Goal: Transaction & Acquisition: Purchase product/service

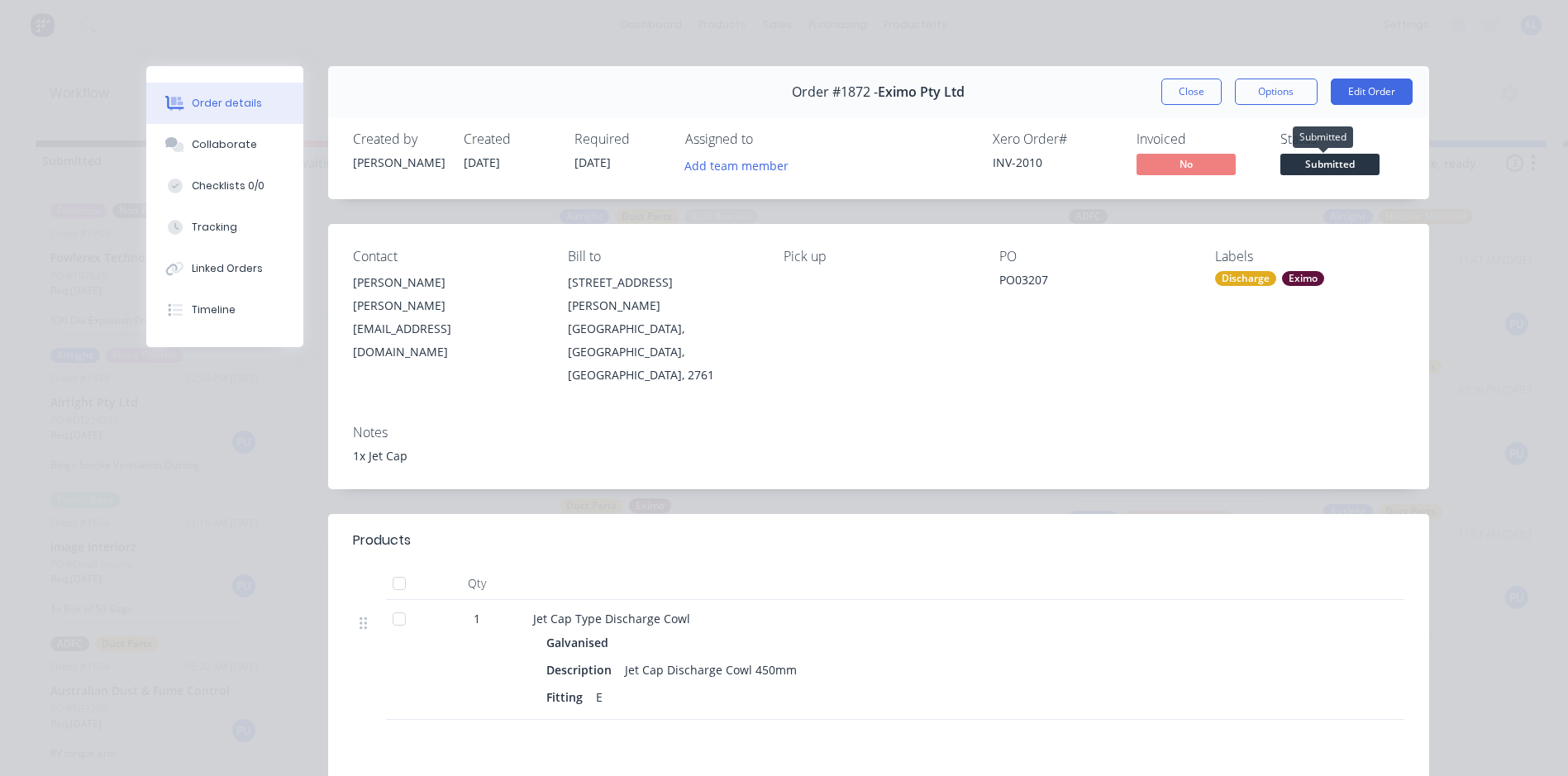
drag, startPoint x: 0, startPoint y: 0, endPoint x: 1318, endPoint y: 163, distance: 1328.0
click at [1316, 163] on span "Submitted" at bounding box center [1329, 164] width 99 height 20
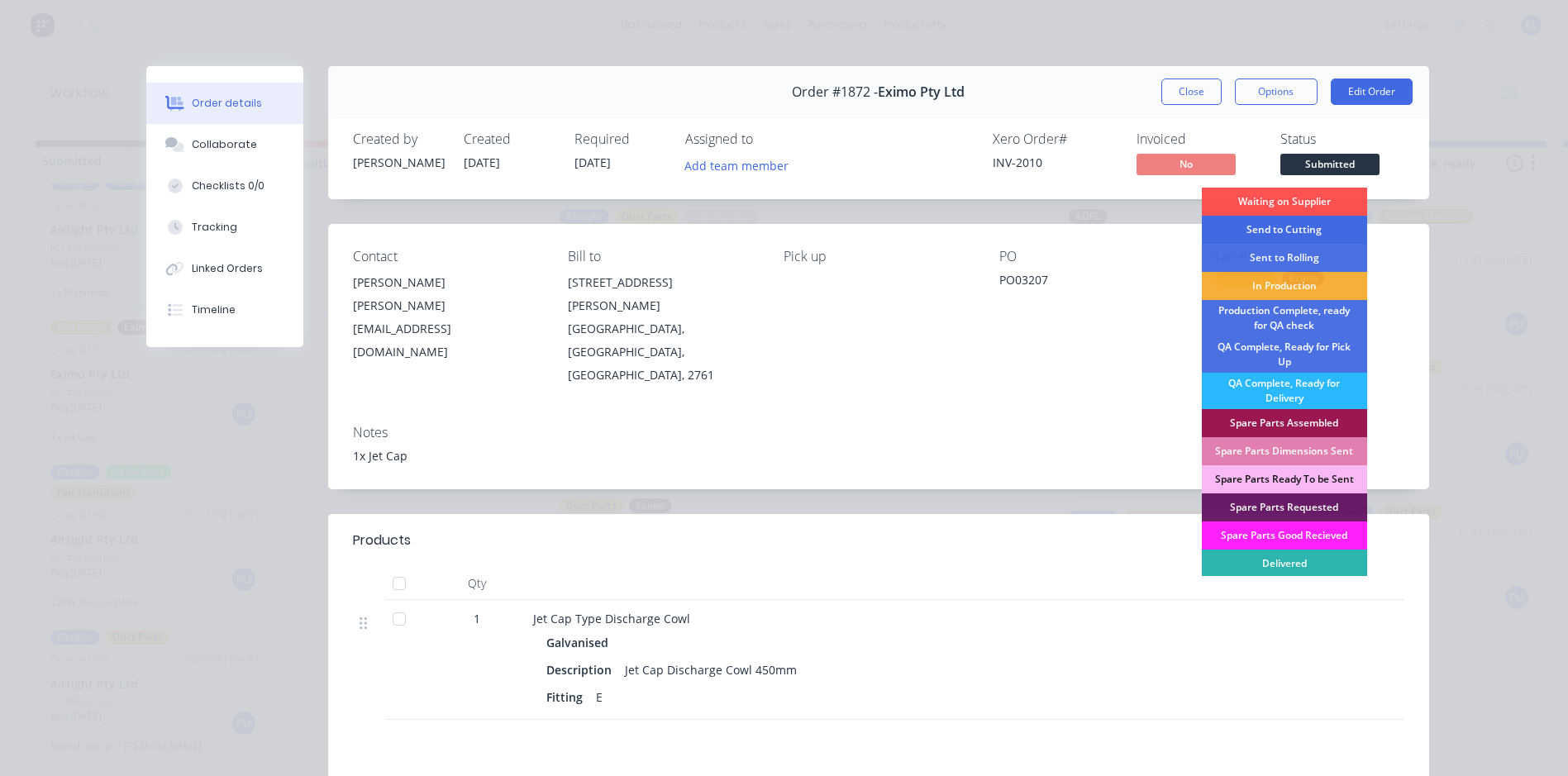
click at [1313, 231] on div "Send to Cutting" at bounding box center [1284, 229] width 166 height 28
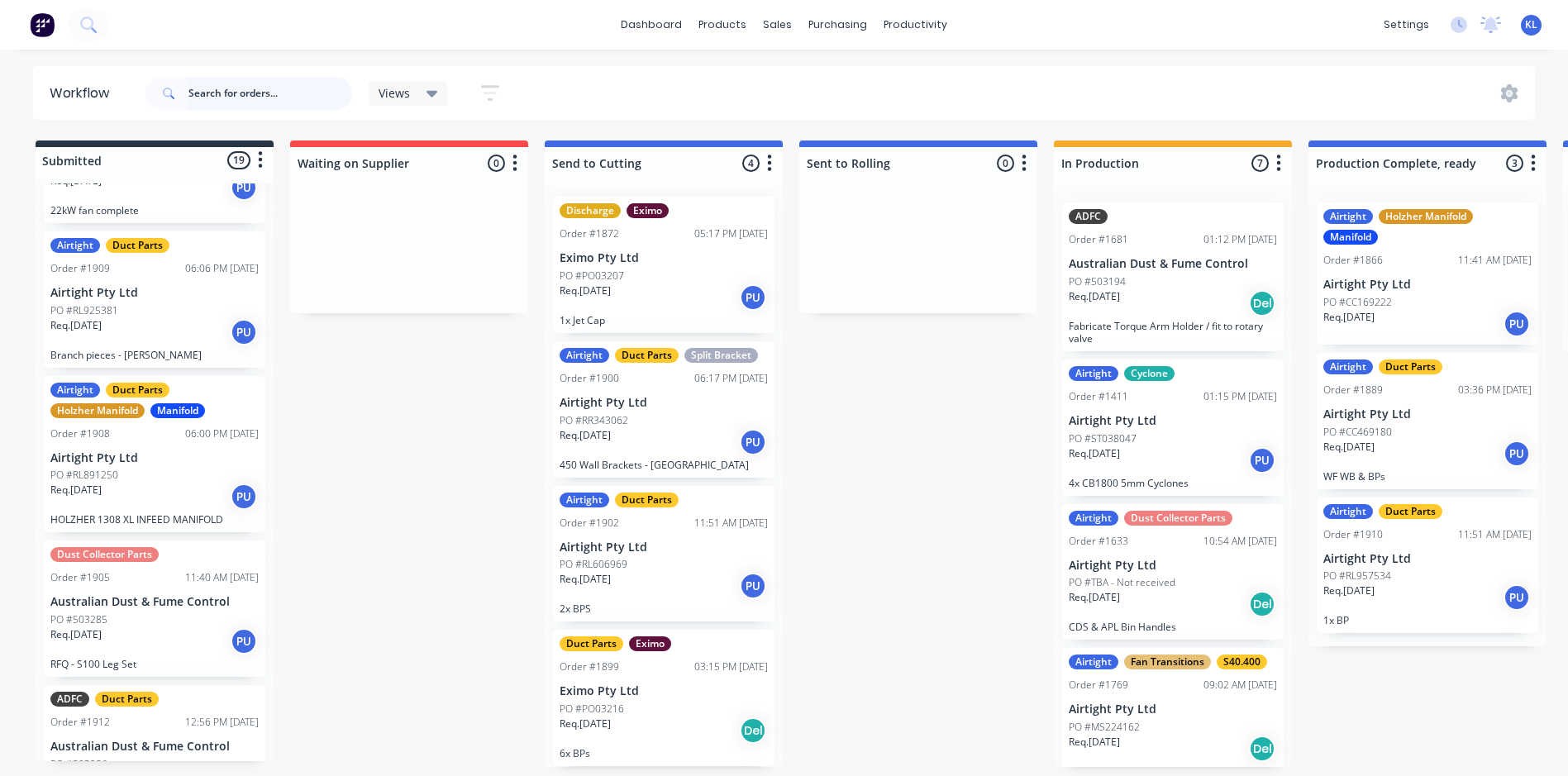
scroll to position [1736, 0]
click at [160, 348] on p "Branch pieces - [PERSON_NAME]" at bounding box center [154, 353] width 208 height 12
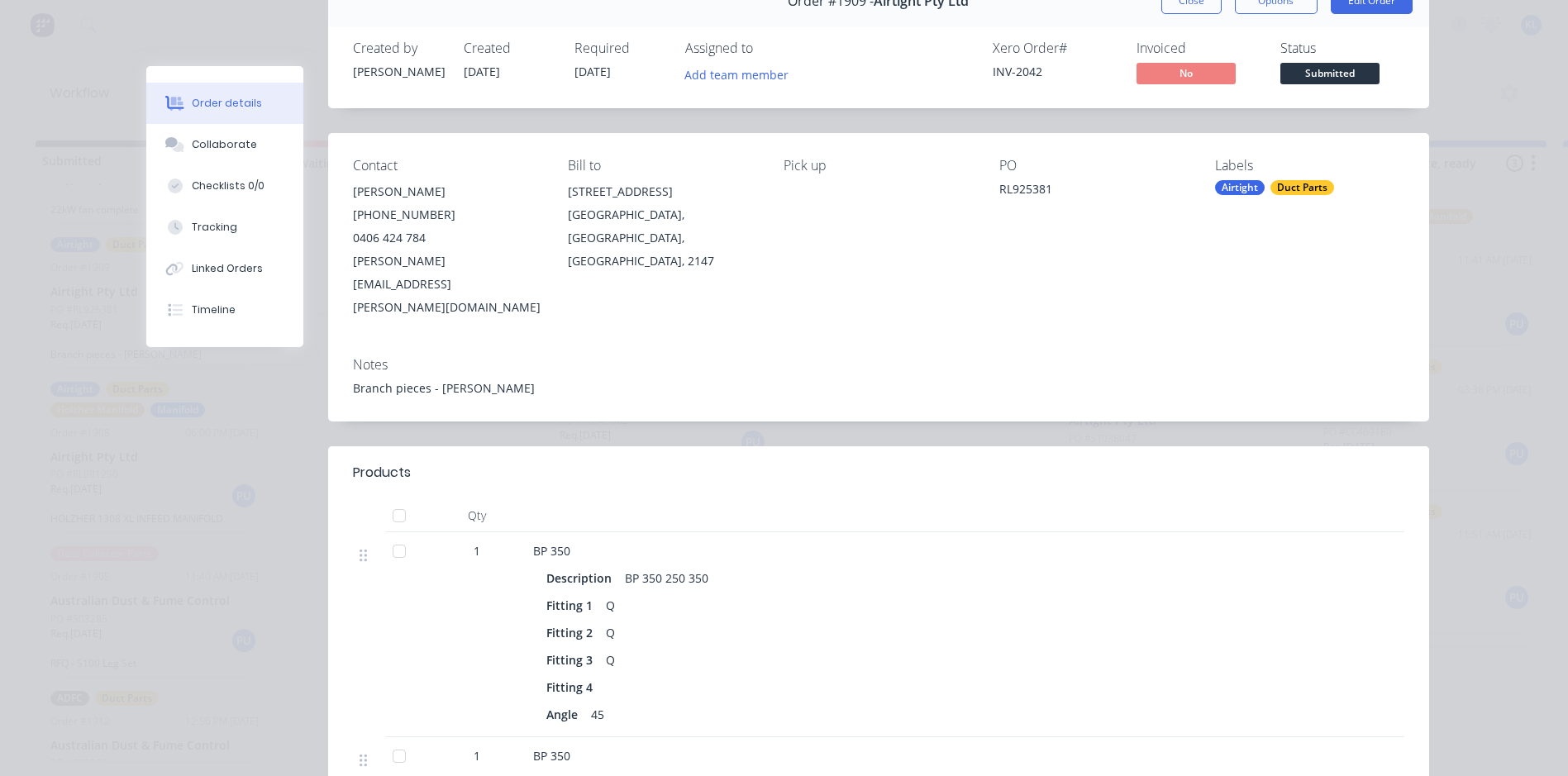
scroll to position [0, 0]
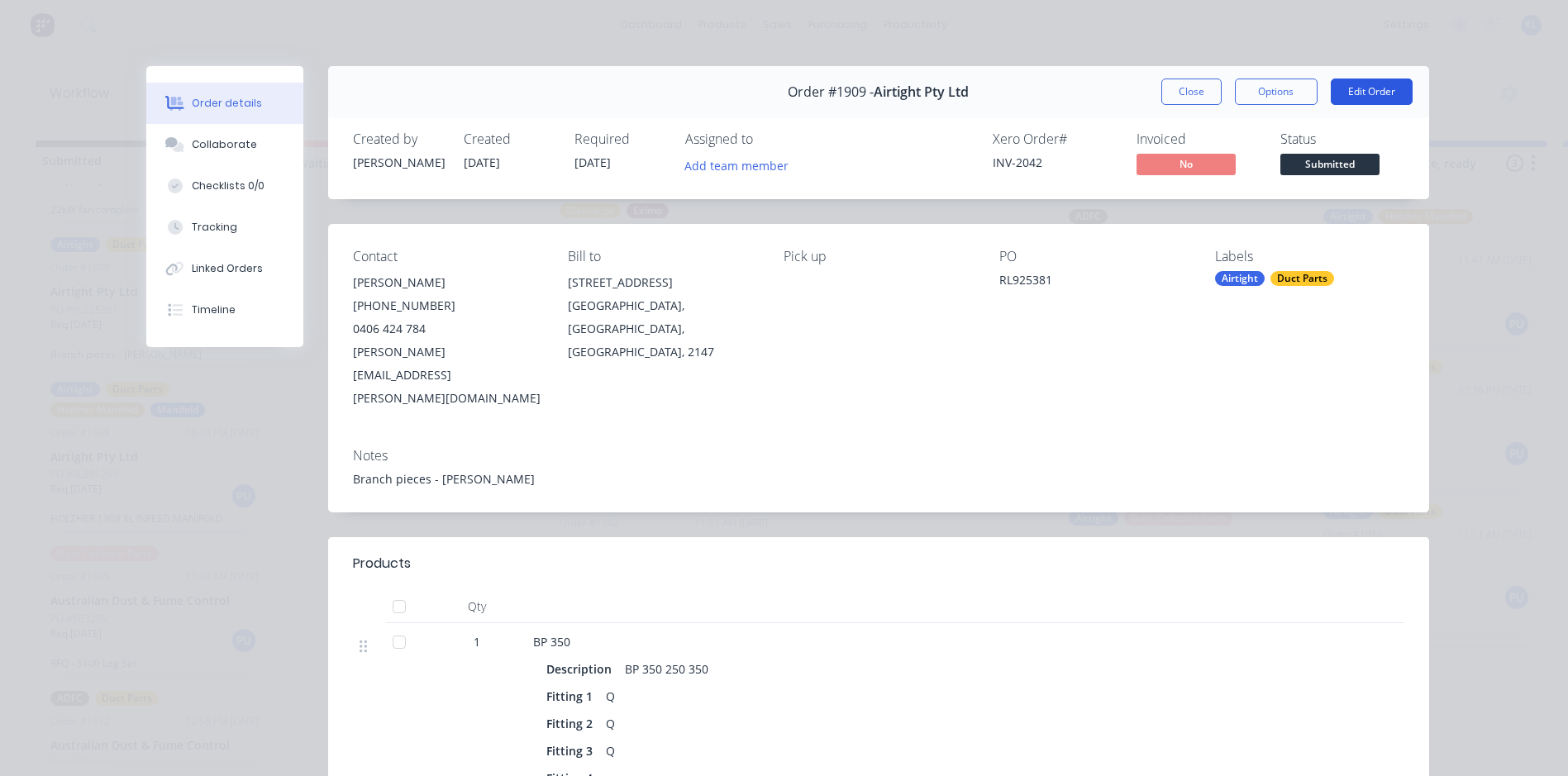
click at [1366, 91] on button "Edit Order" at bounding box center [1372, 92] width 81 height 27
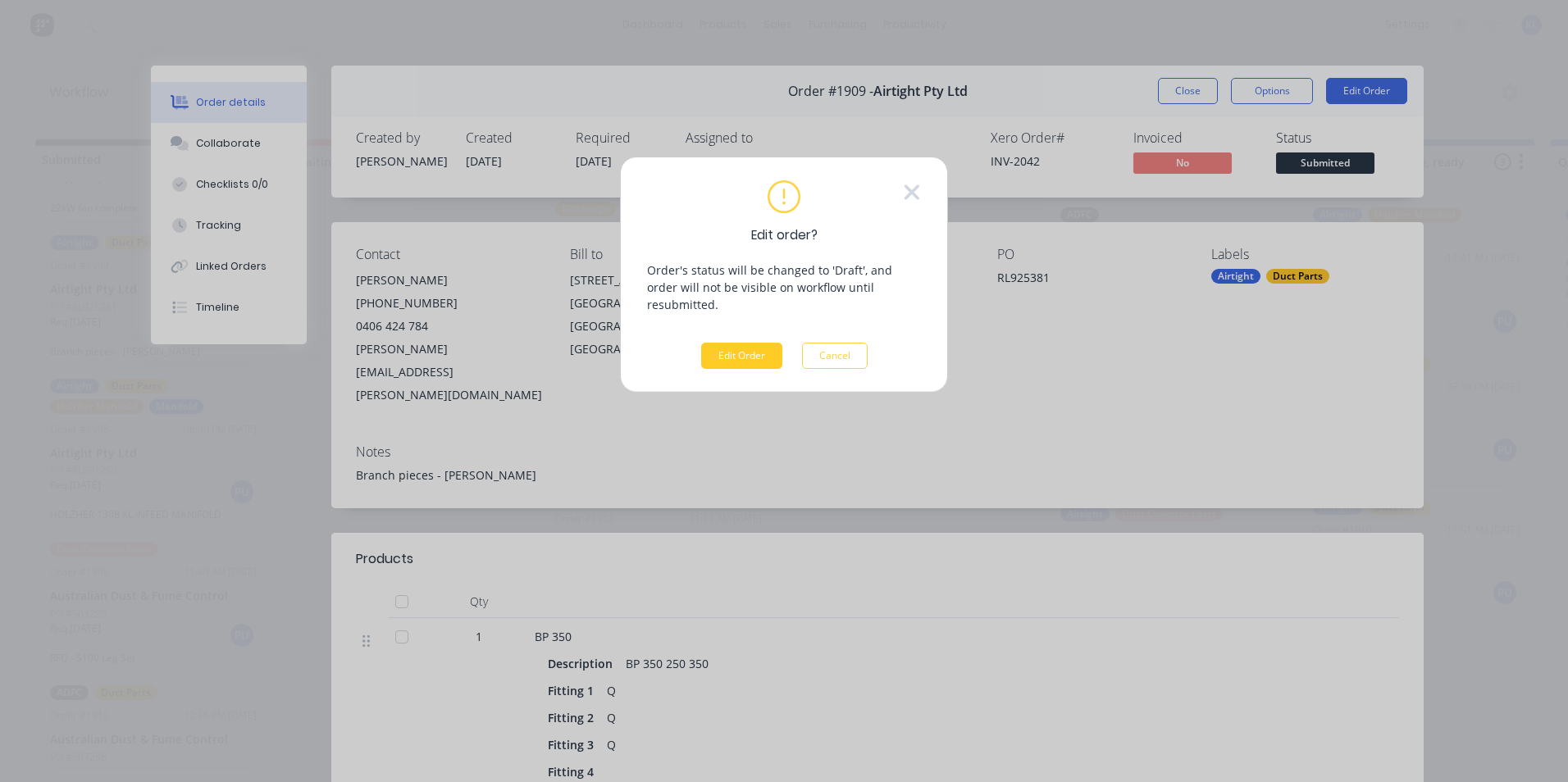
click at [746, 348] on button "Edit Order" at bounding box center [741, 356] width 81 height 27
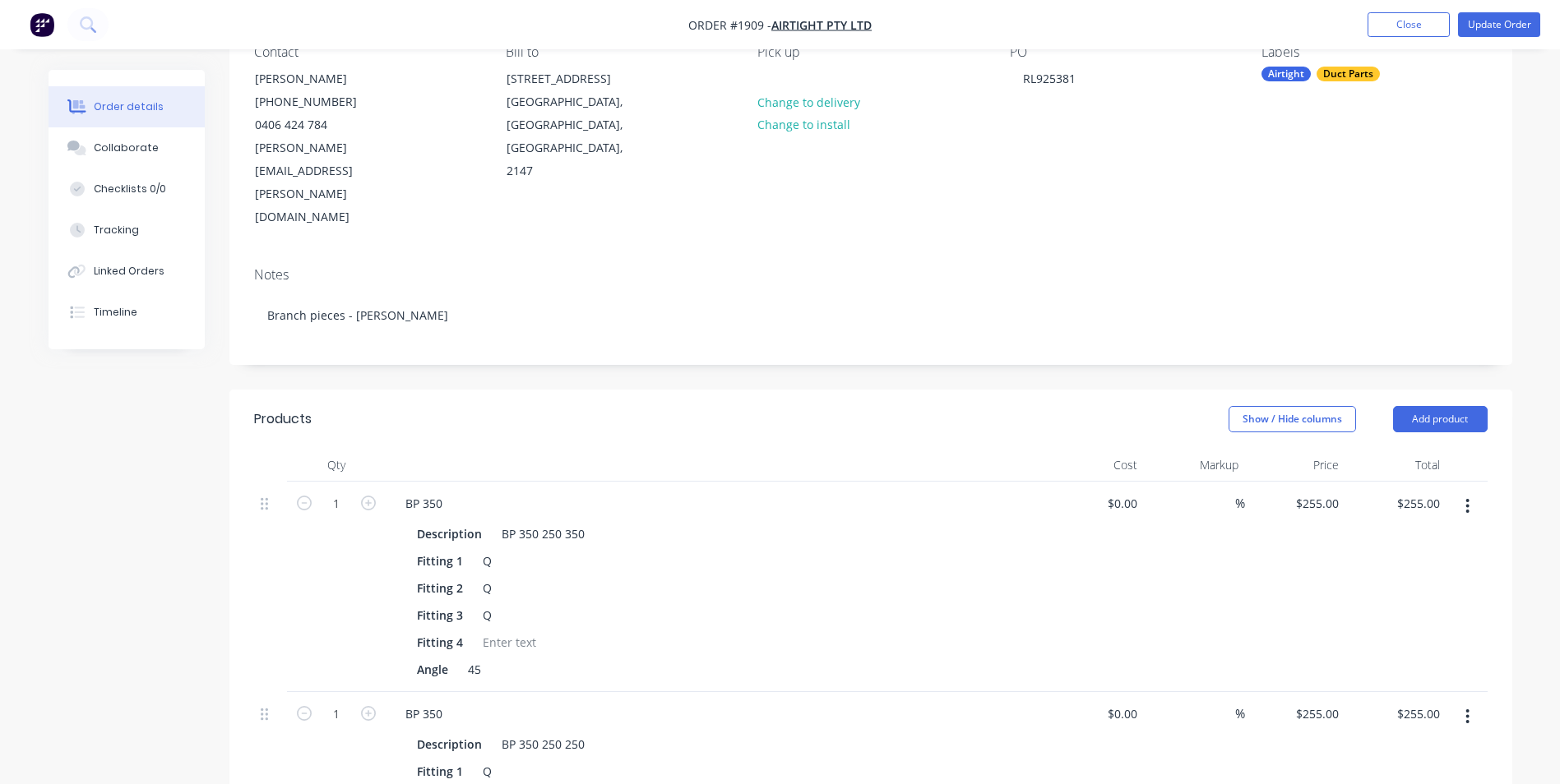
scroll to position [165, 0]
click at [1459, 490] on button "button" at bounding box center [1468, 505] width 39 height 29
click at [1386, 635] on div "Delete" at bounding box center [1410, 647] width 127 height 24
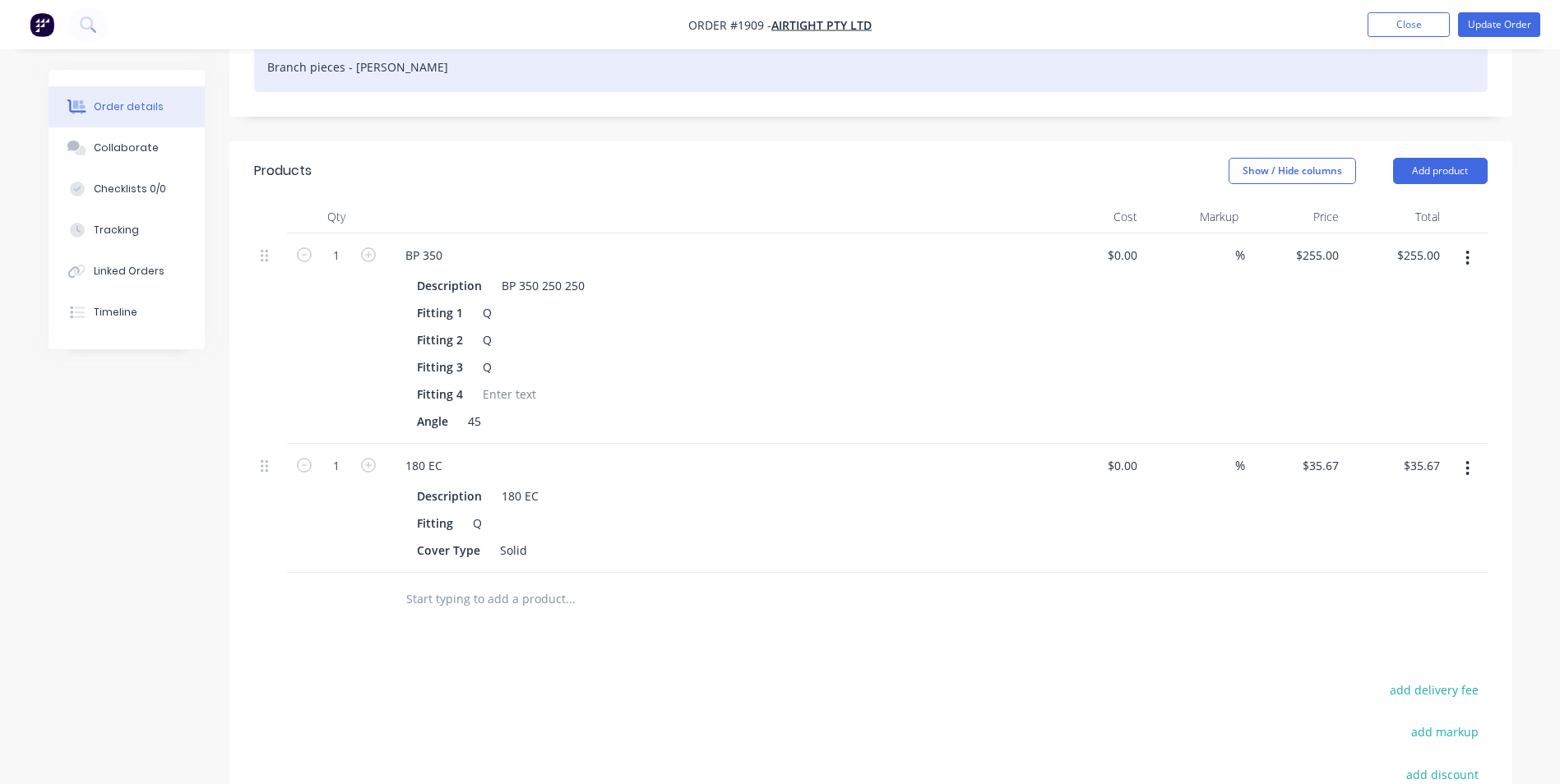
scroll to position [82, 0]
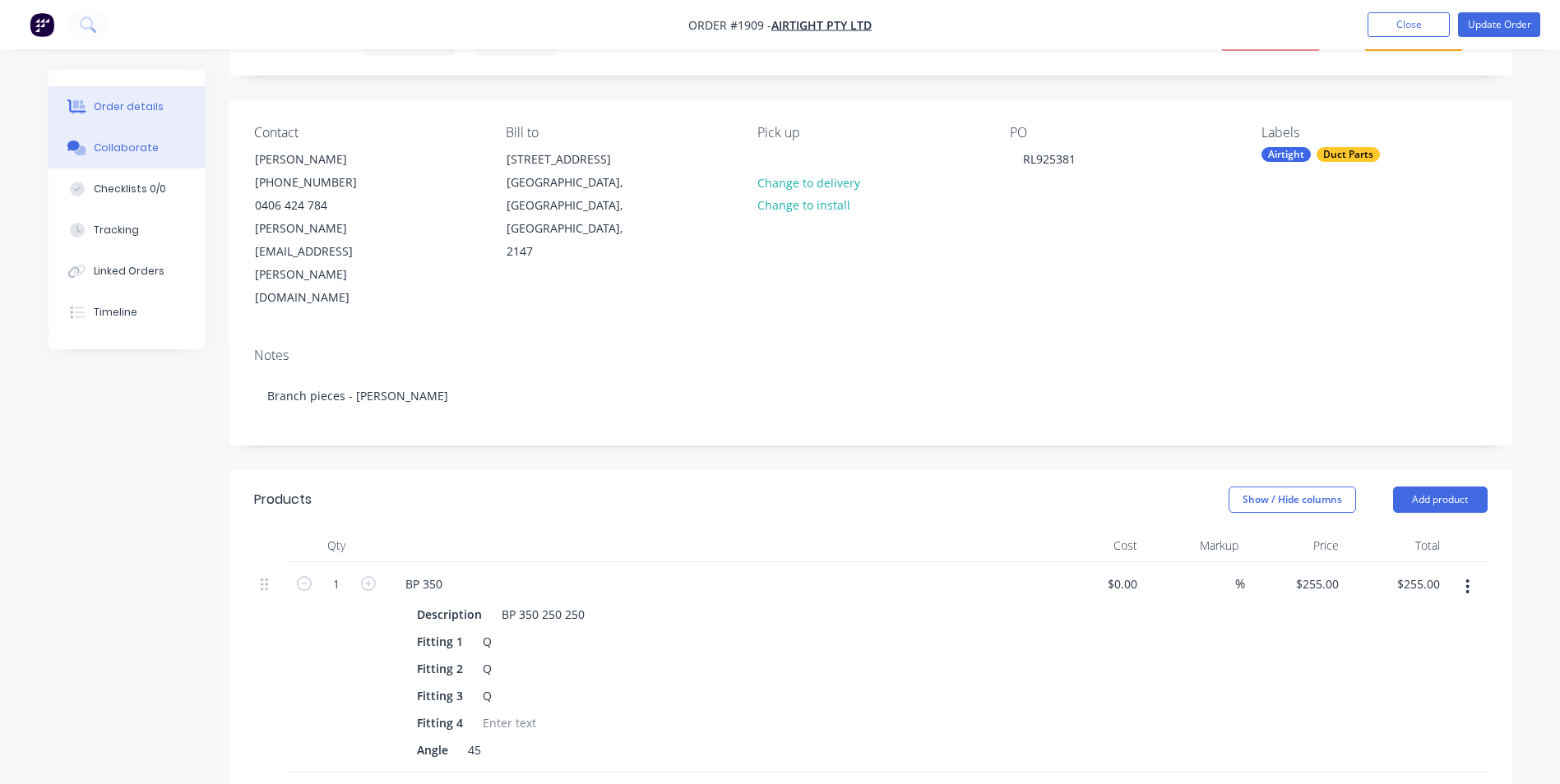
click at [145, 162] on button "Collaborate" at bounding box center [127, 148] width 156 height 41
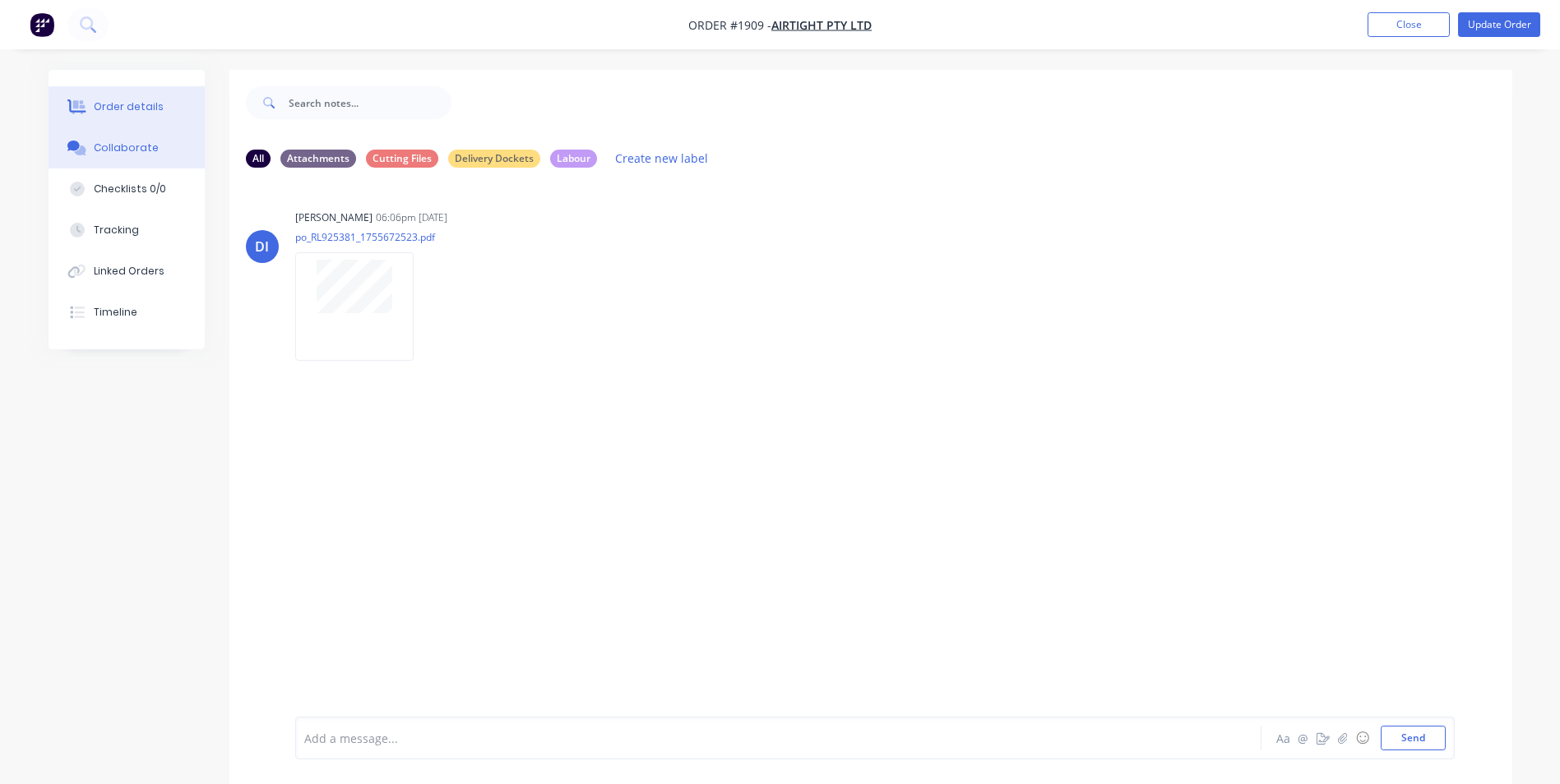
click at [143, 115] on button "Order details" at bounding box center [127, 107] width 156 height 41
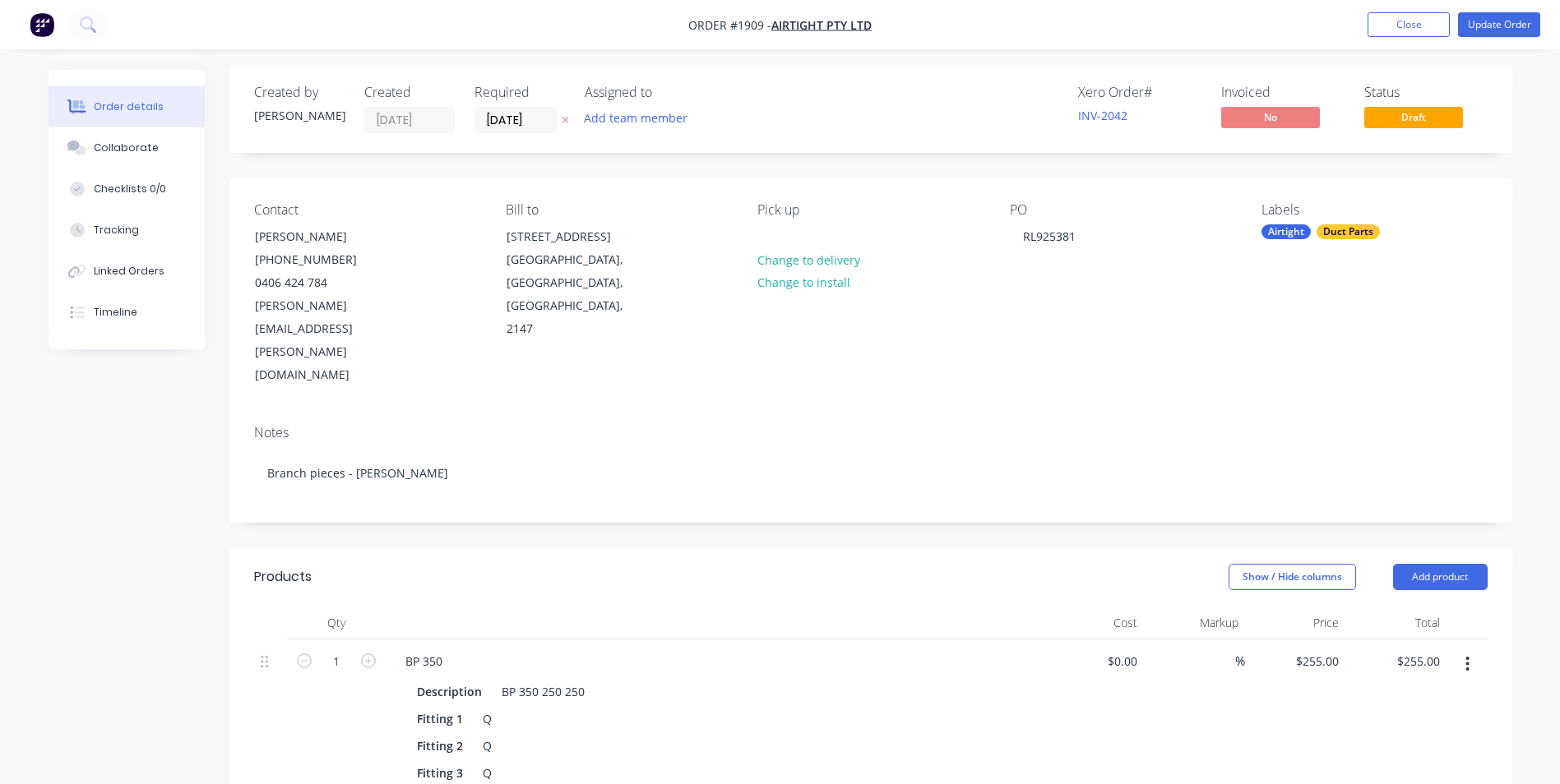
scroll to position [247, 0]
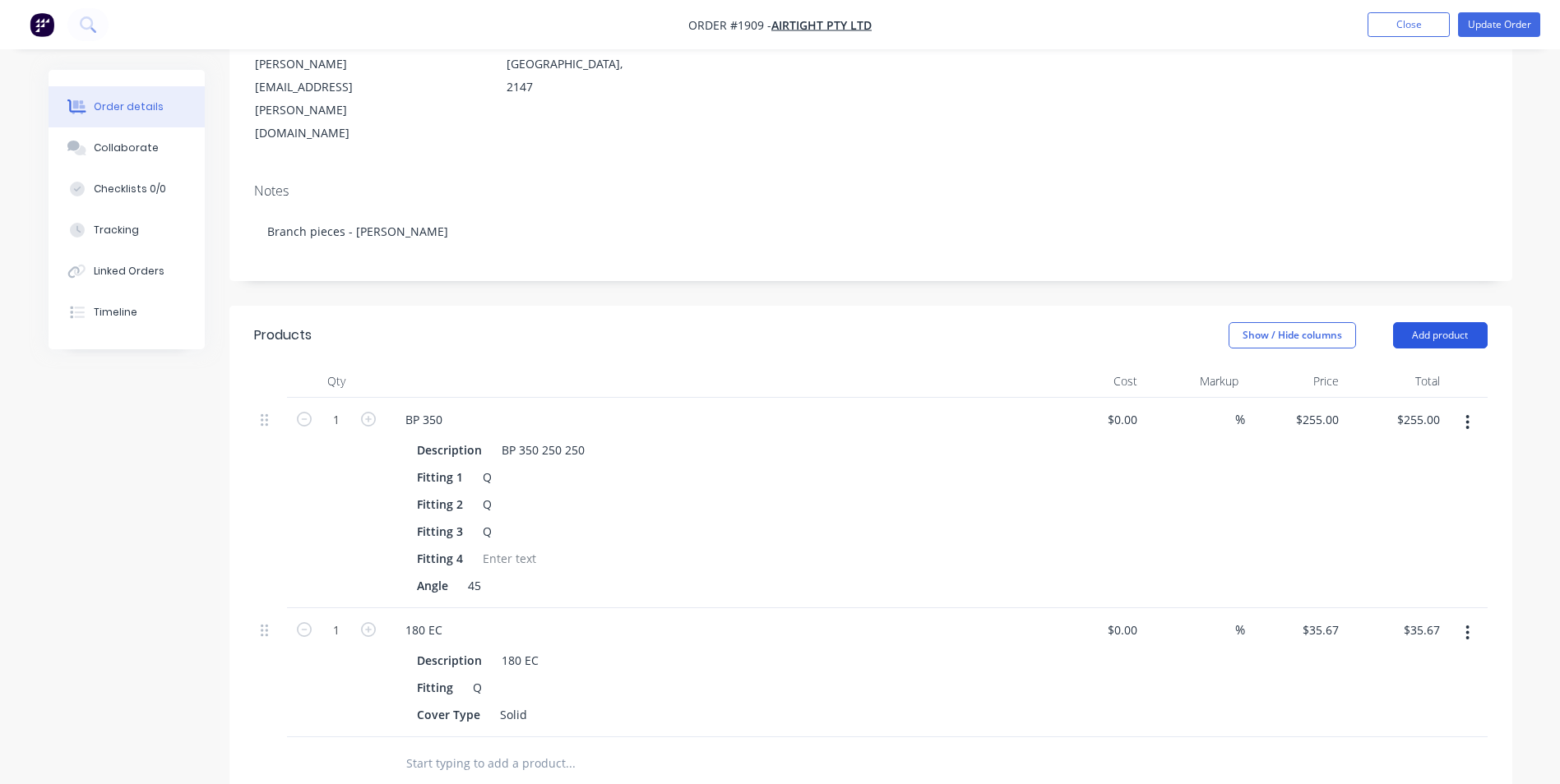
click at [1466, 322] on button "Add product" at bounding box center [1440, 335] width 95 height 27
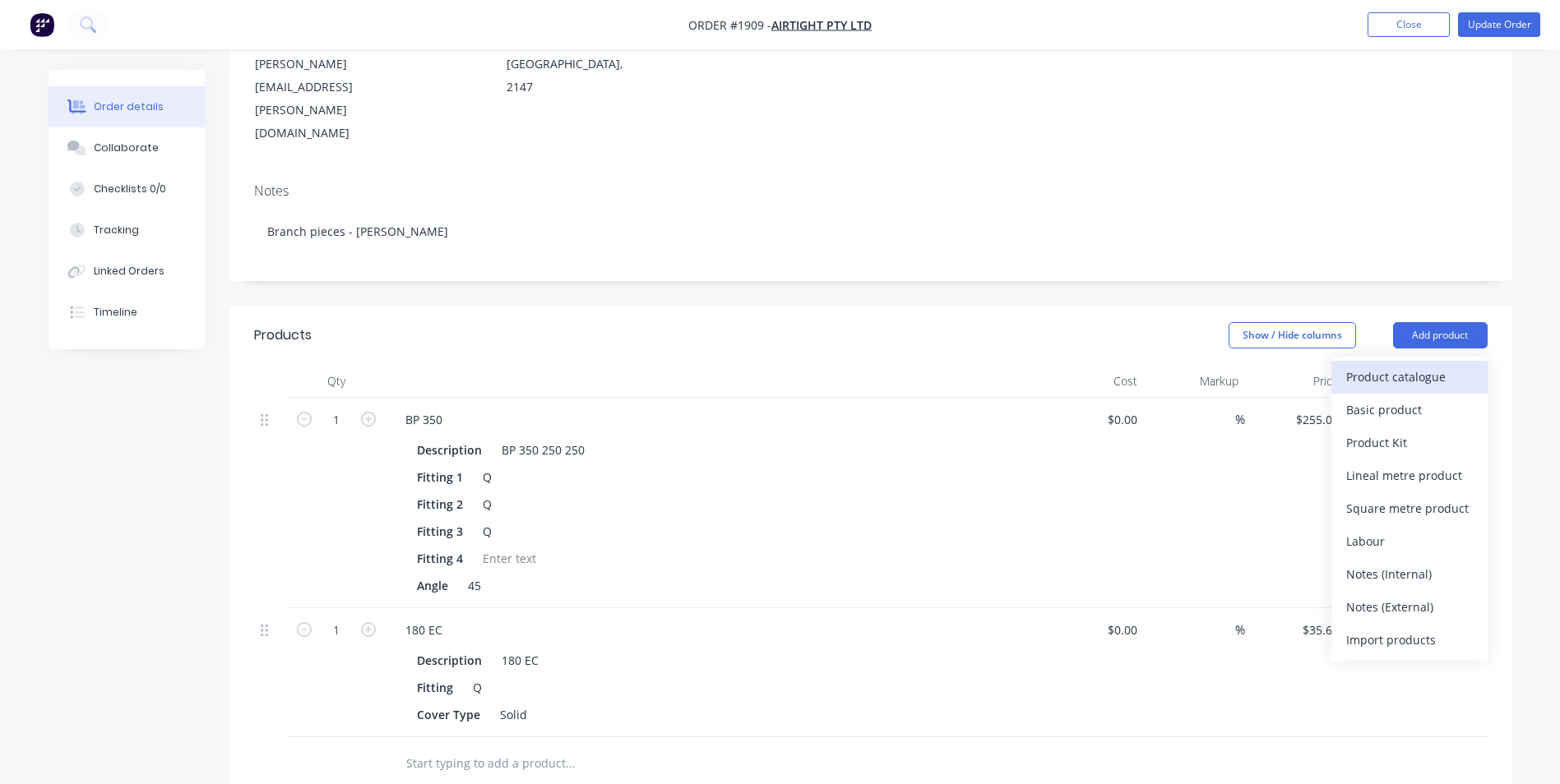
click at [1373, 365] on div "Product catalogue" at bounding box center [1410, 377] width 127 height 24
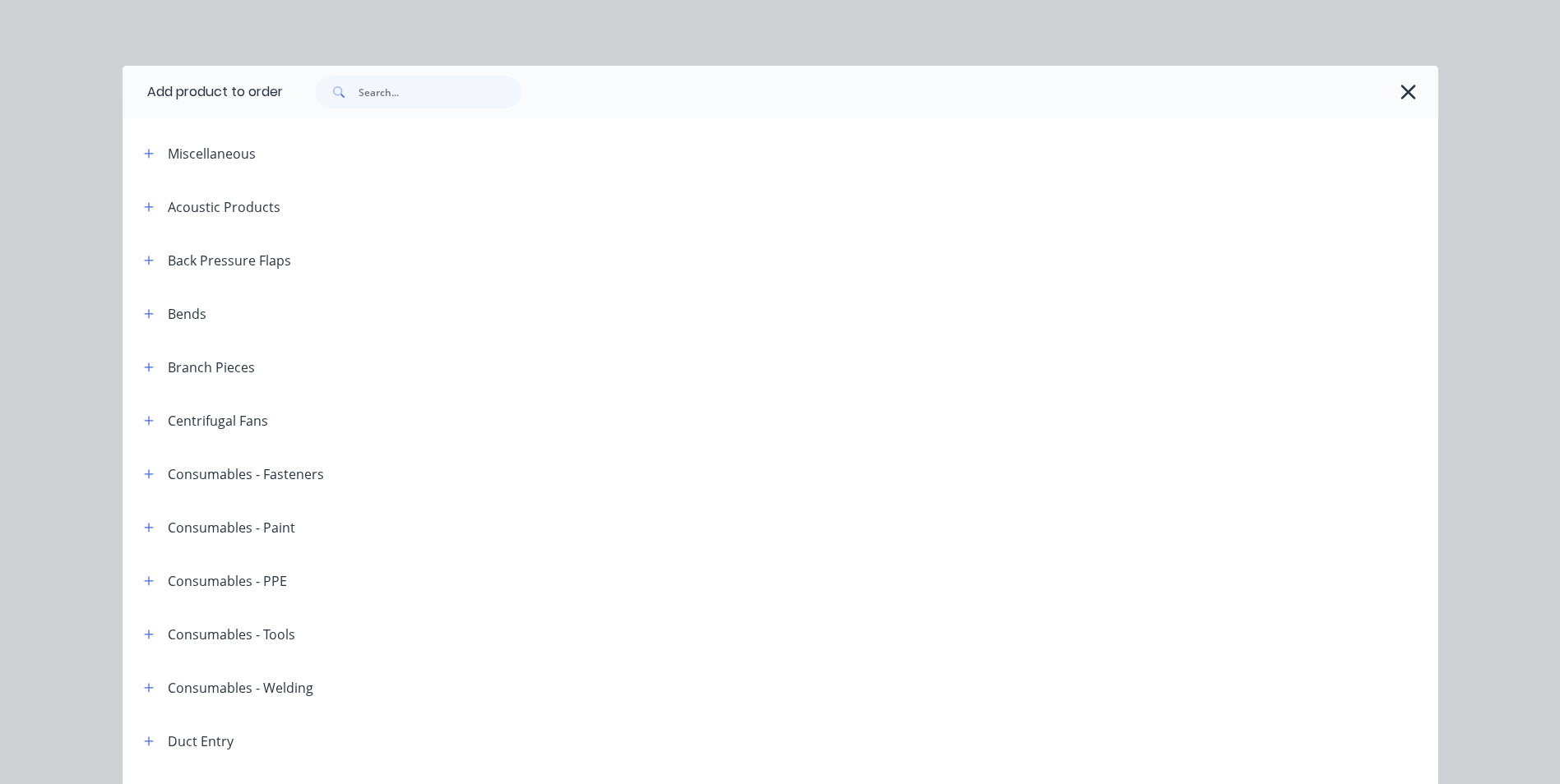
click at [131, 362] on div "Branch Pieces" at bounding box center [192, 367] width 124 height 20
click at [139, 363] on button "button" at bounding box center [149, 367] width 20 height 20
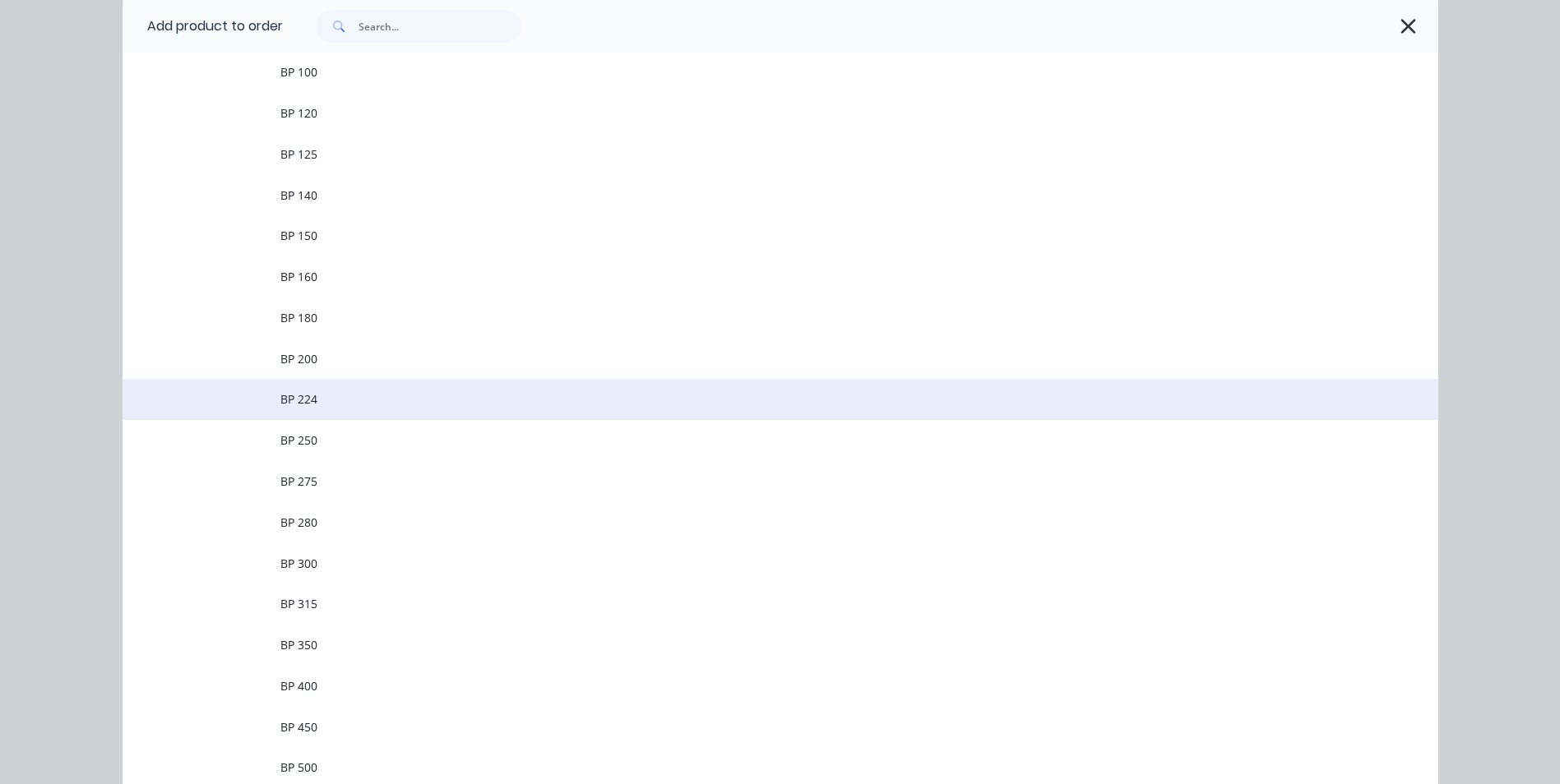
scroll to position [493, 0]
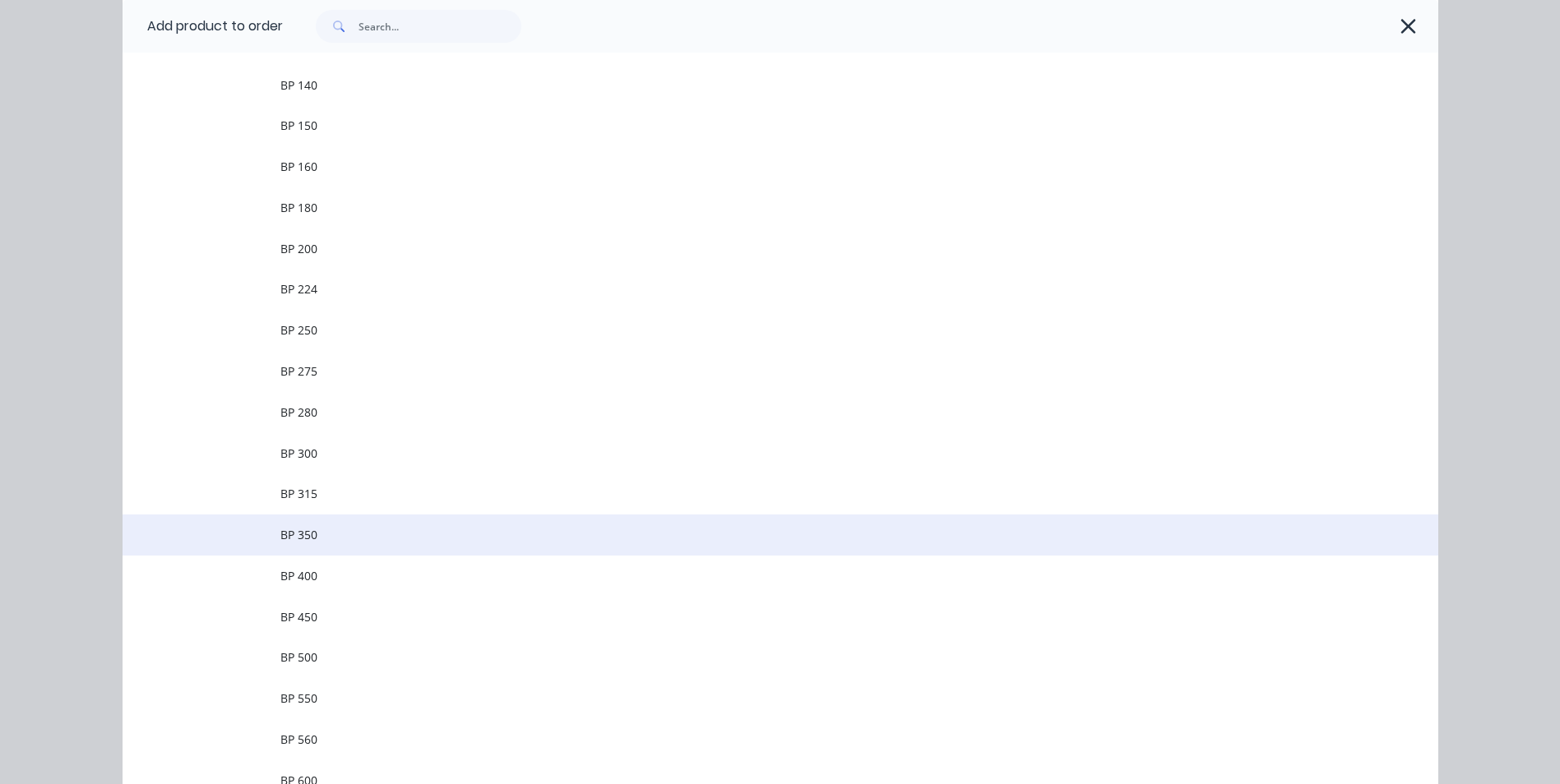
click at [330, 540] on span "BP 350" at bounding box center [744, 535] width 926 height 17
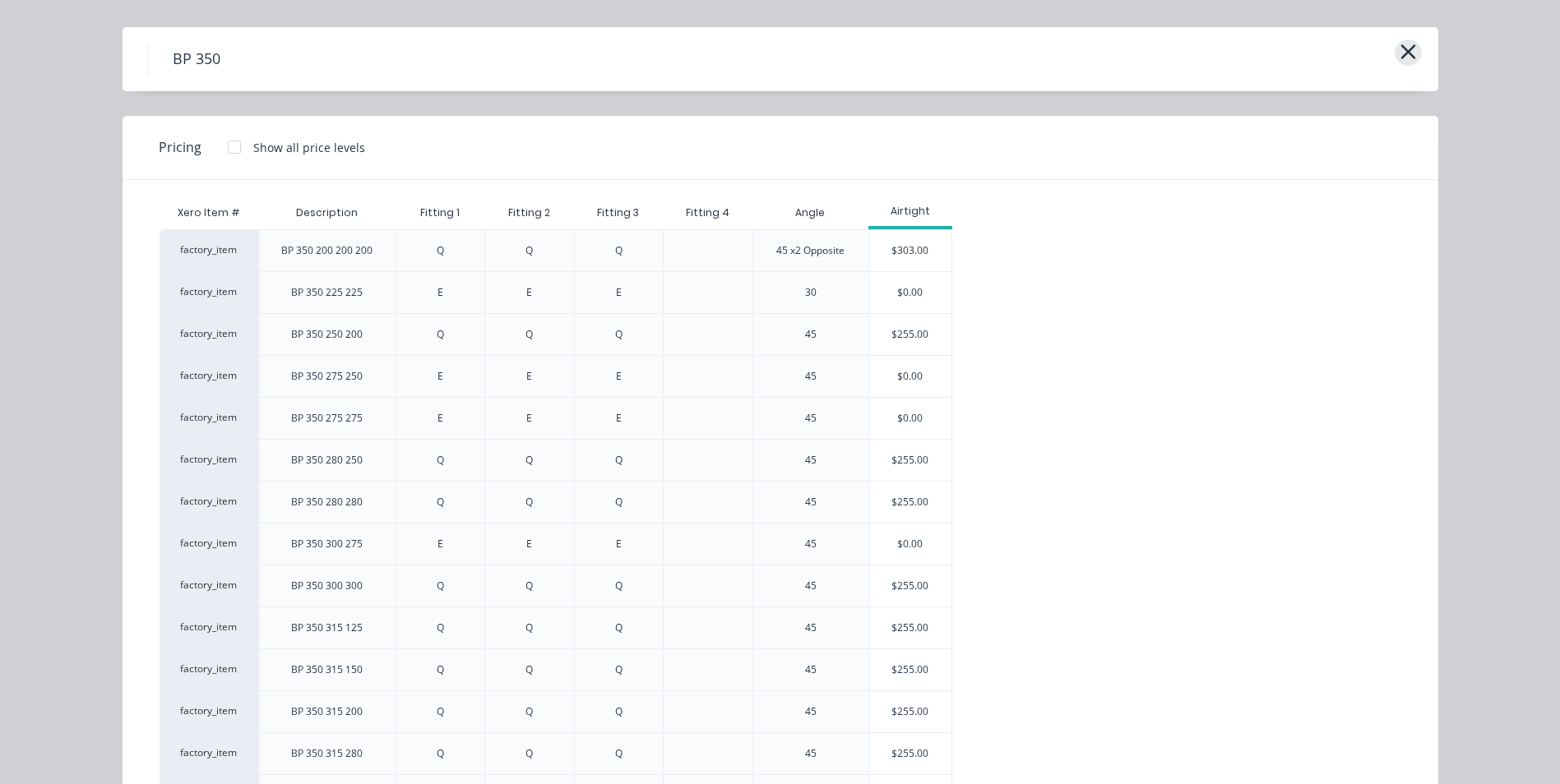
scroll to position [0, 0]
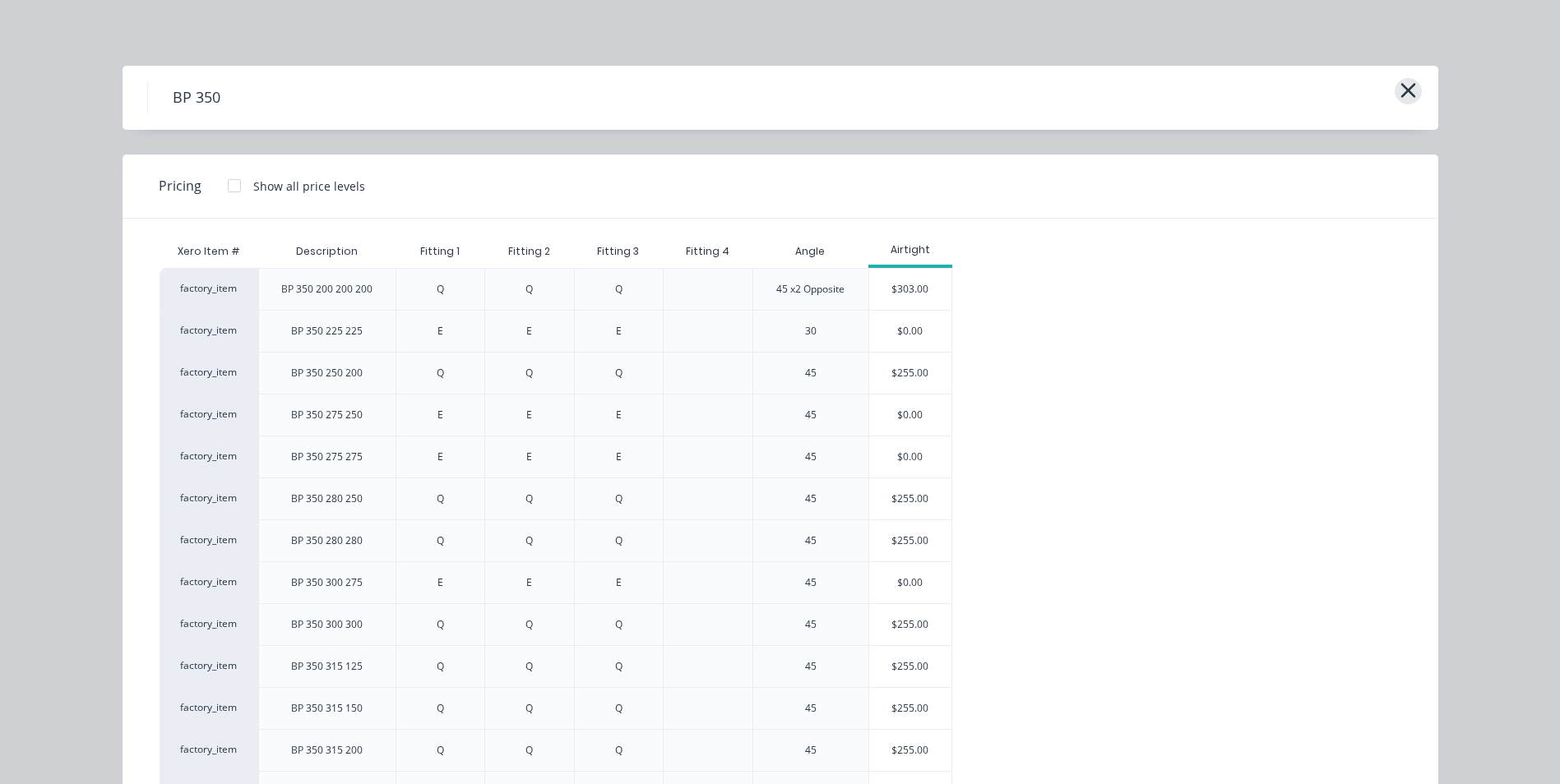
click at [1400, 98] on icon "button" at bounding box center [1408, 90] width 17 height 23
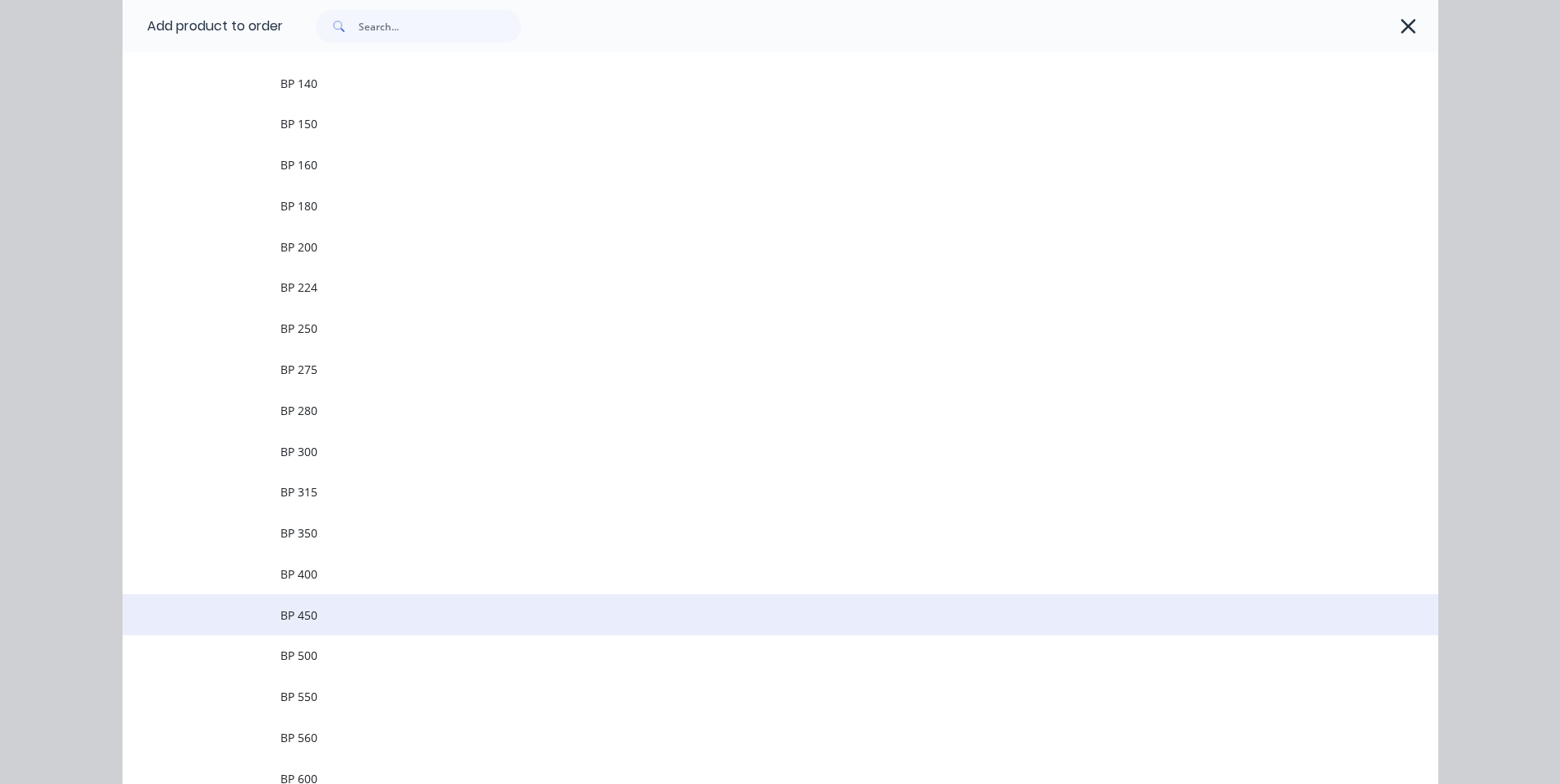
scroll to position [669, 0]
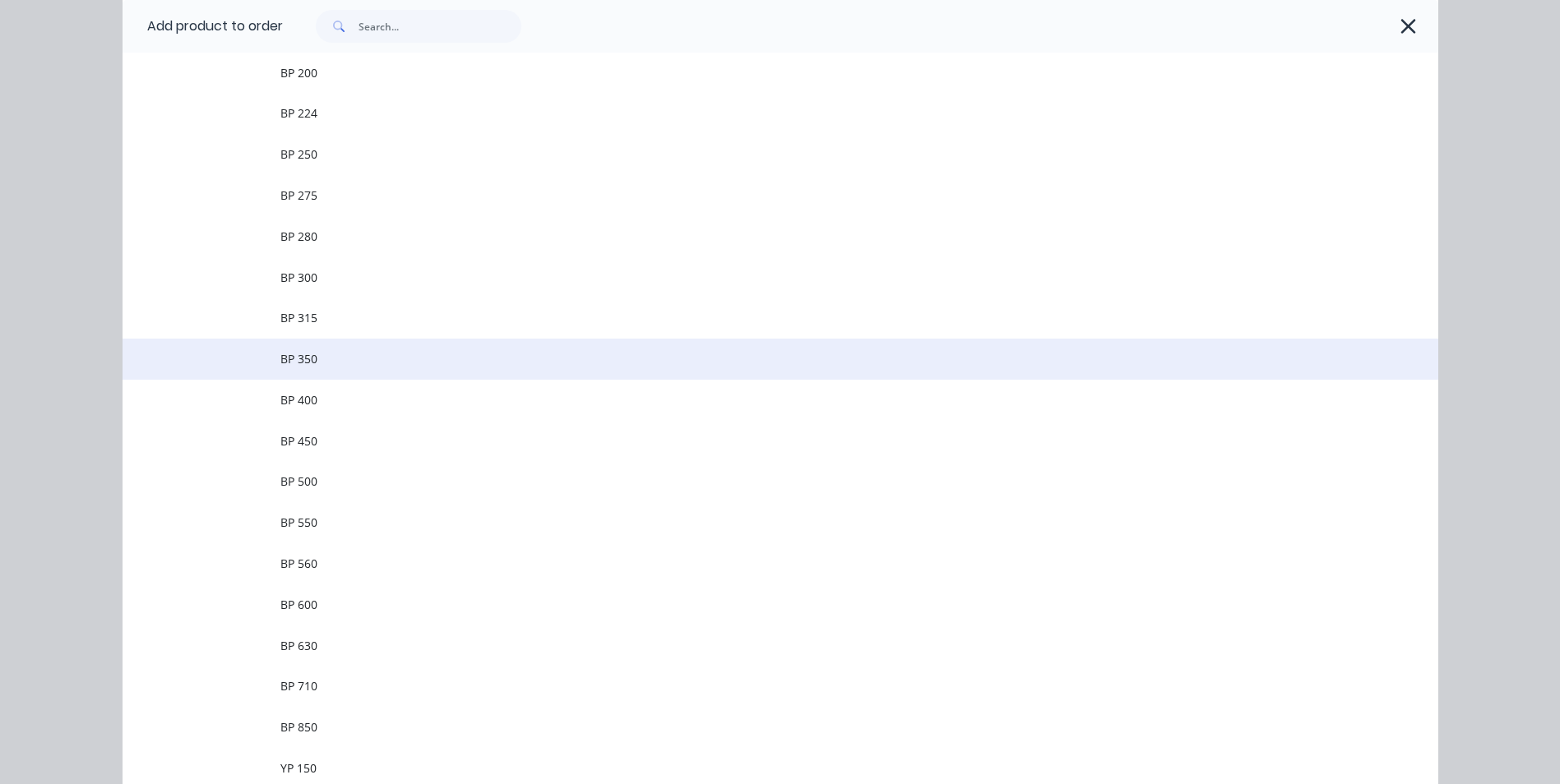
click at [338, 346] on td "BP 350" at bounding box center [860, 359] width 1158 height 41
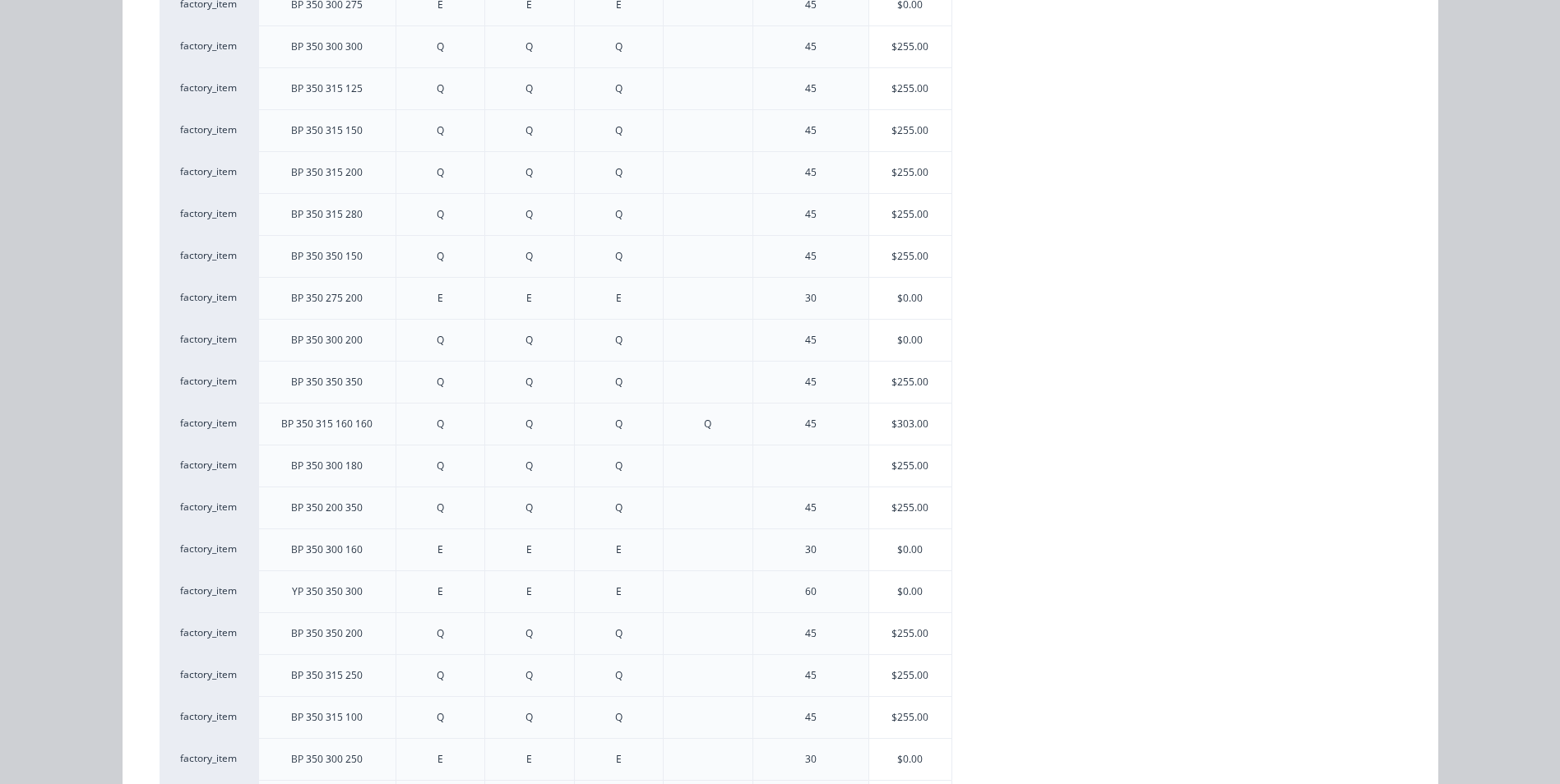
scroll to position [664, 0]
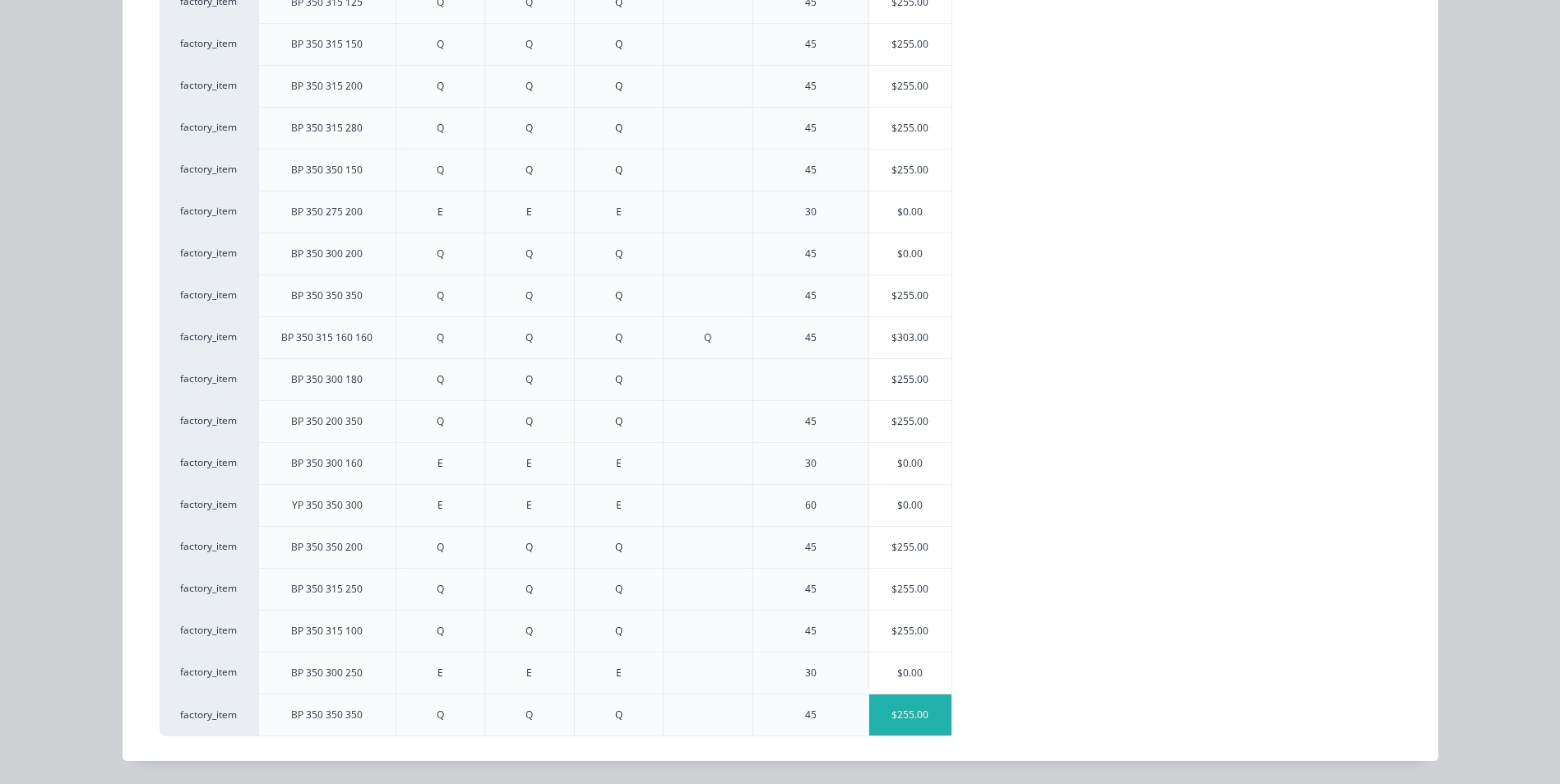
click at [917, 700] on div "$255.00" at bounding box center [910, 715] width 82 height 41
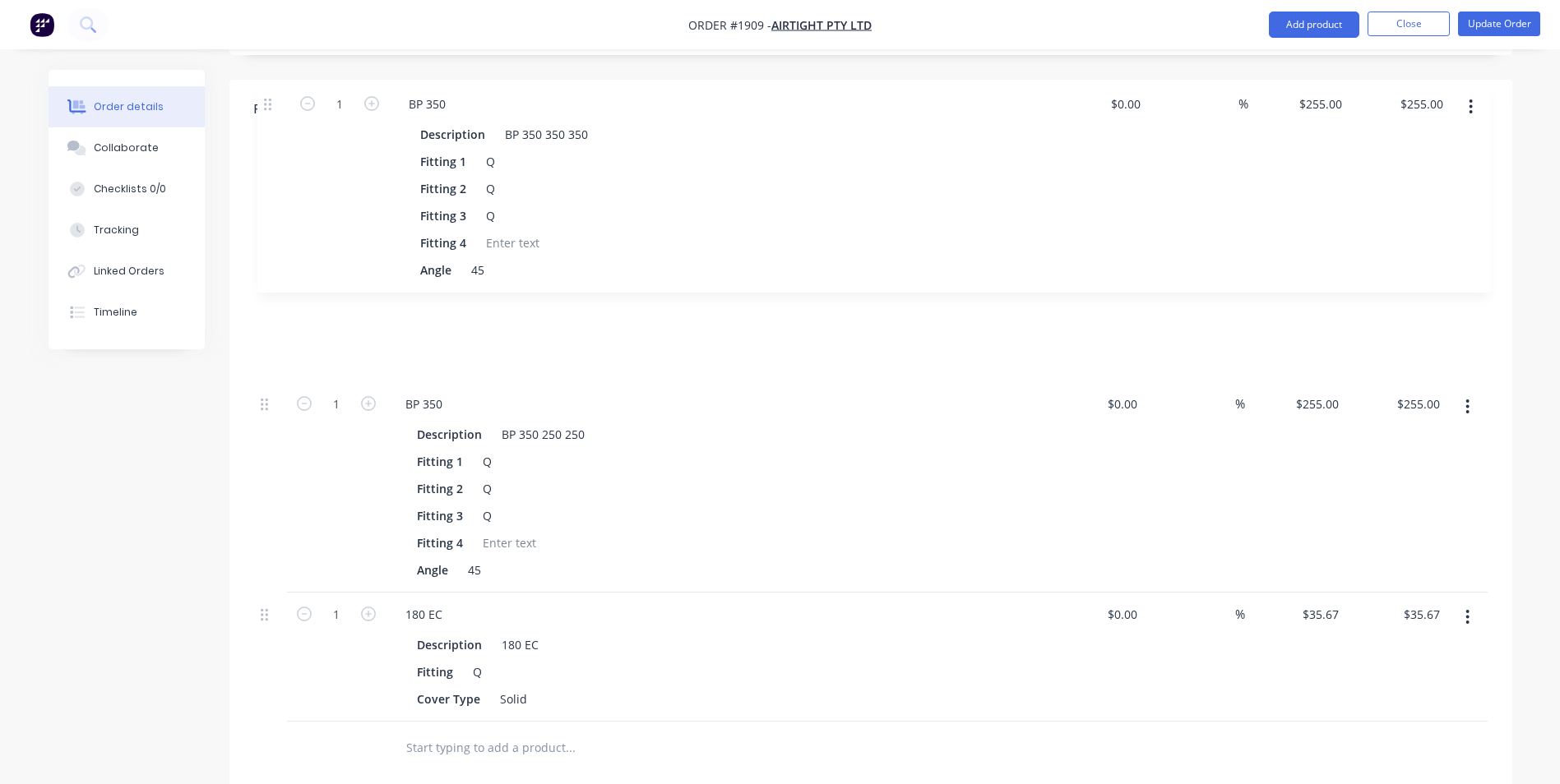
scroll to position [466, 0]
drag, startPoint x: 264, startPoint y: 448, endPoint x: 263, endPoint y: 102, distance: 346.0
click at [263, 146] on div "Qty Cost Markup Price Total 1 BP 350 Description BP 350 250 250 Fitting 1 Q Fit…" at bounding box center [871, 438] width 1233 height 583
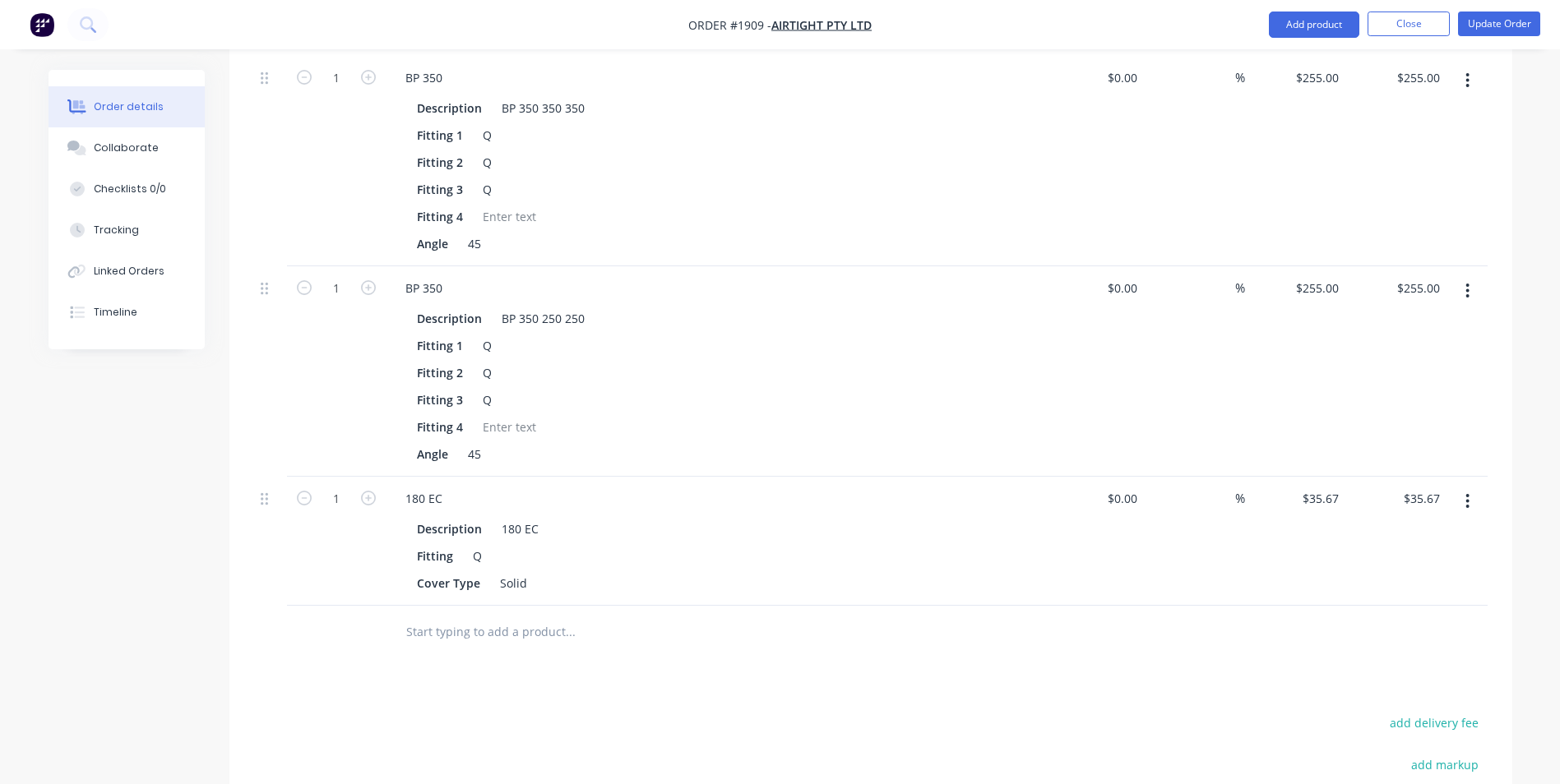
scroll to position [629, 0]
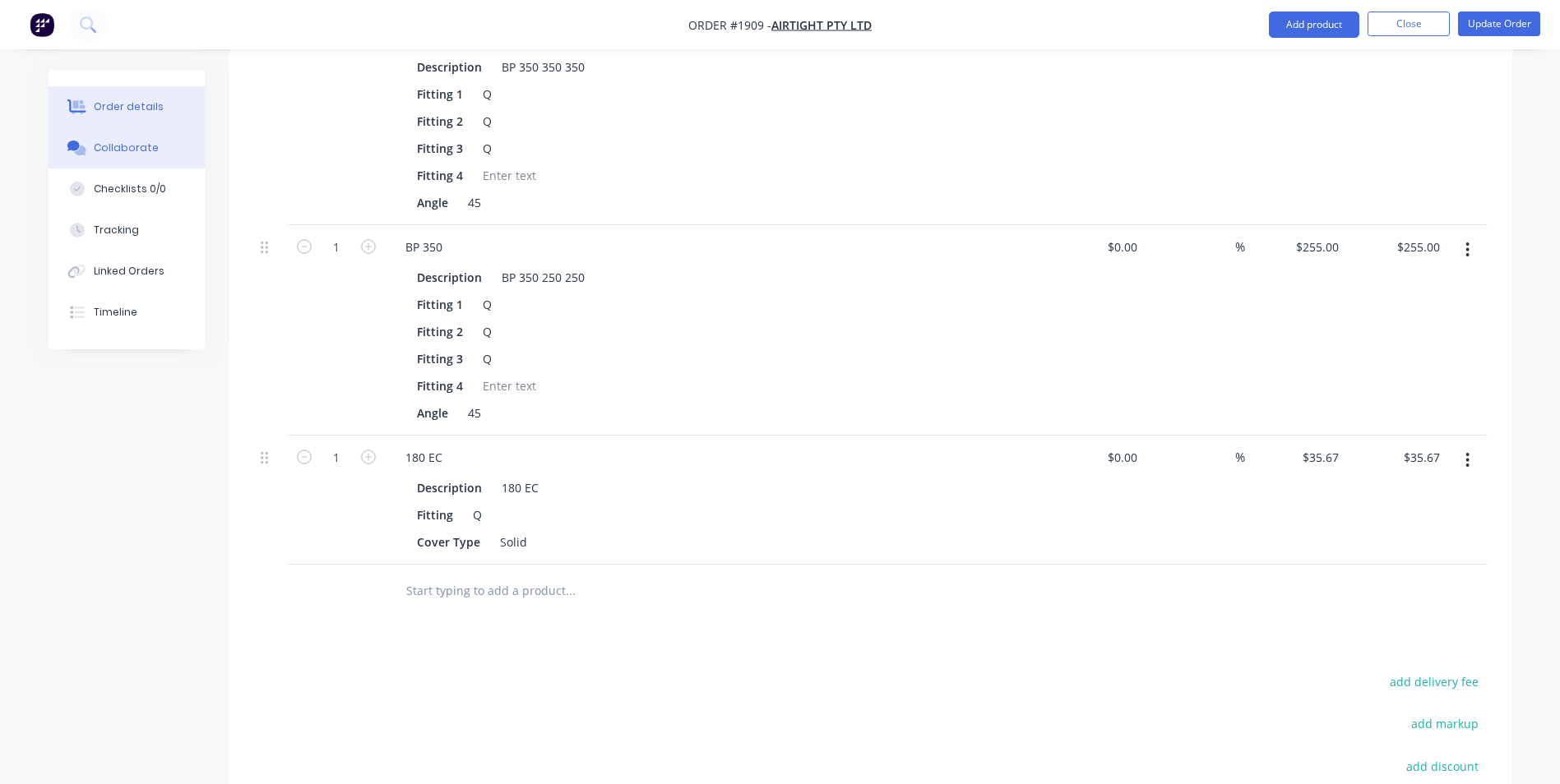
click at [127, 138] on button "Collaborate" at bounding box center [127, 148] width 156 height 41
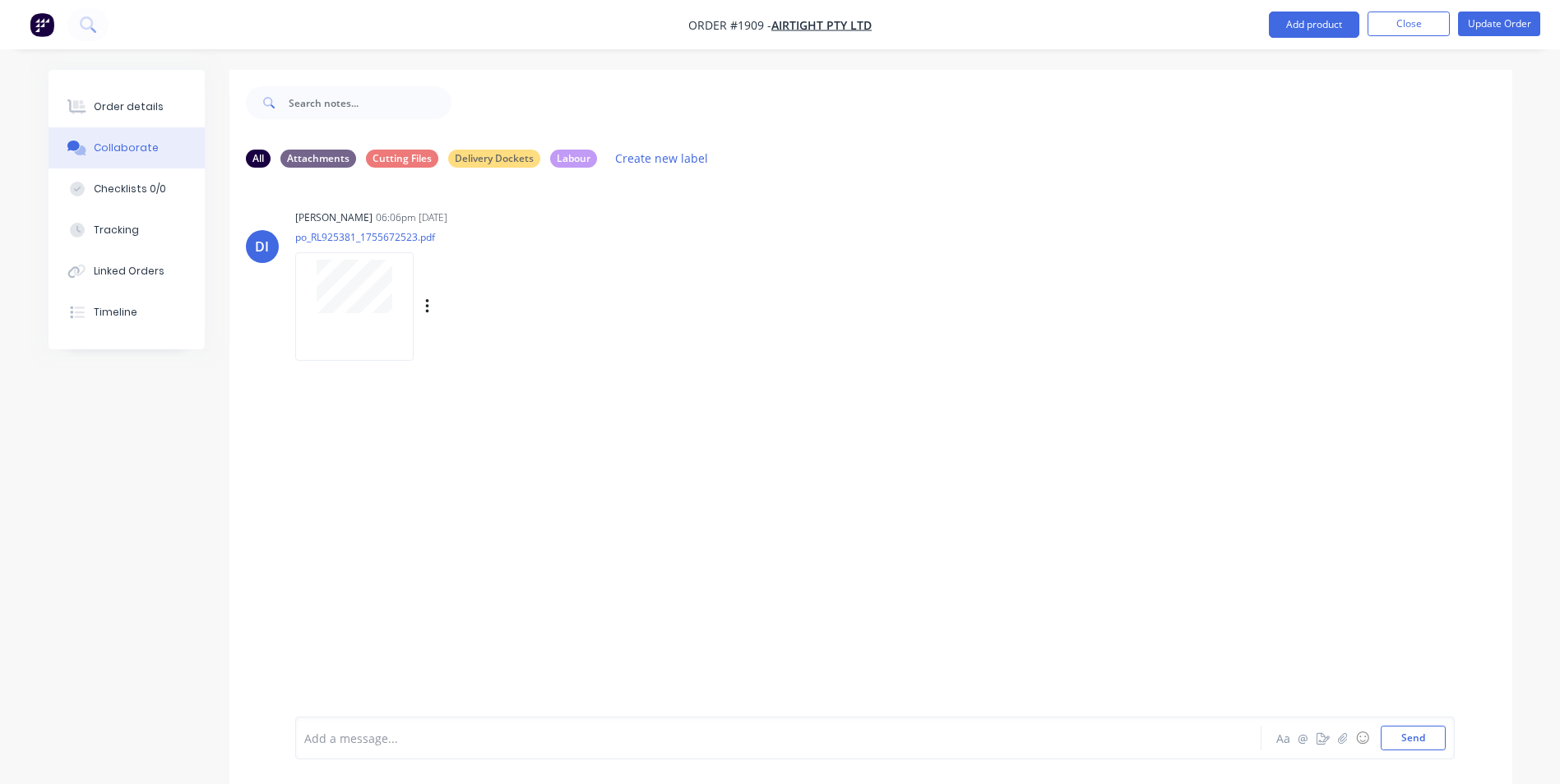
click at [329, 317] on div at bounding box center [354, 306] width 119 height 108
click at [98, 106] on div "Order details" at bounding box center [129, 107] width 70 height 15
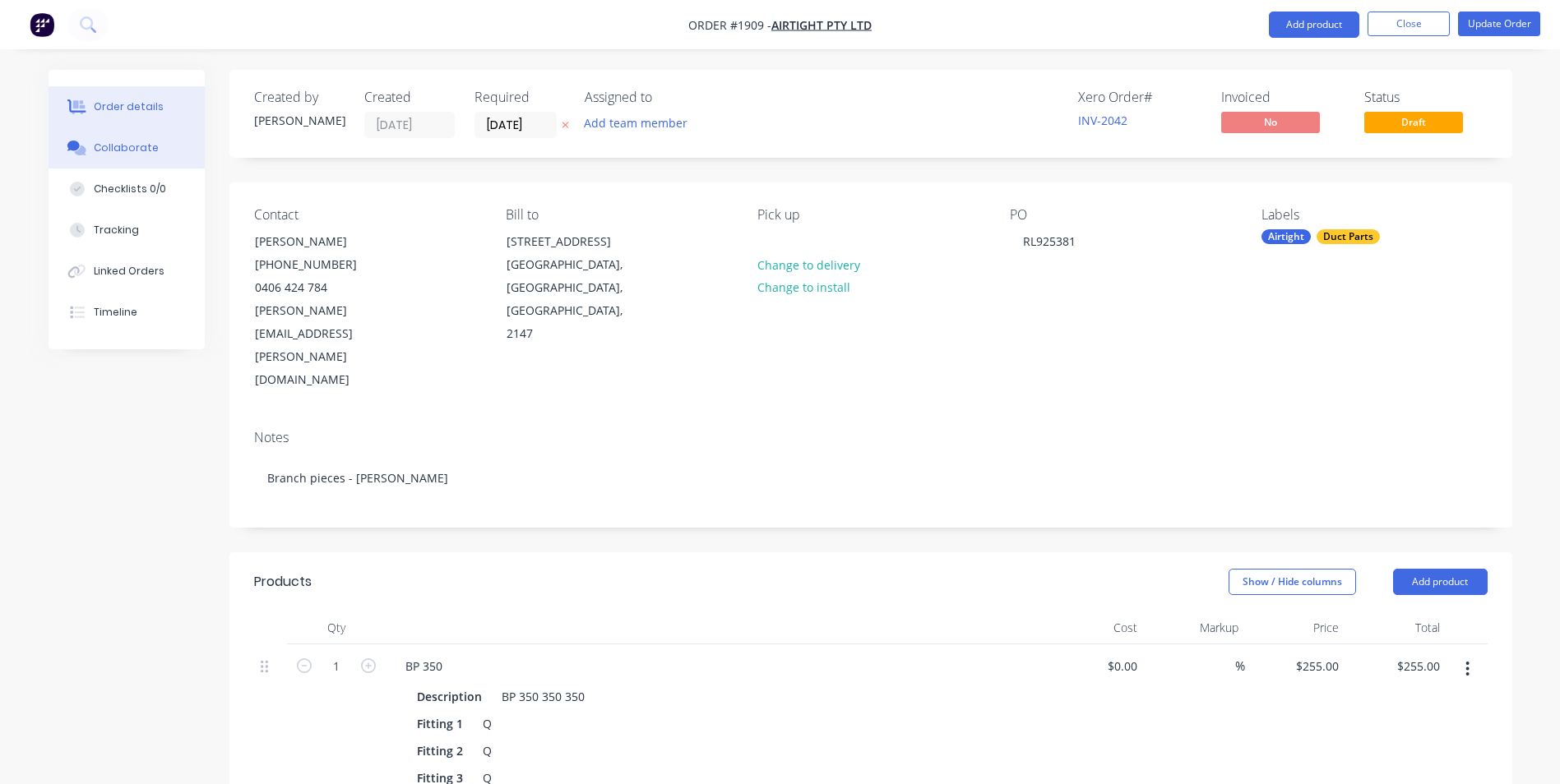
click at [133, 152] on div "Collaborate" at bounding box center [126, 148] width 65 height 15
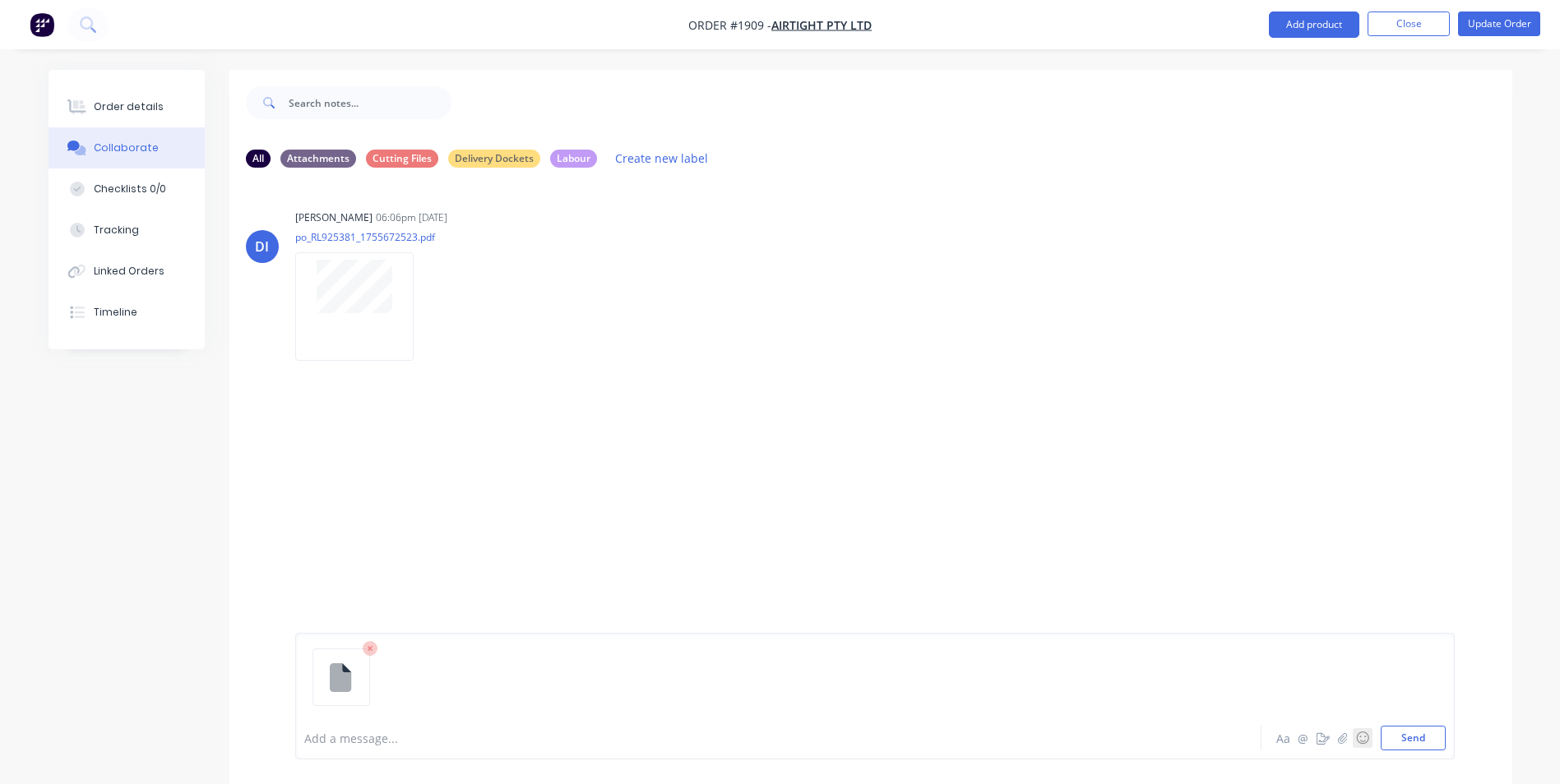
drag, startPoint x: 1400, startPoint y: 744, endPoint x: 1365, endPoint y: 723, distance: 40.8
click at [1398, 743] on button "Send" at bounding box center [1413, 738] width 65 height 25
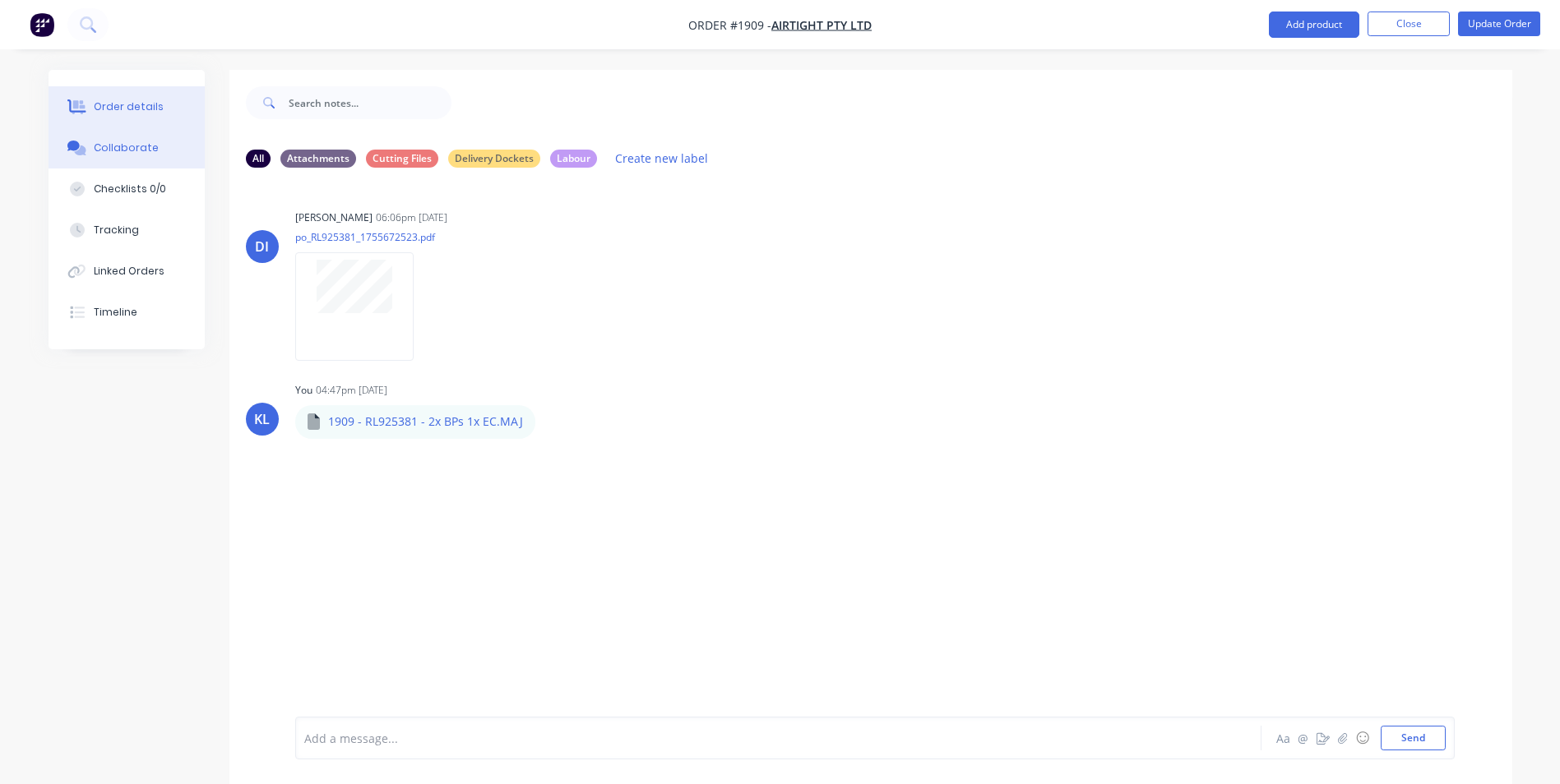
click at [149, 120] on button "Order details" at bounding box center [127, 107] width 156 height 41
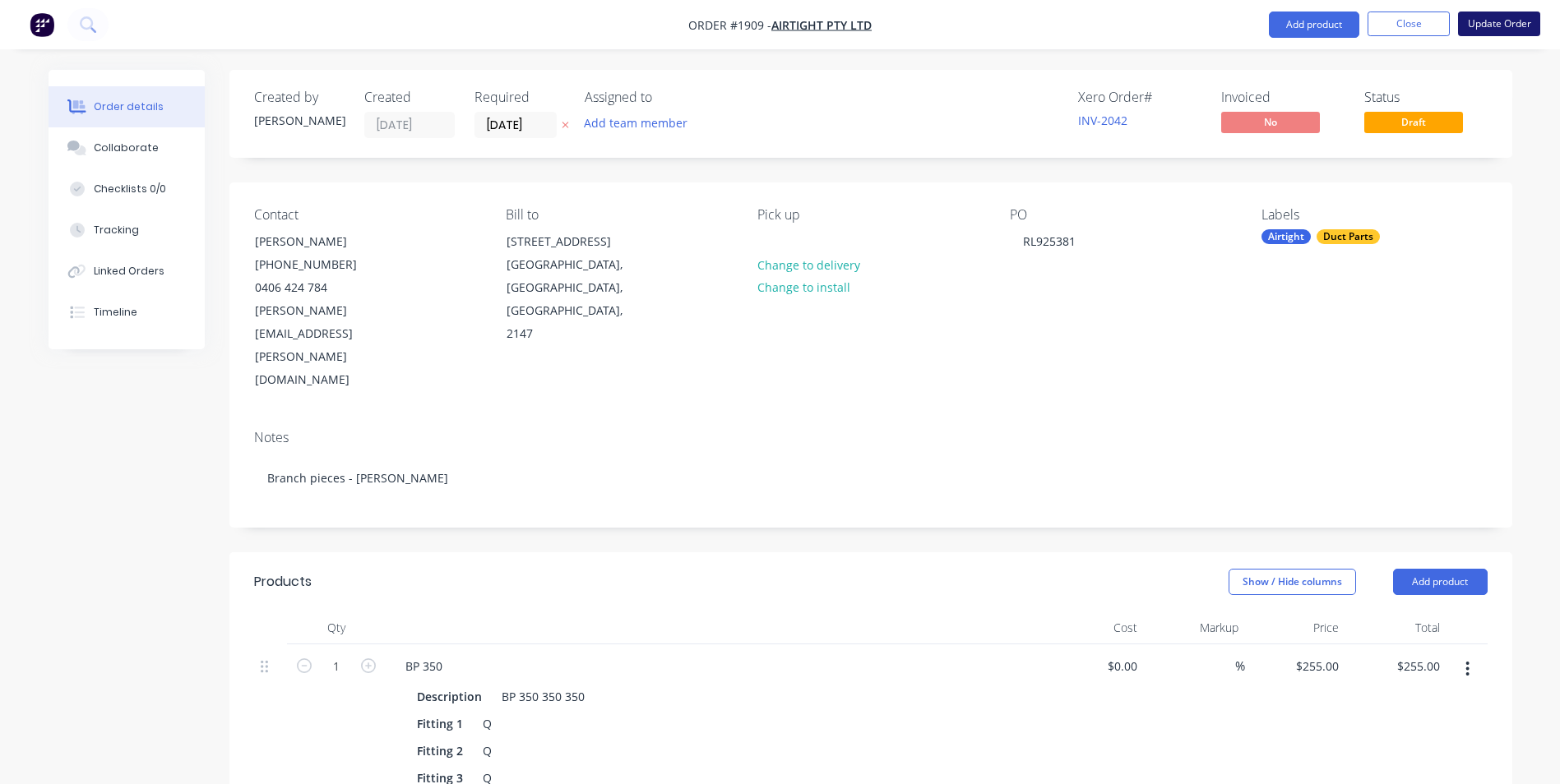
click at [1475, 30] on button "Update Order" at bounding box center [1498, 24] width 82 height 25
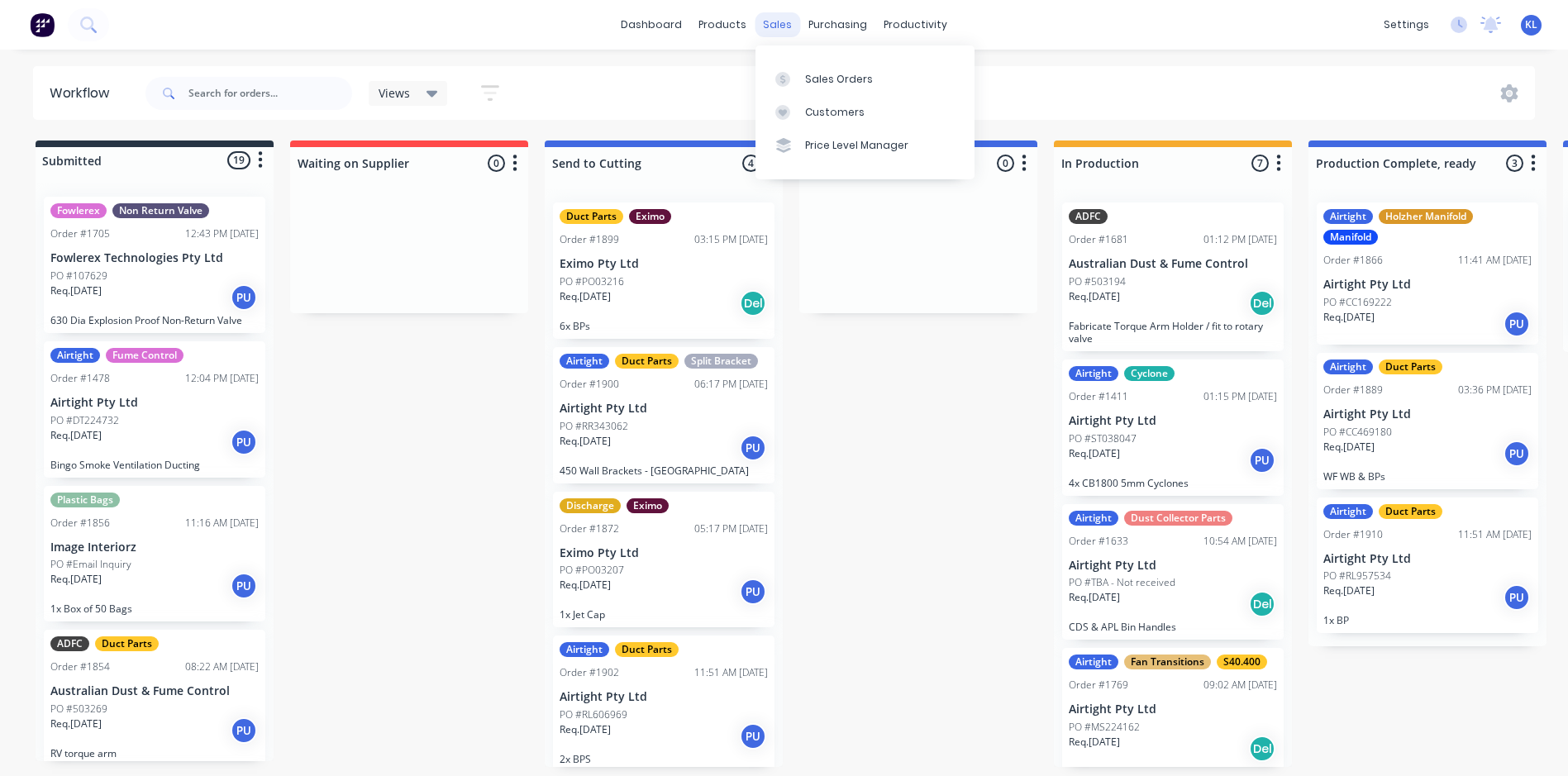
click at [774, 21] on div "sales" at bounding box center [777, 24] width 45 height 25
click at [814, 68] on link "Sales Orders" at bounding box center [865, 79] width 219 height 33
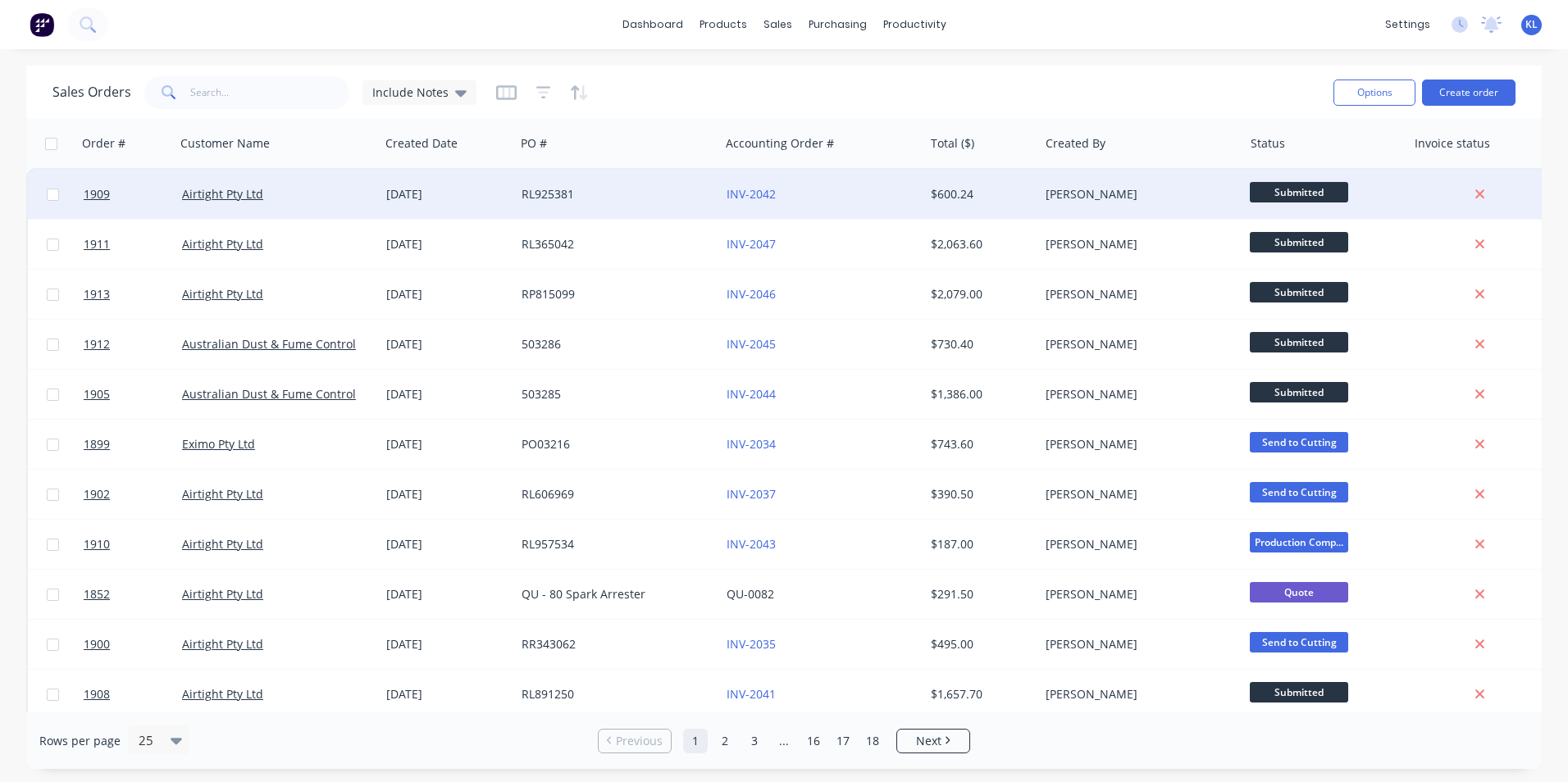
click at [298, 187] on div "Airtight Pty Ltd" at bounding box center [272, 195] width 182 height 17
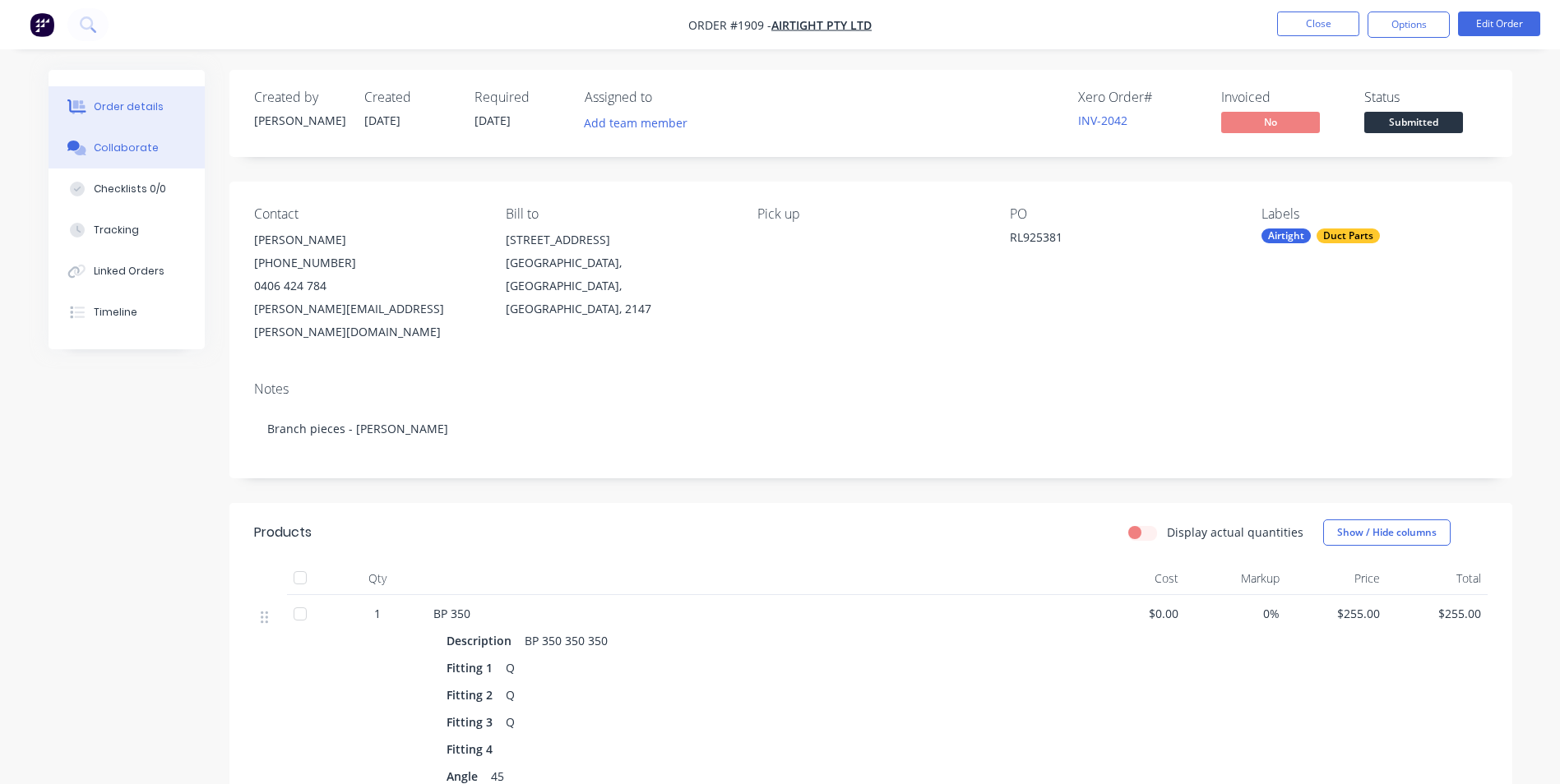
click at [144, 141] on div "Collaborate" at bounding box center [126, 148] width 65 height 15
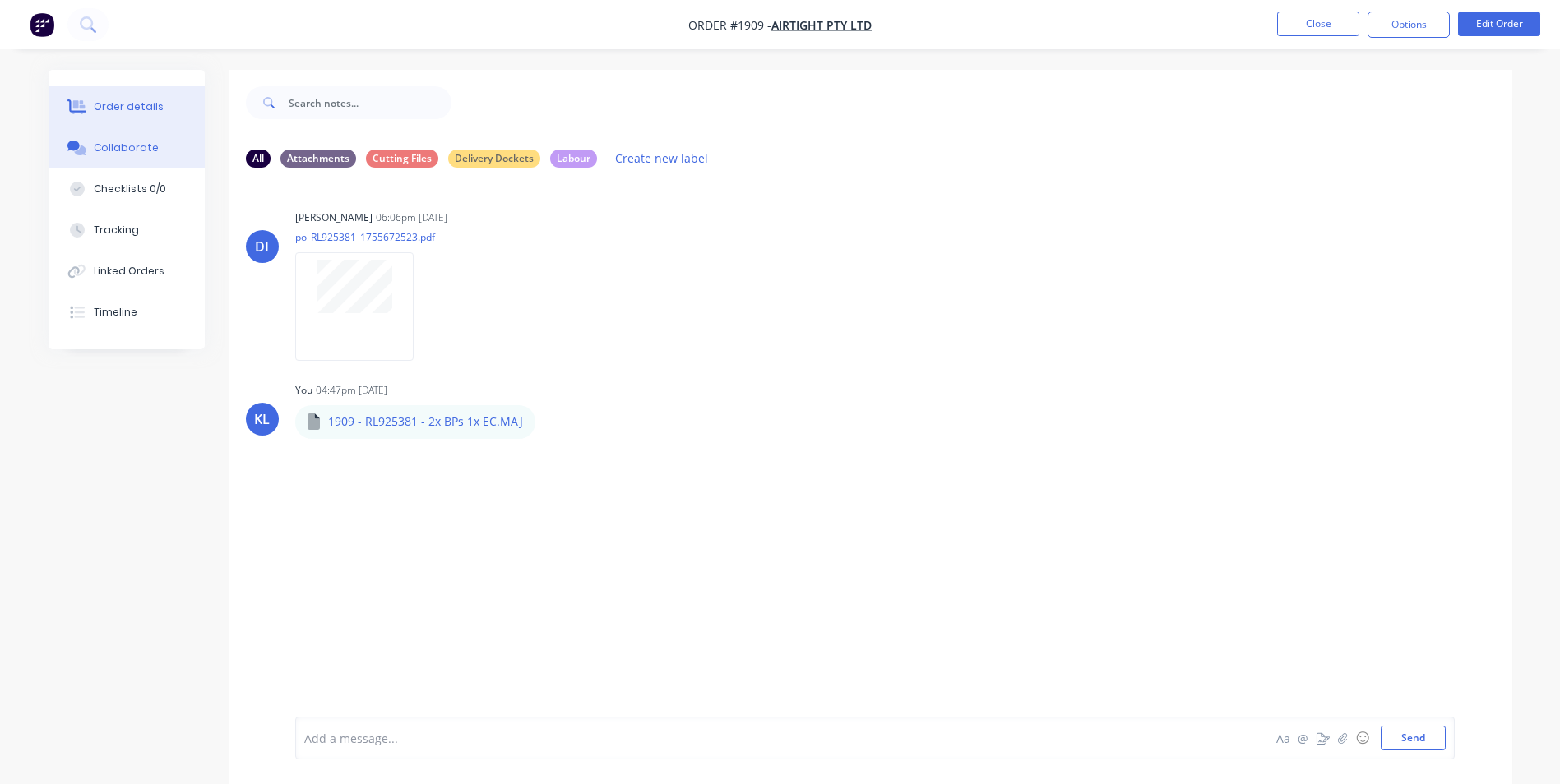
click at [168, 110] on button "Order details" at bounding box center [127, 107] width 156 height 41
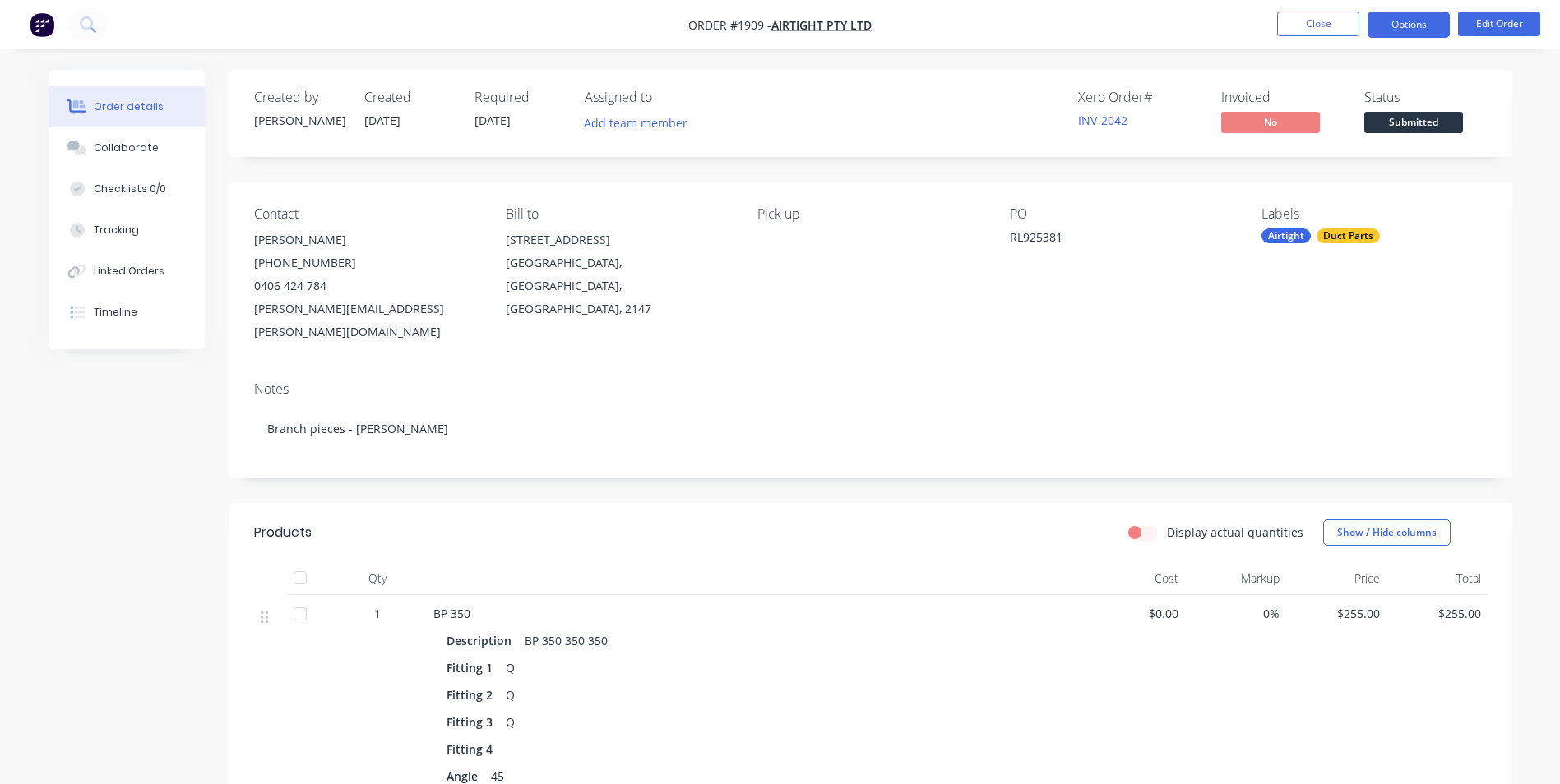
click at [1408, 23] on button "Options" at bounding box center [1408, 25] width 82 height 27
click at [1459, 128] on span "Submitted" at bounding box center [1413, 122] width 98 height 20
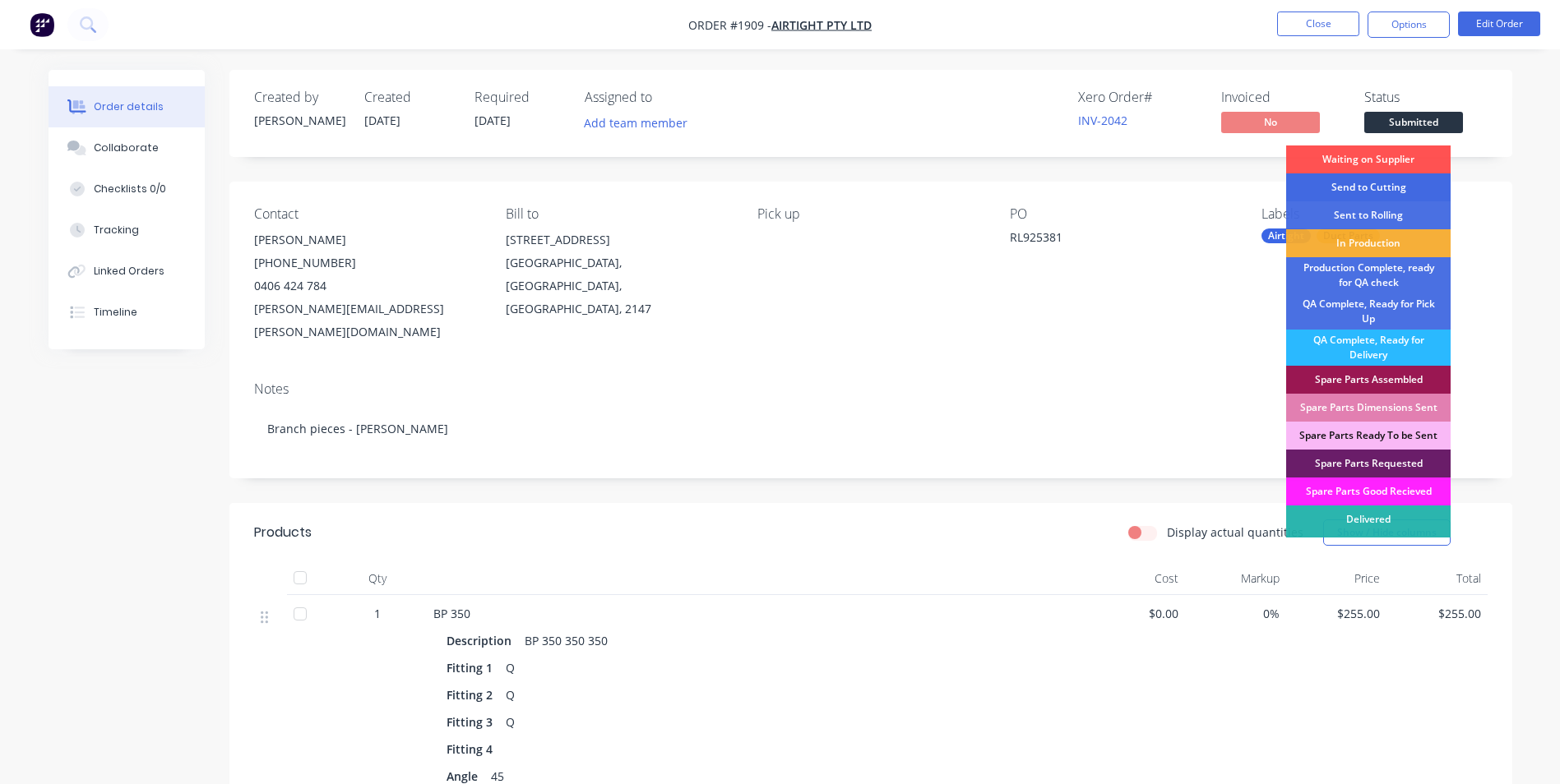
click at [1393, 190] on div "Send to Cutting" at bounding box center [1369, 188] width 165 height 28
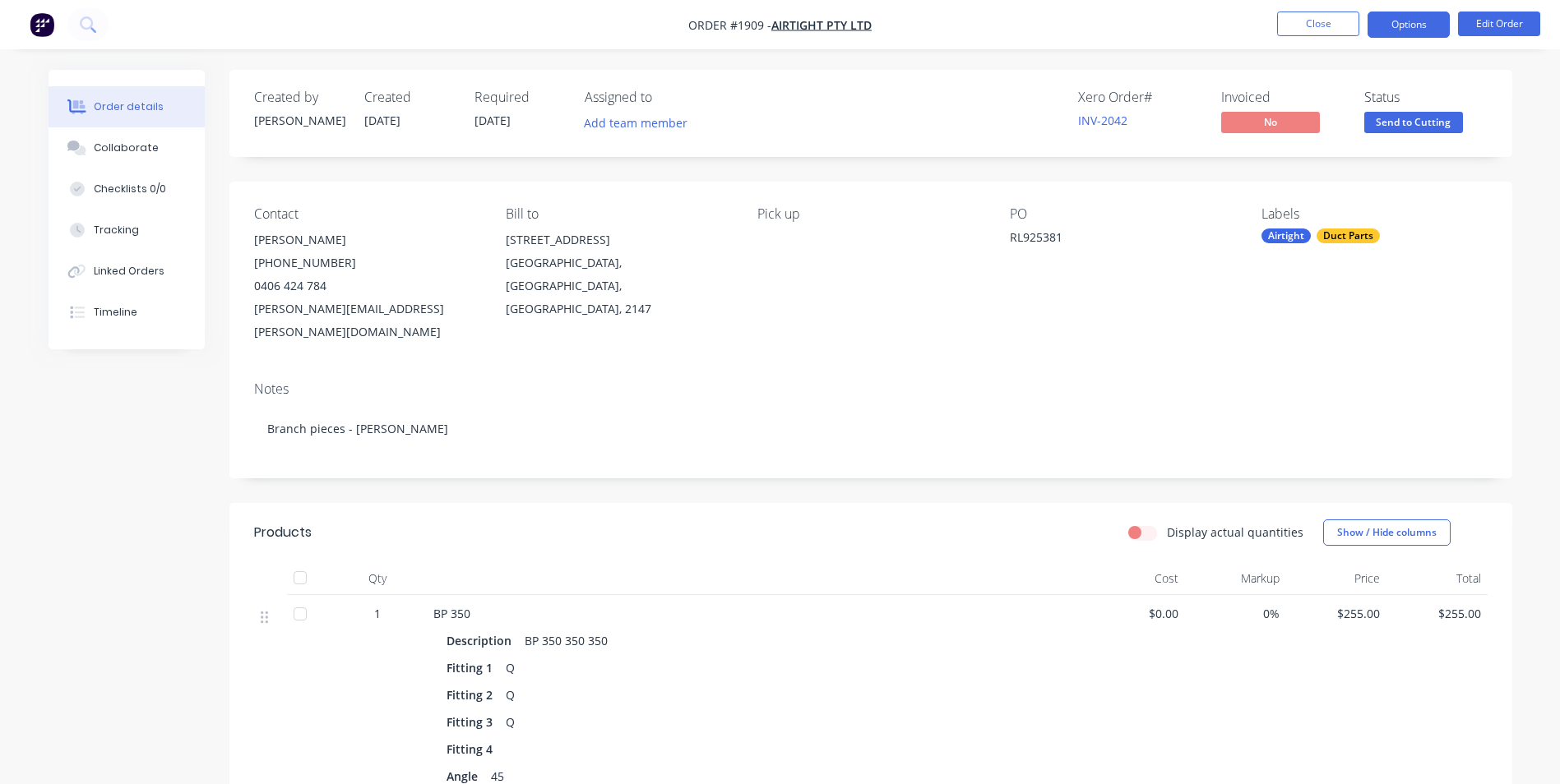
click at [1381, 26] on button "Options" at bounding box center [1408, 25] width 82 height 27
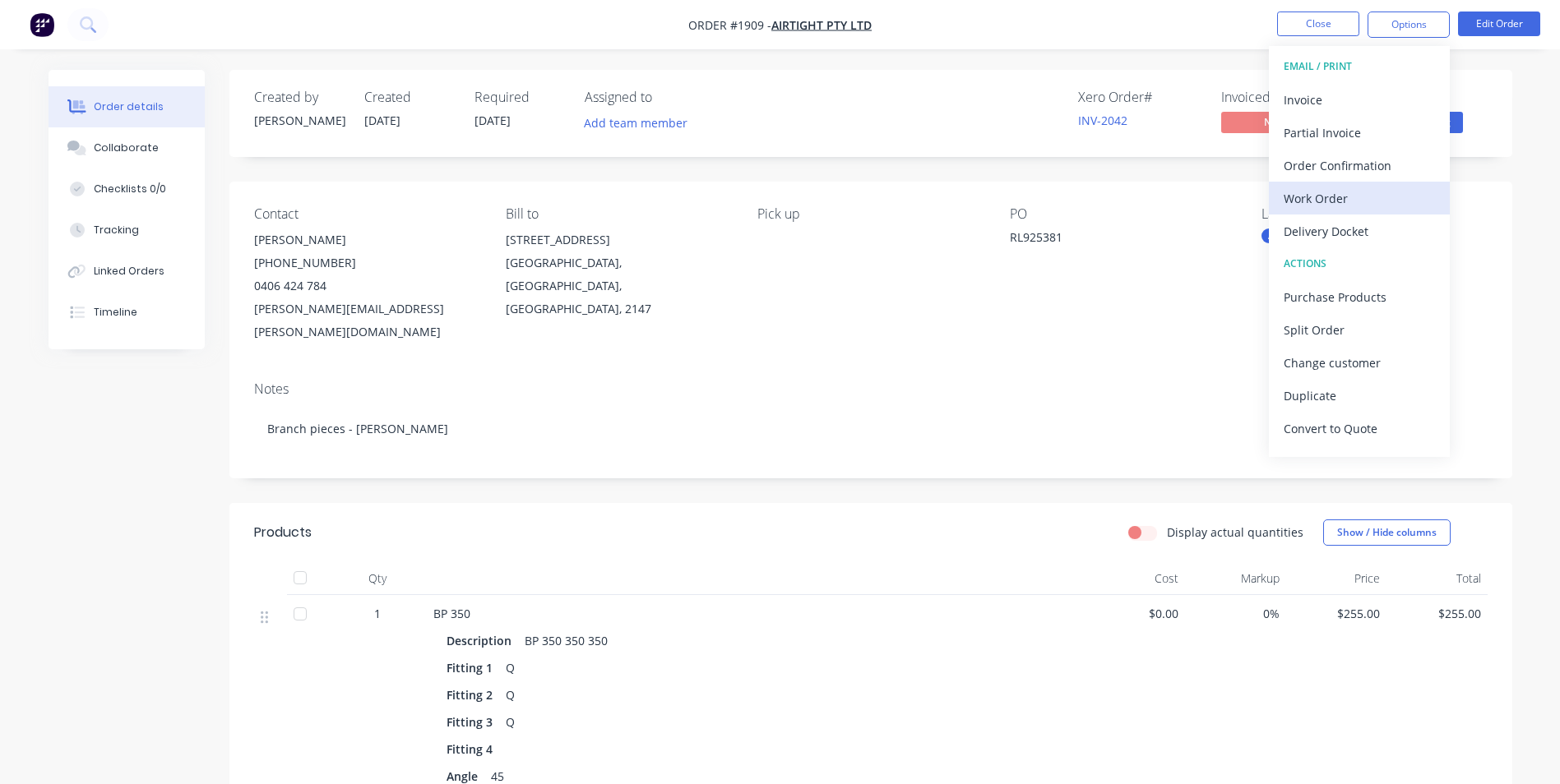
click at [1327, 195] on div "Work Order" at bounding box center [1359, 199] width 151 height 24
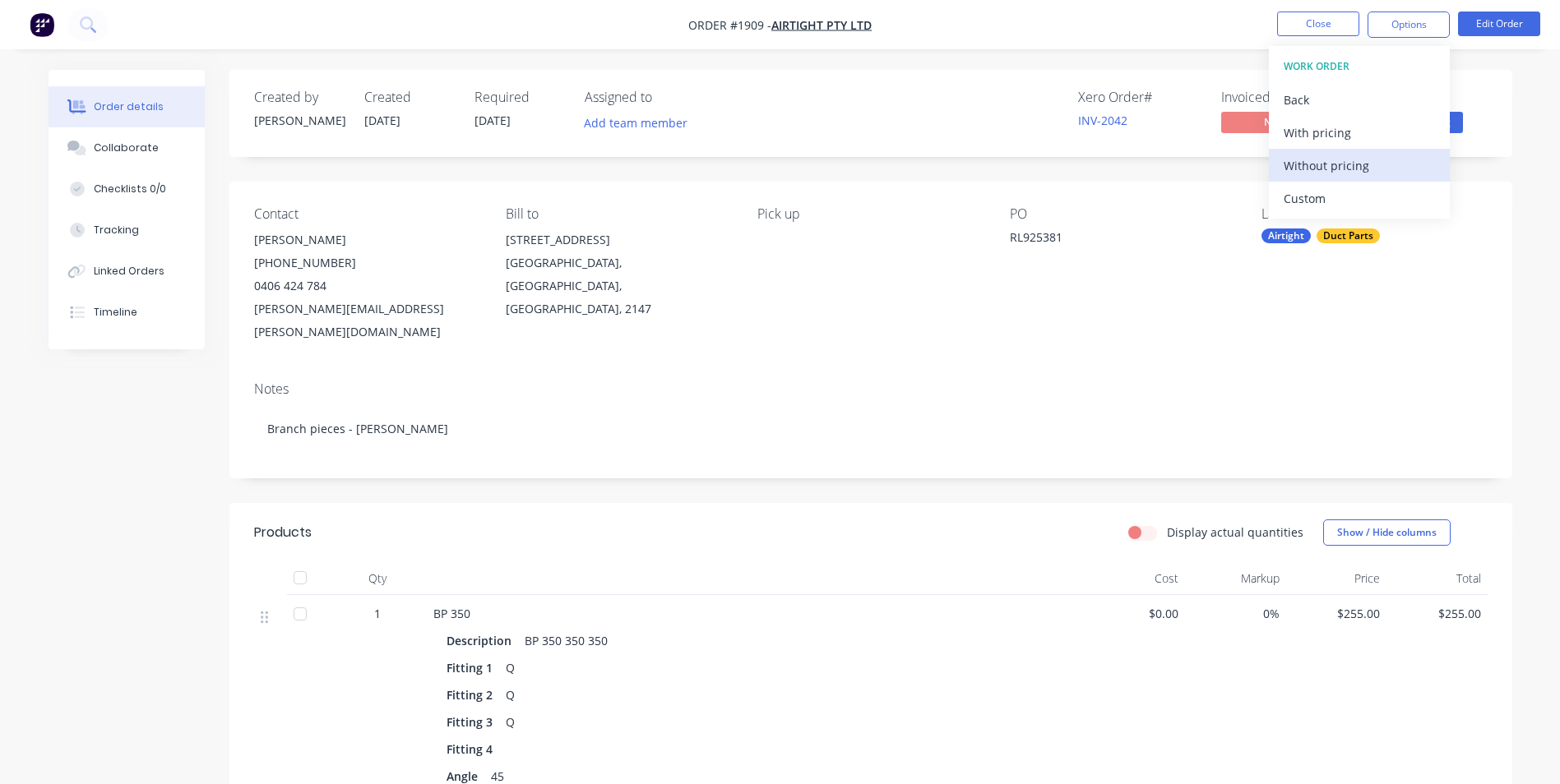
click at [1323, 161] on div "Without pricing" at bounding box center [1359, 166] width 151 height 24
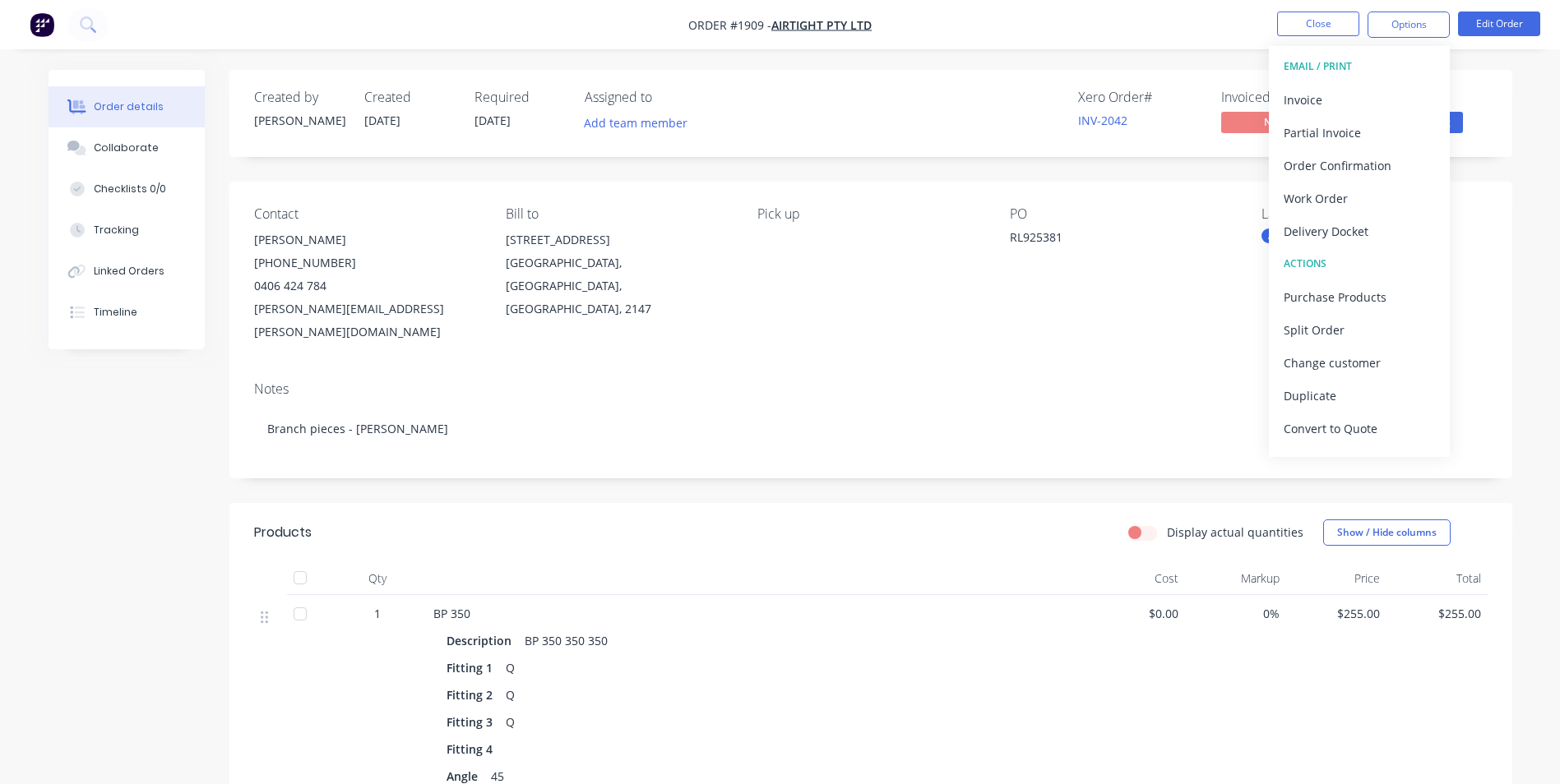
click at [823, 446] on div "Notes Branch pieces - Joe" at bounding box center [871, 423] width 1283 height 110
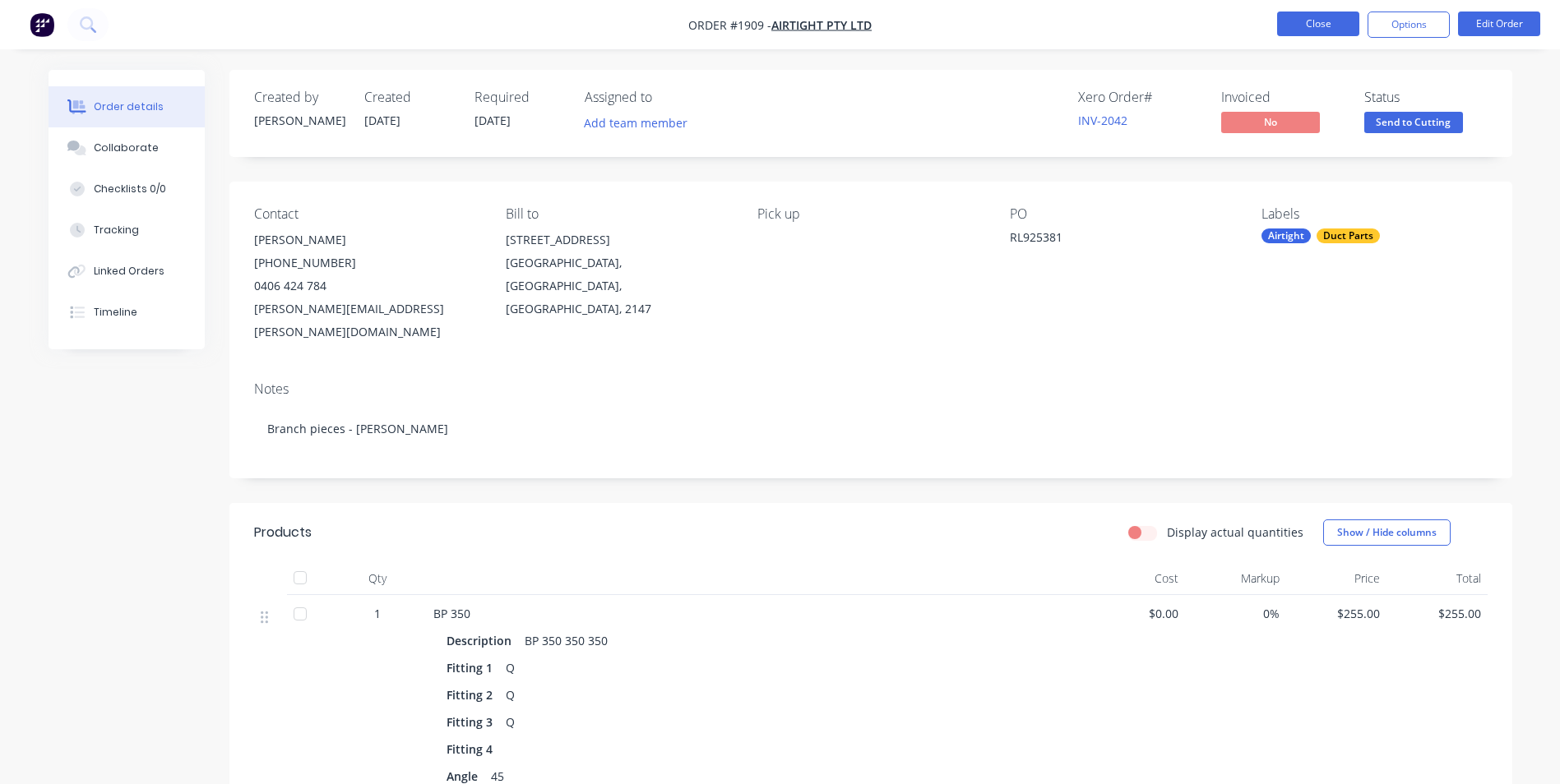
click at [1332, 19] on button "Close" at bounding box center [1318, 24] width 82 height 25
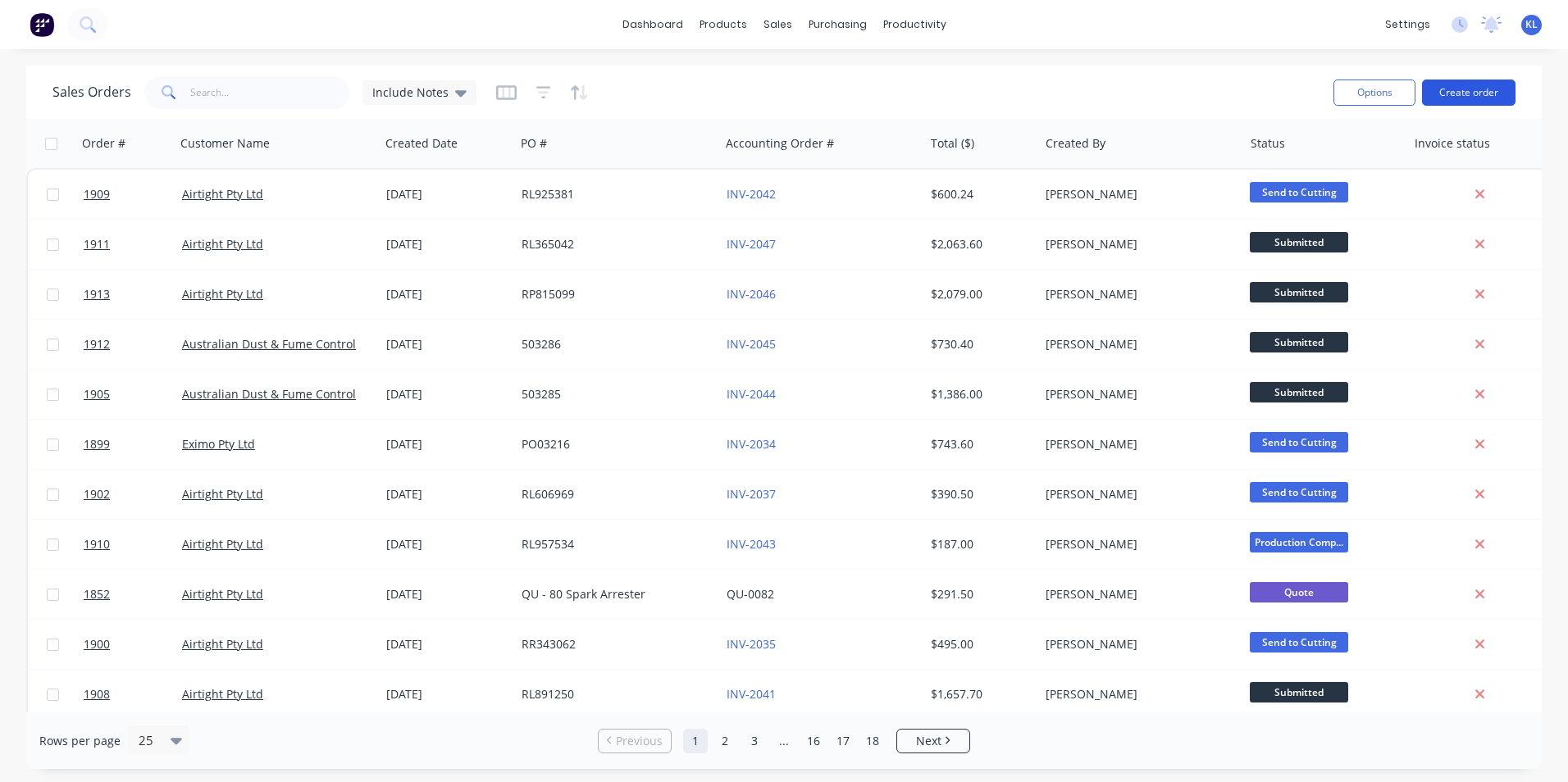
click at [1446, 101] on button "Create order" at bounding box center [1468, 93] width 94 height 27
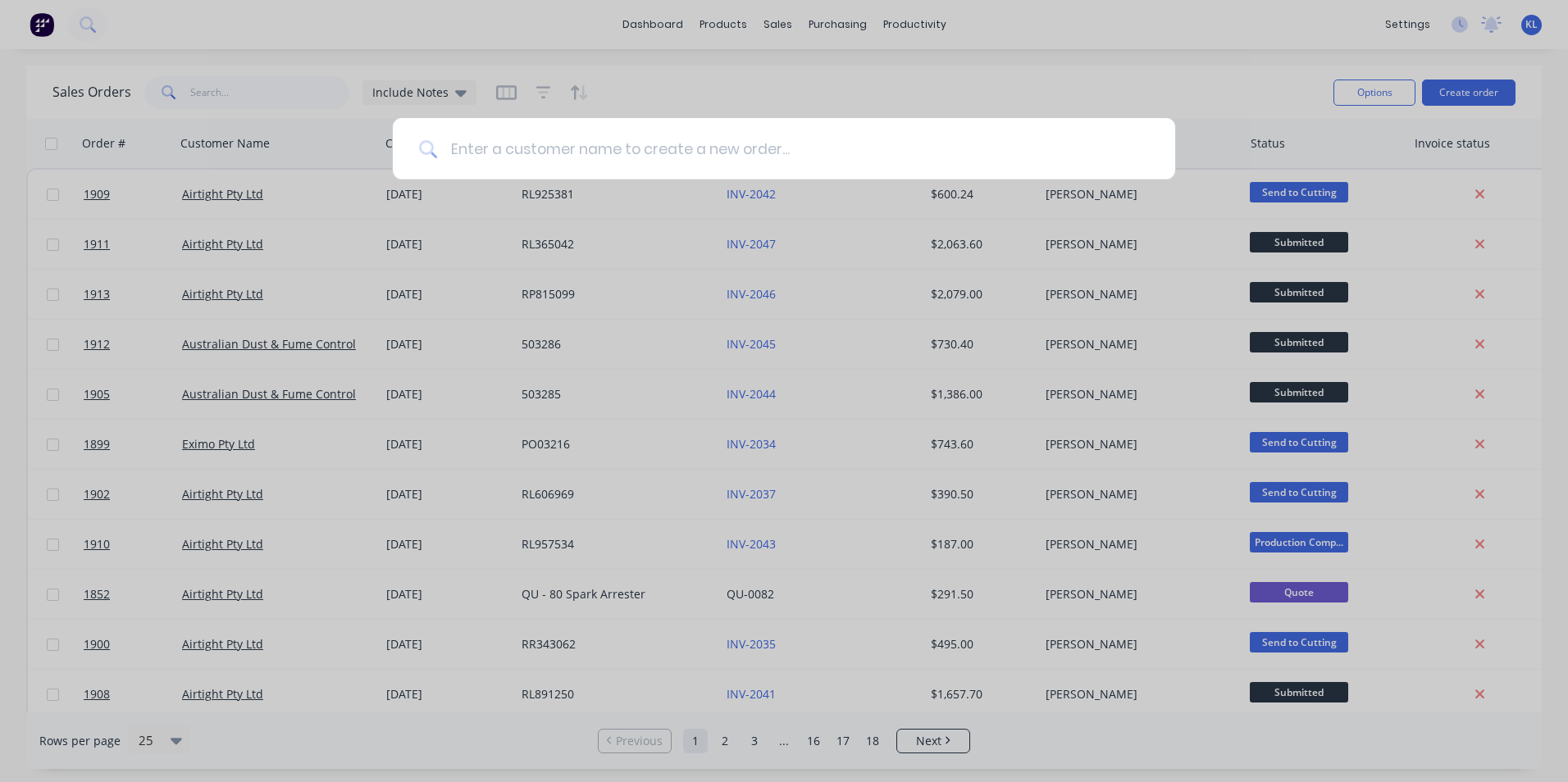
click at [720, 163] on input at bounding box center [793, 149] width 712 height 61
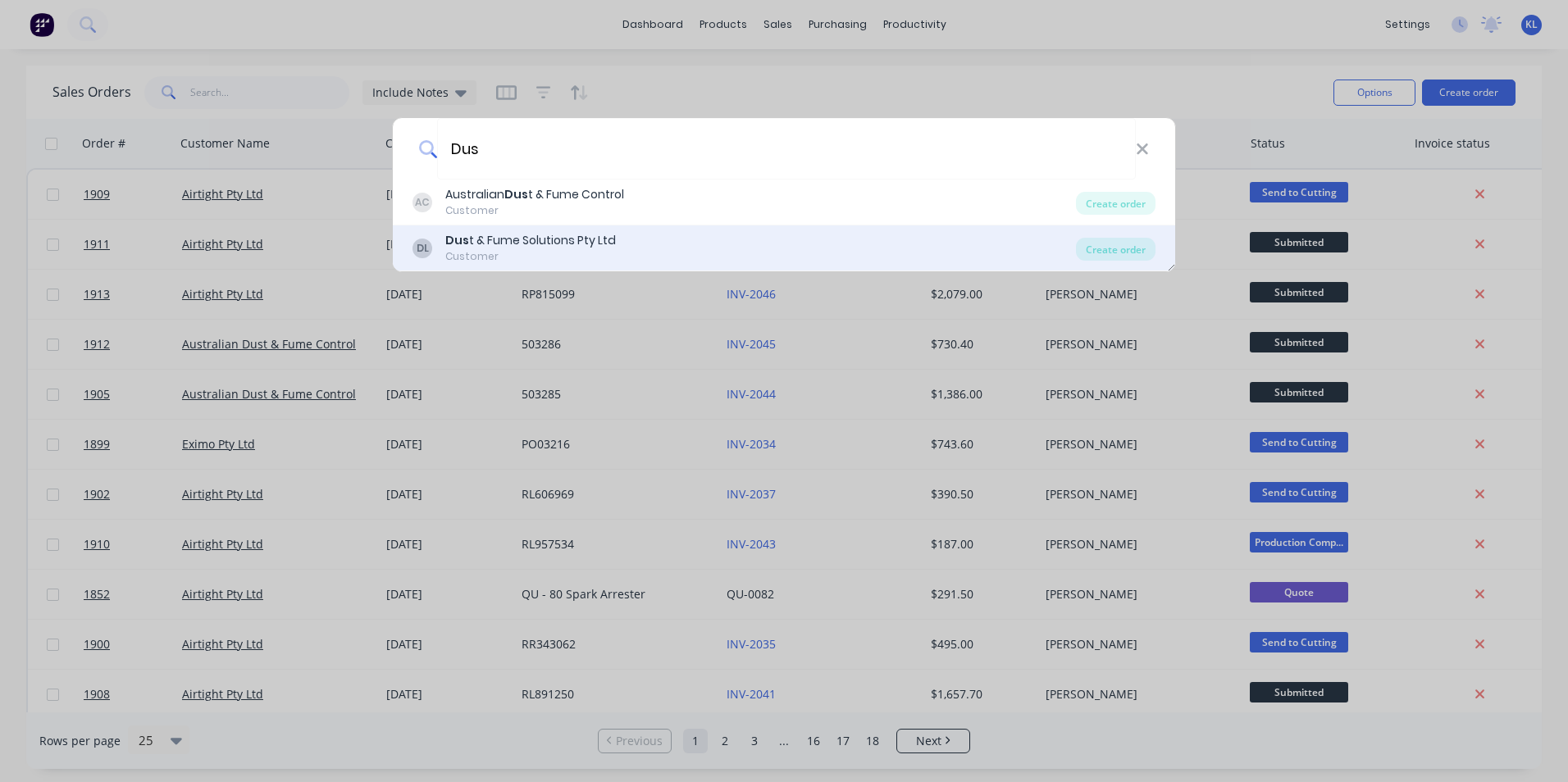
type input "Dus"
click at [650, 242] on div "DL Dus t & Fume Solutions Pty Ltd Customer" at bounding box center [743, 248] width 663 height 32
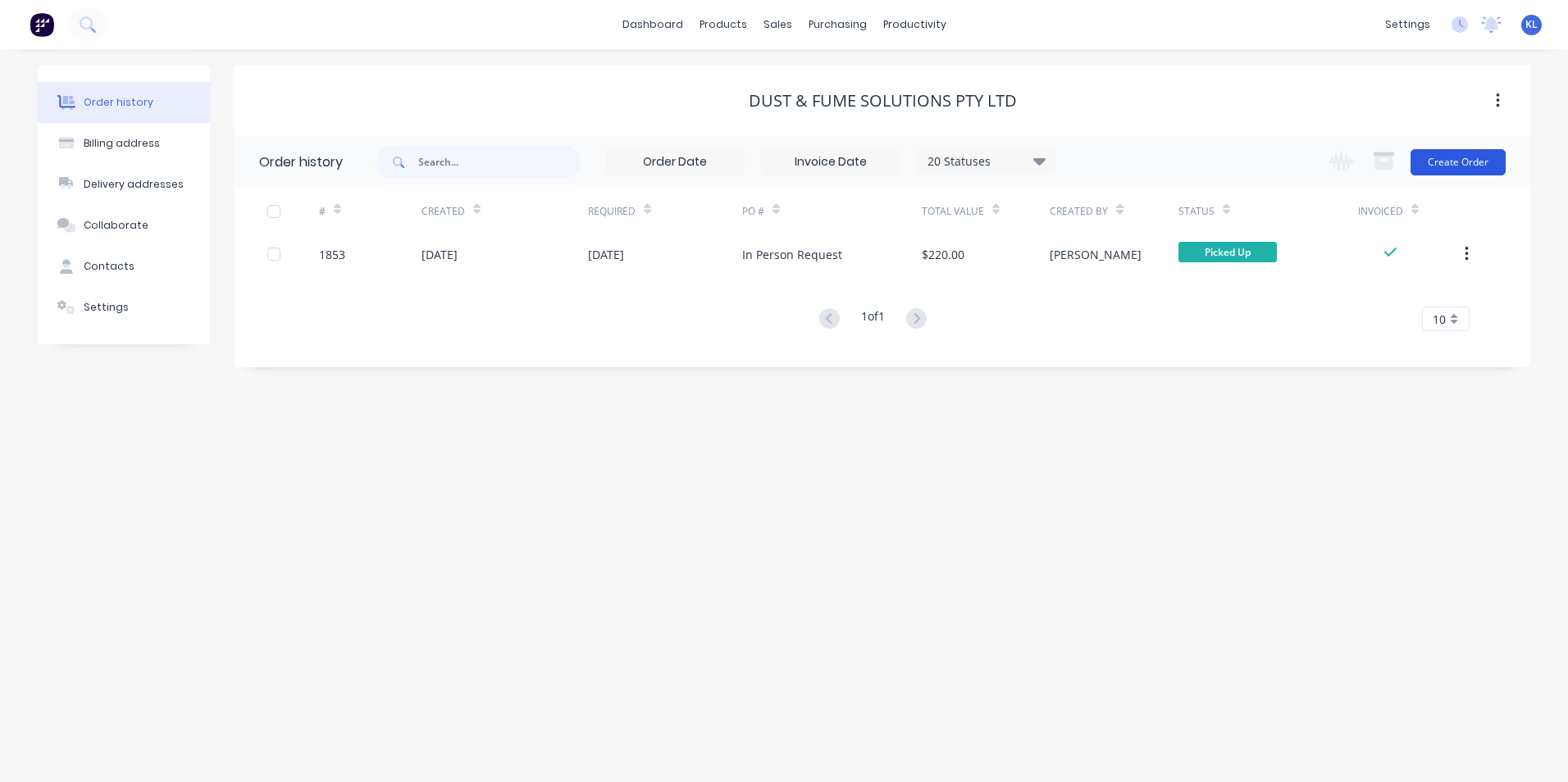
click at [1429, 153] on button "Create Order" at bounding box center [1458, 162] width 95 height 27
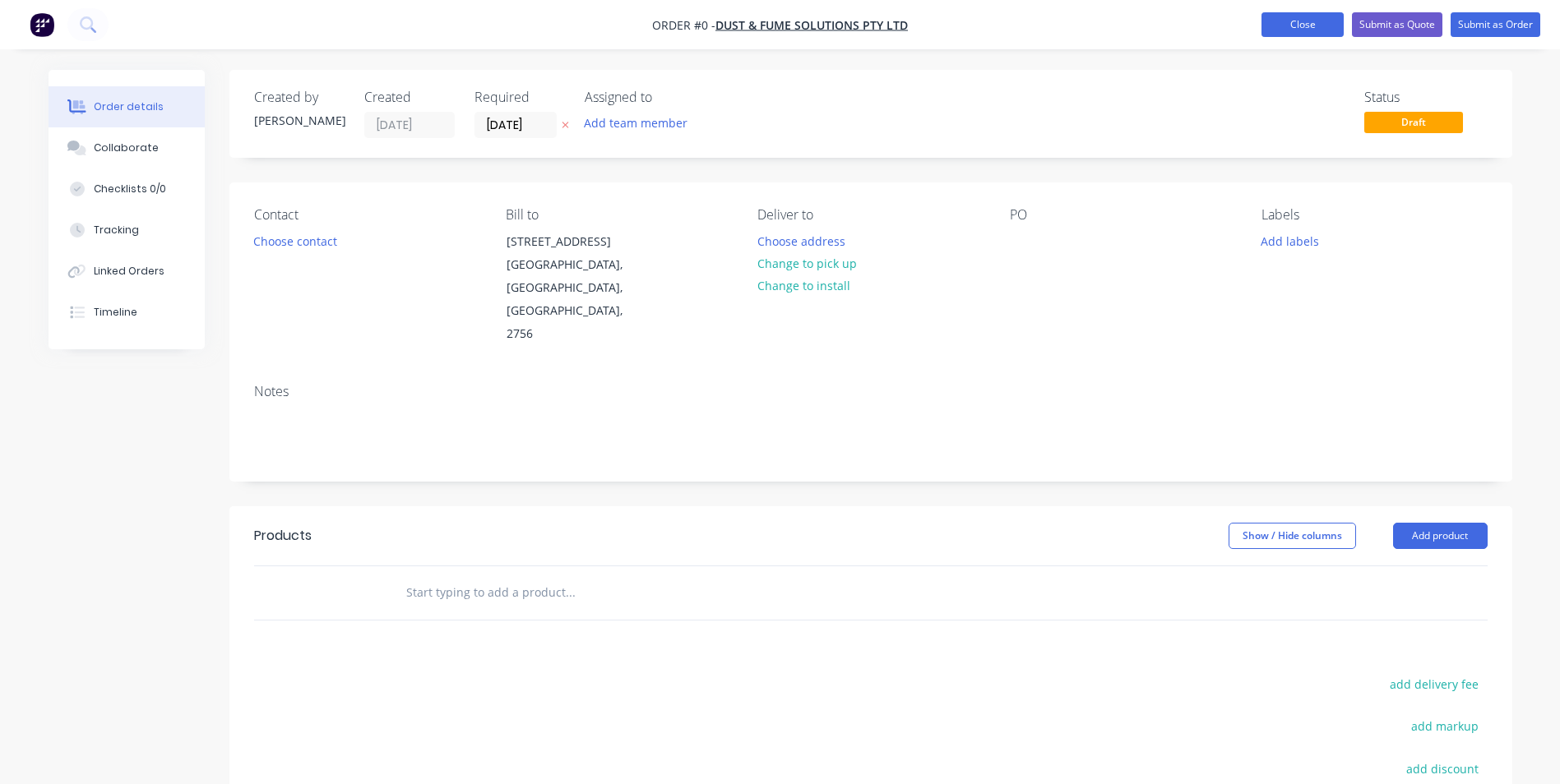
click at [1291, 22] on button "Close" at bounding box center [1302, 24] width 82 height 25
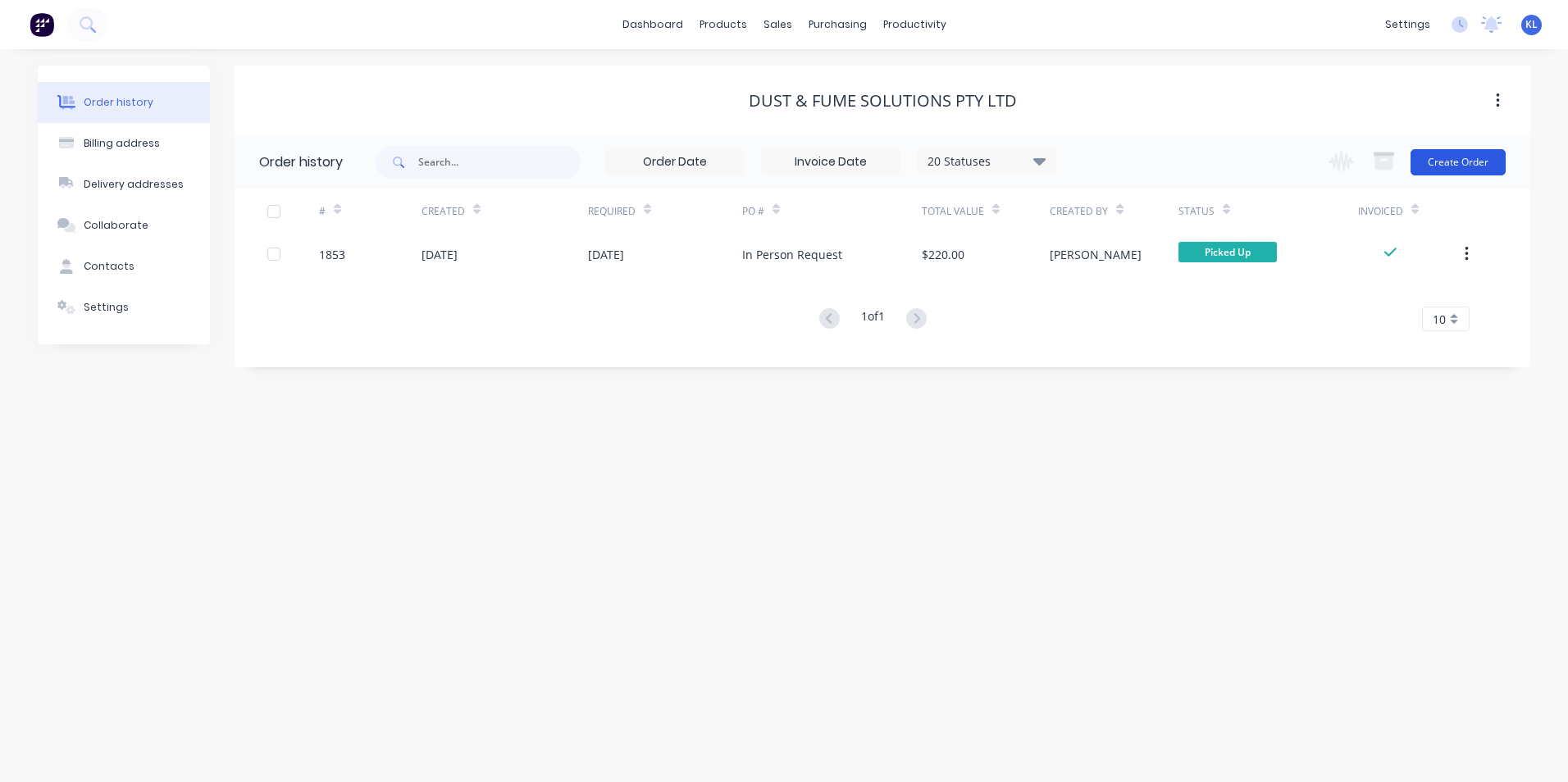
click at [1459, 158] on button "Create Order" at bounding box center [1458, 162] width 95 height 27
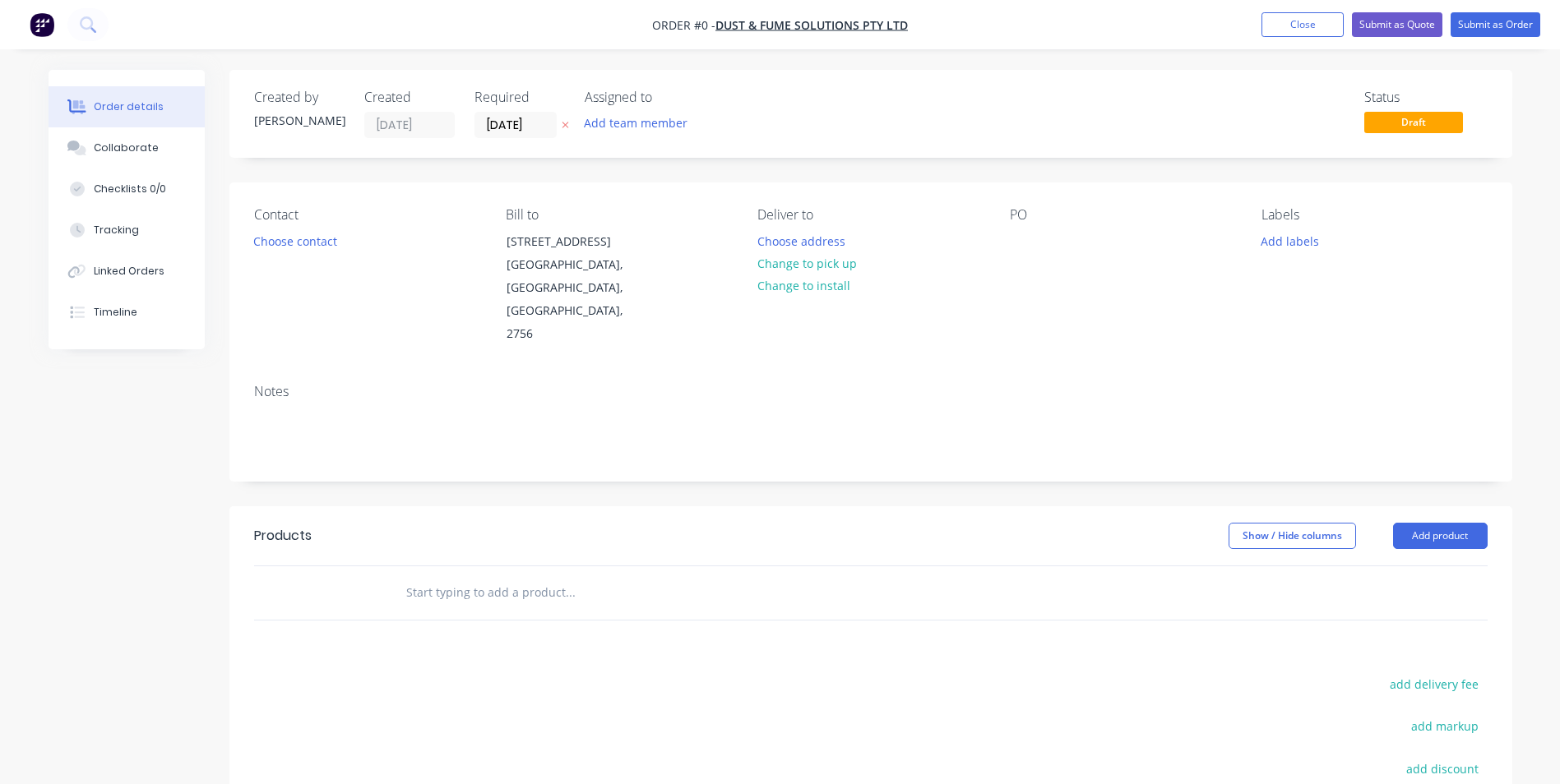
click at [483, 576] on input "text" at bounding box center [570, 593] width 329 height 33
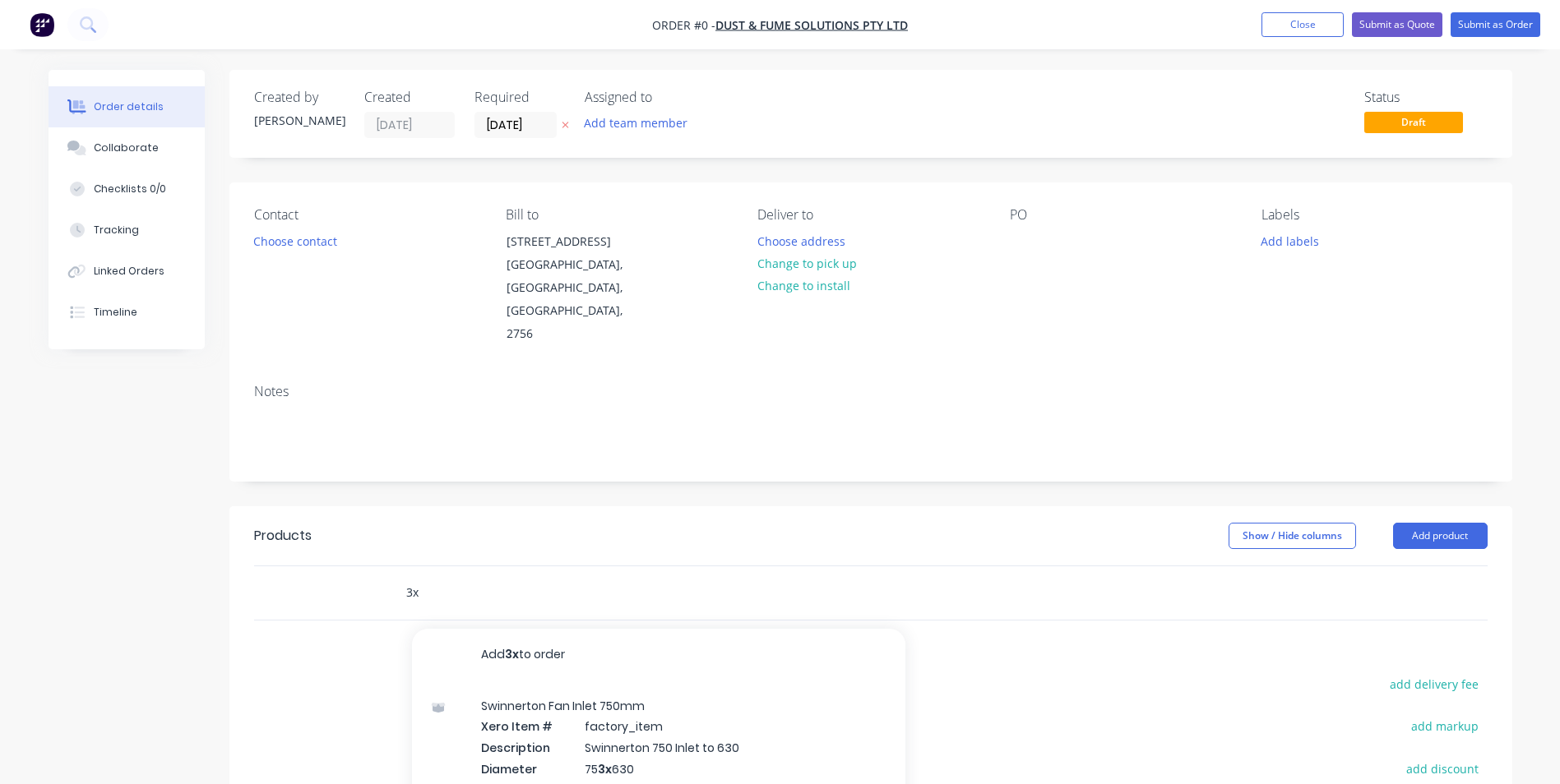
type input "3"
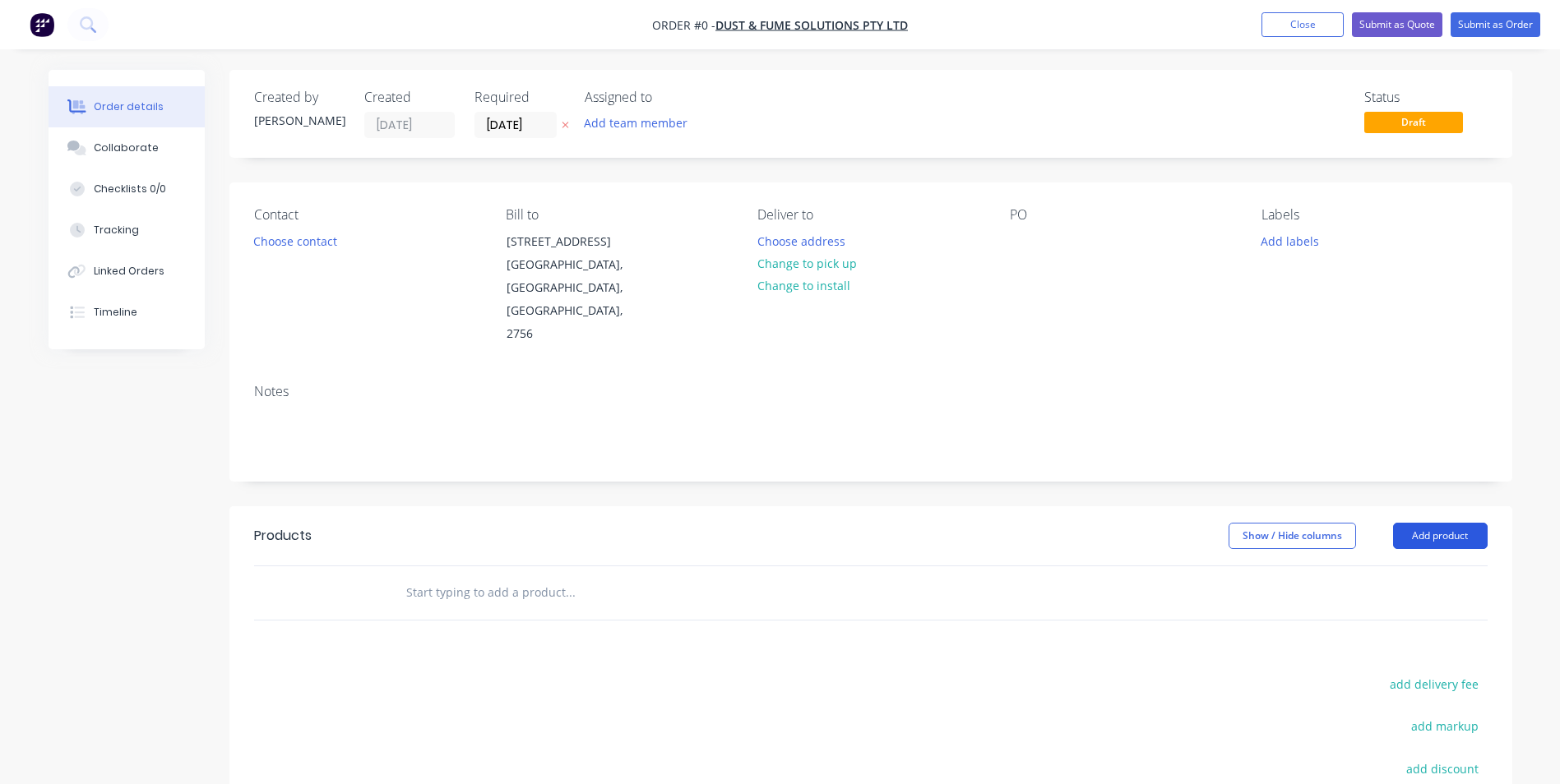
click at [1418, 523] on button "Add product" at bounding box center [1440, 536] width 95 height 27
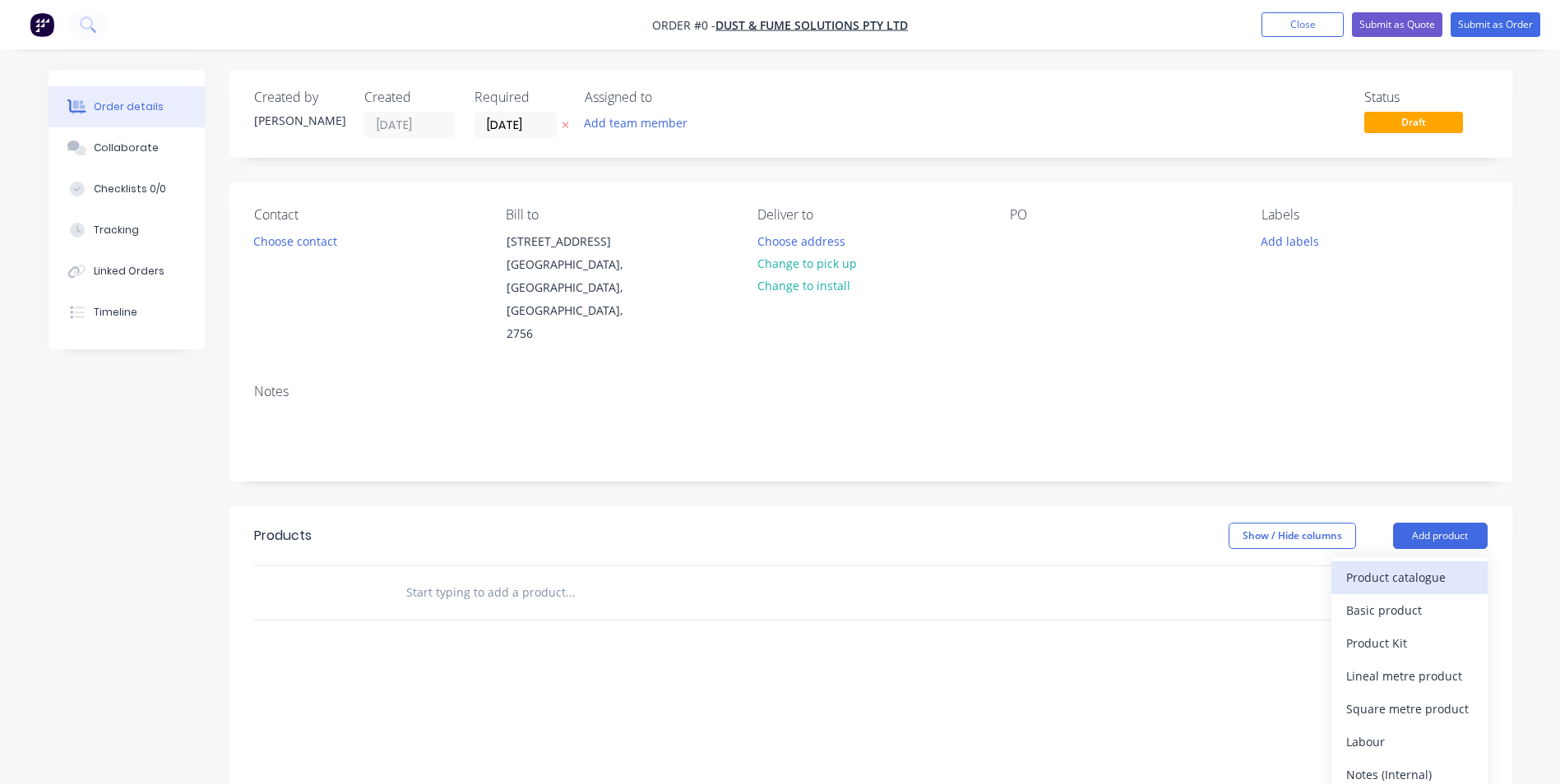
click at [1395, 566] on div "Product catalogue" at bounding box center [1410, 578] width 127 height 24
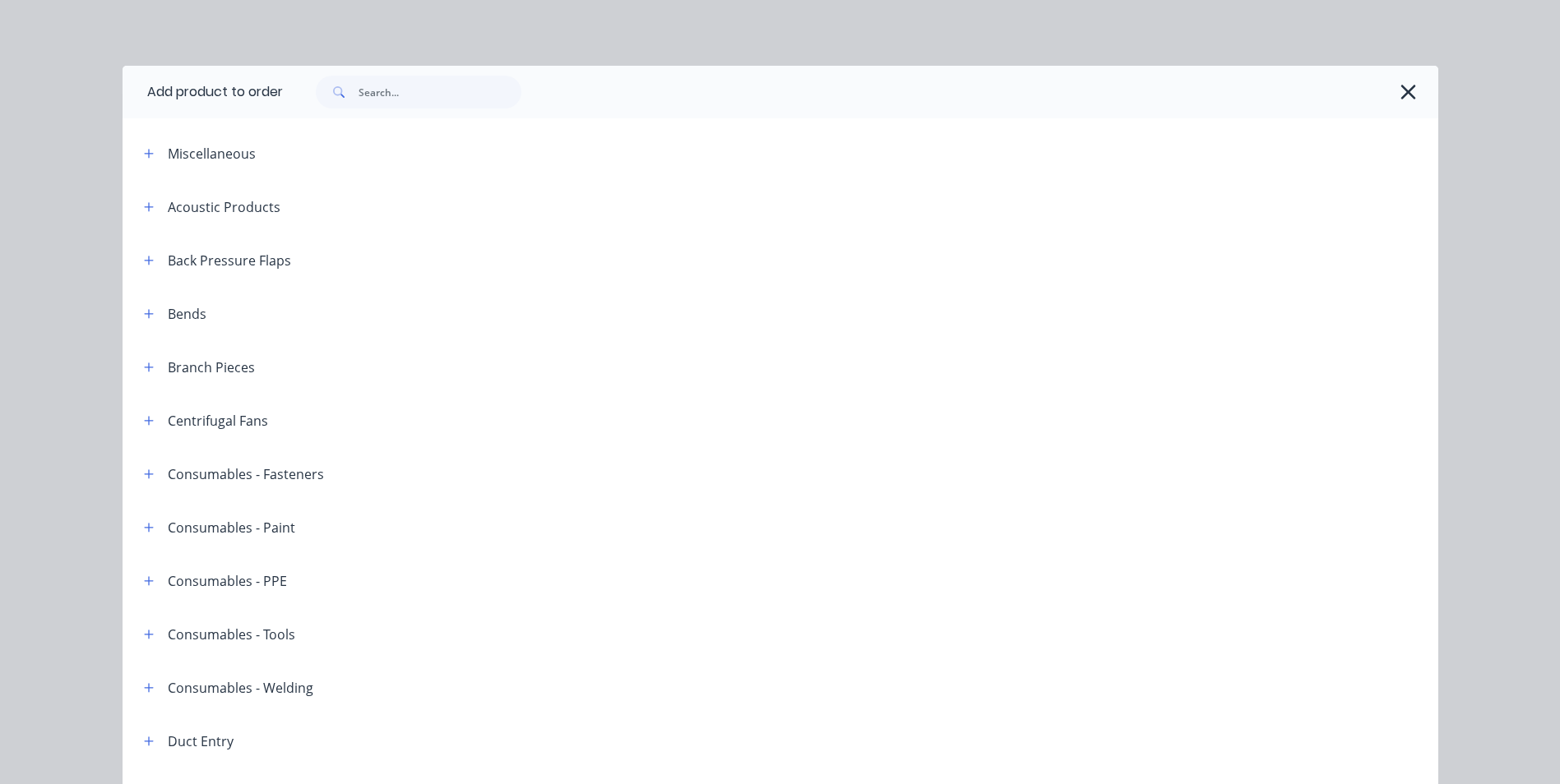
click at [1407, 97] on icon "button" at bounding box center [1409, 92] width 15 height 15
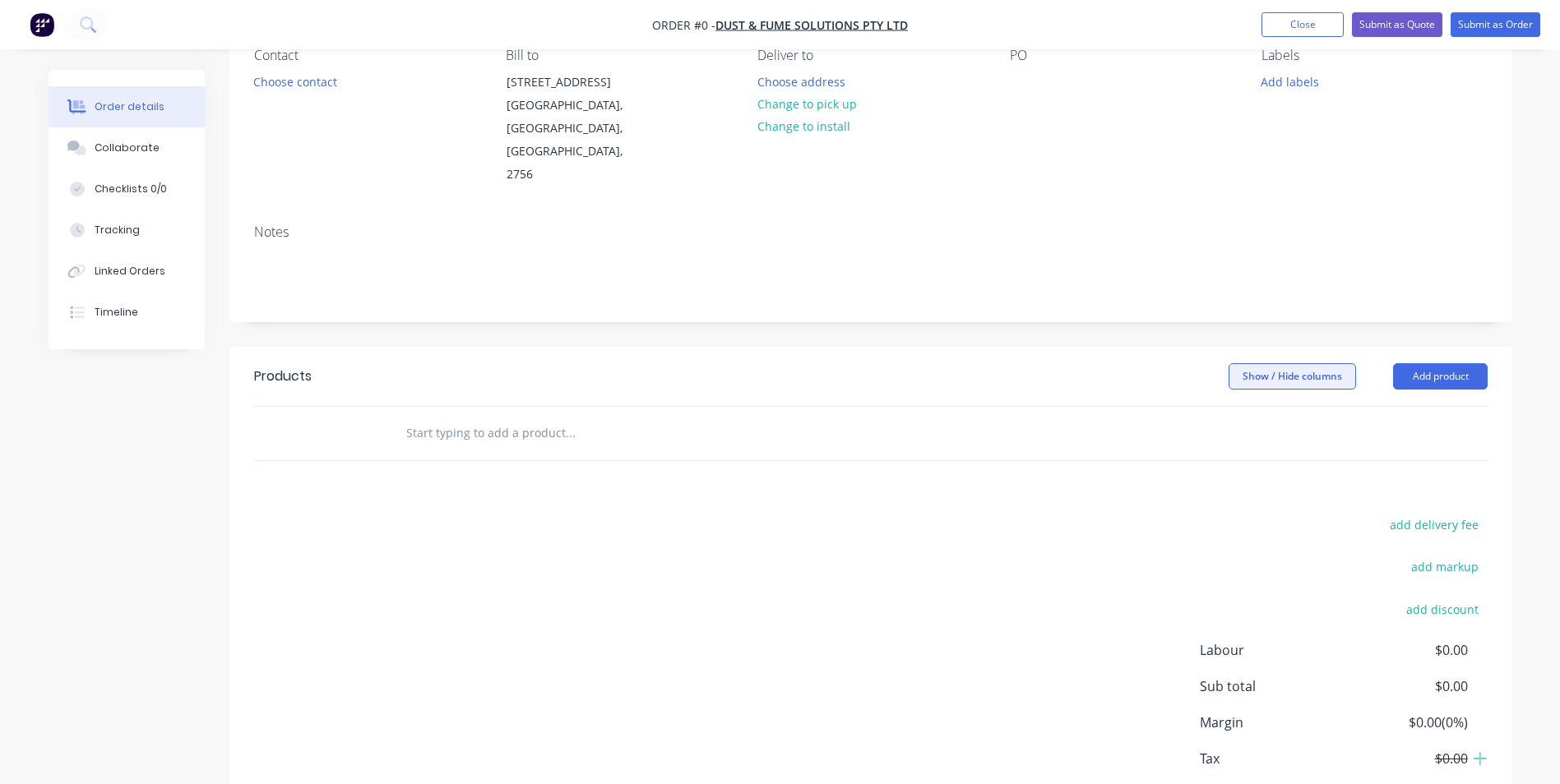
scroll to position [165, 0]
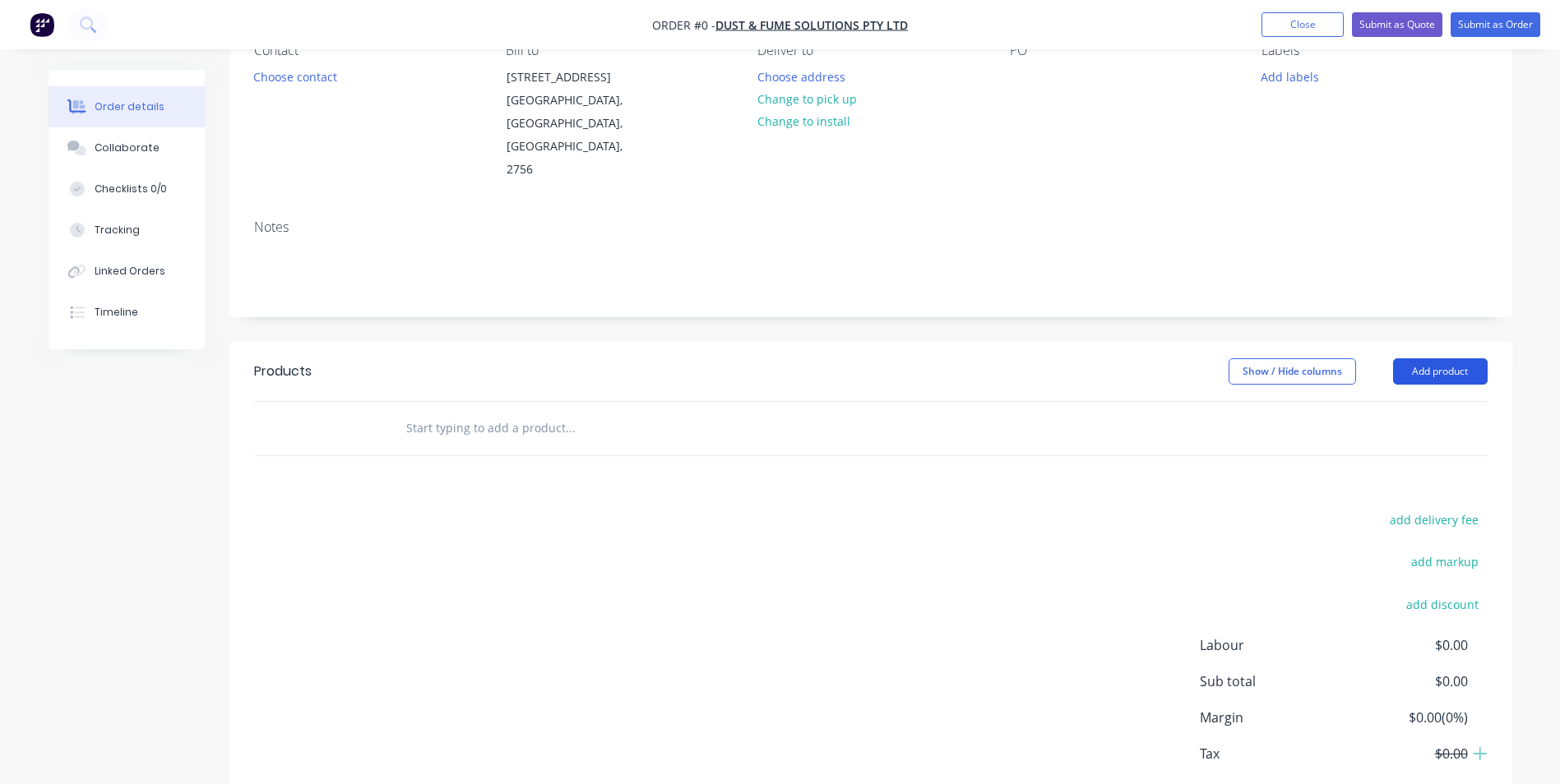
click at [1408, 359] on button "Add product" at bounding box center [1440, 372] width 95 height 27
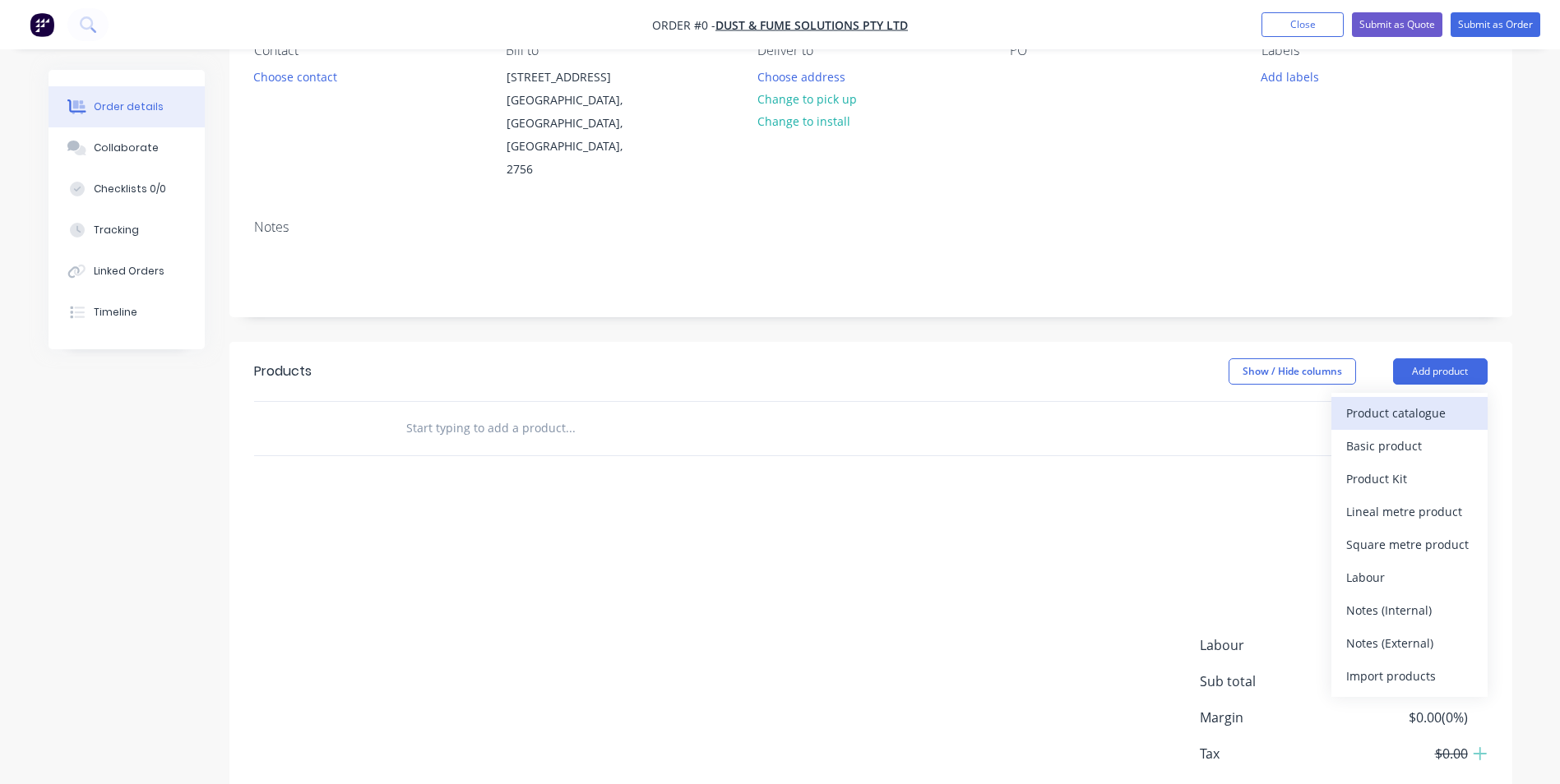
click at [1363, 401] on div "Product catalogue" at bounding box center [1410, 413] width 127 height 24
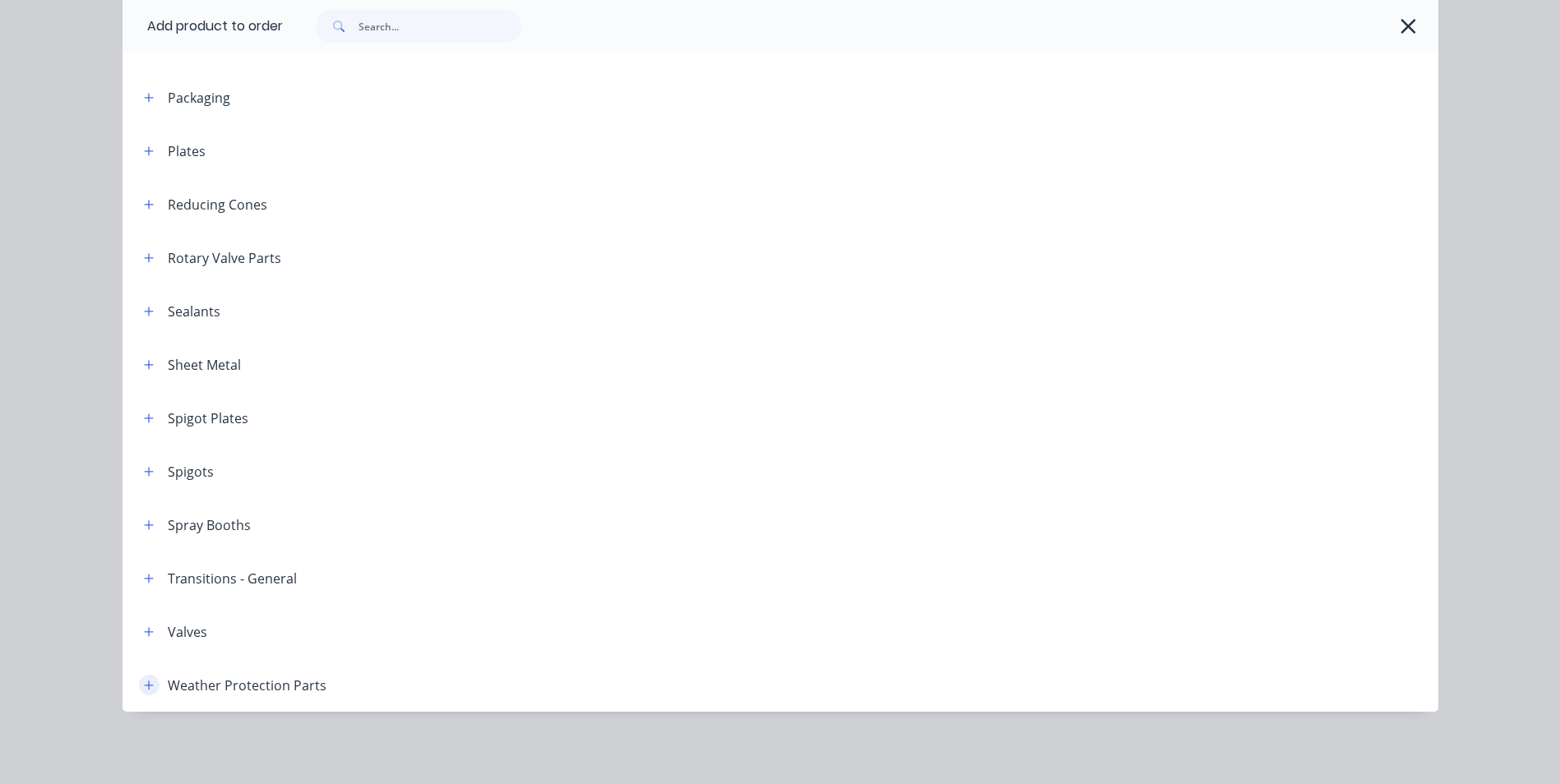
scroll to position [256, 0]
click at [139, 681] on button "button" at bounding box center [149, 686] width 20 height 20
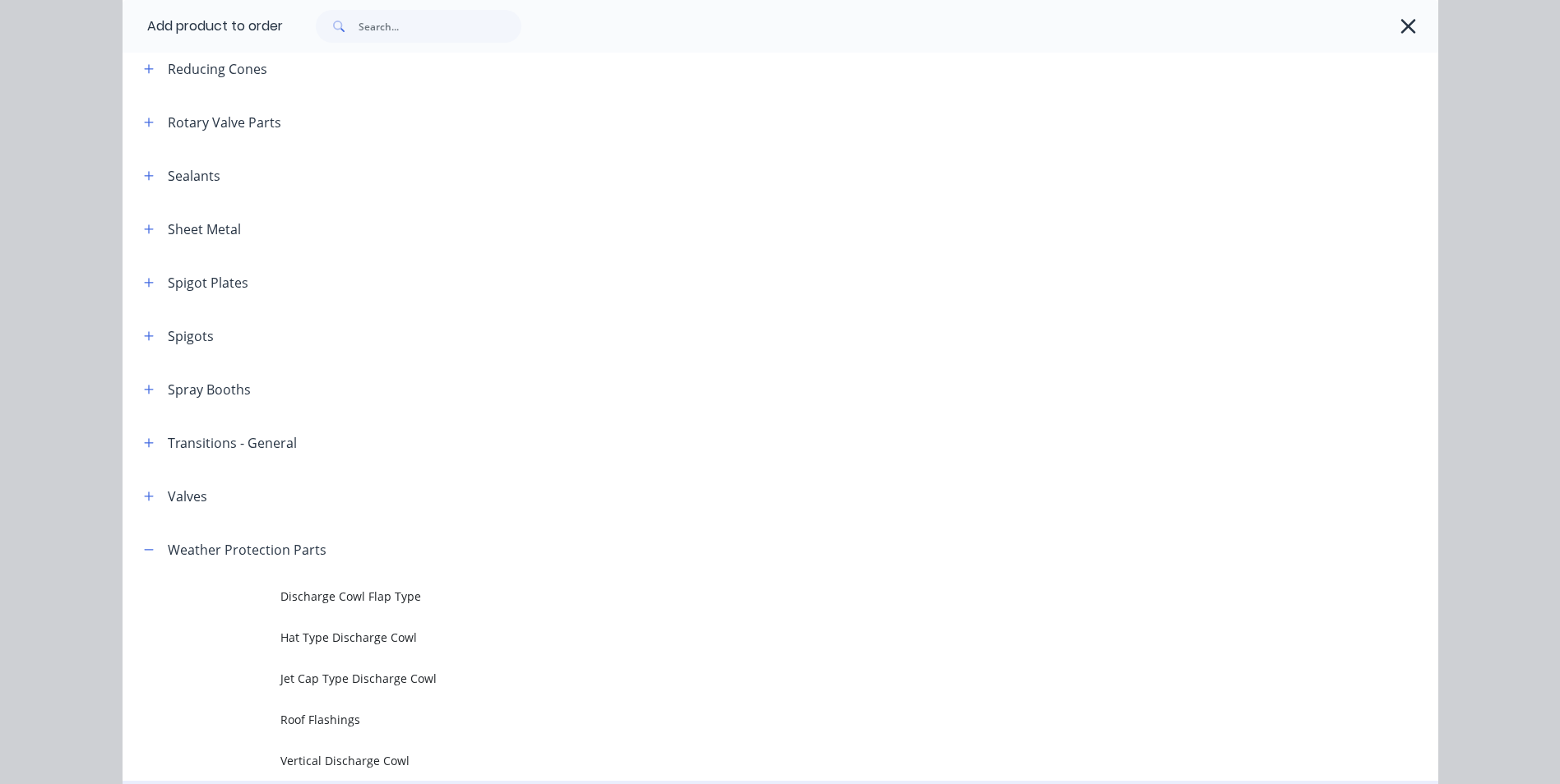
scroll to position [2200, 0]
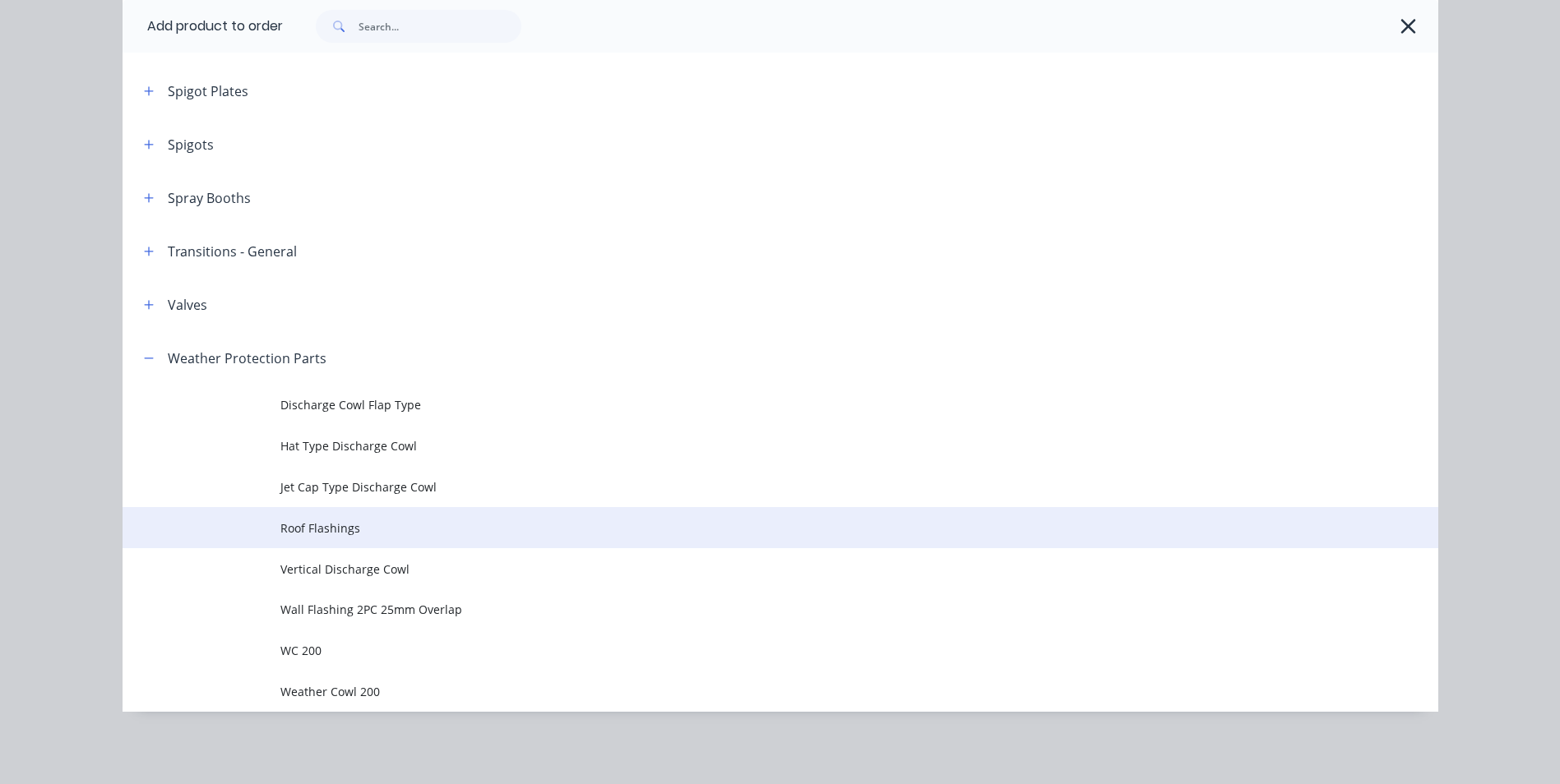
click at [317, 534] on span "Roof Flashings" at bounding box center [744, 528] width 926 height 17
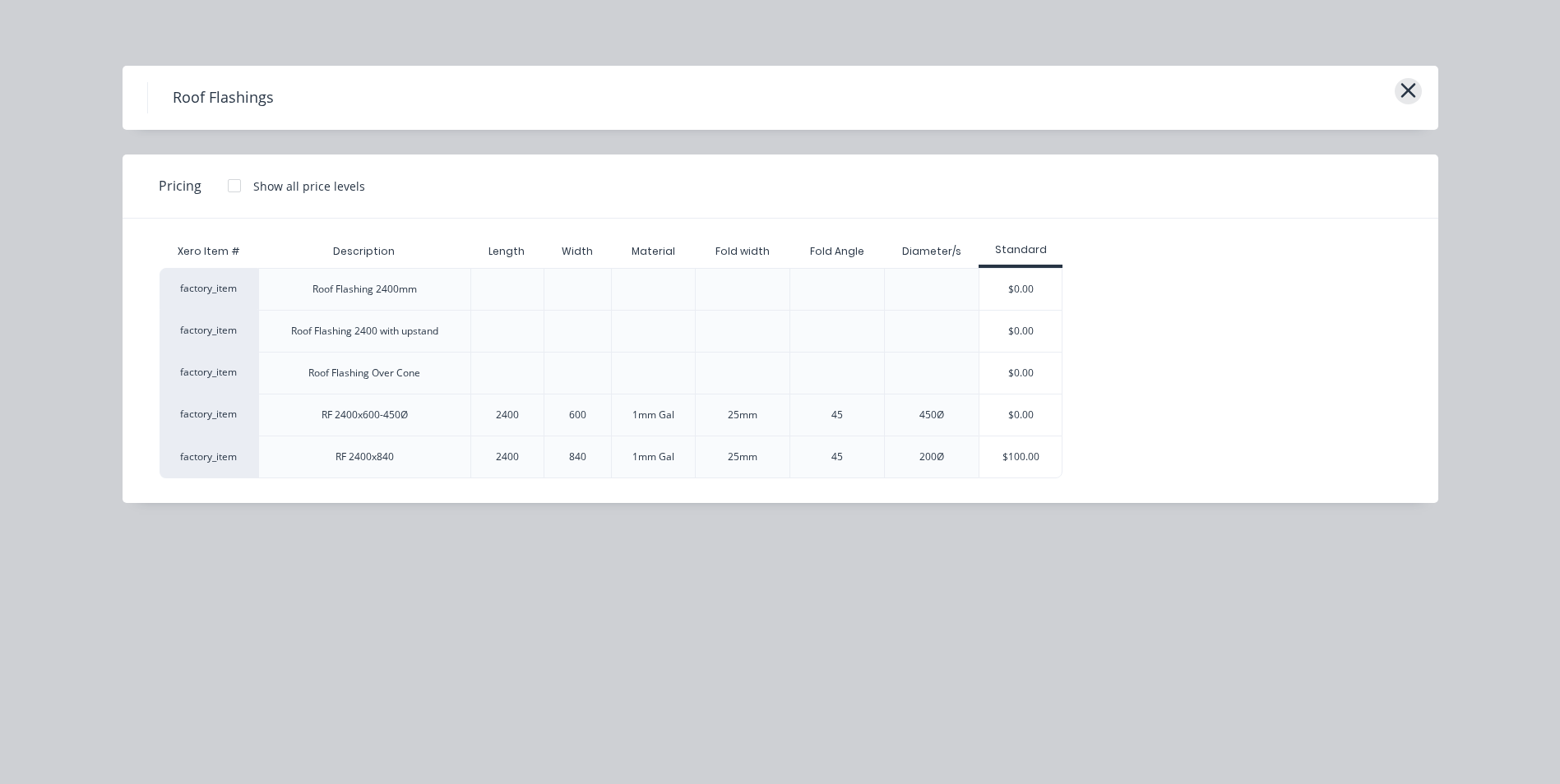
click at [1404, 88] on icon "button" at bounding box center [1408, 90] width 15 height 15
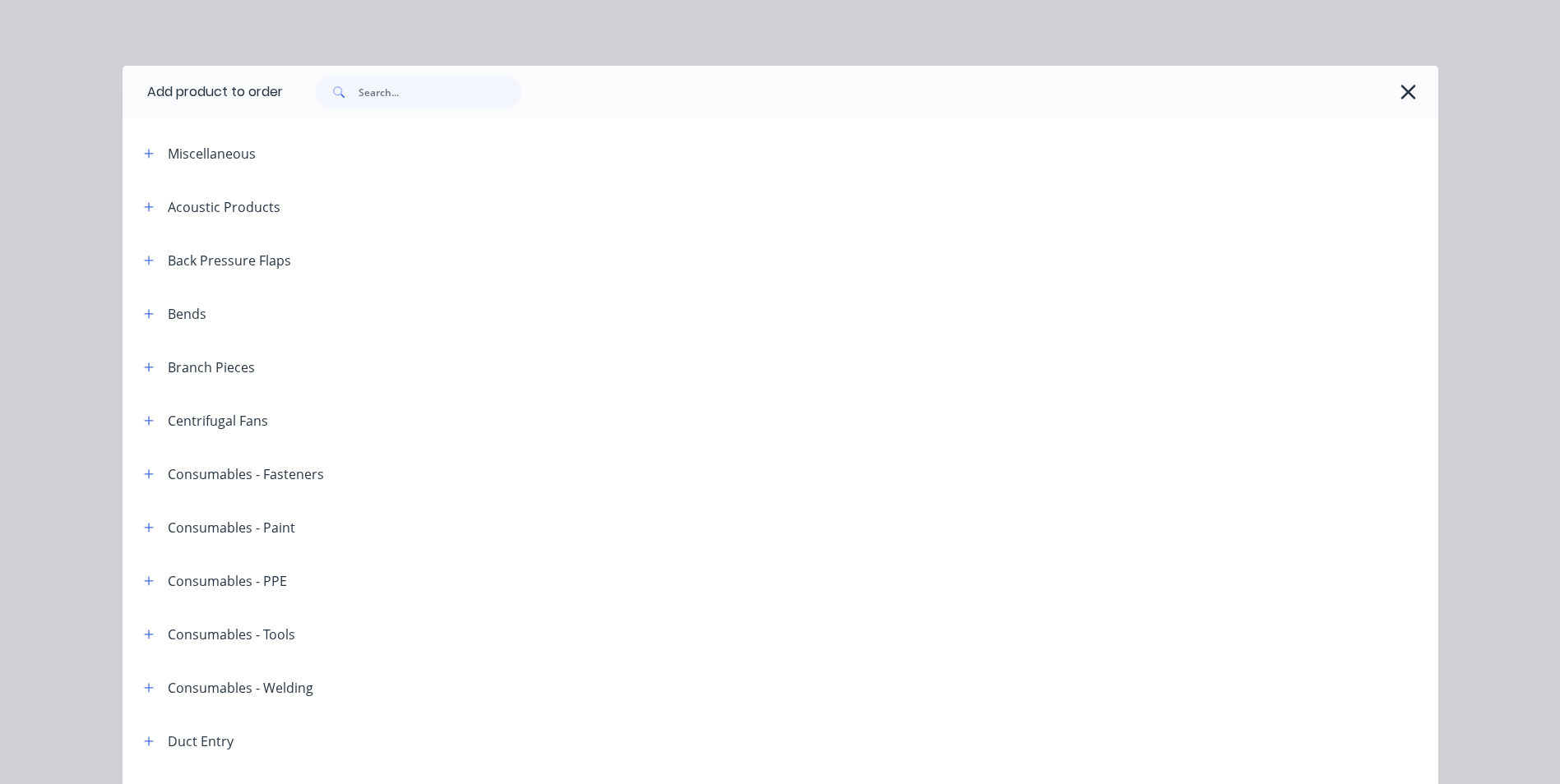
scroll to position [2200, 0]
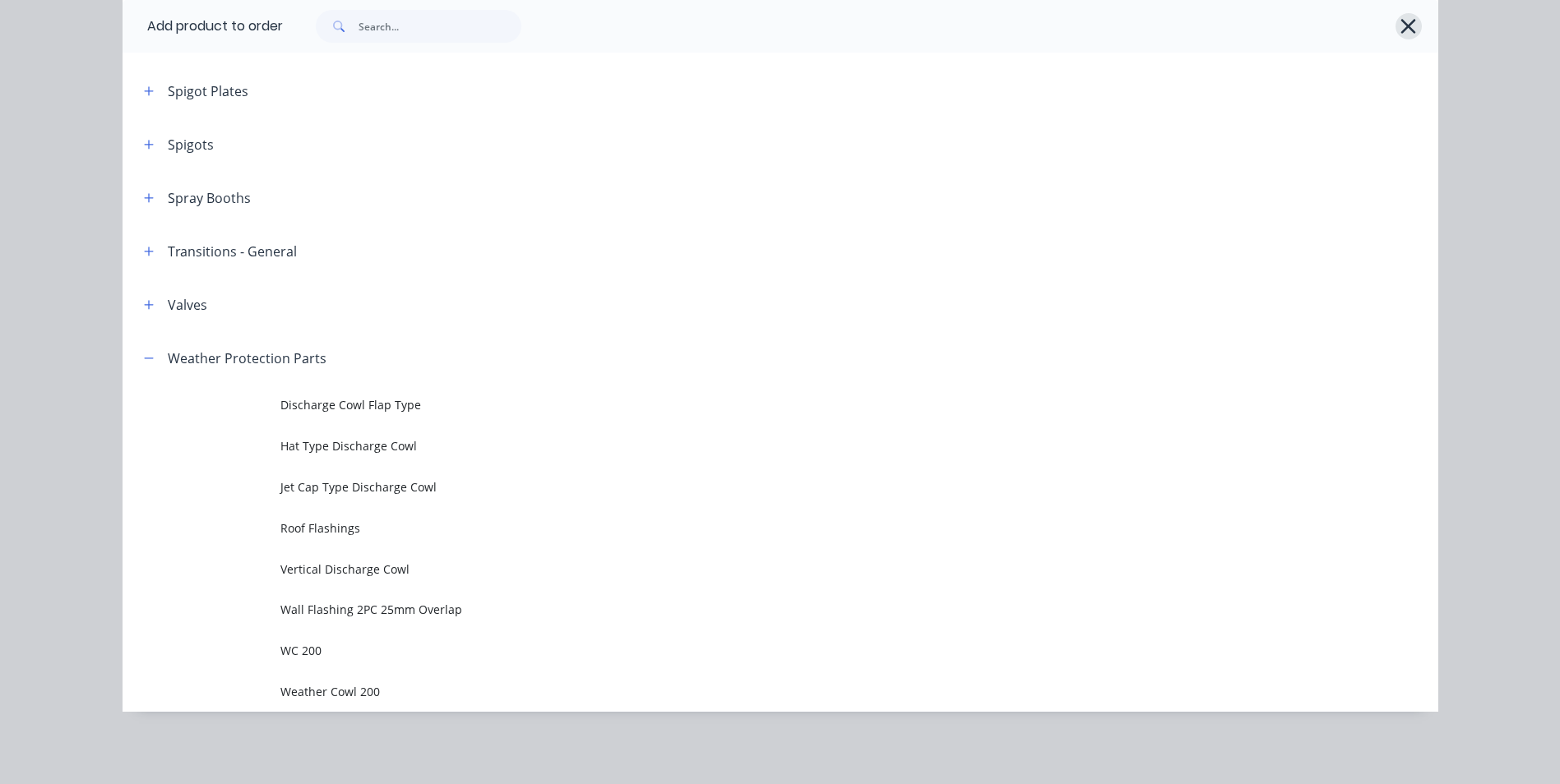
click at [1408, 24] on icon "button" at bounding box center [1408, 26] width 17 height 23
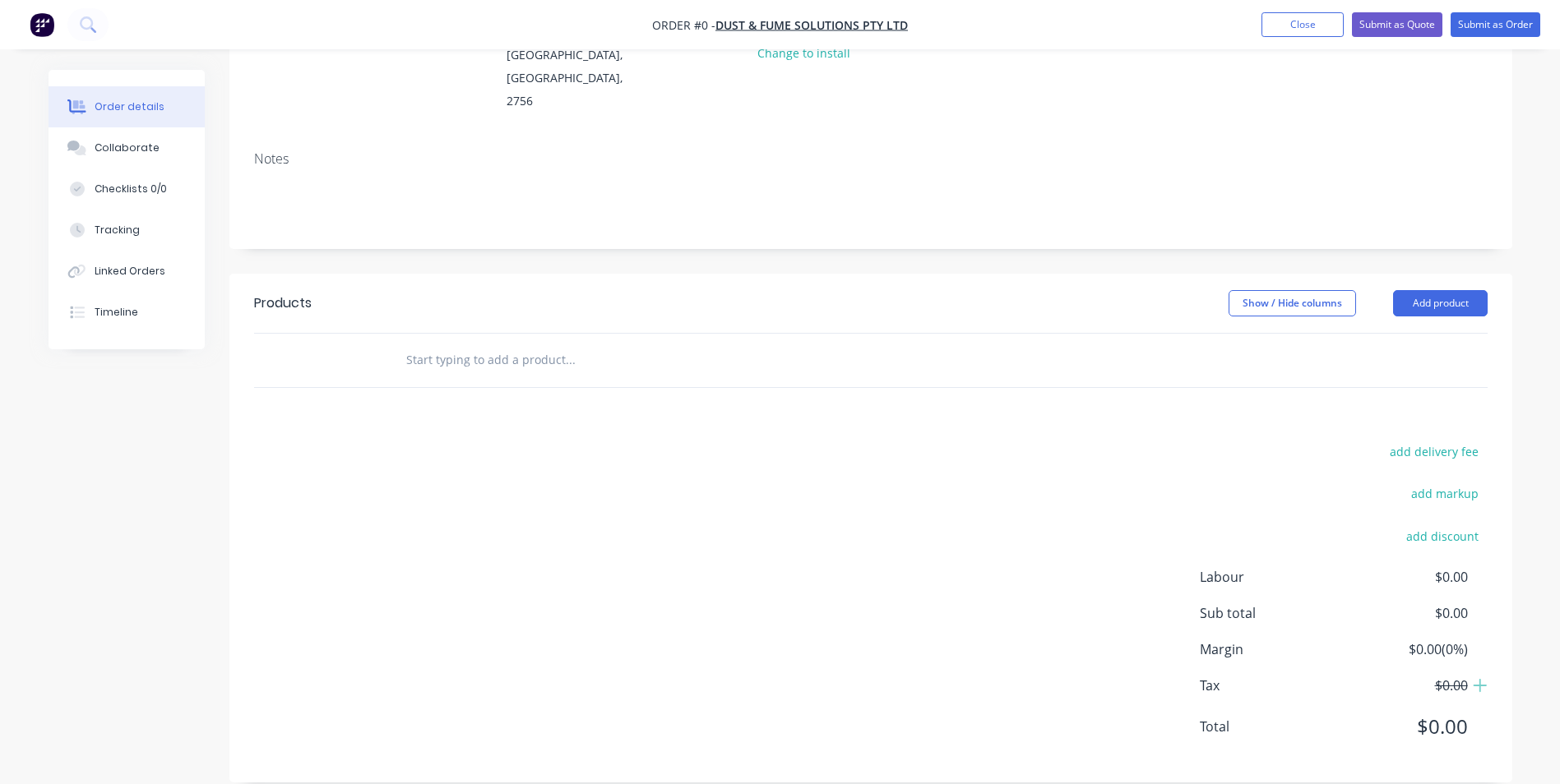
click at [506, 346] on input "text" at bounding box center [570, 361] width 329 height 33
type input "Flat Sheet Flashing"
click at [629, 396] on div "Products Show / Hide columns Add product Flat Sheet Flashing add delivery fee a…" at bounding box center [871, 528] width 1283 height 509
click at [526, 344] on input "Flat Sheet Flashing" at bounding box center [570, 361] width 329 height 33
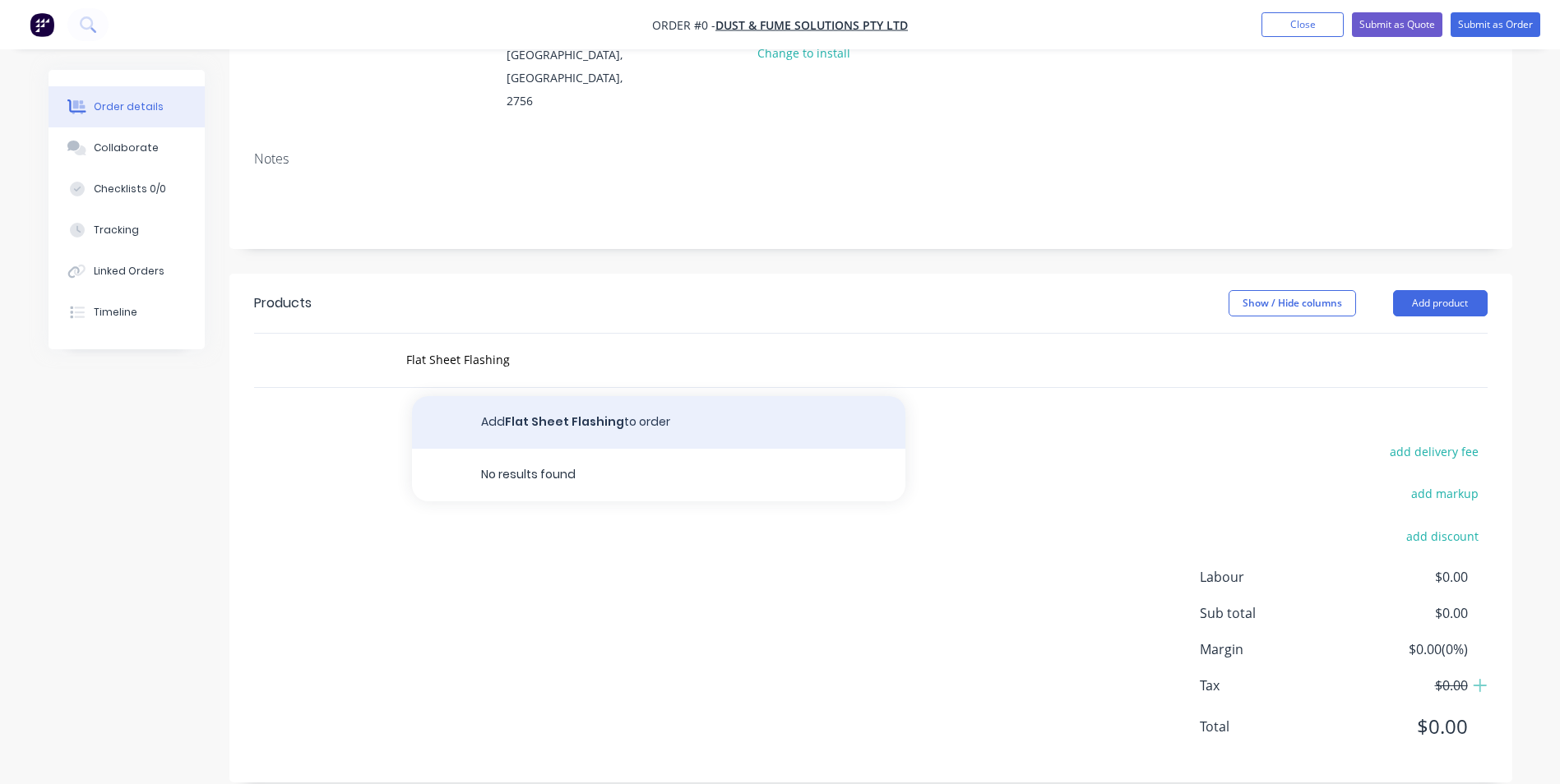
click at [573, 399] on button "Add Flat Sheet Flashing to order" at bounding box center [659, 422] width 493 height 52
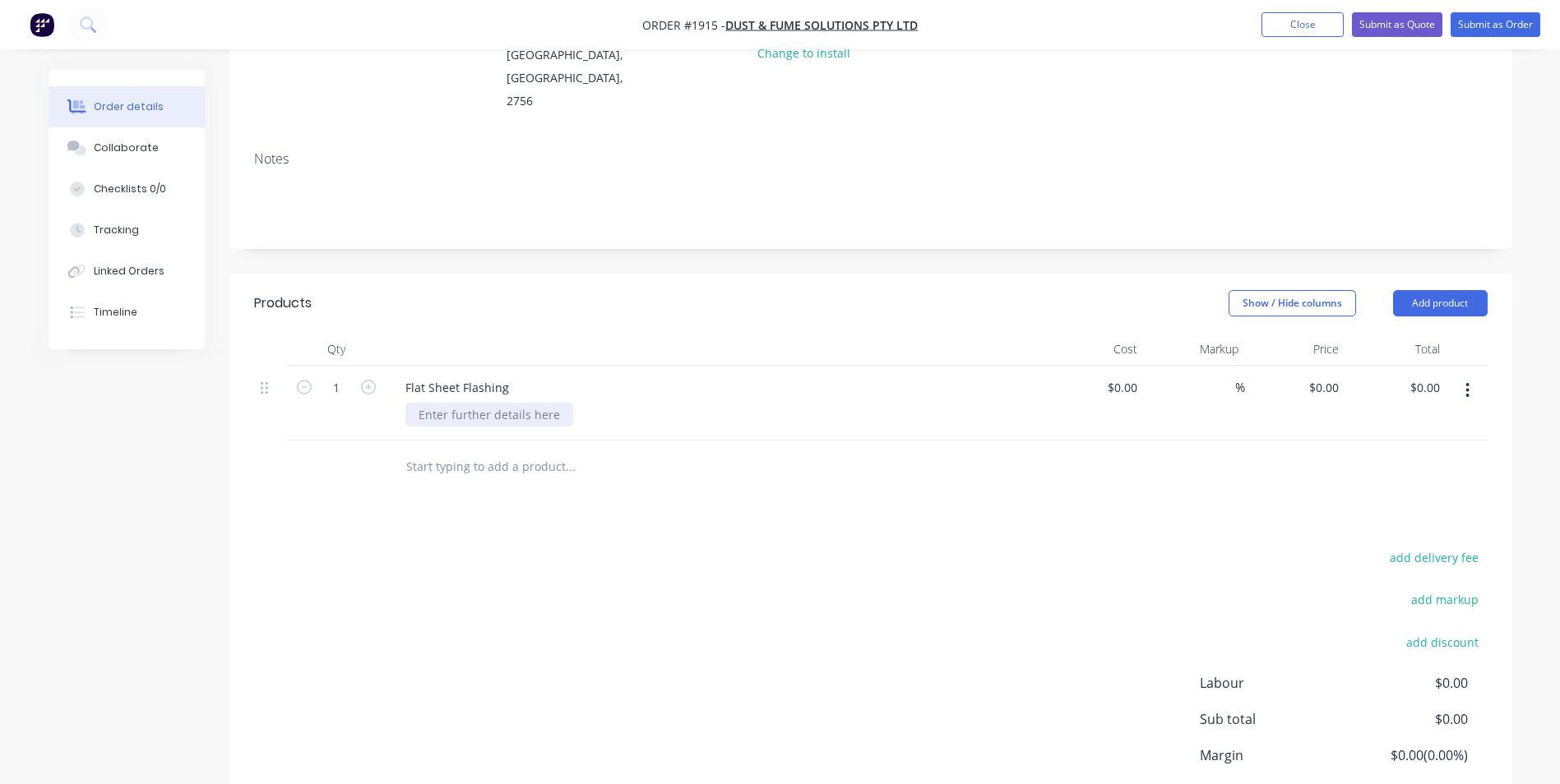
click at [517, 403] on div at bounding box center [490, 415] width 168 height 24
click at [375, 380] on icon "button" at bounding box center [368, 387] width 15 height 15
type input "3"
drag, startPoint x: 500, startPoint y: 502, endPoint x: 960, endPoint y: 440, distance: 464.2
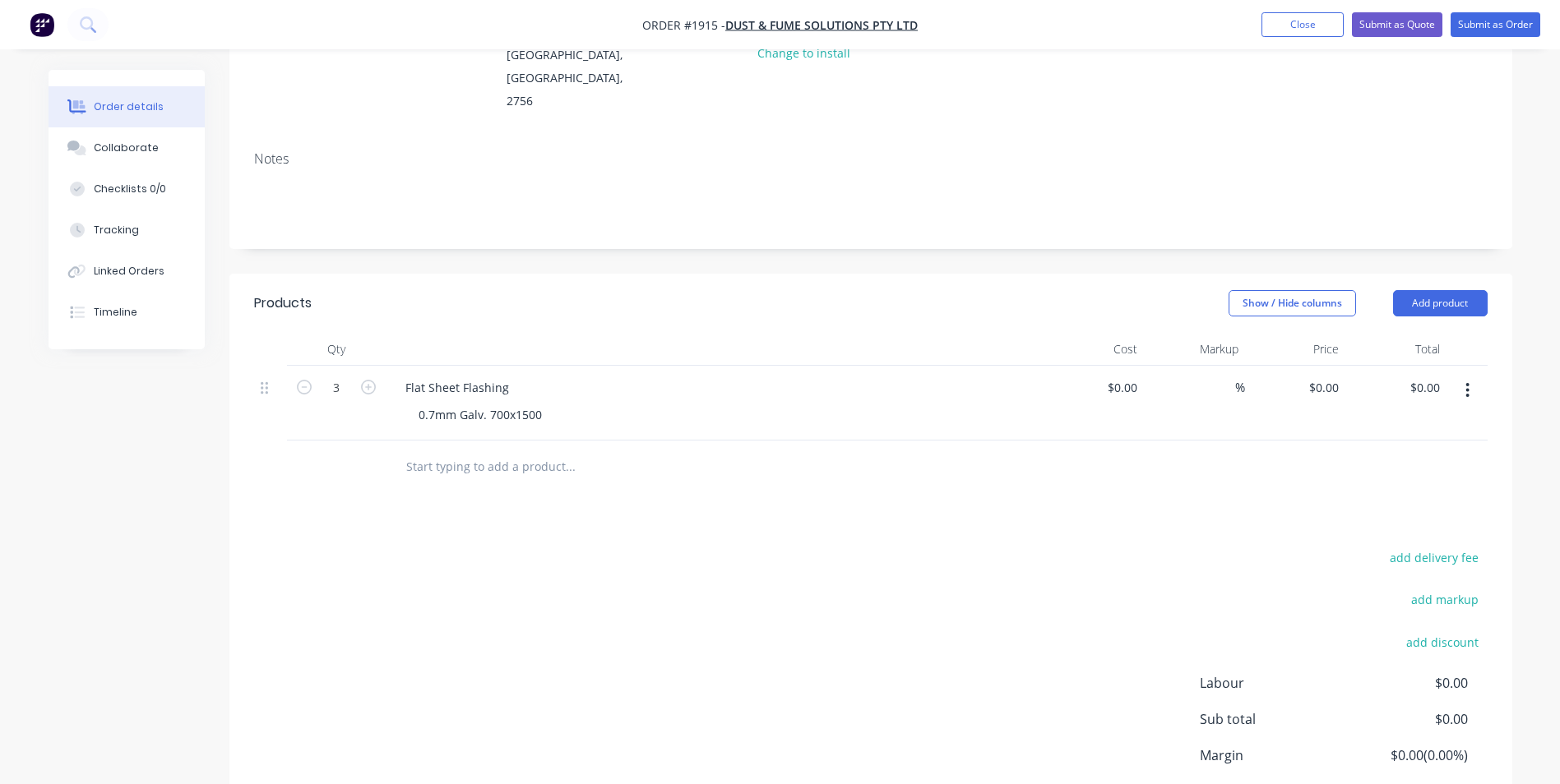
click at [502, 502] on div "Products Show / Hide columns Add product Qty Cost Markup Price Total 3 Flat She…" at bounding box center [871, 582] width 1283 height 615
click at [549, 403] on div "0.7mm Galv. 700x1500" at bounding box center [480, 415] width 150 height 24
drag, startPoint x: 1142, startPoint y: 363, endPoint x: 1052, endPoint y: 356, distance: 90.3
click at [1052, 366] on div at bounding box center [1094, 403] width 101 height 75
type input "$60.00"
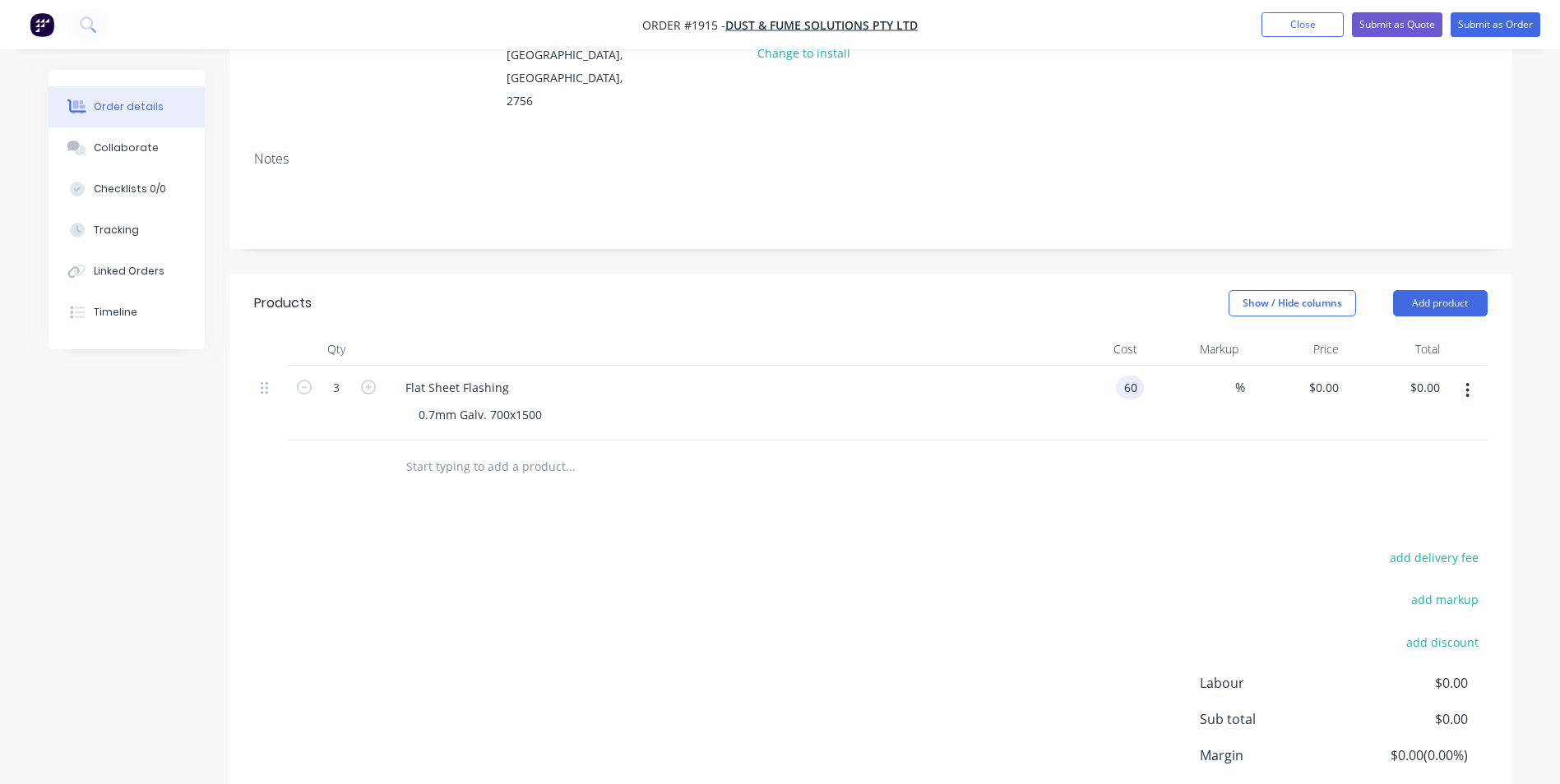
type input "$60.00"
type input "$180.00"
click at [755, 550] on div "add delivery fee add markup add discount Labour $0.00 Sub total $0.00 Margin $0…" at bounding box center [871, 705] width 1233 height 317
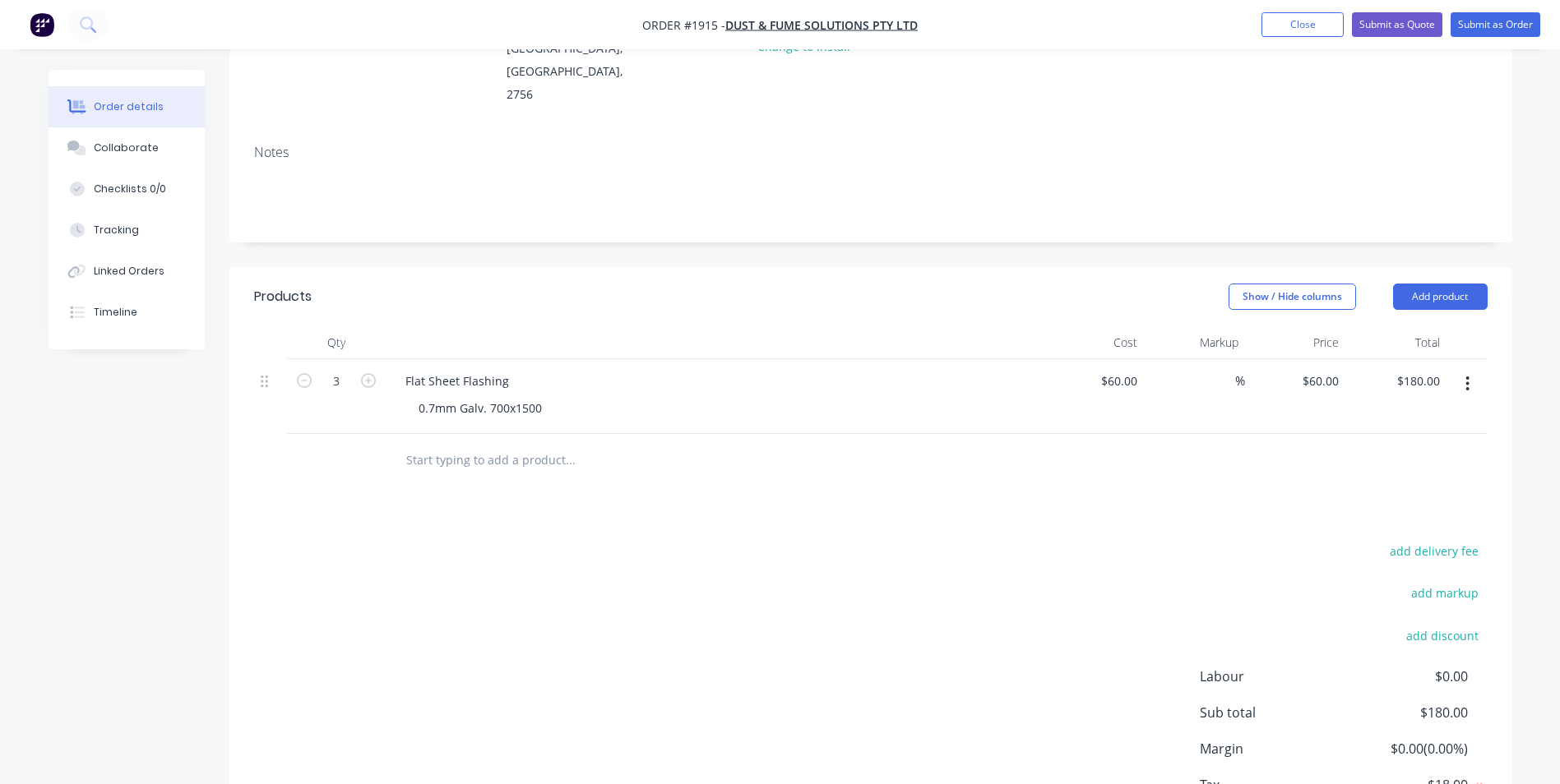
scroll to position [247, 0]
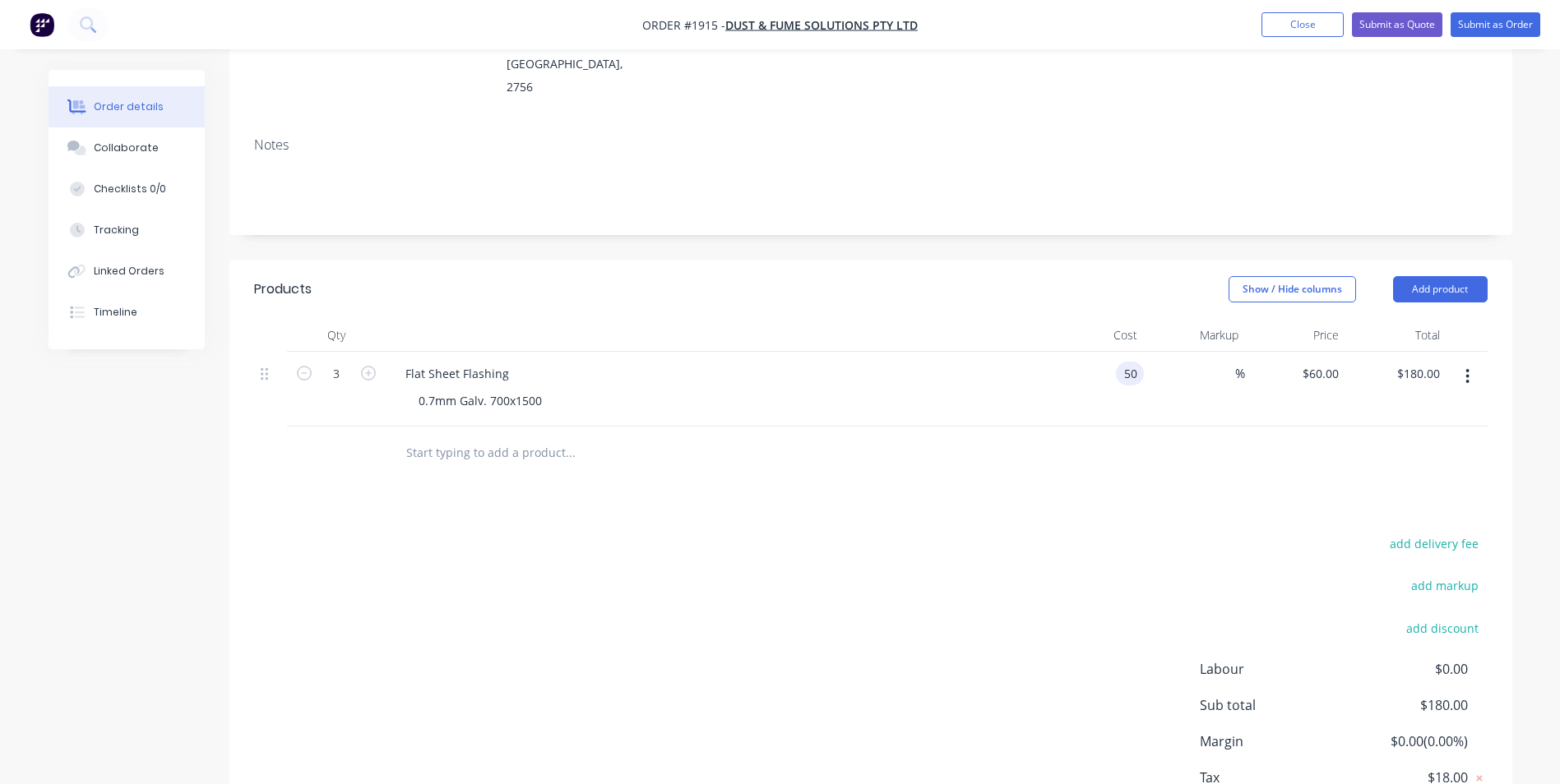
type input "$50.00"
type input "$150.00"
click at [1124, 455] on div at bounding box center [871, 454] width 1233 height 53
click at [117, 147] on div "Collaborate" at bounding box center [126, 148] width 65 height 15
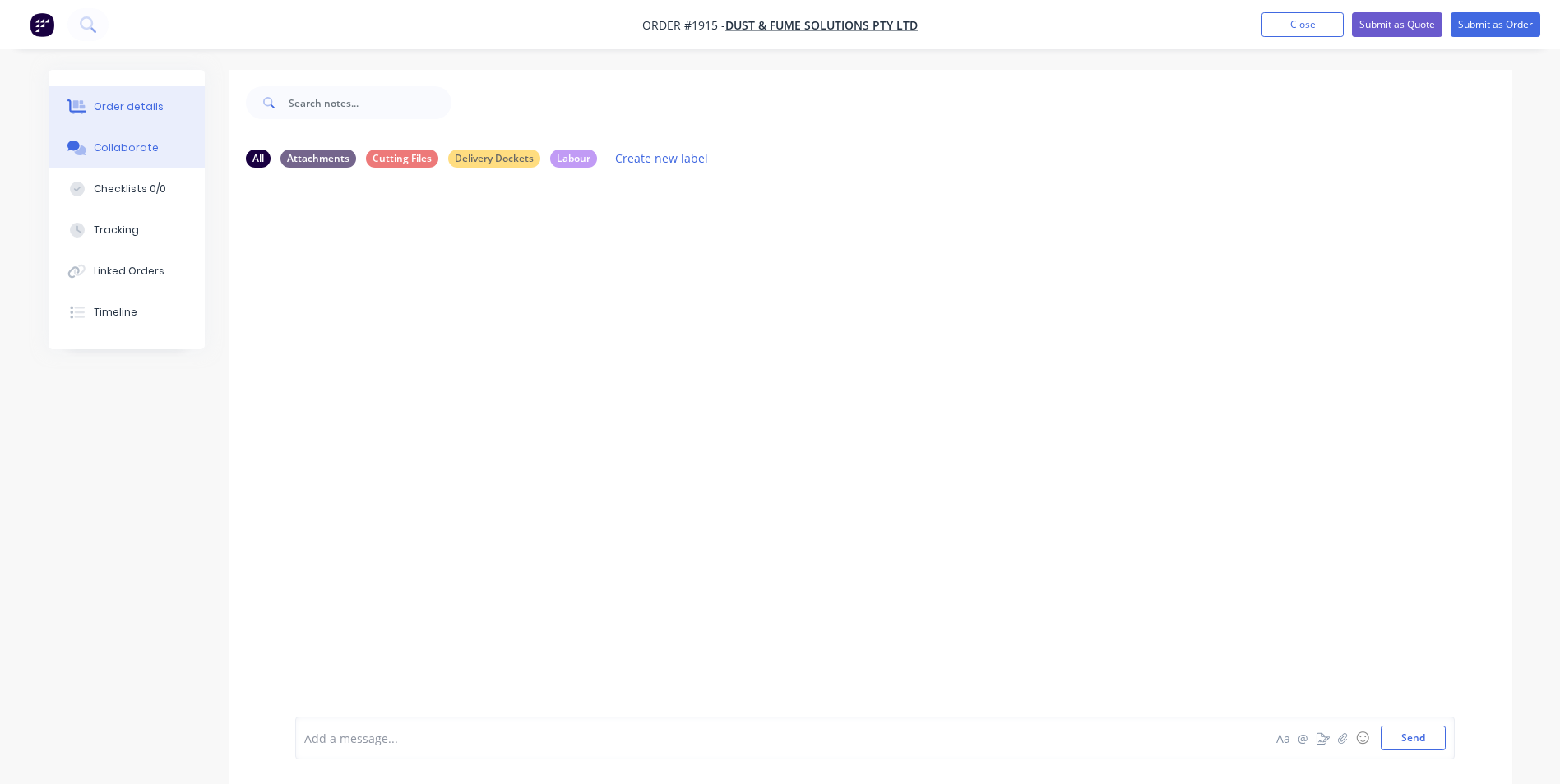
click at [136, 116] on button "Order details" at bounding box center [127, 107] width 156 height 41
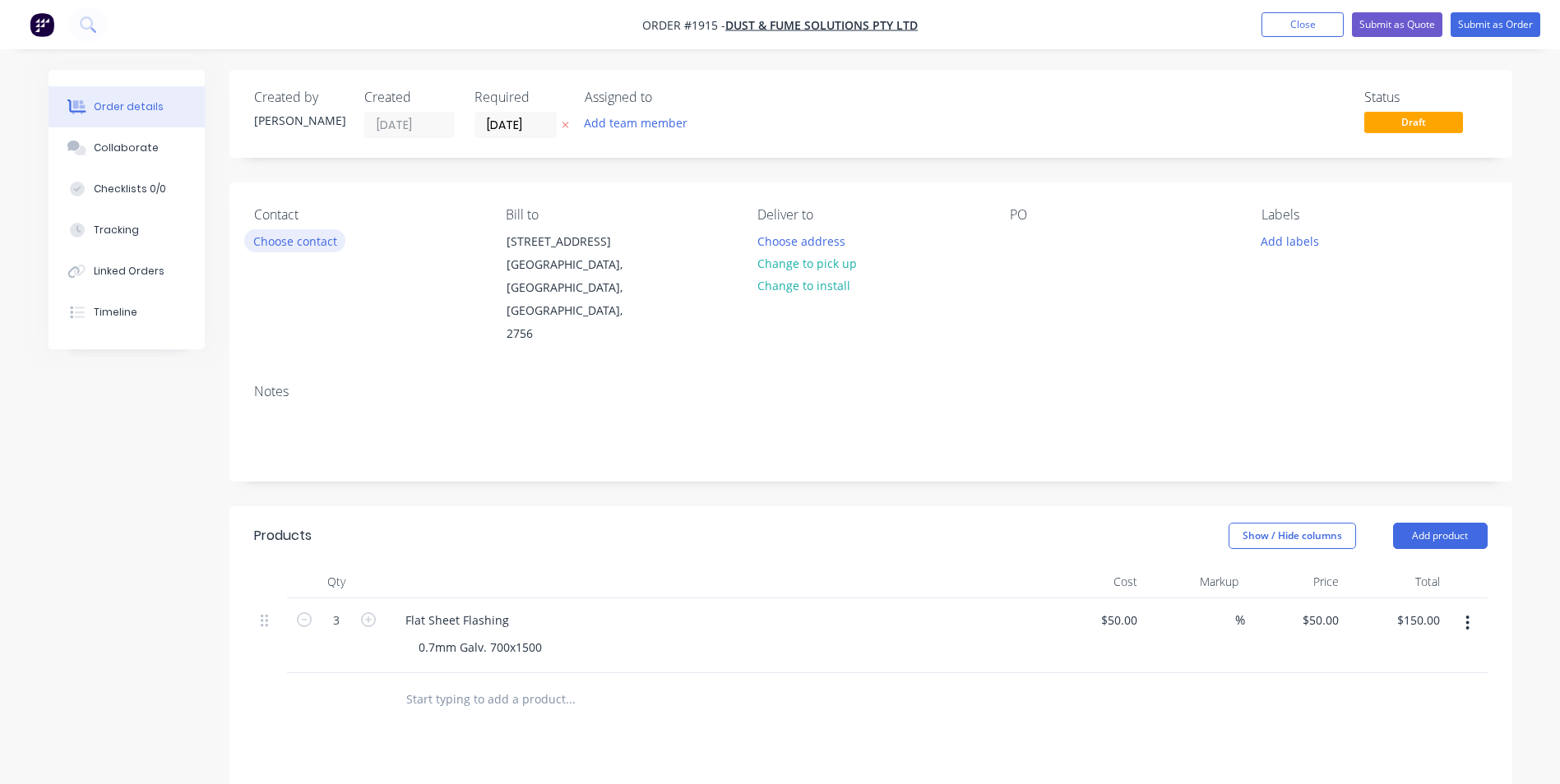
click at [279, 247] on button "Choose contact" at bounding box center [295, 240] width 101 height 22
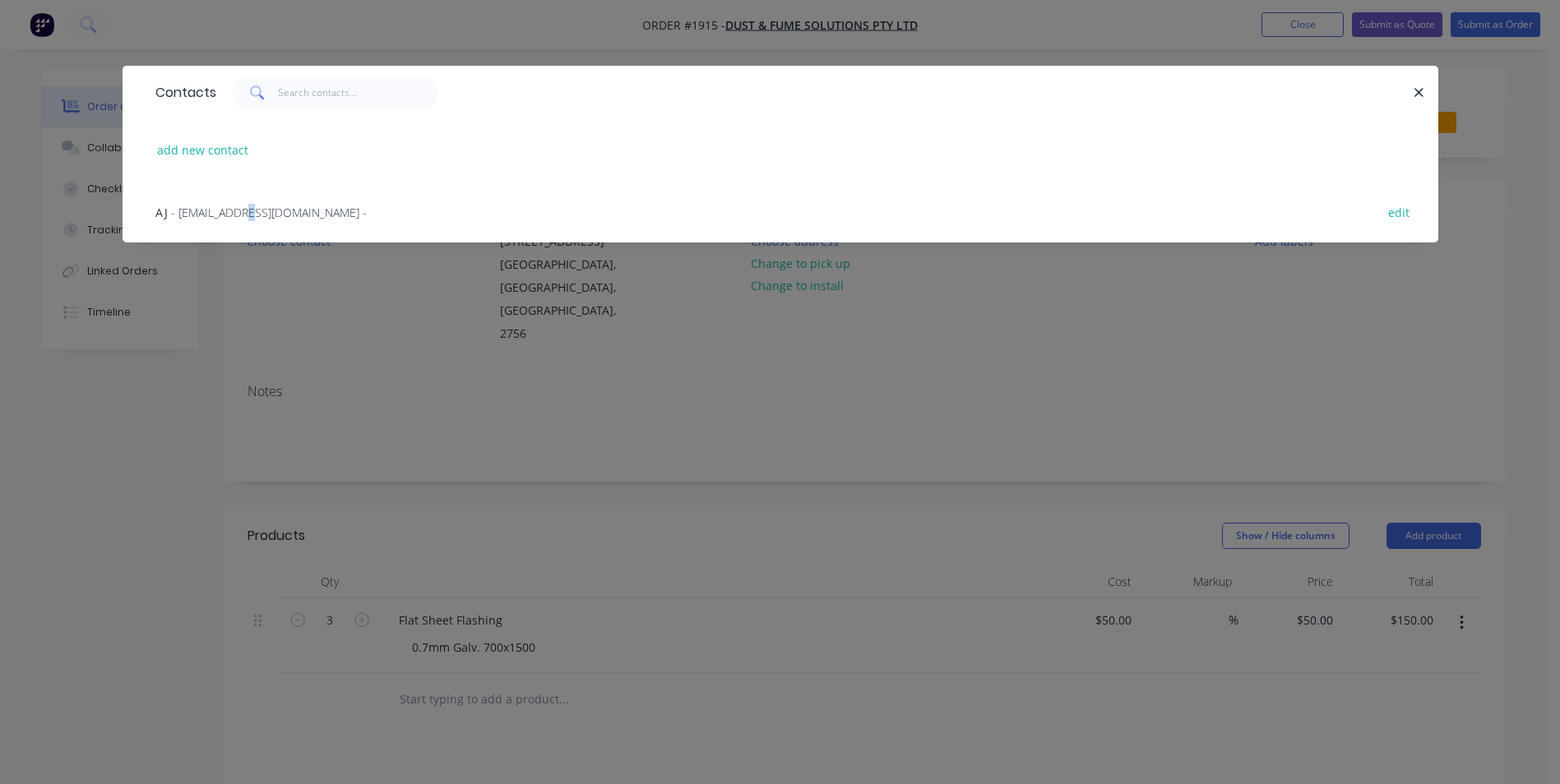
drag, startPoint x: 249, startPoint y: 205, endPoint x: 260, endPoint y: 215, distance: 14.9
click at [248, 205] on span "- info@dustandfumesolutions.com.au -" at bounding box center [269, 213] width 196 height 16
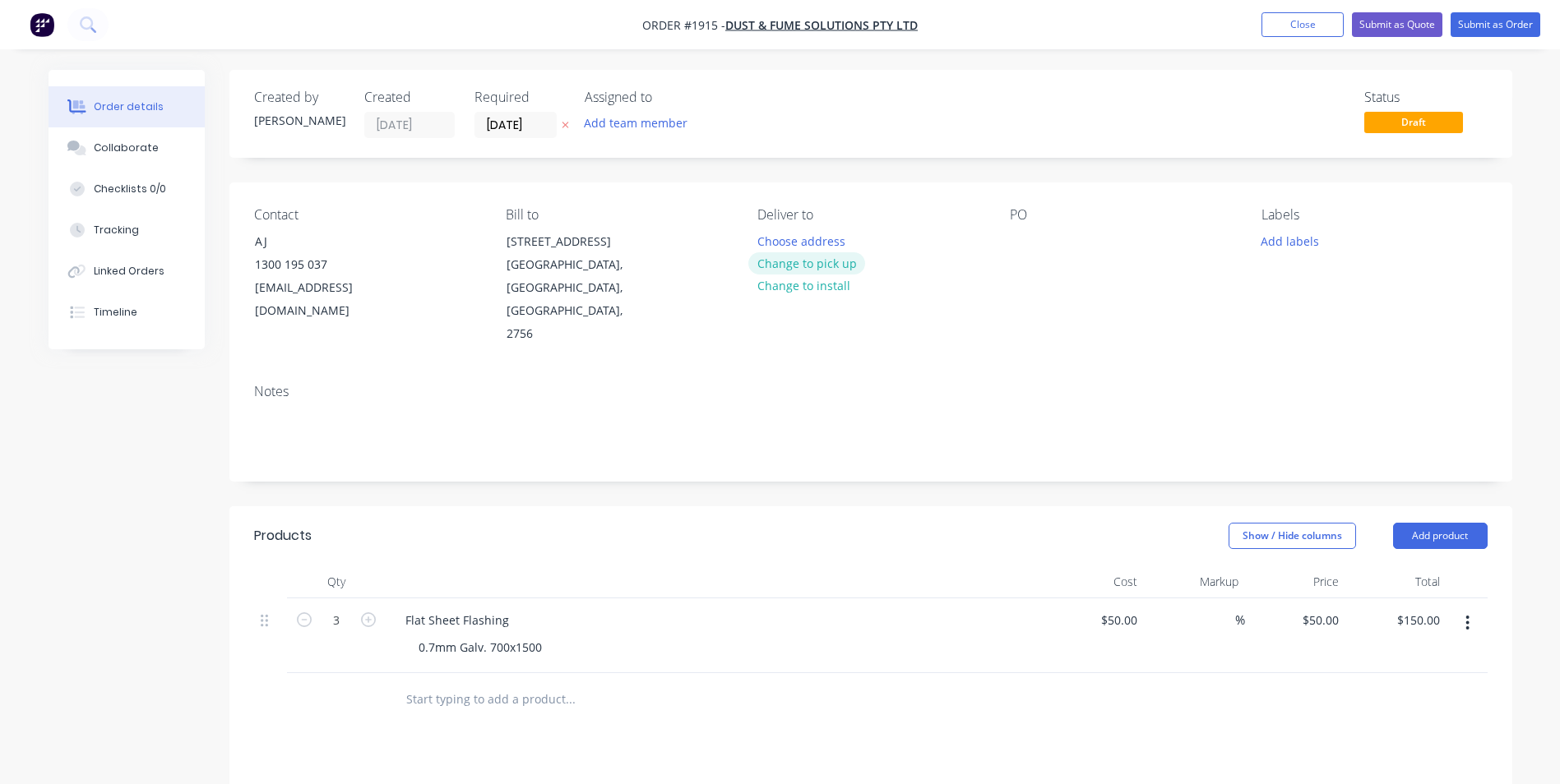
click at [817, 265] on button "Change to pick up" at bounding box center [806, 263] width 117 height 22
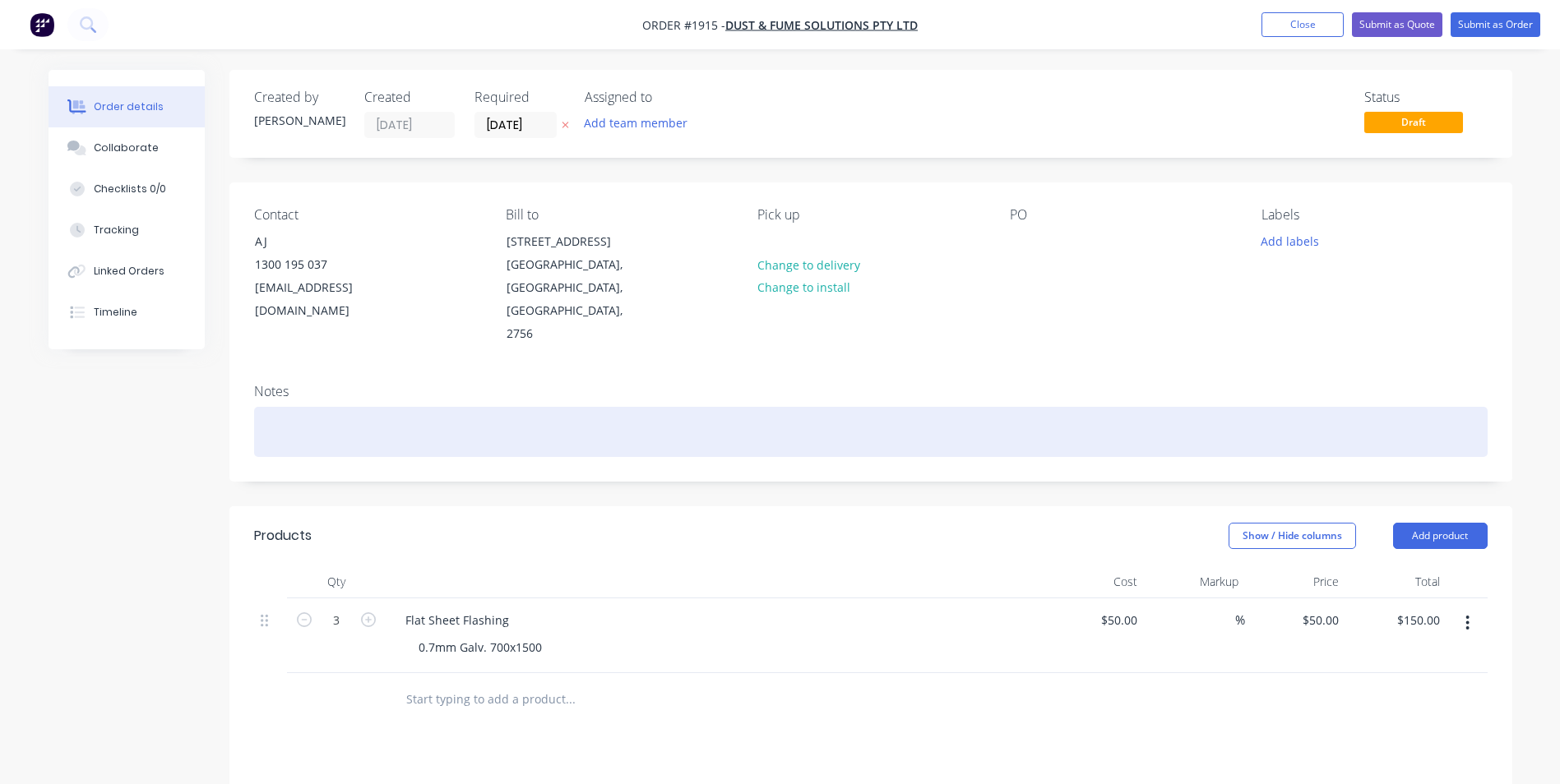
click at [297, 407] on div at bounding box center [871, 432] width 1233 height 51
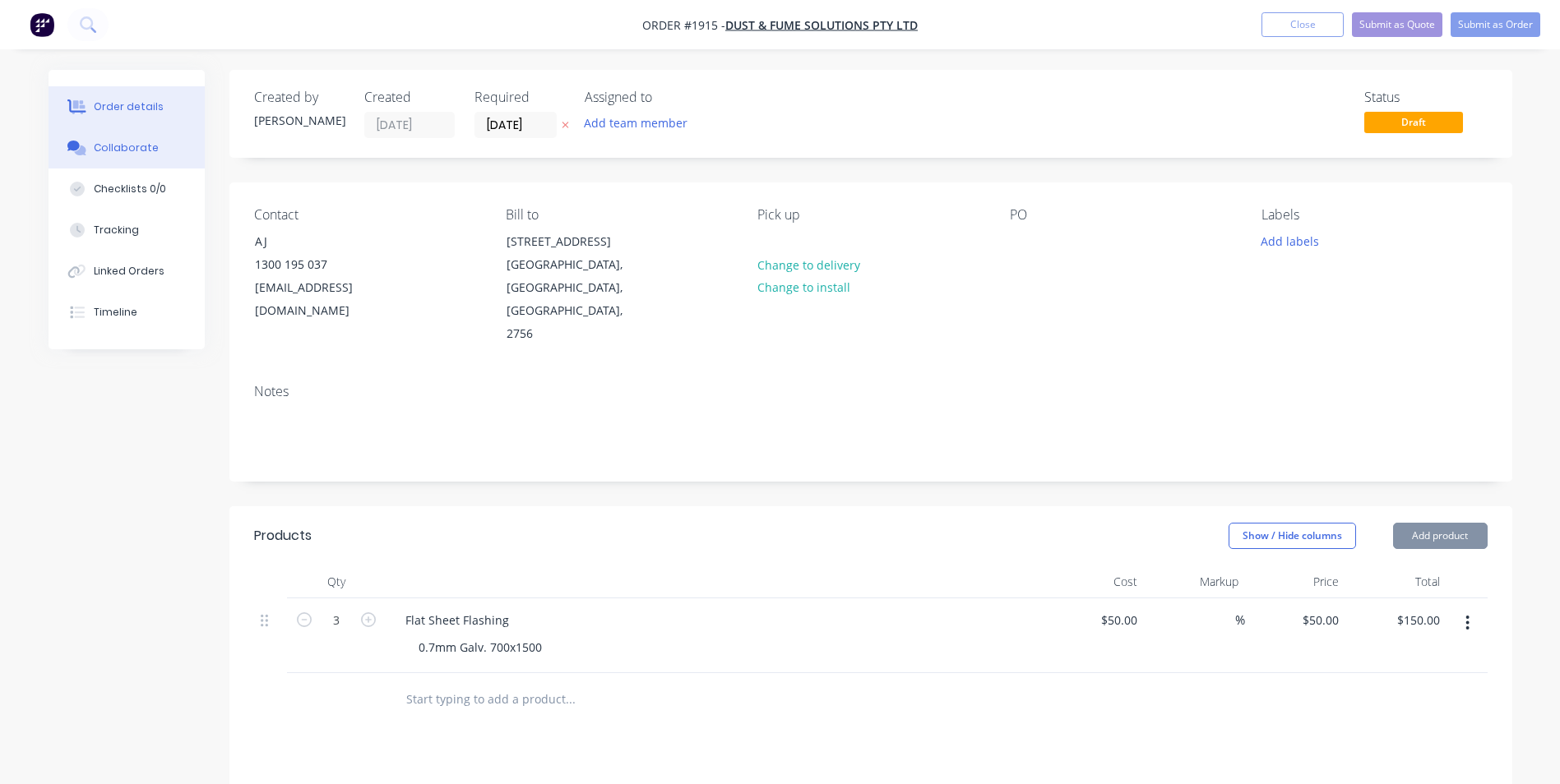
click at [135, 167] on button "Collaborate" at bounding box center [127, 148] width 156 height 41
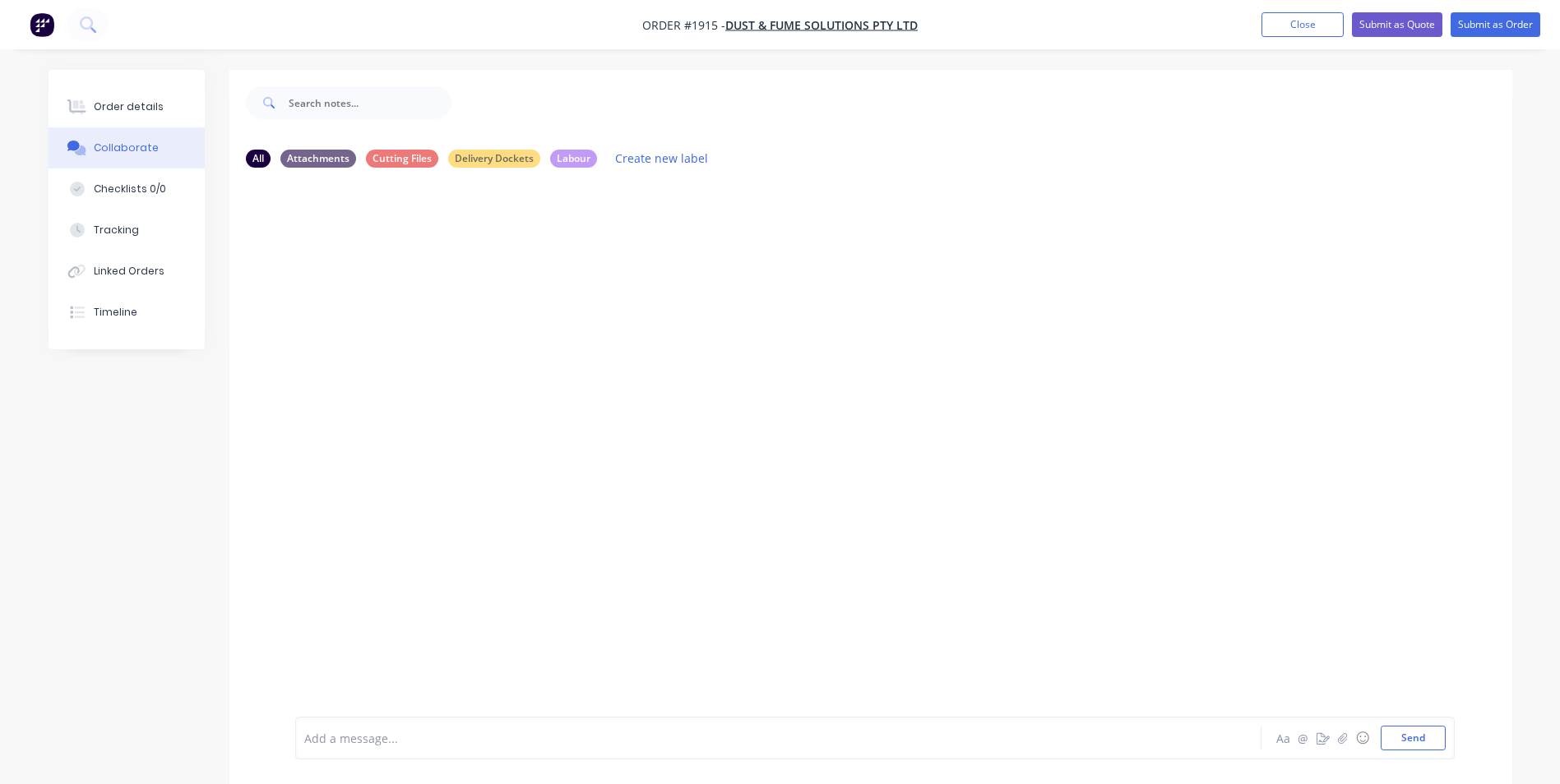
click at [321, 728] on div "Add a message..." at bounding box center [733, 738] width 856 height 25
click at [1429, 739] on button "Send" at bounding box center [1413, 738] width 65 height 25
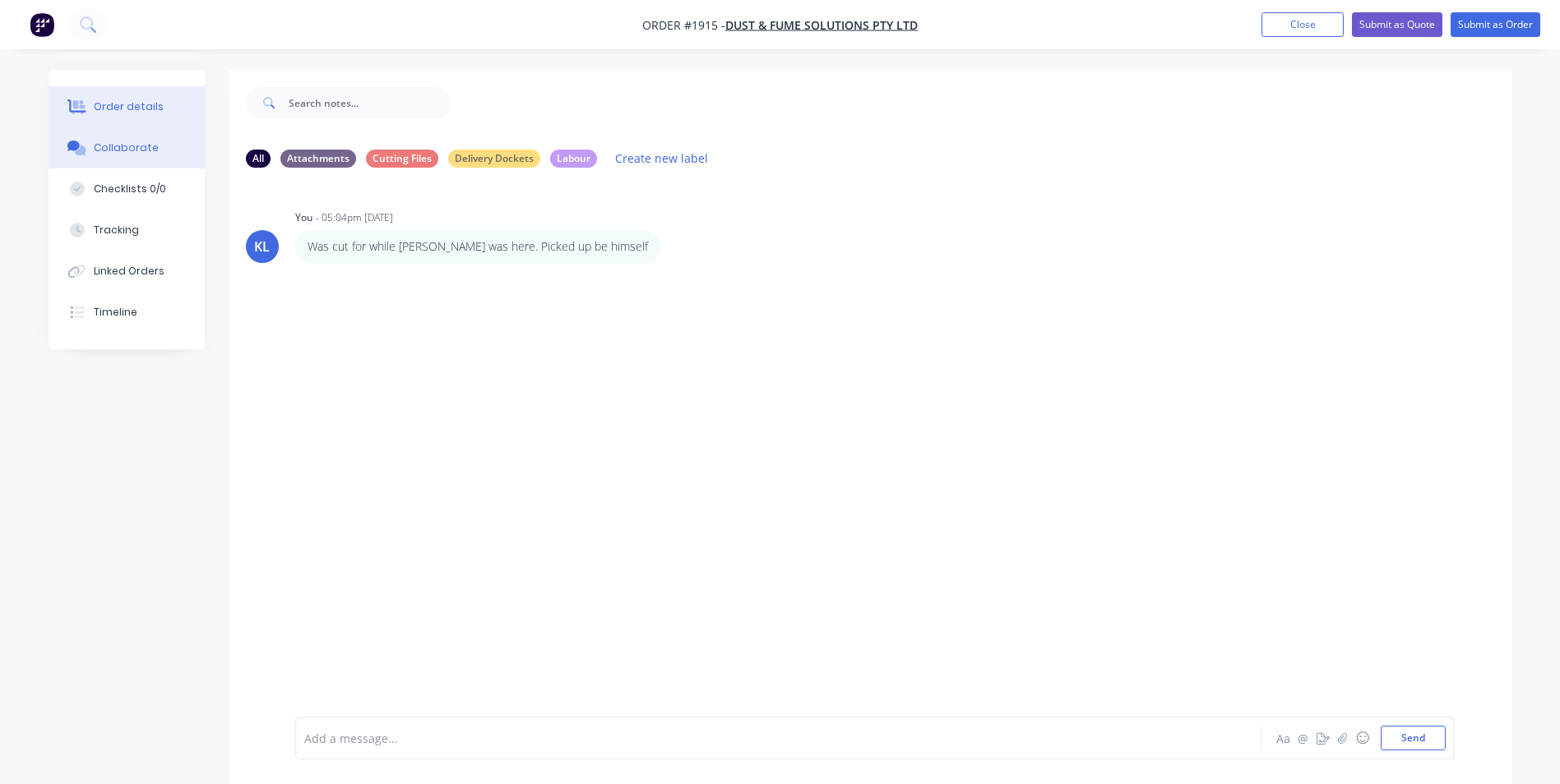
click at [144, 92] on button "Order details" at bounding box center [127, 107] width 156 height 41
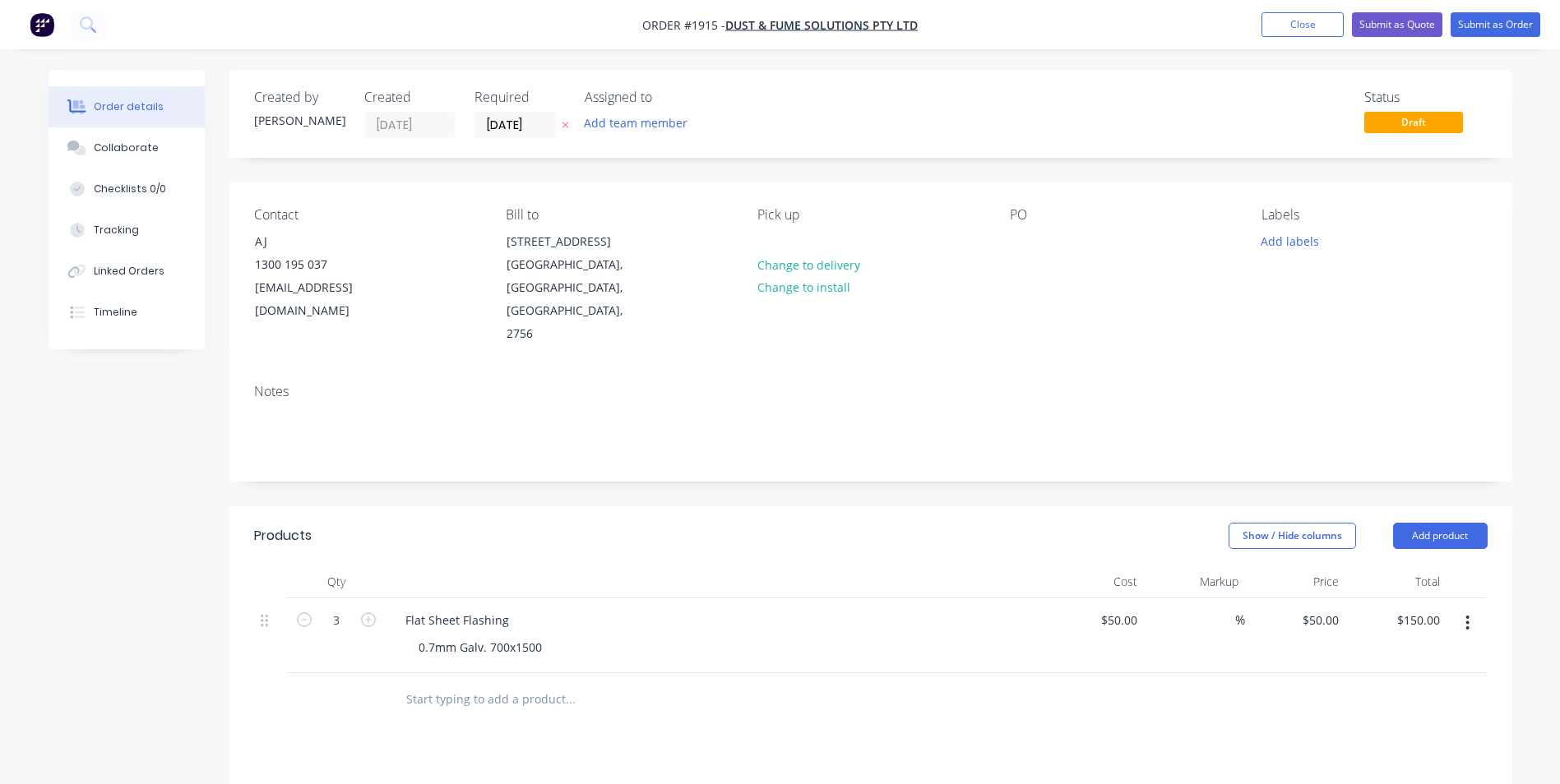
click at [1385, 120] on span "Draft" at bounding box center [1413, 122] width 98 height 20
click at [1497, 12] on button "Submit as Order" at bounding box center [1495, 24] width 89 height 25
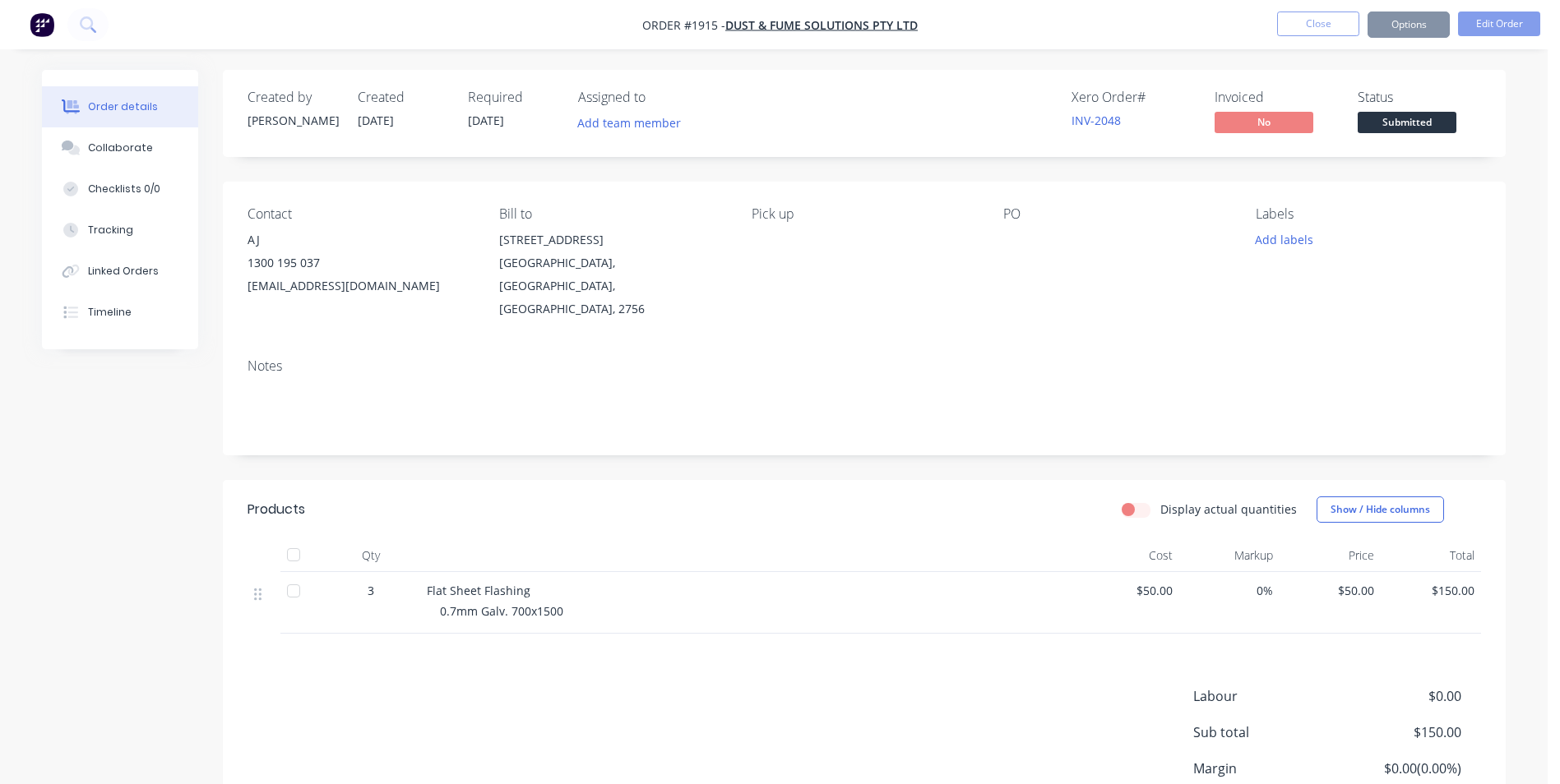
click at [1411, 123] on span "Submitted" at bounding box center [1406, 122] width 98 height 20
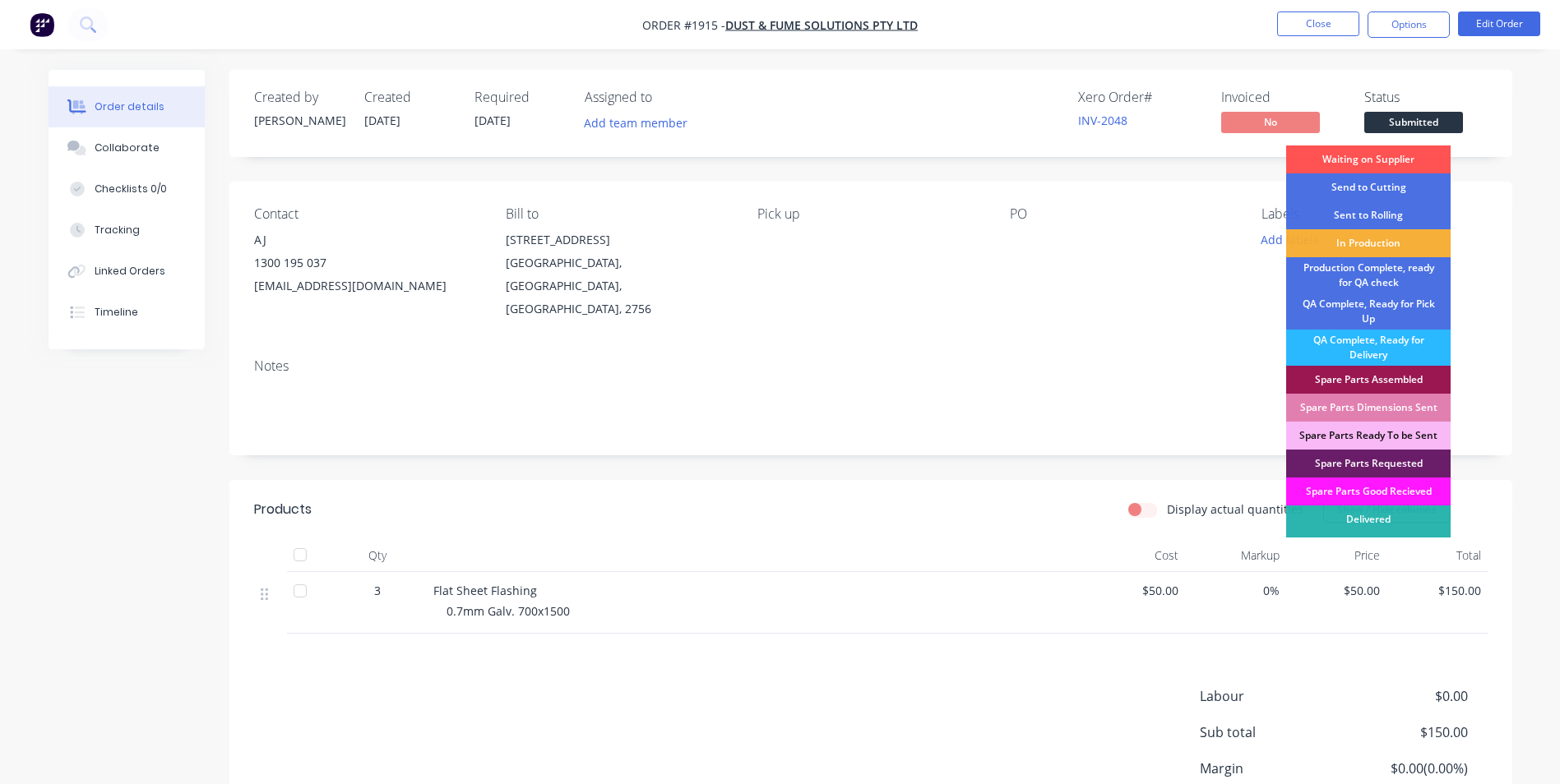
scroll to position [24, 0]
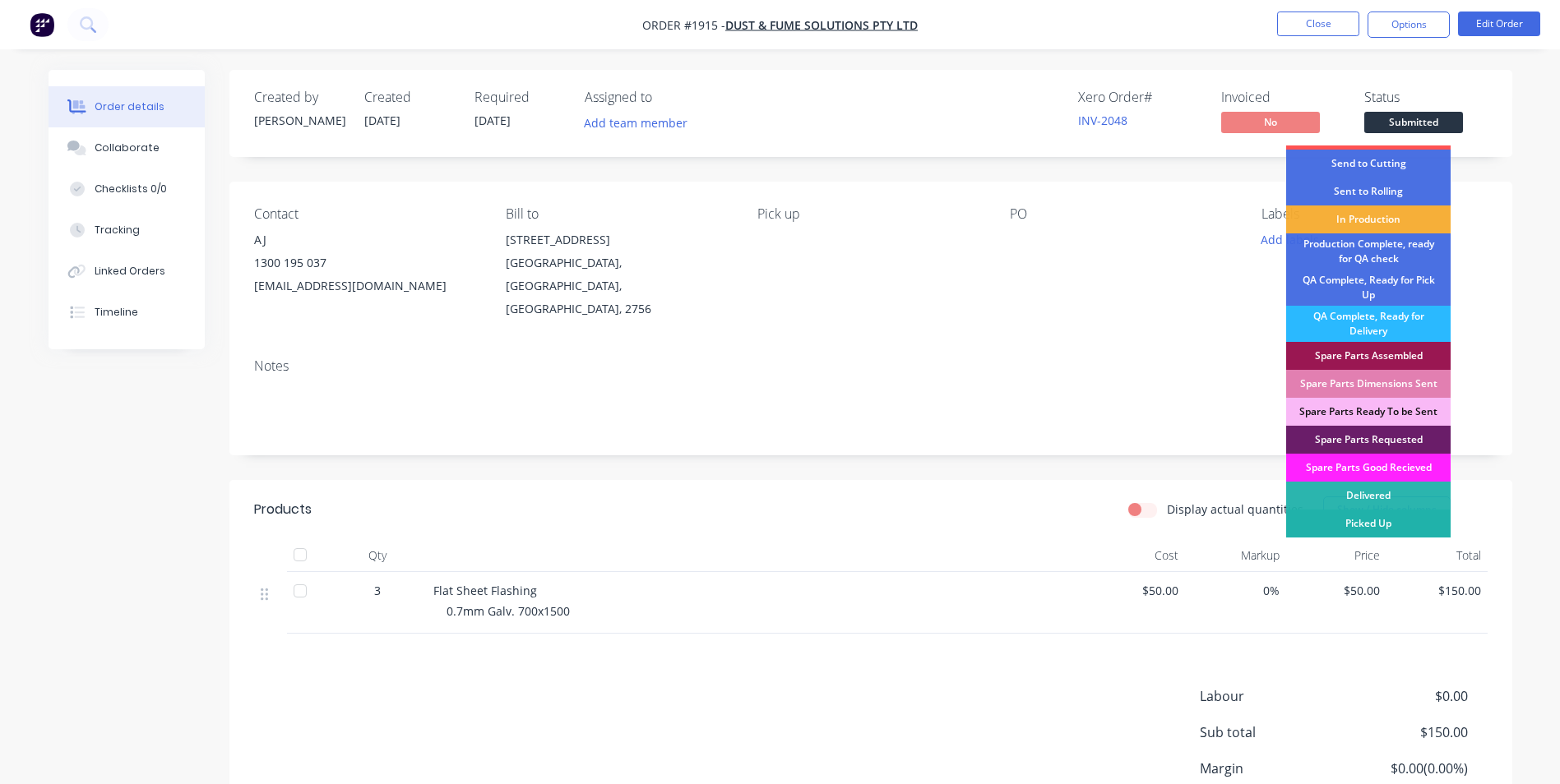
click at [1385, 528] on div "Picked Up" at bounding box center [1369, 524] width 165 height 28
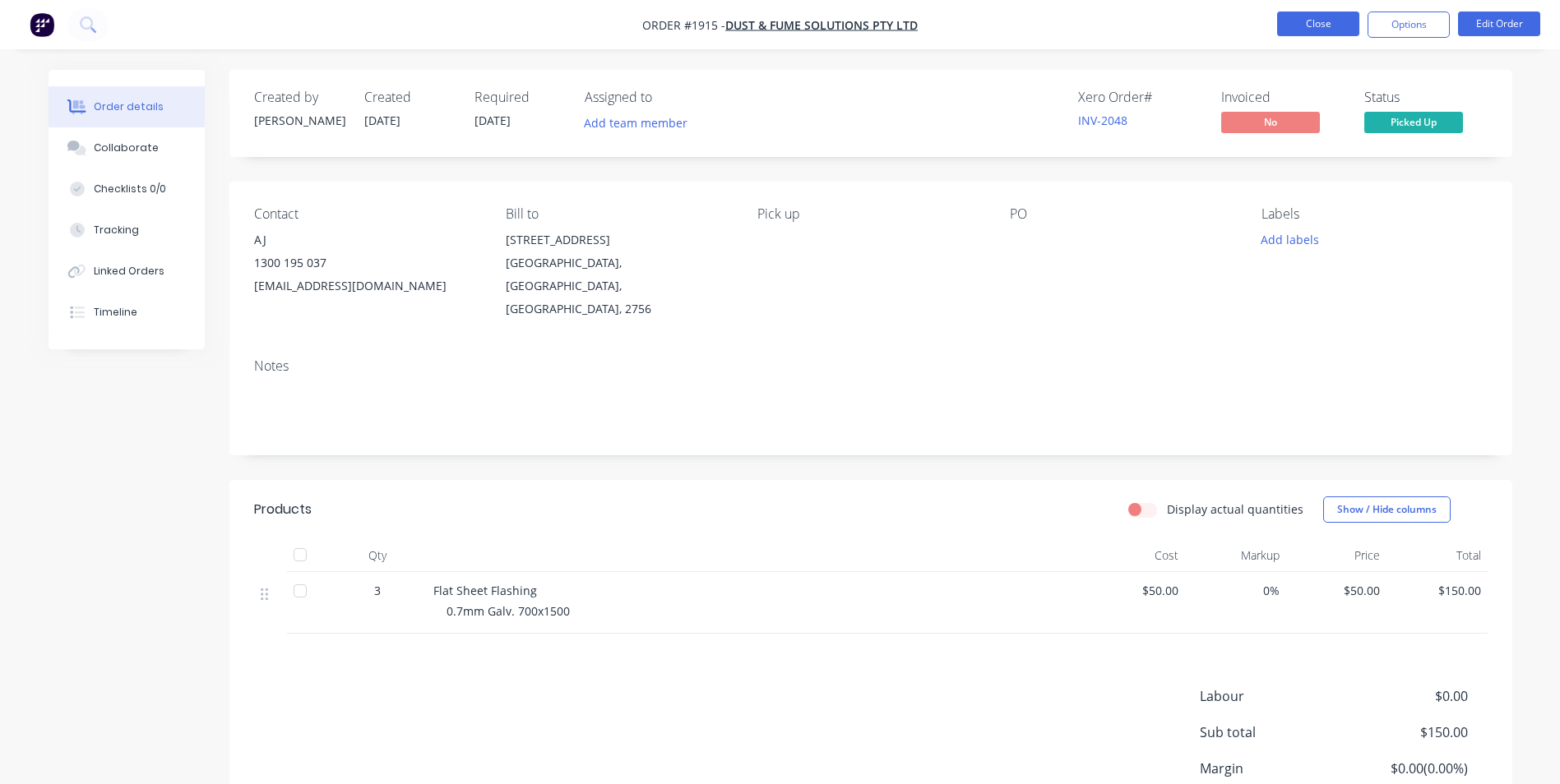
click at [1329, 26] on button "Close" at bounding box center [1318, 24] width 82 height 25
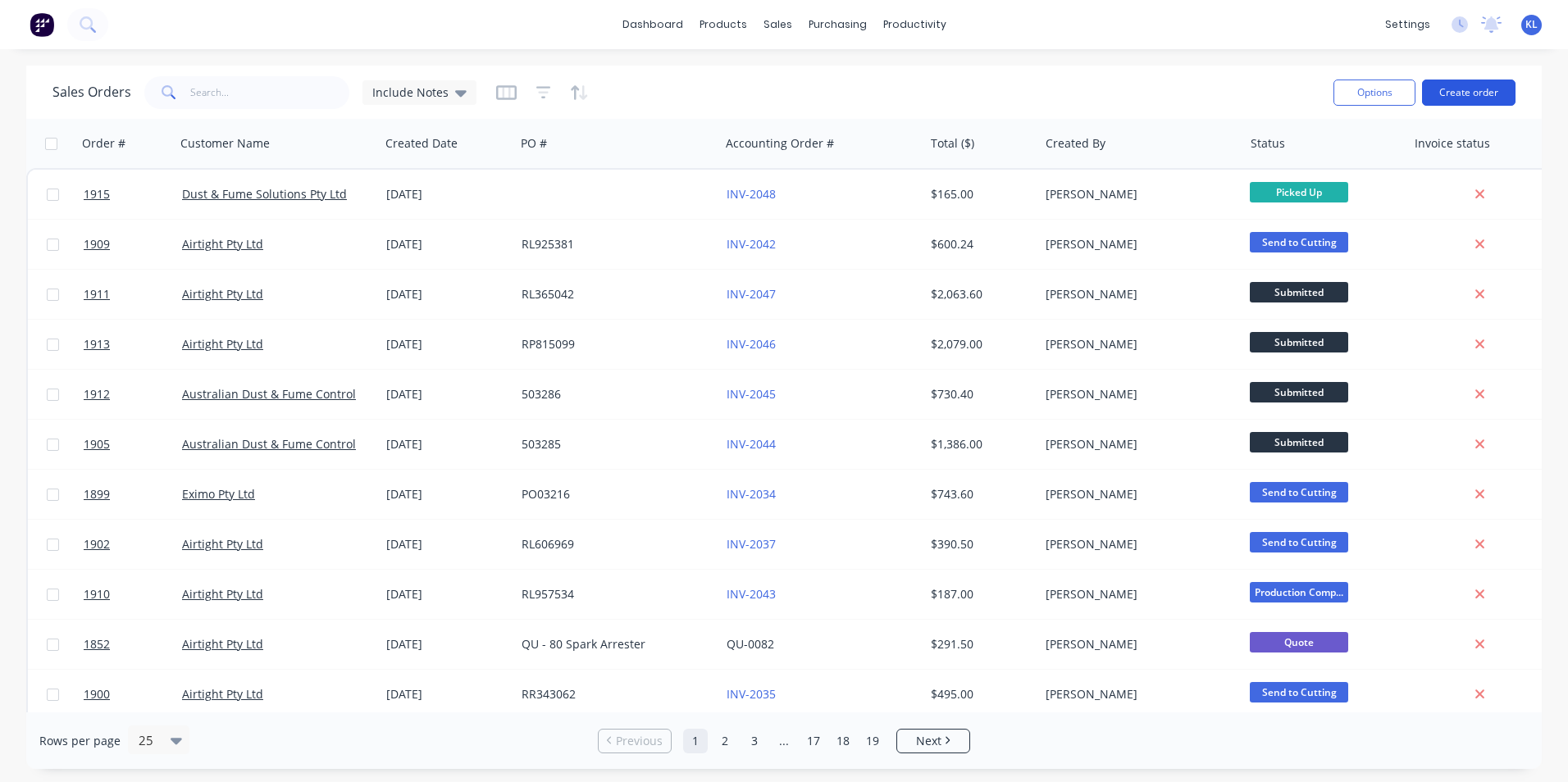
click at [1433, 91] on button "Create order" at bounding box center [1468, 93] width 94 height 27
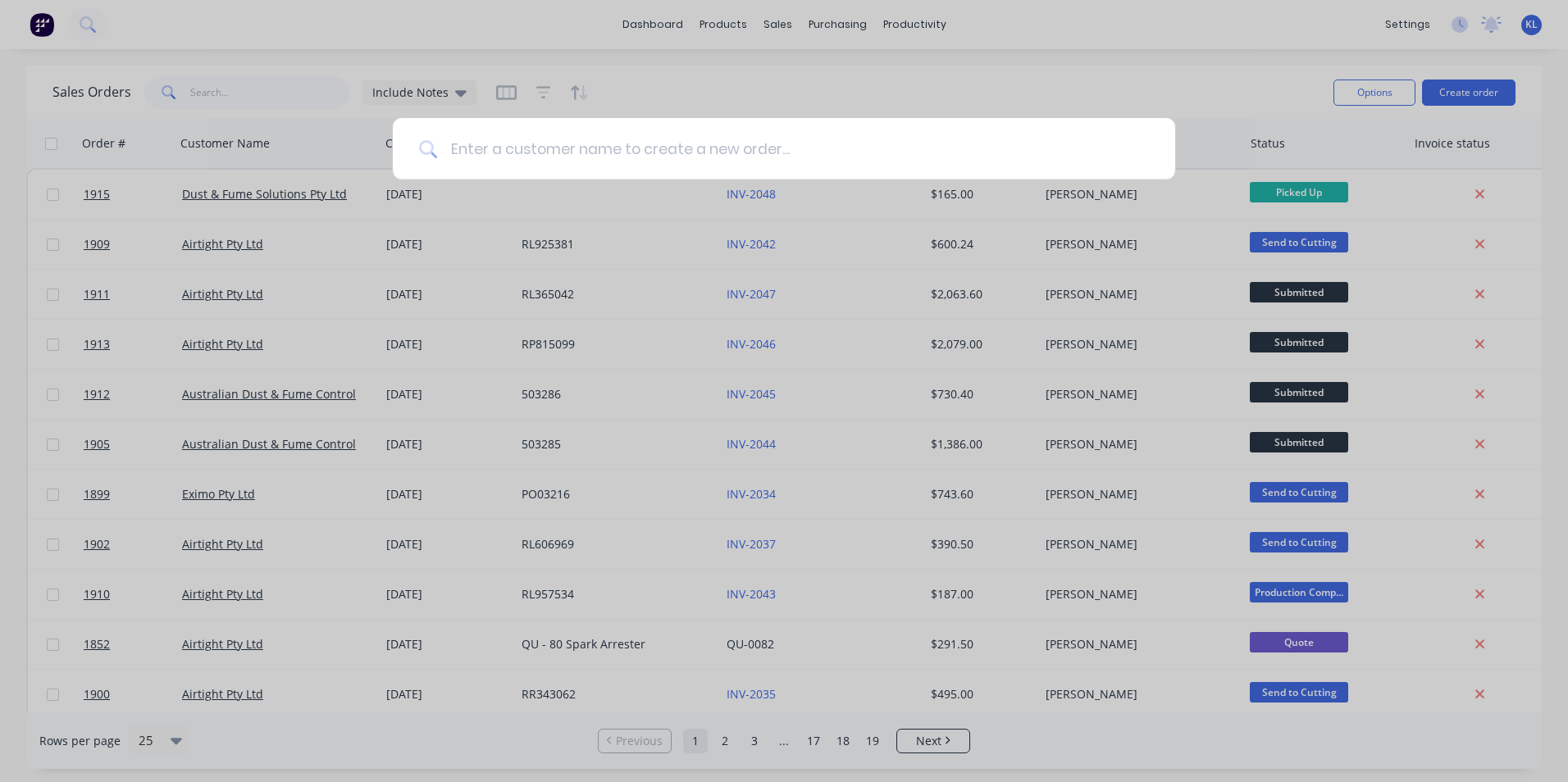
click at [858, 154] on input at bounding box center [793, 149] width 712 height 61
click at [751, 152] on input at bounding box center [793, 149] width 712 height 61
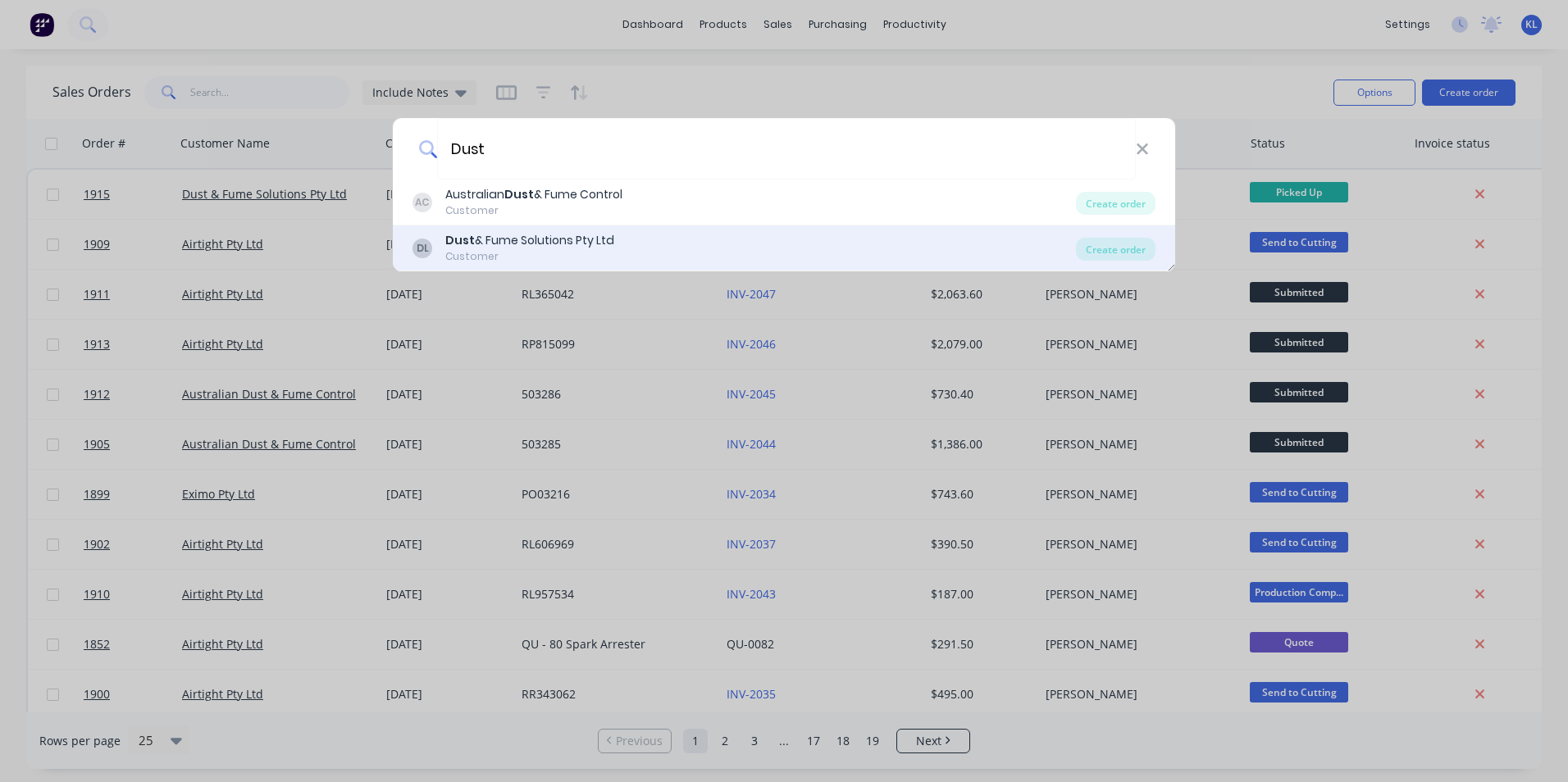
type input "Dust"
click at [575, 248] on div "Dust & Fume Solutions Pty Ltd" at bounding box center [529, 240] width 169 height 17
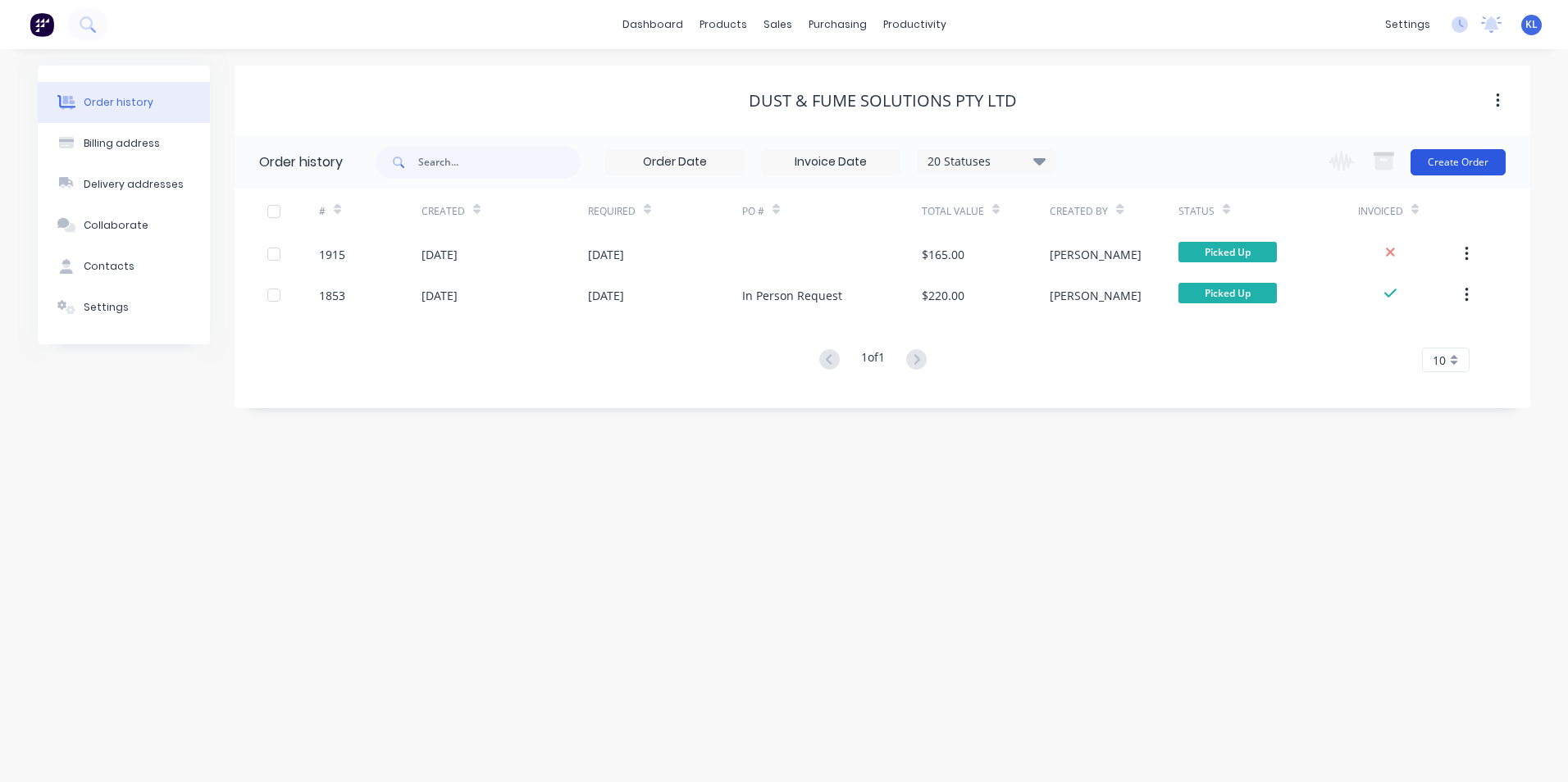
click at [1476, 151] on button "Create Order" at bounding box center [1458, 162] width 95 height 27
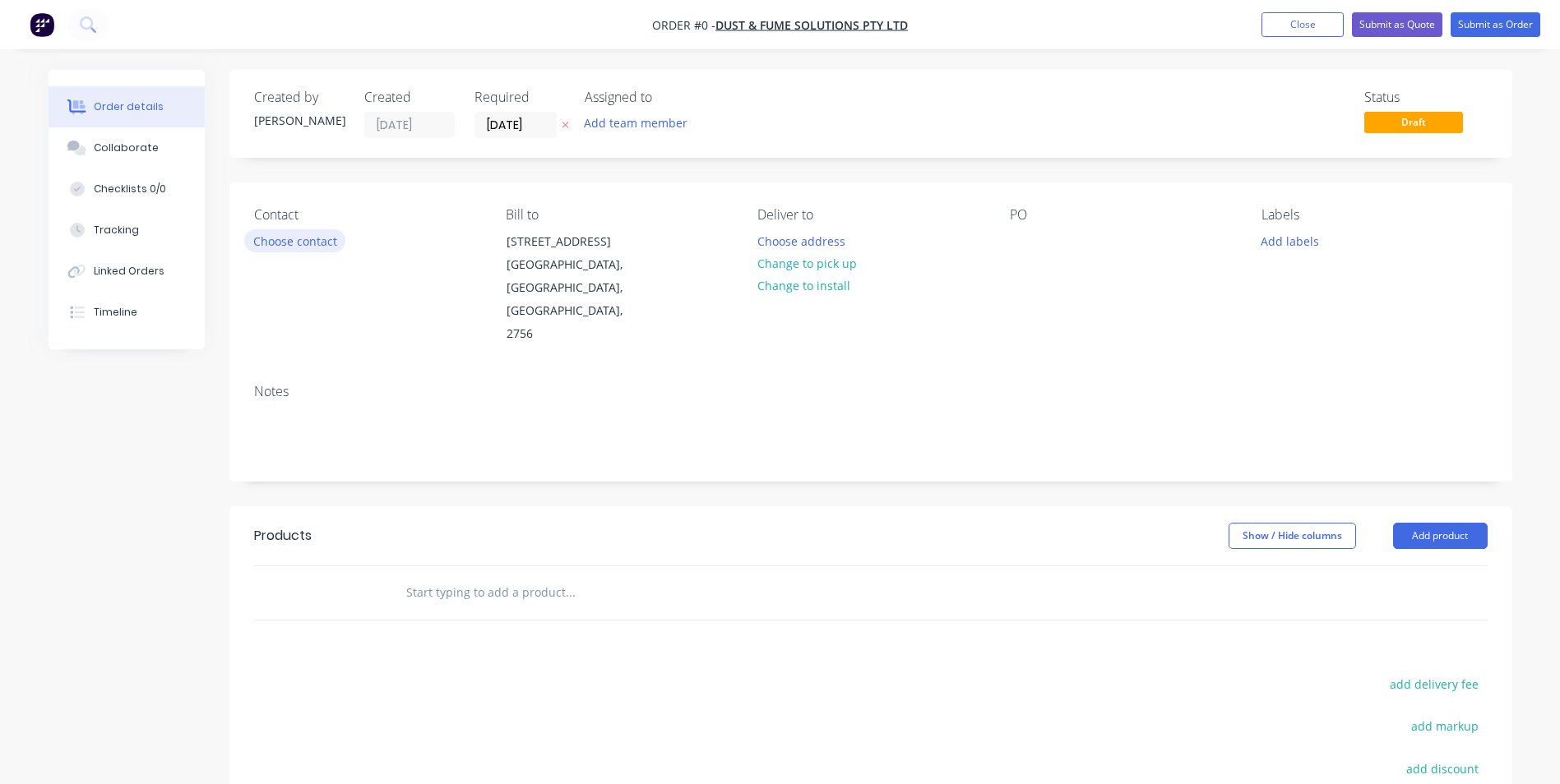
click at [327, 244] on button "Choose contact" at bounding box center [295, 240] width 101 height 22
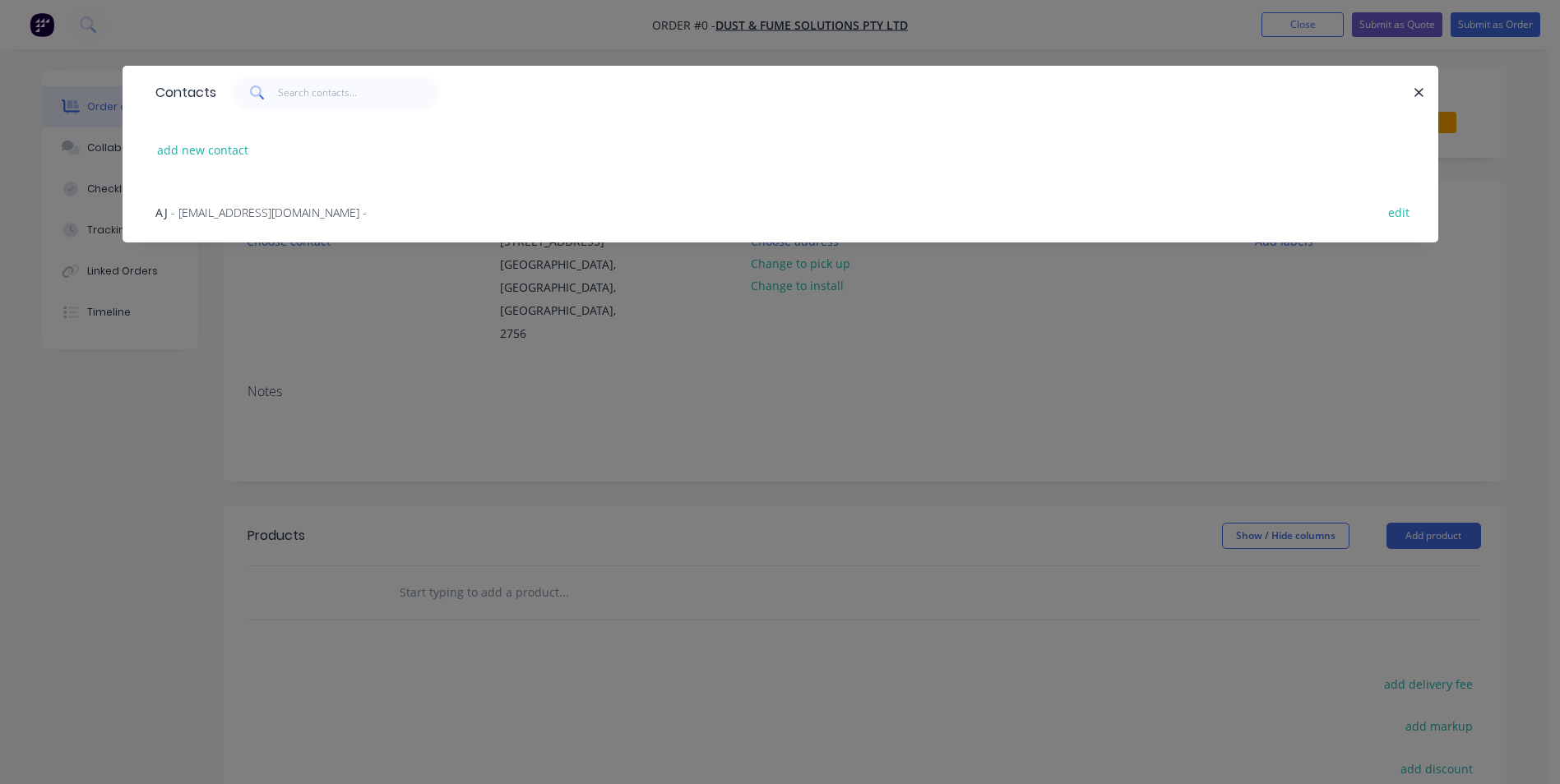
click at [312, 205] on span "- info@dustandfumesolutions.com.au -" at bounding box center [269, 213] width 196 height 16
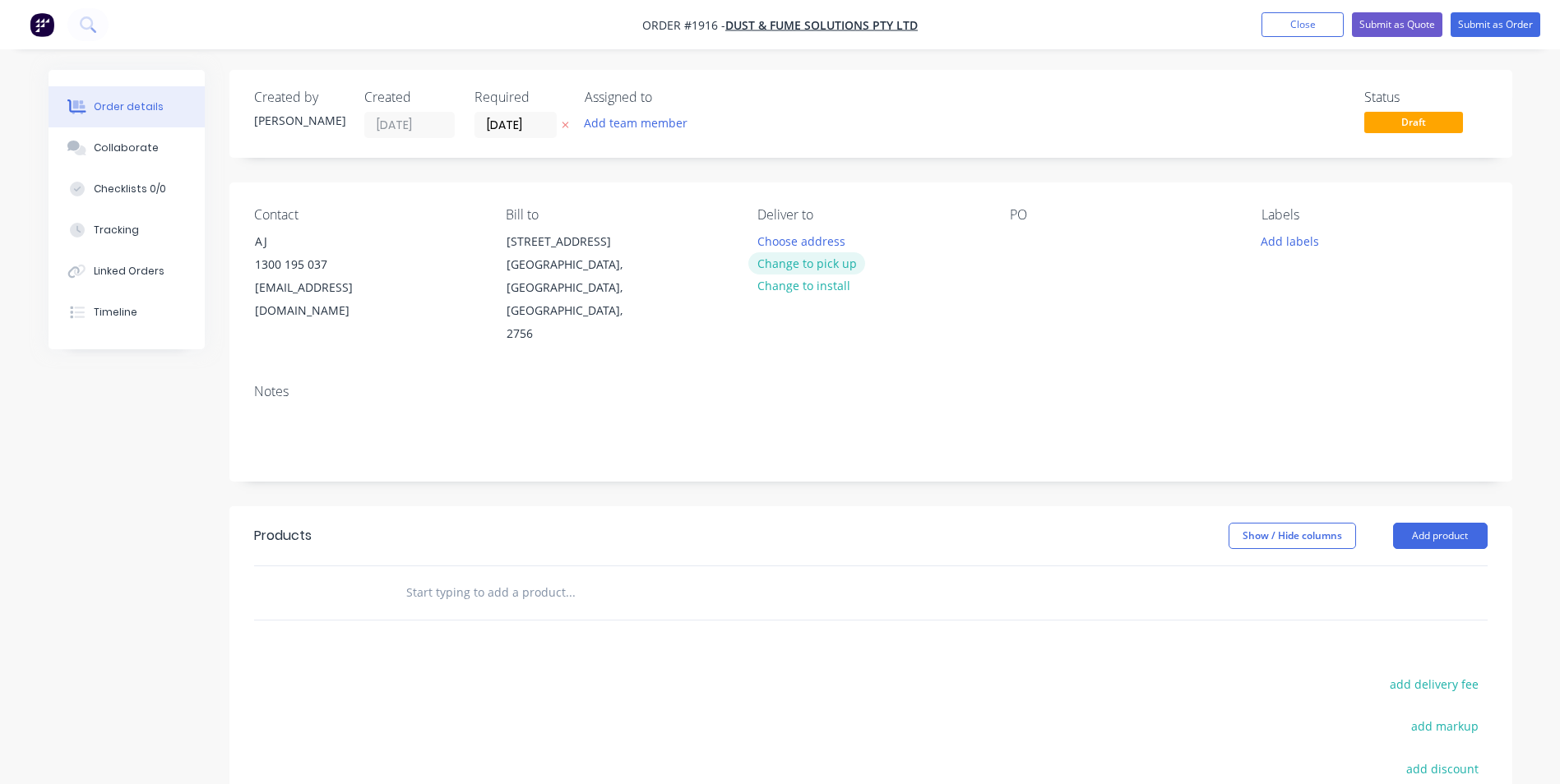
click at [825, 263] on button "Change to pick up" at bounding box center [806, 263] width 117 height 22
drag, startPoint x: 1006, startPoint y: 228, endPoint x: 1016, endPoint y: 233, distance: 11.2
click at [1009, 228] on div "Contact AJ 1300 195 037 info@dustandfumesolutions.com.au Bill to 5/91 Fairey Ro…" at bounding box center [871, 276] width 1283 height 189
click at [1024, 235] on div at bounding box center [1023, 241] width 27 height 24
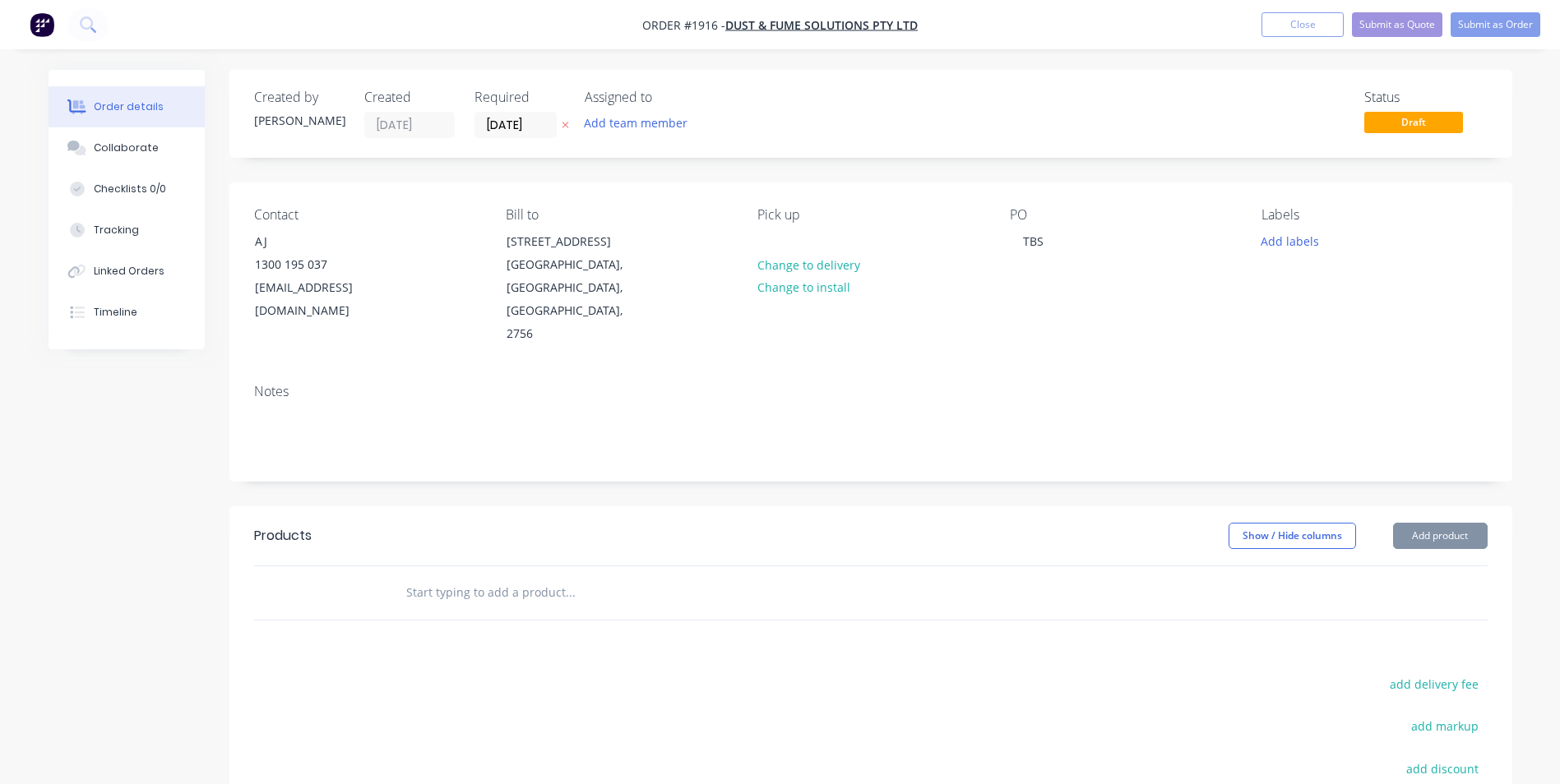
drag, startPoint x: 1147, startPoint y: 313, endPoint x: 1241, endPoint y: 245, distance: 116.0
click at [1152, 312] on div "PO TBS" at bounding box center [1122, 276] width 225 height 139
click at [1300, 247] on button "Add labels" at bounding box center [1290, 240] width 75 height 22
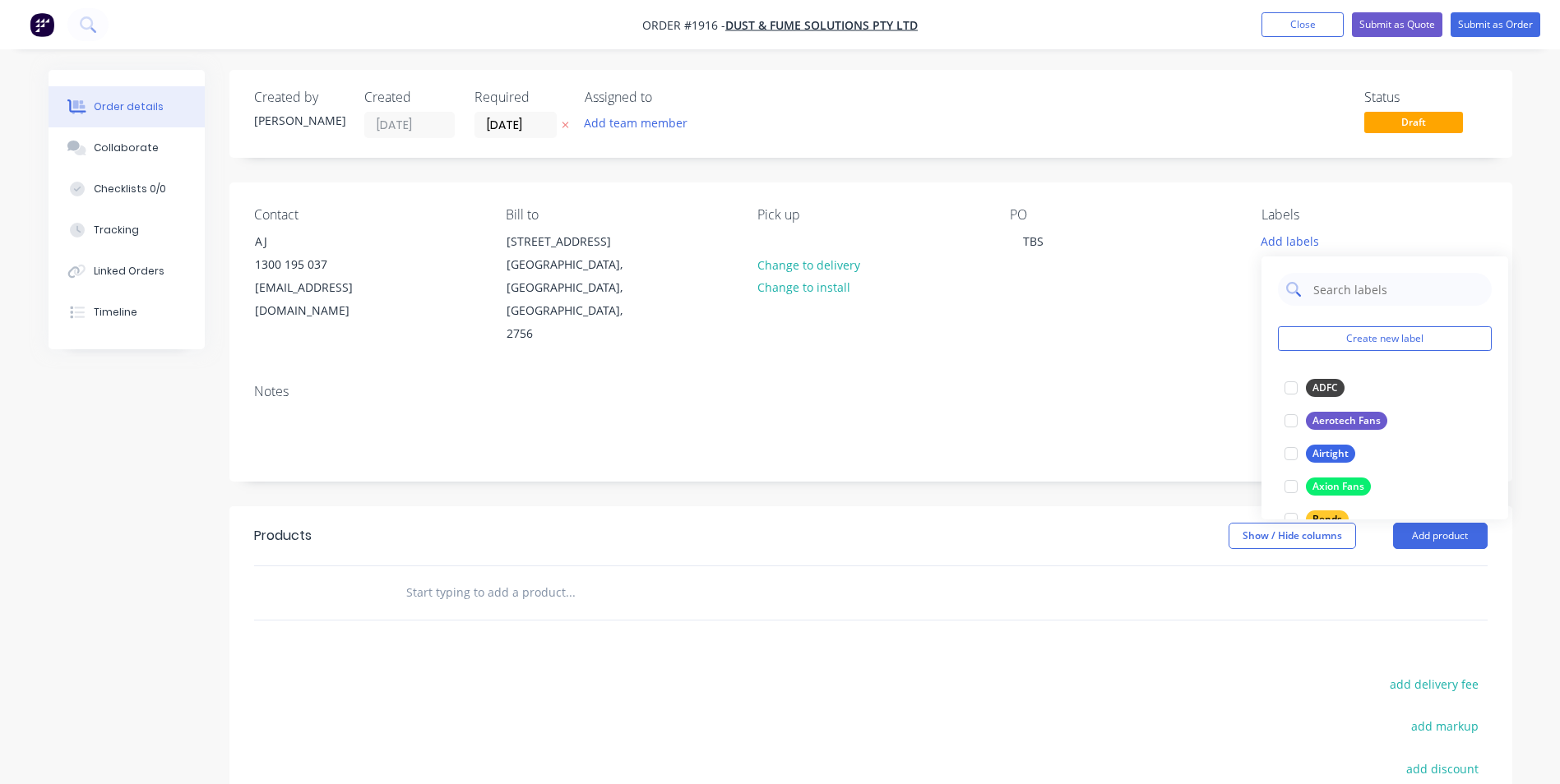
click at [1340, 291] on input "text" at bounding box center [1397, 290] width 172 height 33
type input "Duct"
click at [1289, 391] on div at bounding box center [1291, 388] width 33 height 33
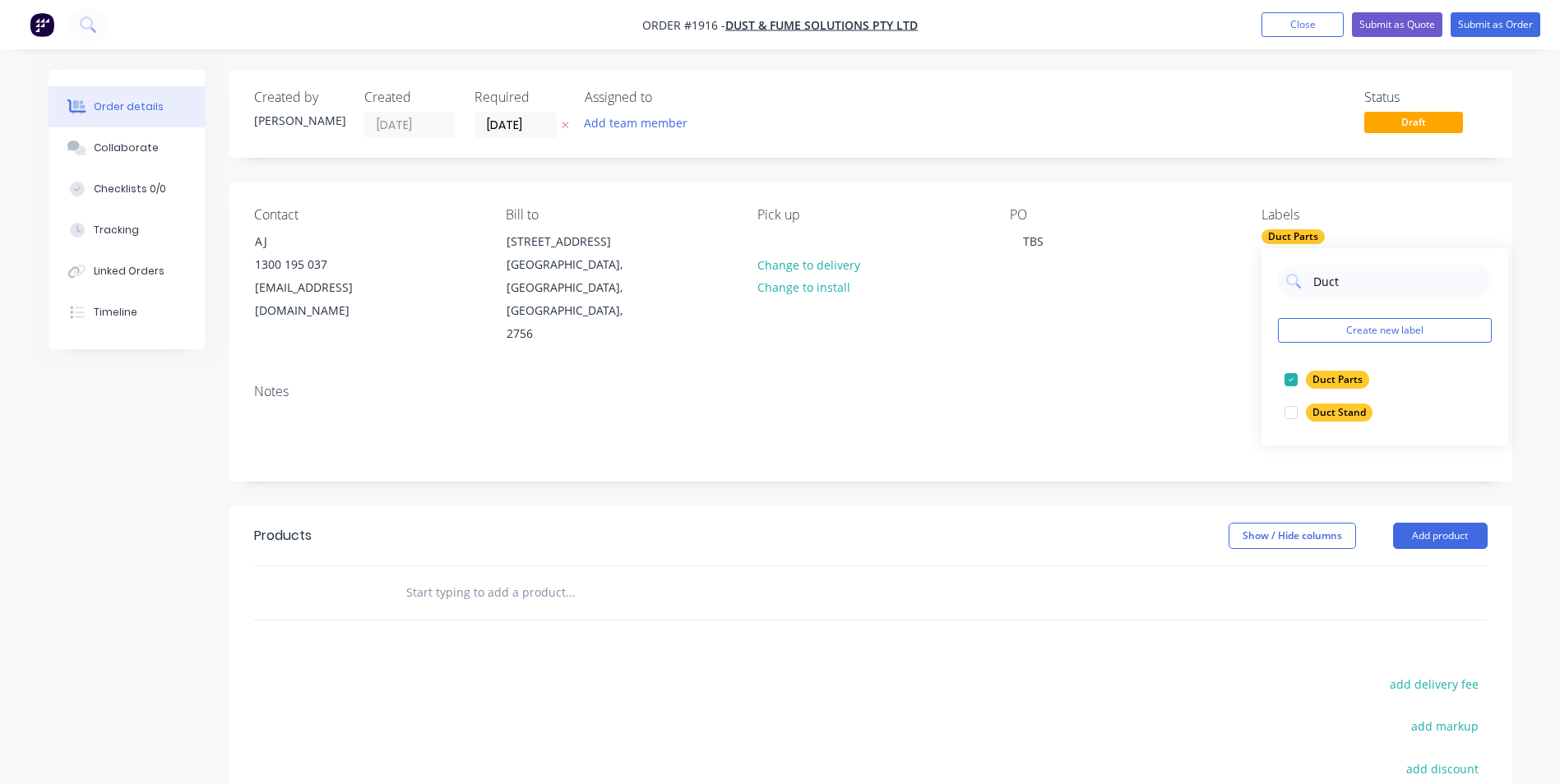
click at [1120, 384] on div "Notes" at bounding box center [871, 391] width 1233 height 16
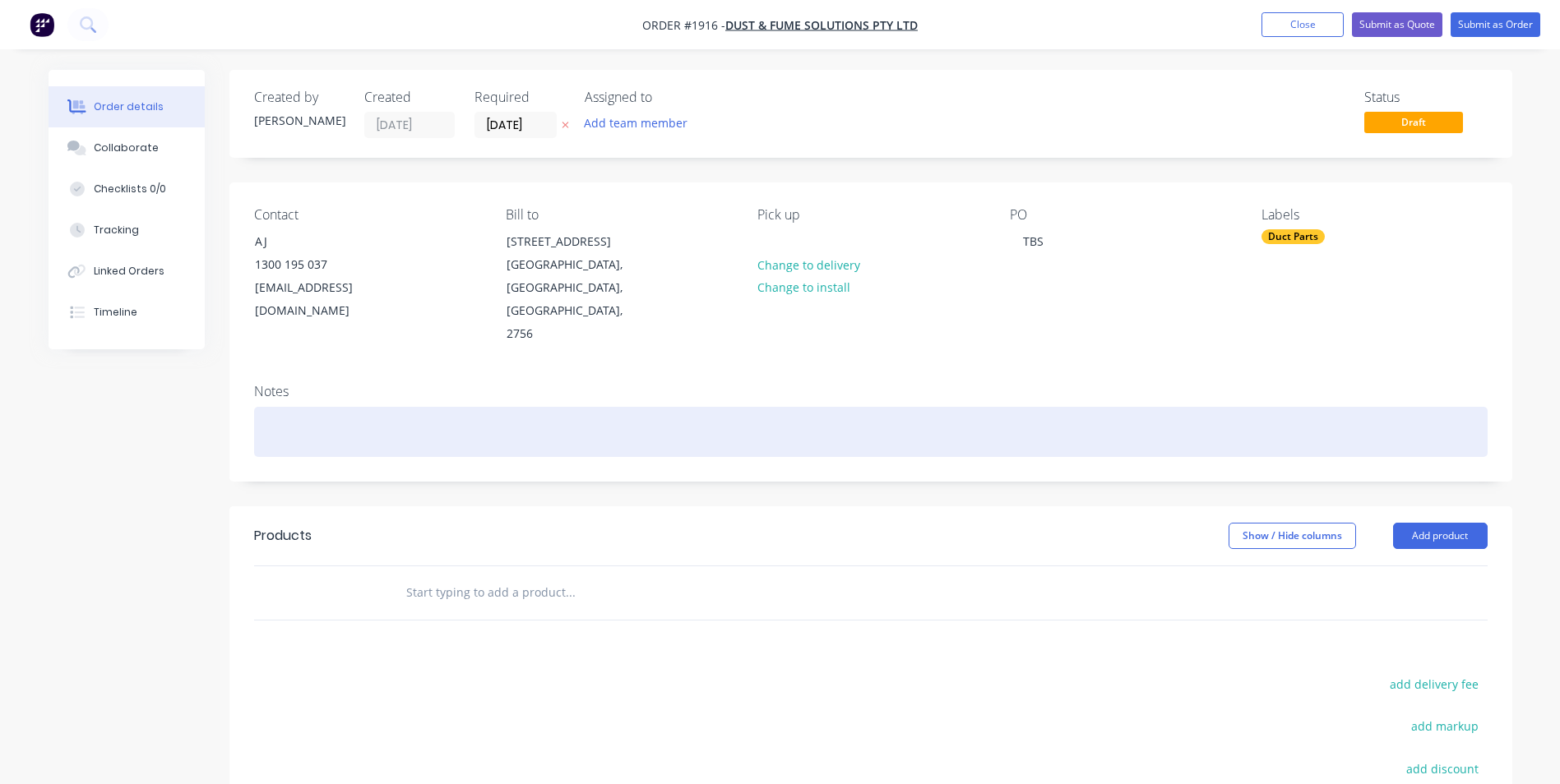
click at [431, 408] on div at bounding box center [871, 432] width 1233 height 51
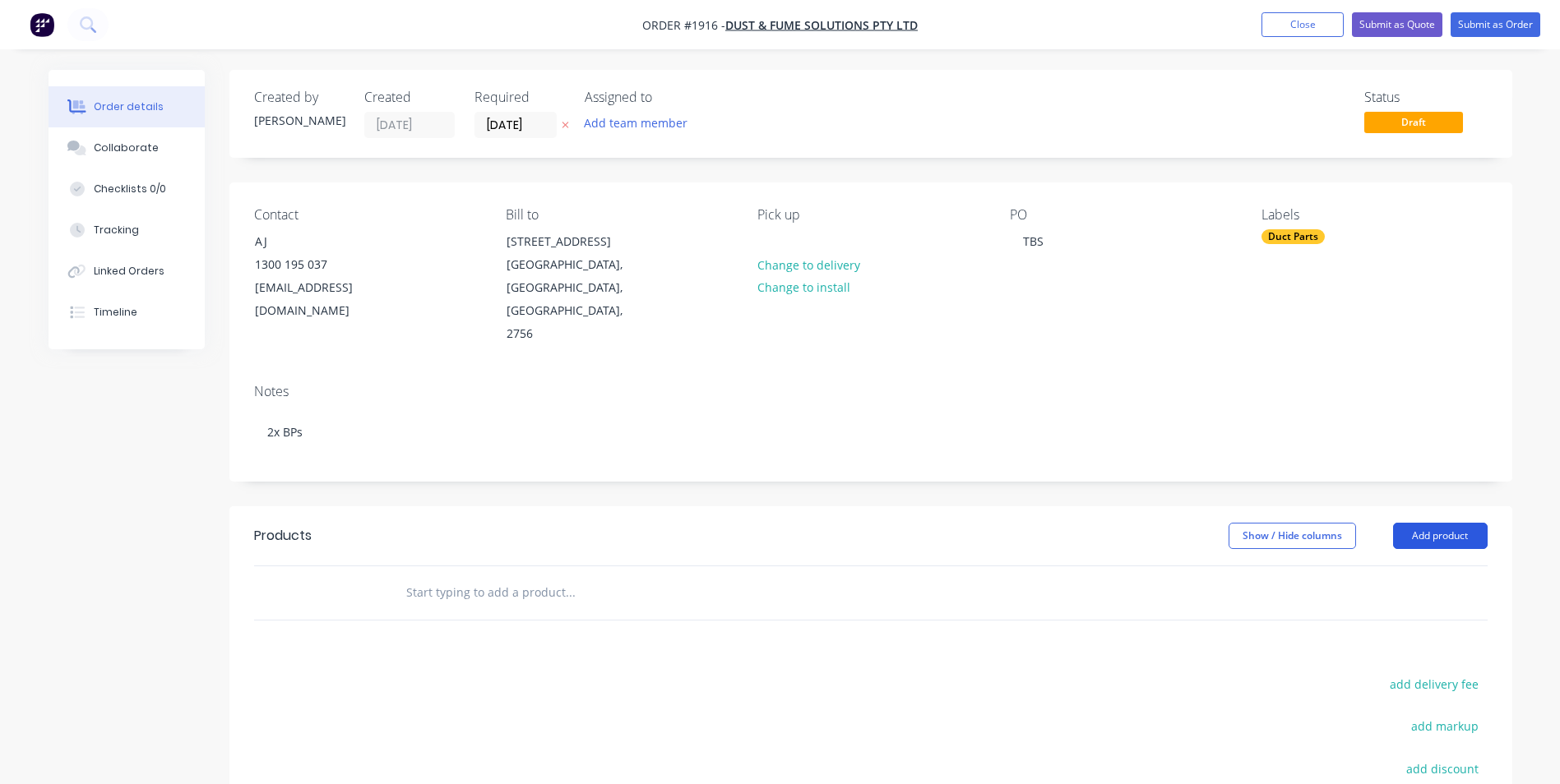
click at [1416, 524] on button "Add product" at bounding box center [1440, 536] width 95 height 27
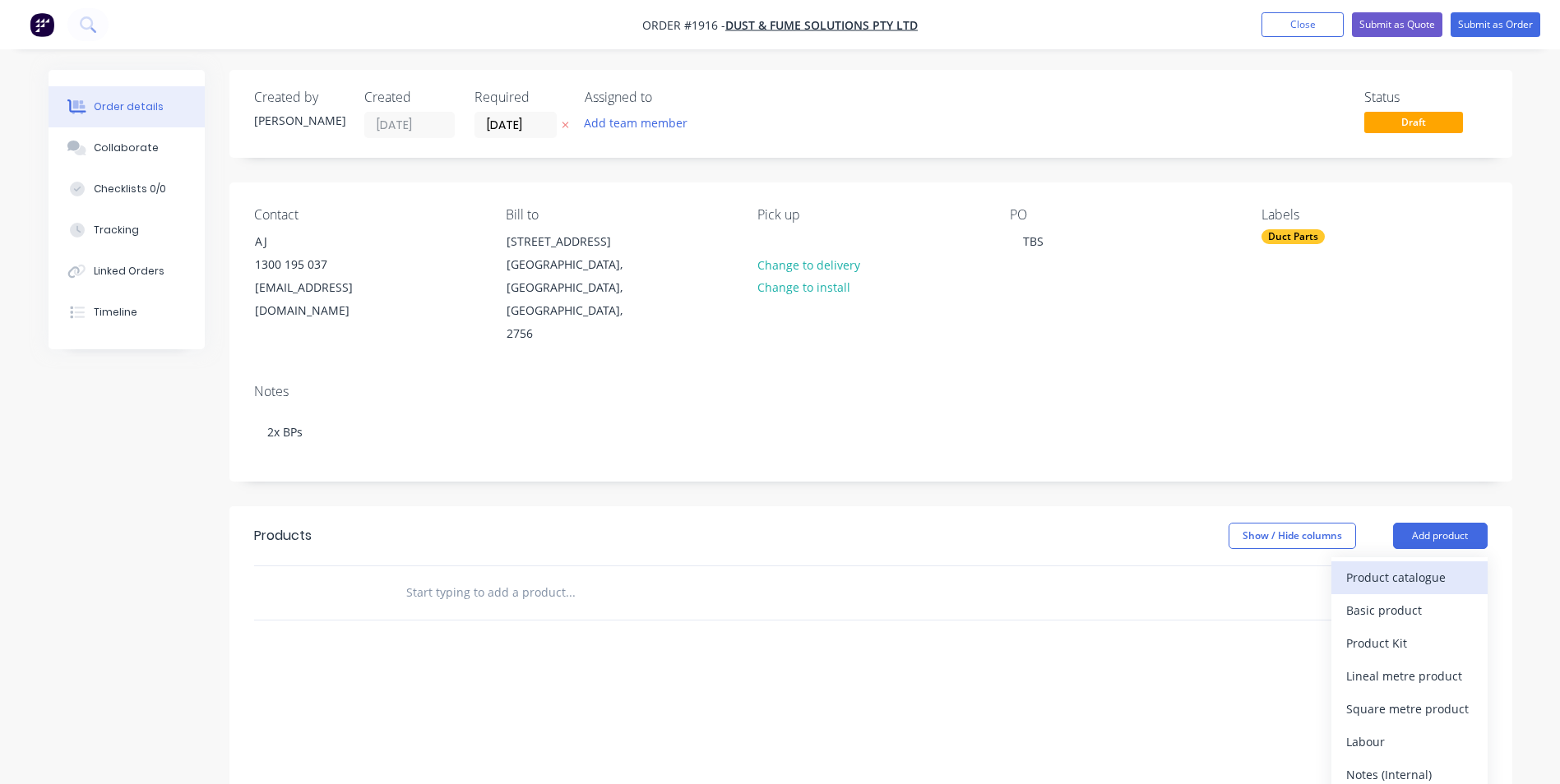
click at [1392, 566] on div "Product catalogue" at bounding box center [1410, 578] width 127 height 24
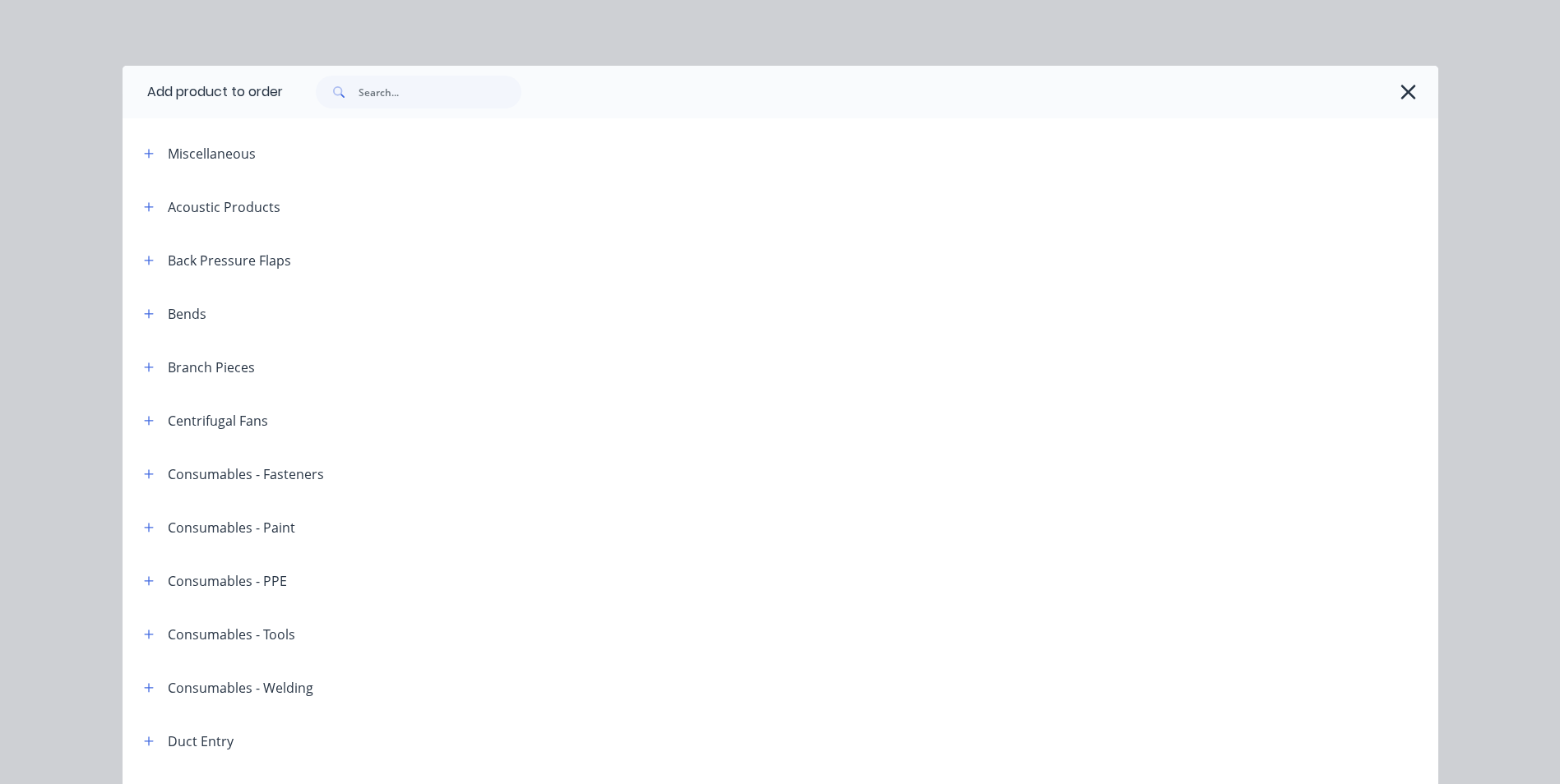
scroll to position [165, 0]
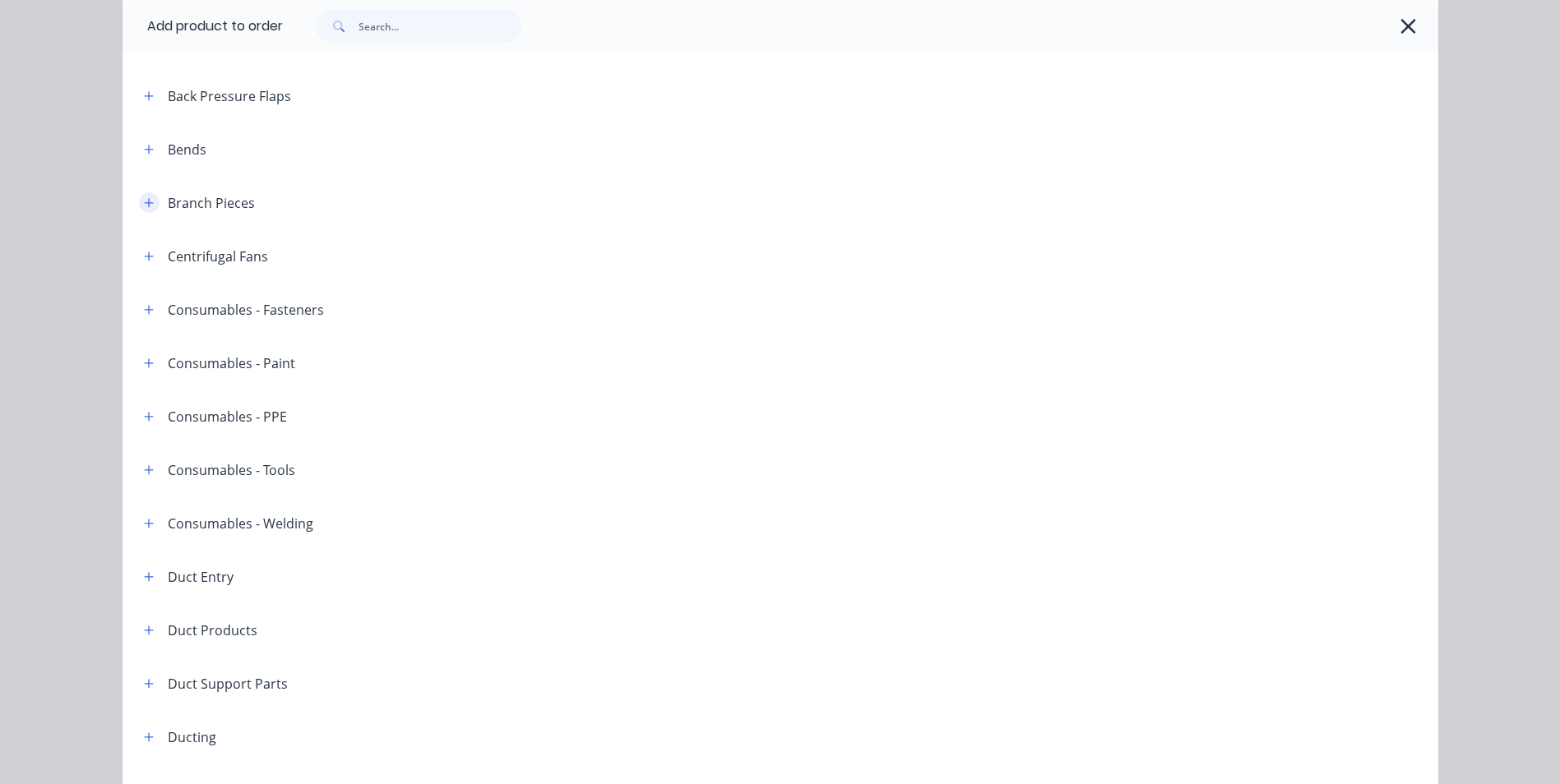
click at [146, 205] on icon "button" at bounding box center [148, 202] width 10 height 12
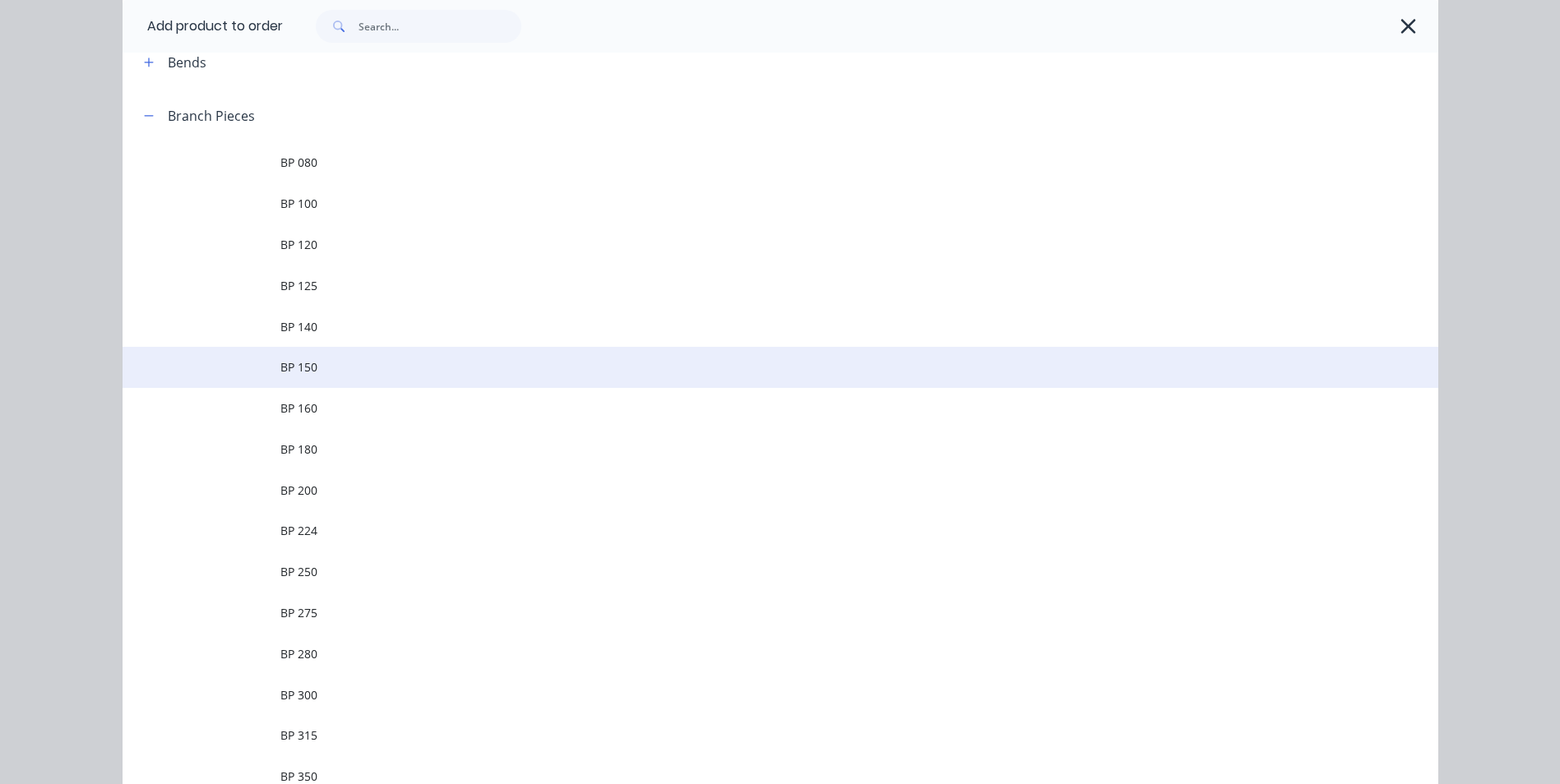
scroll to position [493, 0]
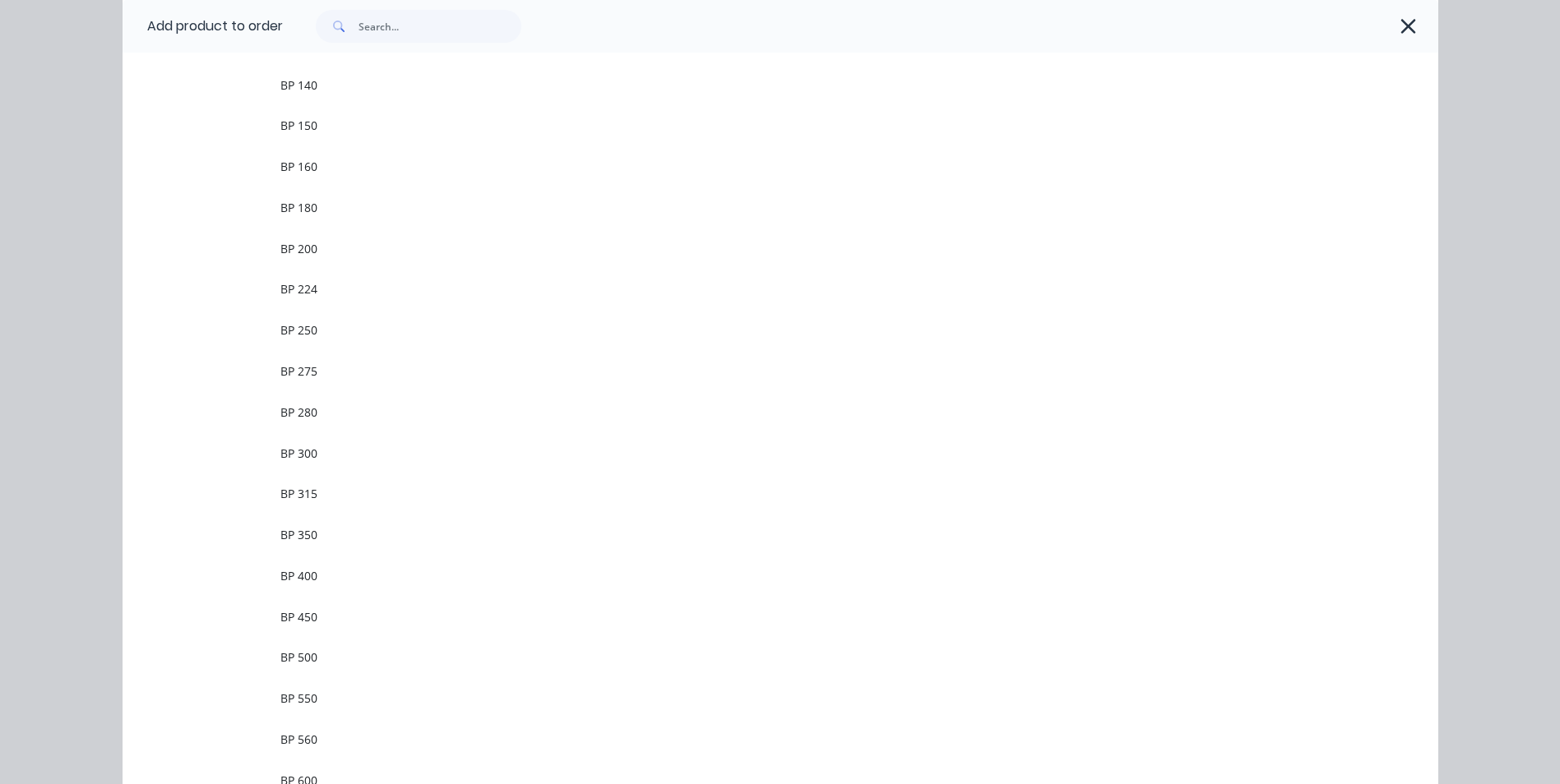
drag, startPoint x: 329, startPoint y: 461, endPoint x: 343, endPoint y: 449, distance: 18.4
click at [329, 460] on span "BP 300" at bounding box center [744, 453] width 926 height 17
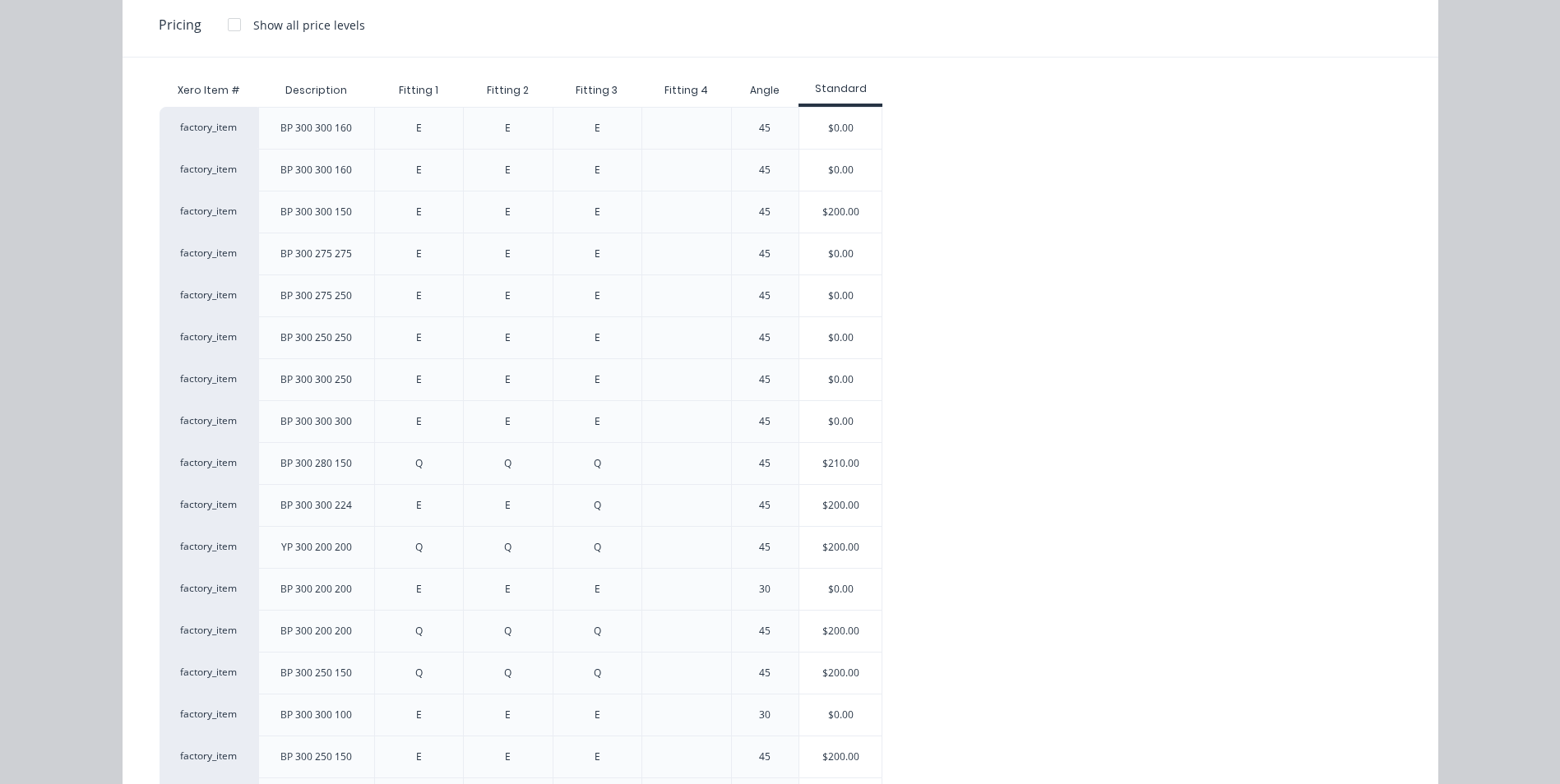
scroll to position [165, 0]
click at [846, 212] on div "$200.00" at bounding box center [840, 209] width 82 height 41
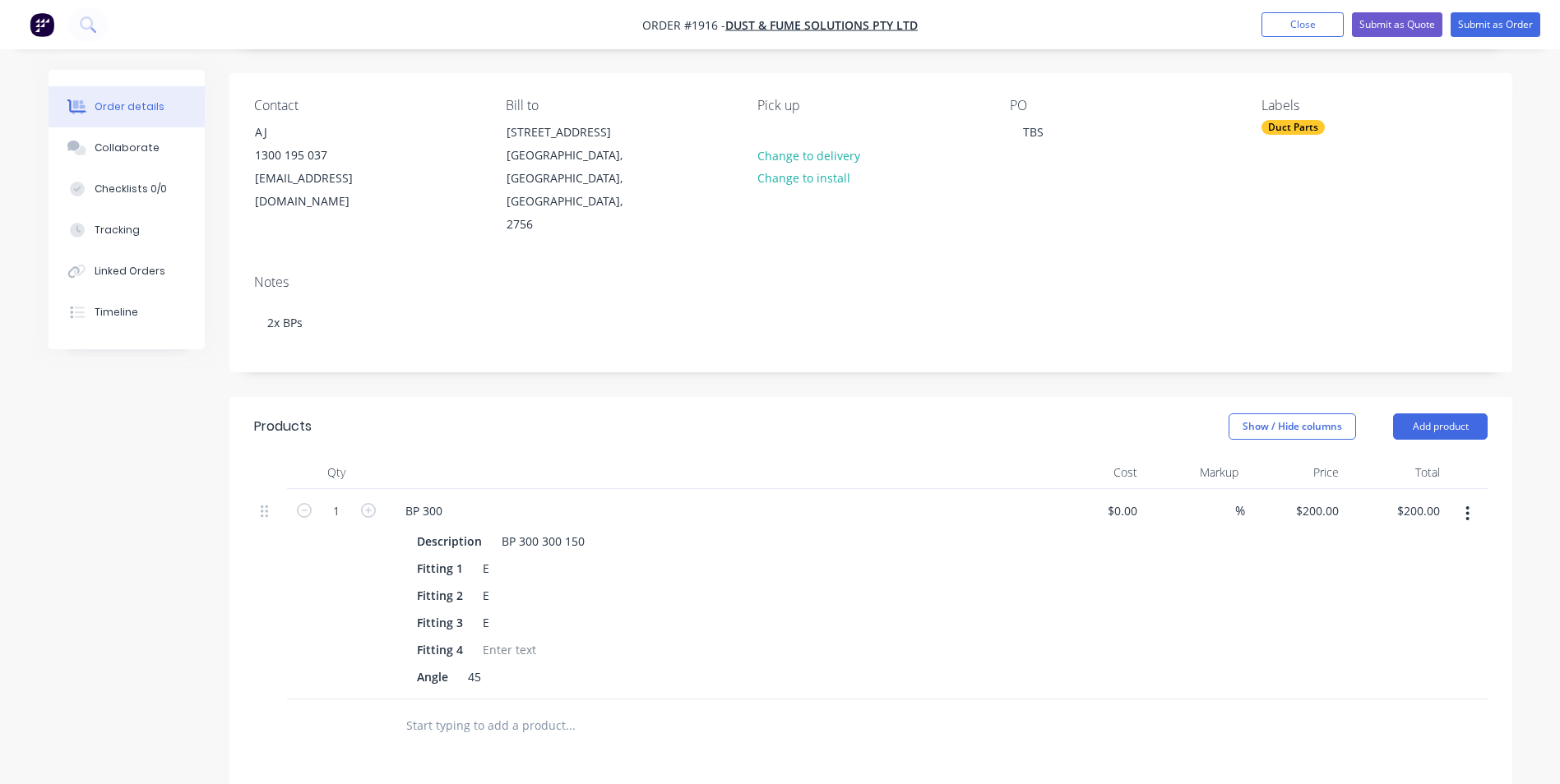
scroll to position [247, 0]
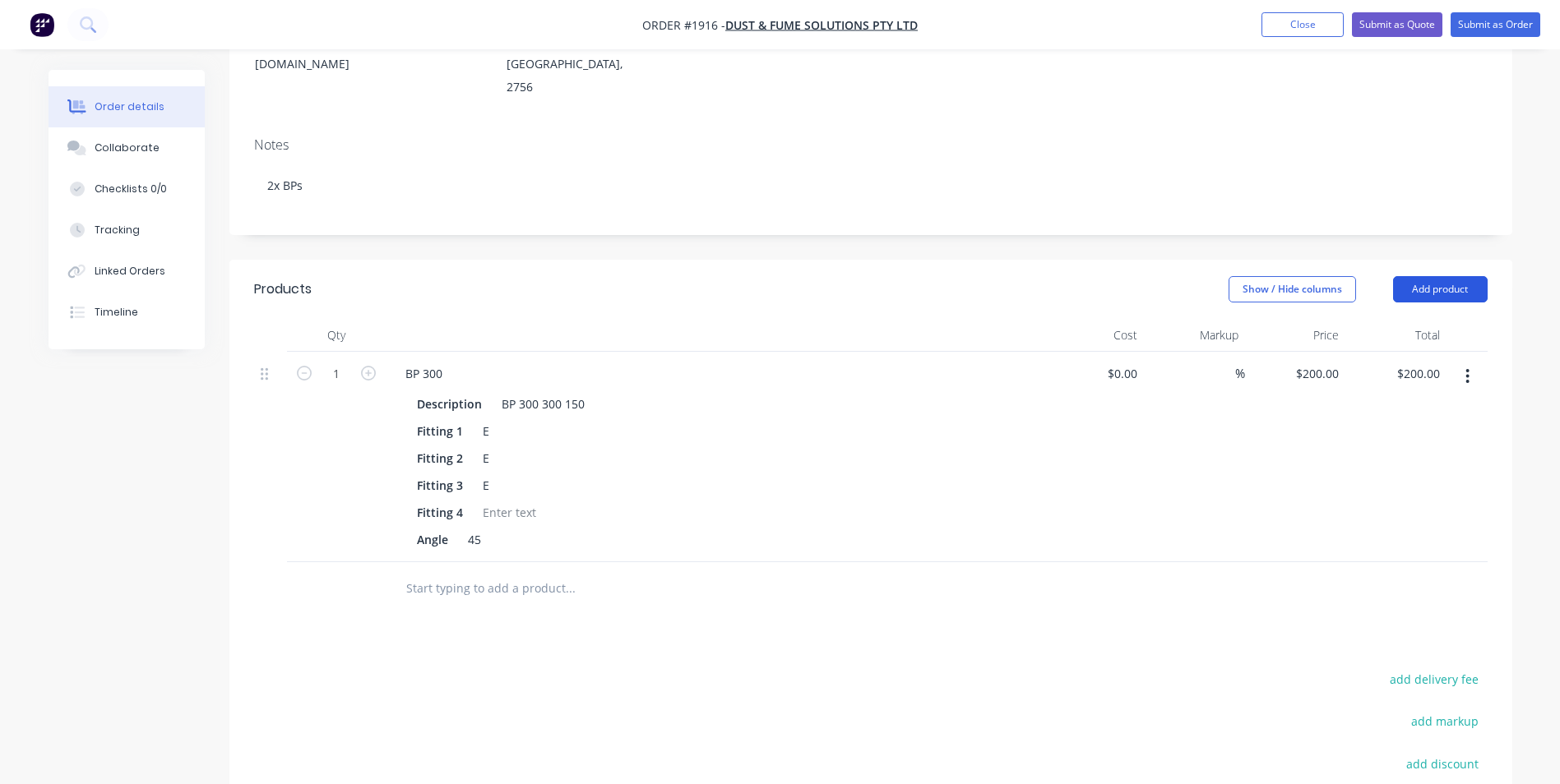
drag, startPoint x: 1478, startPoint y: 272, endPoint x: 1452, endPoint y: 277, distance: 26.5
click at [1477, 276] on button "Add product" at bounding box center [1440, 289] width 95 height 27
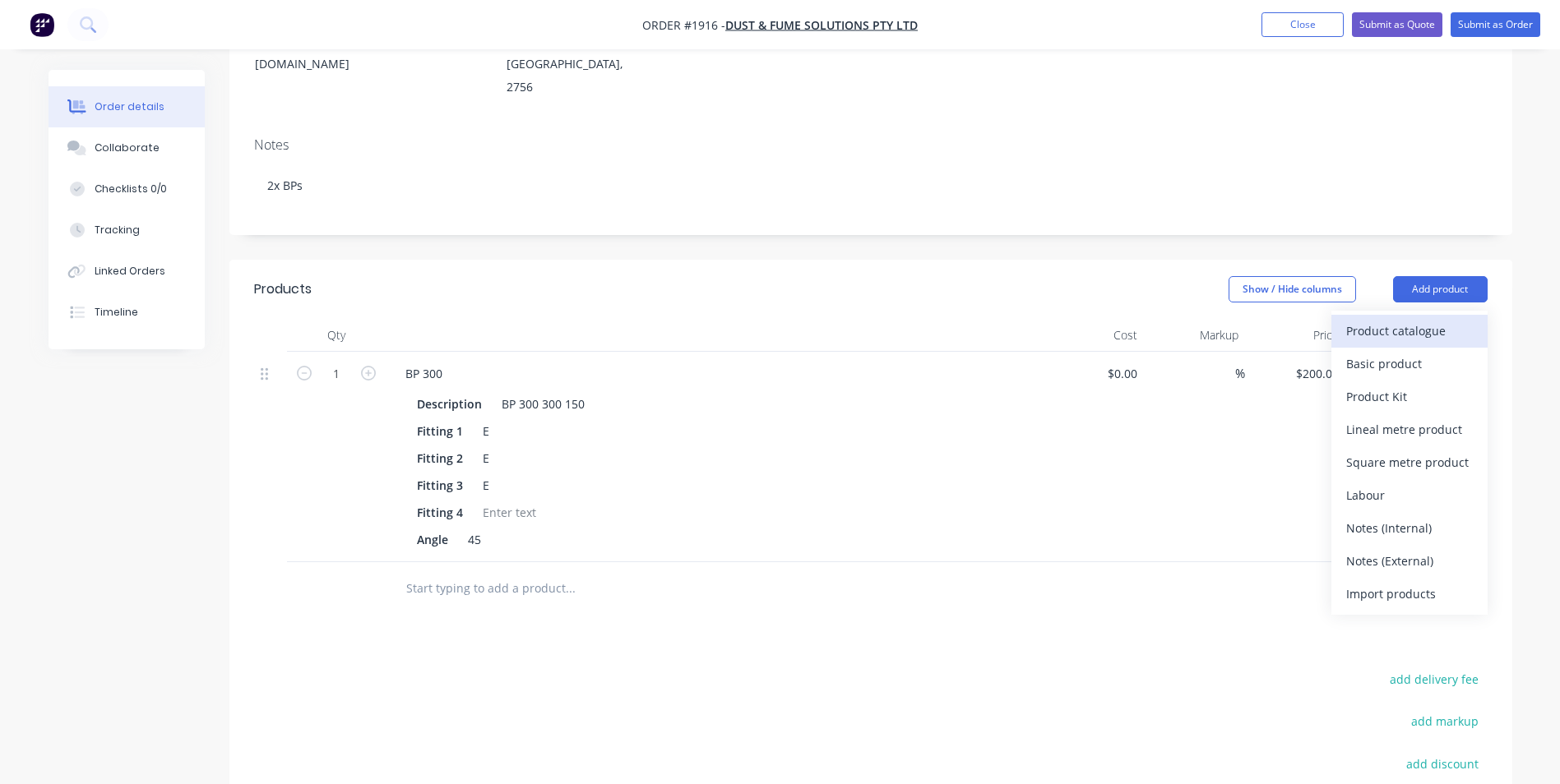
click at [1392, 319] on div "Product catalogue" at bounding box center [1410, 331] width 127 height 24
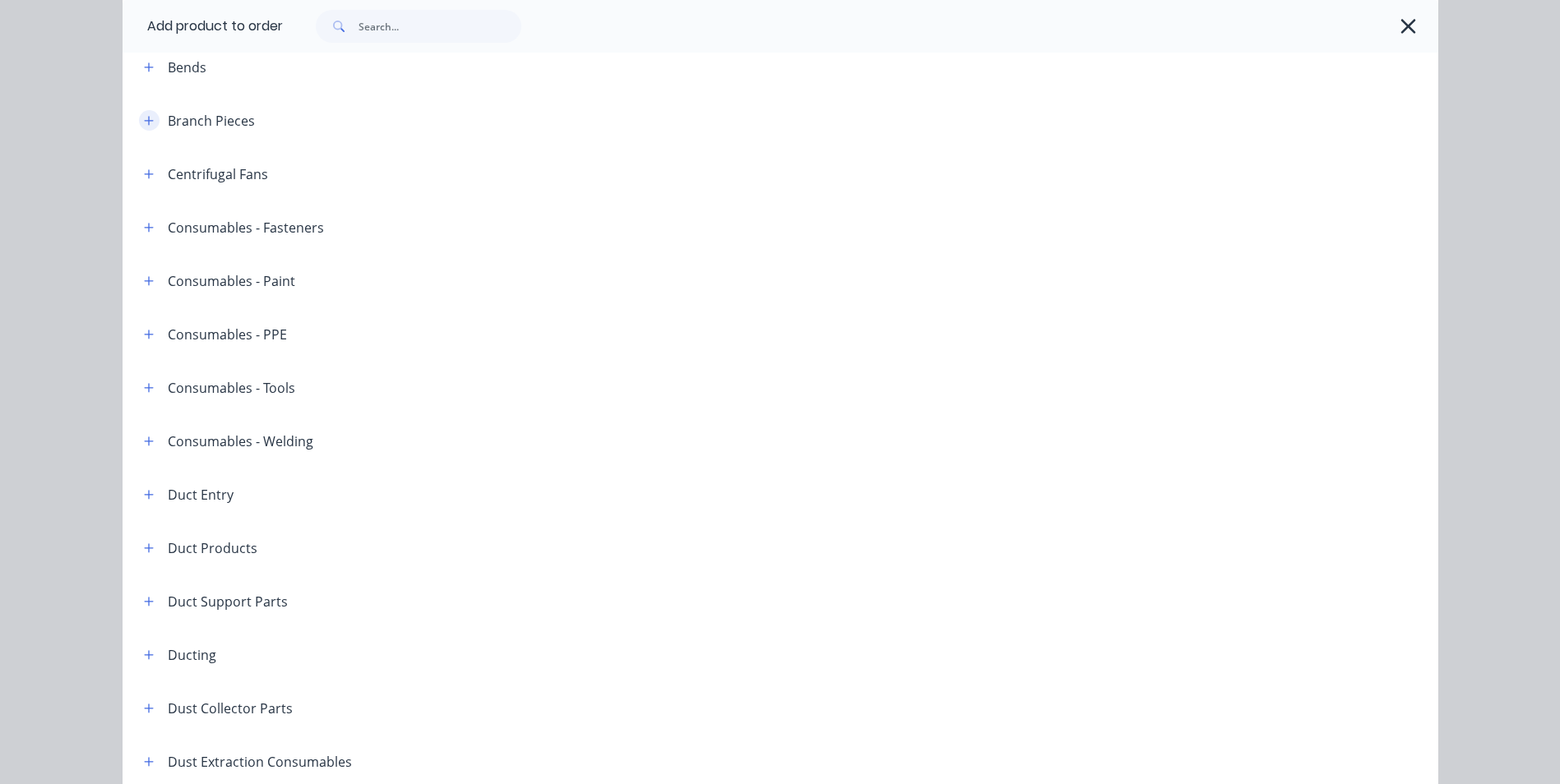
click at [144, 122] on icon "button" at bounding box center [148, 121] width 10 height 12
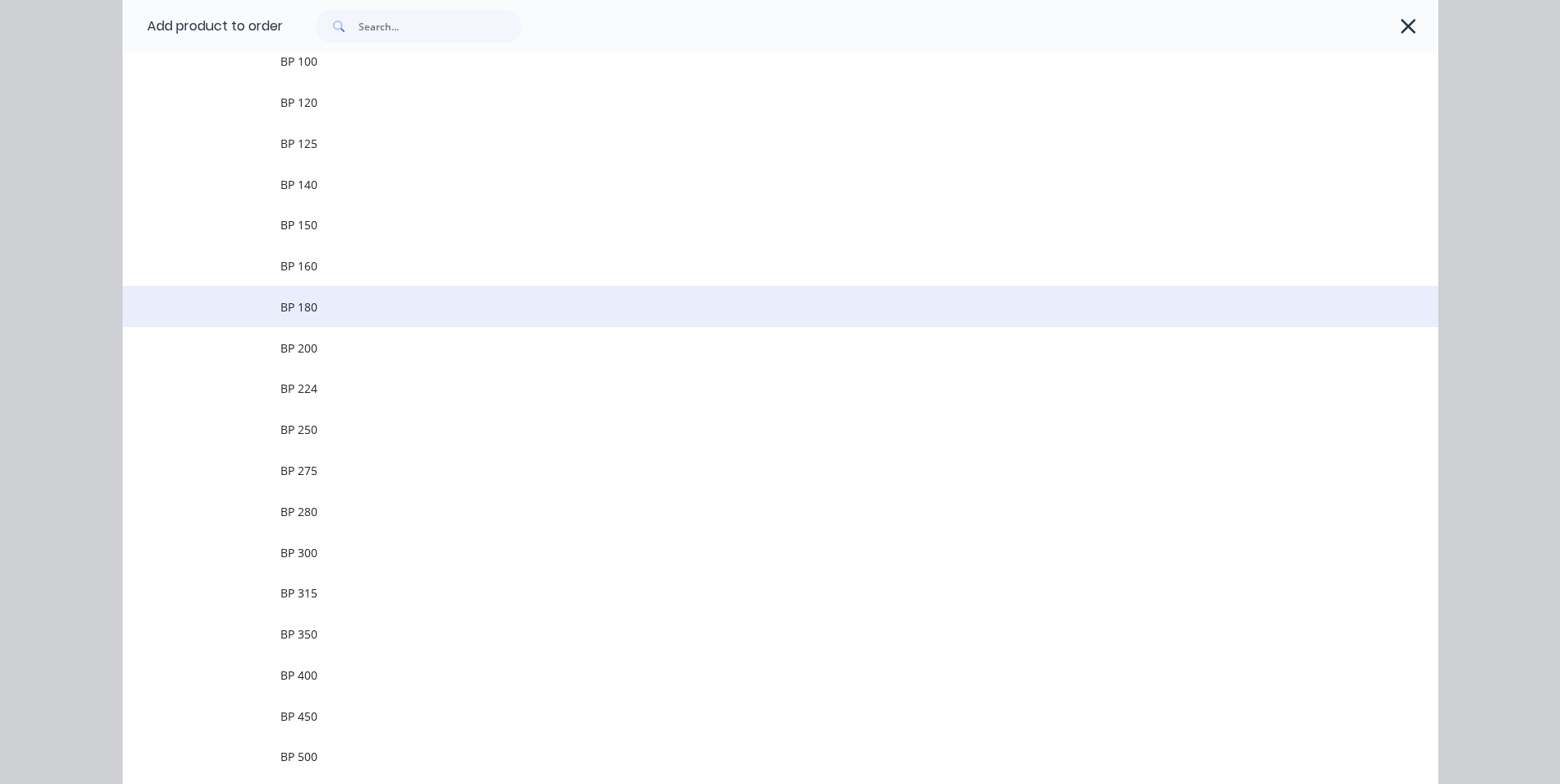
scroll to position [411, 0]
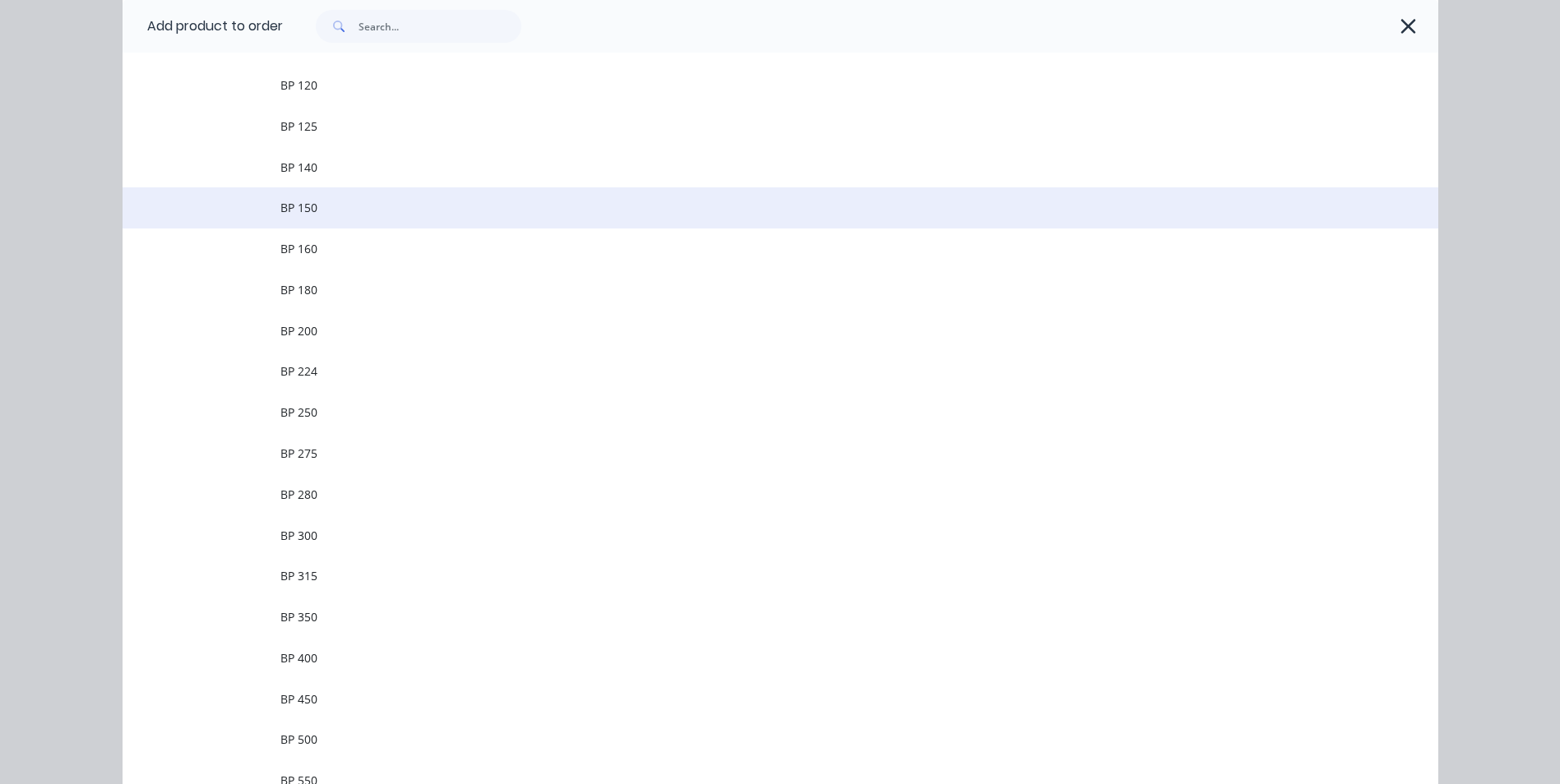
click at [330, 201] on span "BP 150" at bounding box center [744, 207] width 926 height 17
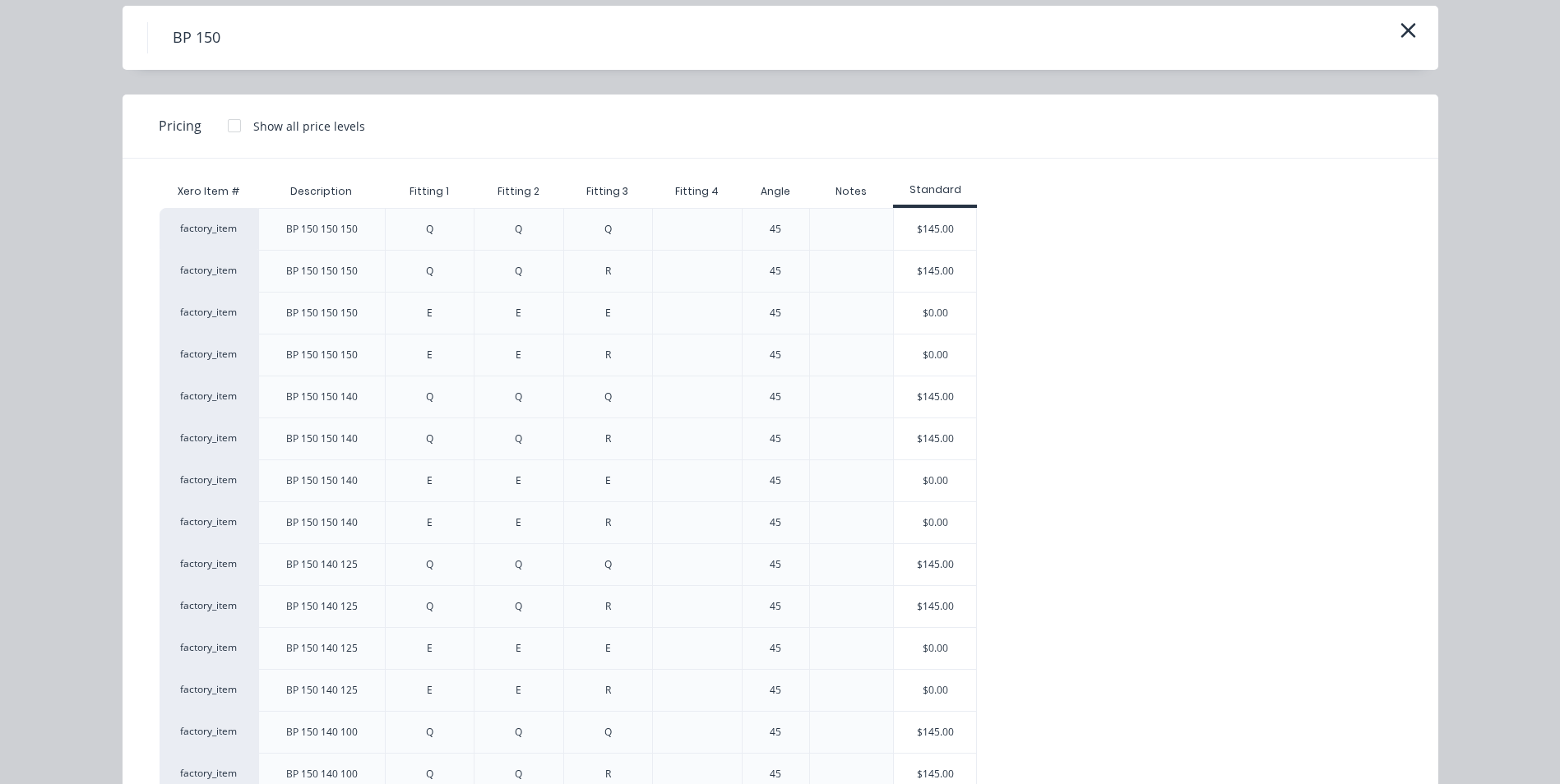
scroll to position [0, 0]
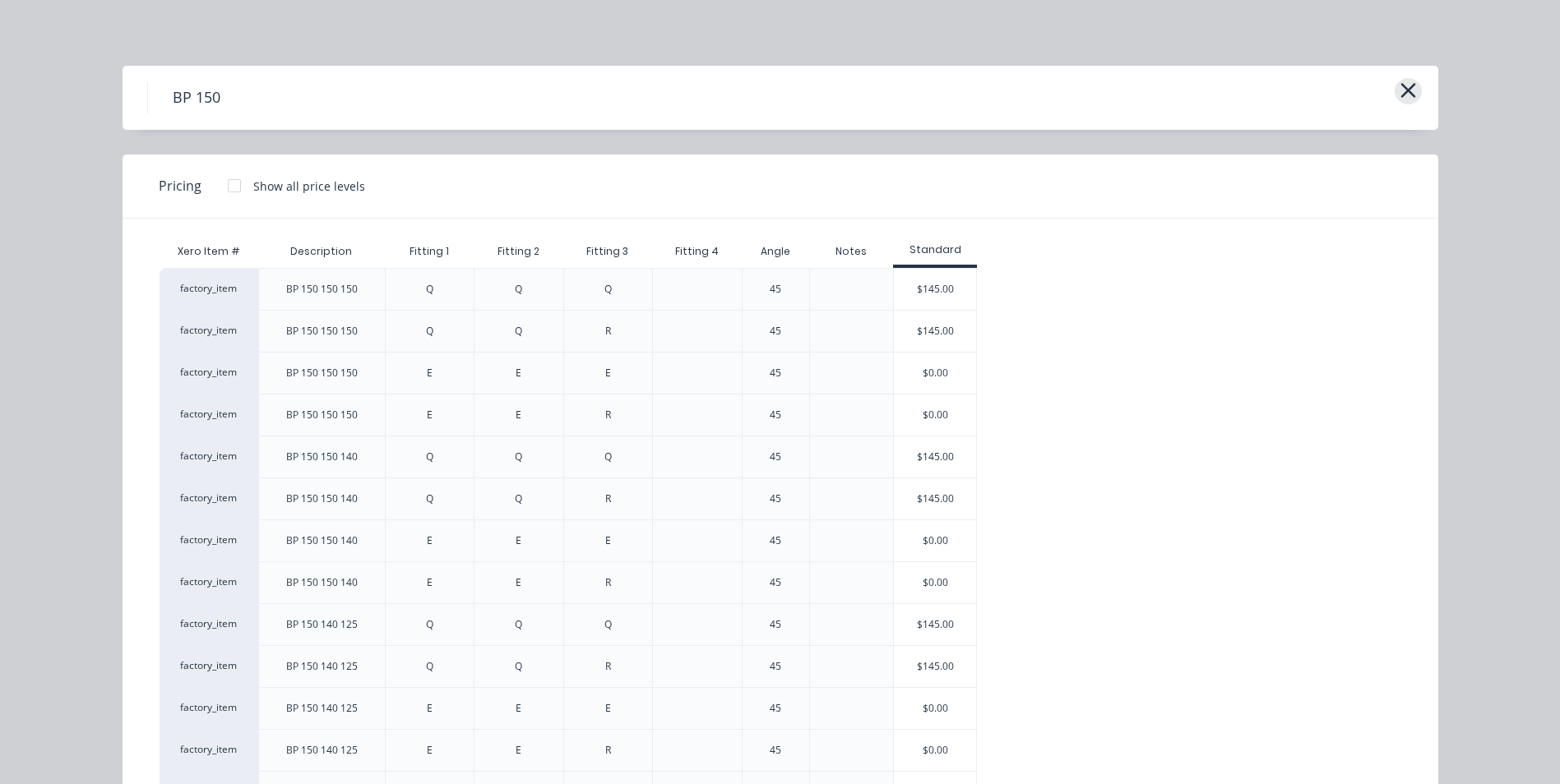
click at [1400, 83] on icon "button" at bounding box center [1408, 90] width 17 height 23
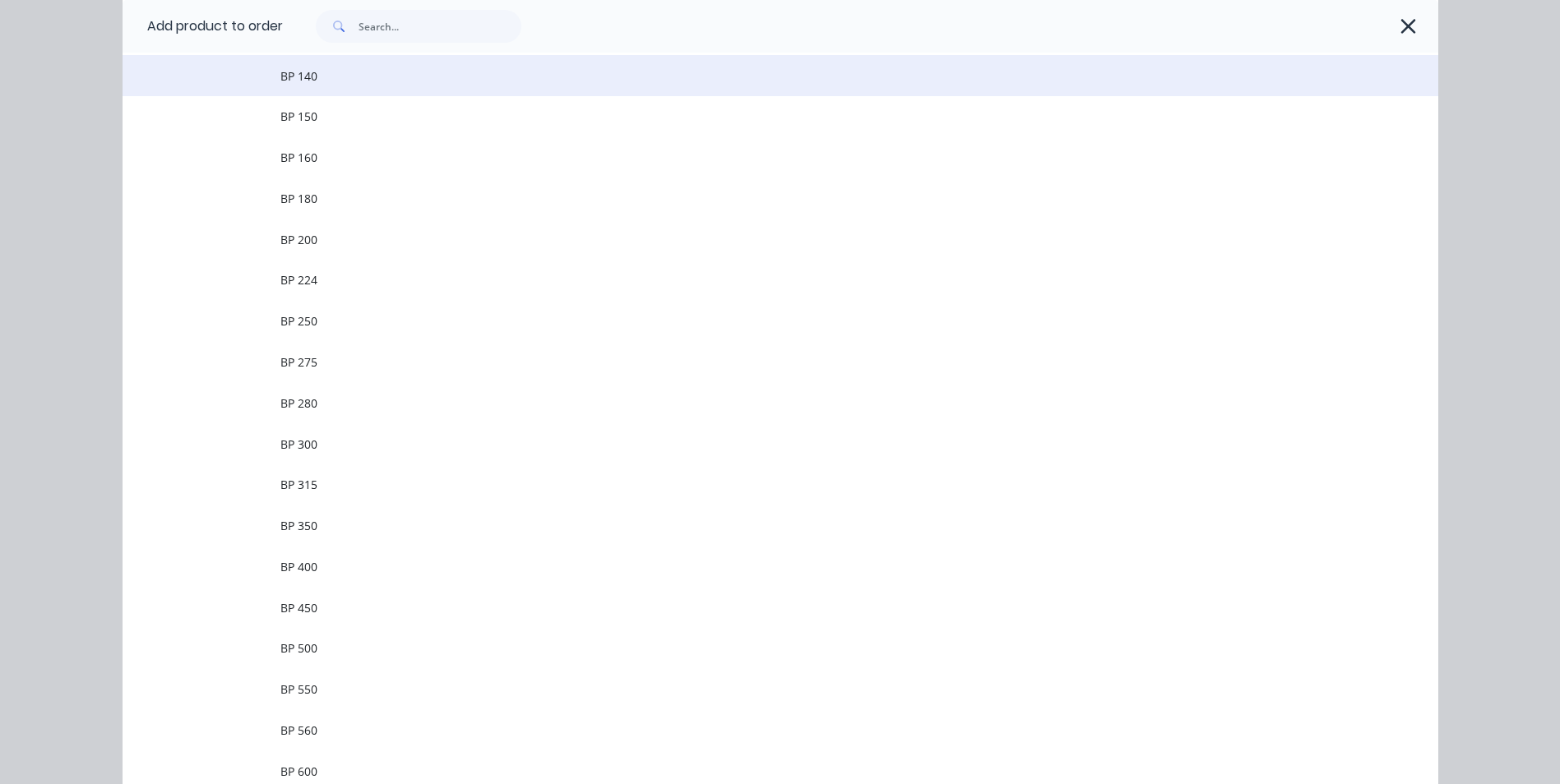
scroll to position [422, 0]
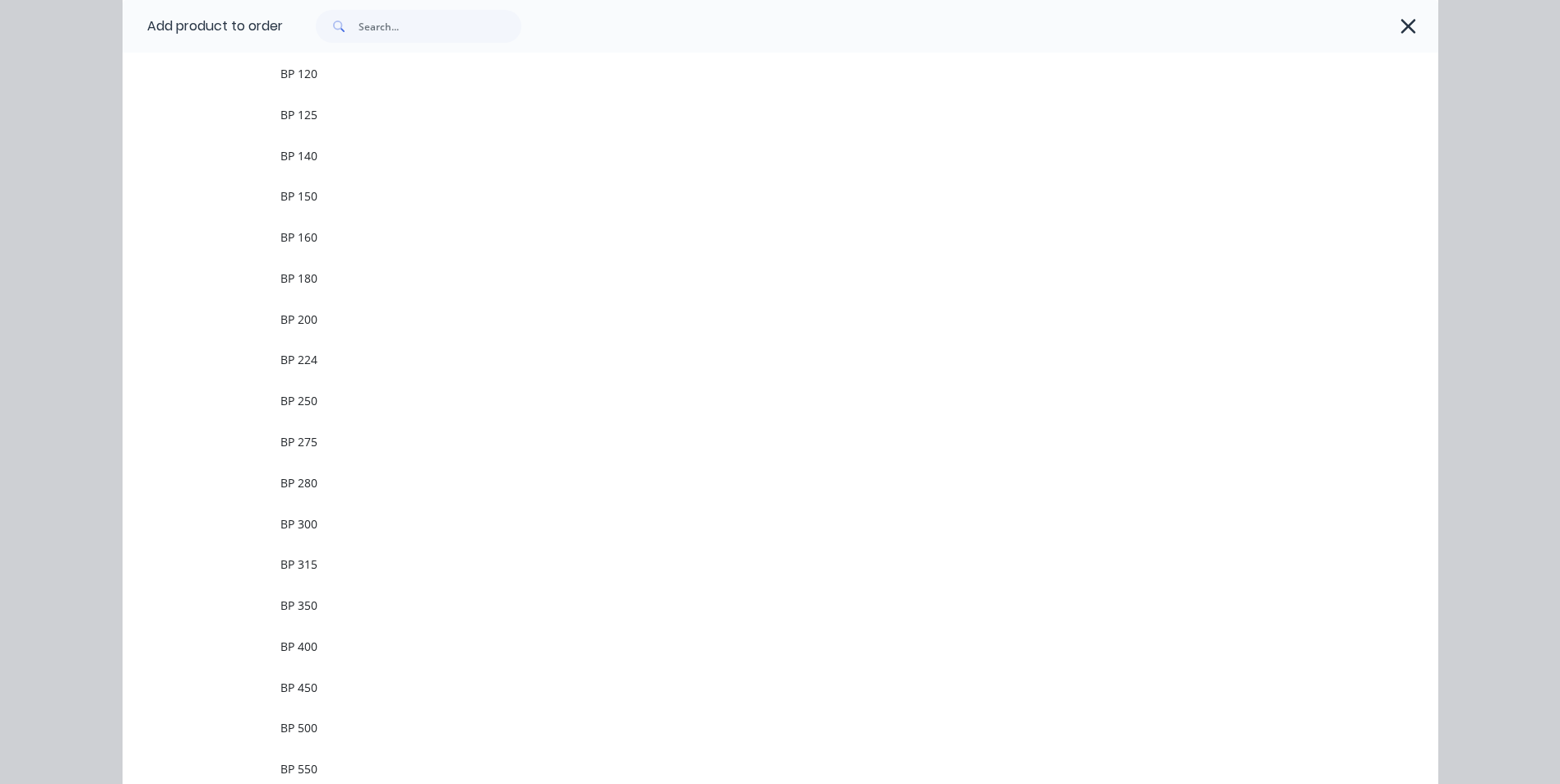
click at [347, 174] on td "BP 140" at bounding box center [860, 156] width 1158 height 41
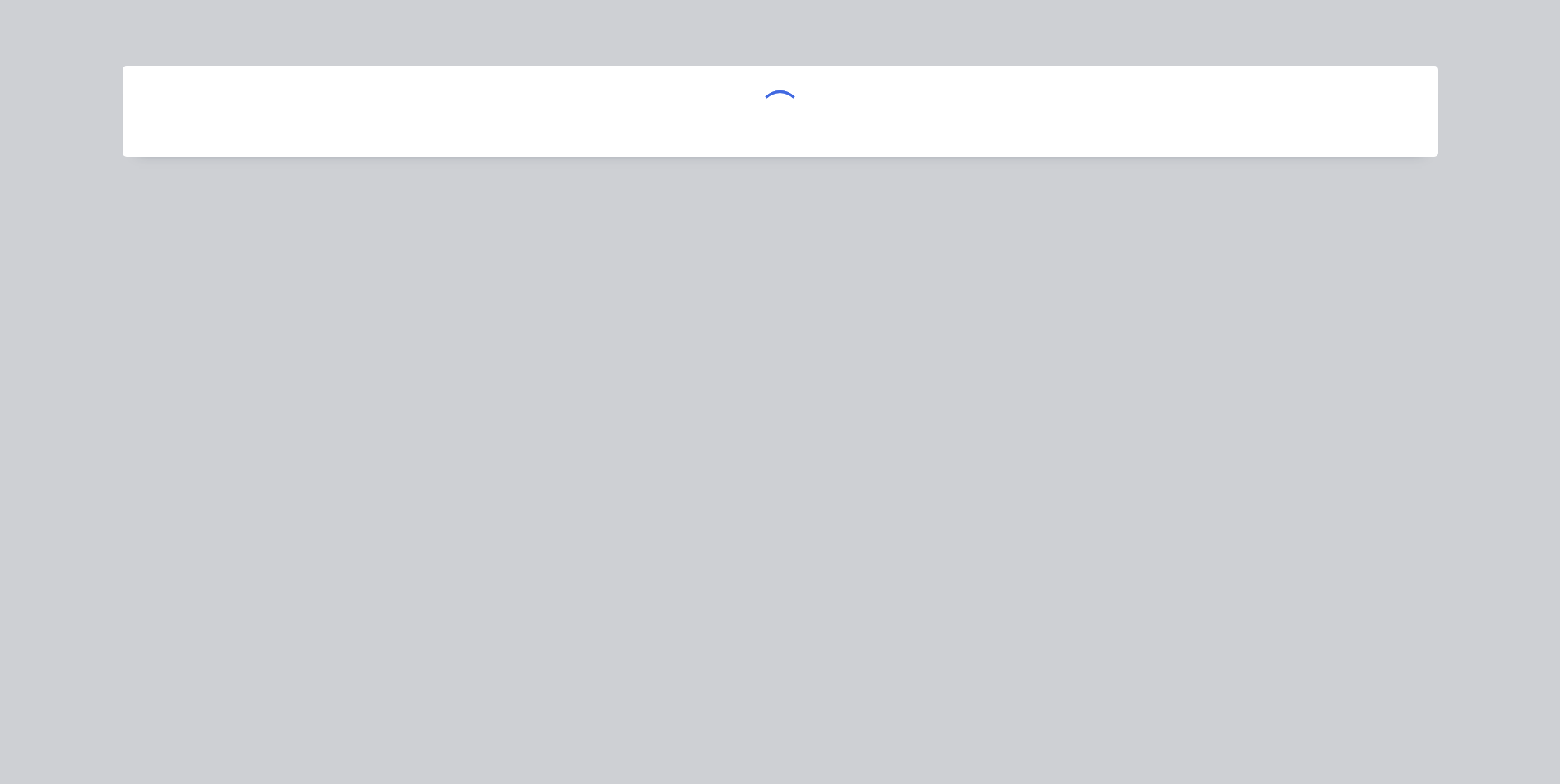
scroll to position [0, 0]
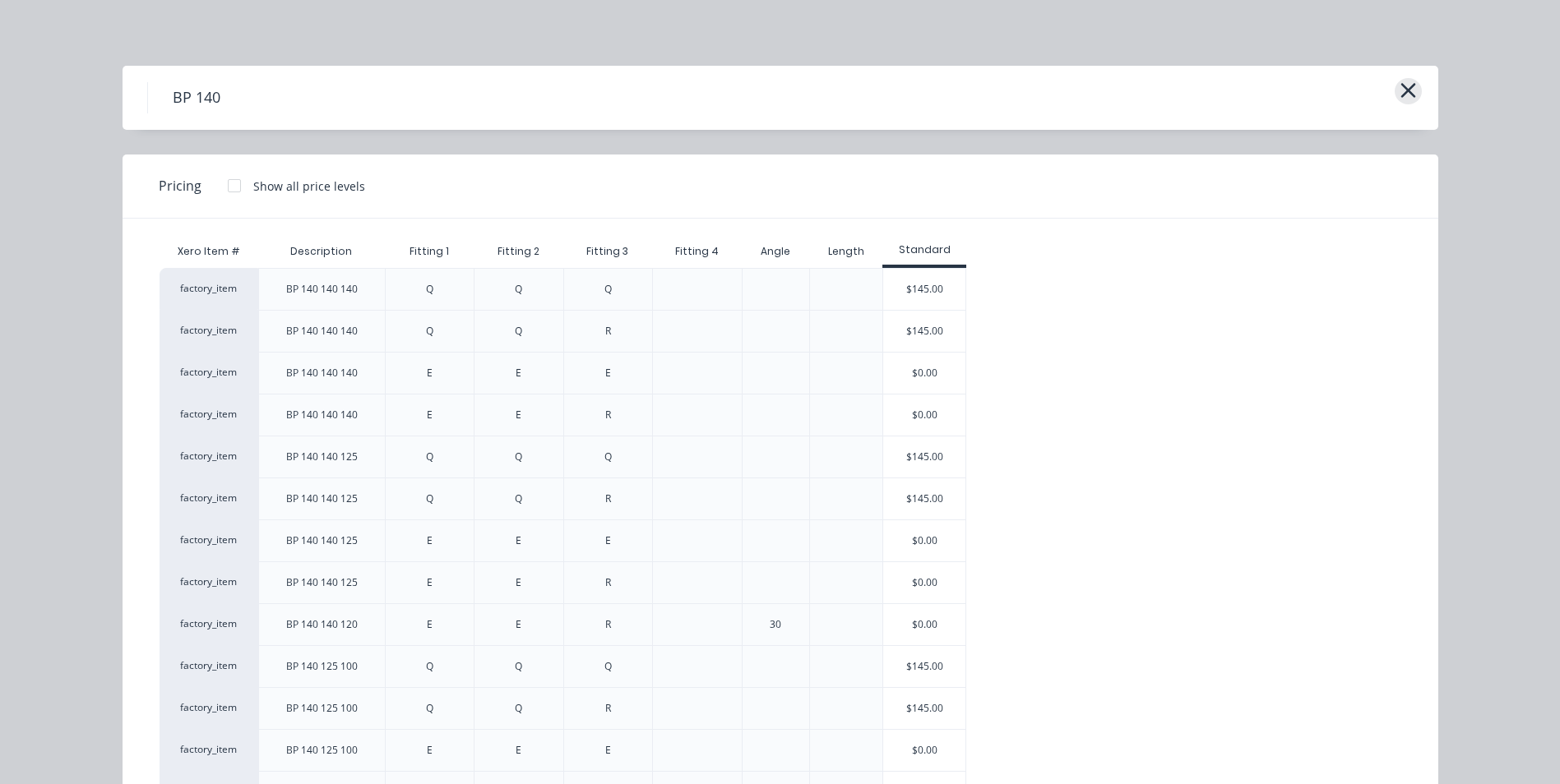
click at [1411, 98] on button "button" at bounding box center [1408, 91] width 27 height 27
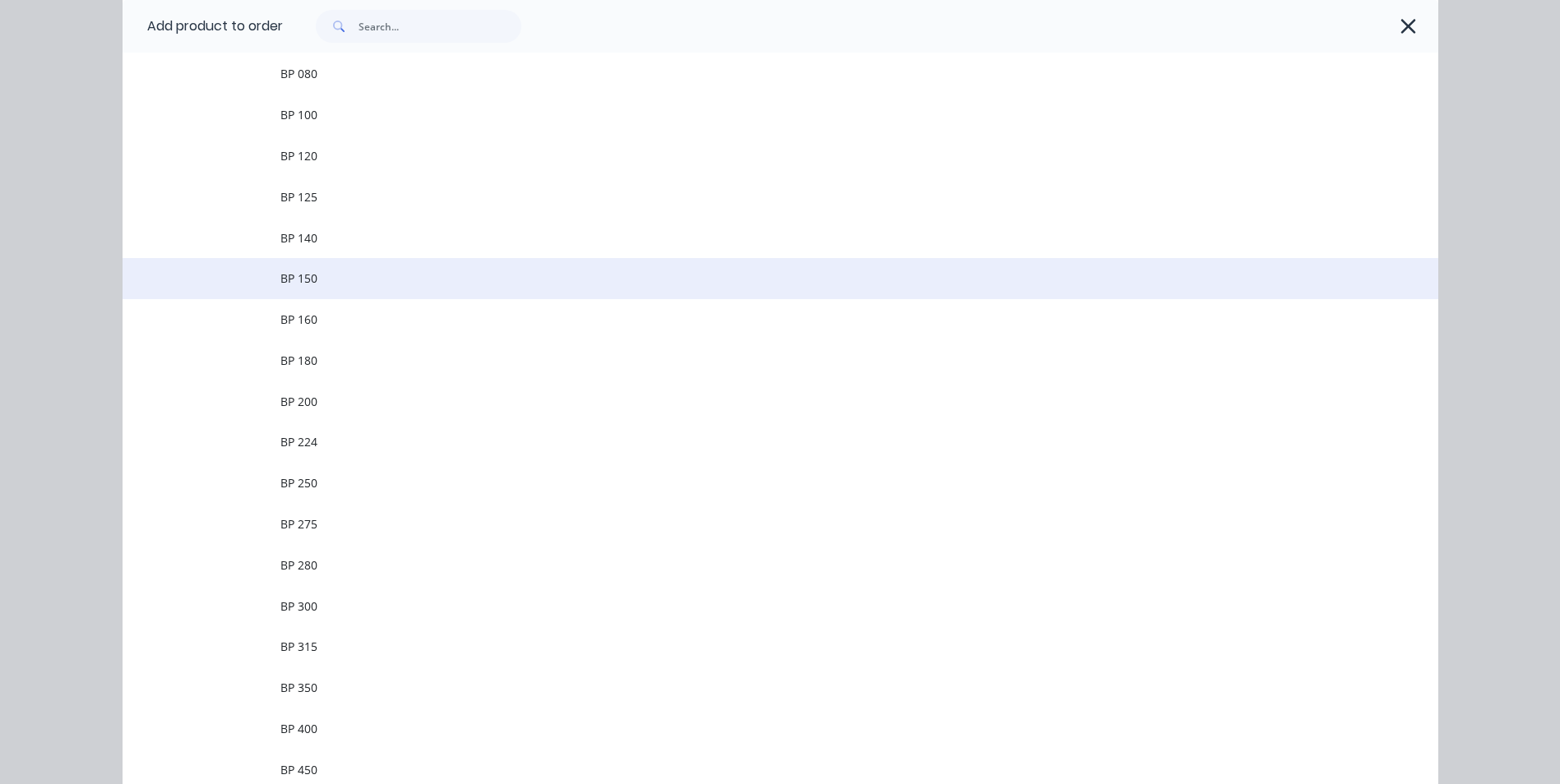
drag, startPoint x: 286, startPoint y: 288, endPoint x: 536, endPoint y: 367, distance: 262.2
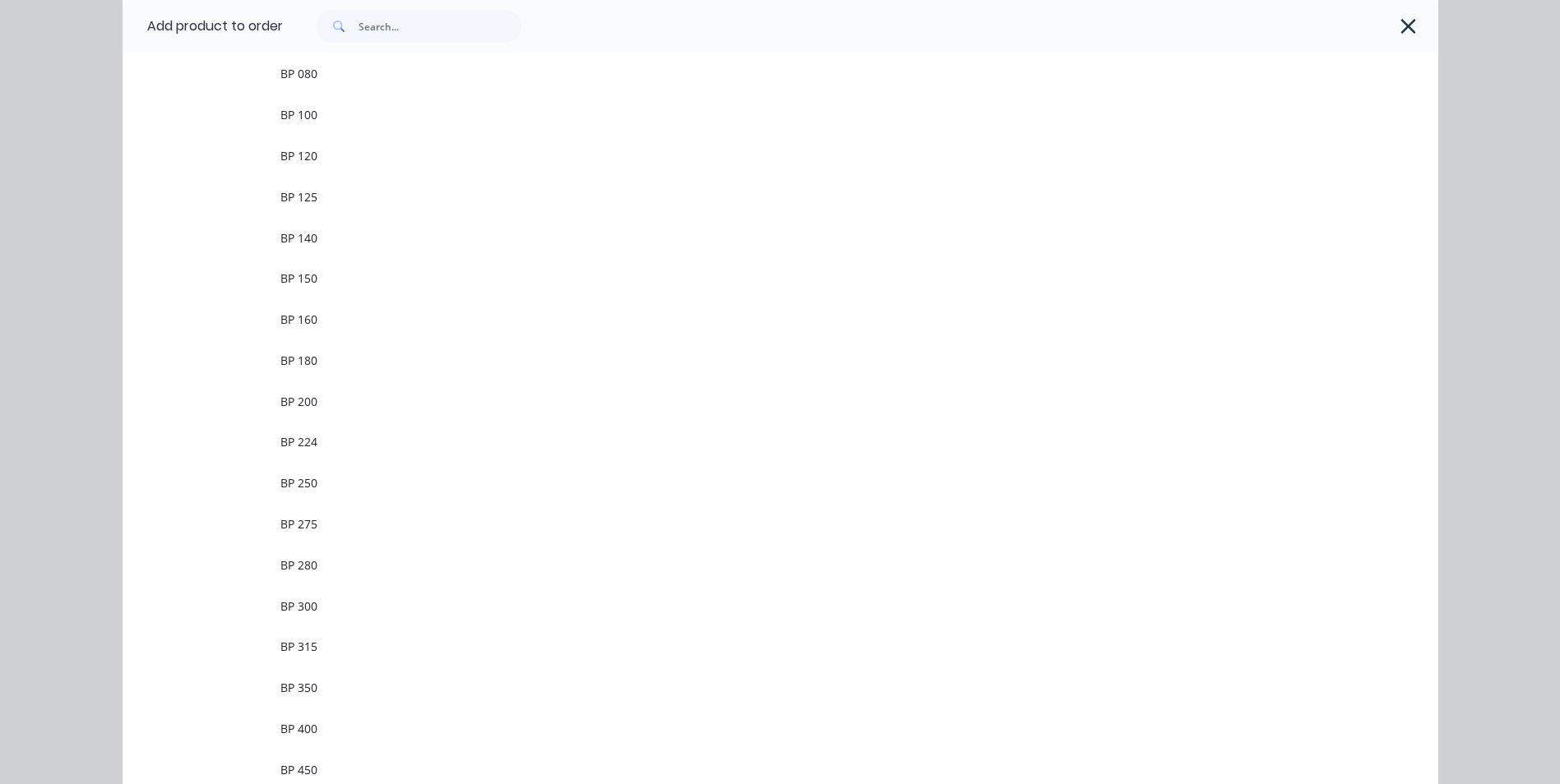
click at [287, 287] on td "BP 150" at bounding box center [860, 279] width 1158 height 41
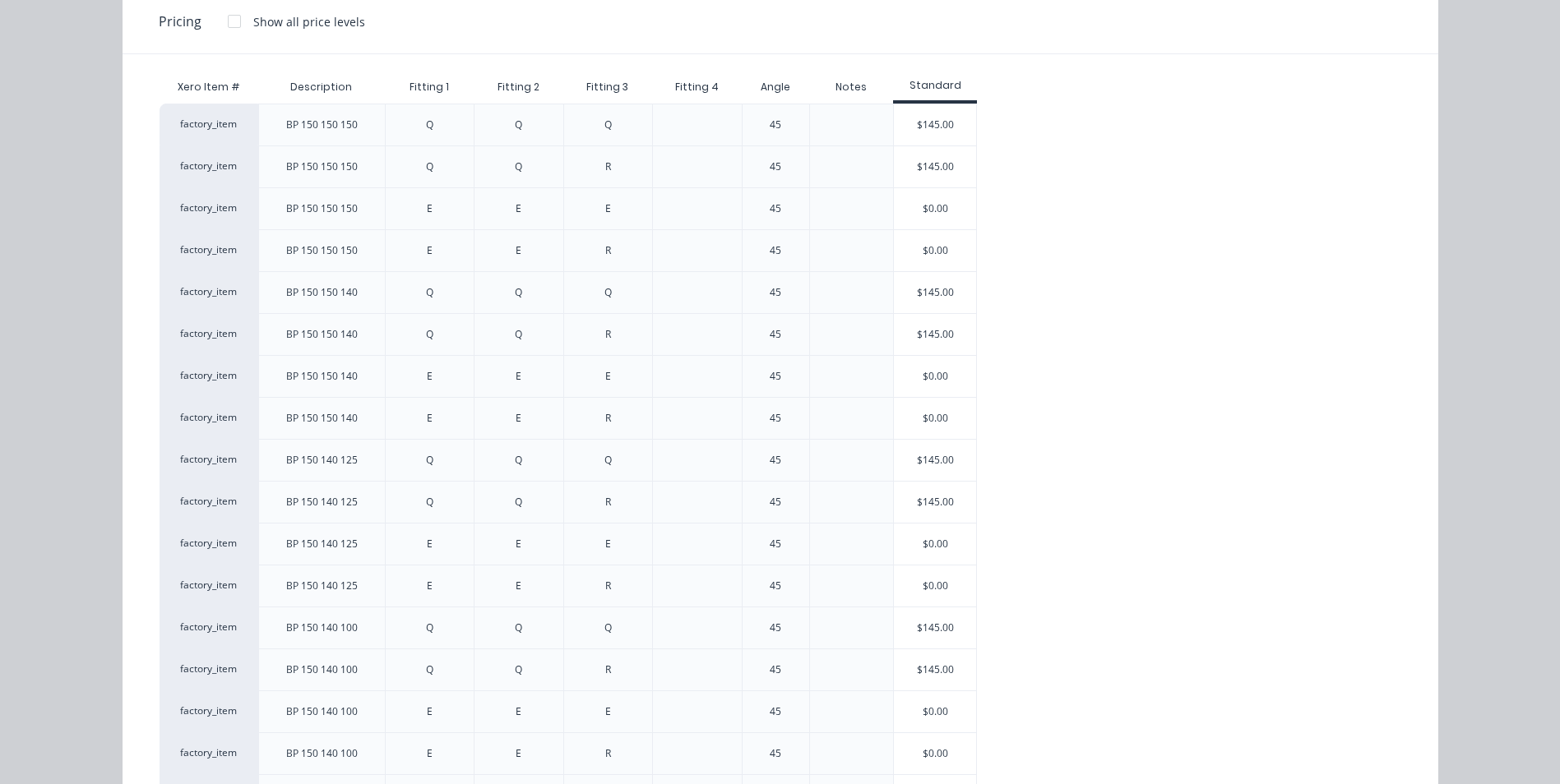
drag, startPoint x: 1312, startPoint y: 183, endPoint x: 1346, endPoint y: 285, distance: 107.5
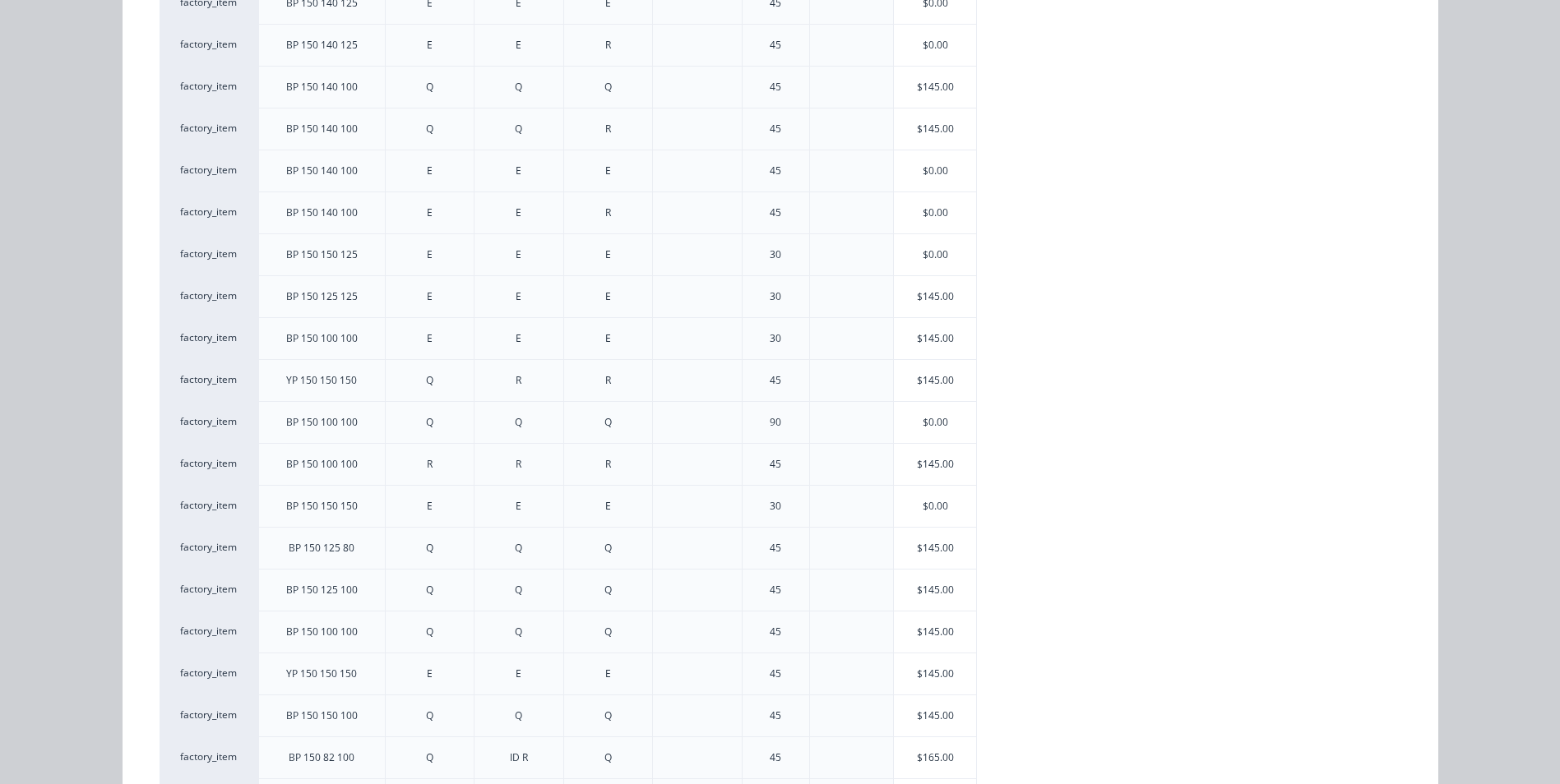
scroll to position [1335, 0]
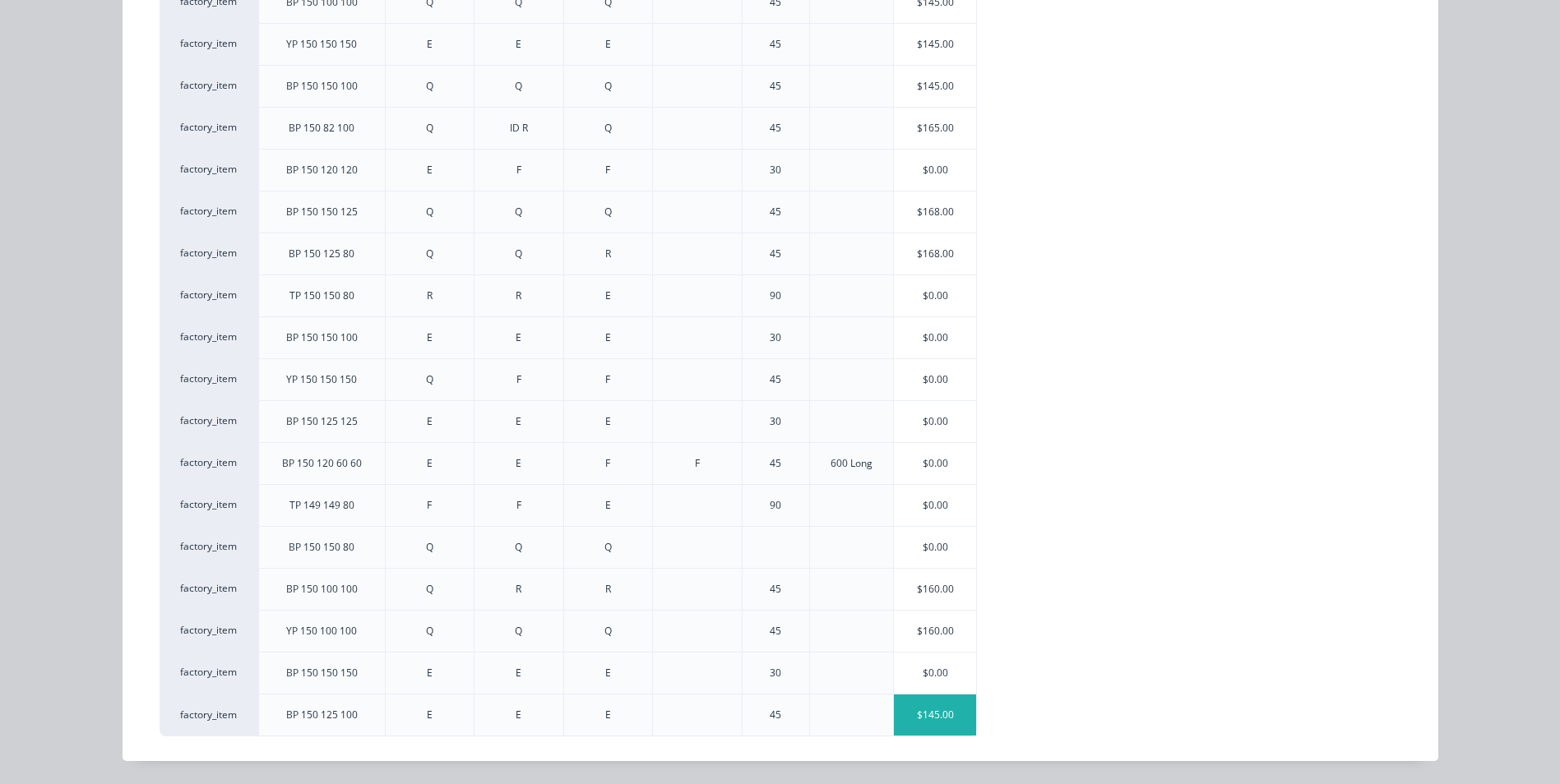
click at [931, 709] on div "$145.00" at bounding box center [934, 715] width 82 height 41
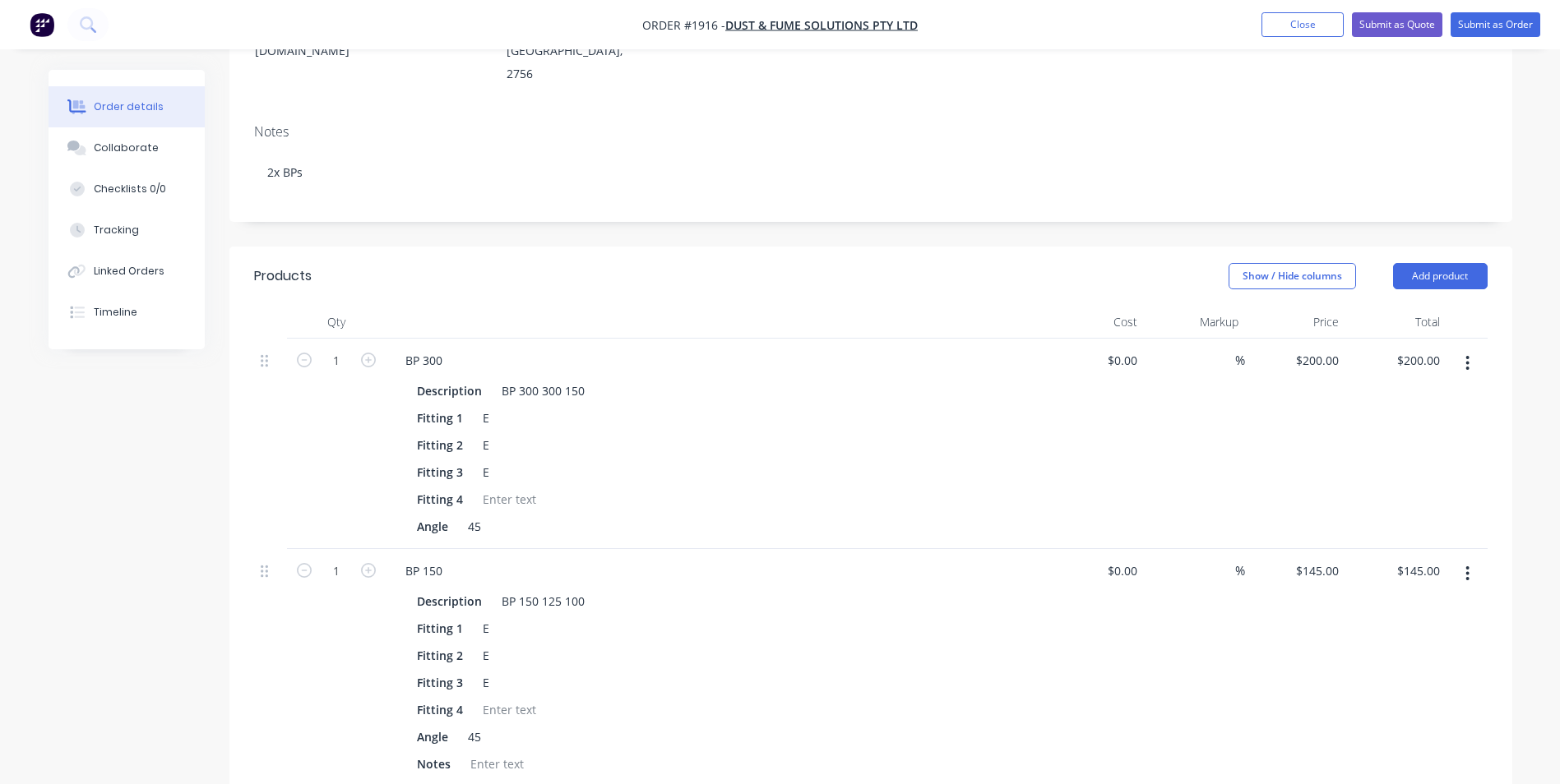
scroll to position [165, 0]
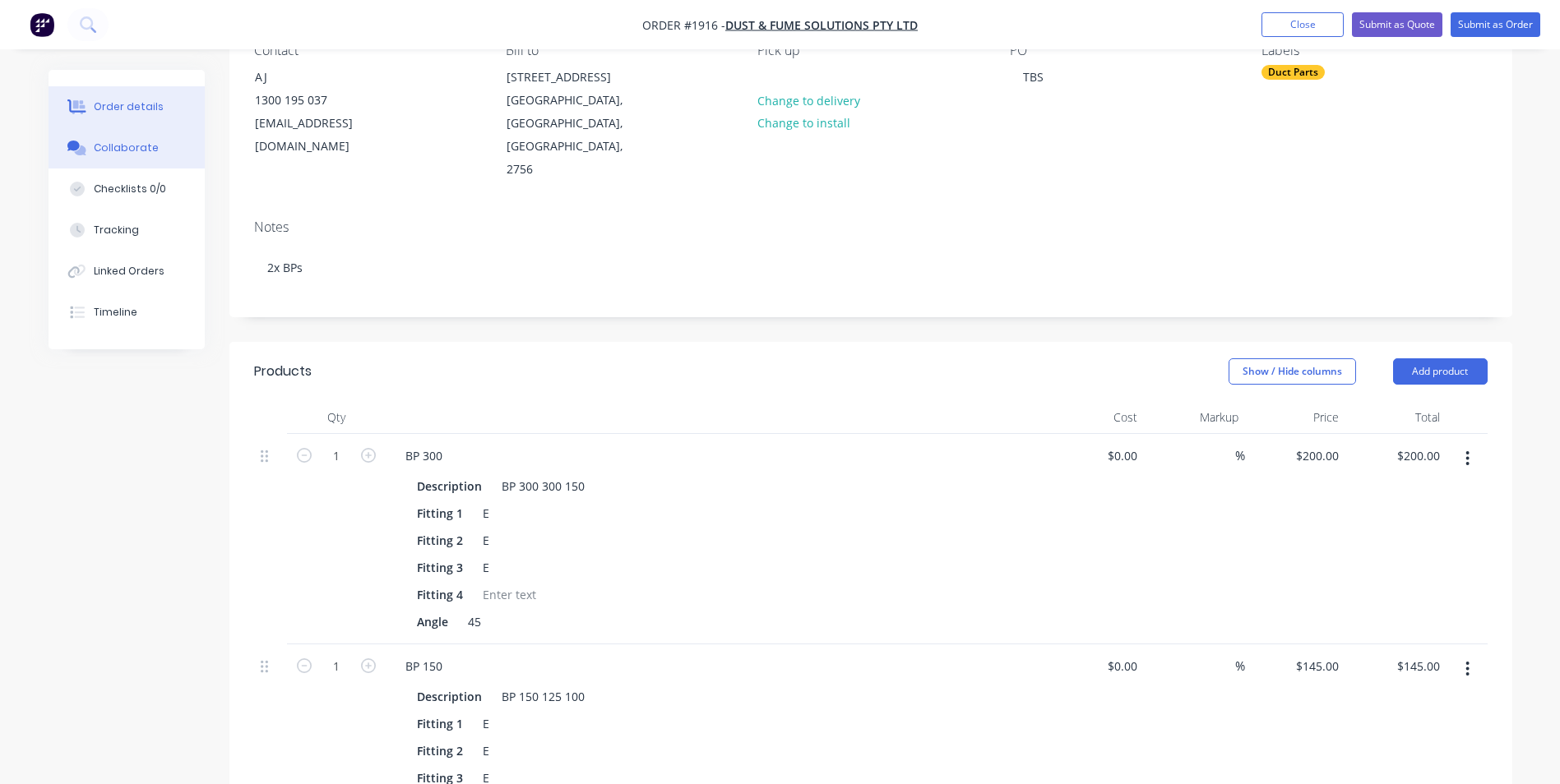
click at [108, 143] on div "Collaborate" at bounding box center [126, 148] width 65 height 15
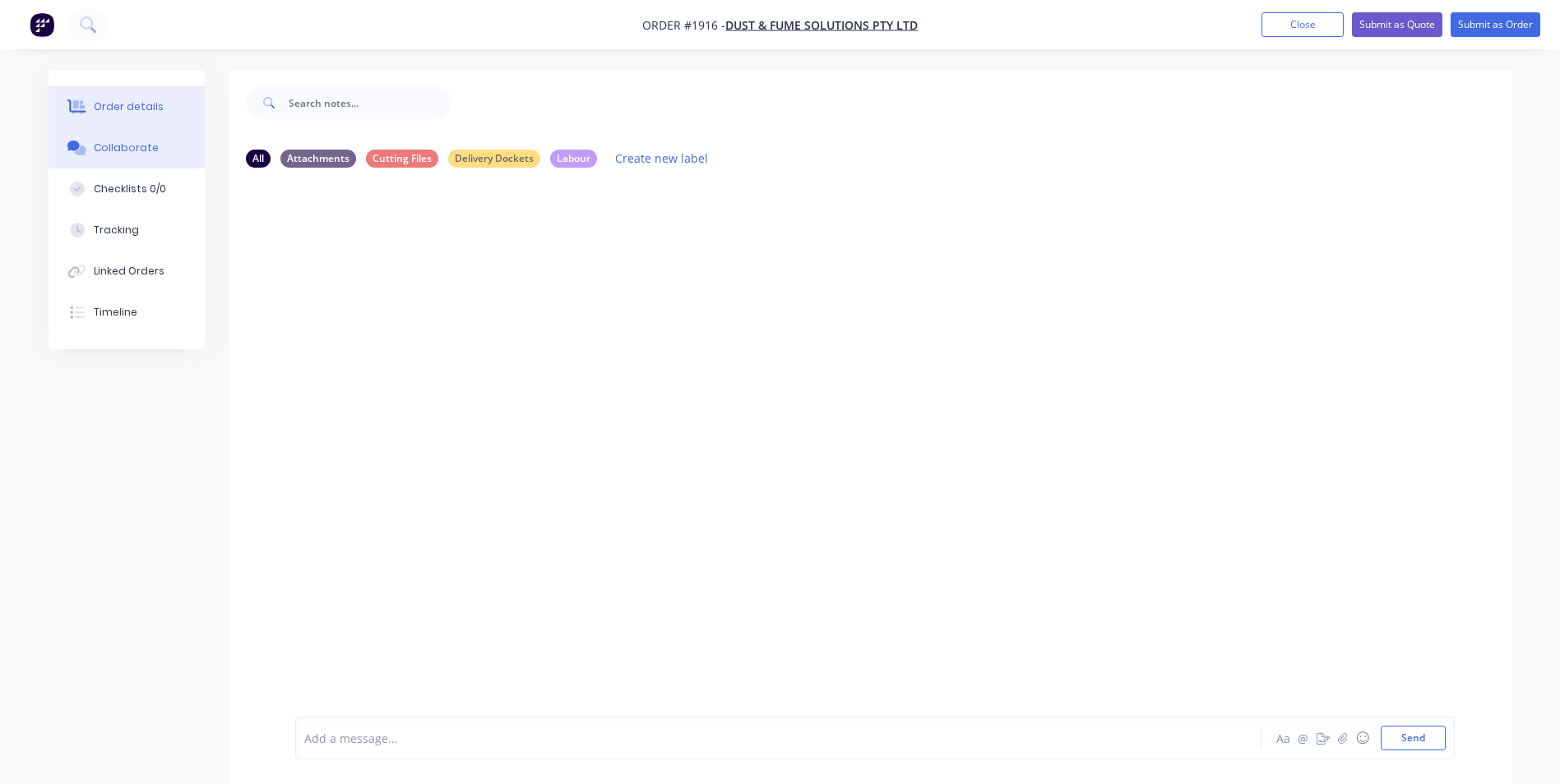
click at [139, 101] on div "Order details" at bounding box center [129, 107] width 70 height 15
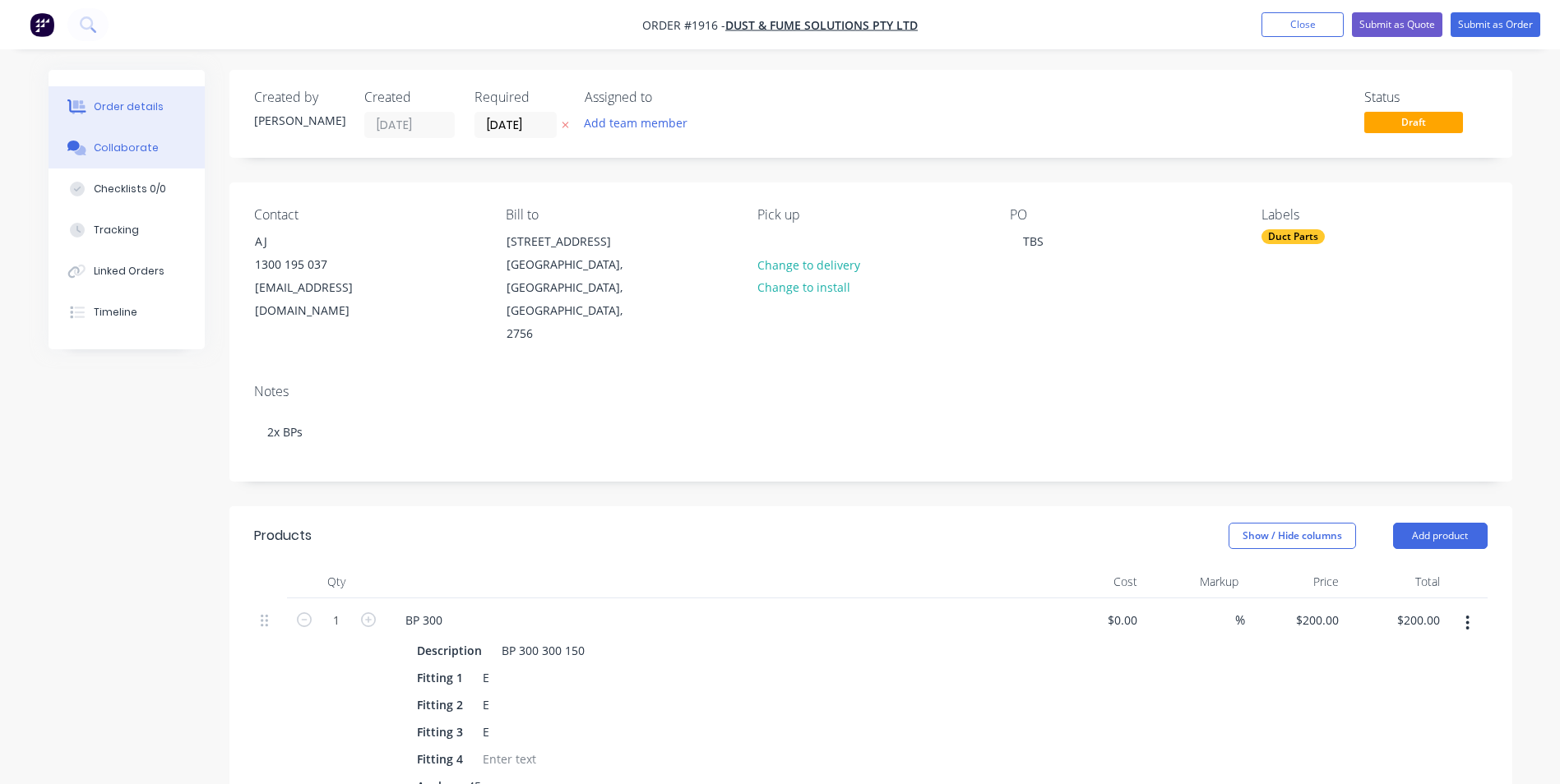
click at [146, 151] on div "Collaborate" at bounding box center [126, 148] width 65 height 15
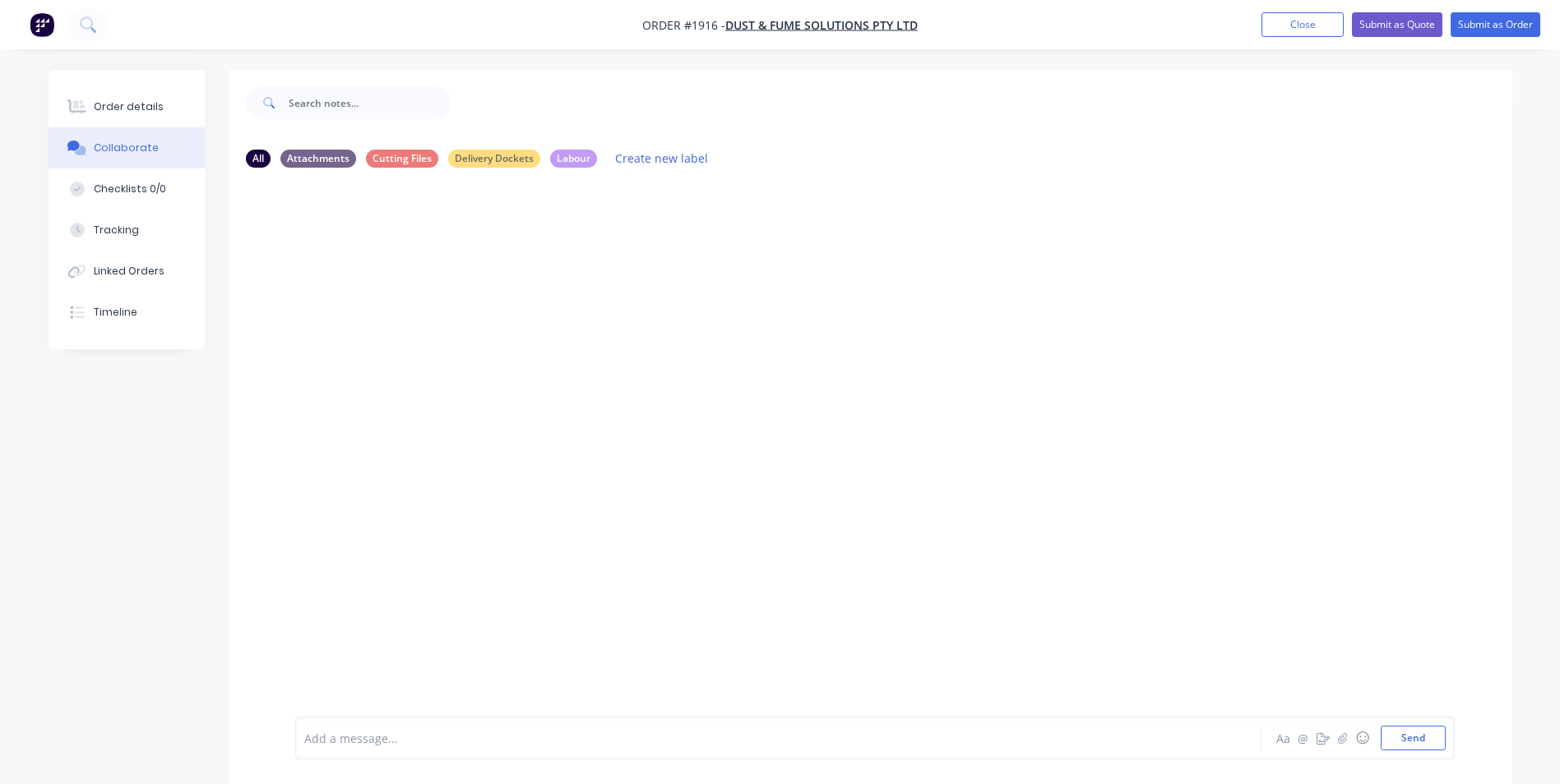
click at [364, 740] on div at bounding box center [733, 739] width 855 height 17
click at [1403, 736] on button "Send" at bounding box center [1413, 738] width 65 height 25
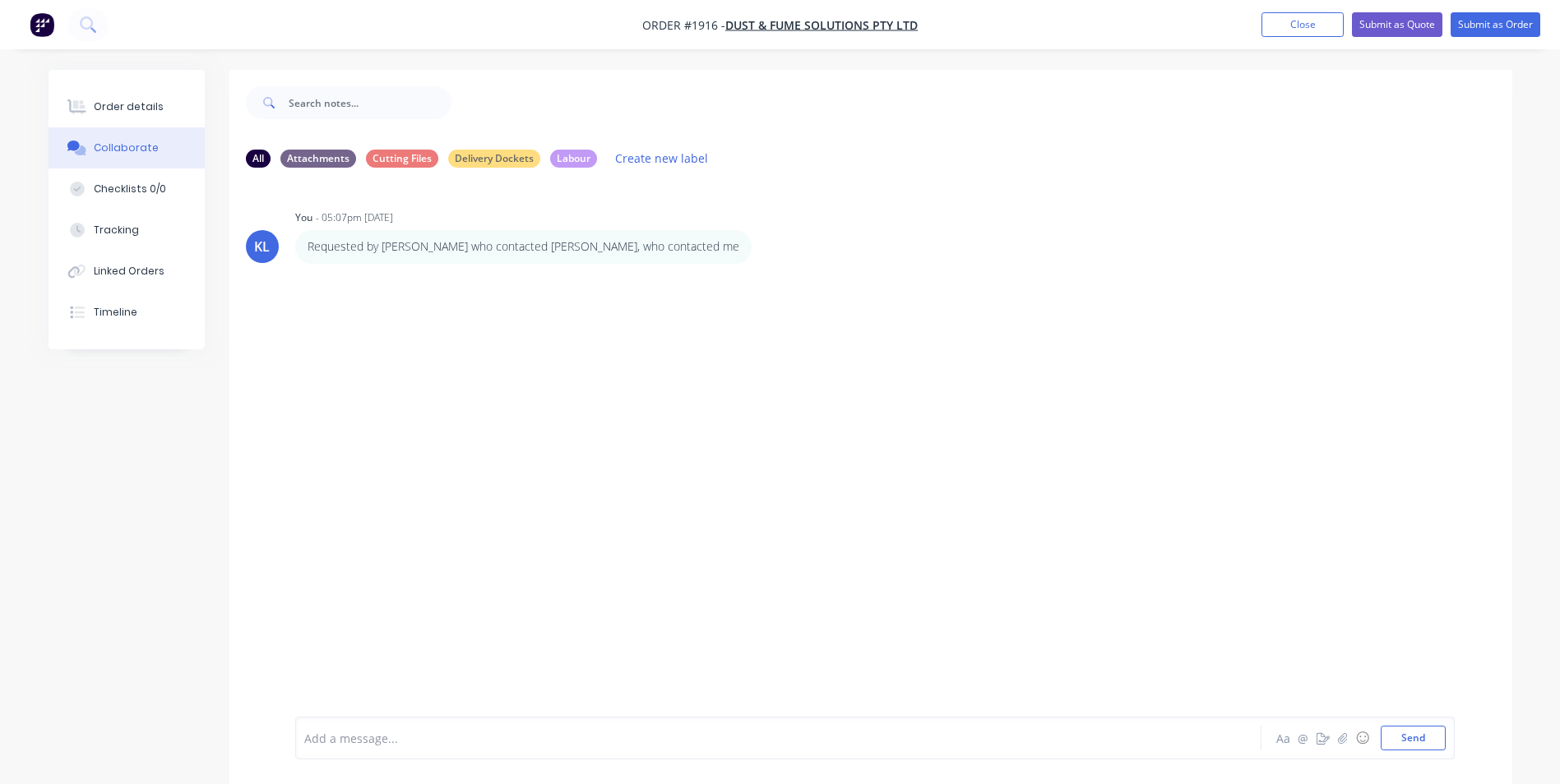
click at [388, 745] on div at bounding box center [733, 739] width 855 height 17
click at [1402, 746] on button "Send" at bounding box center [1413, 738] width 65 height 25
click at [356, 747] on div "Add a message..." at bounding box center [733, 738] width 856 height 25
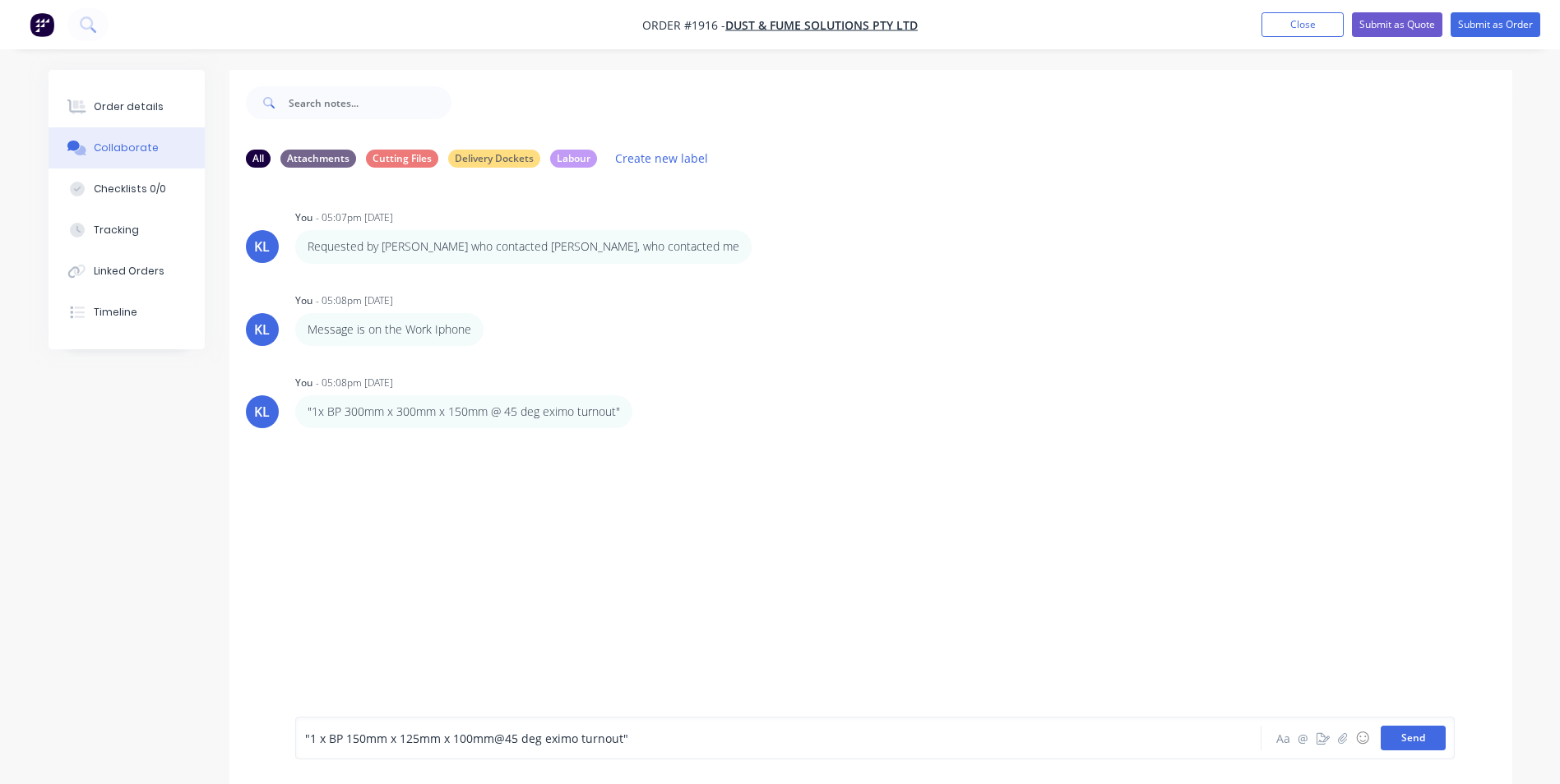
click at [1424, 744] on button "Send" at bounding box center [1413, 738] width 65 height 25
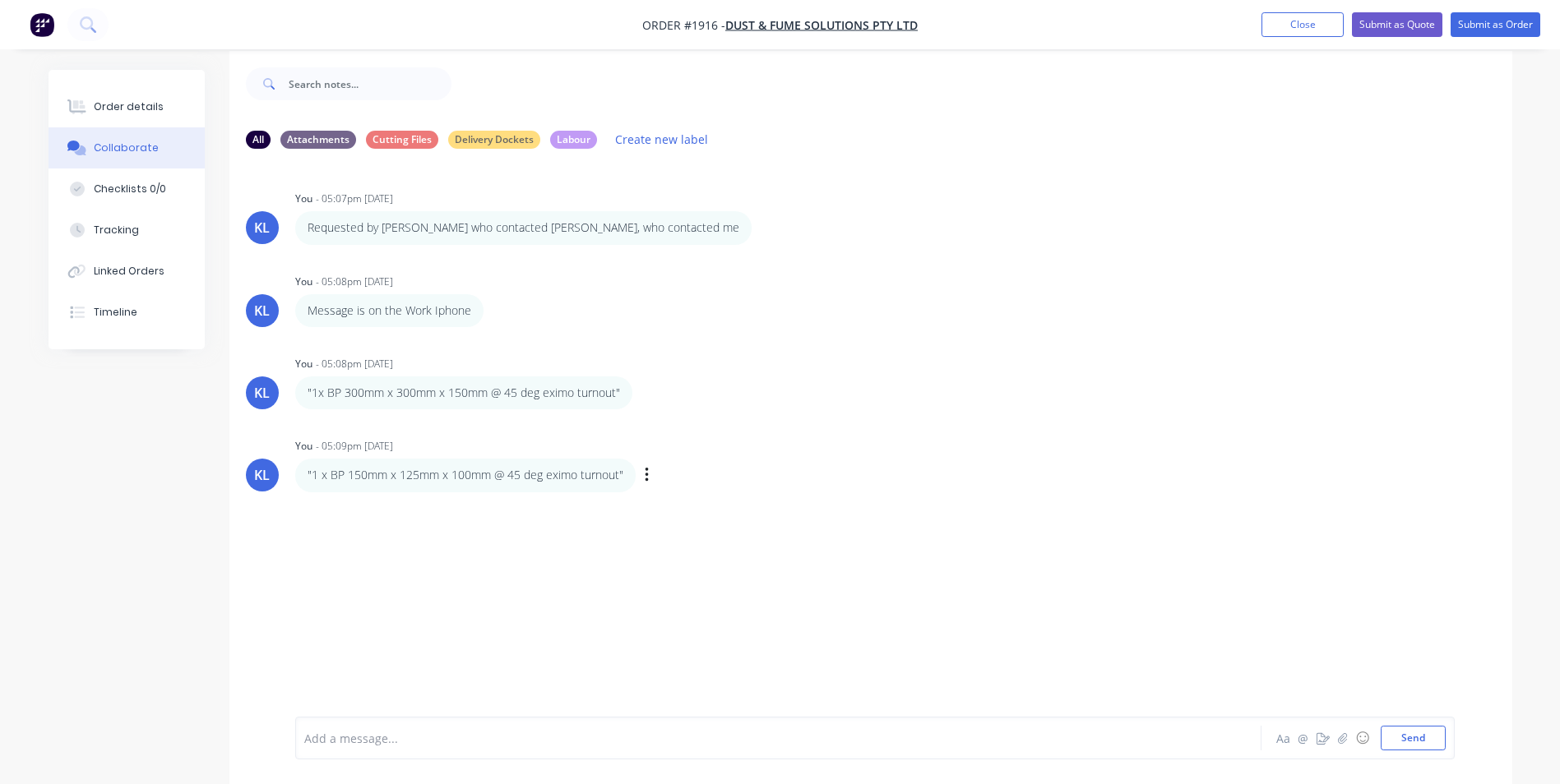
scroll to position [25, 0]
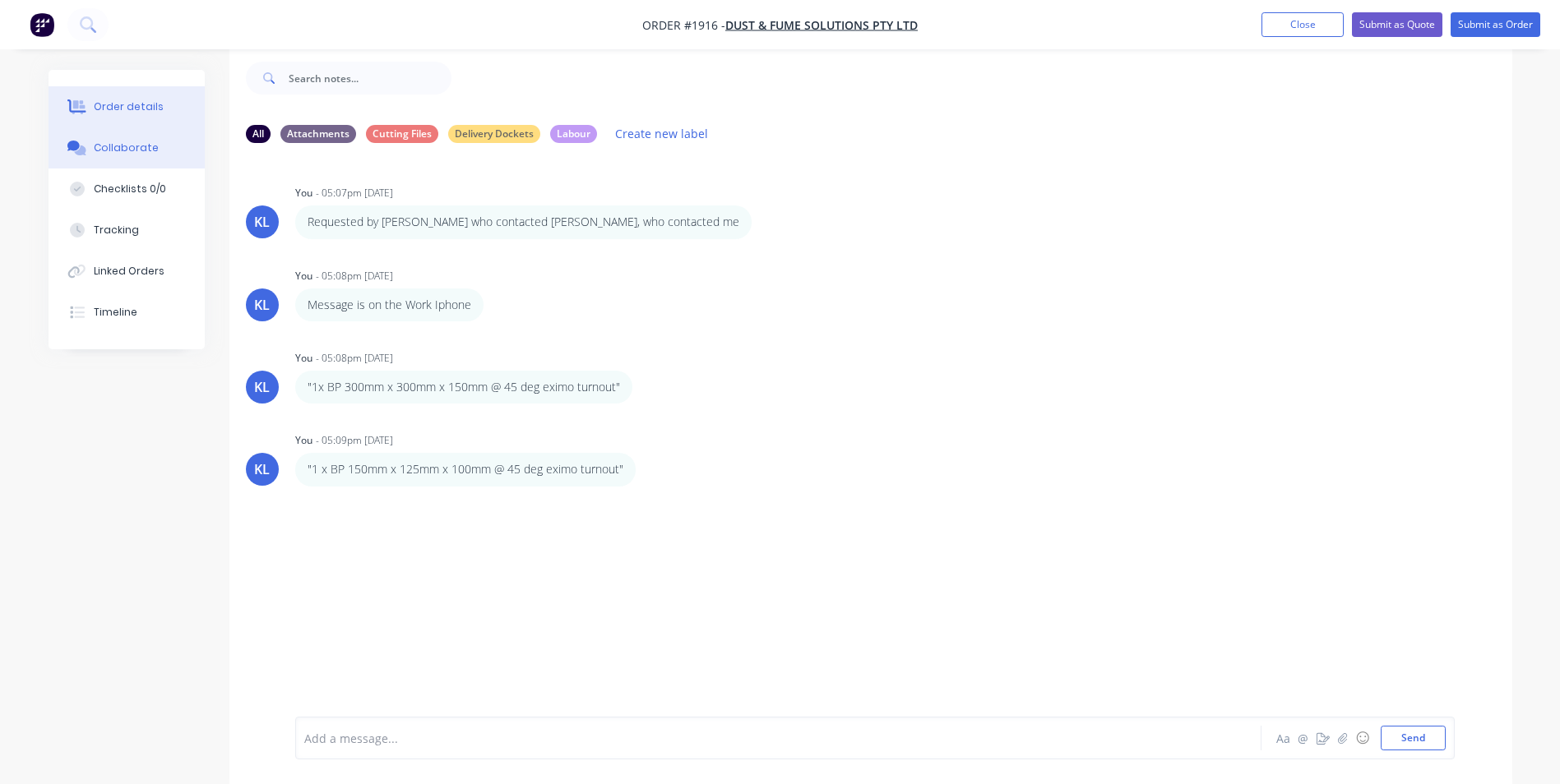
click at [139, 112] on div "Order details" at bounding box center [129, 107] width 70 height 15
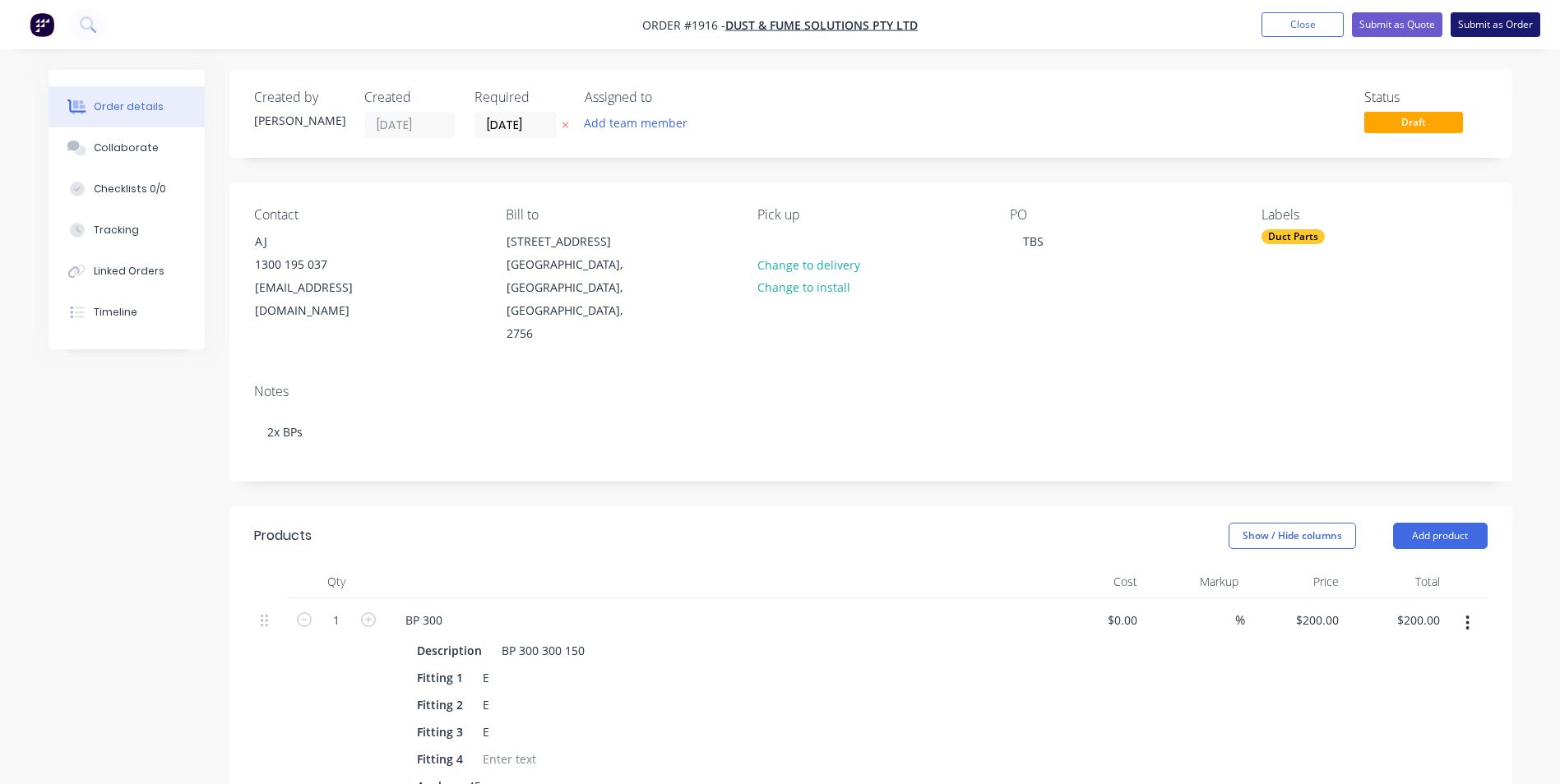
click at [1495, 24] on button "Submit as Order" at bounding box center [1495, 24] width 89 height 25
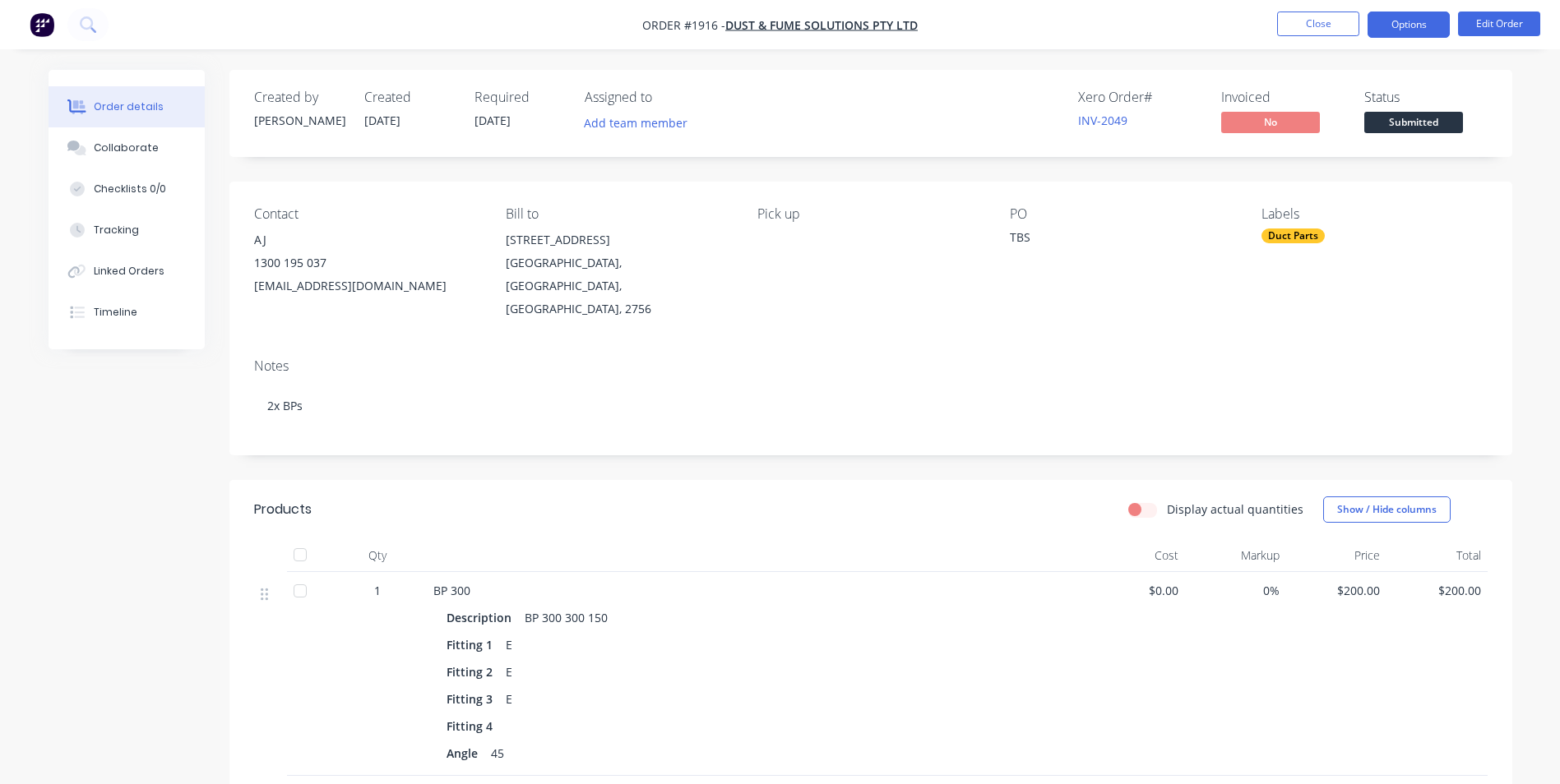
click at [1393, 26] on button "Options" at bounding box center [1408, 25] width 82 height 27
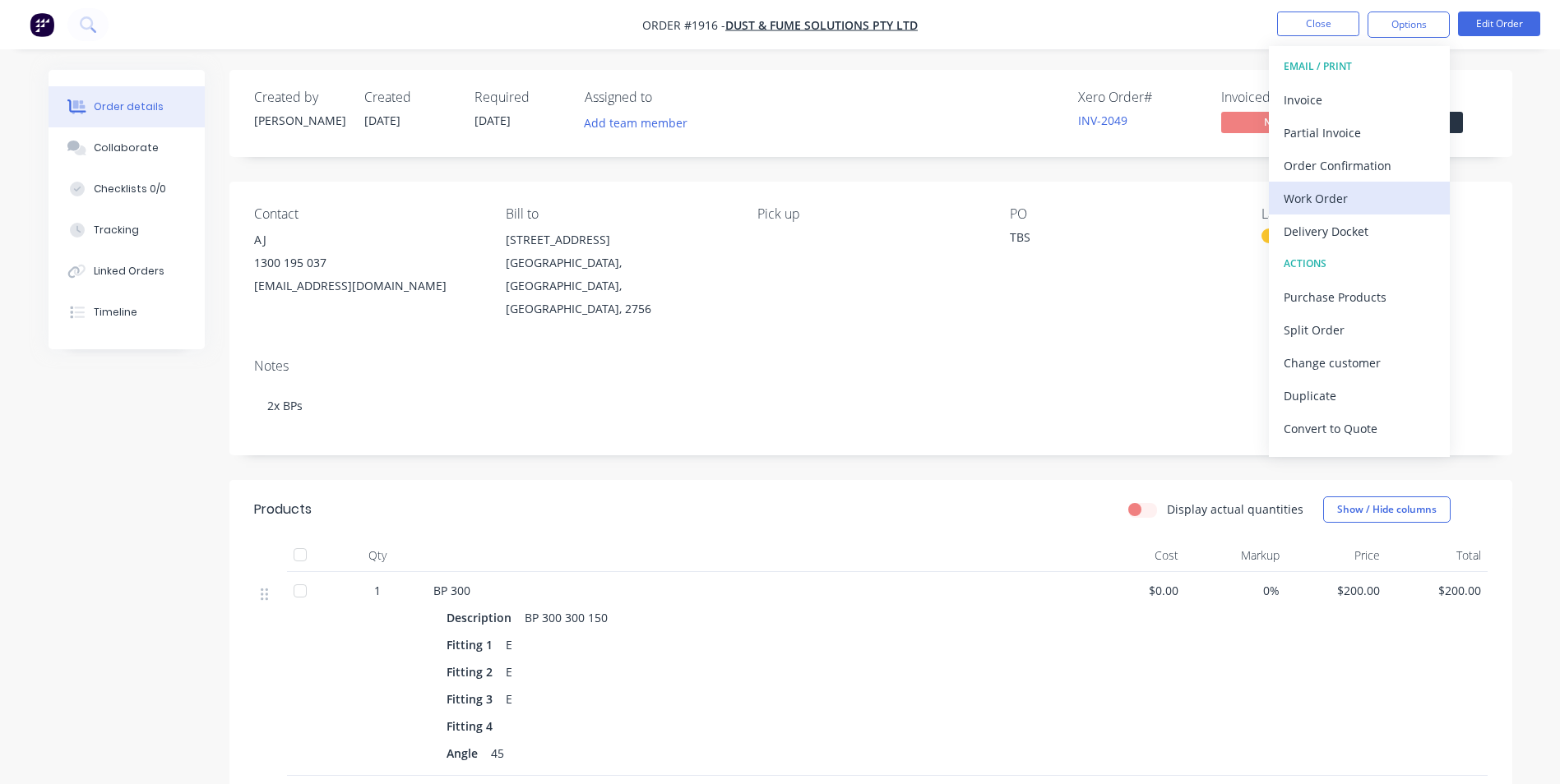
click at [1345, 192] on div "Work Order" at bounding box center [1359, 199] width 151 height 24
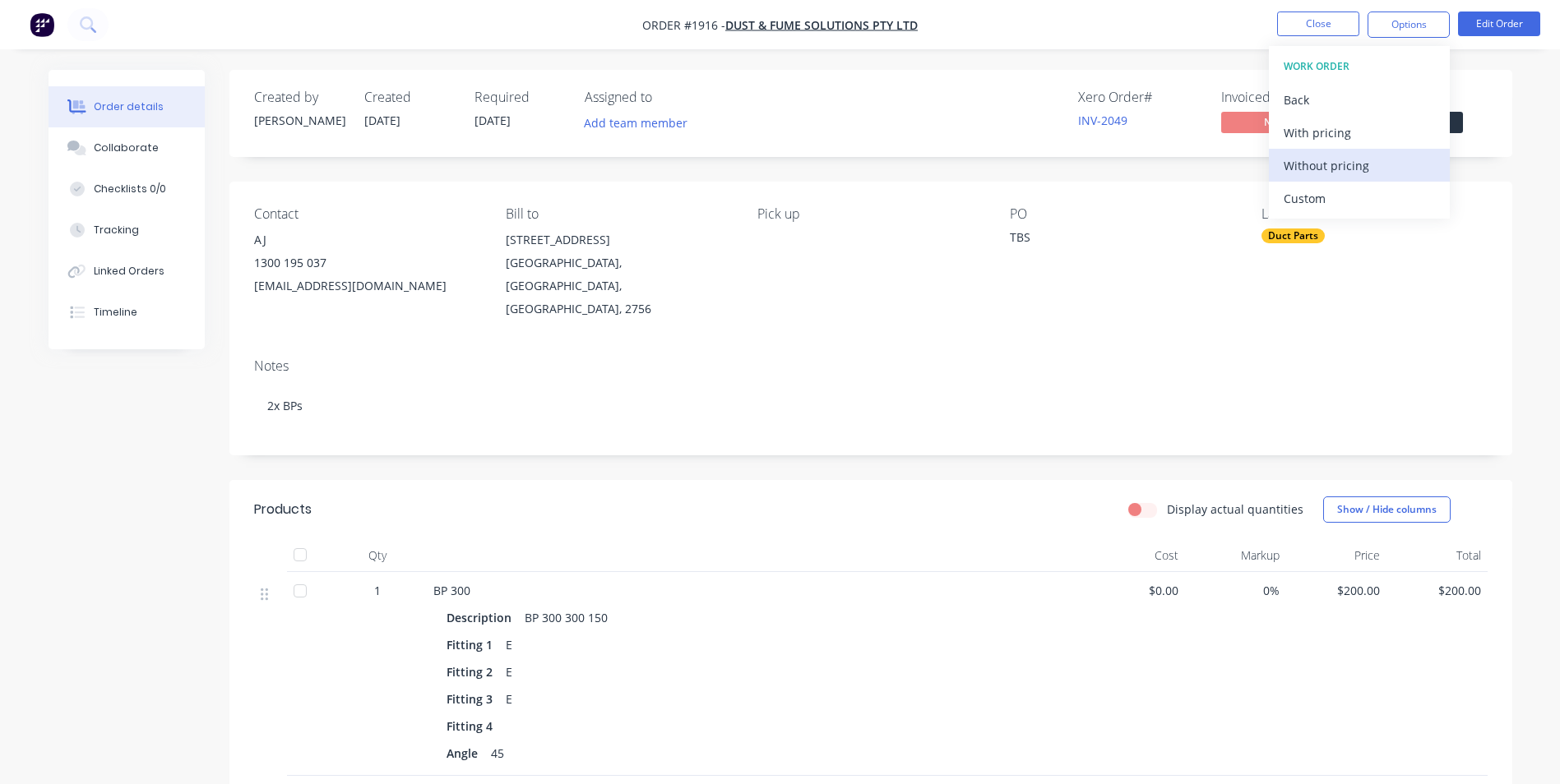
click at [1335, 162] on div "Without pricing" at bounding box center [1359, 166] width 151 height 24
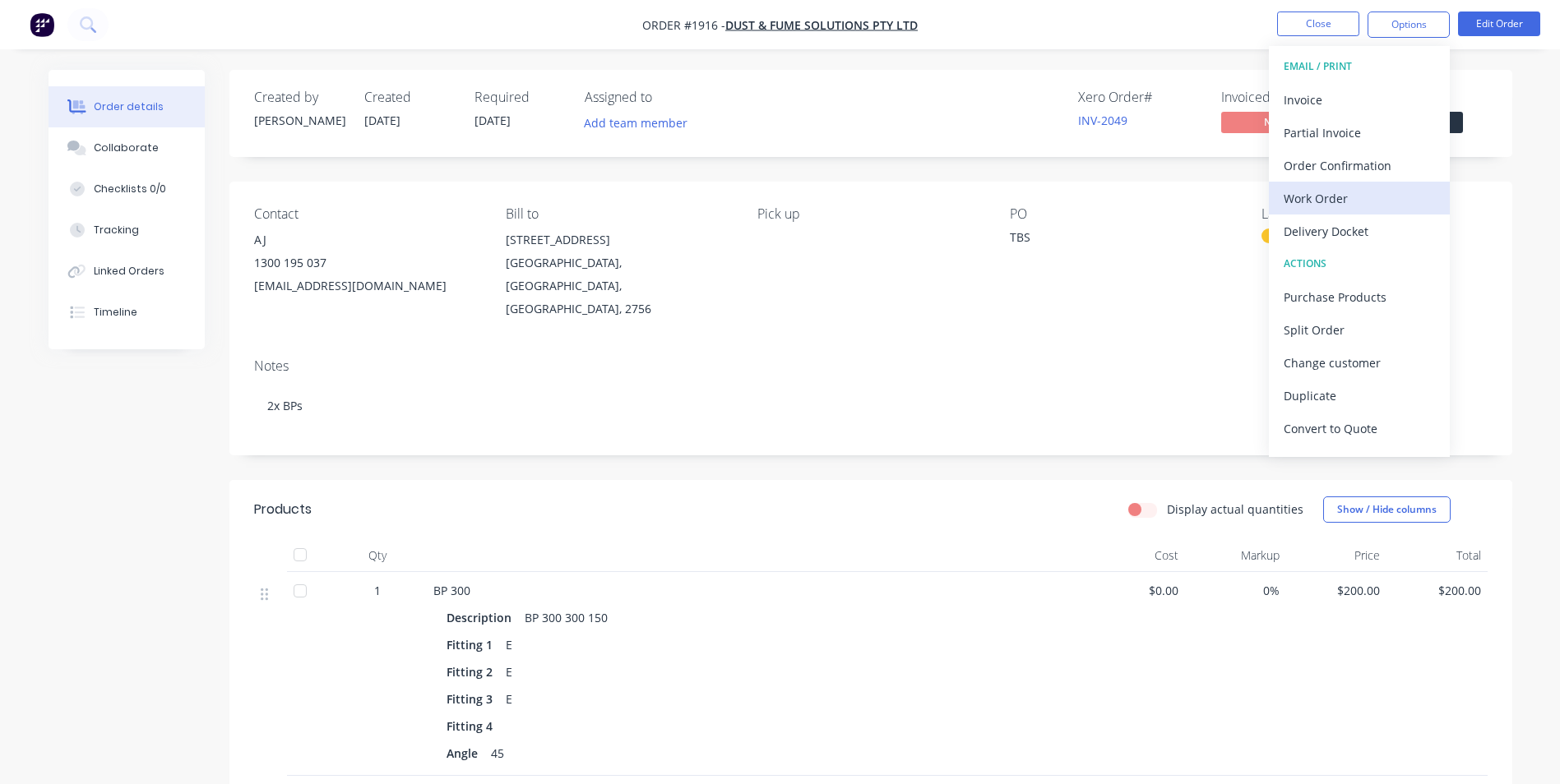
click at [1324, 209] on div "Work Order" at bounding box center [1359, 199] width 151 height 24
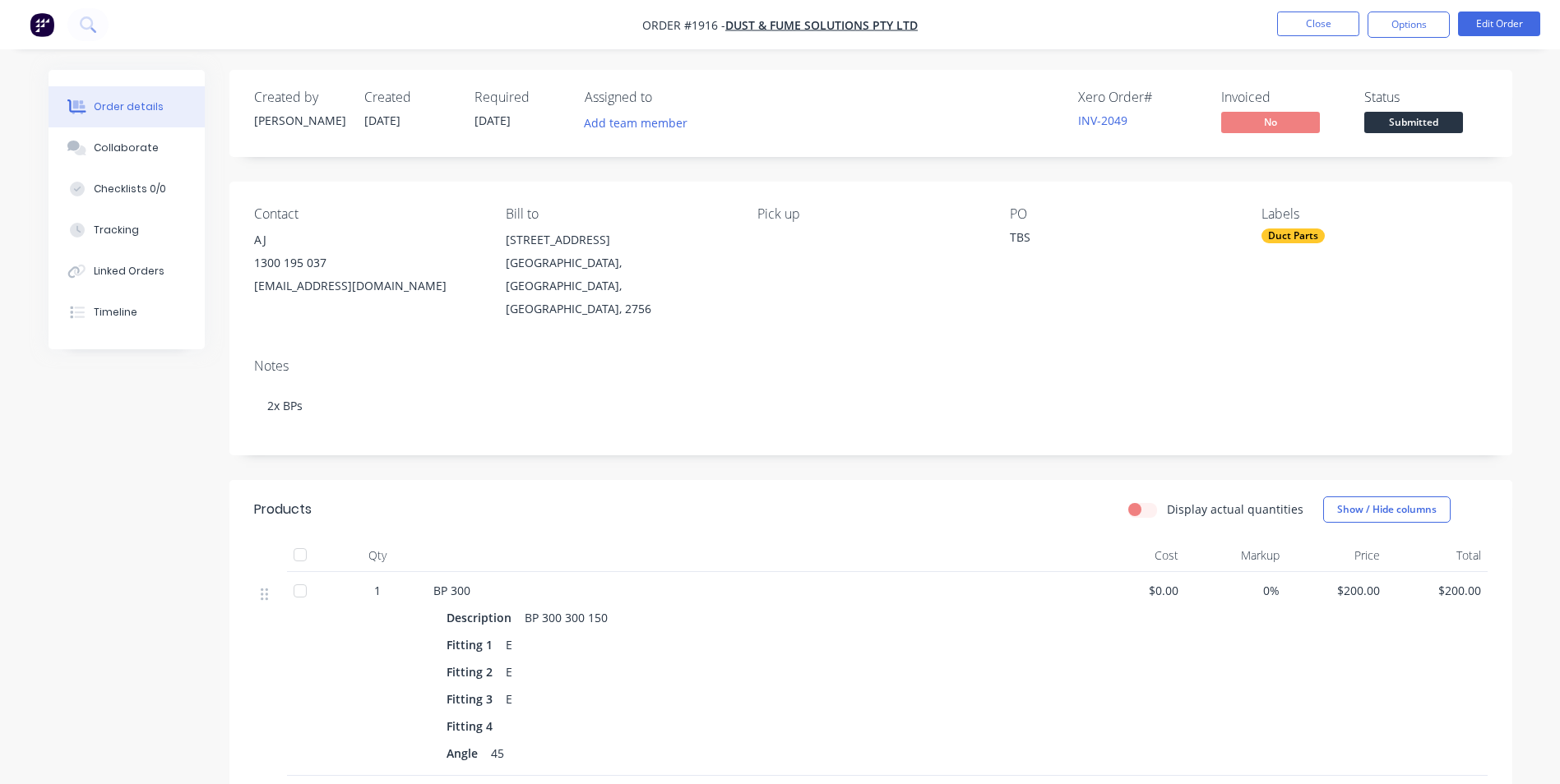
click at [1031, 415] on div "Notes 2x BPs" at bounding box center [871, 400] width 1283 height 110
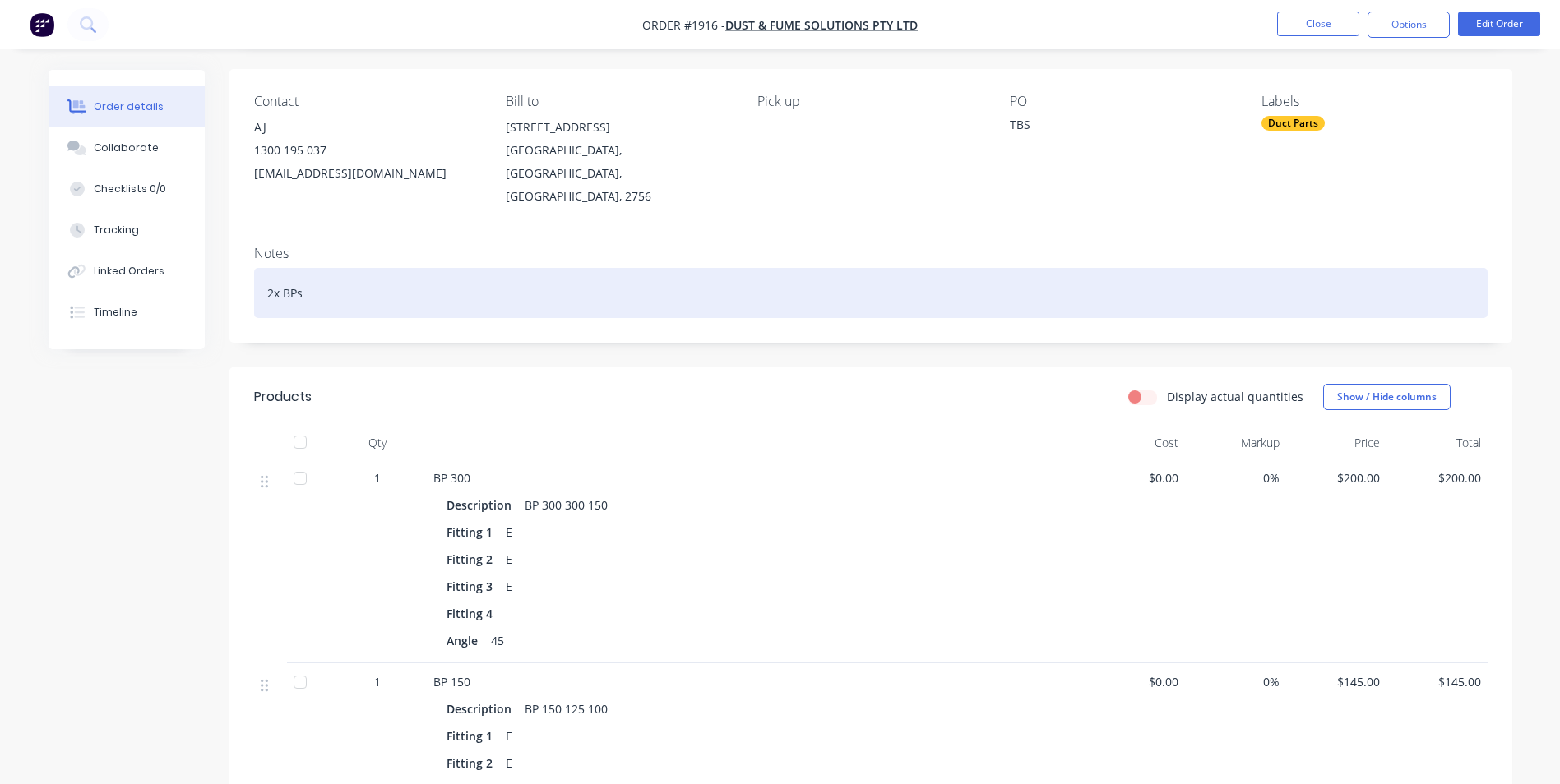
scroll to position [329, 0]
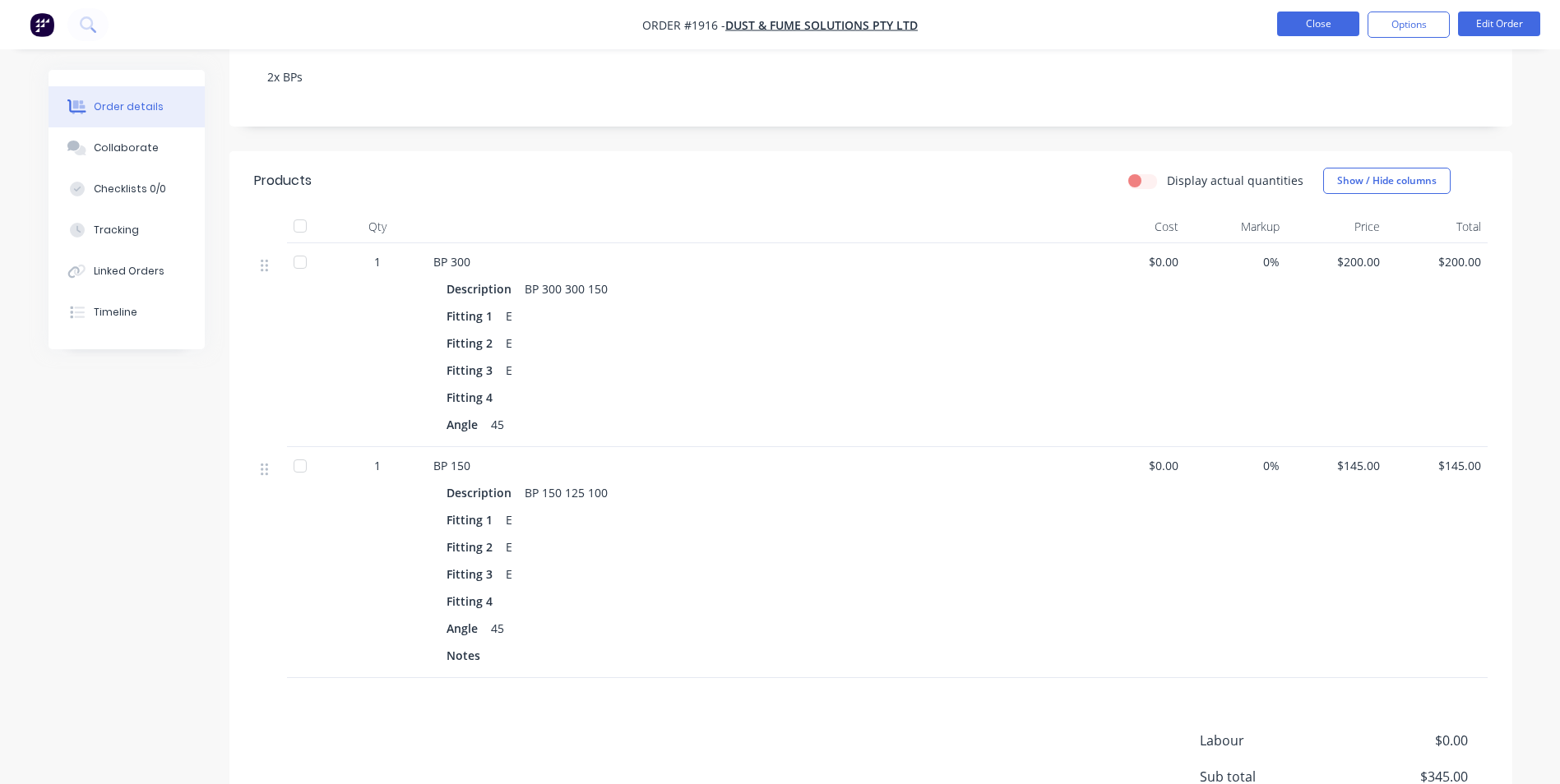
click at [1304, 28] on button "Close" at bounding box center [1318, 24] width 82 height 25
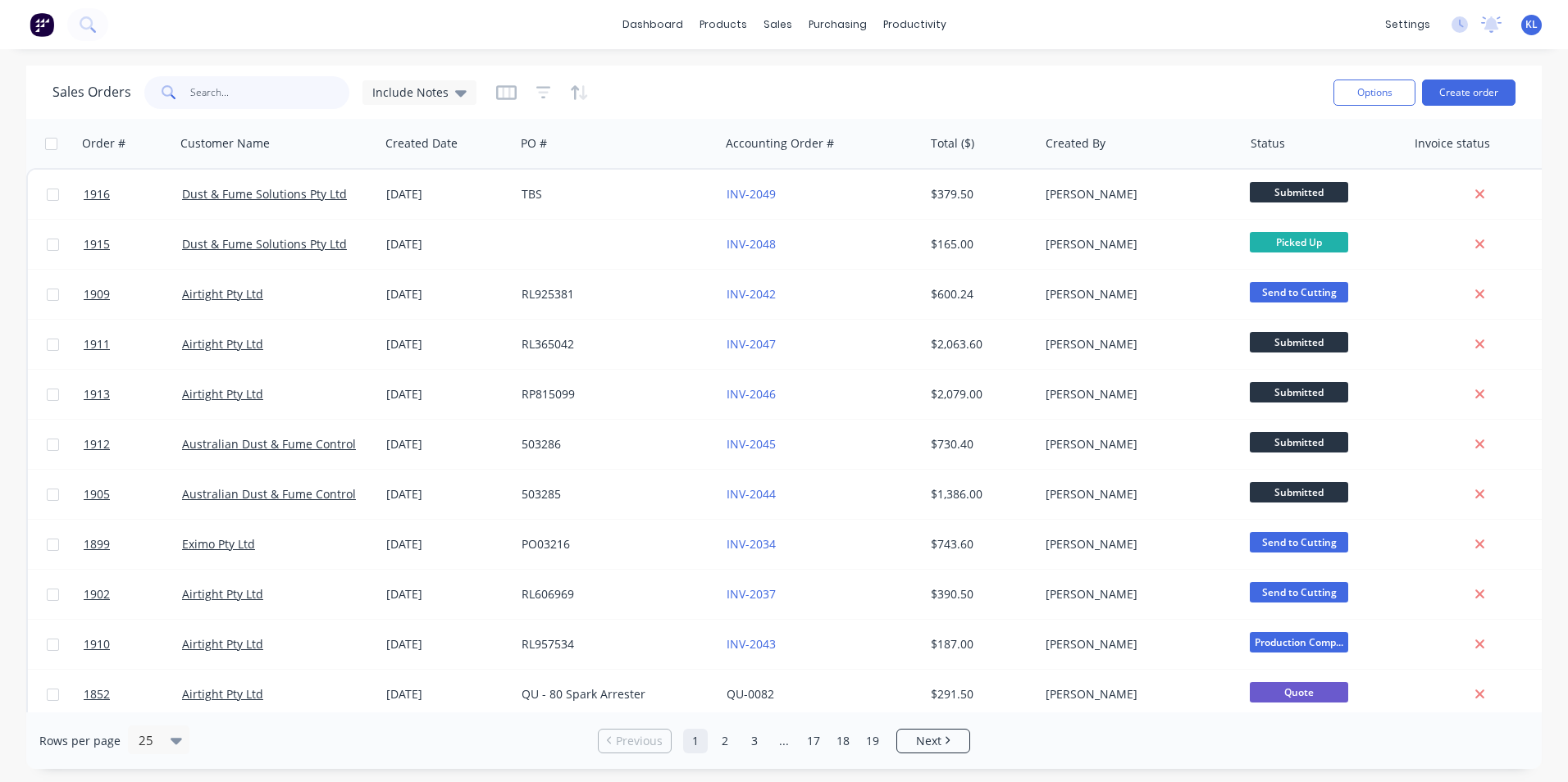
click at [243, 95] on input "text" at bounding box center [270, 93] width 160 height 33
type input "1912"
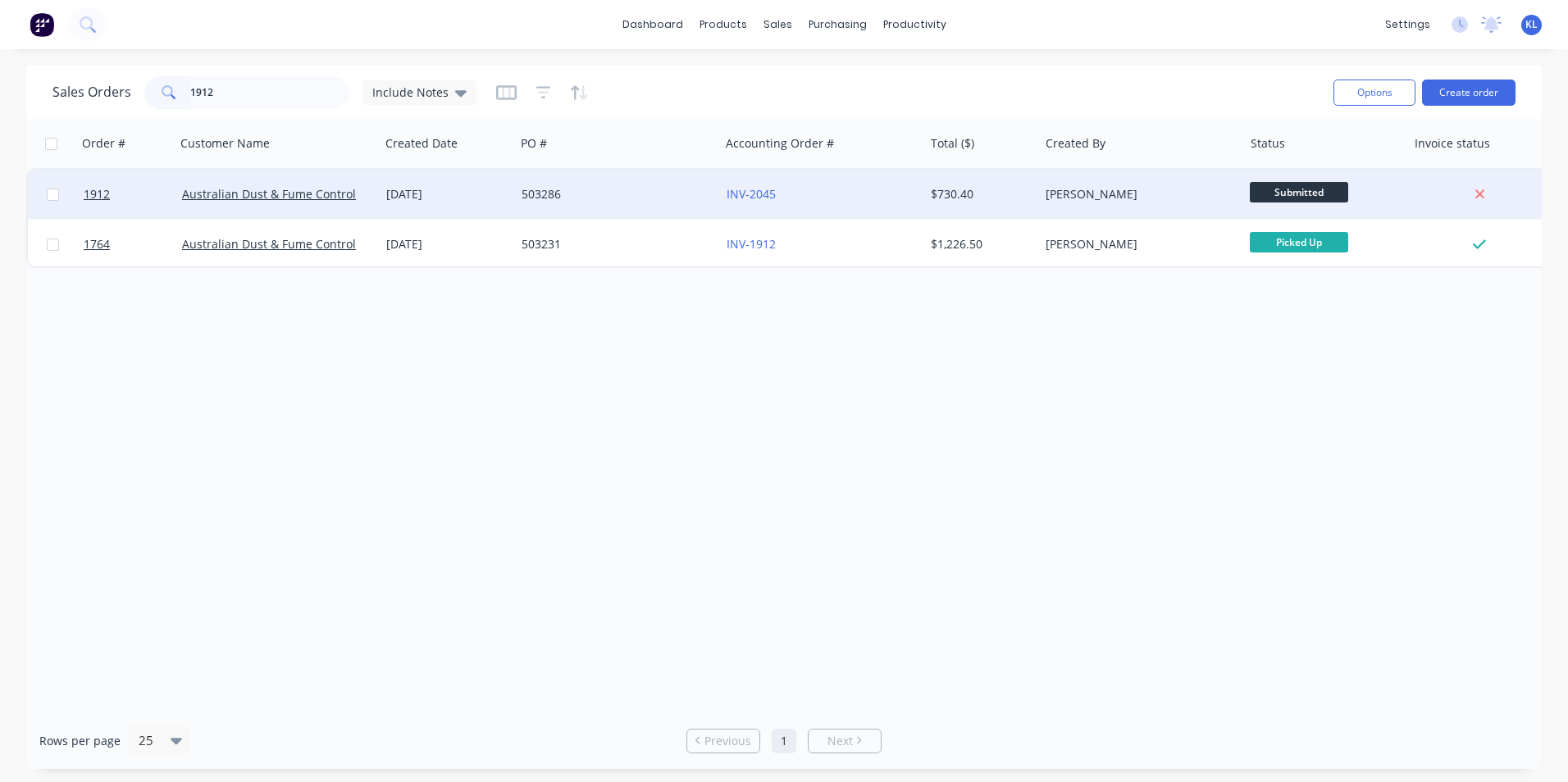
click at [579, 196] on div "503286" at bounding box center [612, 195] width 182 height 17
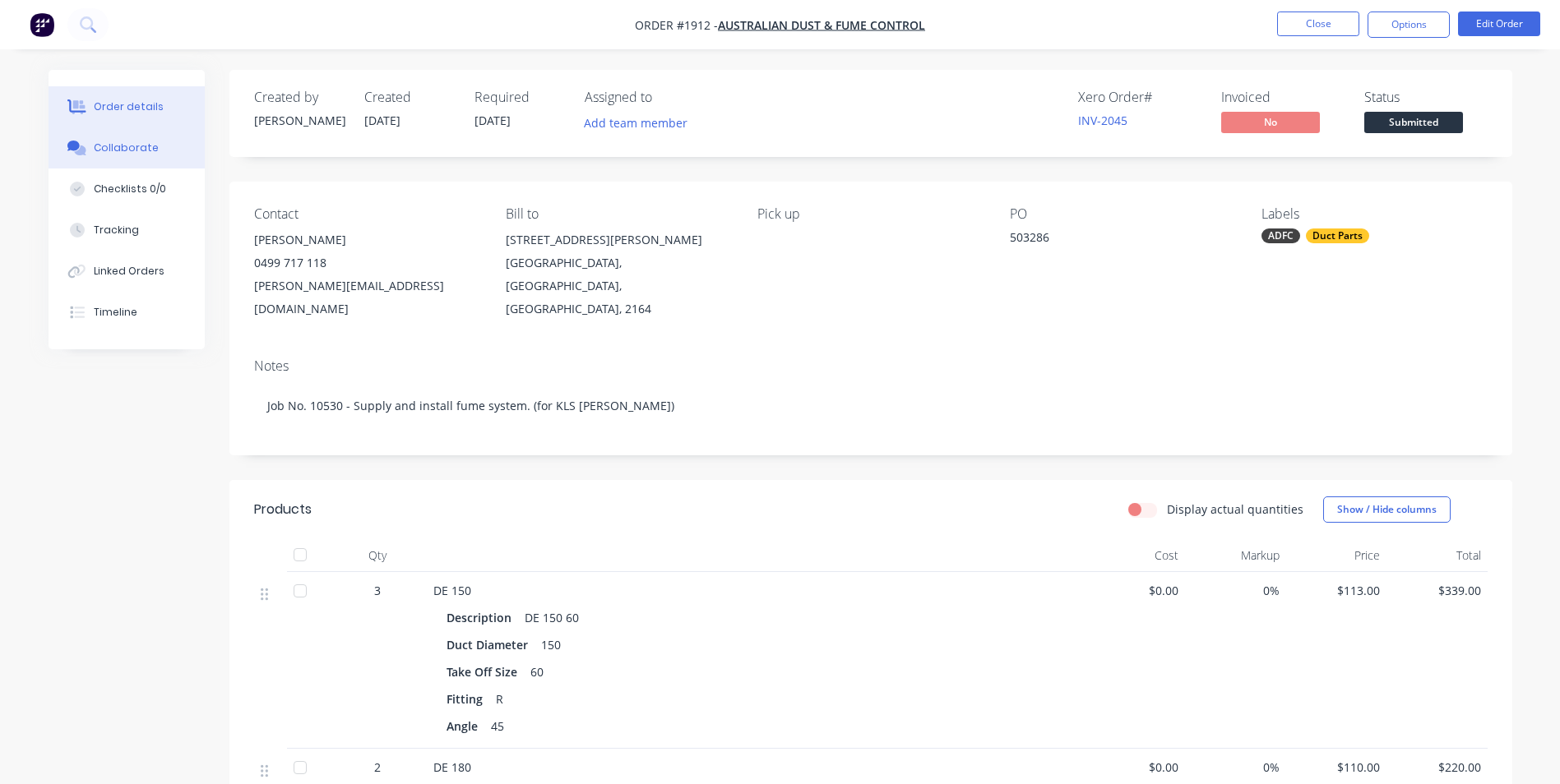
click at [120, 154] on div "Collaborate" at bounding box center [126, 148] width 65 height 15
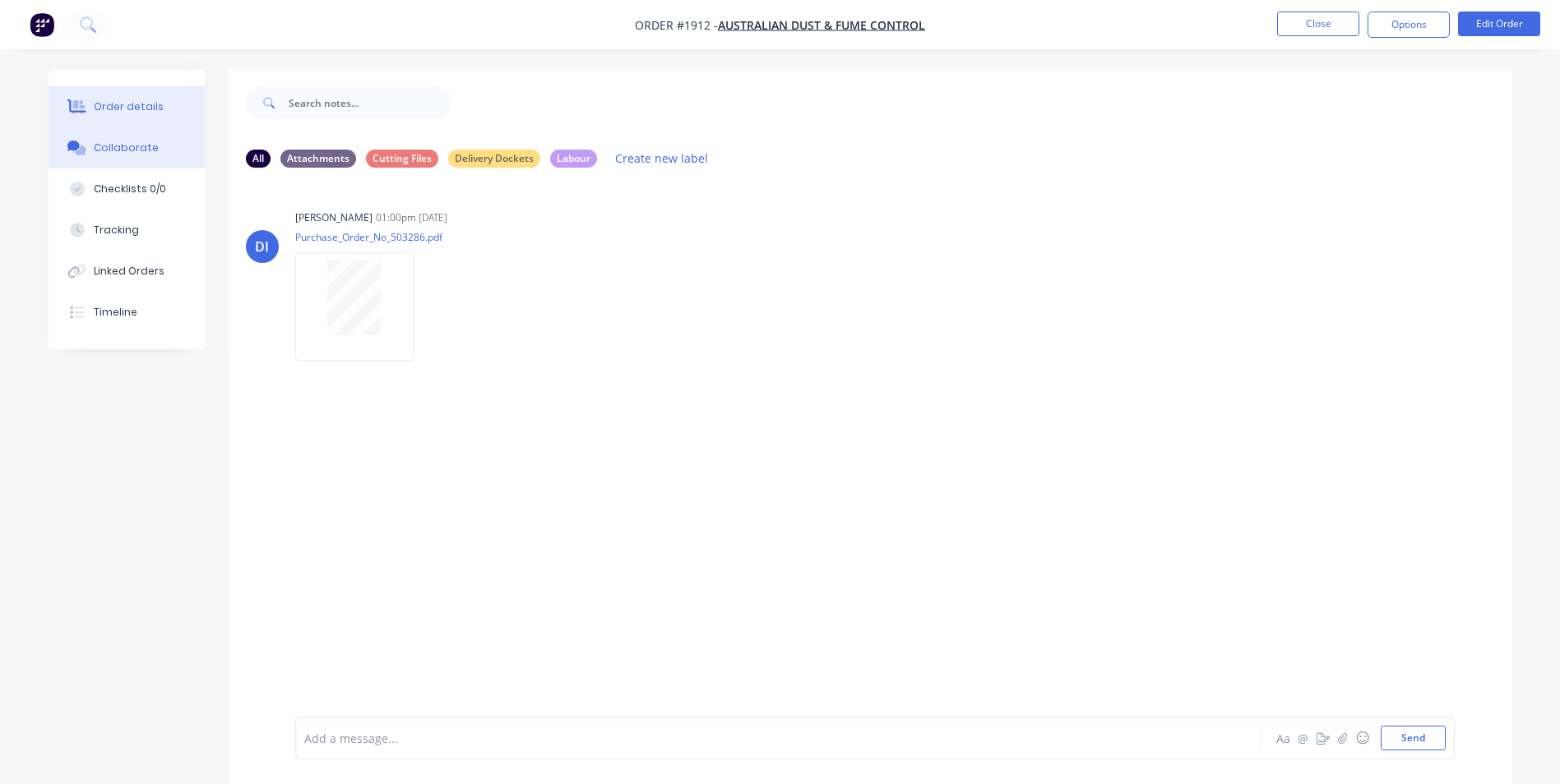
click at [84, 98] on button "Order details" at bounding box center [127, 107] width 156 height 41
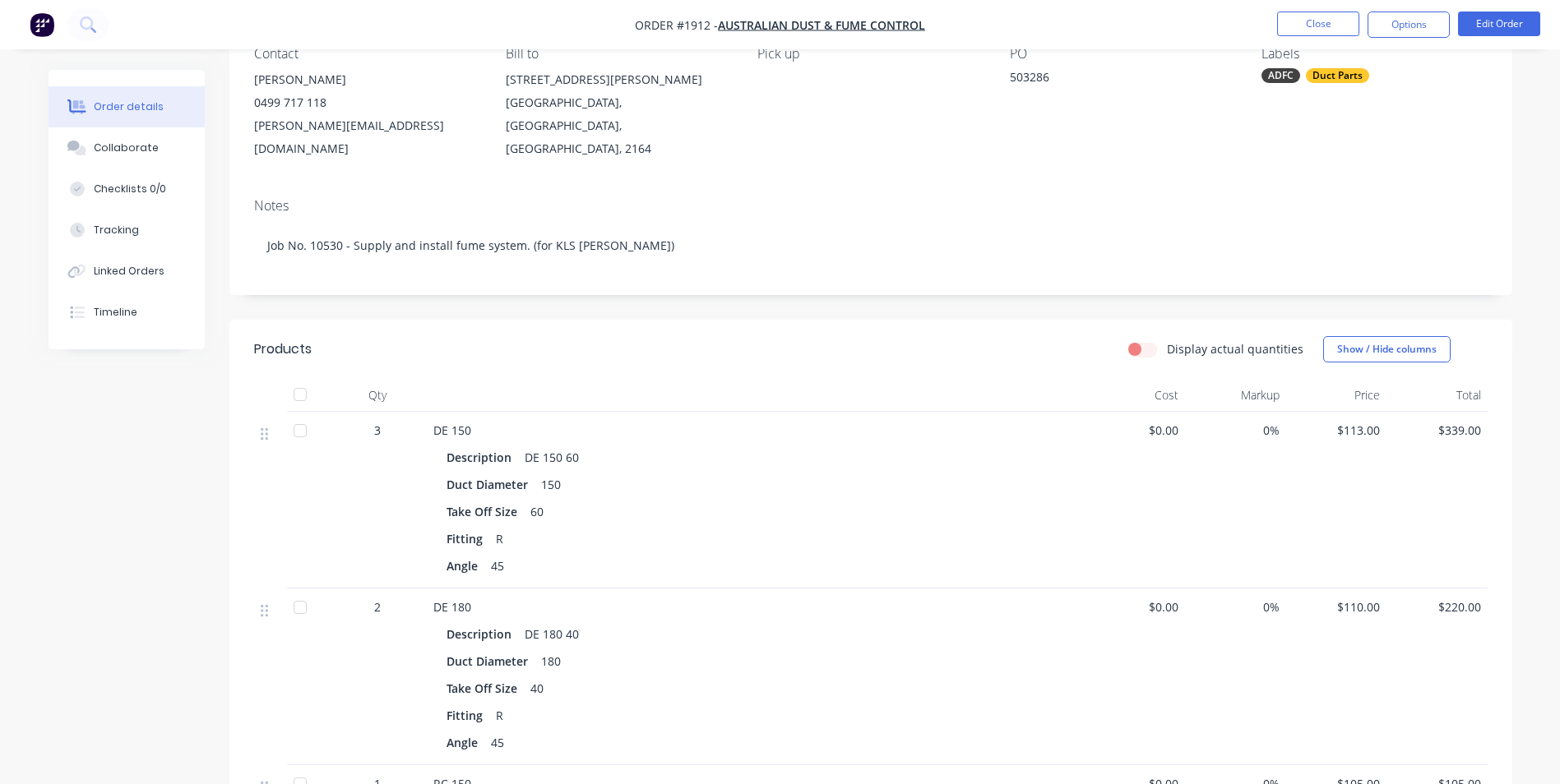
scroll to position [165, 0]
click at [119, 155] on div "Collaborate" at bounding box center [126, 148] width 65 height 15
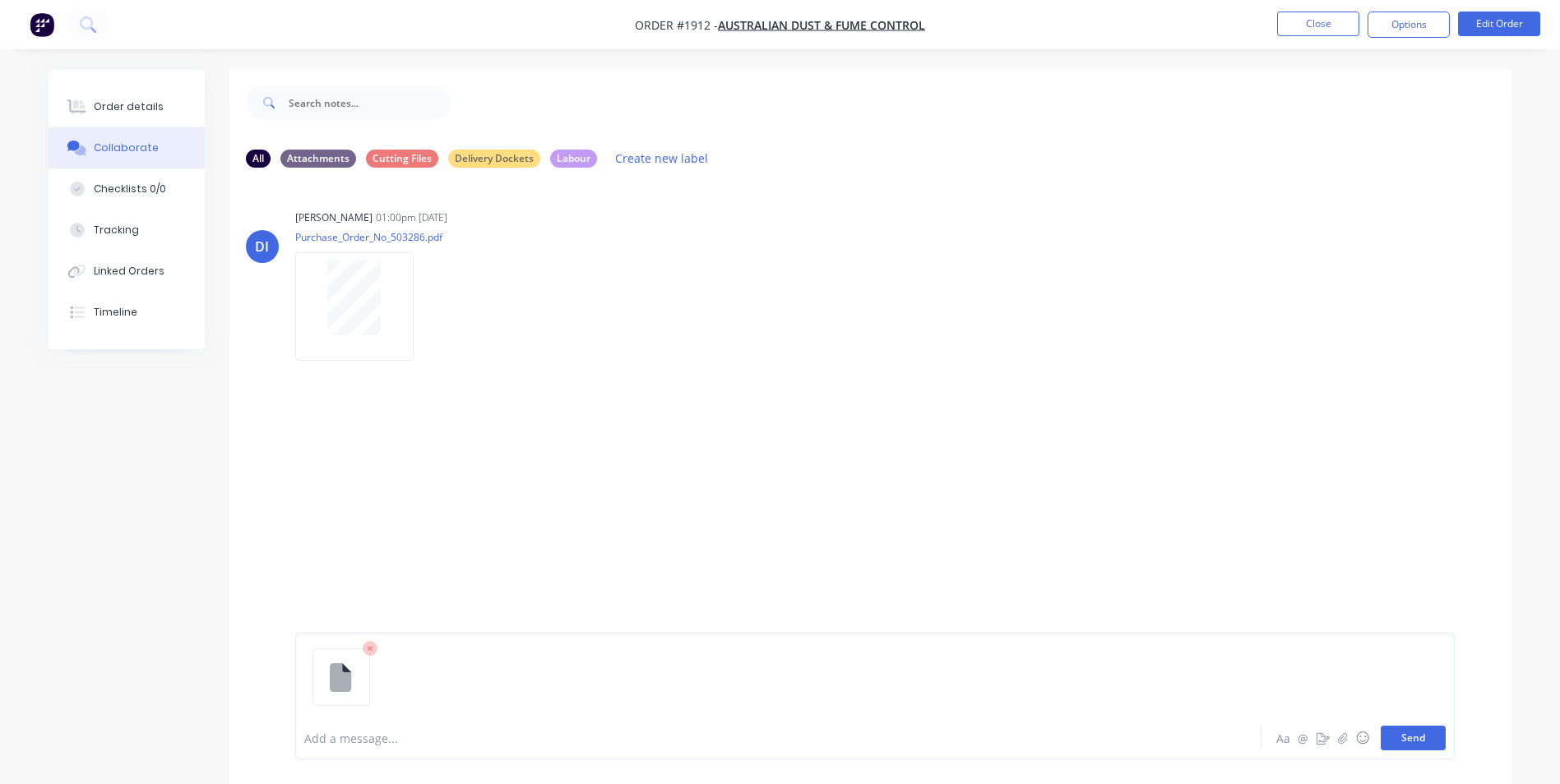
click at [1430, 739] on button "Send" at bounding box center [1413, 738] width 65 height 25
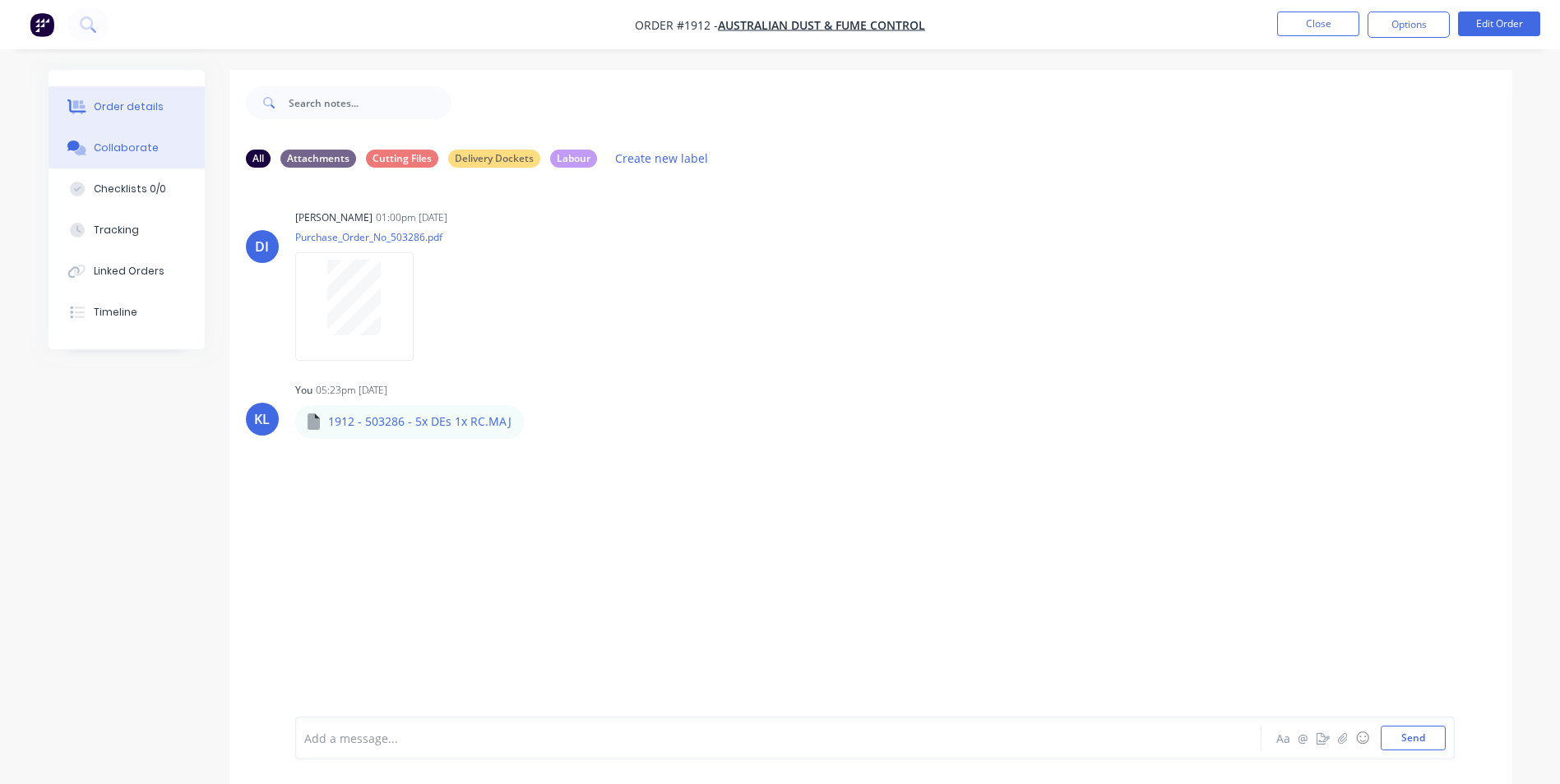
click at [99, 98] on button "Order details" at bounding box center [127, 107] width 156 height 41
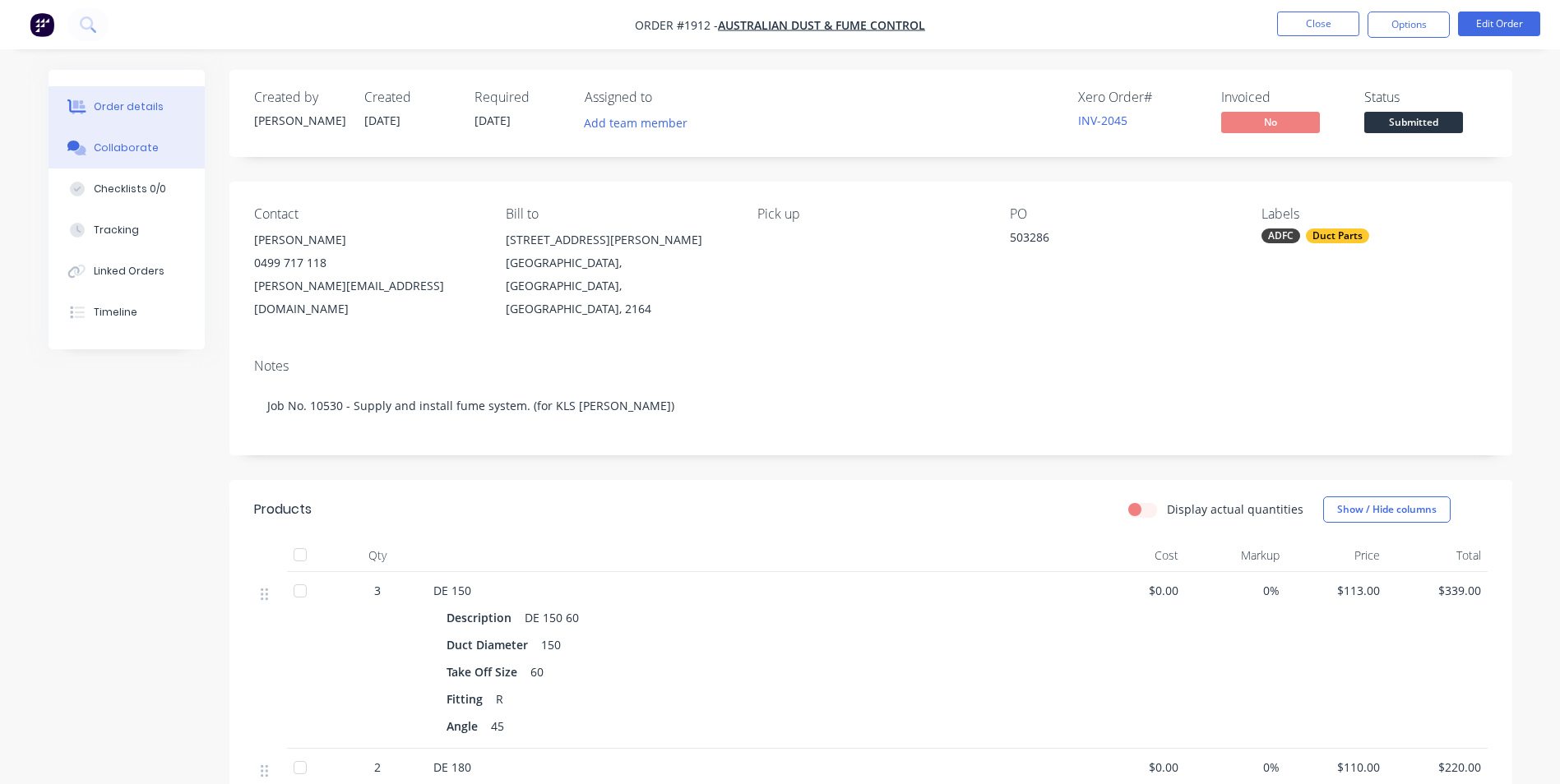
click at [135, 151] on div "Collaborate" at bounding box center [126, 148] width 65 height 15
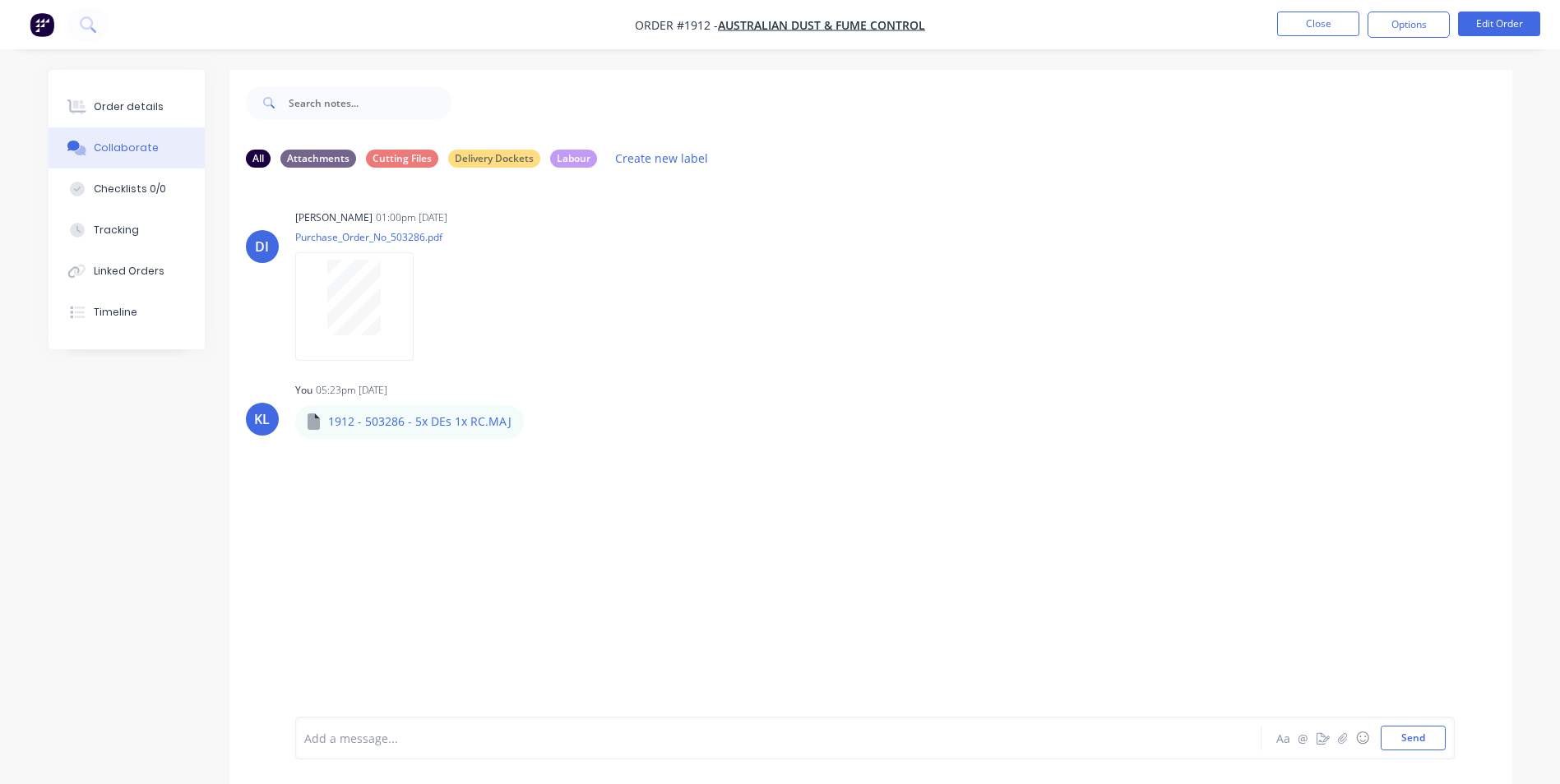
scroll to position [25, 0]
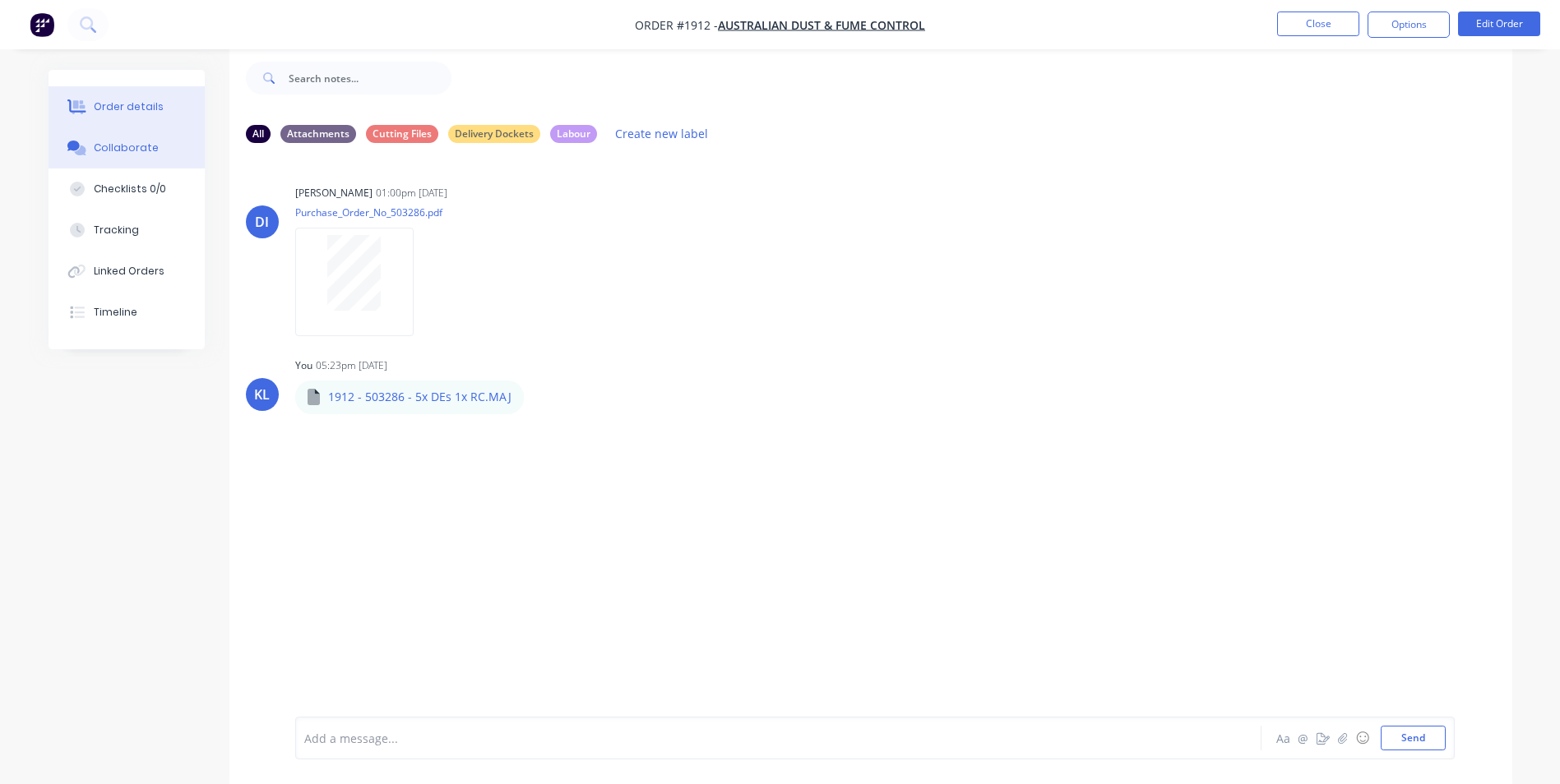
click at [124, 112] on div "Order details" at bounding box center [129, 107] width 70 height 15
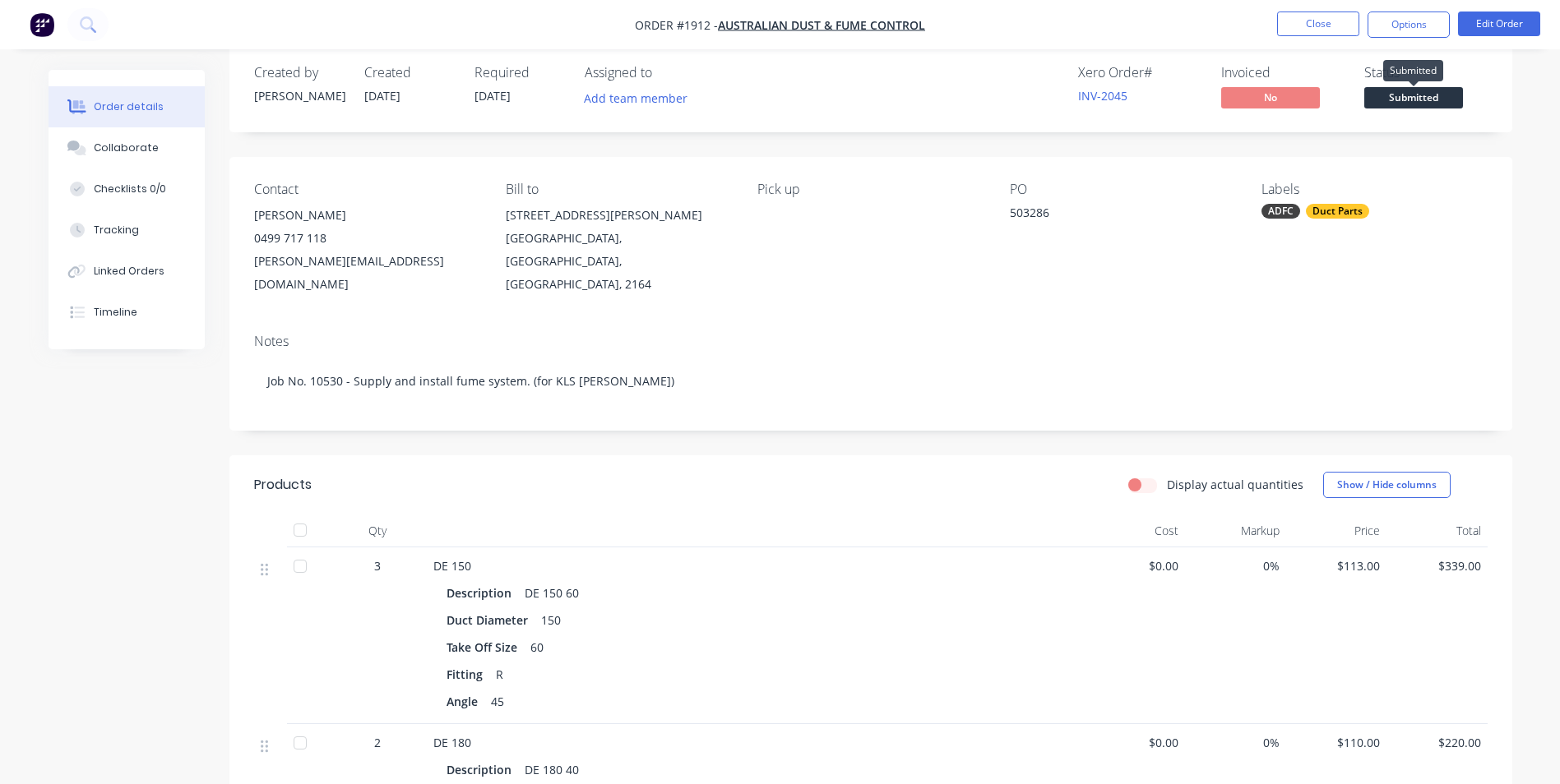
click at [1390, 104] on span "Submitted" at bounding box center [1413, 98] width 98 height 20
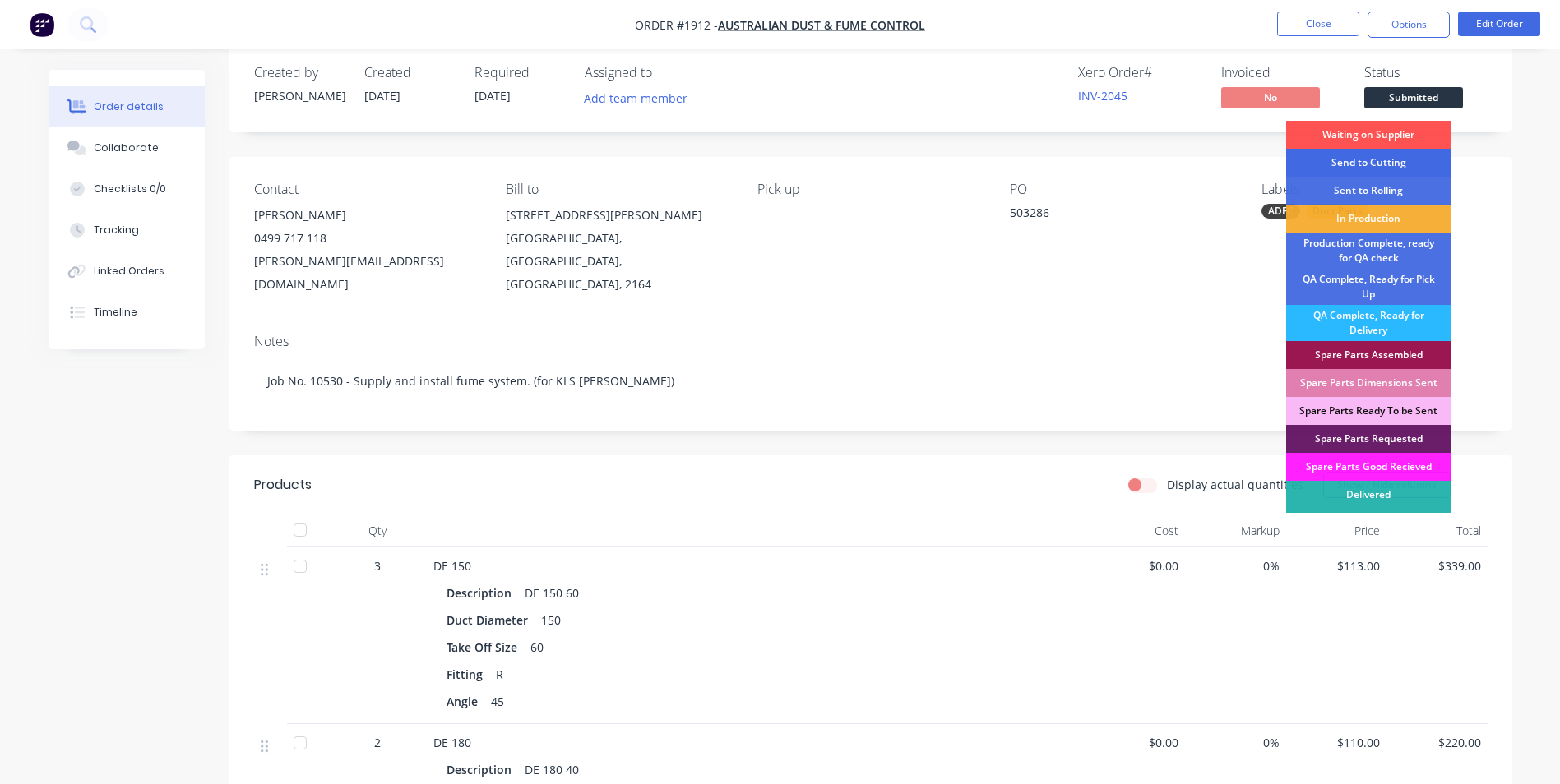
click at [1395, 165] on div "Send to Cutting" at bounding box center [1369, 163] width 165 height 28
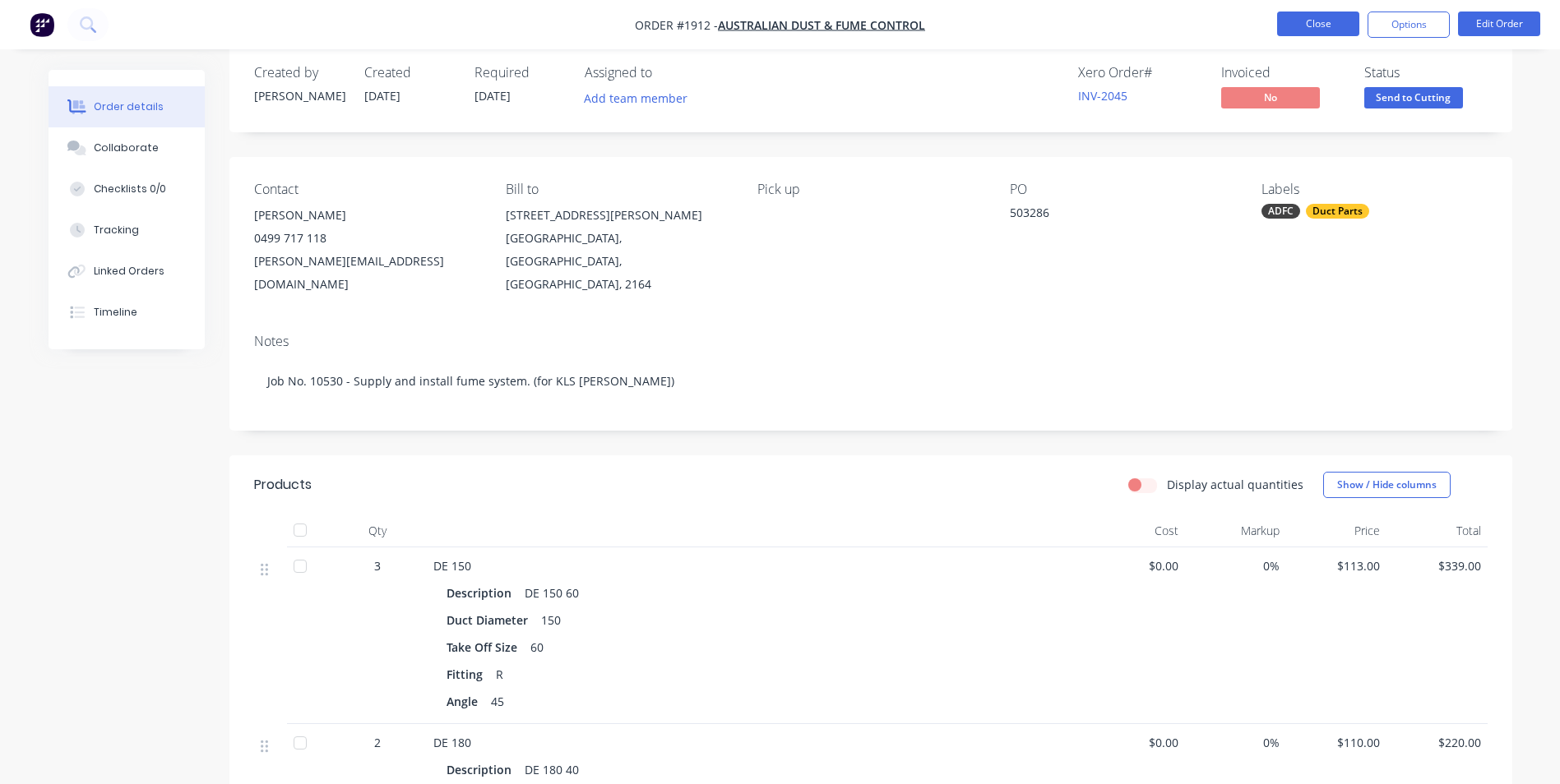
click at [1323, 32] on button "Close" at bounding box center [1318, 24] width 82 height 25
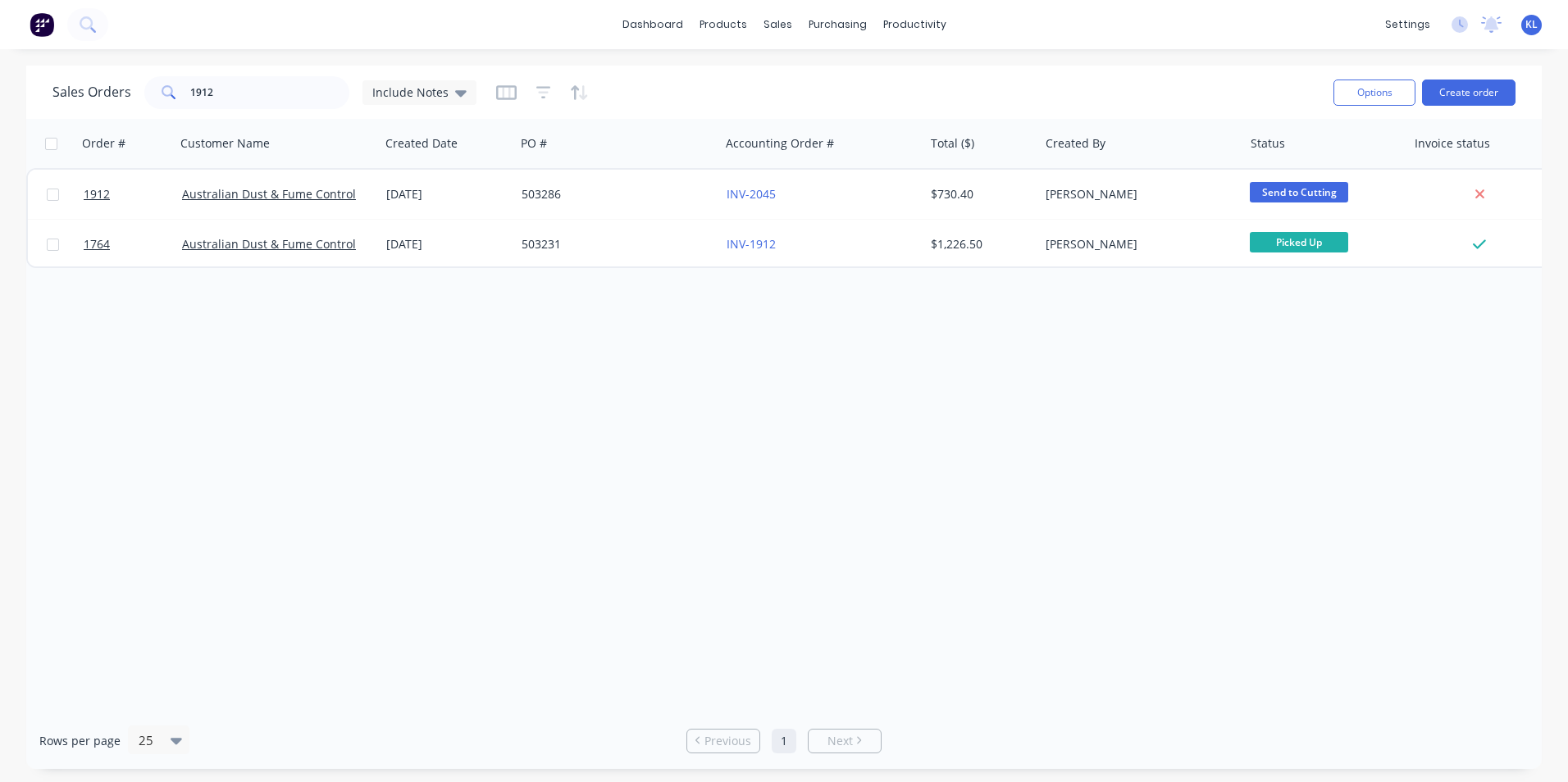
click at [412, 383] on div "Order # Customer Name Created Date PO # Accounting Order # Total ($) Created By…" at bounding box center [784, 416] width 1515 height 594
drag, startPoint x: 243, startPoint y: 106, endPoint x: -252, endPoint y: 89, distance: 495.3
click at [0, 89] on html "dashboard products sales purchasing productivity dashboard products Product Cat…" at bounding box center [784, 391] width 1568 height 782
type input "1905"
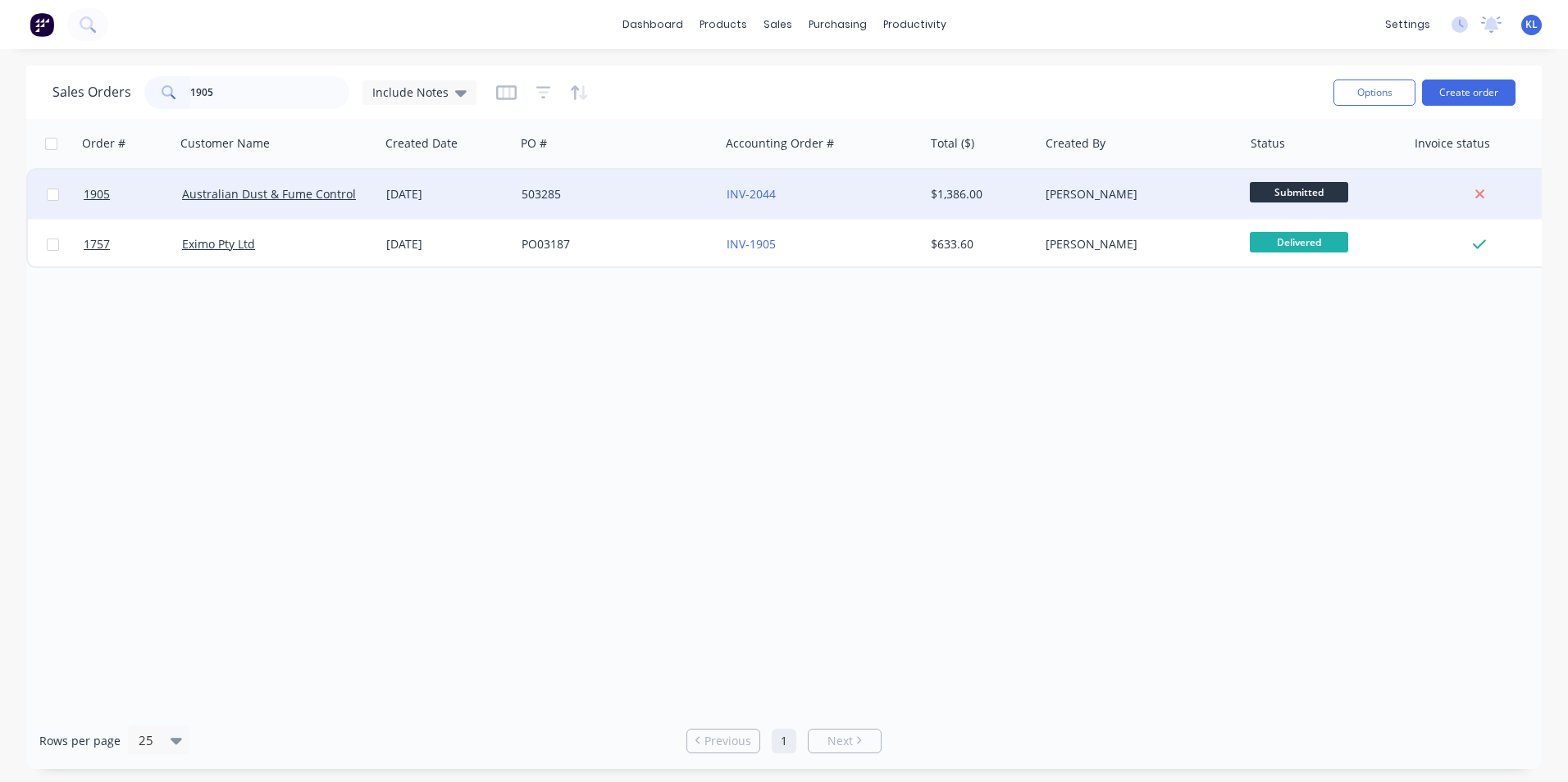
click at [484, 196] on div "[DATE]" at bounding box center [447, 195] width 122 height 17
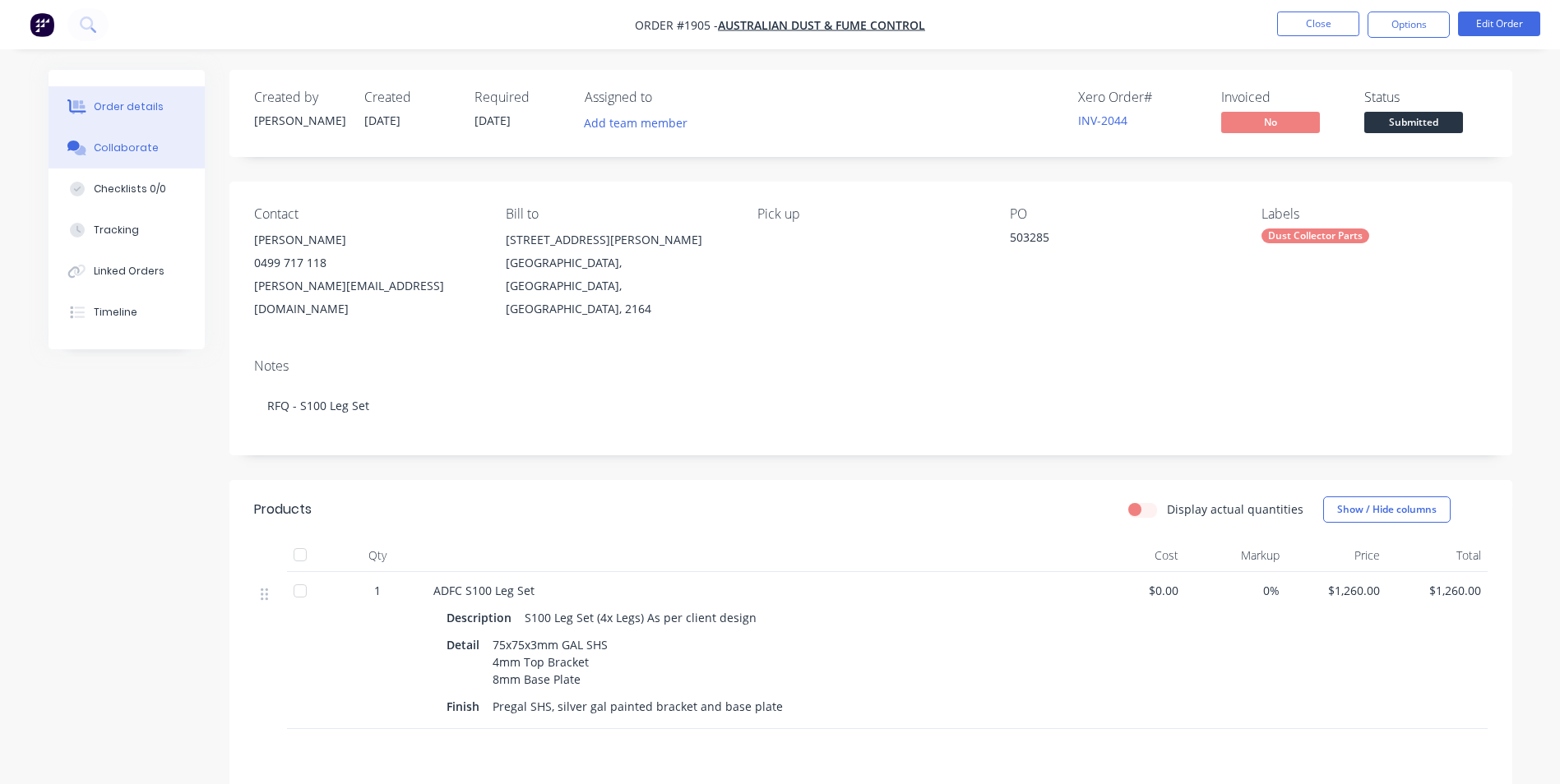
click at [112, 146] on div "Collaborate" at bounding box center [126, 148] width 65 height 15
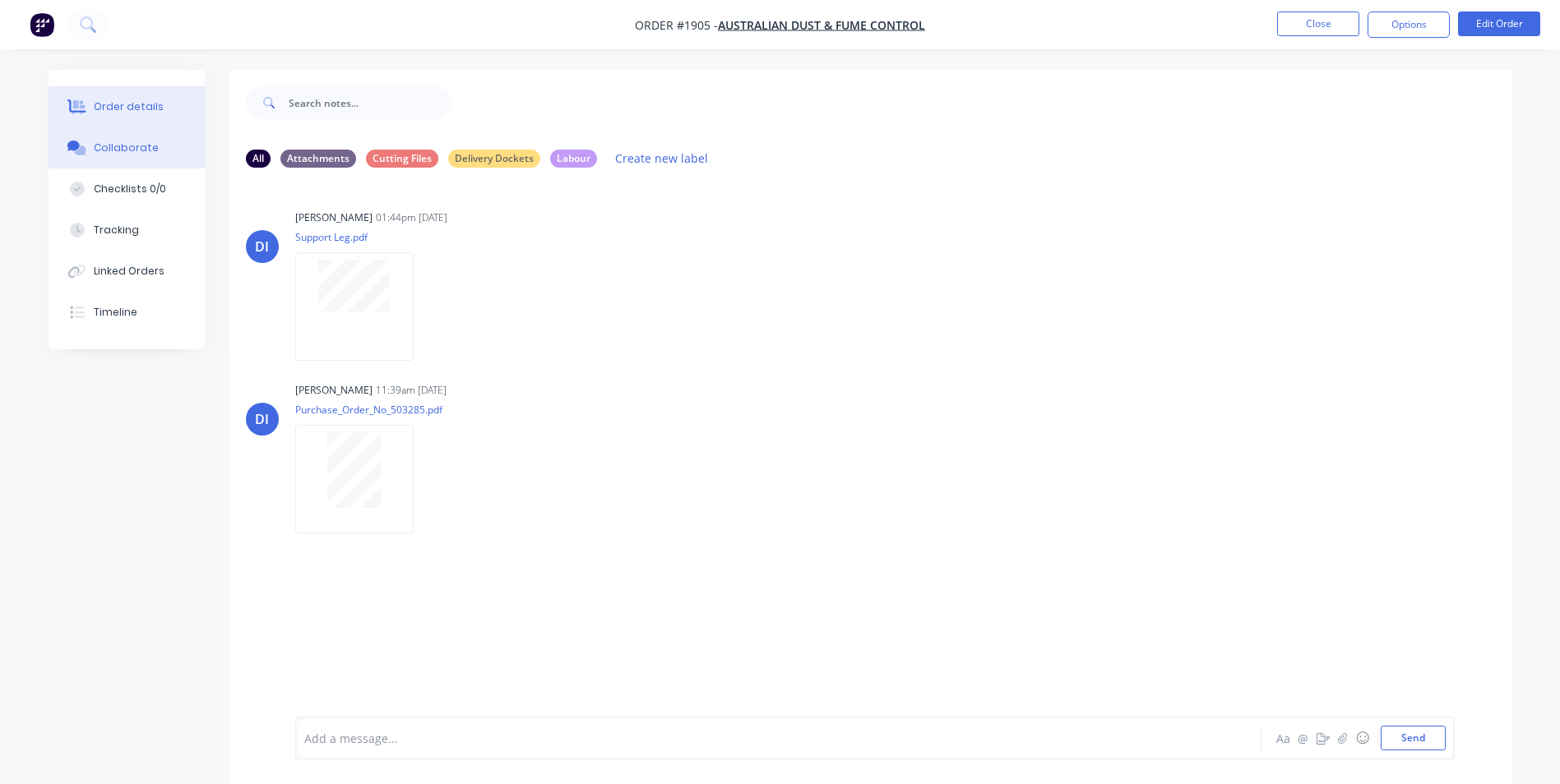
drag, startPoint x: 141, startPoint y: 121, endPoint x: 189, endPoint y: 123, distance: 48.0
click at [141, 120] on button "Order details" at bounding box center [127, 107] width 156 height 41
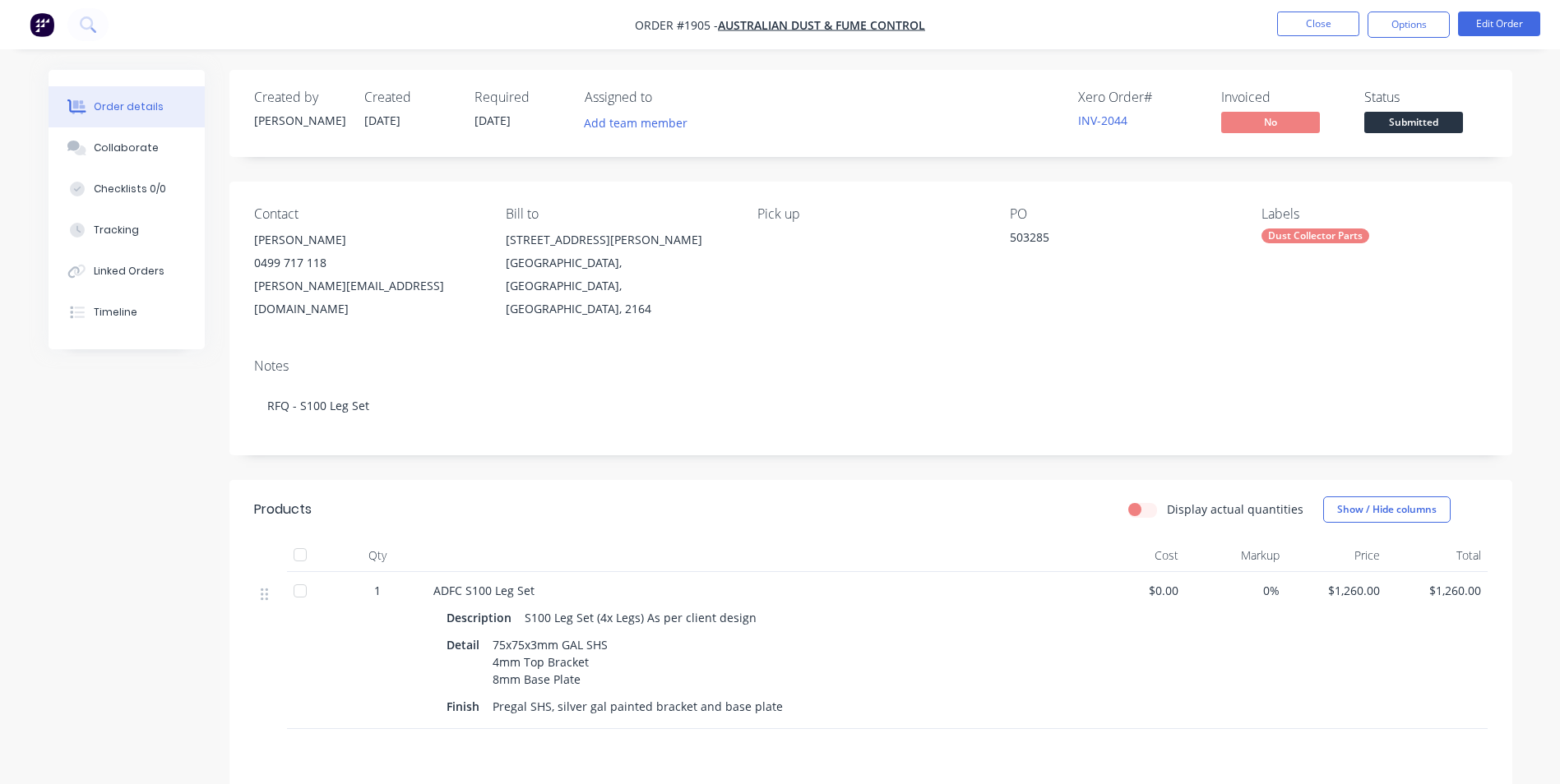
click at [1427, 111] on div "Status Submitted" at bounding box center [1426, 113] width 123 height 48
click at [1426, 121] on span "Submitted" at bounding box center [1413, 122] width 98 height 20
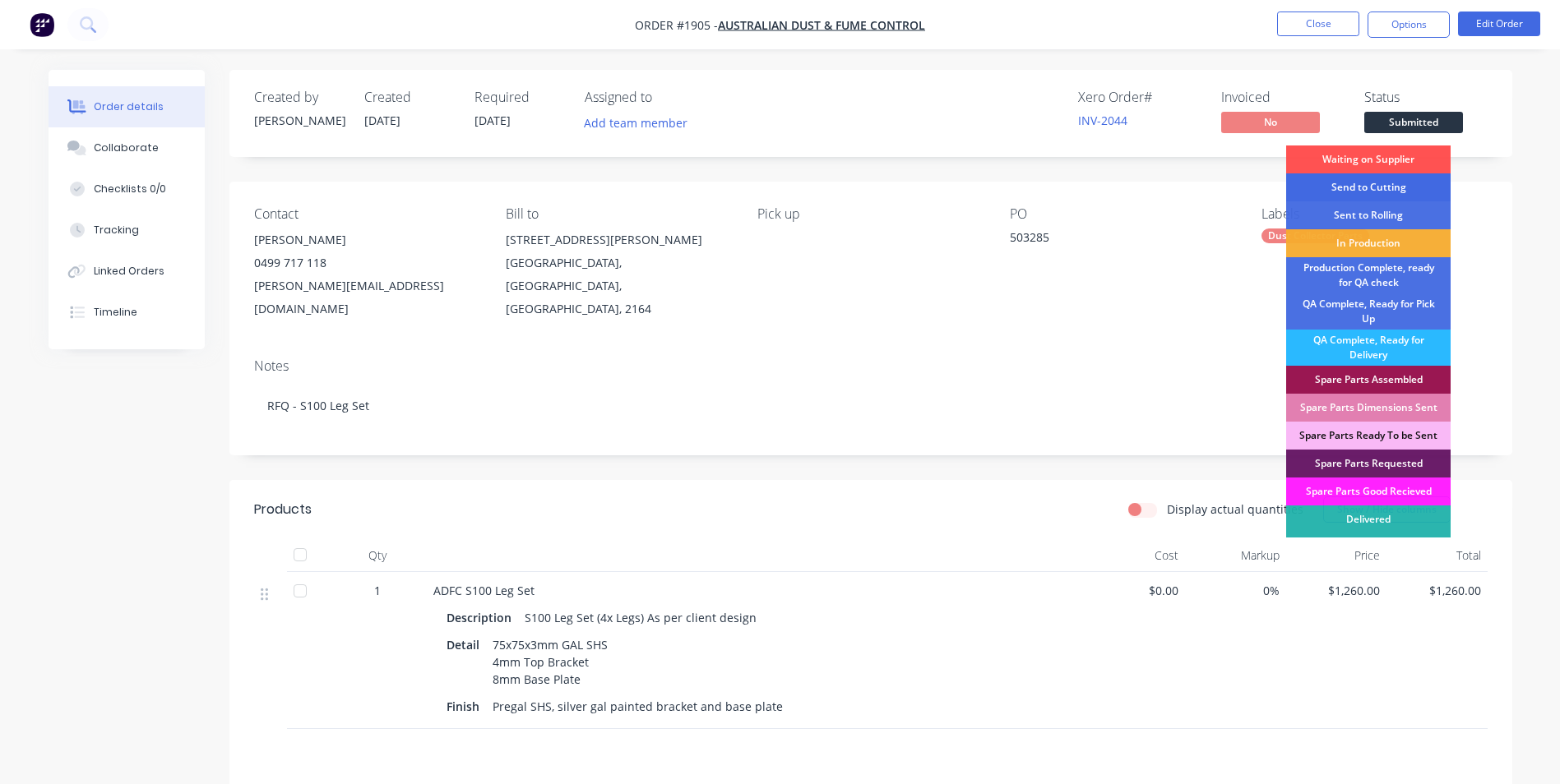
click at [1376, 180] on div "Send to Cutting" at bounding box center [1369, 188] width 165 height 28
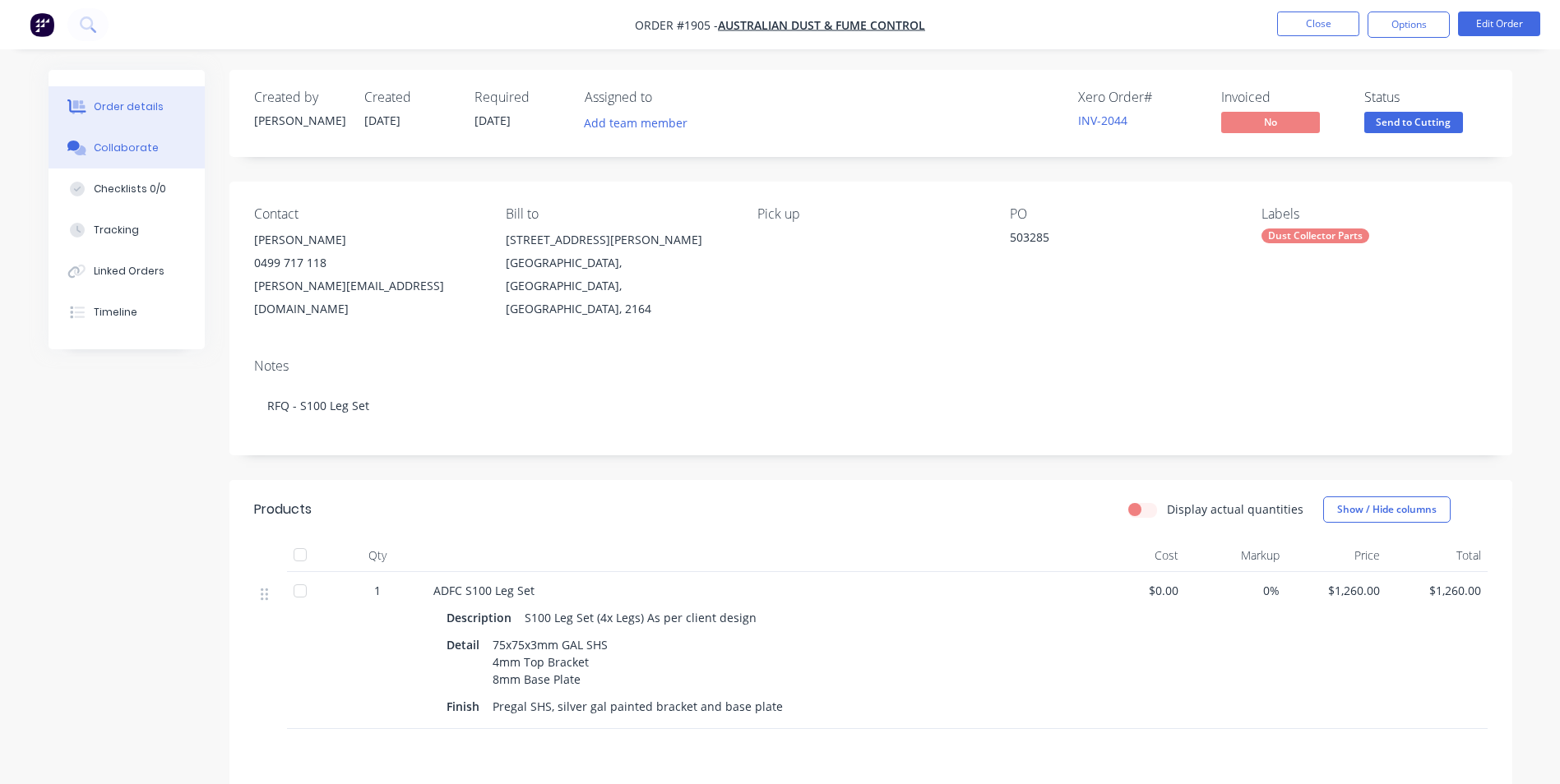
click at [159, 158] on button "Collaborate" at bounding box center [127, 148] width 156 height 41
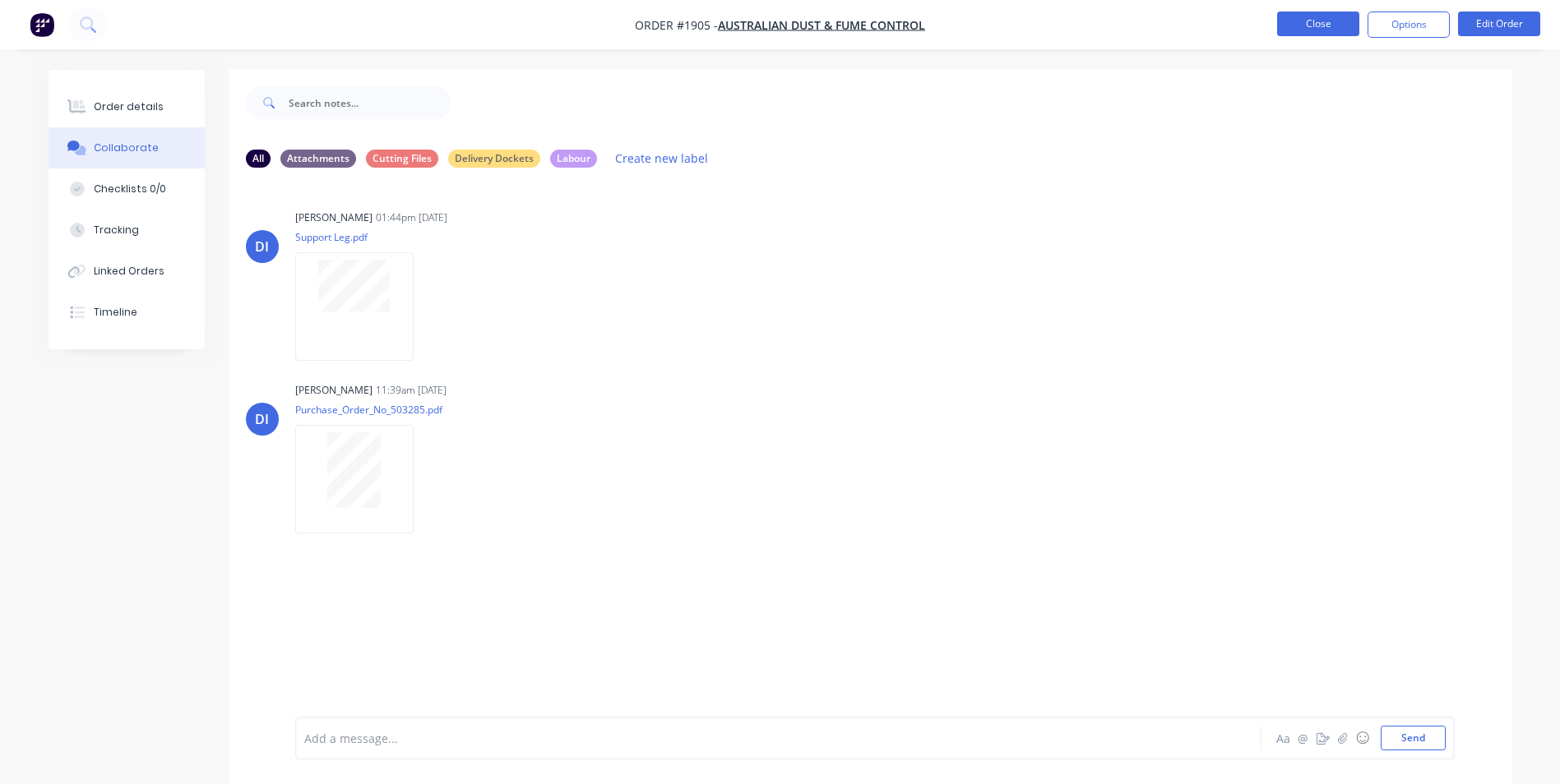
click at [1329, 20] on button "Close" at bounding box center [1318, 24] width 82 height 25
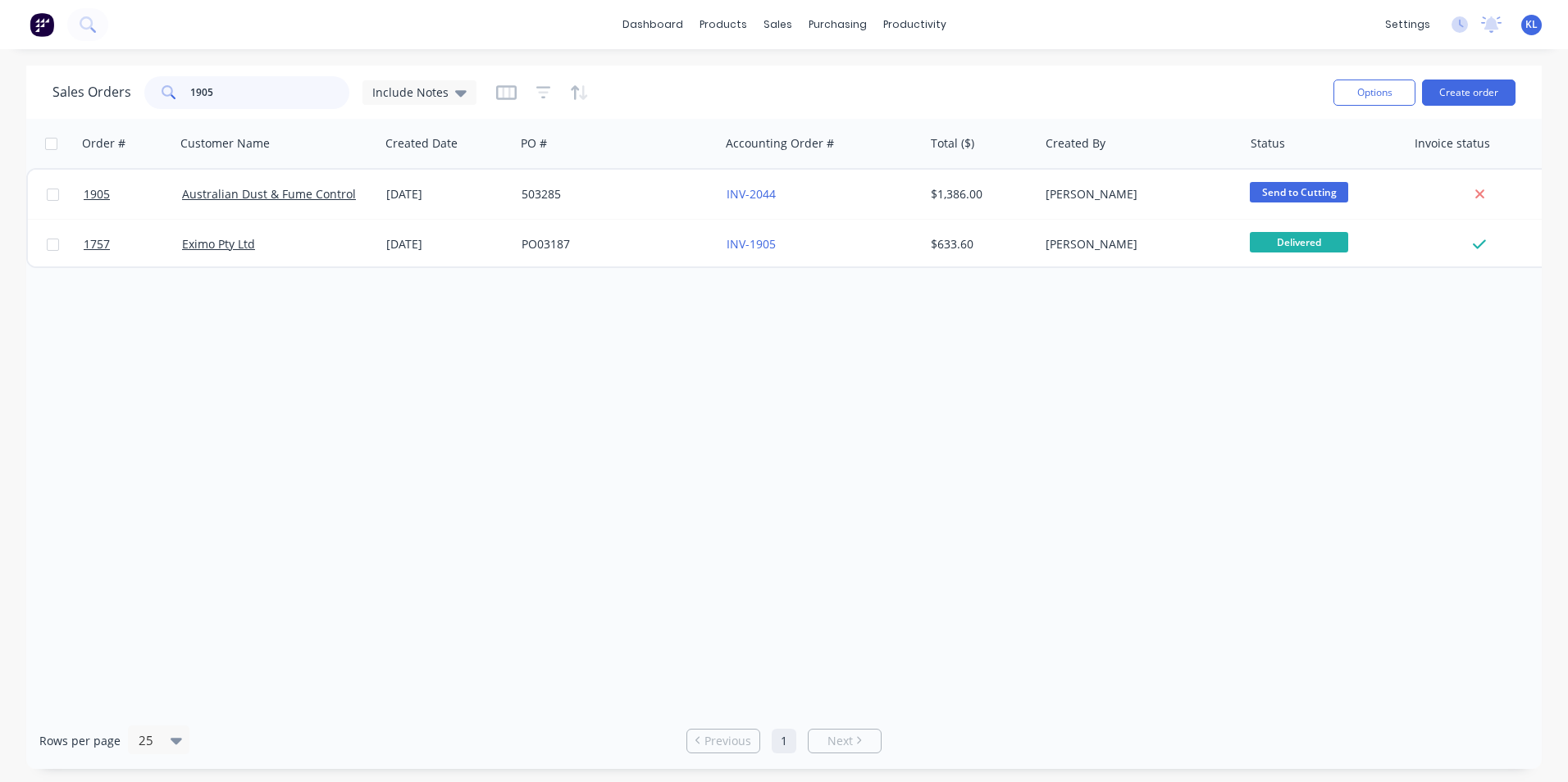
drag, startPoint x: 265, startPoint y: 95, endPoint x: 42, endPoint y: 117, distance: 224.1
click at [42, 117] on div "Sales Orders 1905 Include Notes Options Create order" at bounding box center [784, 92] width 1515 height 53
paste input "RL365042"
type input "RL365042"
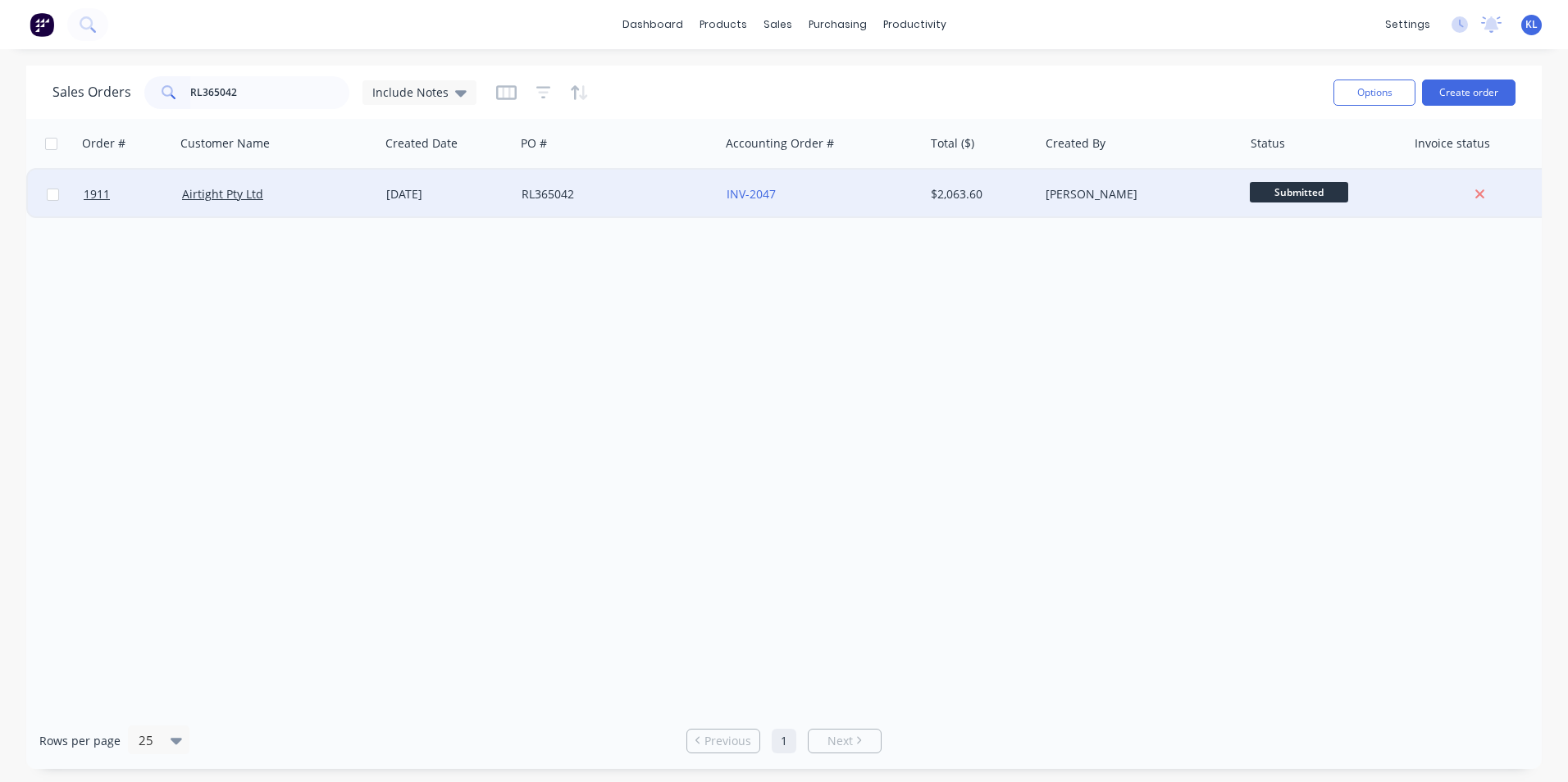
click at [290, 173] on div "Airtight Pty Ltd" at bounding box center [277, 195] width 205 height 50
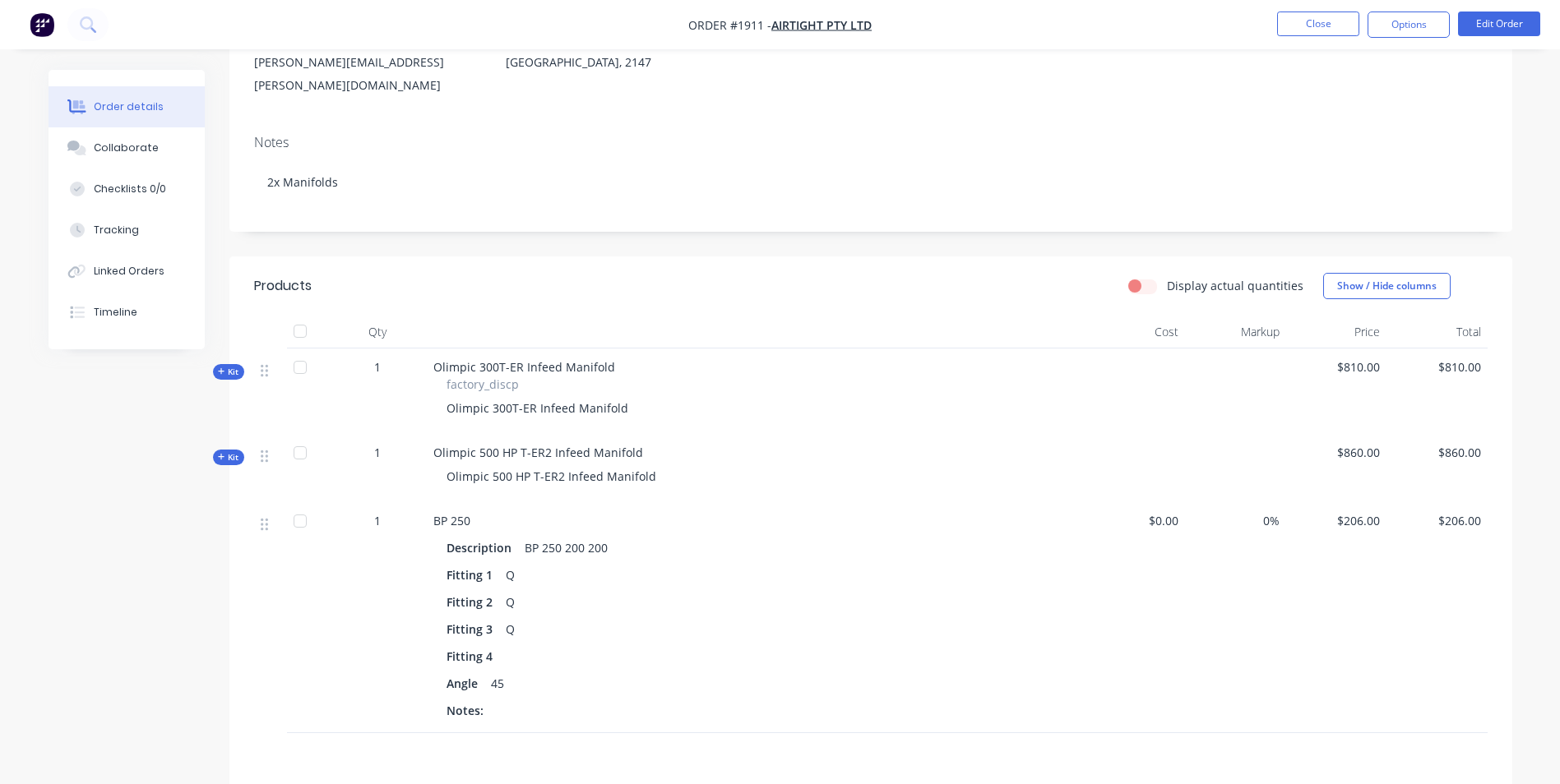
scroll to position [329, 0]
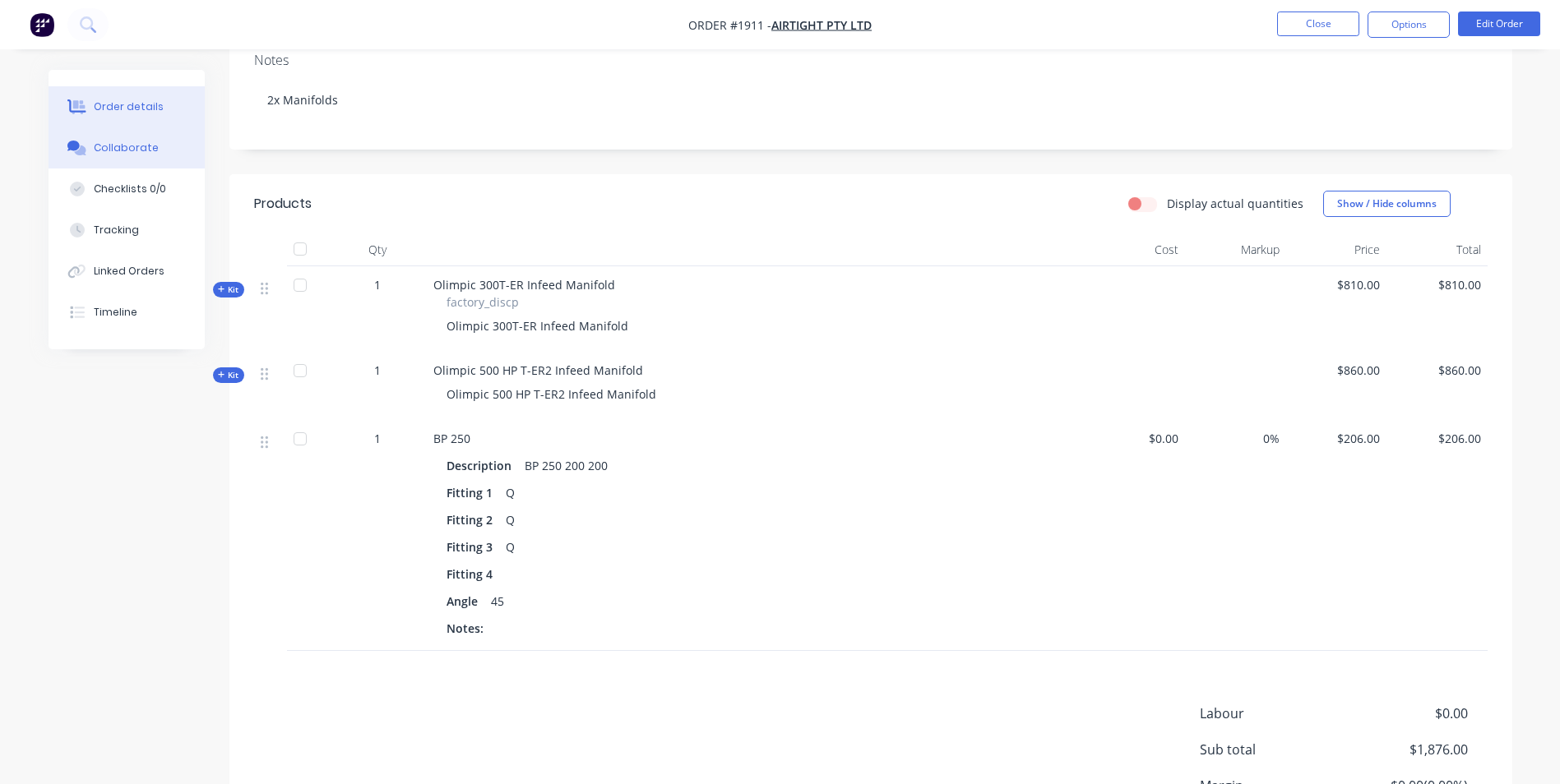
click at [125, 150] on div "Collaborate" at bounding box center [126, 148] width 65 height 15
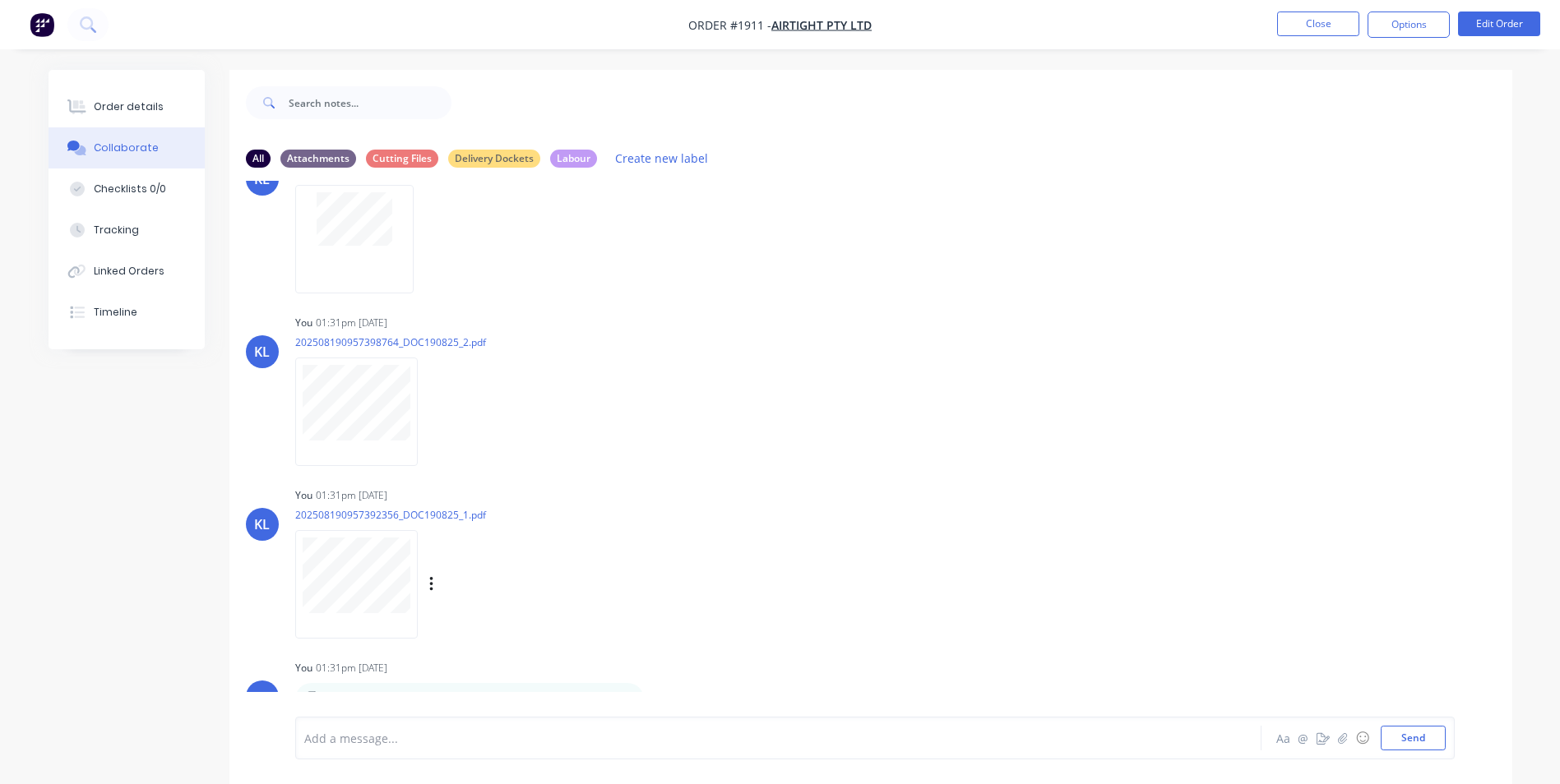
scroll to position [25, 0]
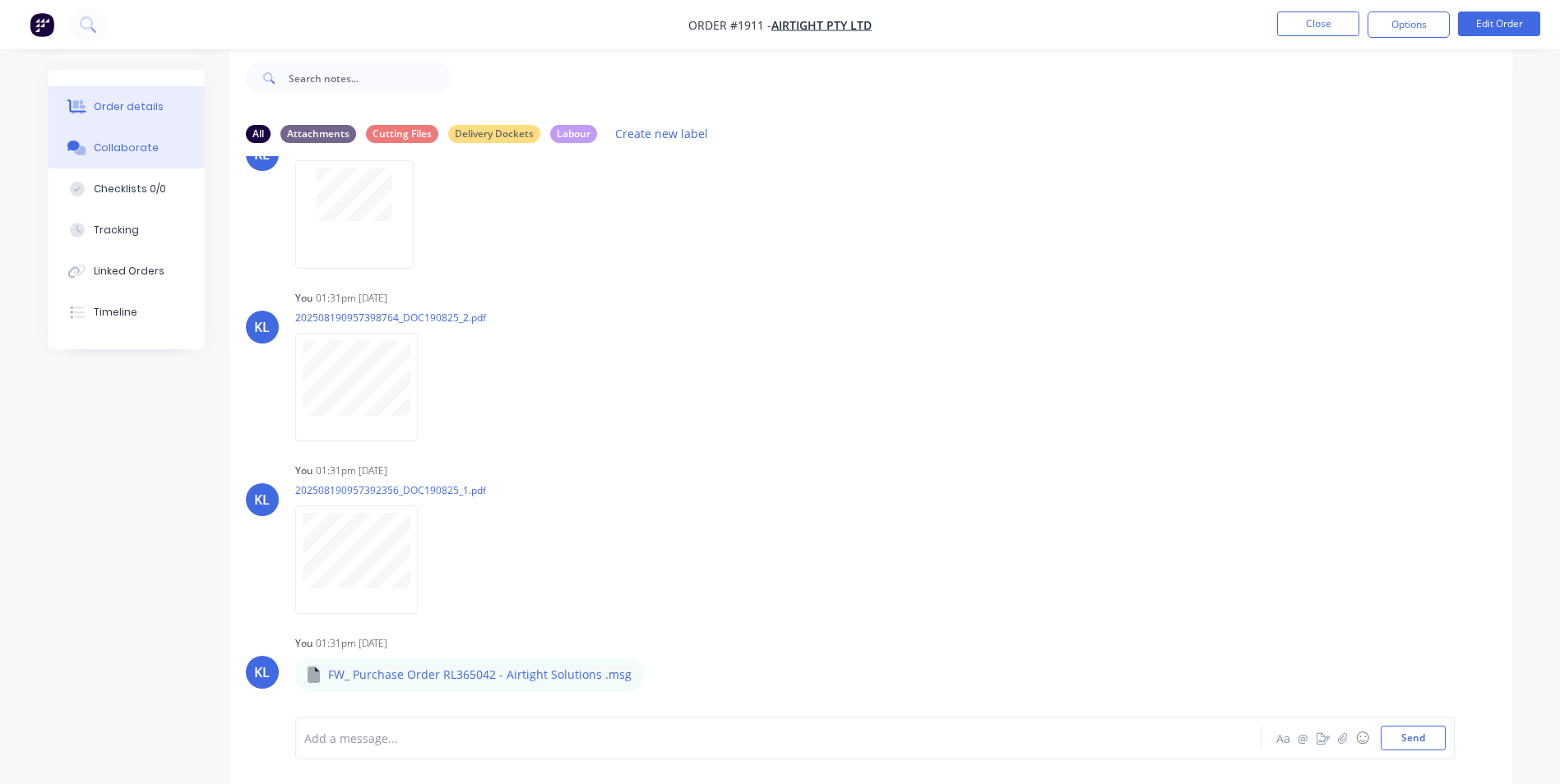
click at [137, 92] on button "Order details" at bounding box center [127, 107] width 156 height 41
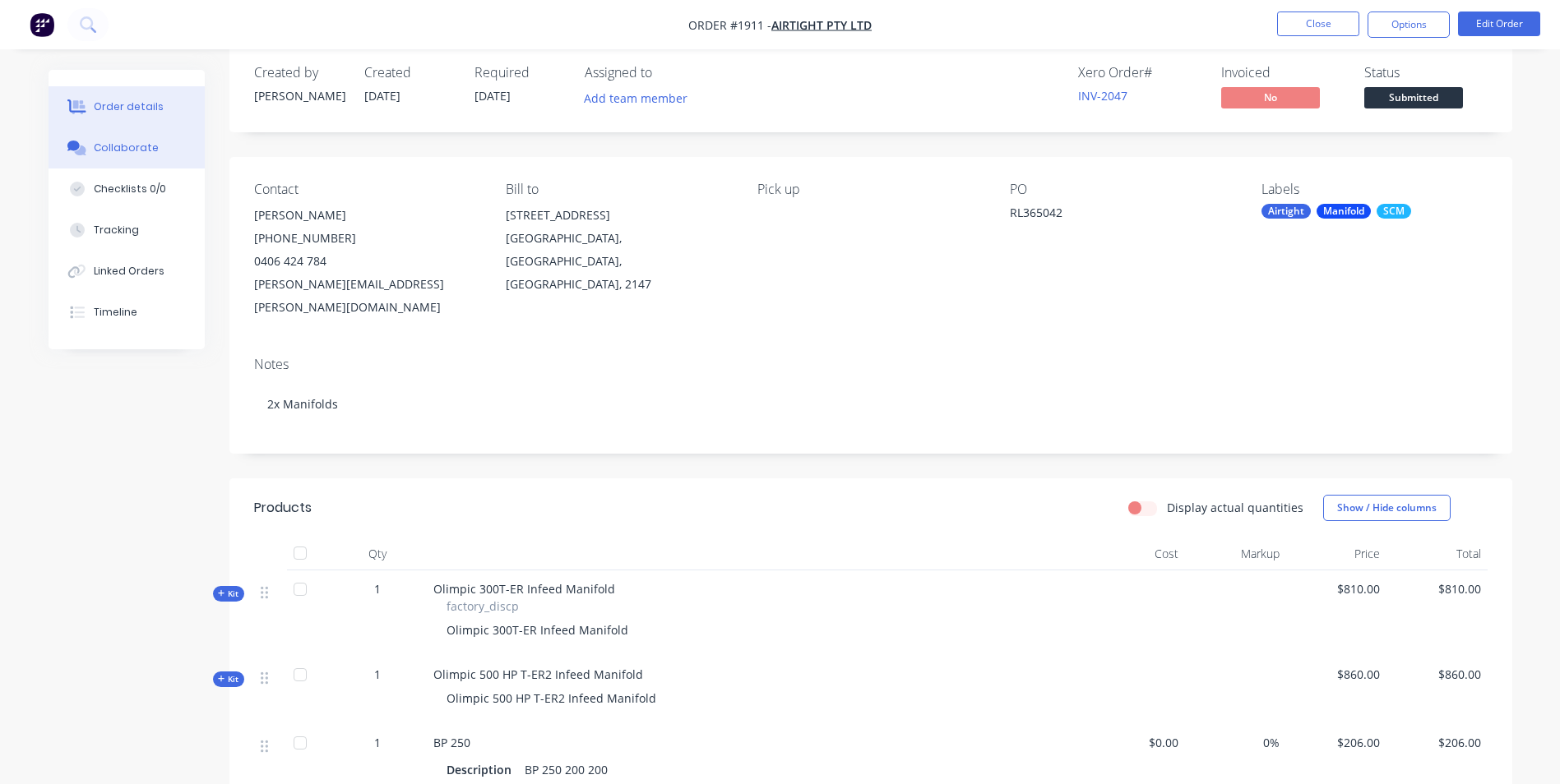
click at [151, 136] on button "Collaborate" at bounding box center [127, 148] width 156 height 41
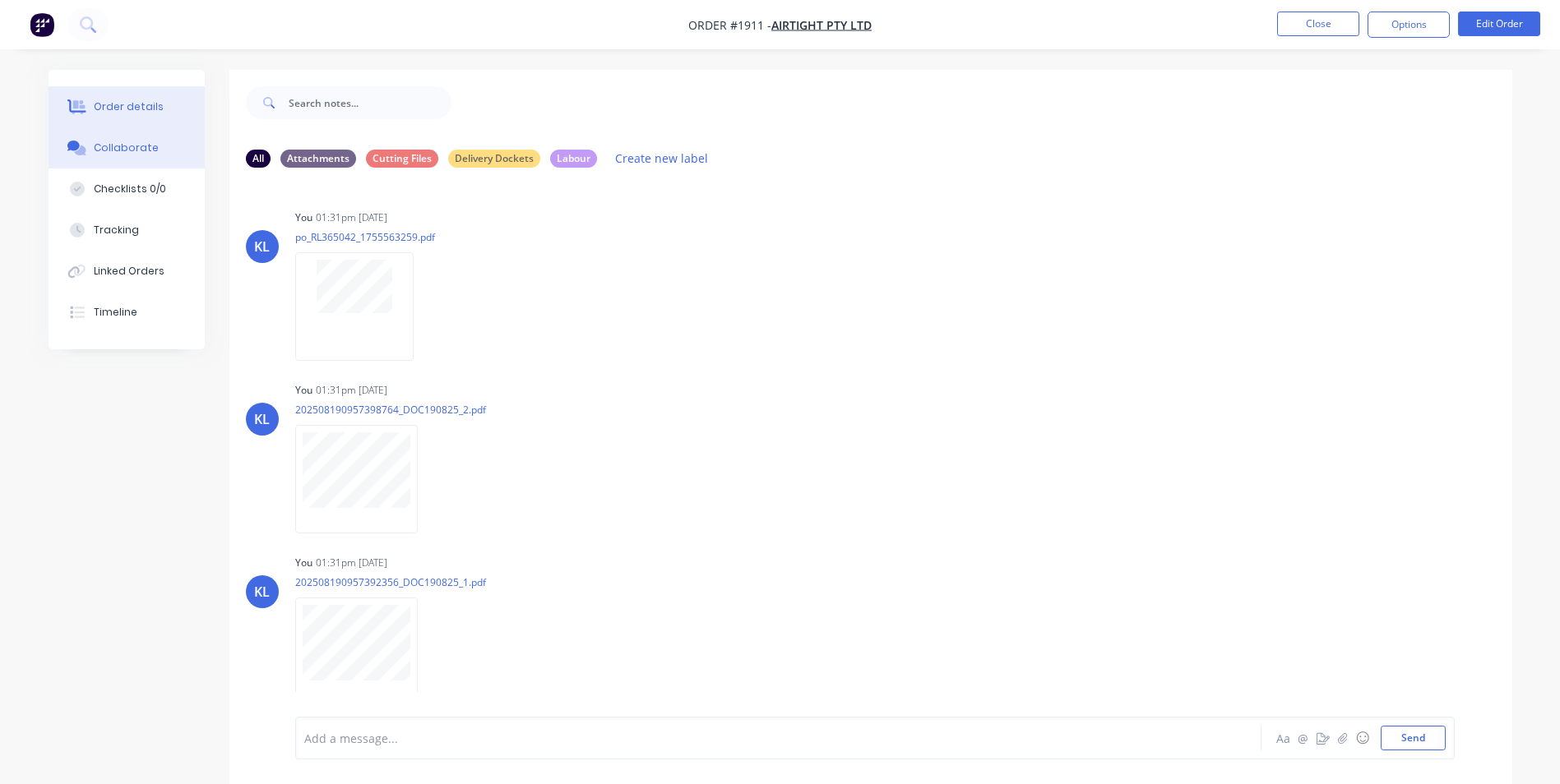
click at [120, 109] on div "Order details" at bounding box center [129, 107] width 70 height 15
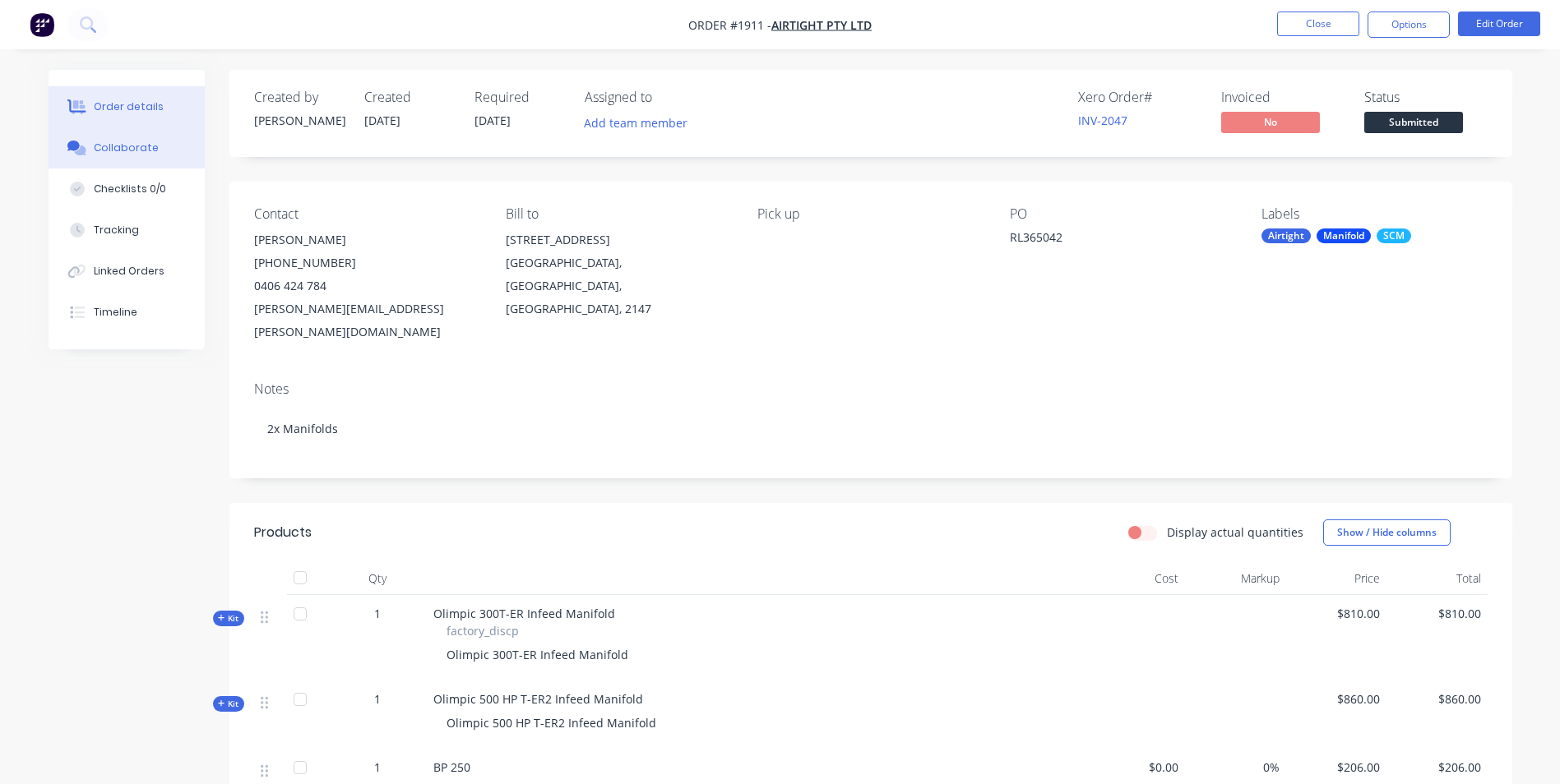
click at [111, 146] on div "Collaborate" at bounding box center [126, 148] width 65 height 15
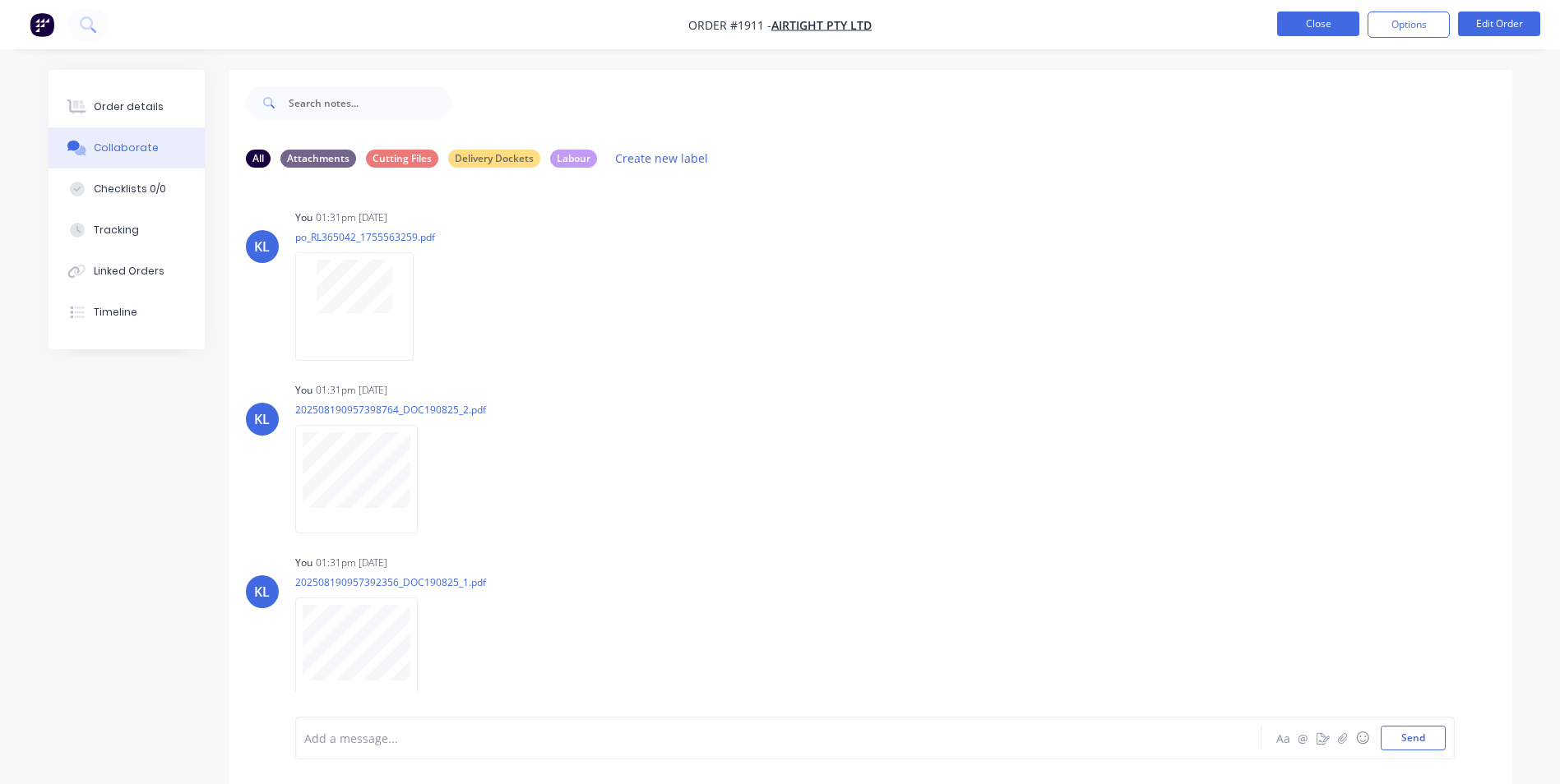
click at [1319, 29] on button "Close" at bounding box center [1318, 24] width 82 height 25
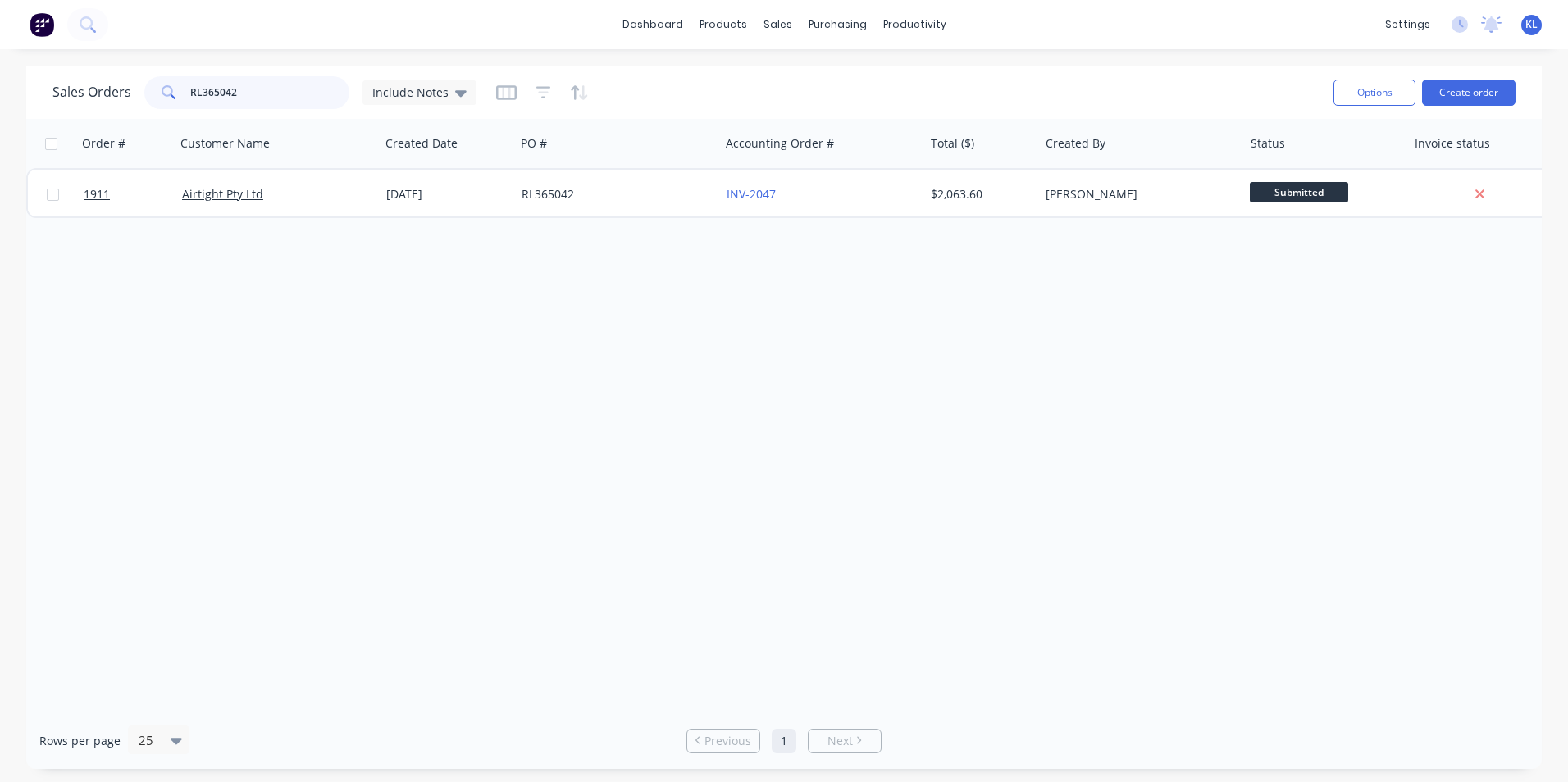
drag, startPoint x: 251, startPoint y: 91, endPoint x: -96, endPoint y: 137, distance: 350.0
click at [0, 137] on html "dashboard products sales purchasing productivity dashboard products Product Cat…" at bounding box center [784, 391] width 1568 height 782
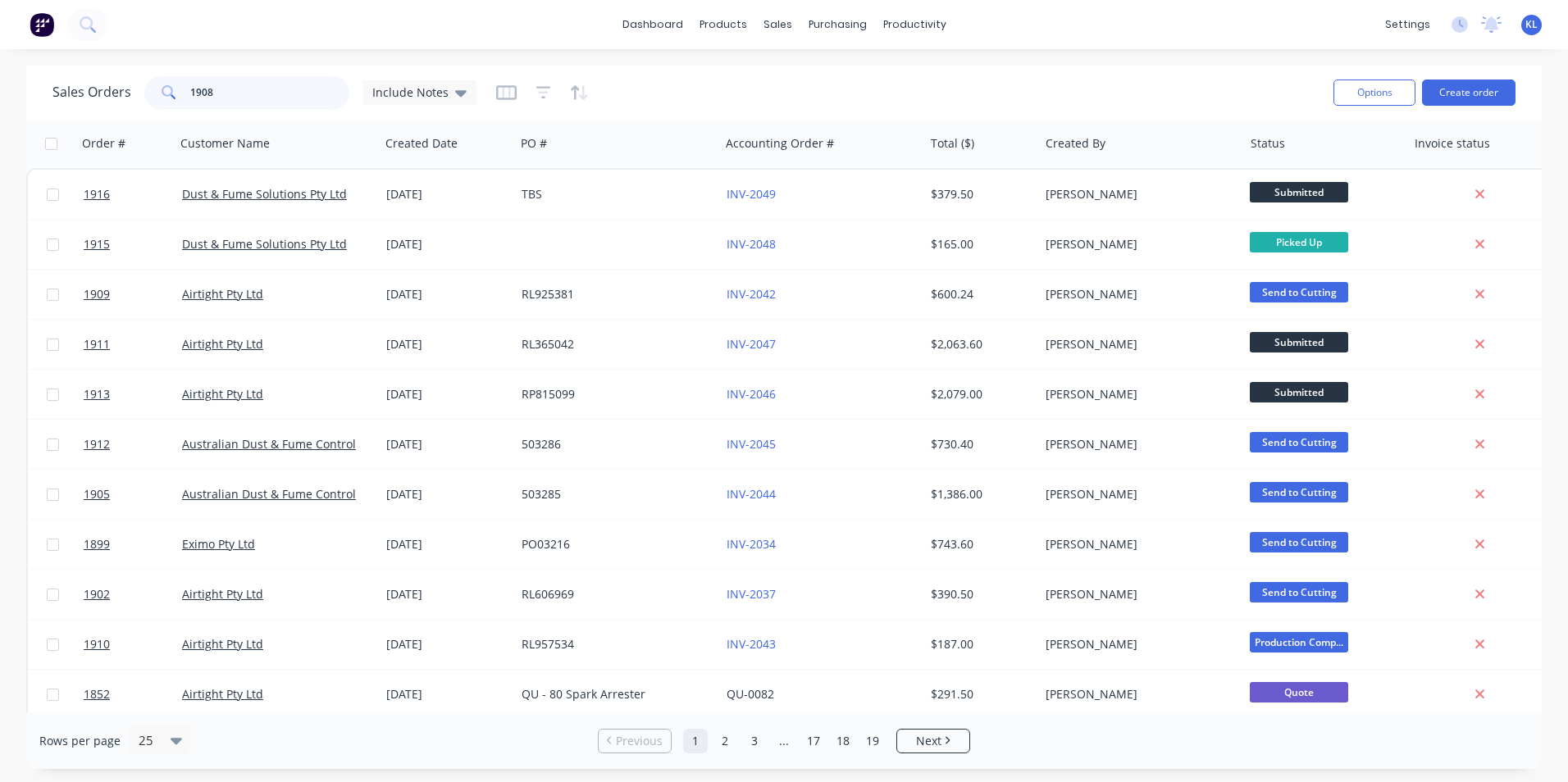
type input "1908"
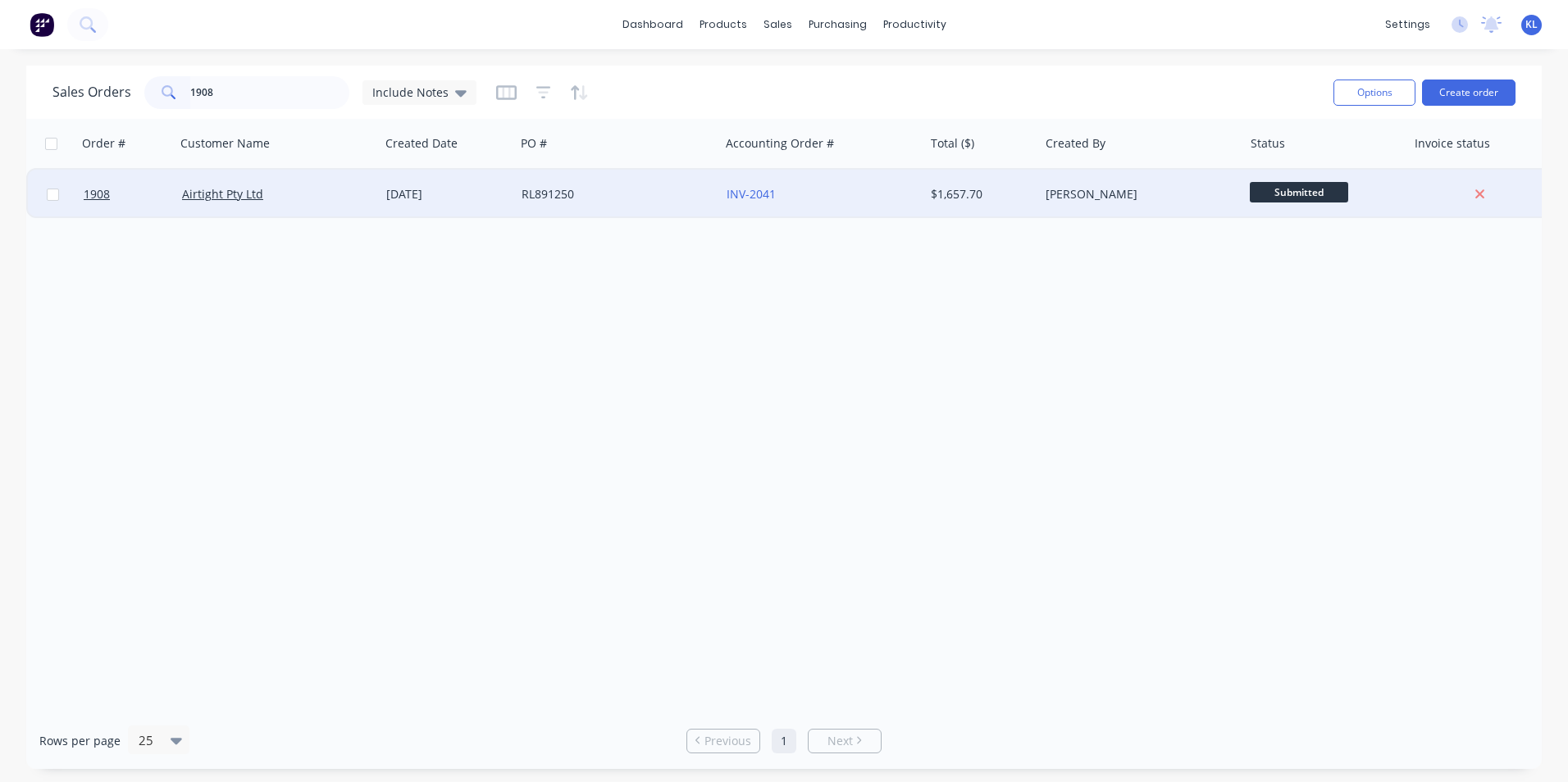
click at [300, 196] on div "Airtight Pty Ltd" at bounding box center [272, 195] width 182 height 17
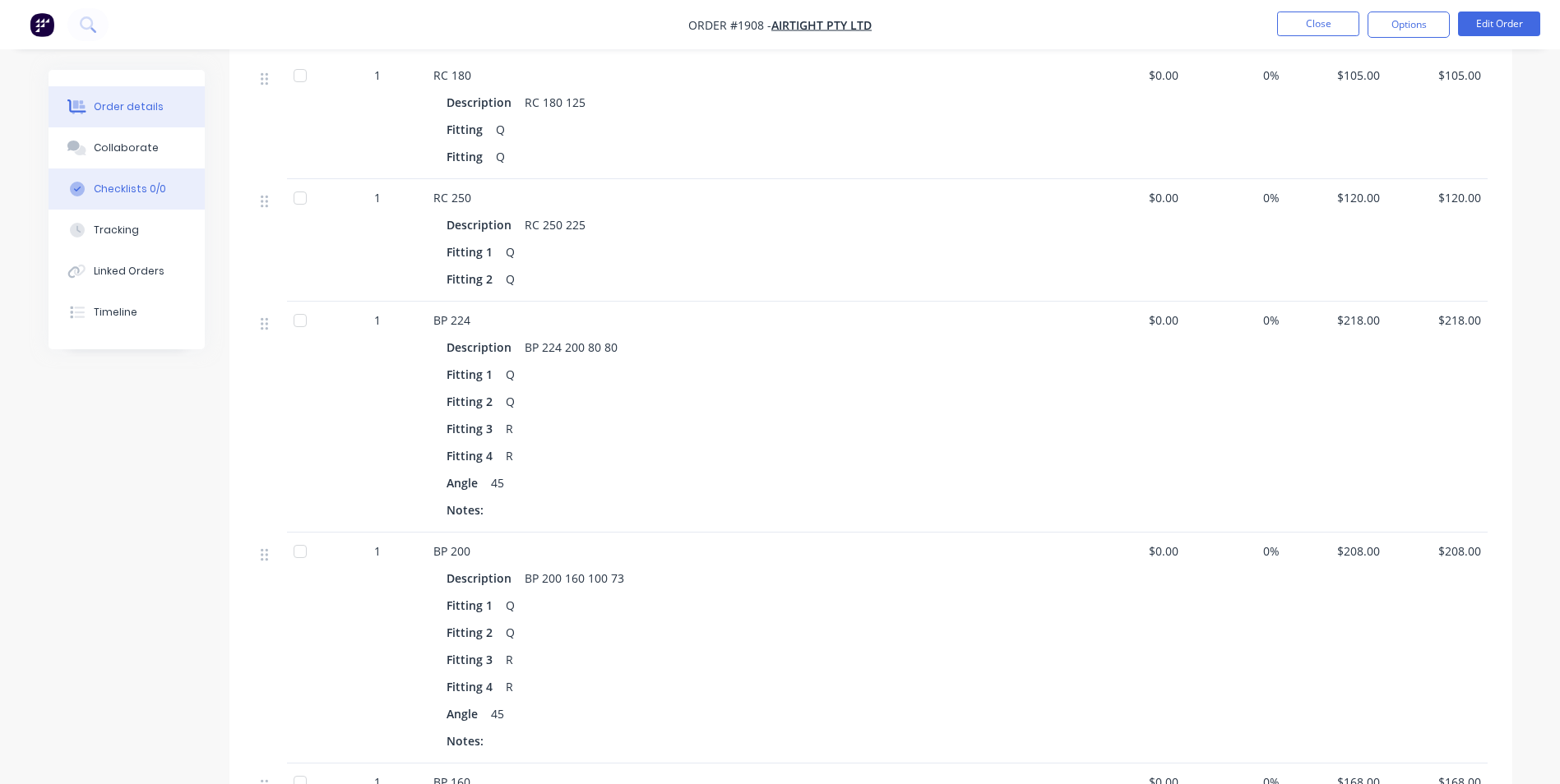
scroll to position [905, 0]
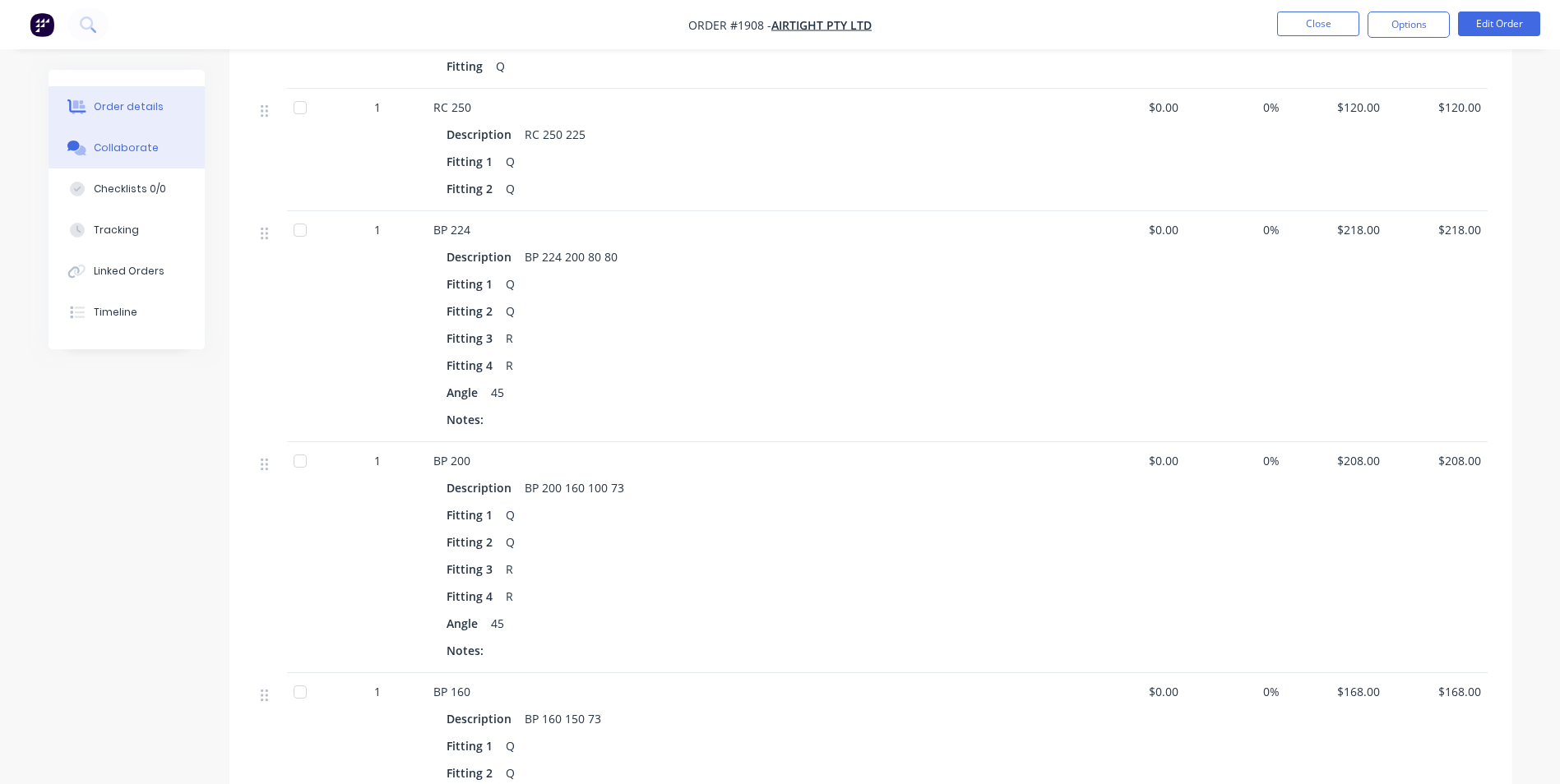
click at [132, 155] on div "Collaborate" at bounding box center [126, 148] width 65 height 15
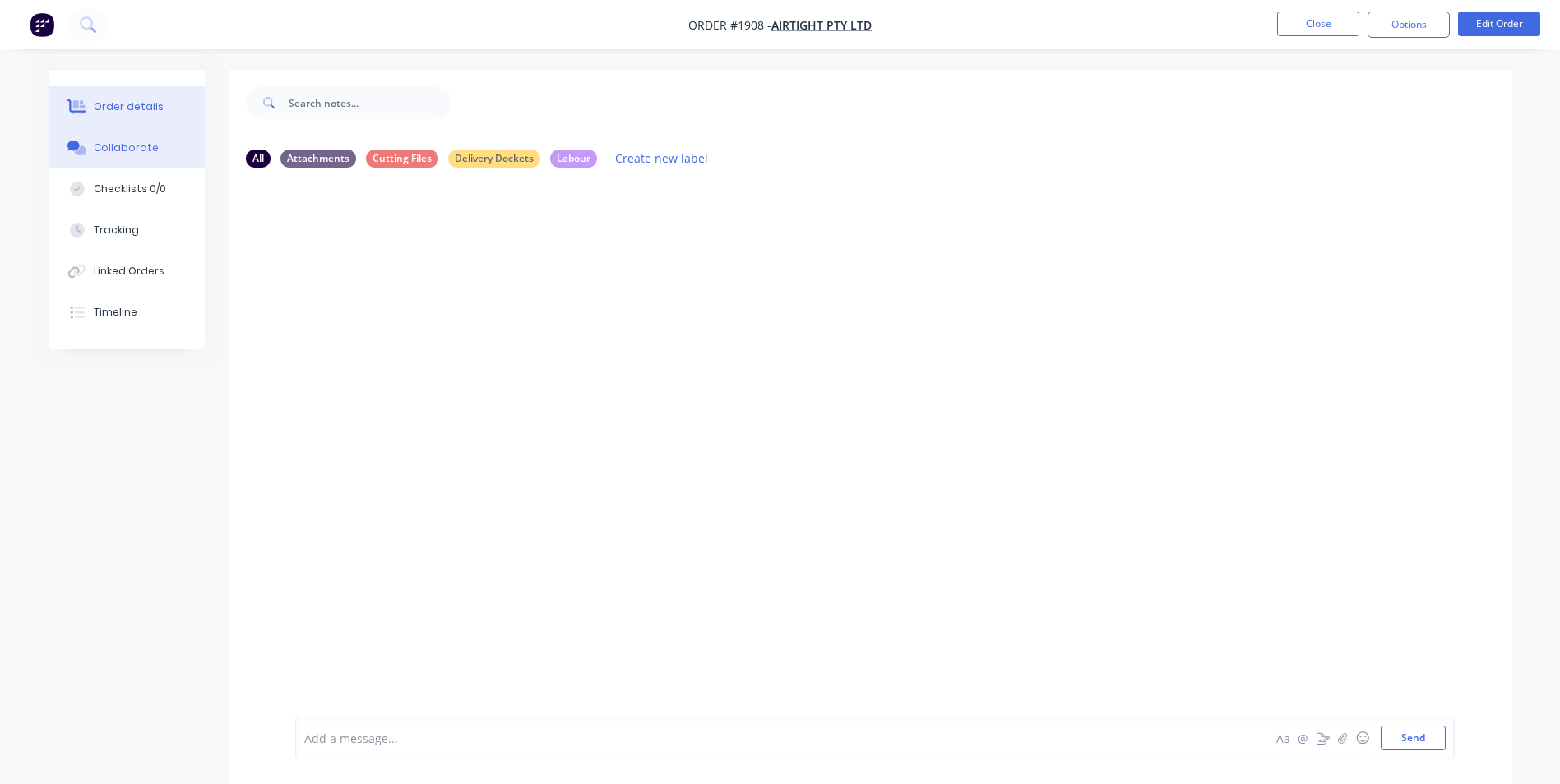
click at [112, 105] on div "Order details" at bounding box center [129, 107] width 70 height 15
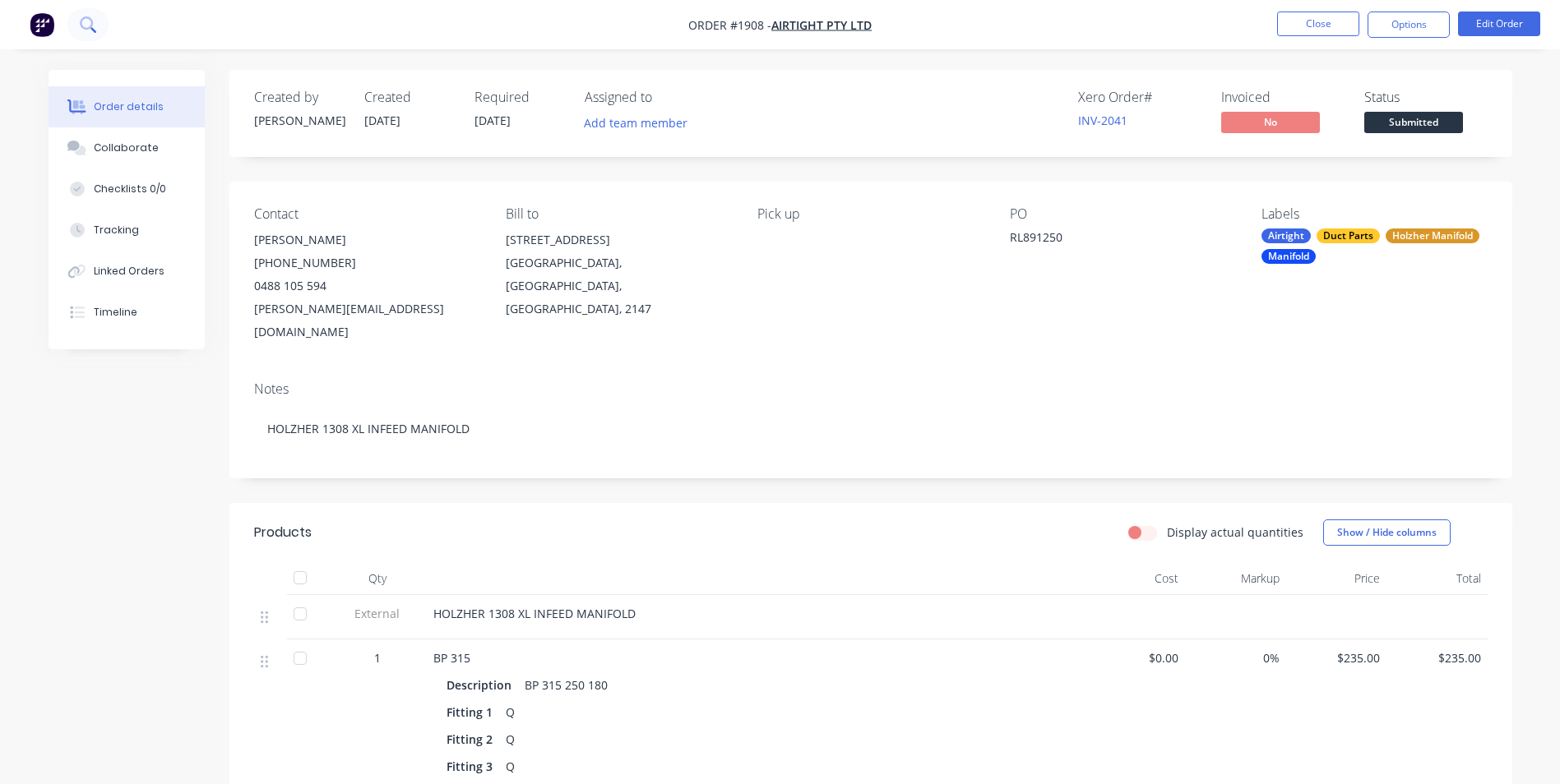
click at [74, 19] on button at bounding box center [87, 25] width 41 height 33
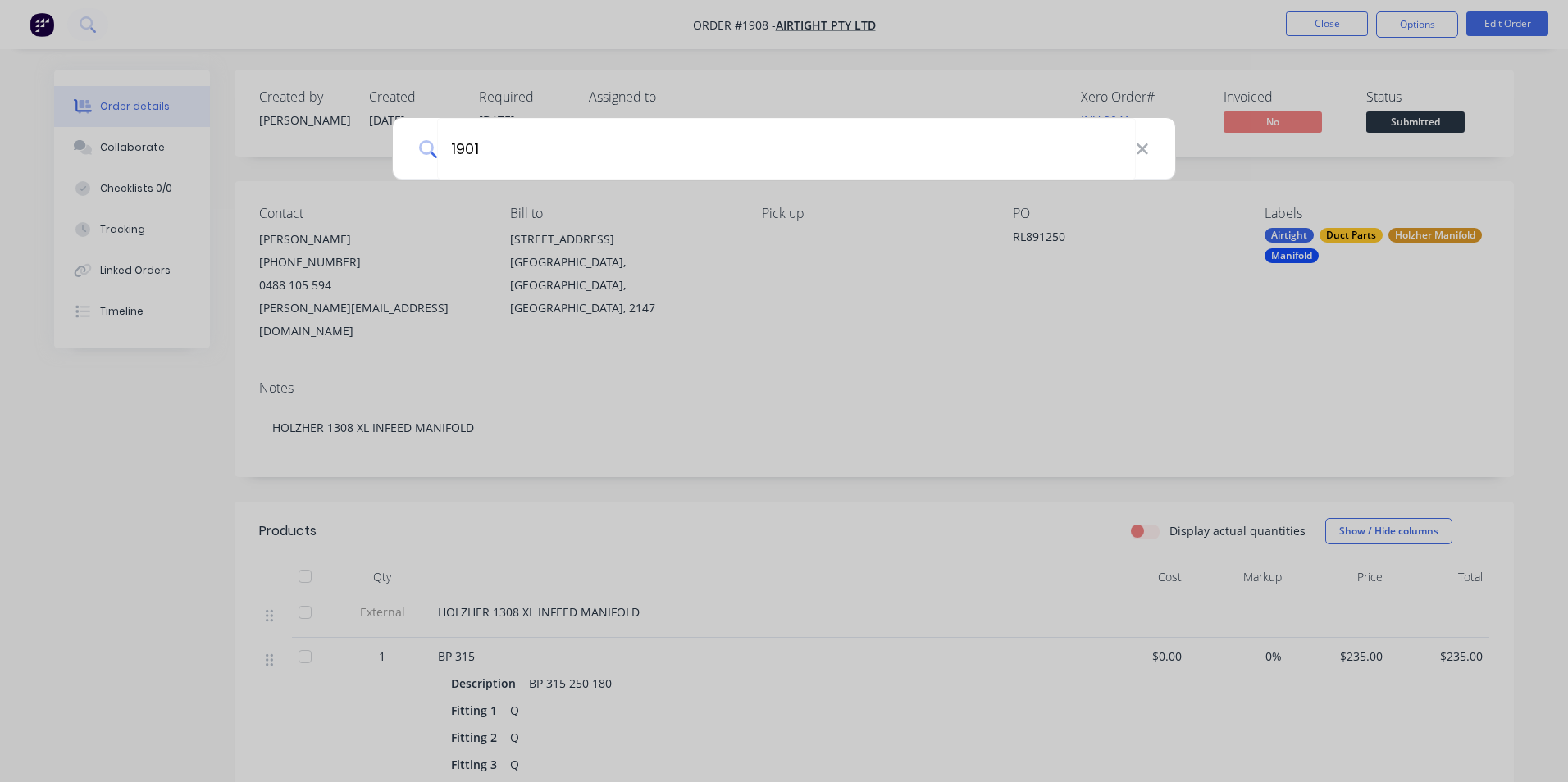
type input "1901"
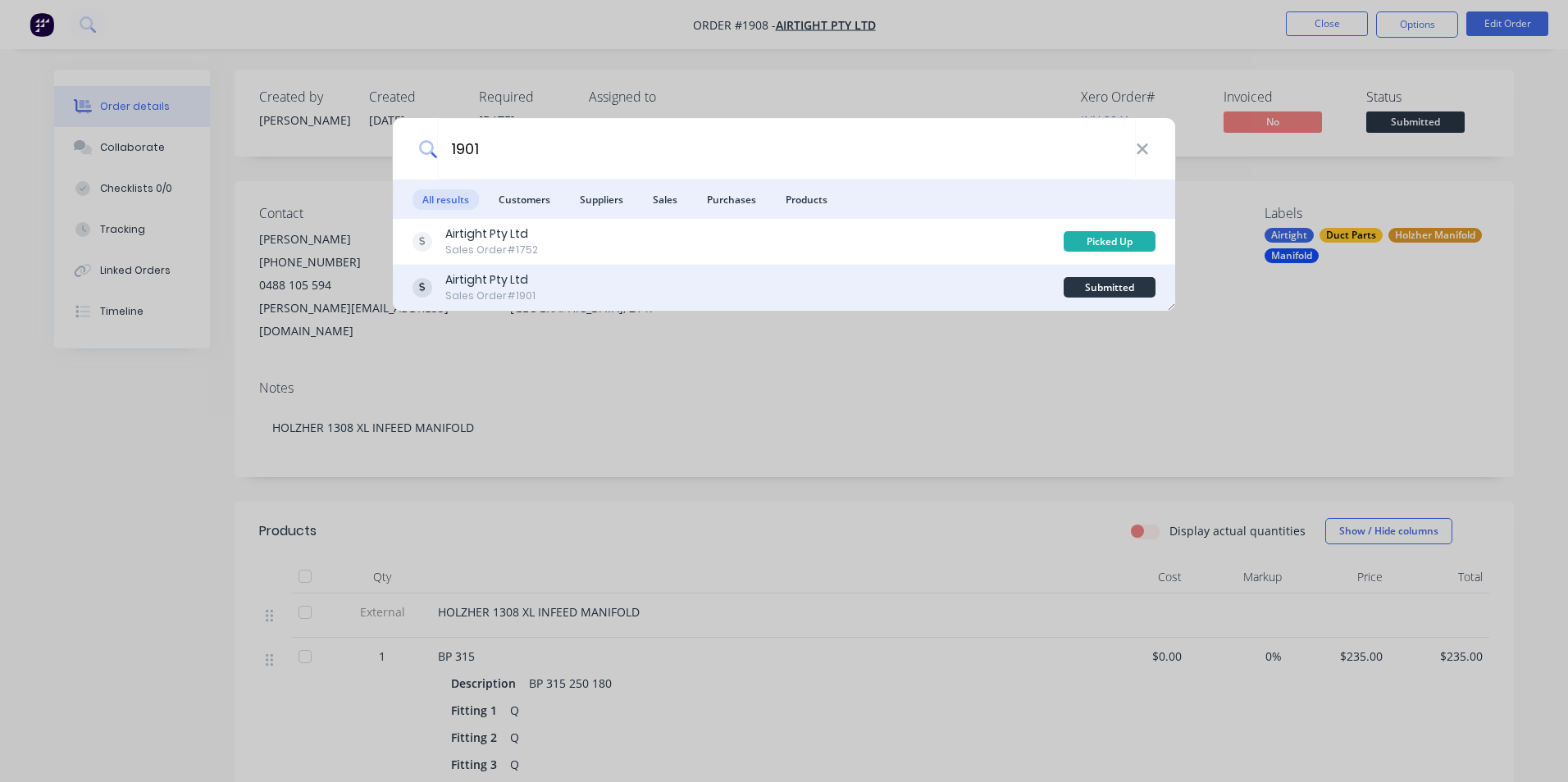
click at [582, 280] on div "Airtight Pty Ltd Sales Order #1901" at bounding box center [738, 287] width 651 height 32
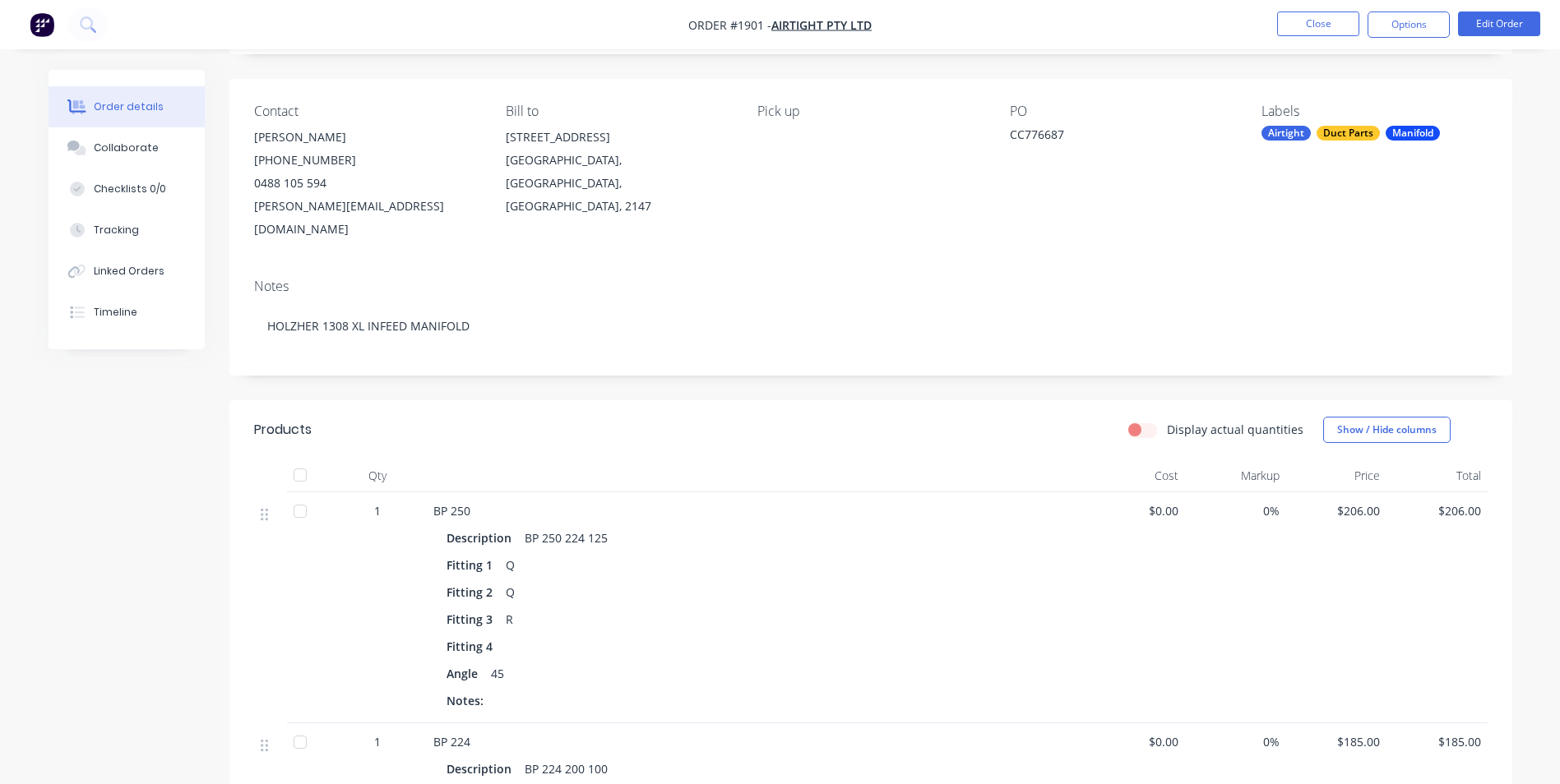
scroll to position [411, 0]
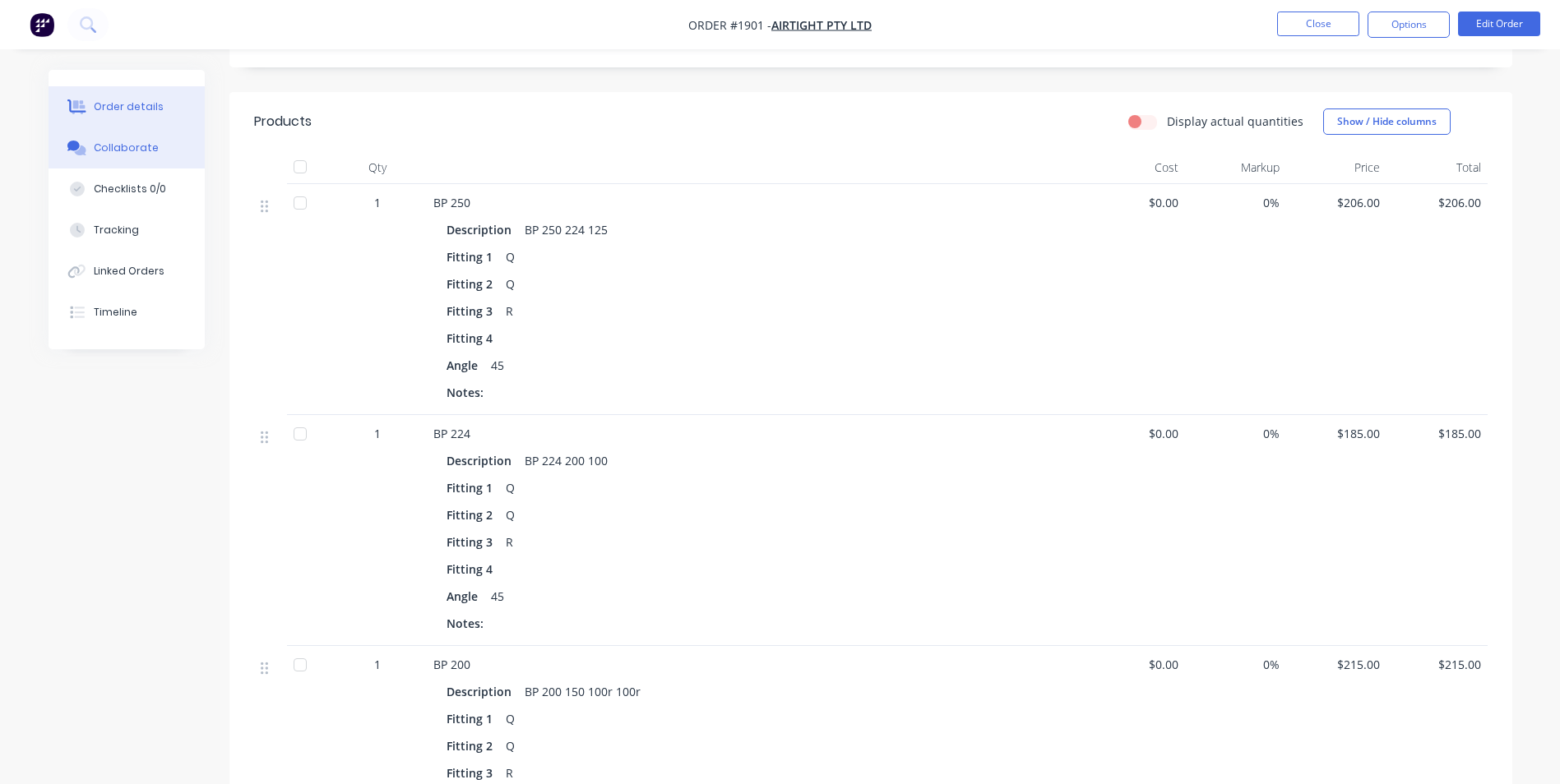
click at [139, 153] on div "Collaborate" at bounding box center [126, 148] width 65 height 15
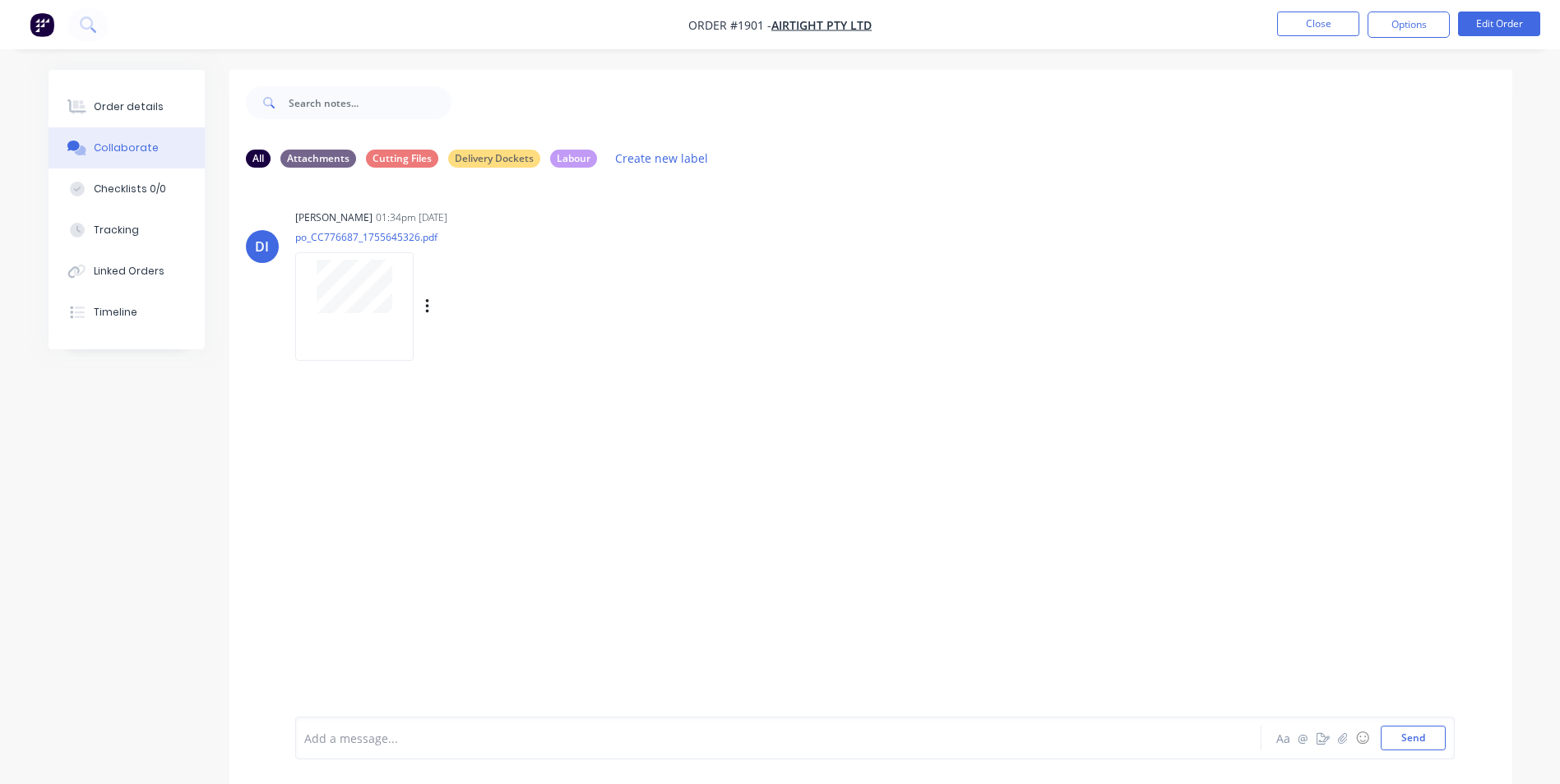
click at [274, 257] on div "DI" at bounding box center [262, 247] width 33 height 33
click at [307, 273] on div at bounding box center [354, 286] width 104 height 53
click at [102, 113] on div "Order details" at bounding box center [129, 107] width 70 height 15
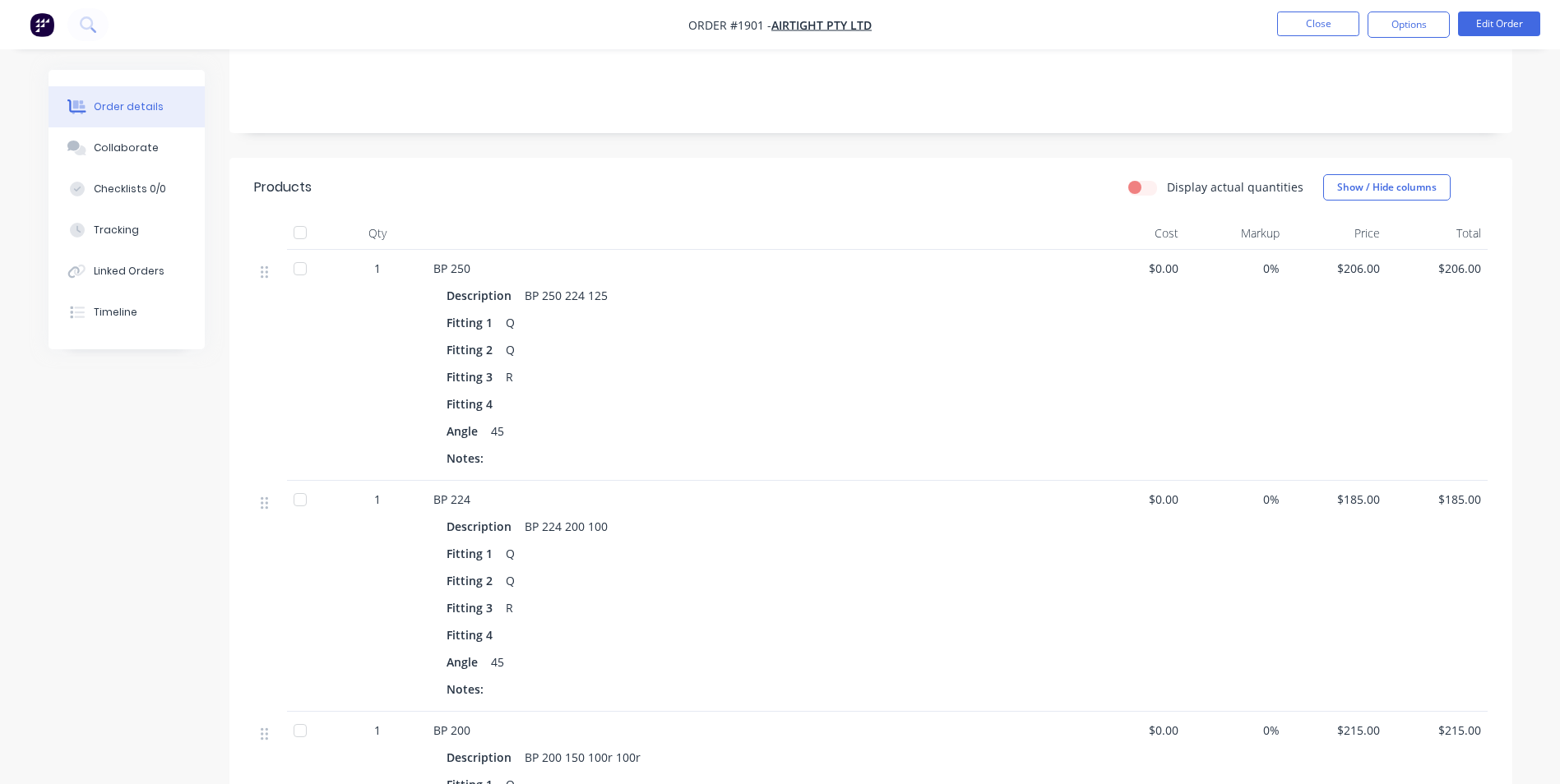
scroll to position [165, 0]
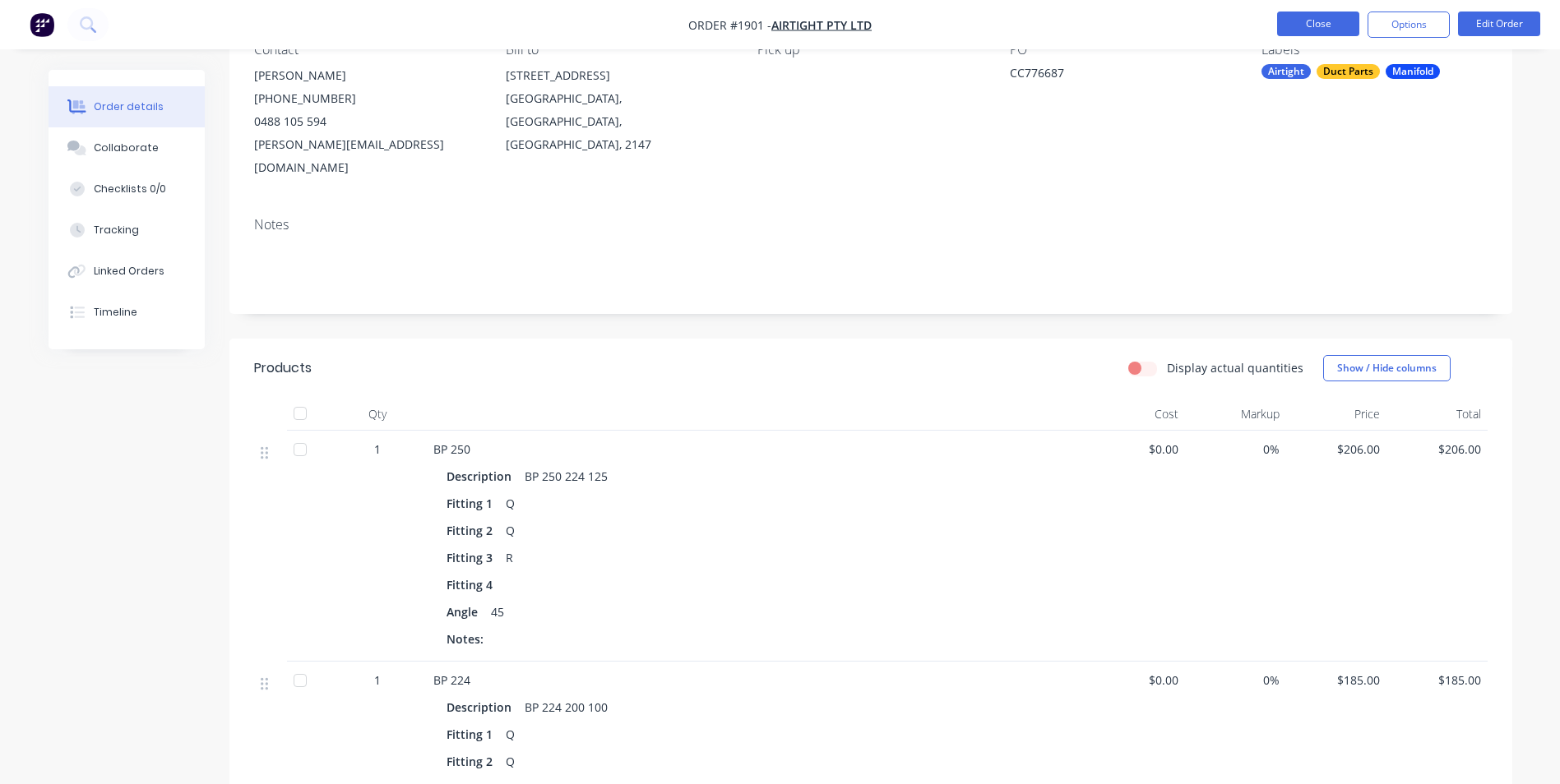
click at [1304, 27] on button "Close" at bounding box center [1318, 24] width 82 height 25
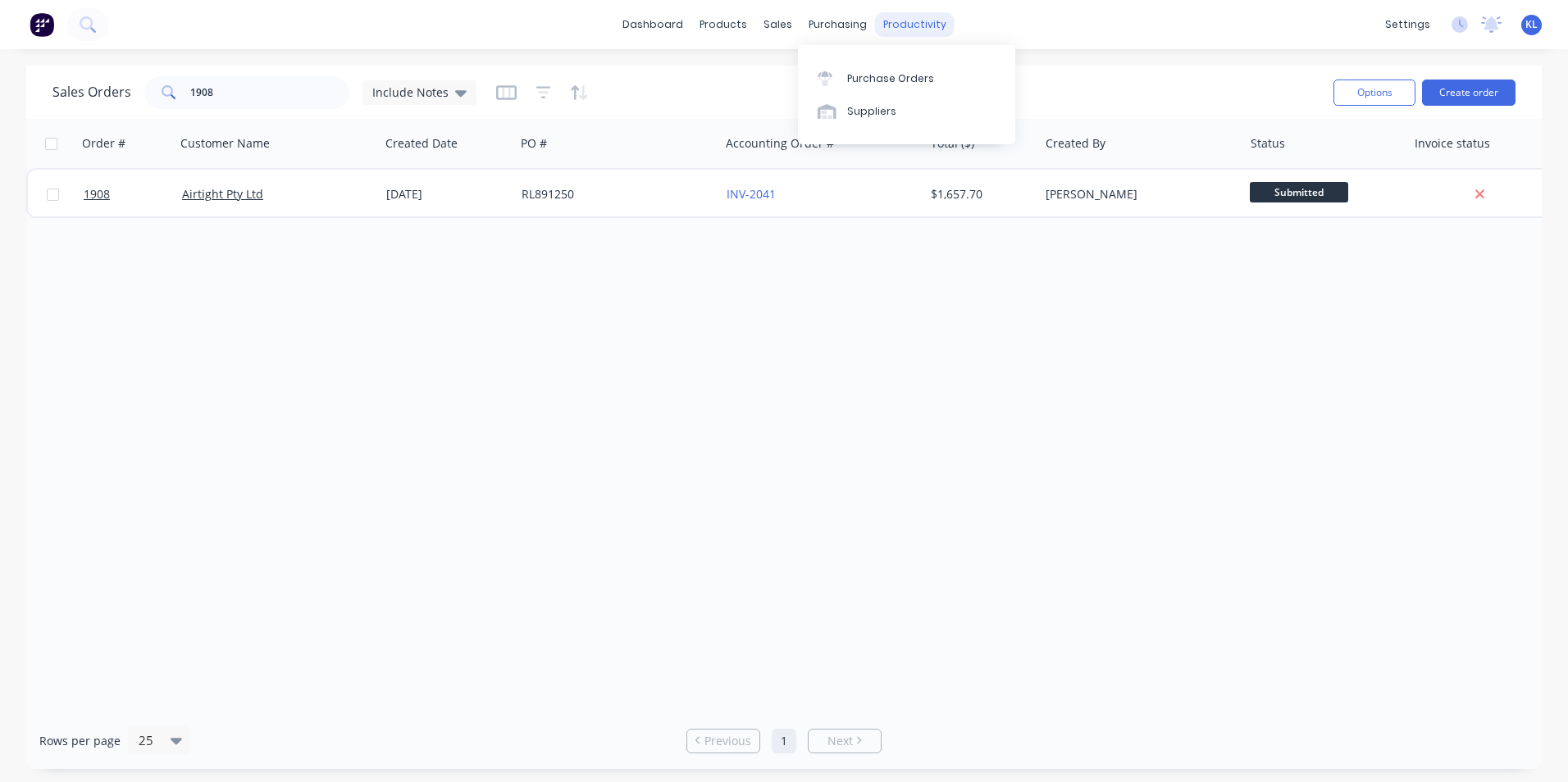
click at [913, 27] on div "productivity" at bounding box center [914, 24] width 80 height 25
click at [944, 81] on div "Workflow" at bounding box center [943, 79] width 50 height 15
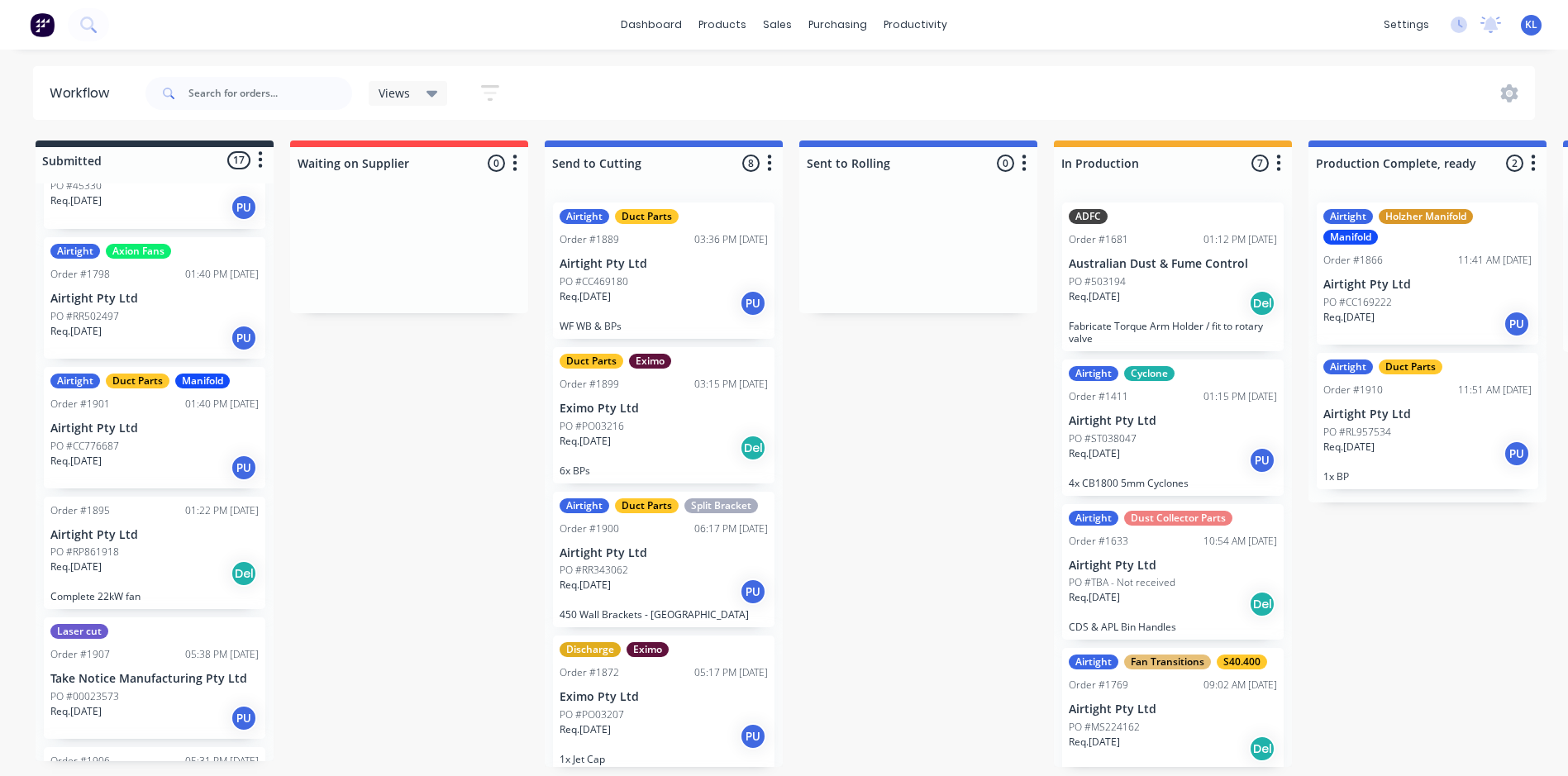
scroll to position [827, 0]
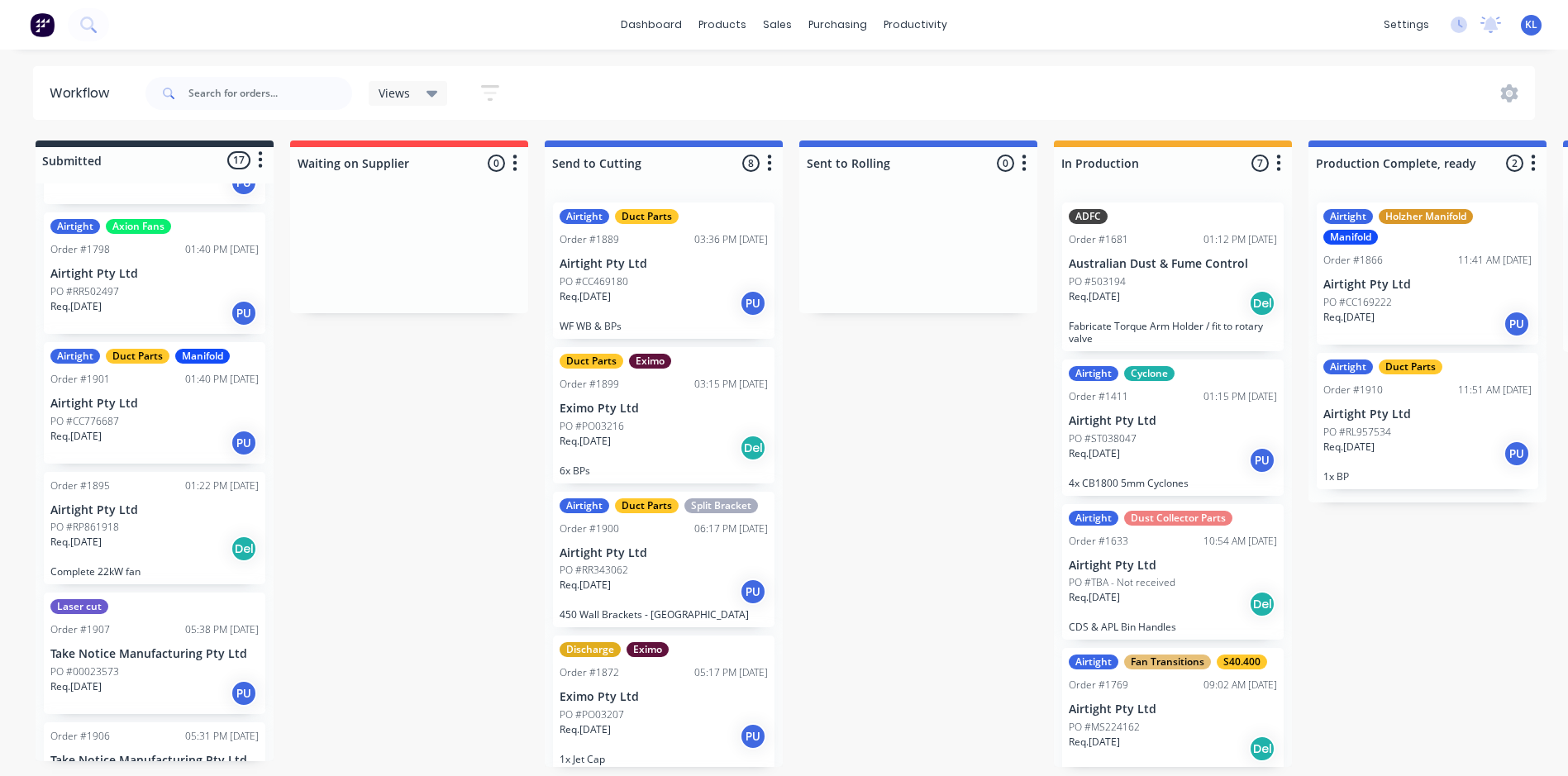
click at [190, 435] on div "Req. 20/08/25 PU" at bounding box center [154, 443] width 208 height 28
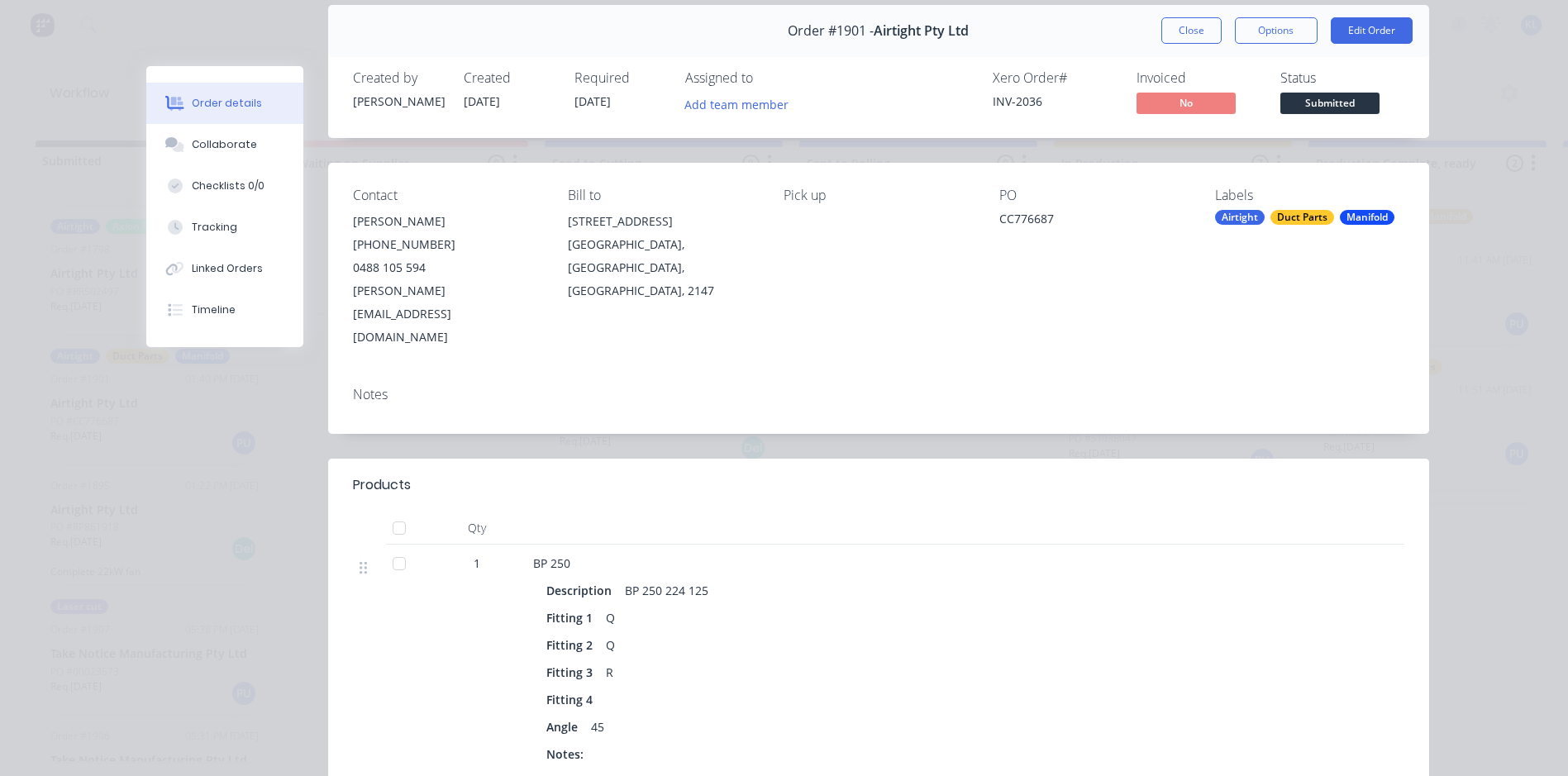
scroll to position [0, 0]
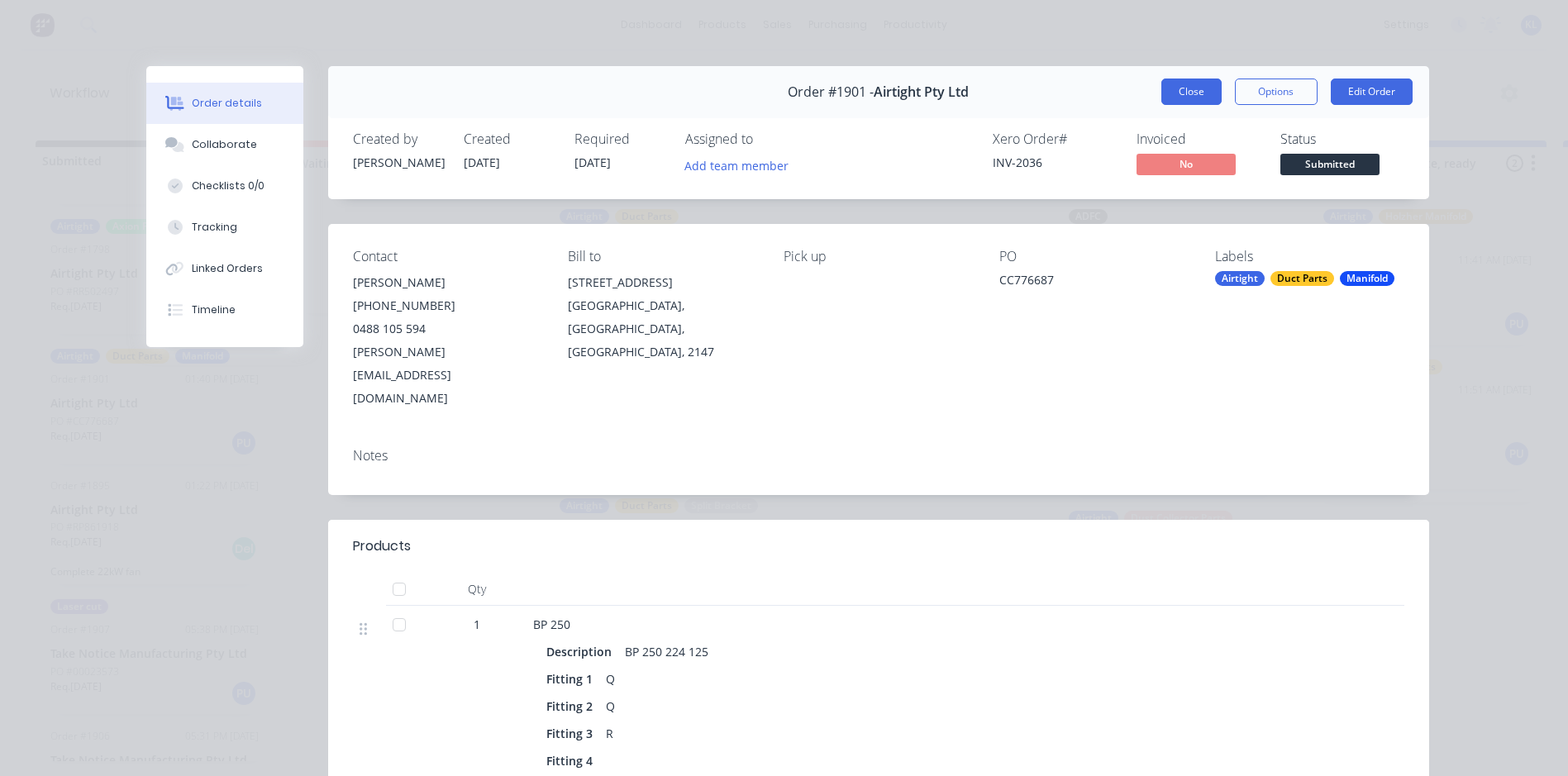
click at [1194, 93] on button "Close" at bounding box center [1191, 92] width 60 height 27
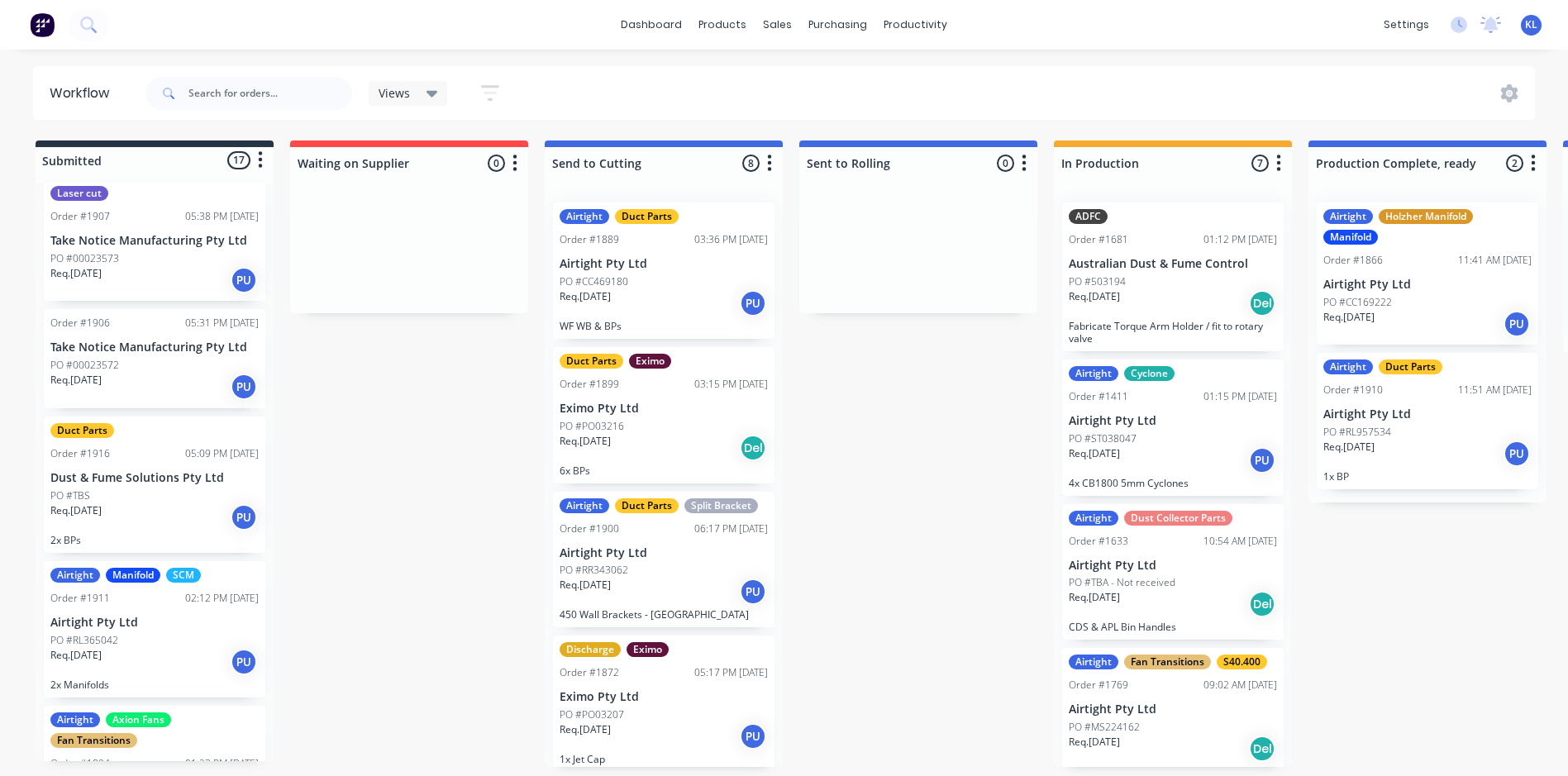
scroll to position [1405, 0]
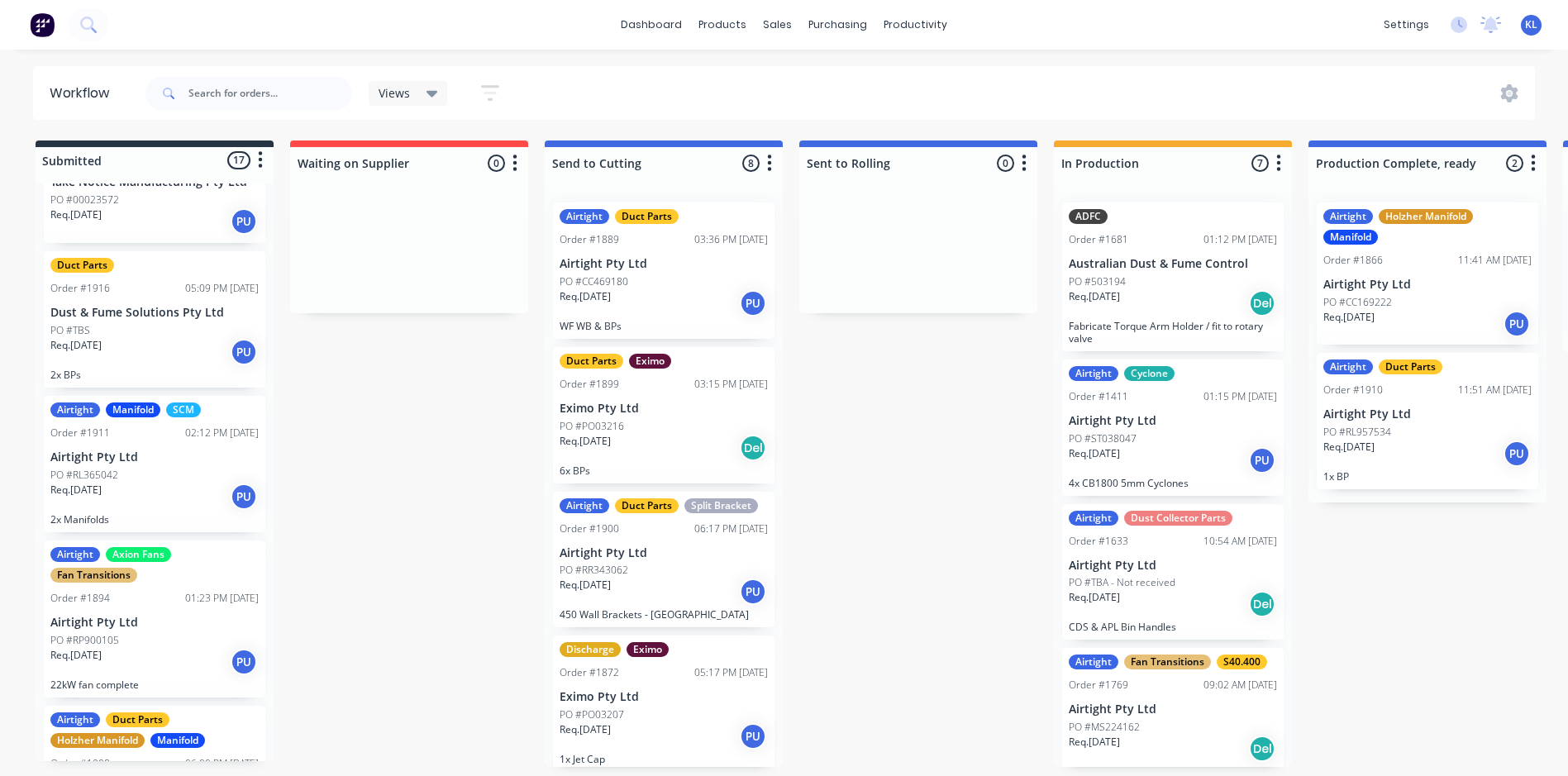
click at [166, 353] on div "Req. 25/08/25 PU" at bounding box center [154, 351] width 208 height 28
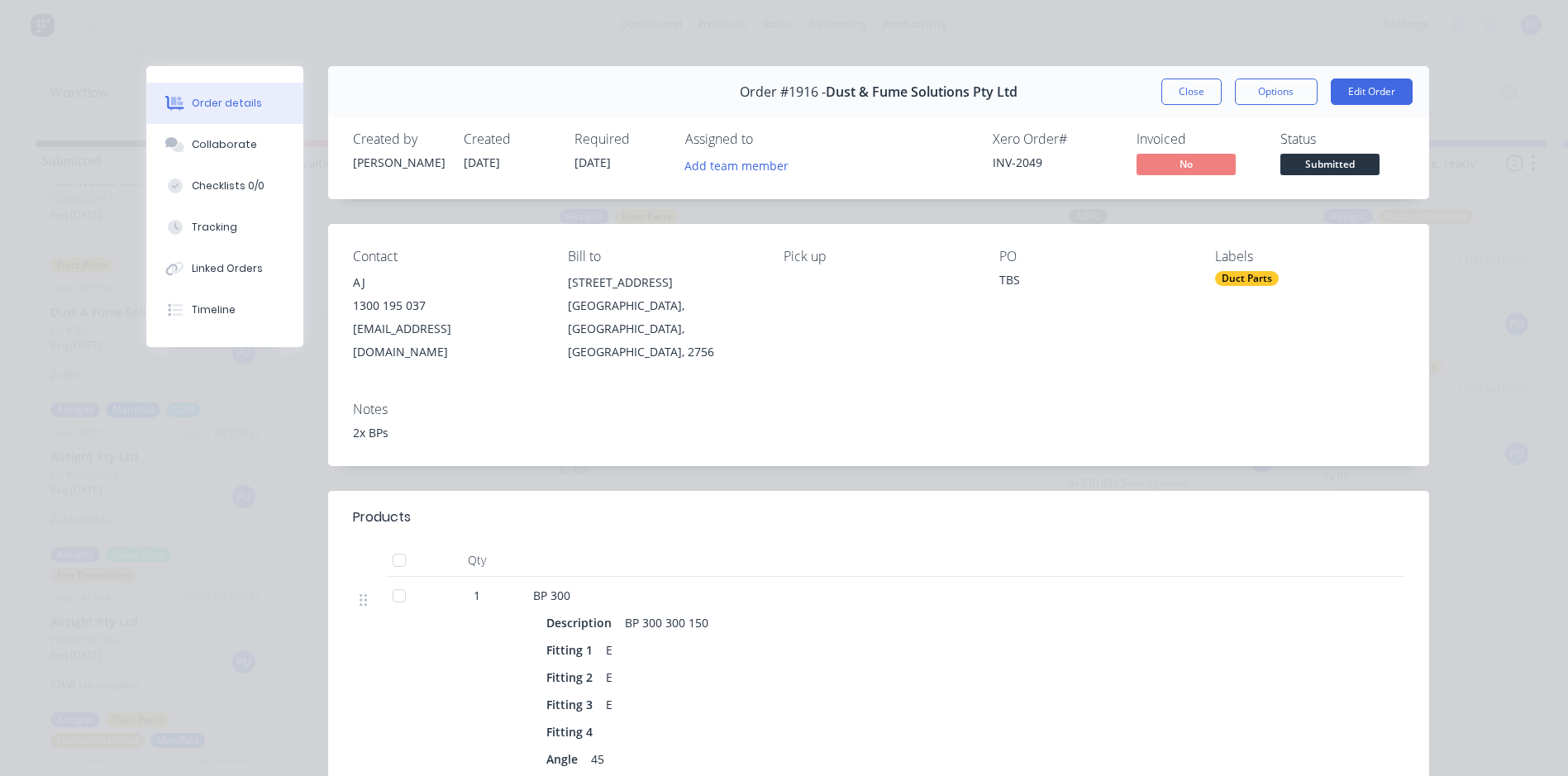
click at [1309, 163] on span "Submitted" at bounding box center [1329, 164] width 99 height 20
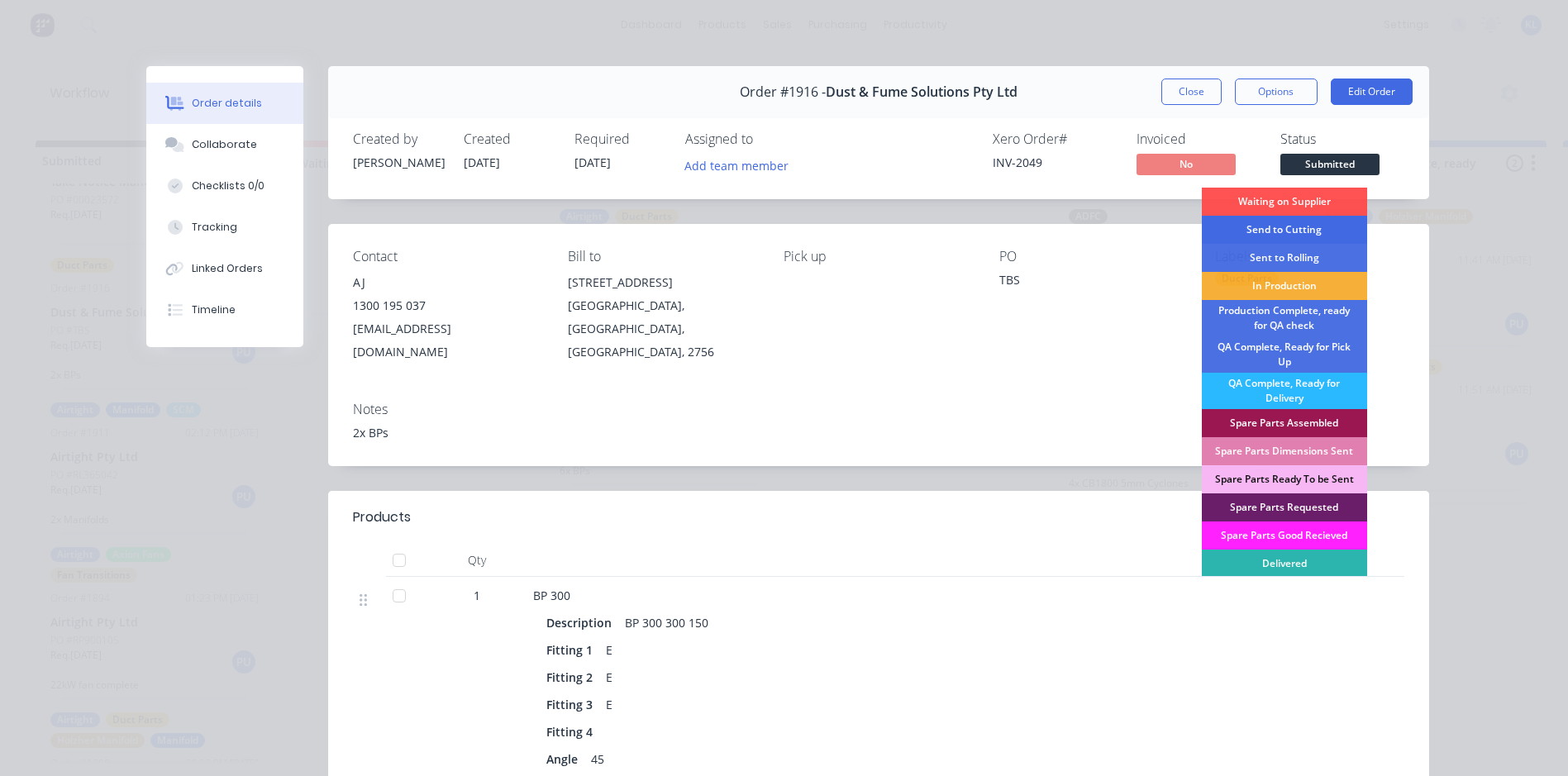
click at [1281, 228] on div "Send to Cutting" at bounding box center [1284, 229] width 166 height 28
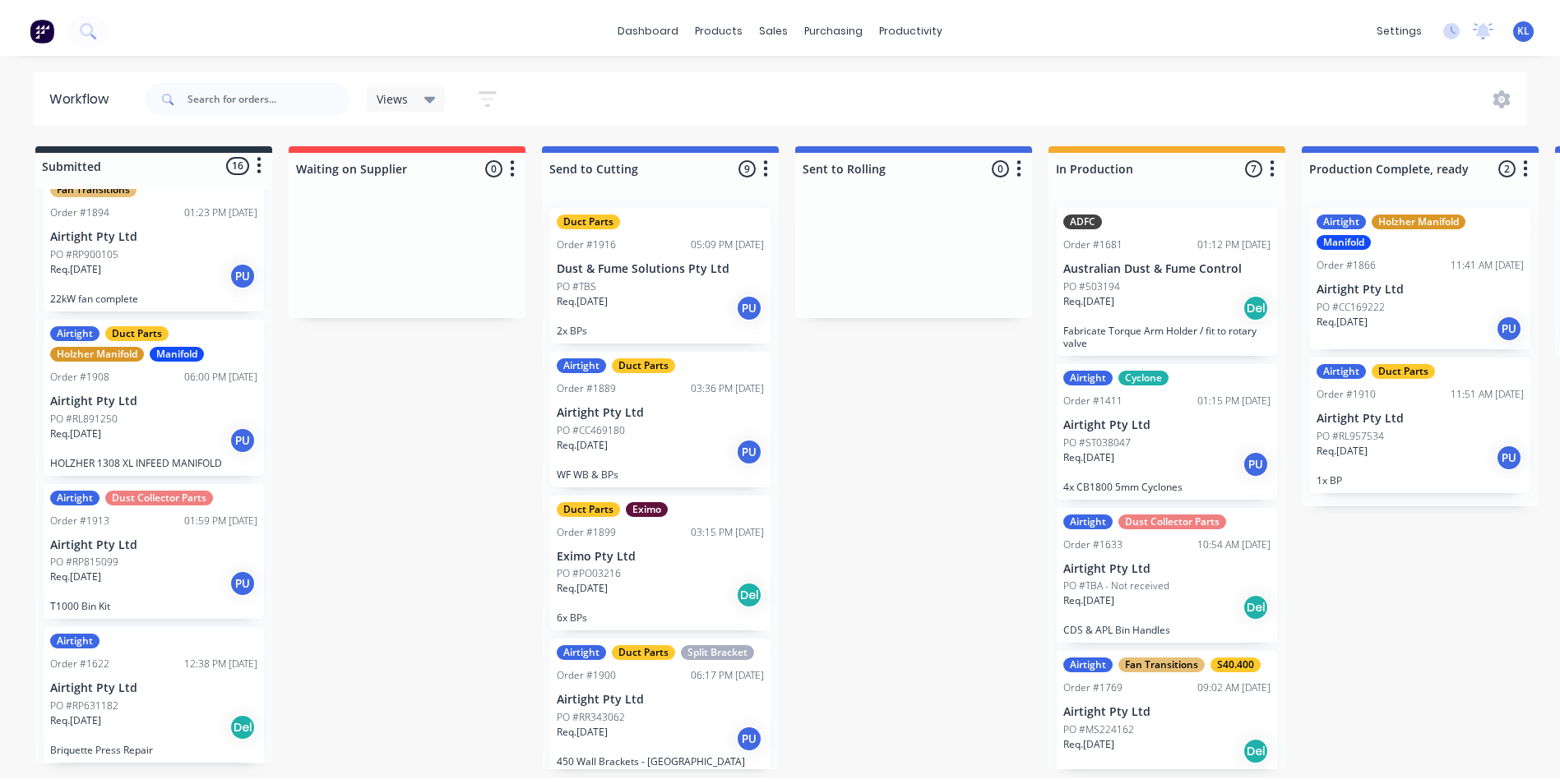
scroll to position [0, 0]
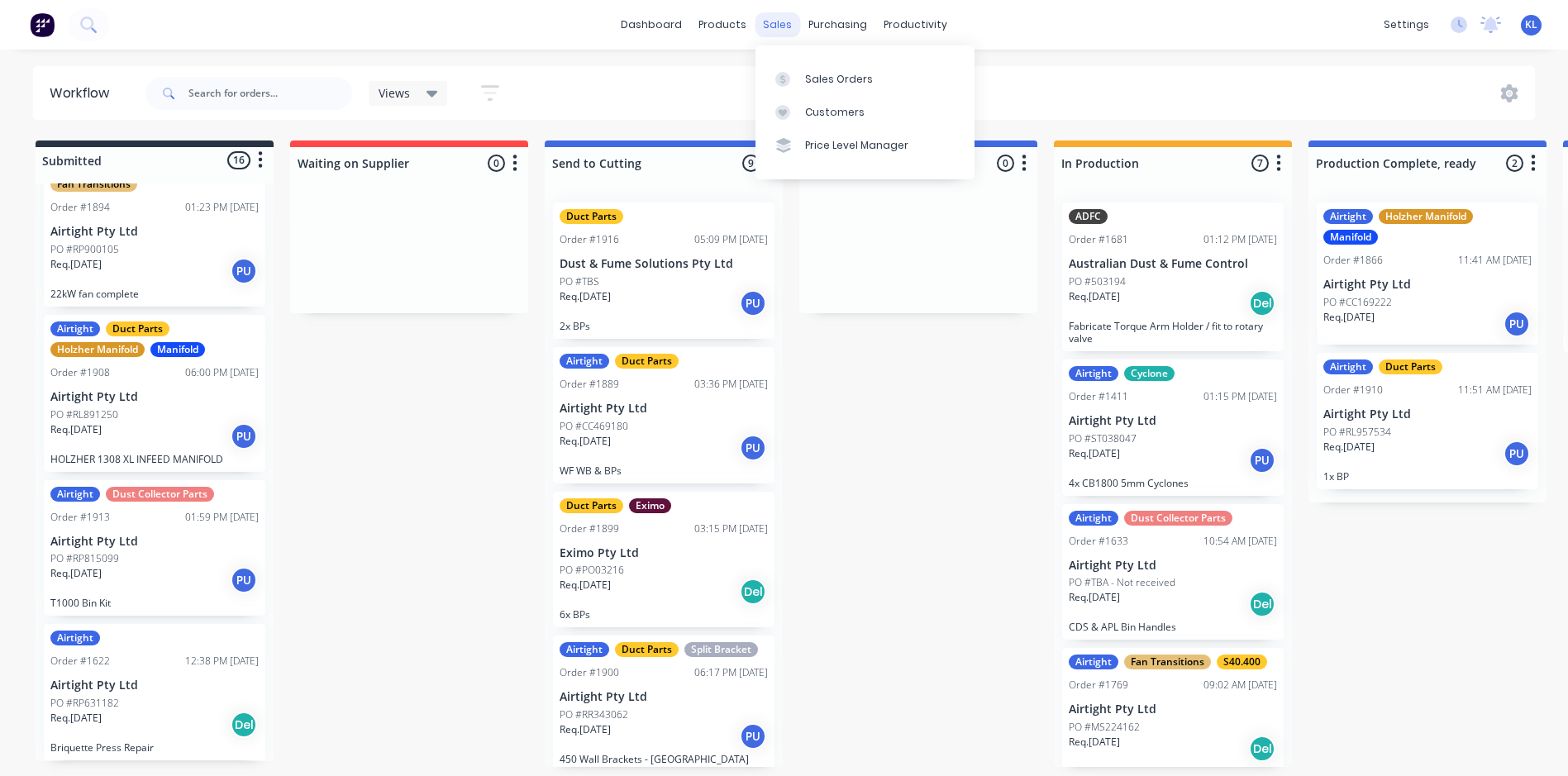
click at [785, 23] on div "sales" at bounding box center [777, 24] width 45 height 25
click at [827, 72] on div "Sales Orders" at bounding box center [838, 80] width 68 height 15
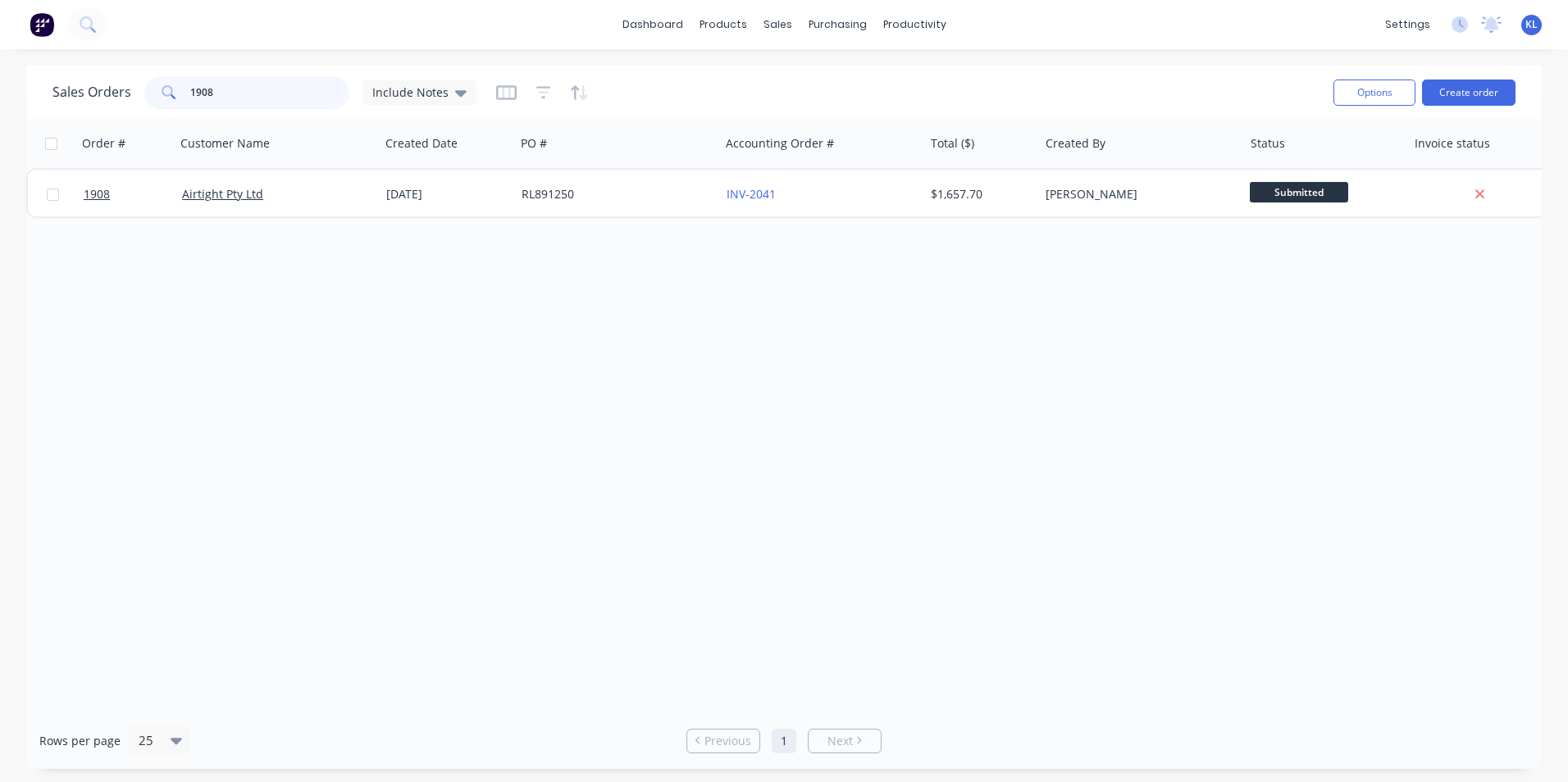
drag, startPoint x: 246, startPoint y: 103, endPoint x: 22, endPoint y: 126, distance: 225.2
click at [23, 124] on div "Sales Orders 1908 Include Notes Options Create order Order # Customer Name Crea…" at bounding box center [784, 417] width 1568 height 704
type input "1911"
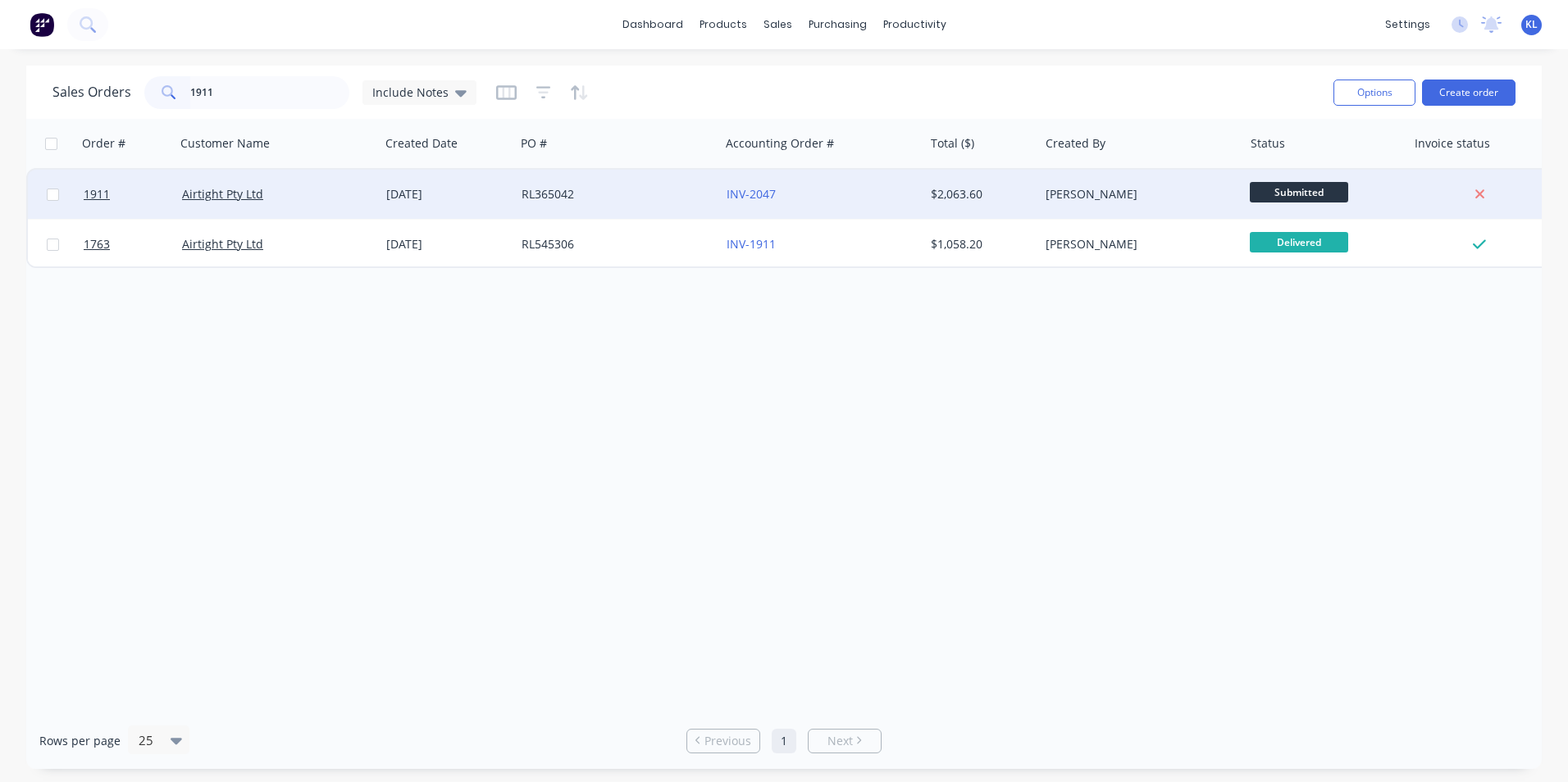
click at [339, 189] on div "Airtight Pty Ltd" at bounding box center [272, 195] width 182 height 17
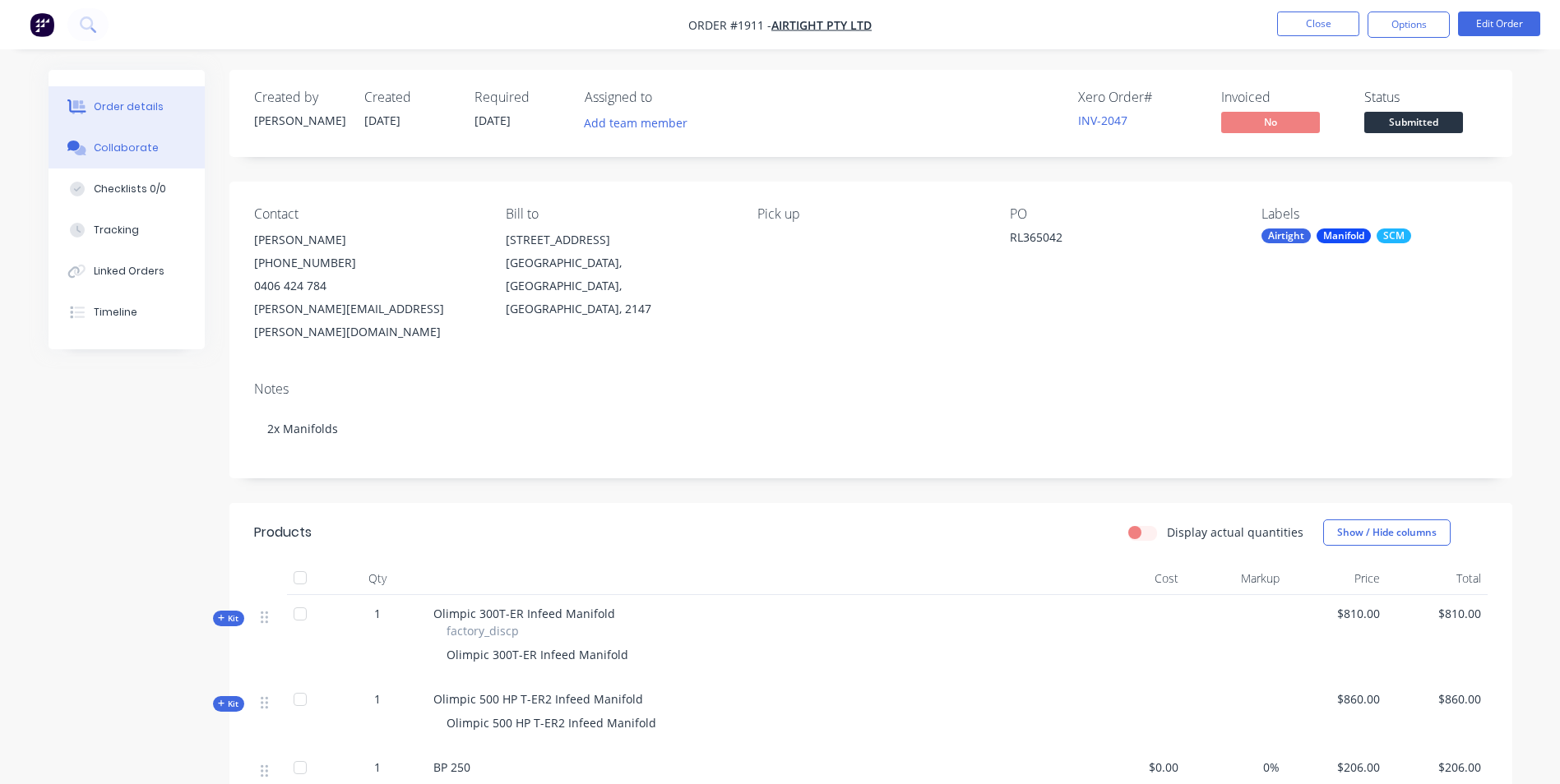
click at [123, 135] on button "Collaborate" at bounding box center [127, 148] width 156 height 41
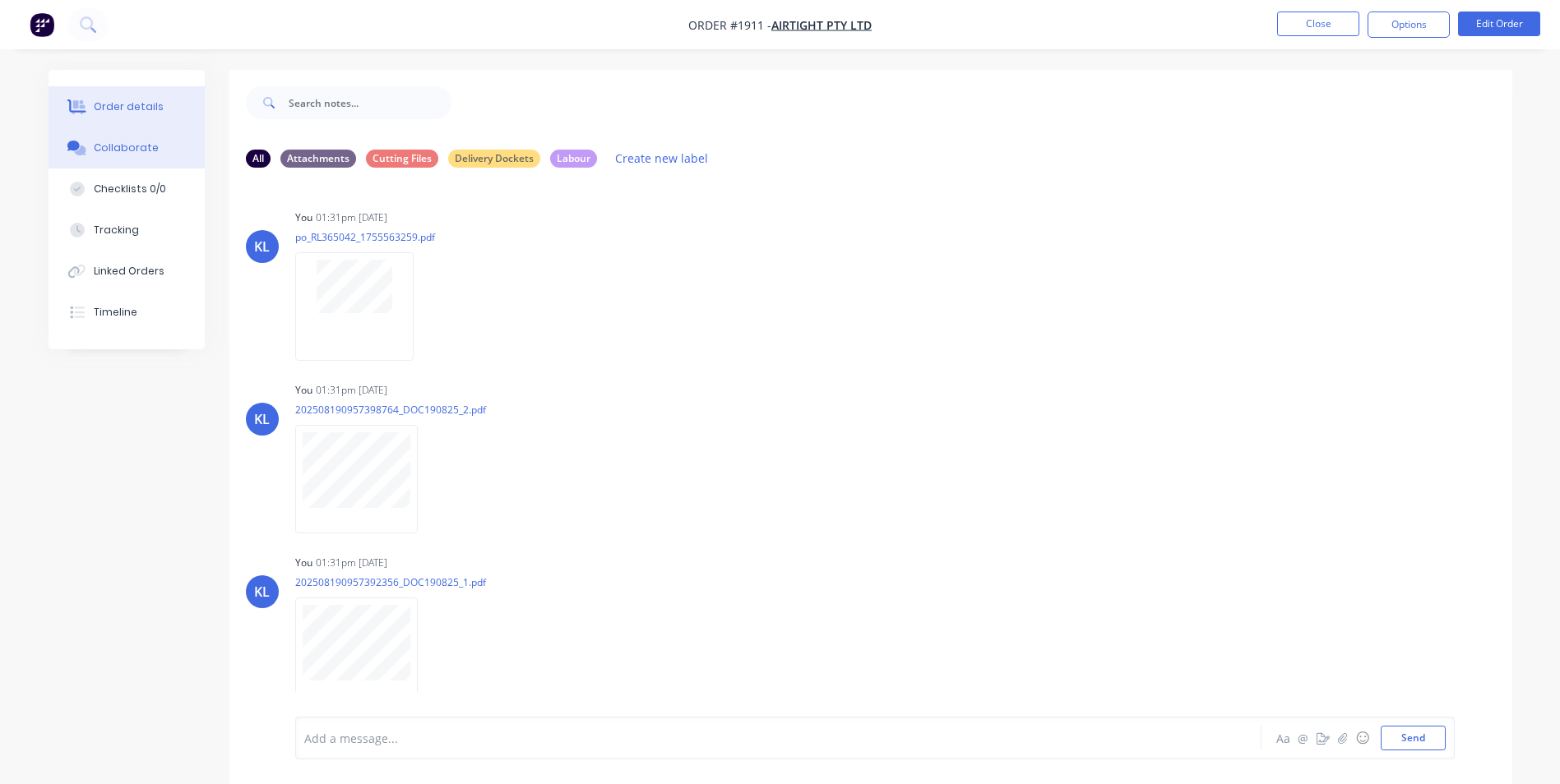
click at [176, 114] on button "Order details" at bounding box center [127, 107] width 156 height 41
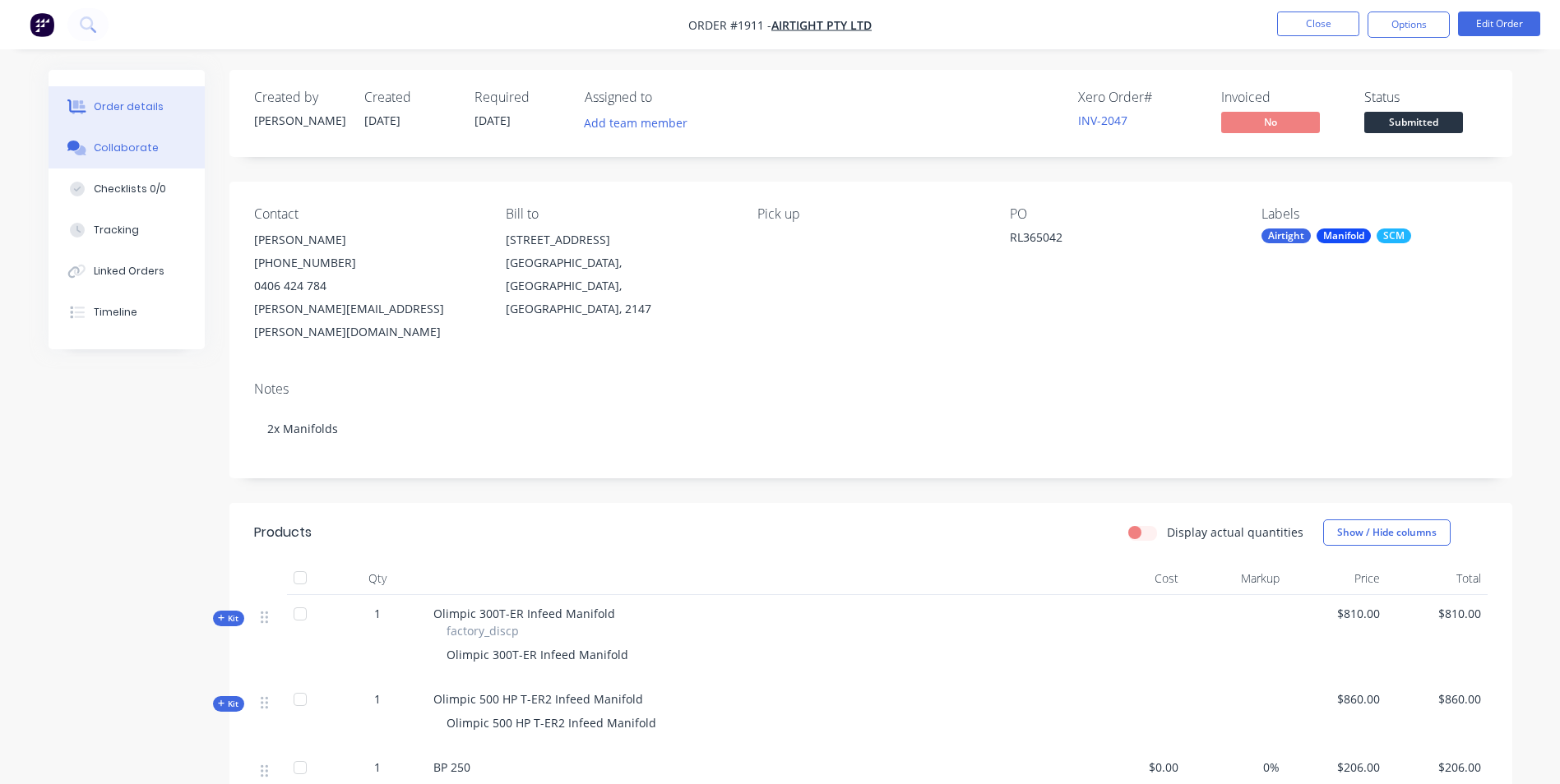
click at [135, 144] on div "Collaborate" at bounding box center [126, 148] width 65 height 15
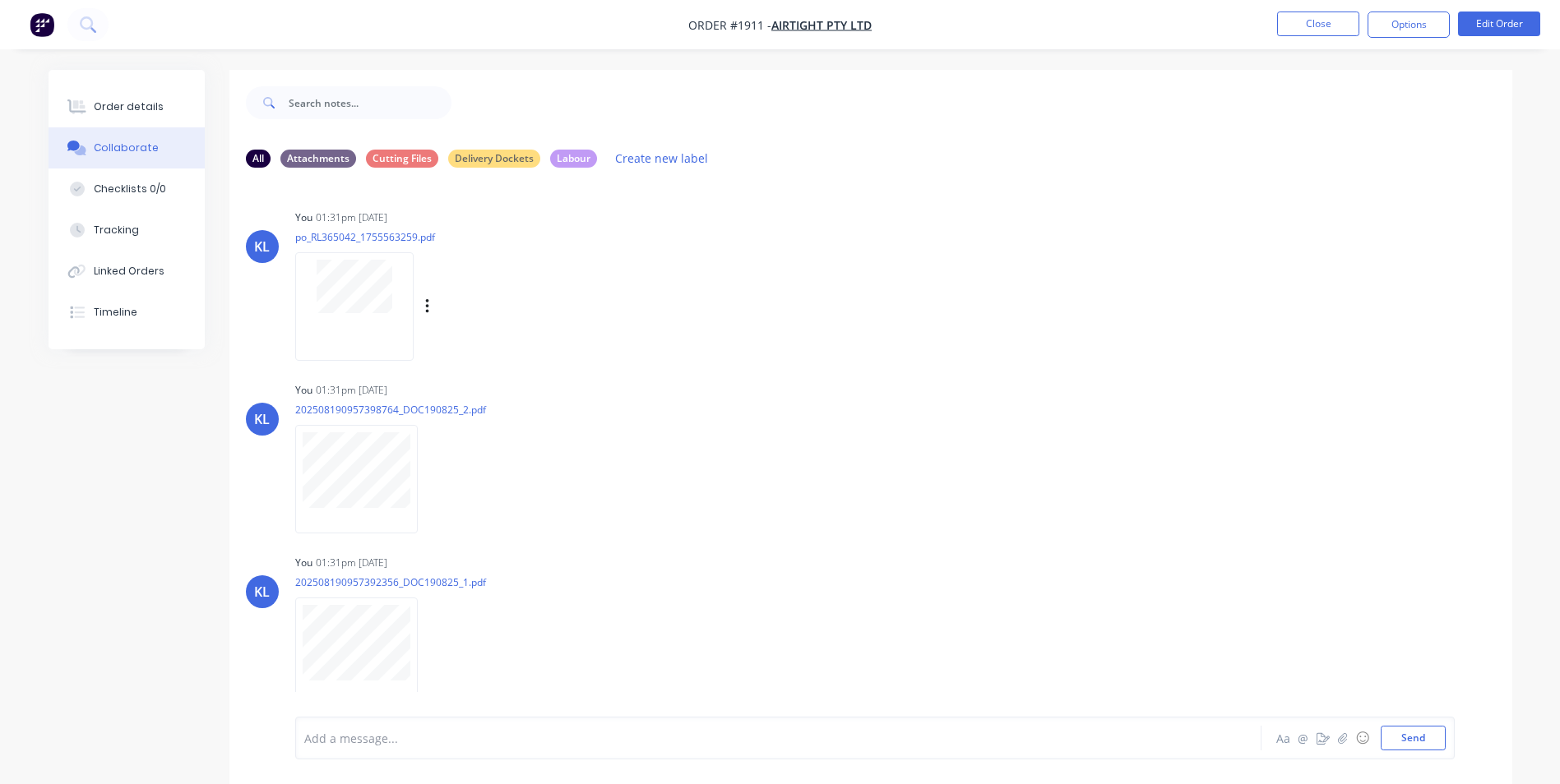
click at [373, 314] on div at bounding box center [354, 306] width 119 height 108
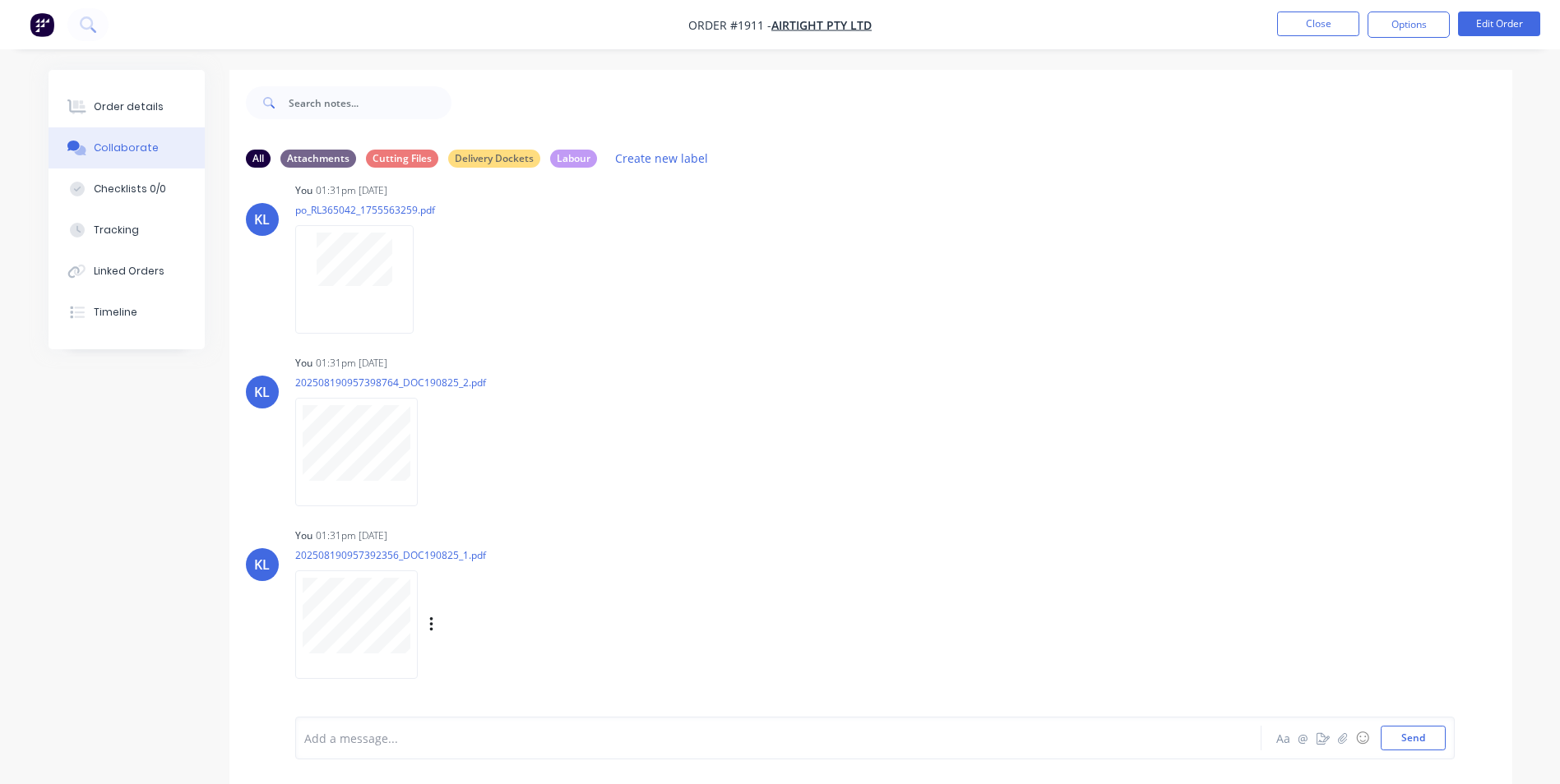
scroll to position [67, 0]
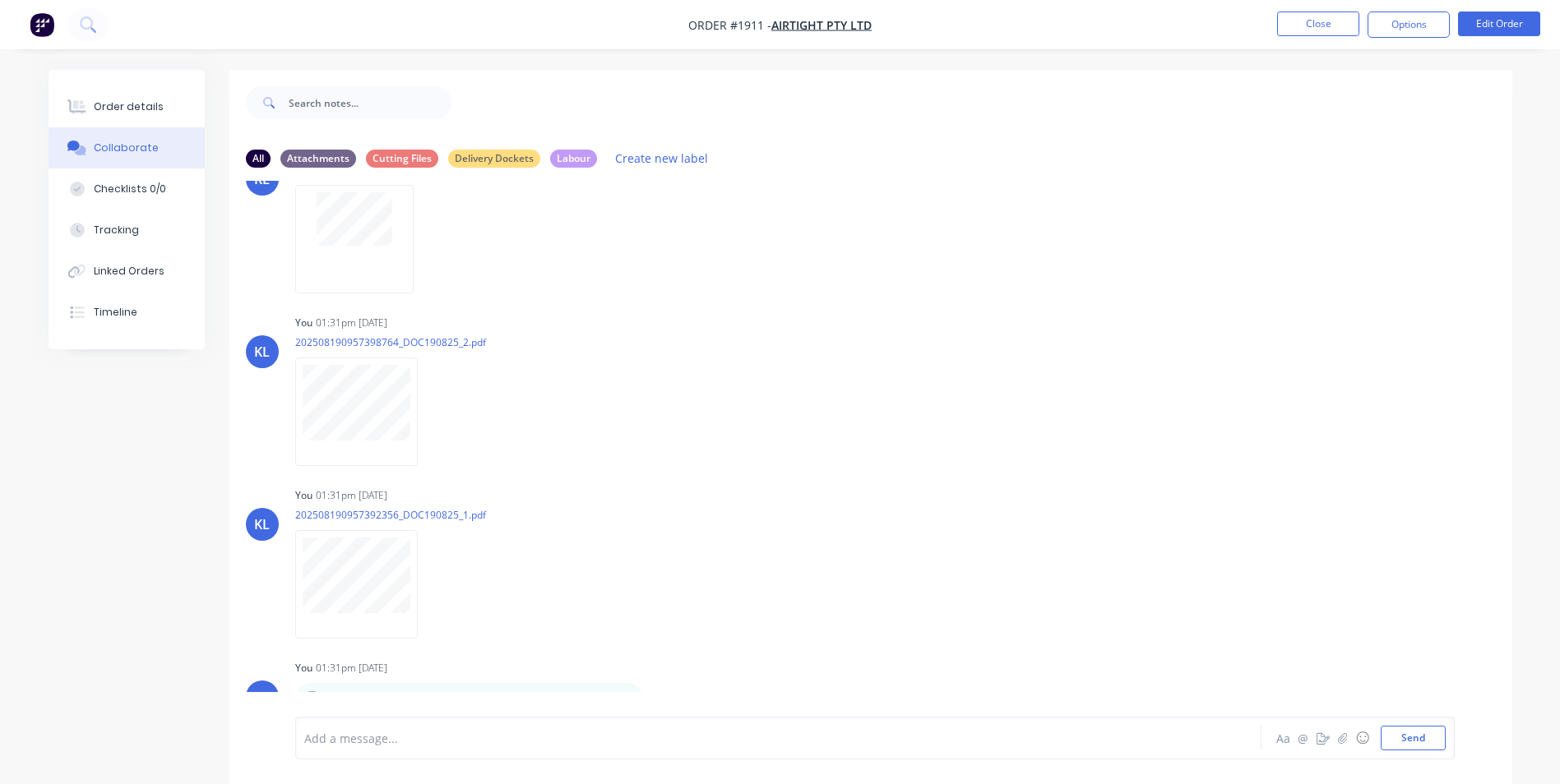
drag, startPoint x: 142, startPoint y: 101, endPoint x: 227, endPoint y: 109, distance: 85.4
click at [142, 101] on div "Order details" at bounding box center [129, 107] width 70 height 15
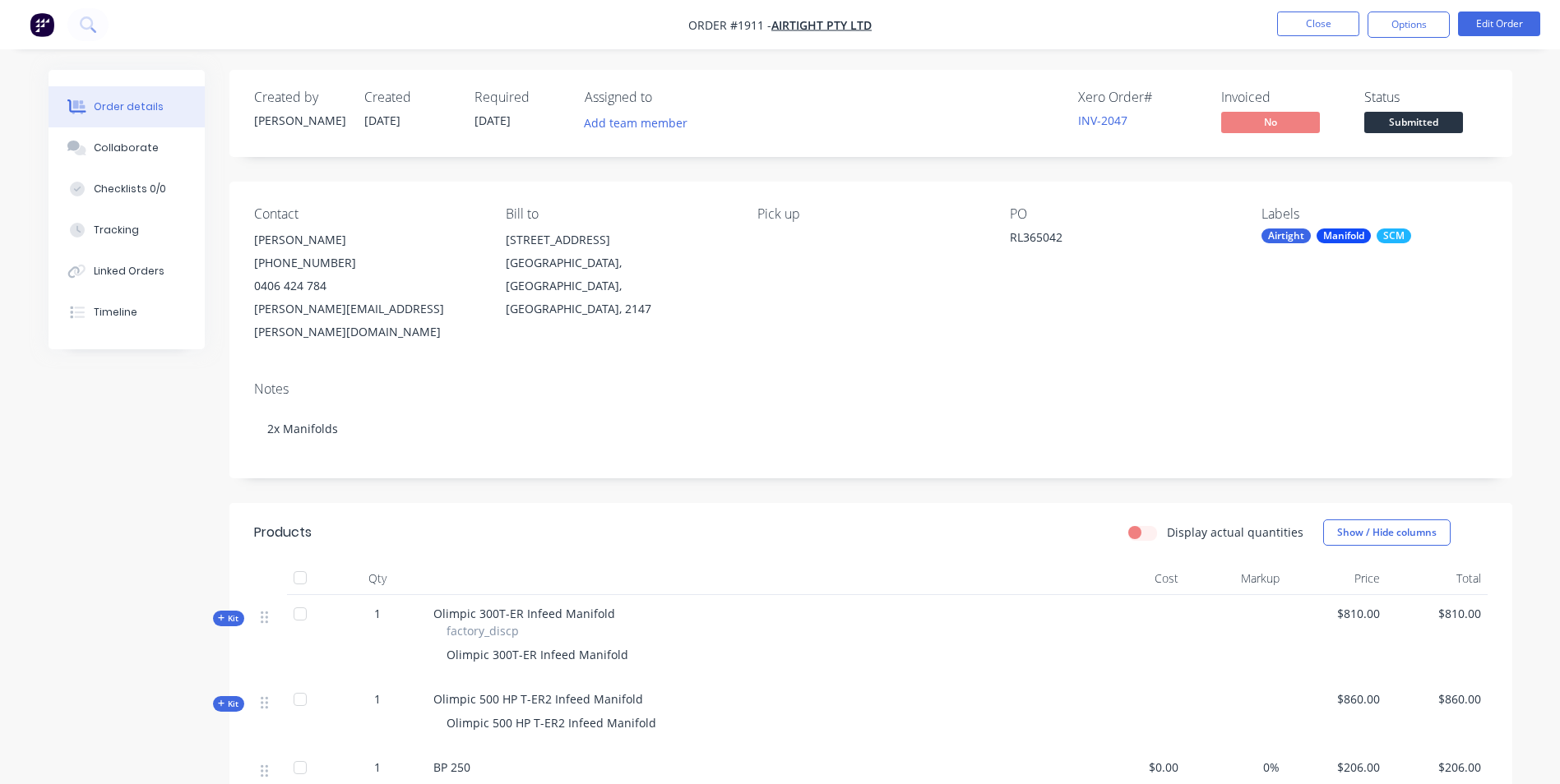
click at [1378, 120] on span "Submitted" at bounding box center [1413, 122] width 98 height 20
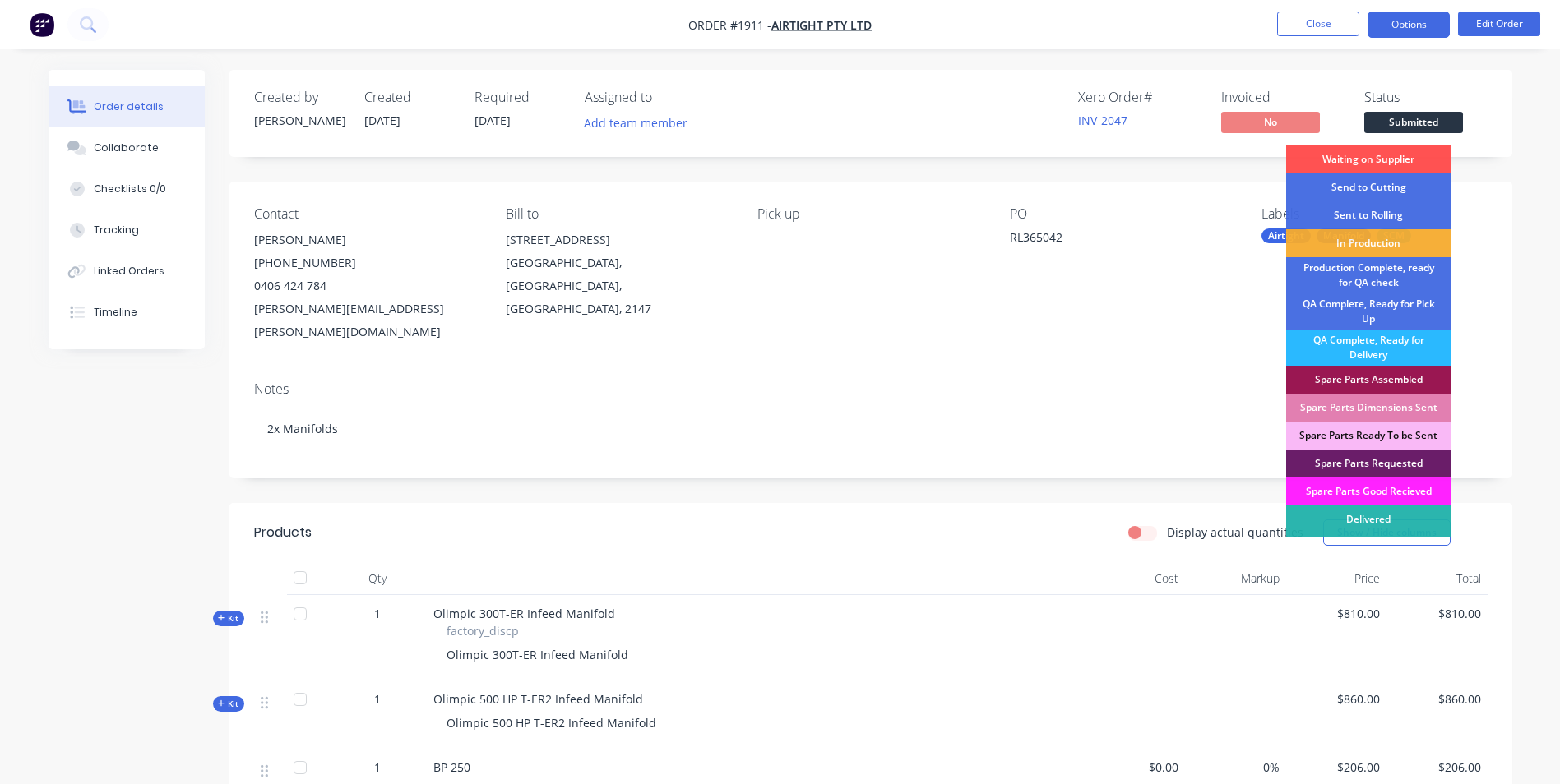
click at [1397, 18] on button "Options" at bounding box center [1408, 25] width 82 height 27
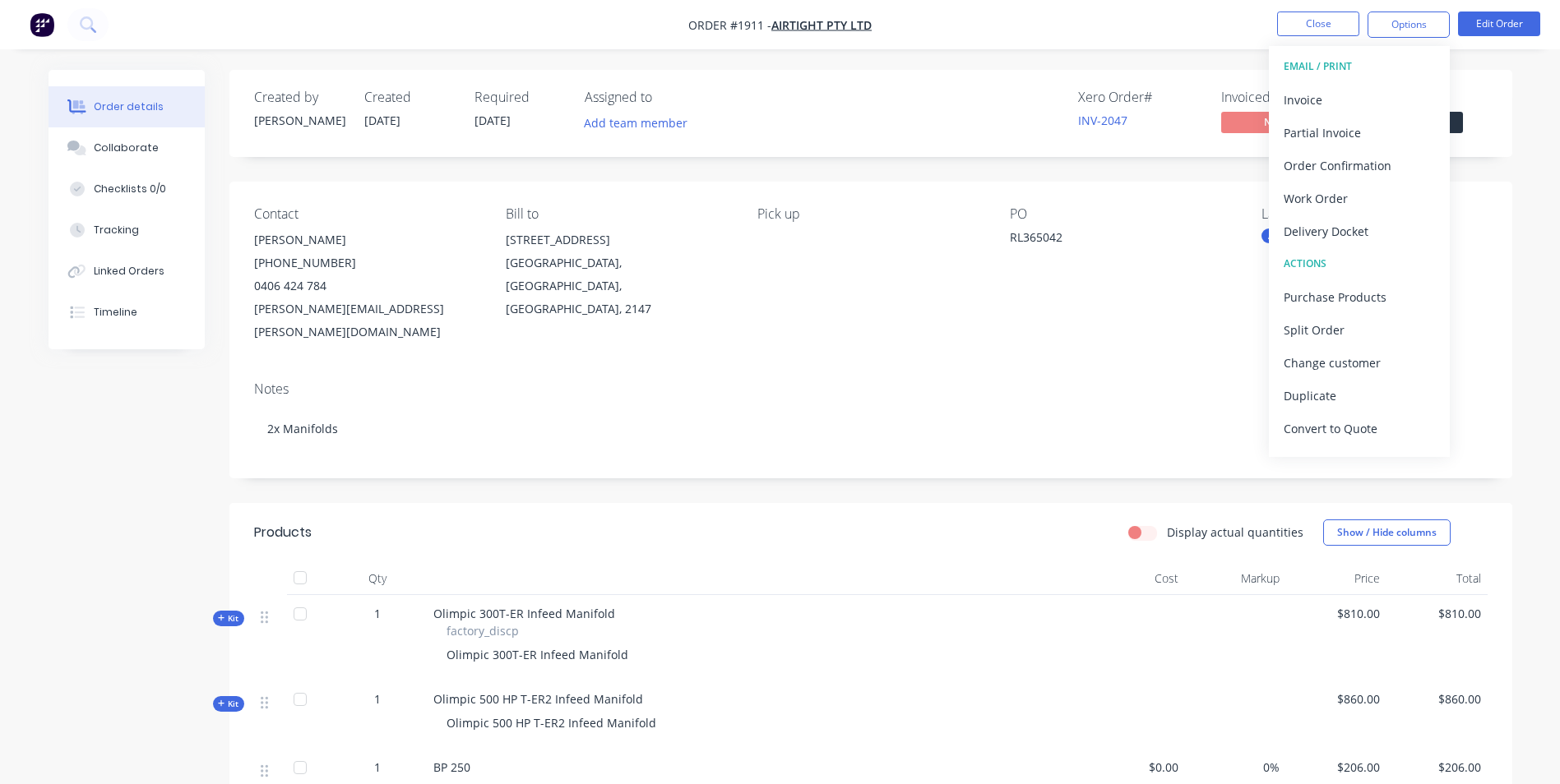
click at [1462, 117] on span "Submitted" at bounding box center [1413, 122] width 98 height 20
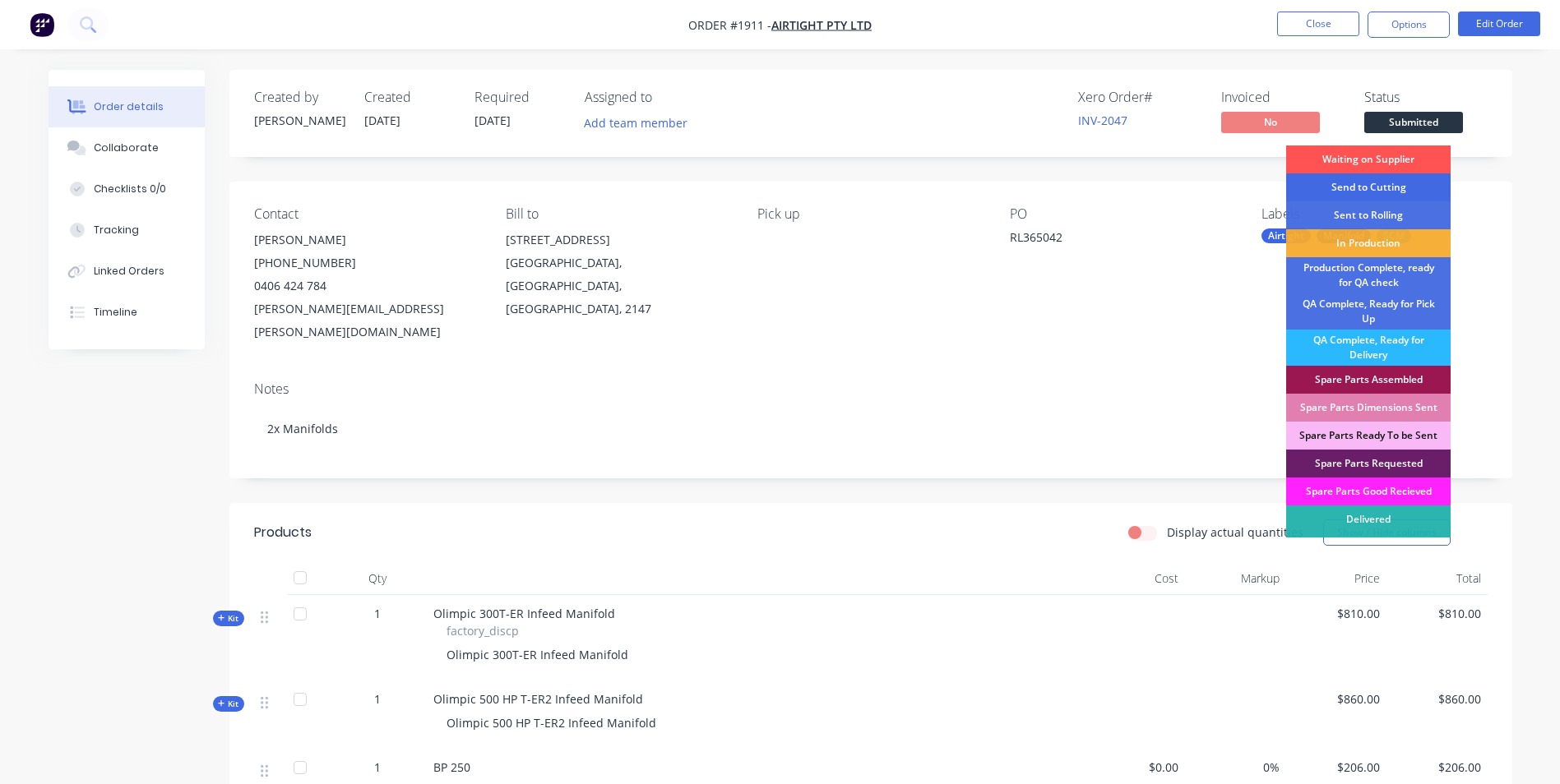
click at [1396, 184] on div "Send to Cutting" at bounding box center [1369, 188] width 165 height 28
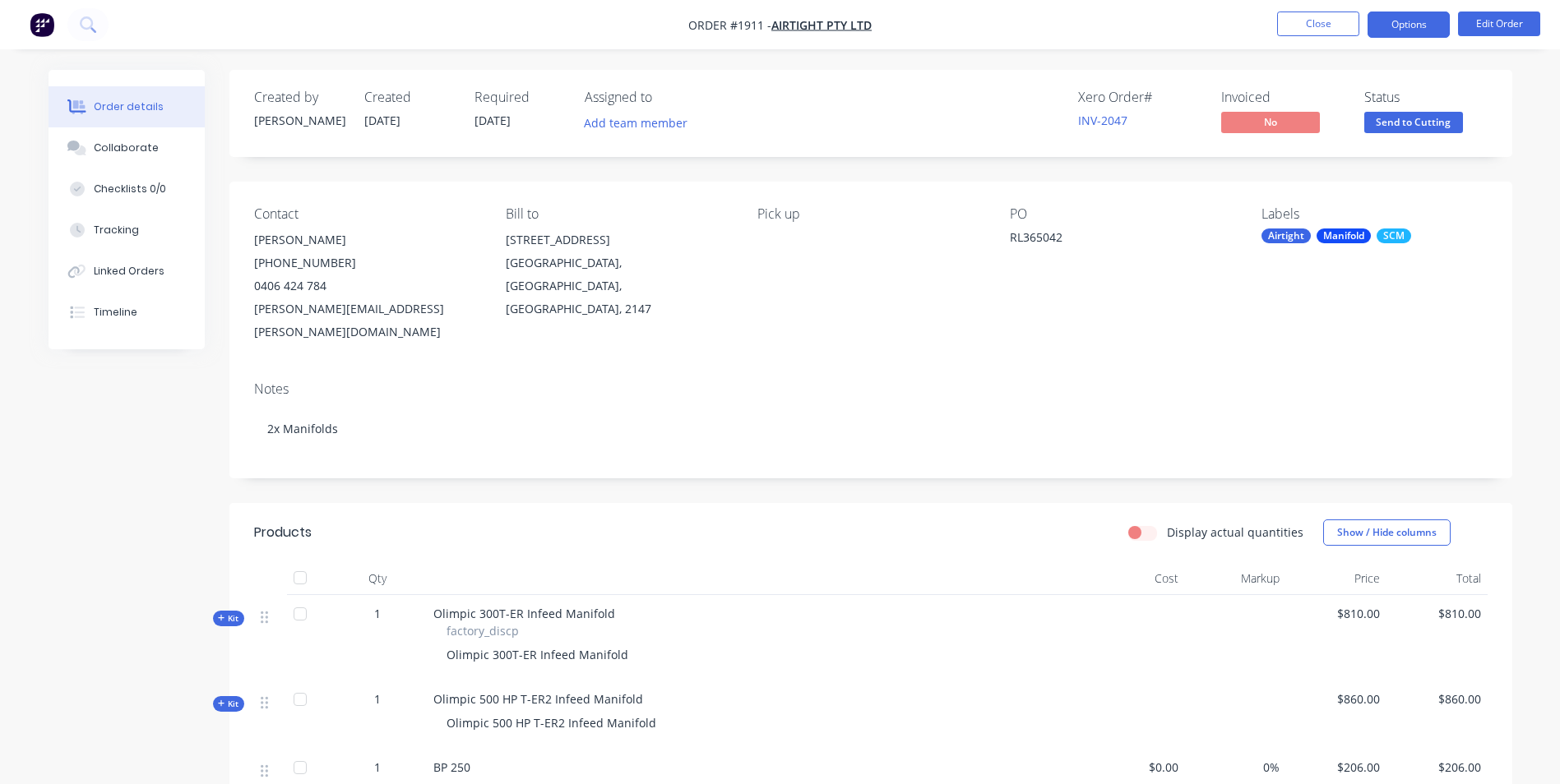
click at [1393, 31] on button "Options" at bounding box center [1408, 25] width 82 height 27
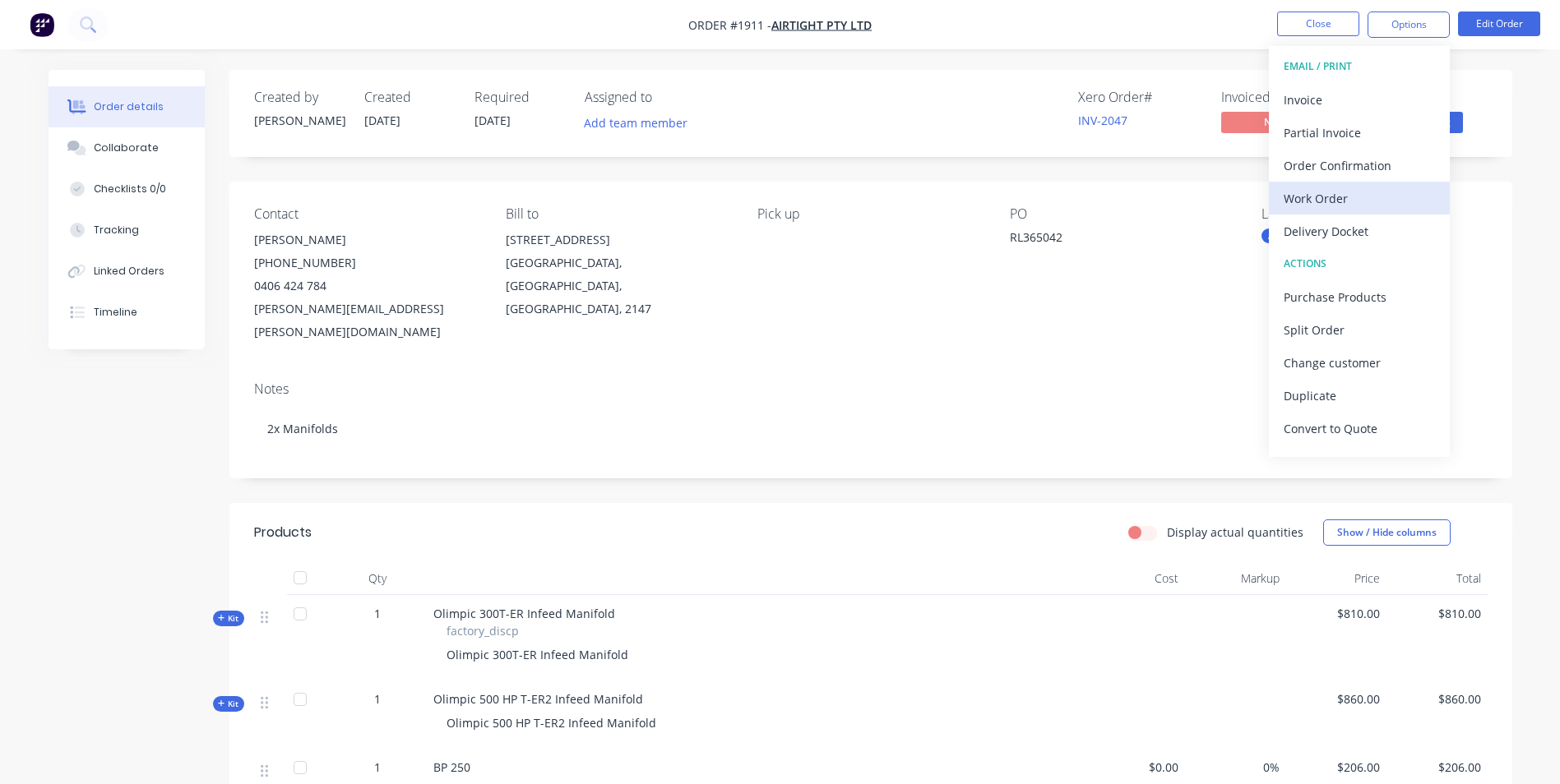
click at [1328, 200] on div "Work Order" at bounding box center [1359, 199] width 151 height 24
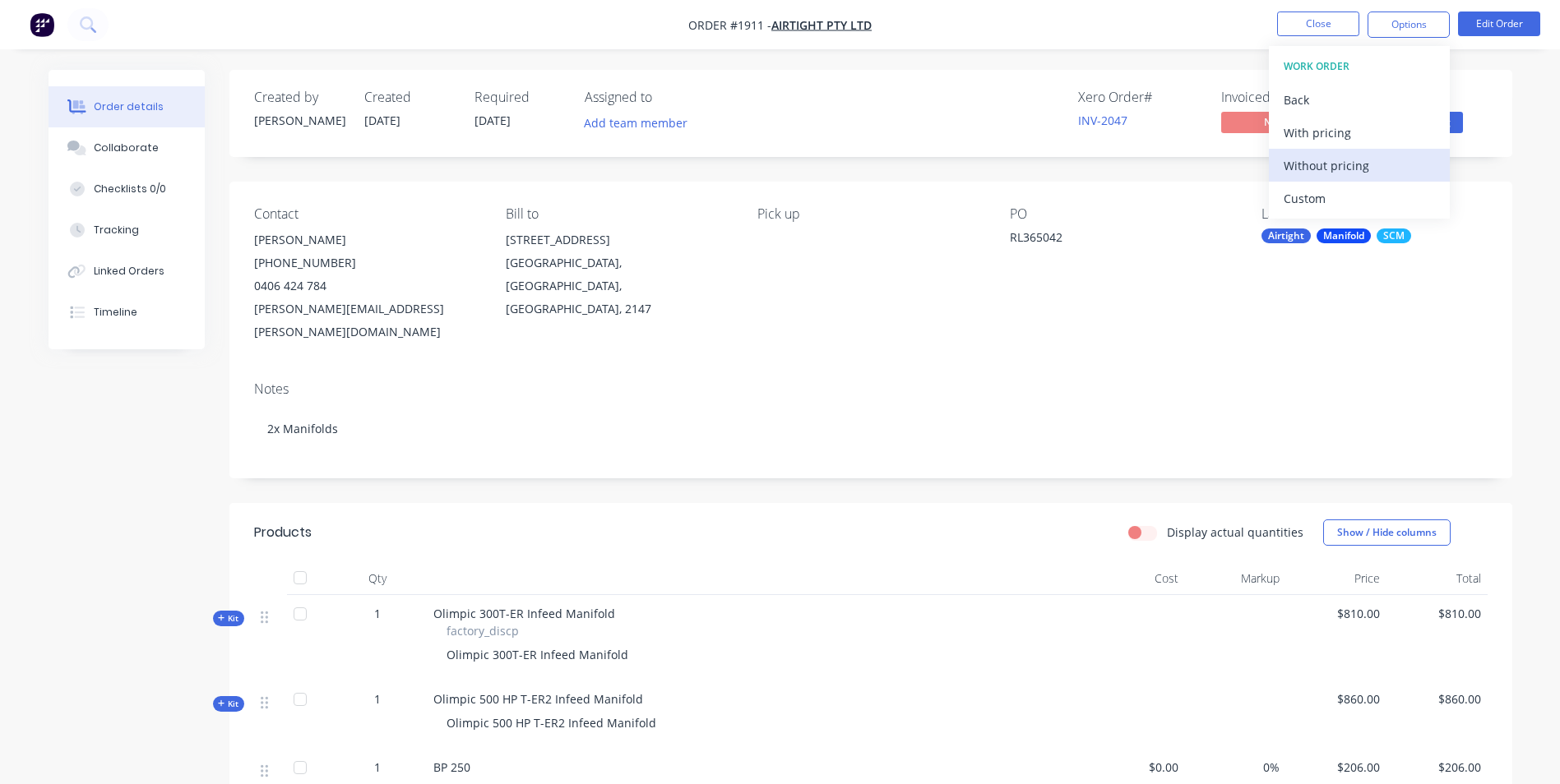
click at [1334, 169] on div "Without pricing" at bounding box center [1359, 166] width 151 height 24
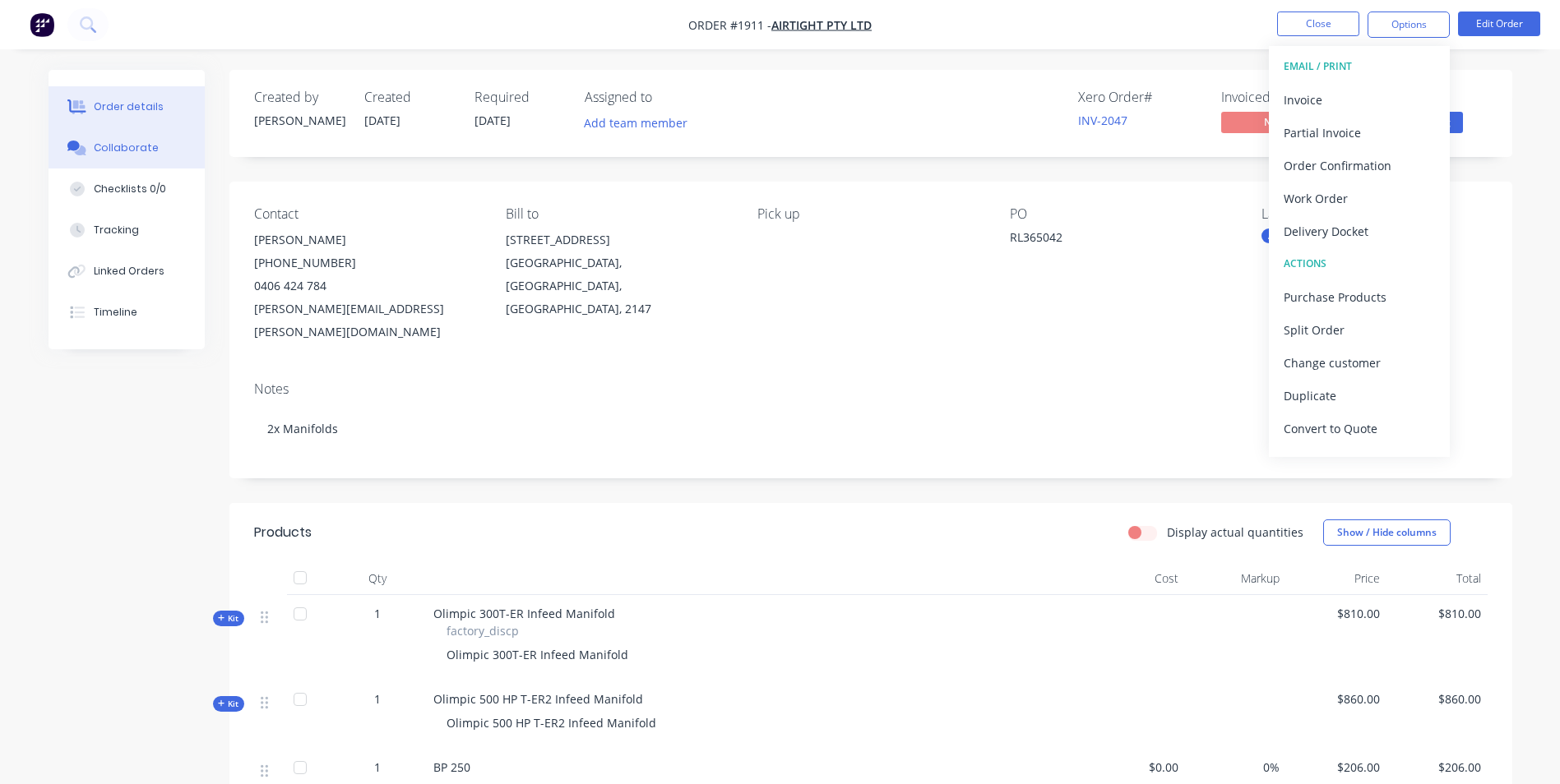
click at [103, 159] on button "Collaborate" at bounding box center [127, 148] width 156 height 41
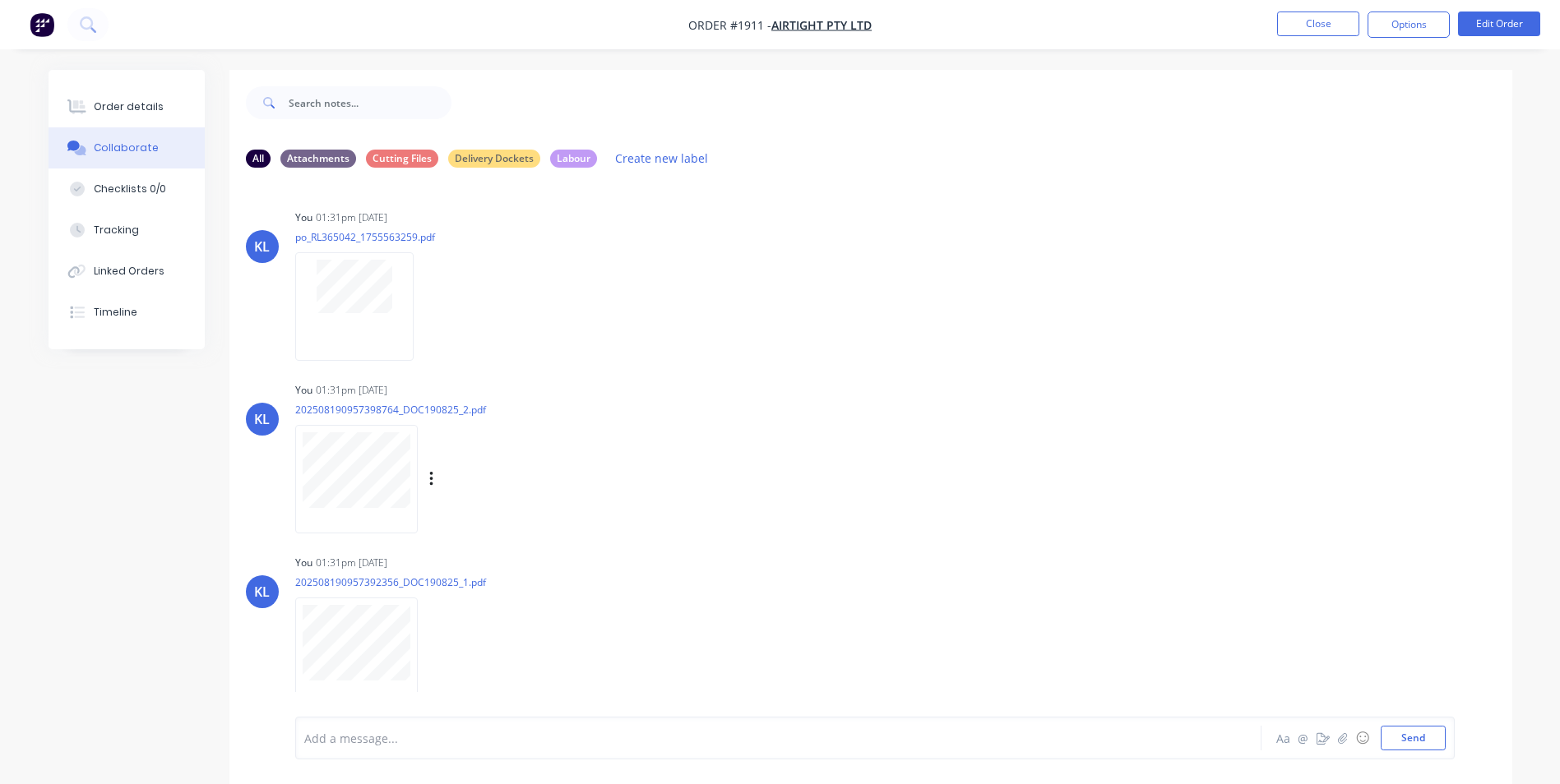
scroll to position [67, 0]
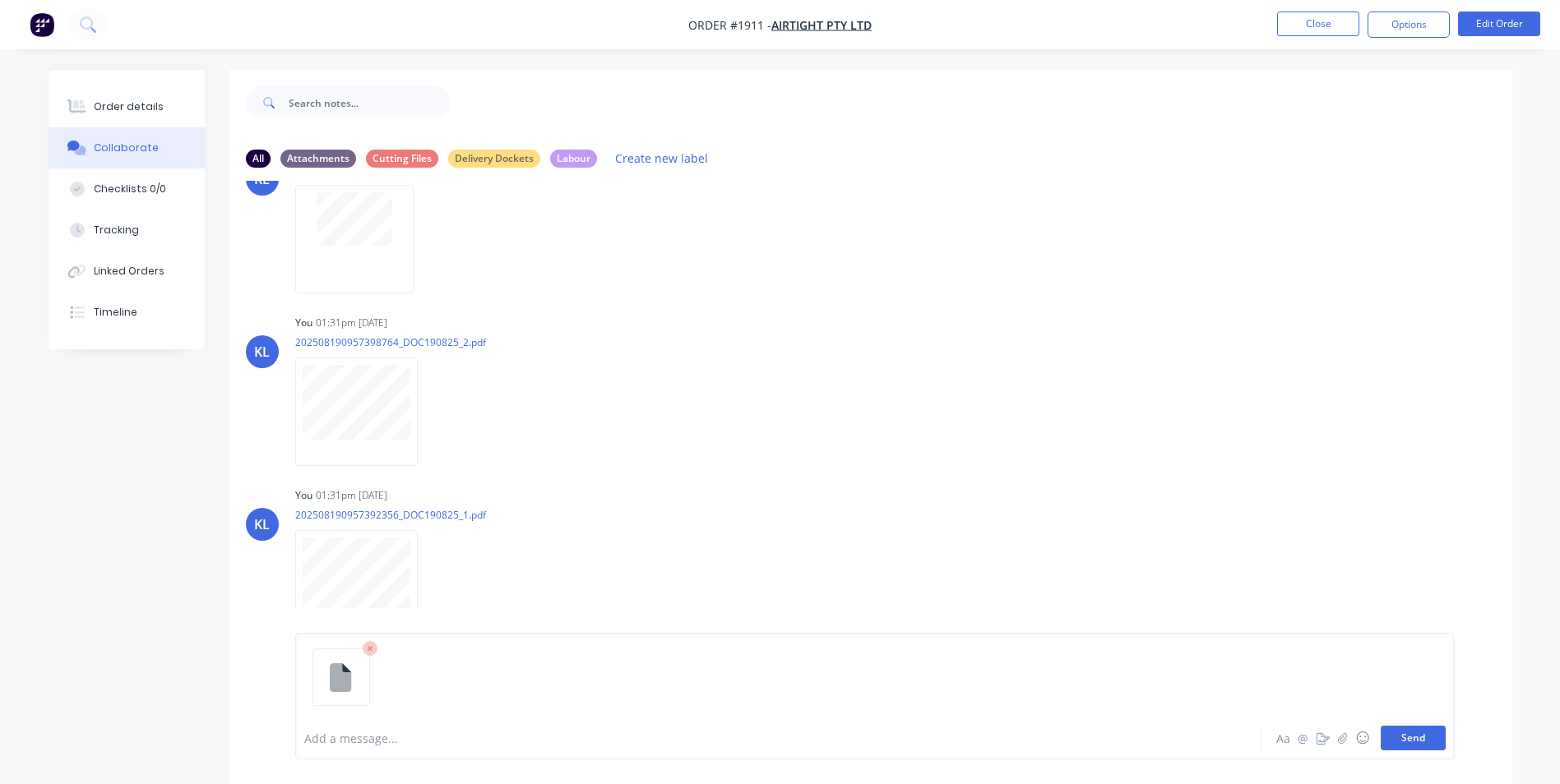
click at [1409, 744] on button "Send" at bounding box center [1413, 738] width 65 height 25
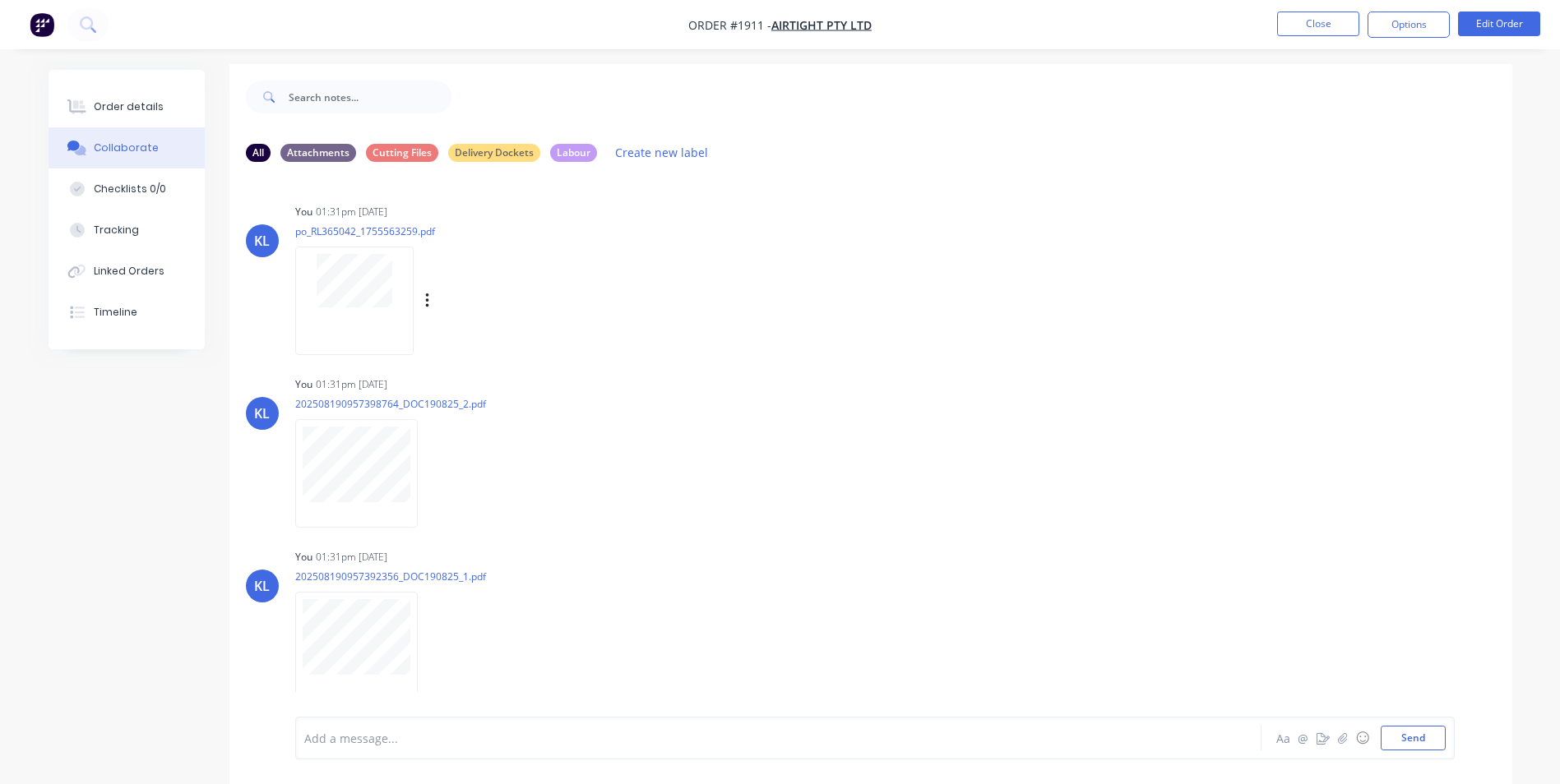
scroll to position [0, 0]
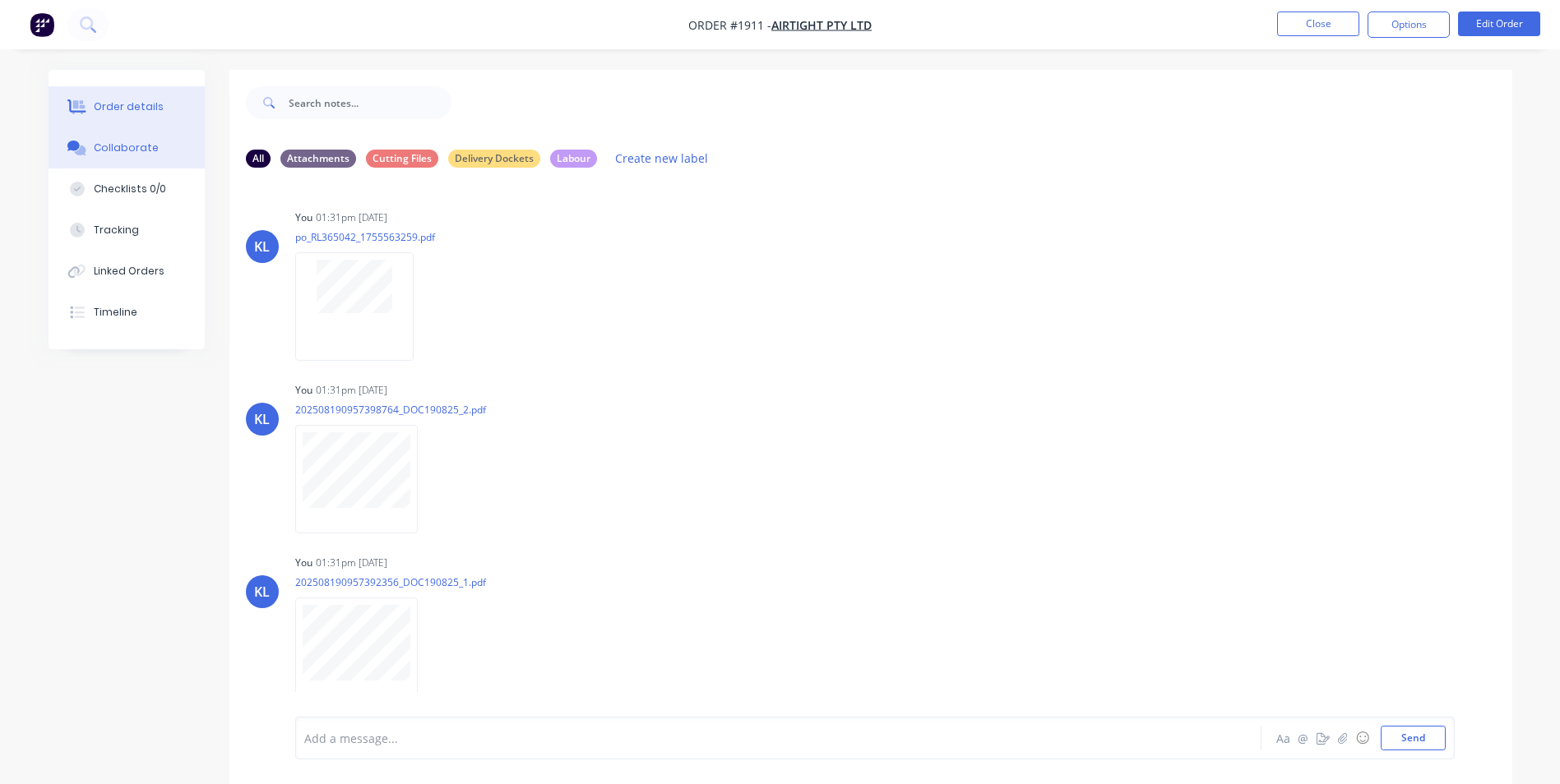
click at [119, 101] on div "Order details" at bounding box center [129, 107] width 70 height 15
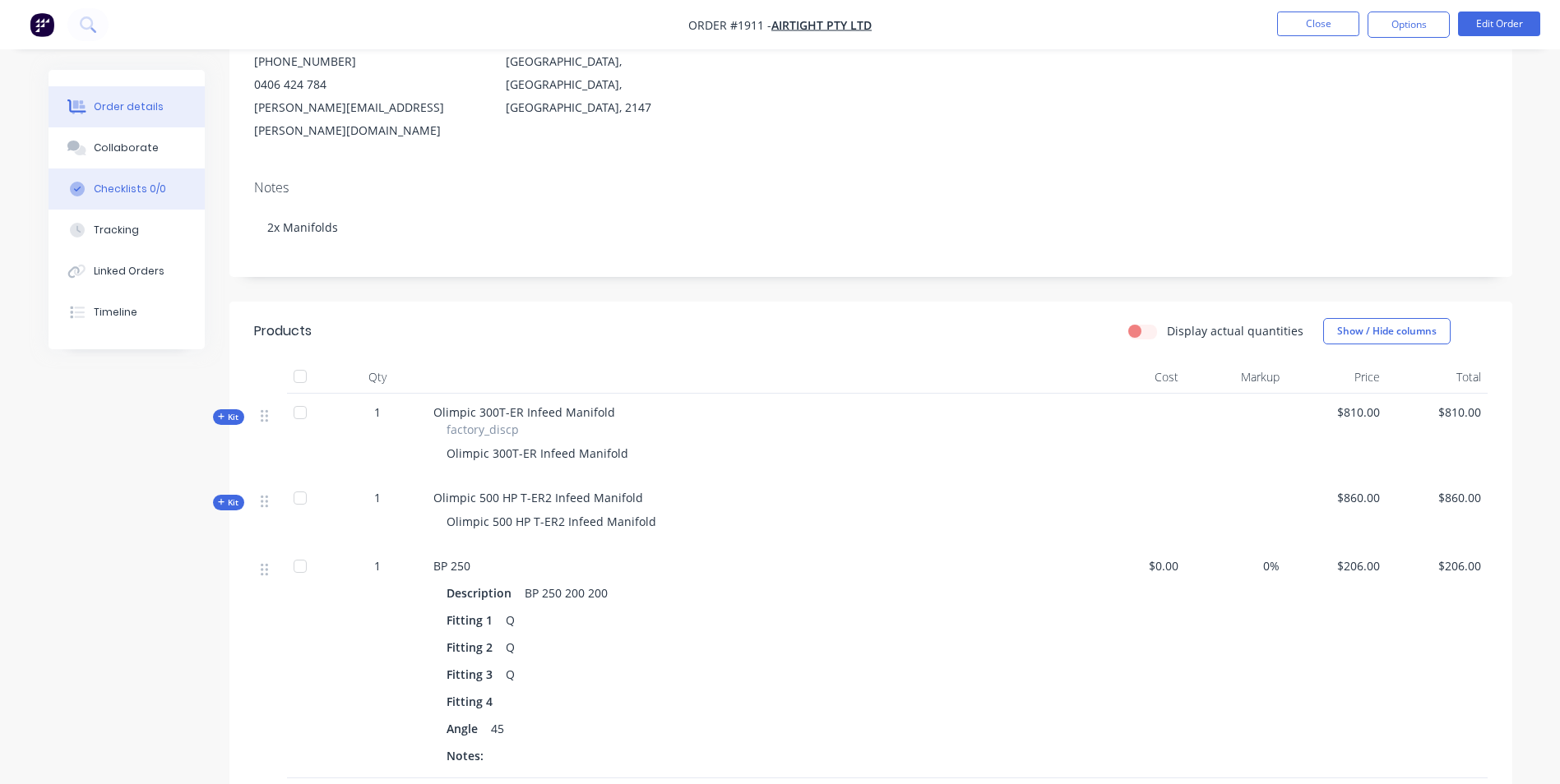
scroll to position [82, 0]
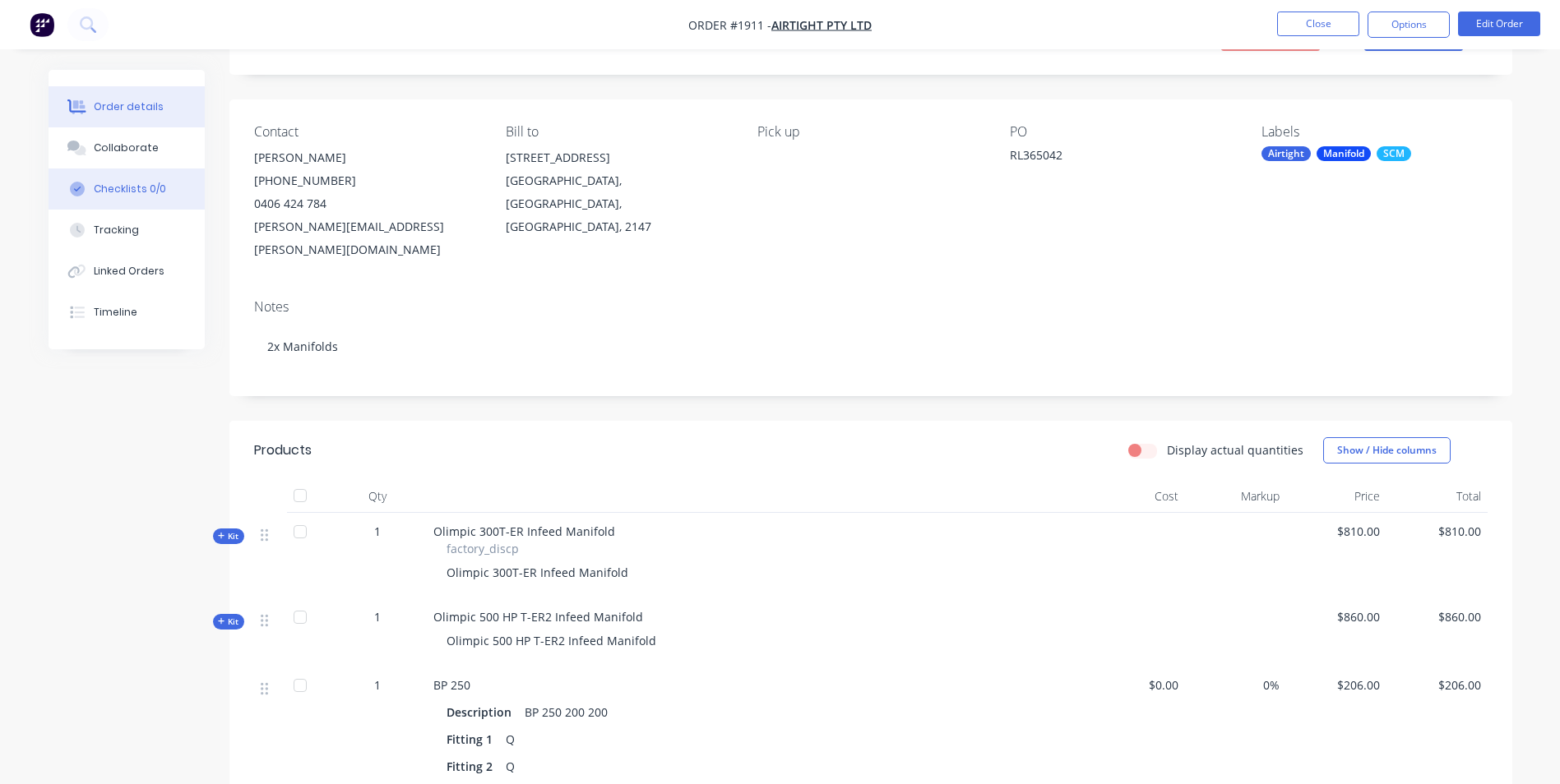
click at [116, 171] on button "Checklists 0/0" at bounding box center [127, 189] width 156 height 41
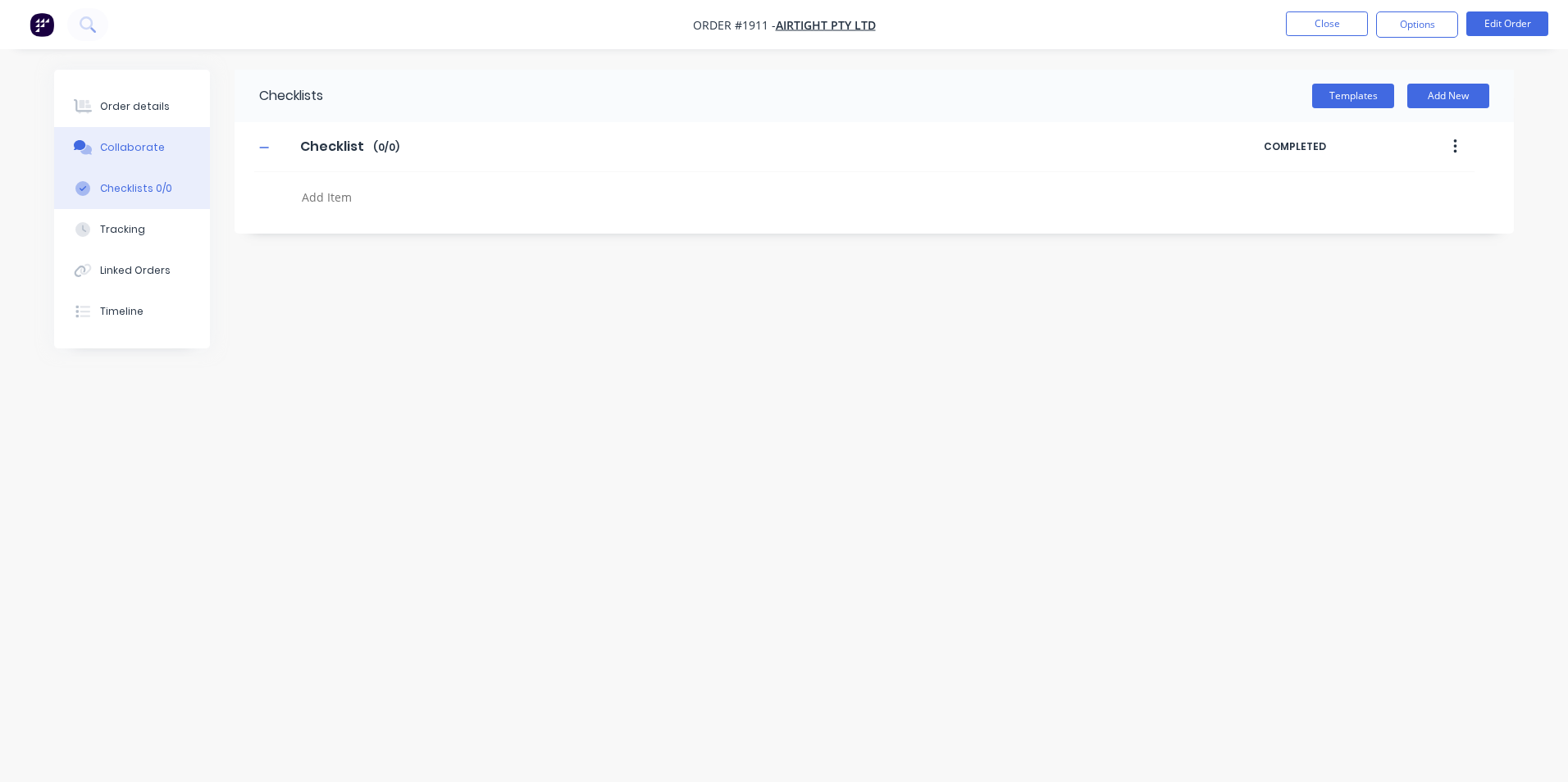
click at [116, 158] on button "Collaborate" at bounding box center [132, 148] width 156 height 41
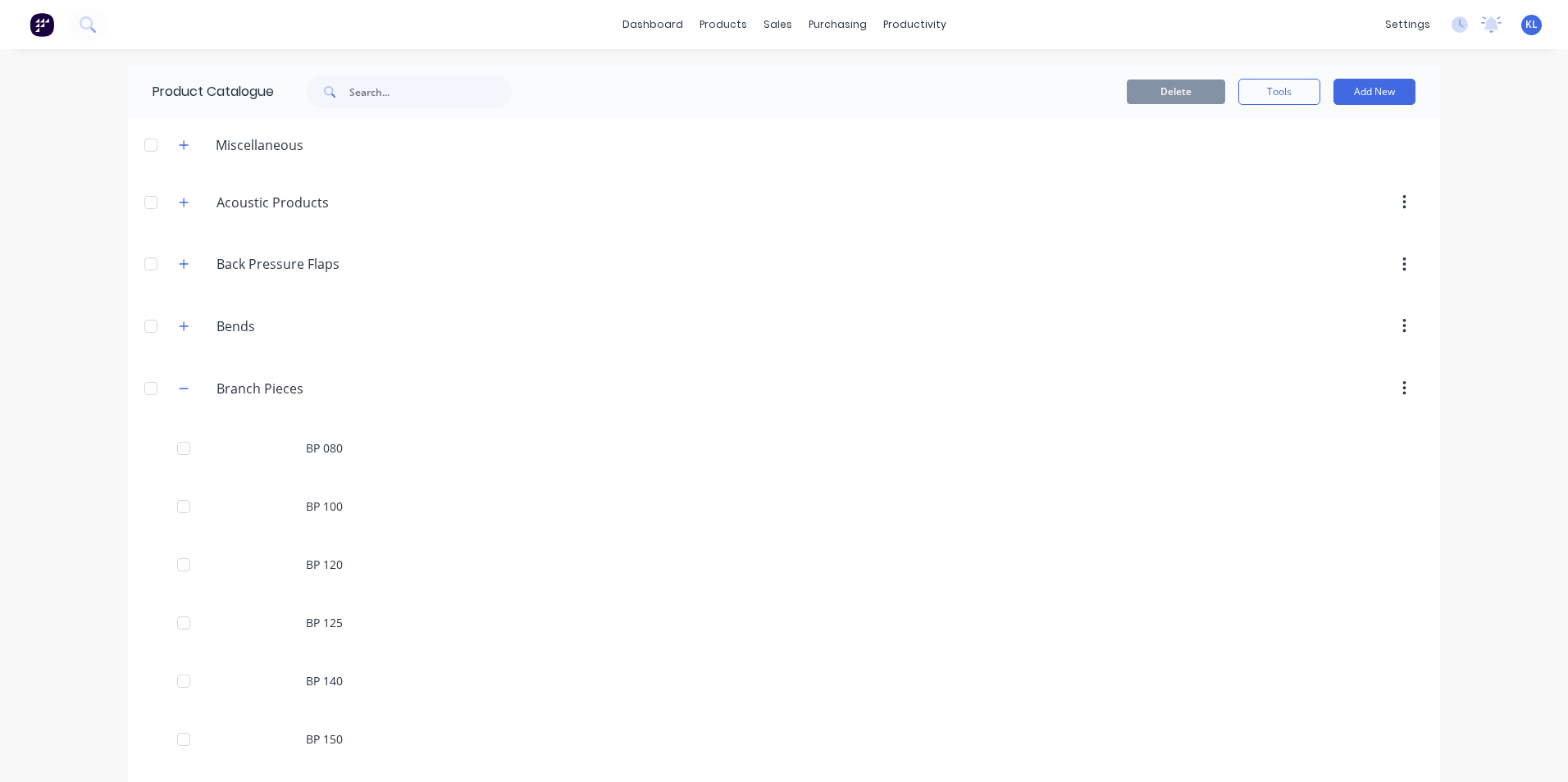
scroll to position [821, 0]
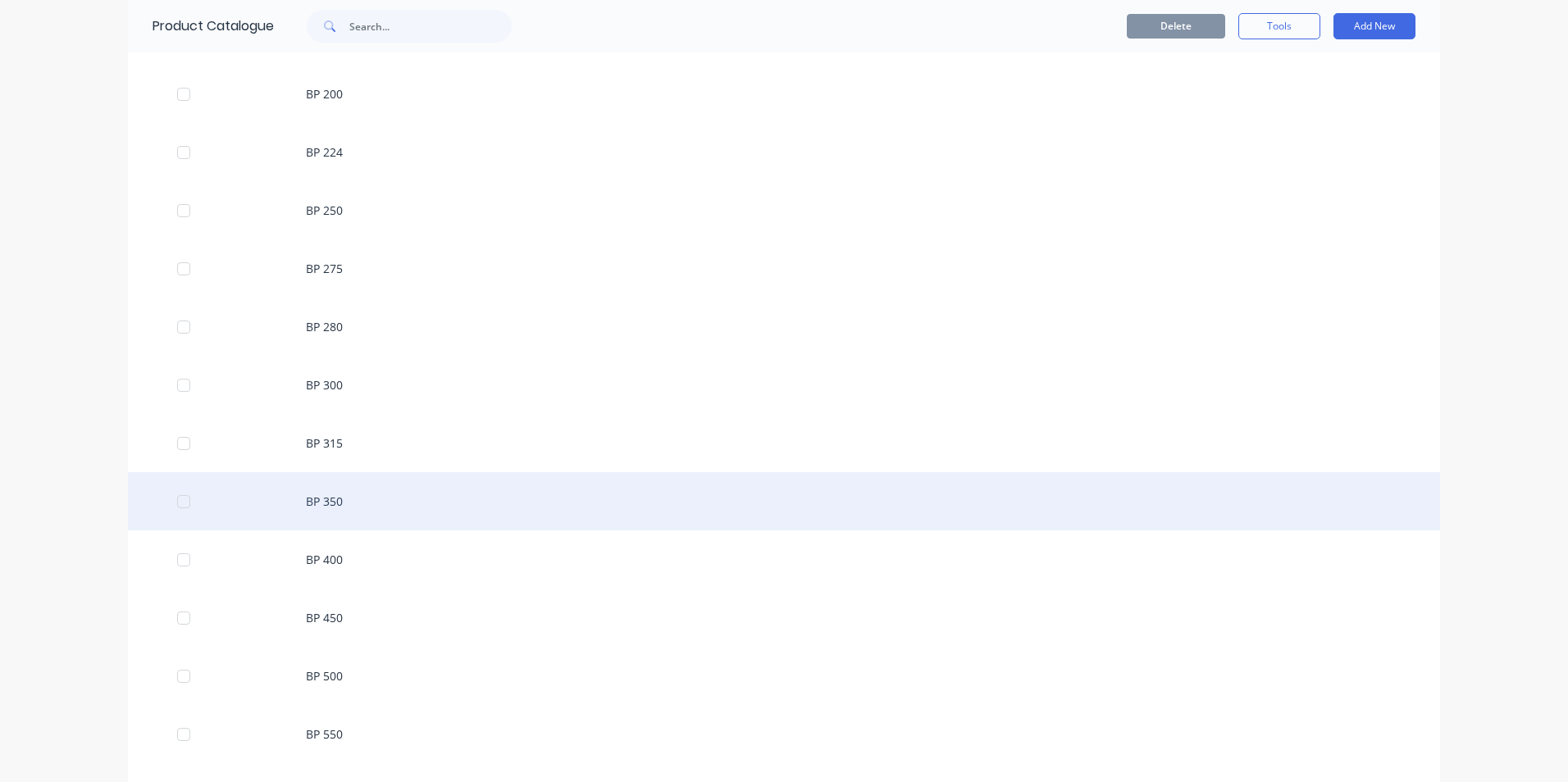
click at [289, 499] on div "BP 350" at bounding box center [784, 501] width 1312 height 58
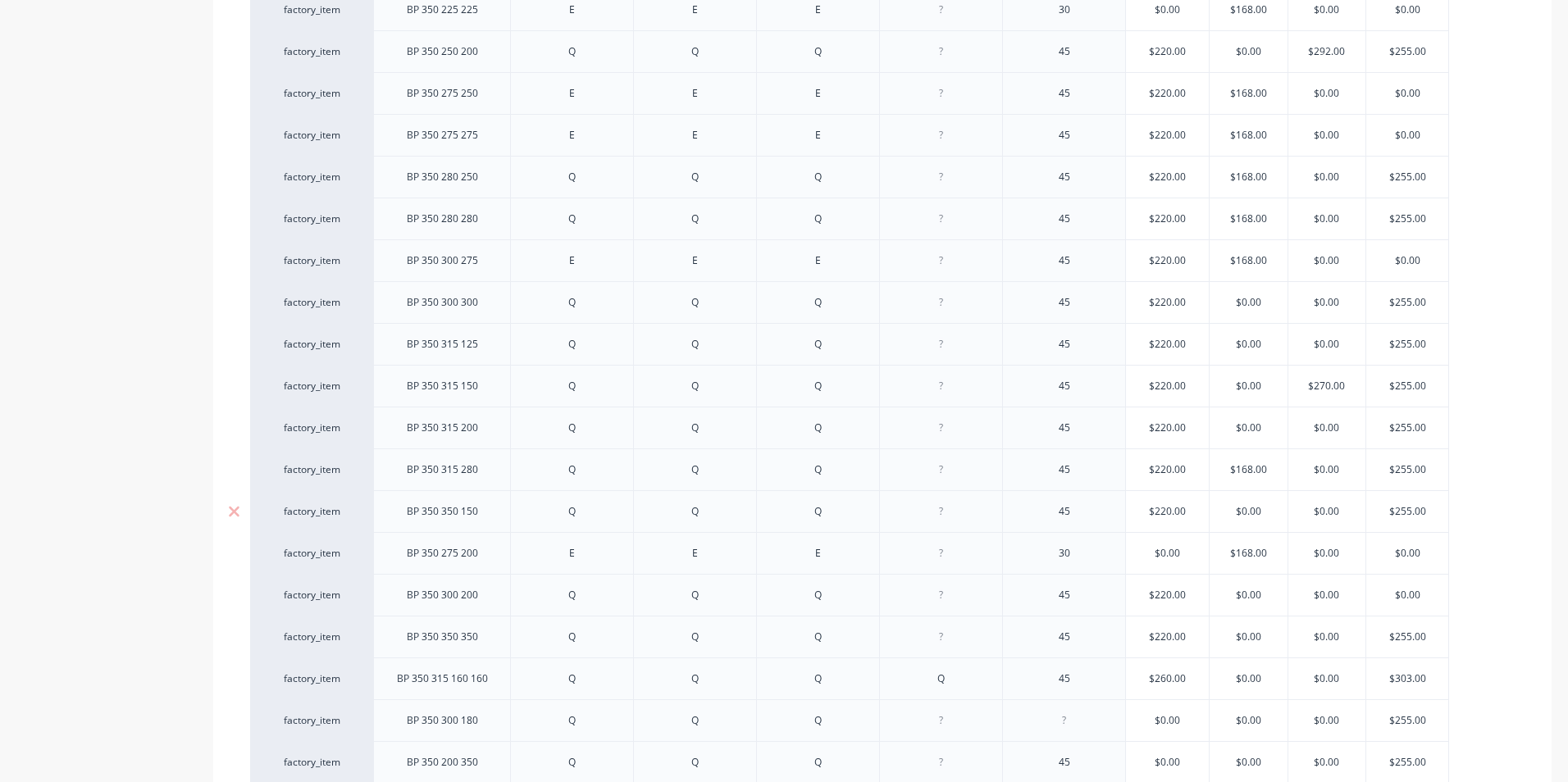
scroll to position [902, 0]
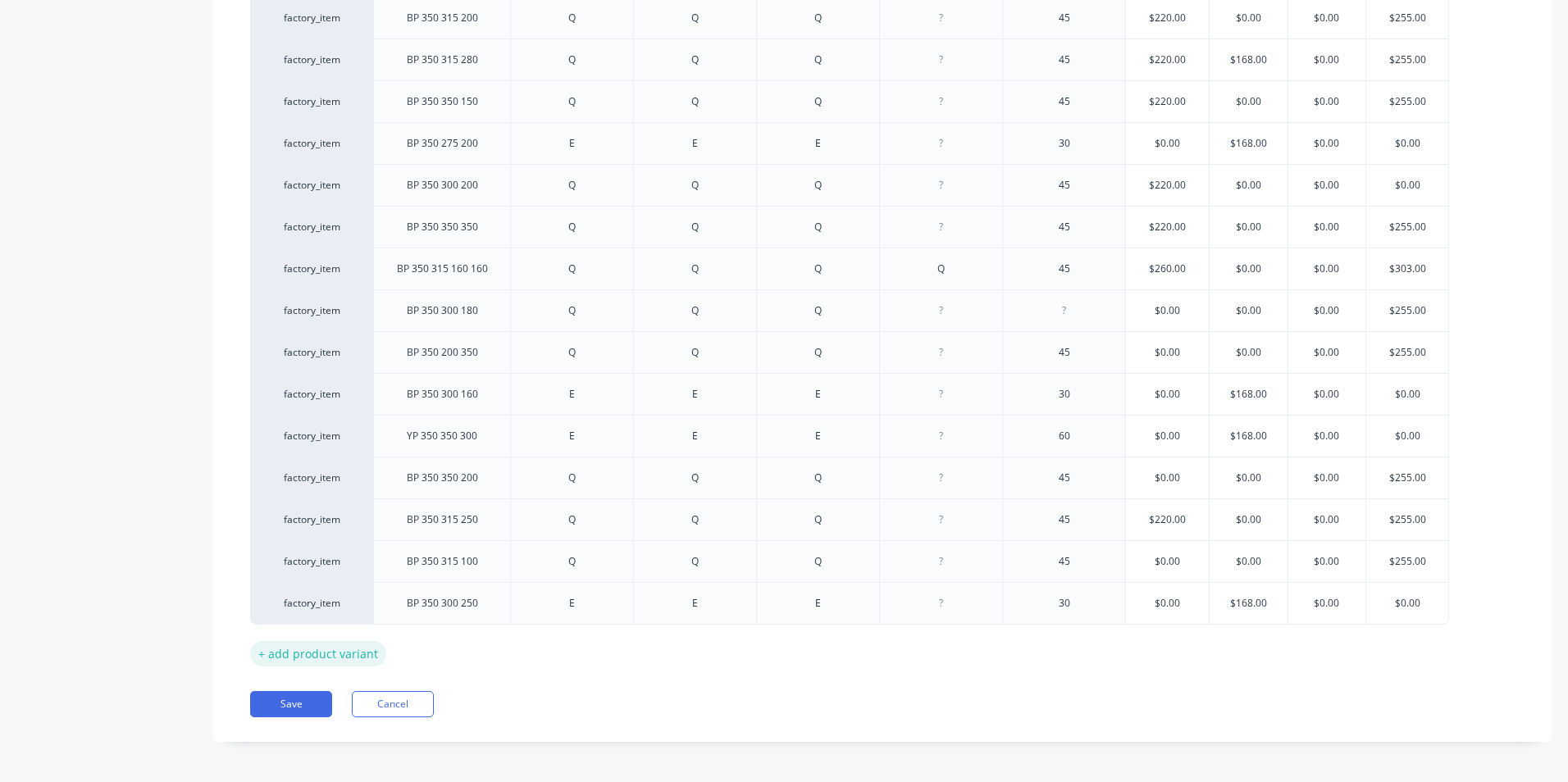
click at [356, 657] on div "+ add product variant" at bounding box center [318, 654] width 136 height 26
type textarea "x"
click at [455, 638] on div at bounding box center [441, 645] width 82 height 21
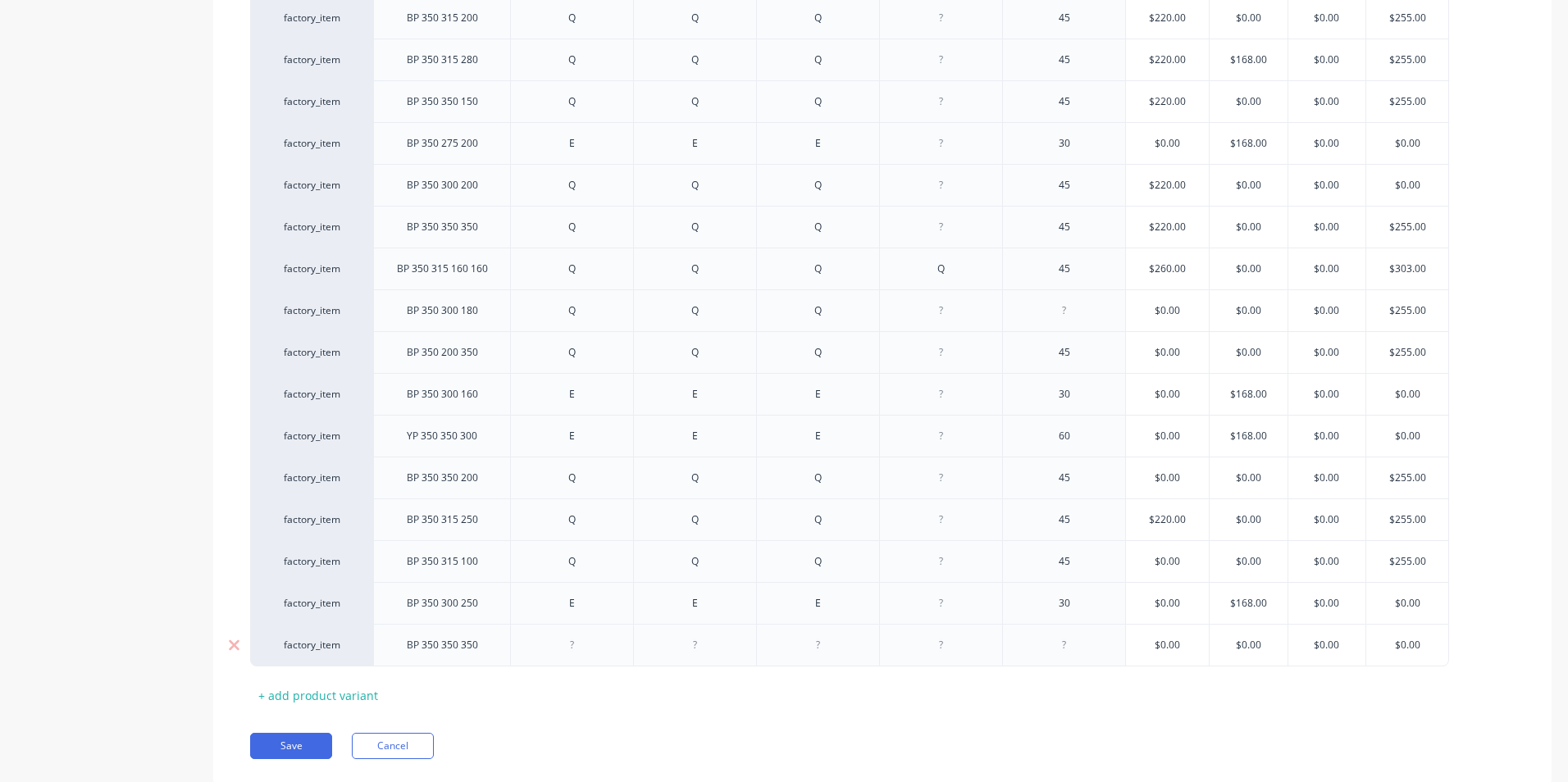
click at [564, 650] on div at bounding box center [572, 645] width 82 height 21
type textarea "x"
click at [720, 652] on div at bounding box center [695, 645] width 82 height 21
click at [824, 646] on div at bounding box center [817, 645] width 82 height 21
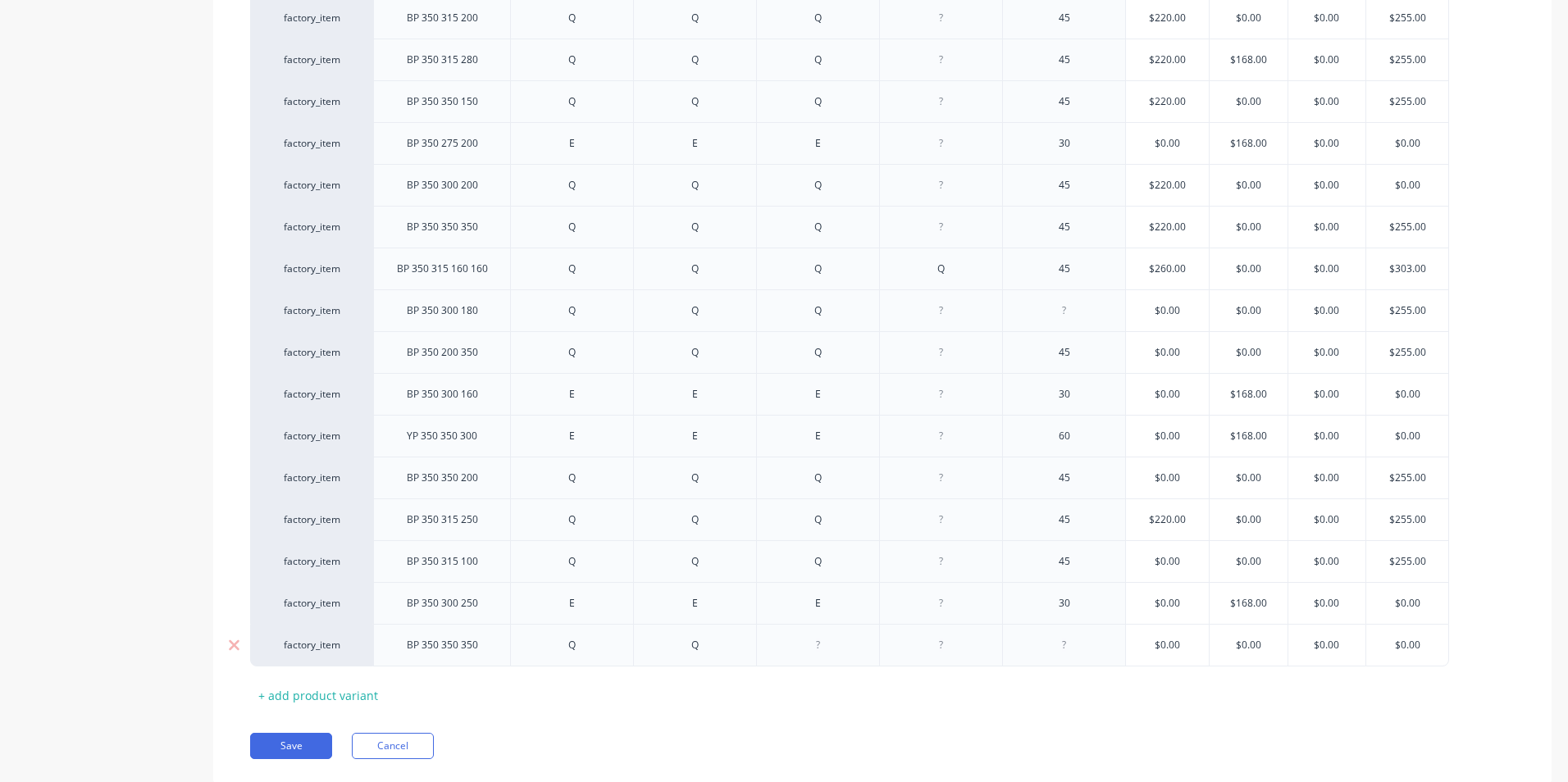
type textarea "x"
click at [1056, 642] on div at bounding box center [1063, 645] width 82 height 21
type textarea "x"
type input "$0.00"
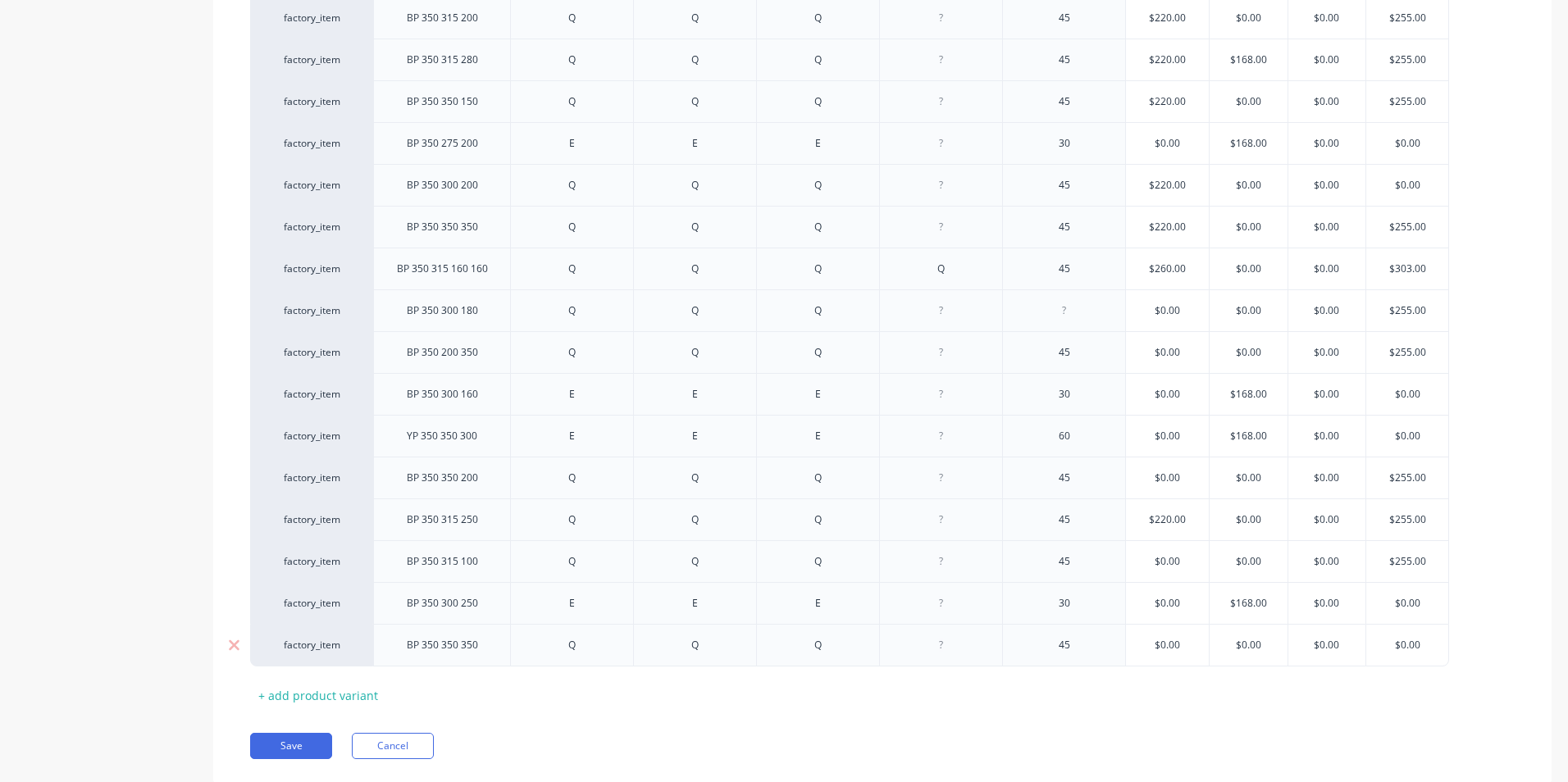
drag, startPoint x: 1425, startPoint y: 642, endPoint x: 1358, endPoint y: 646, distance: 67.1
click at [1358, 646] on div "factory_item BP 350 350 350 Q Q Q 45 $0.00 $0.00 $0.00 $0.00 $0.00" at bounding box center [850, 645] width 1198 height 42
type textarea "x"
type input "2"
type textarea "x"
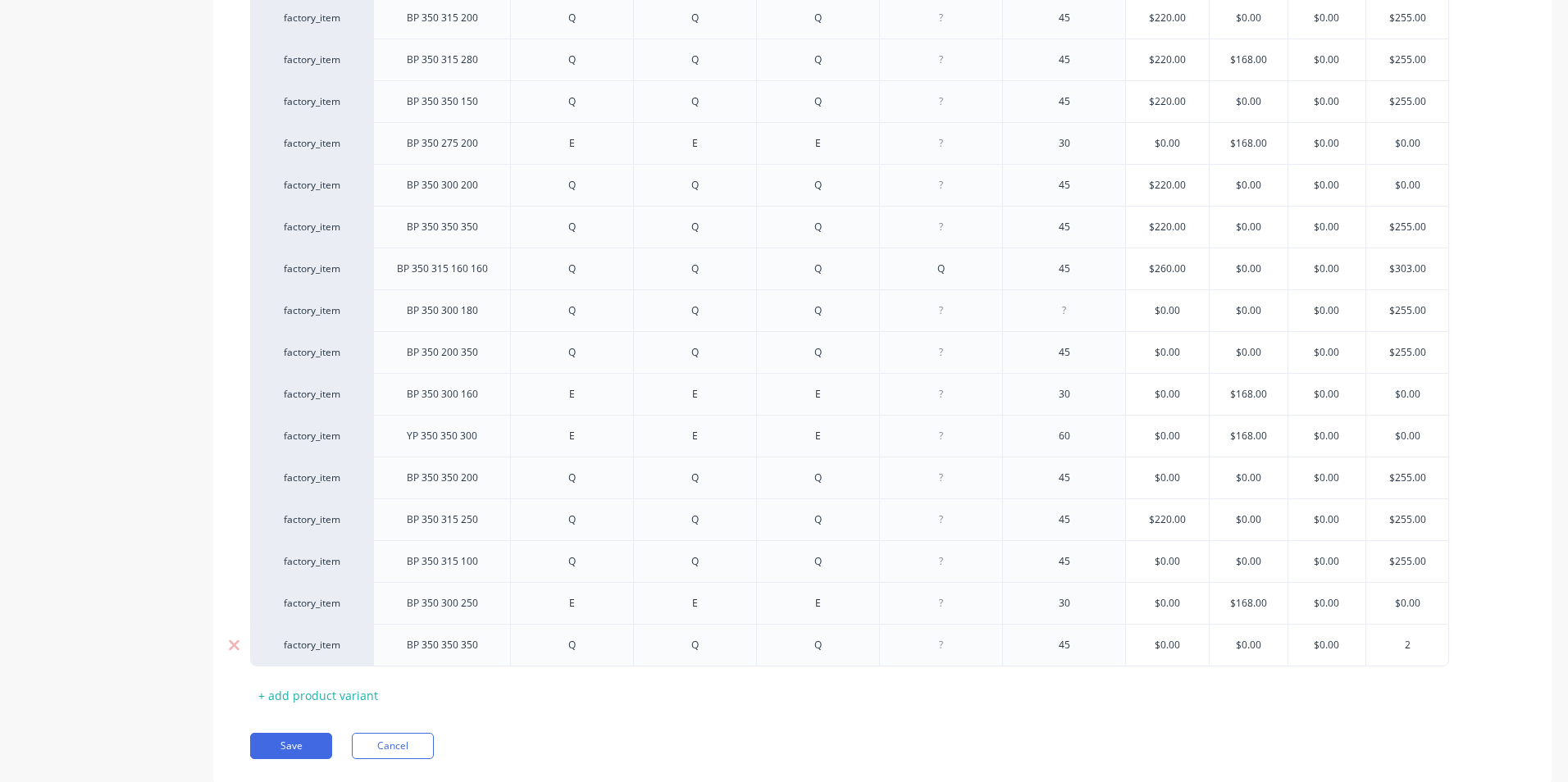
type input "25"
type textarea "x"
type input "255"
click at [1396, 693] on div "Xero Item # Description Fitting 1 Fitting 2 Fitting 3 Fitting 4 Angle Standard …" at bounding box center [883, 104] width 1264 height 1209
click at [304, 749] on button "Save" at bounding box center [291, 746] width 82 height 27
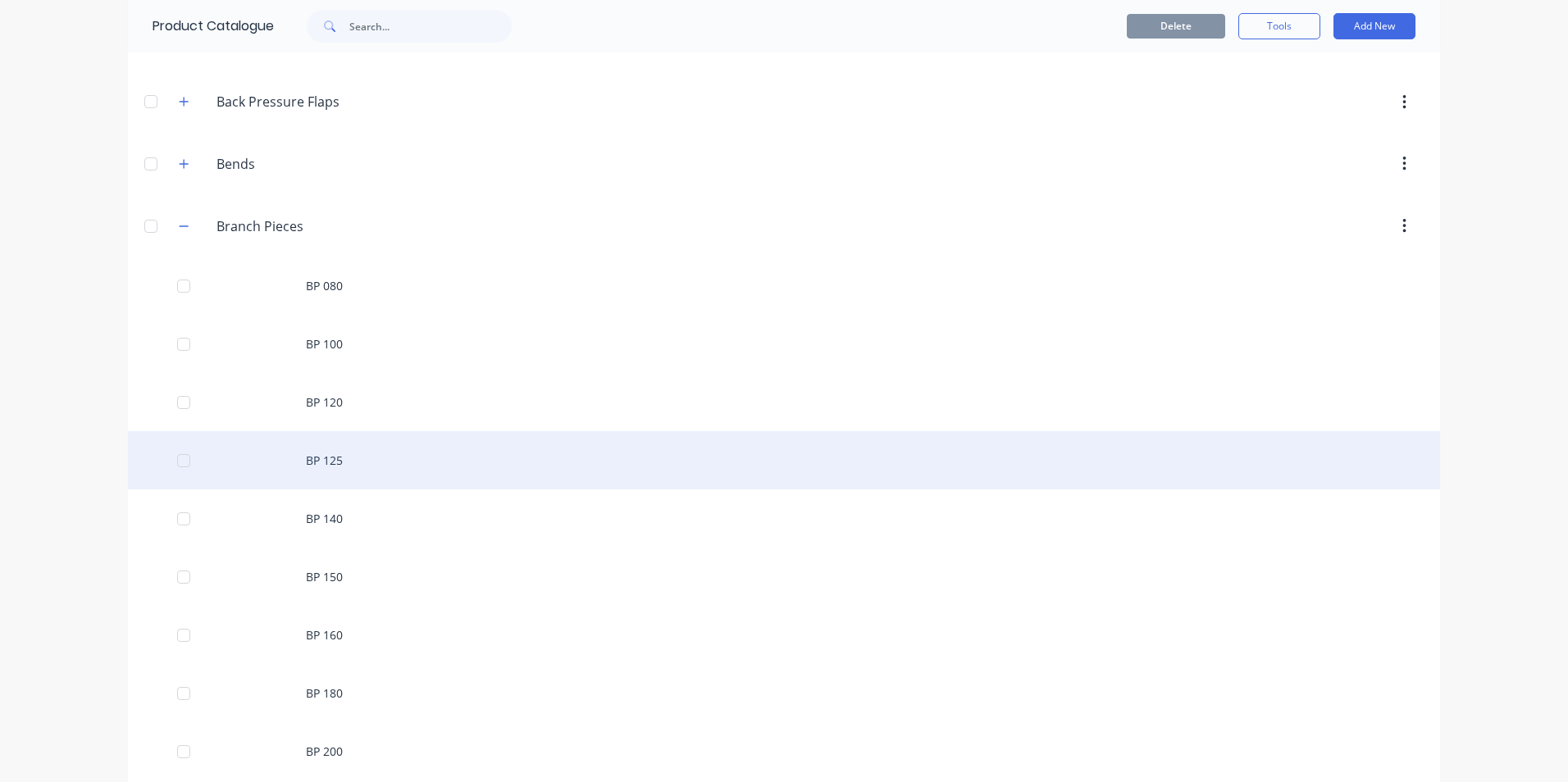
scroll to position [164, 0]
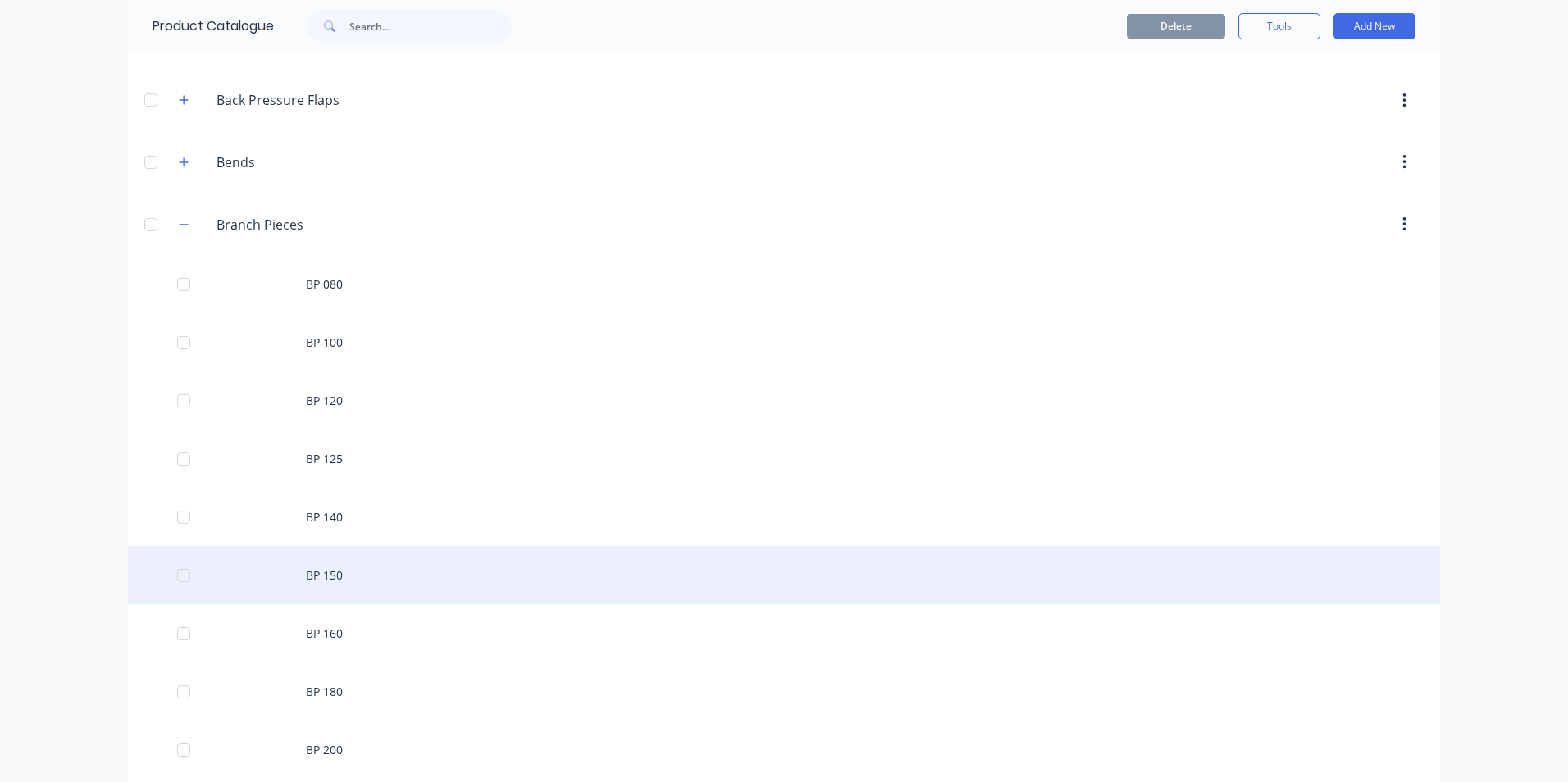
click at [344, 589] on div "BP 150" at bounding box center [784, 575] width 1312 height 58
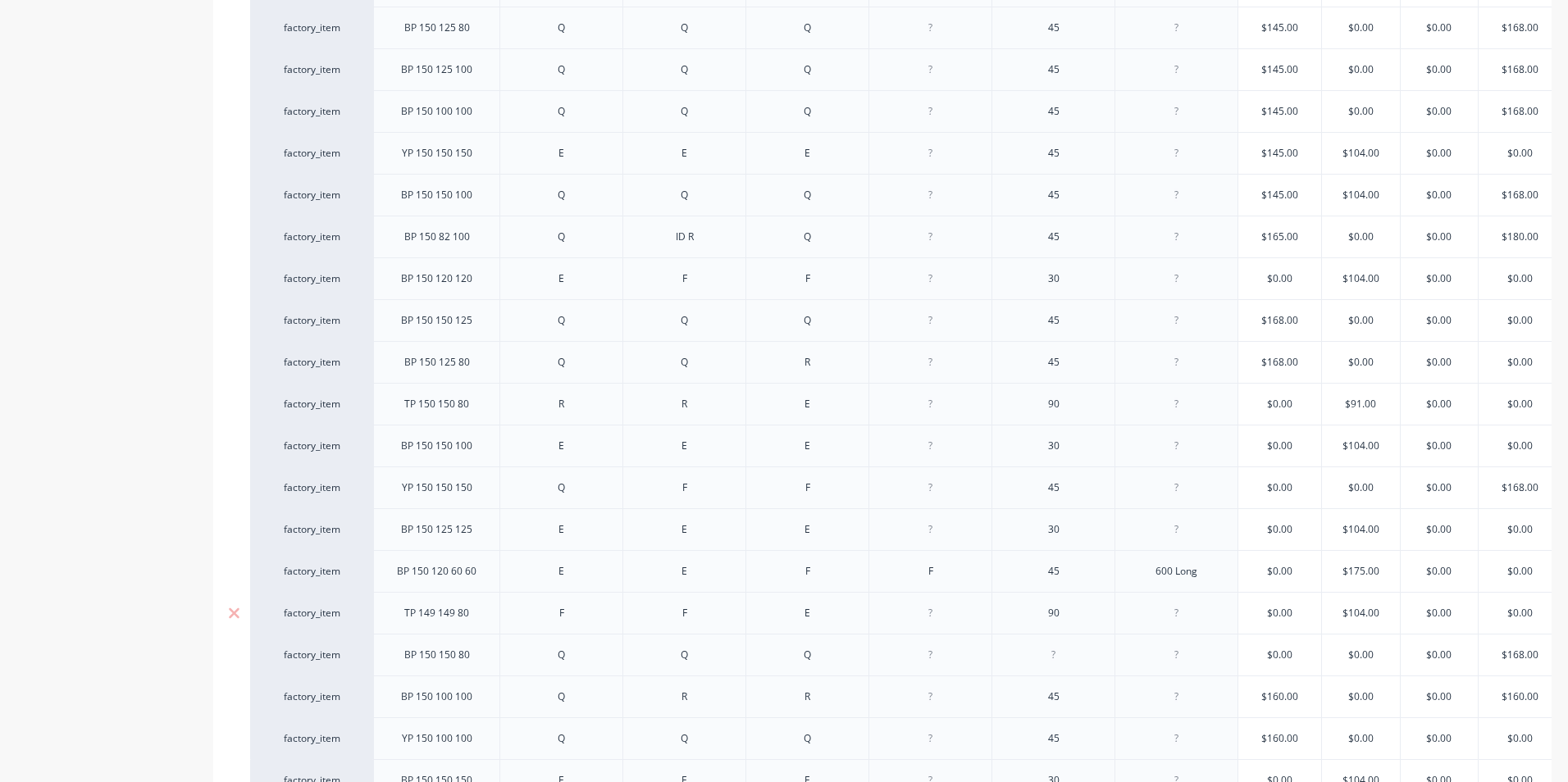
drag, startPoint x: 481, startPoint y: 577, endPoint x: 489, endPoint y: 606, distance: 30.1
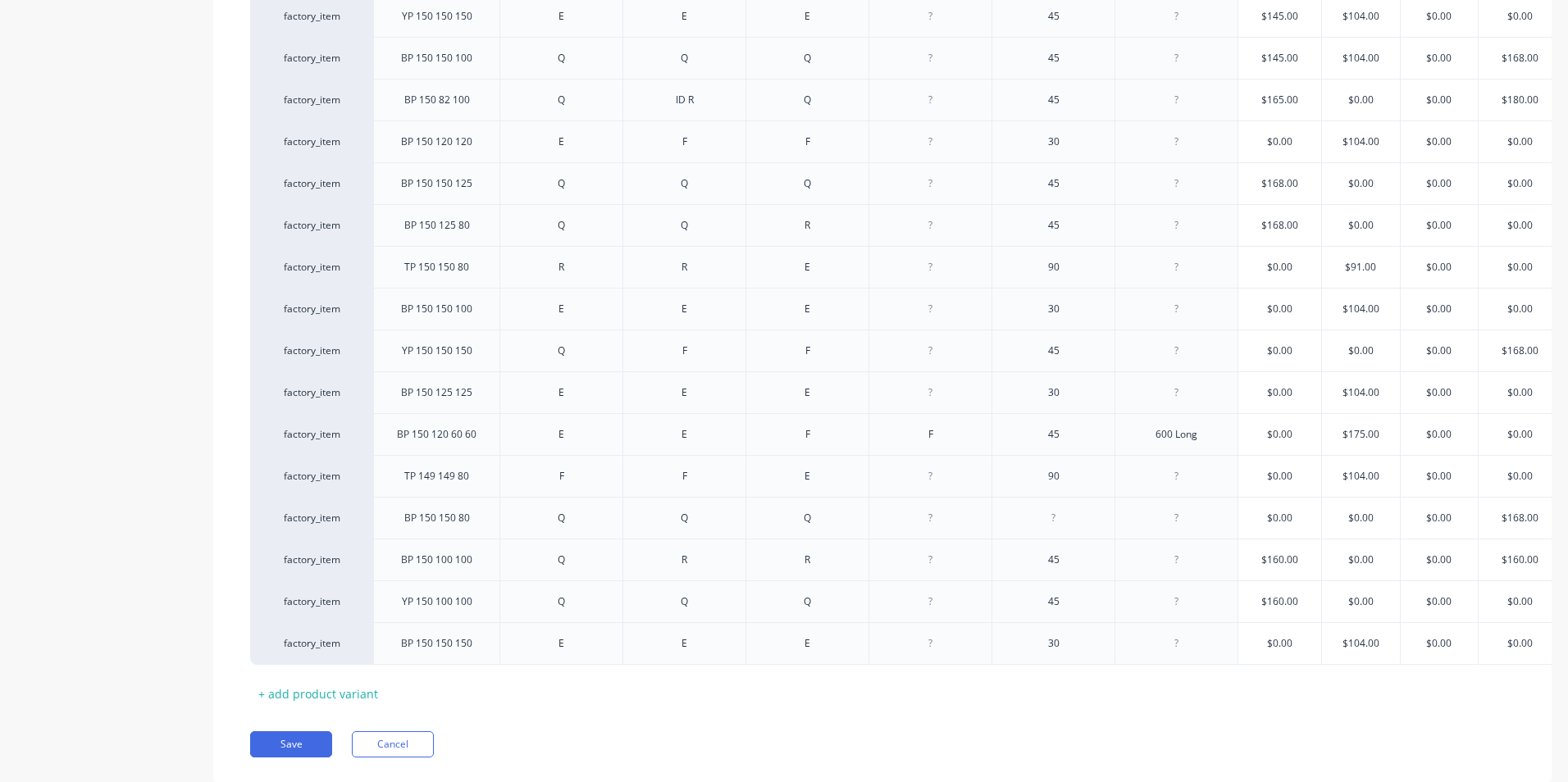
scroll to position [1589, 0]
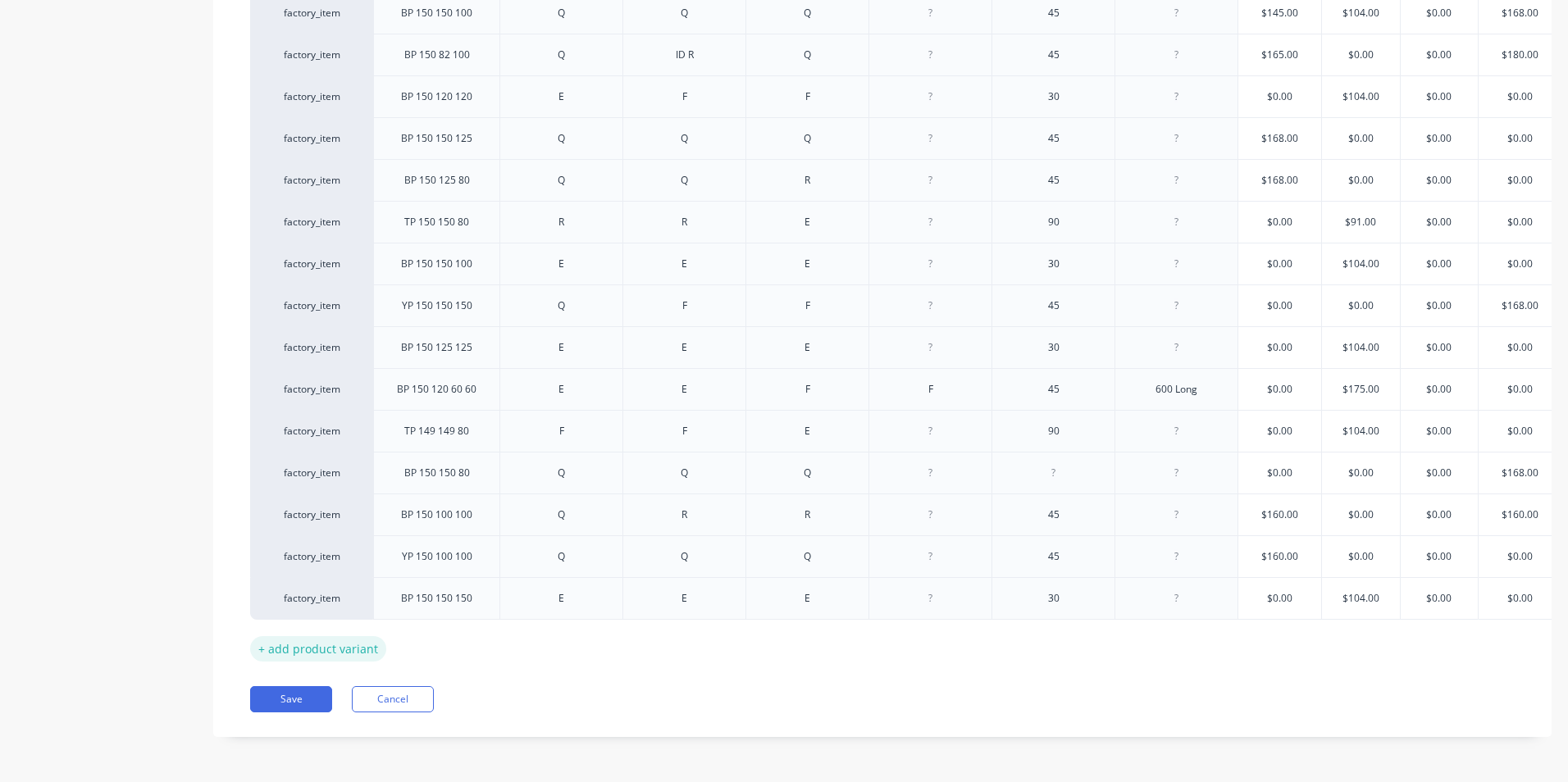
click at [351, 636] on div "+ add product variant" at bounding box center [318, 649] width 136 height 26
type textarea "x"
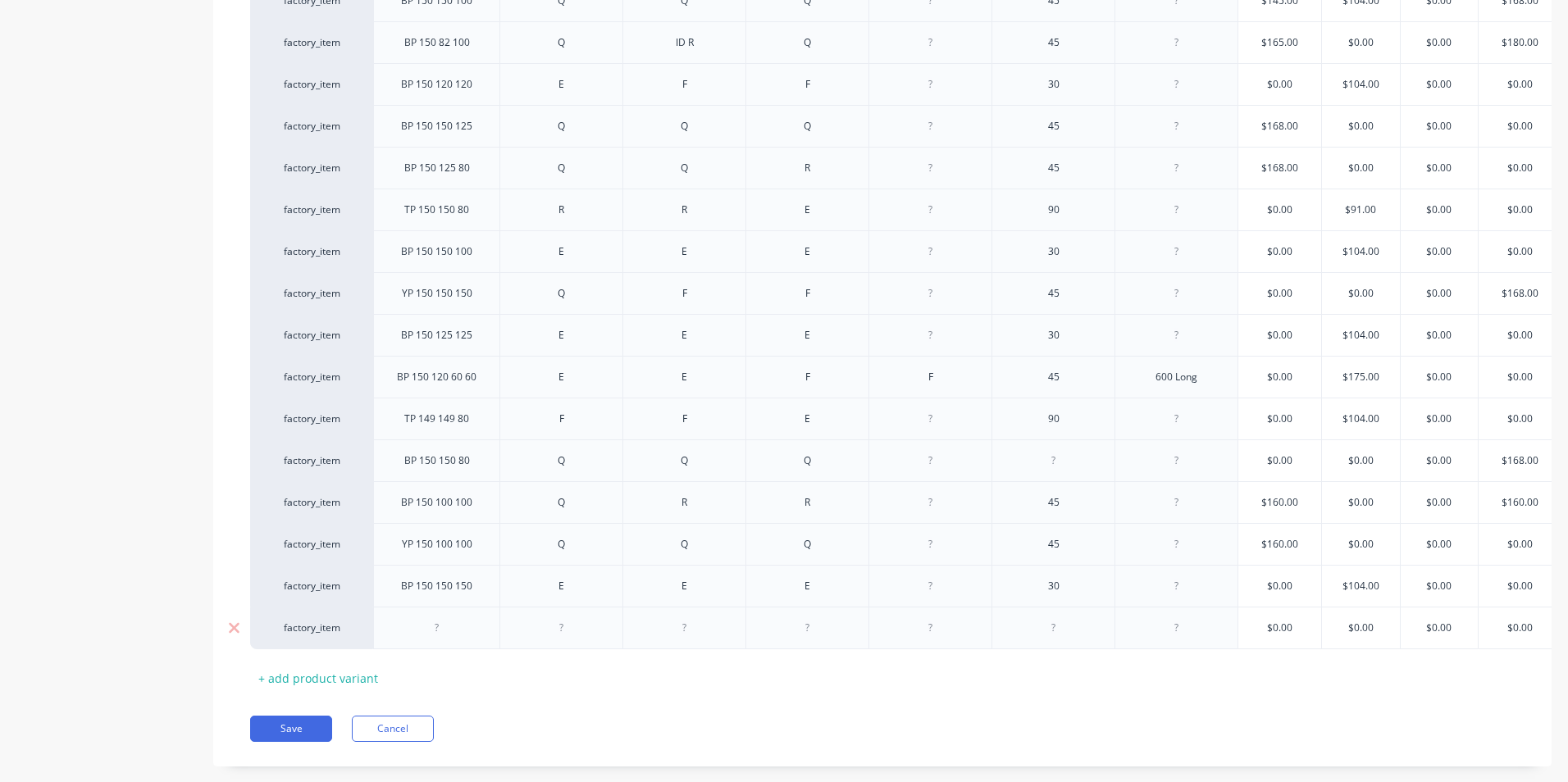
click at [440, 631] on div at bounding box center [437, 628] width 82 height 21
click at [566, 629] on div at bounding box center [561, 628] width 82 height 21
type textarea "x"
click at [684, 618] on div at bounding box center [684, 628] width 82 height 21
type textarea "x"
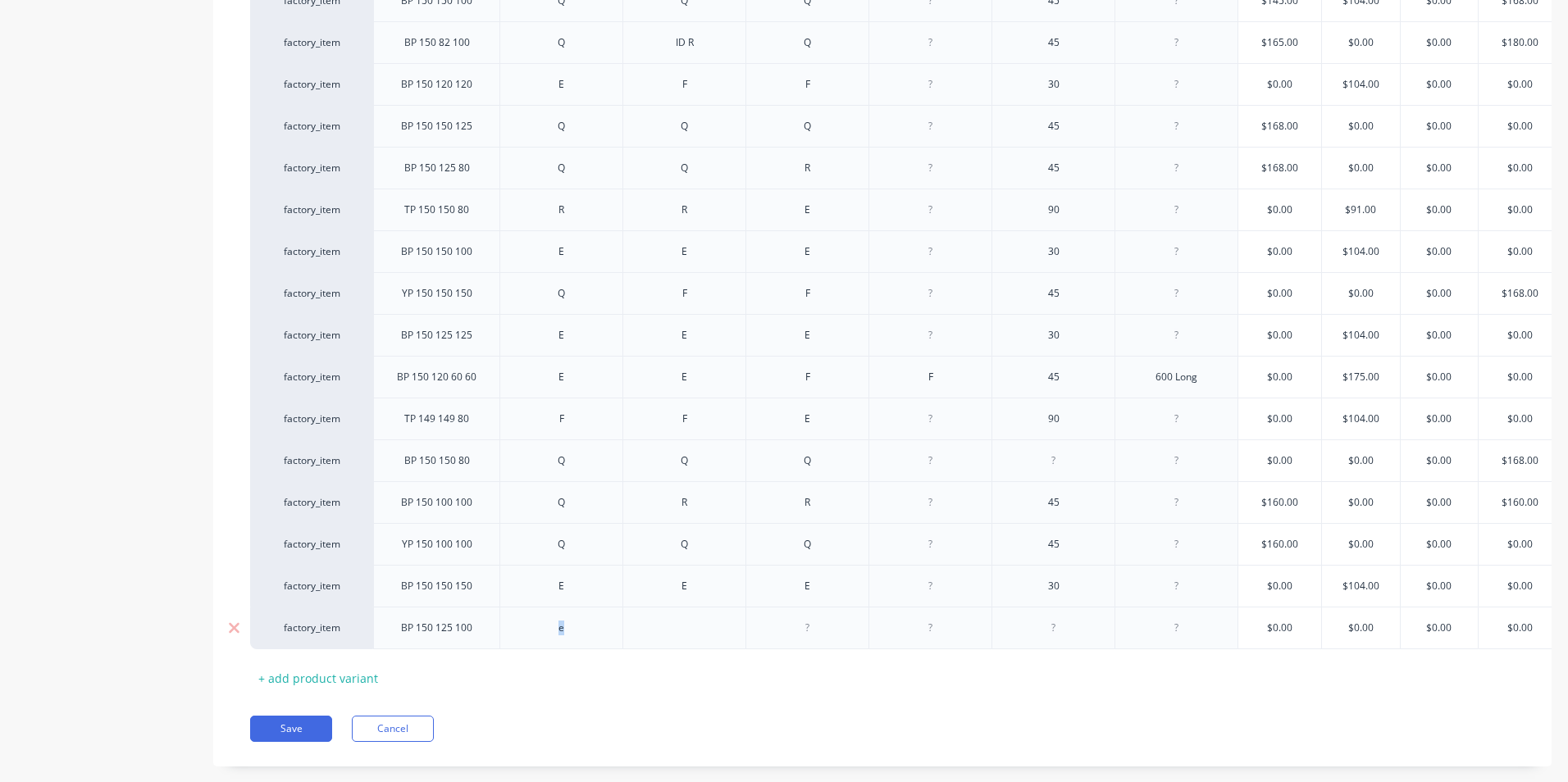
drag, startPoint x: 578, startPoint y: 627, endPoint x: 506, endPoint y: 634, distance: 72.3
click at [506, 633] on div "e" at bounding box center [561, 628] width 123 height 42
click at [682, 628] on div at bounding box center [684, 628] width 82 height 21
click at [820, 619] on div at bounding box center [807, 628] width 82 height 21
type textarea "x"
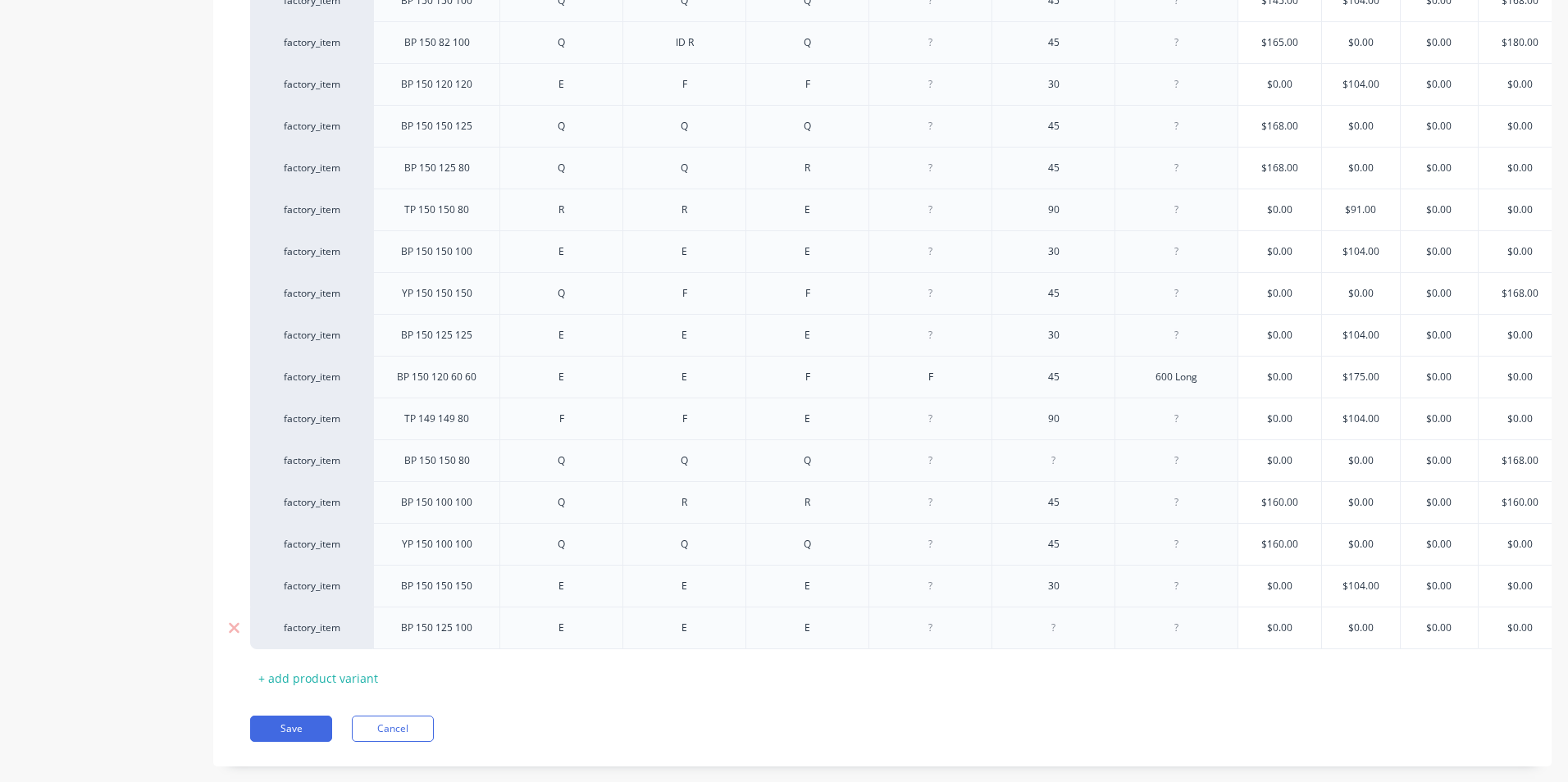
click at [1068, 625] on div at bounding box center [1053, 628] width 82 height 21
type textarea "x"
type input "$0.00"
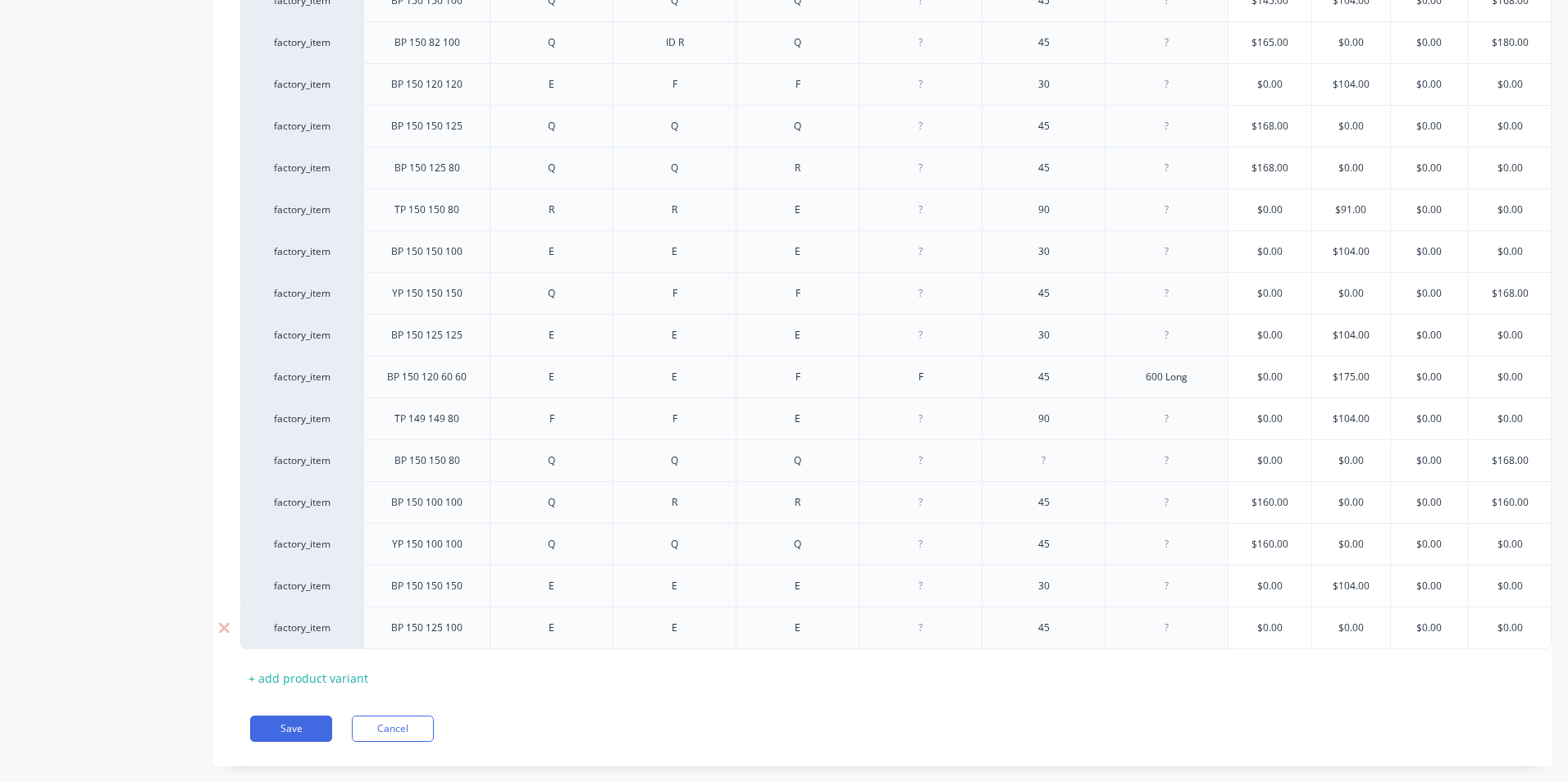
drag, startPoint x: 1512, startPoint y: 631, endPoint x: 1462, endPoint y: 632, distance: 50.0
click at [1468, 632] on input "$0.00" at bounding box center [1508, 628] width 82 height 15
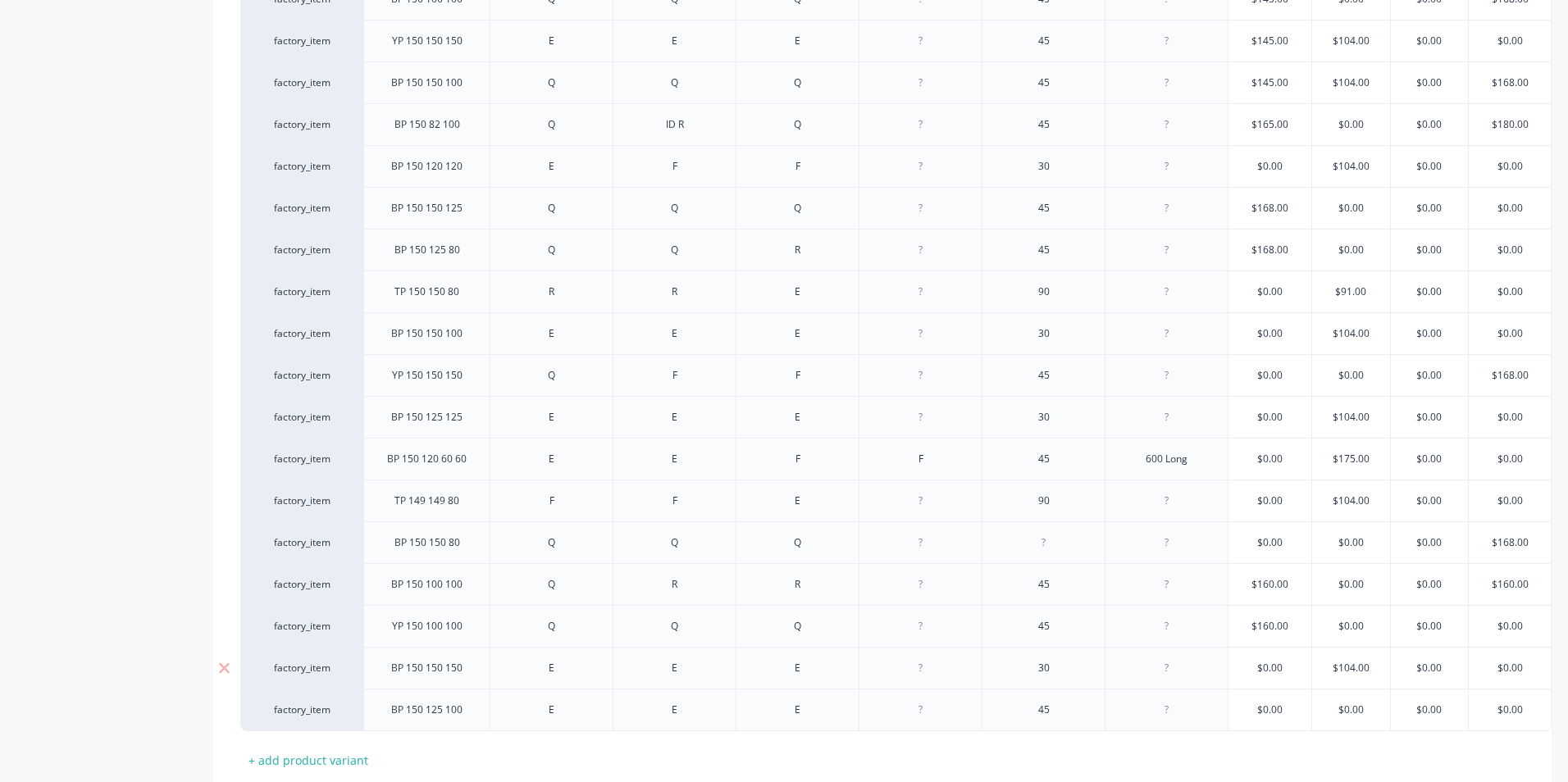
scroll to position [1630, 0]
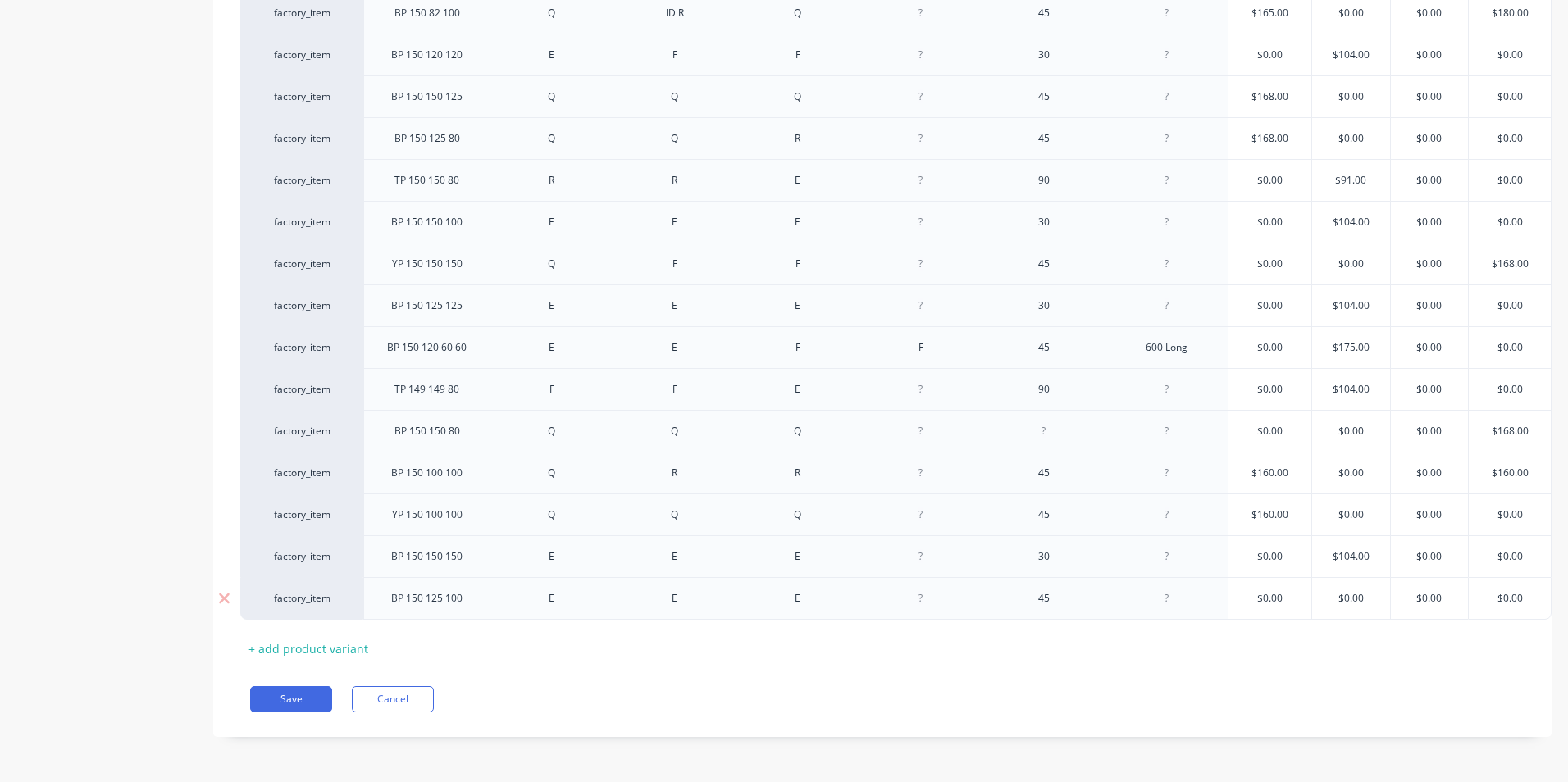
type textarea "x"
type input "1"
type textarea "x"
type input "14"
type textarea "x"
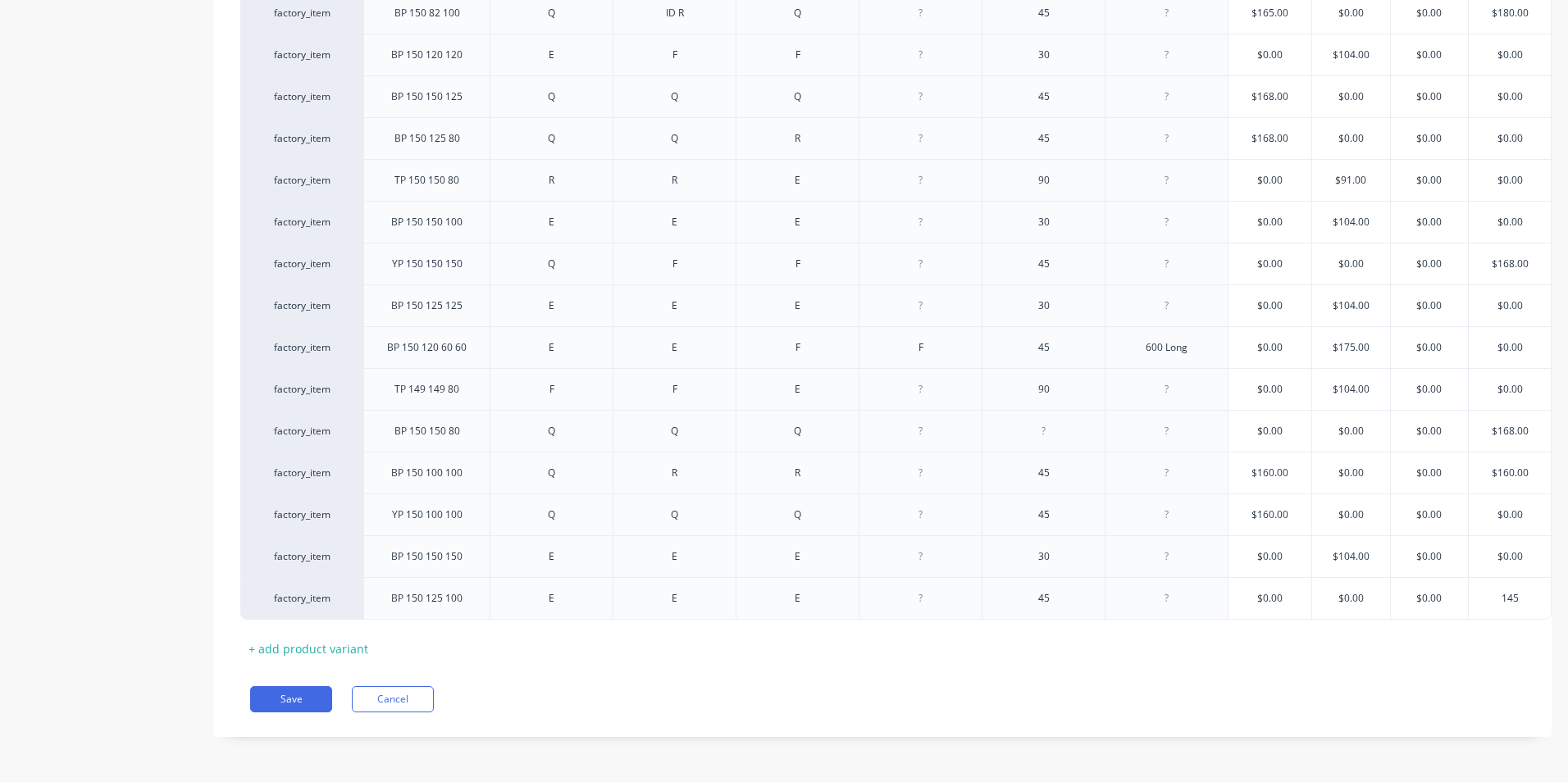
type input "145"
type input "$0.00"
drag, startPoint x: 1221, startPoint y: 577, endPoint x: 1174, endPoint y: 575, distance: 47.0
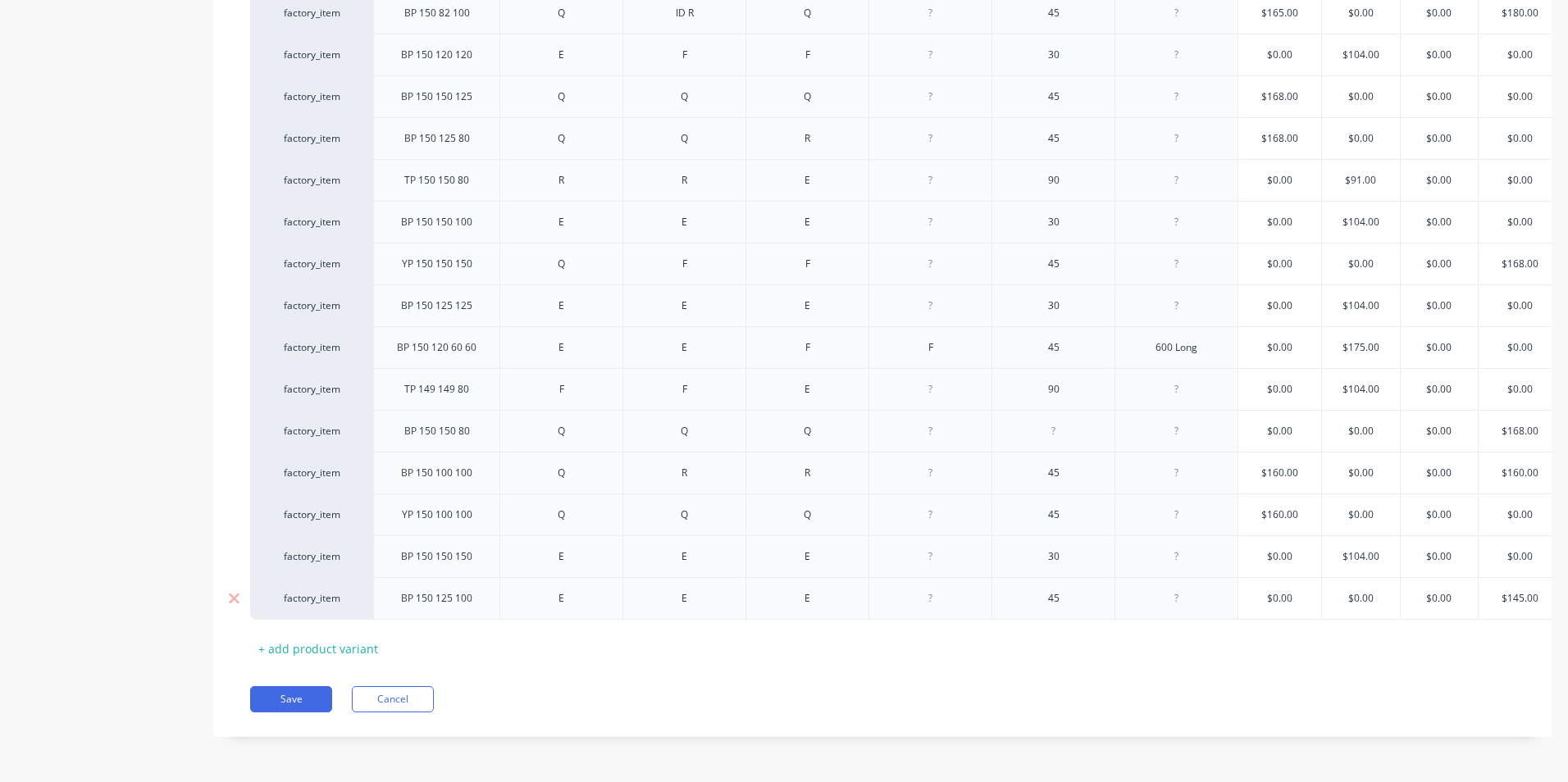
click at [1174, 577] on div "factory_item BP 150 125 100 E E E 45 $0.00 $0.00 $0.00 $0.00 $145.00 145" at bounding box center [906, 598] width 1311 height 42
type textarea "x"
type input "1"
type textarea "x"
type input "14"
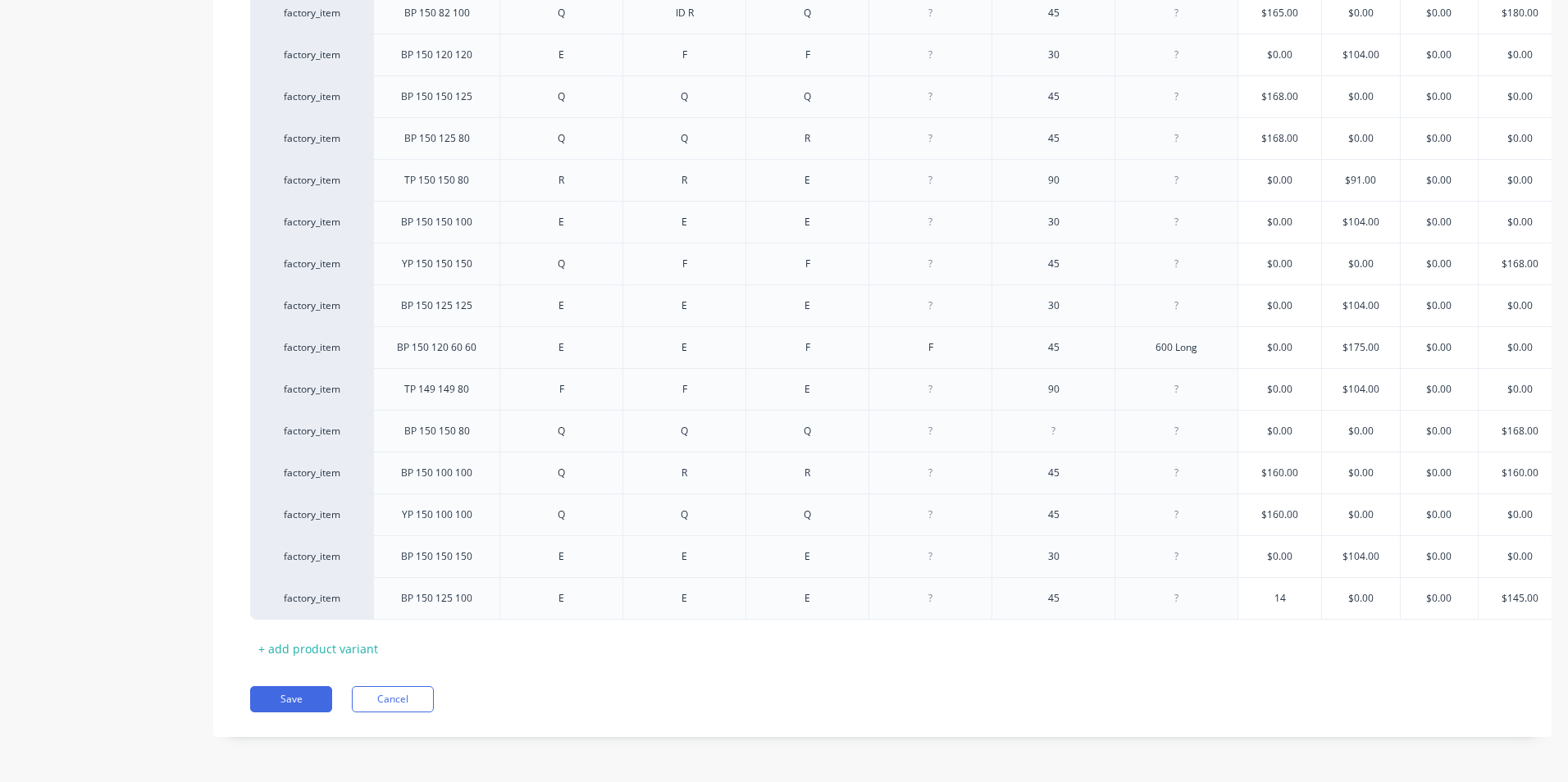
type textarea "x"
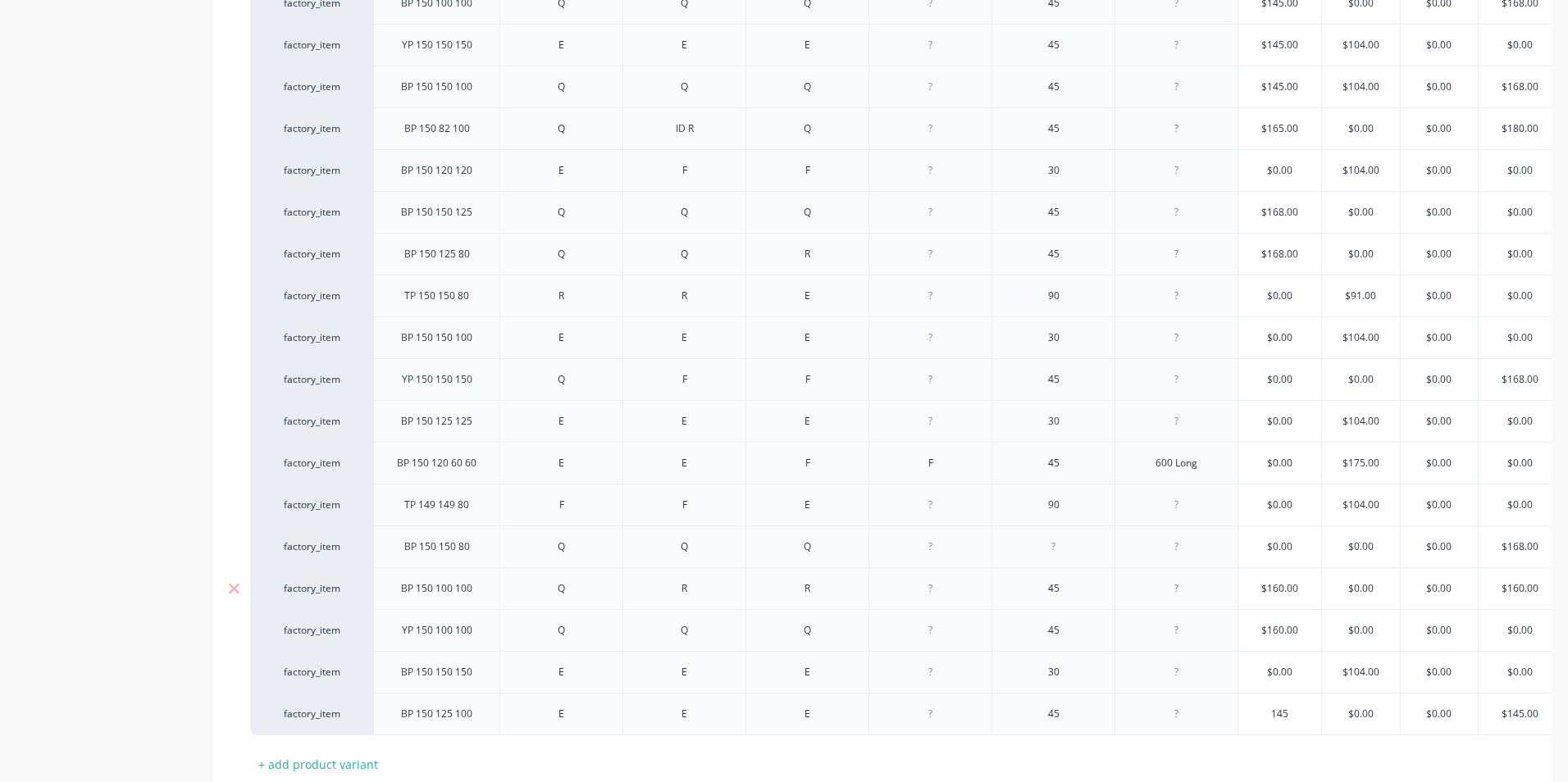
scroll to position [1630, 0]
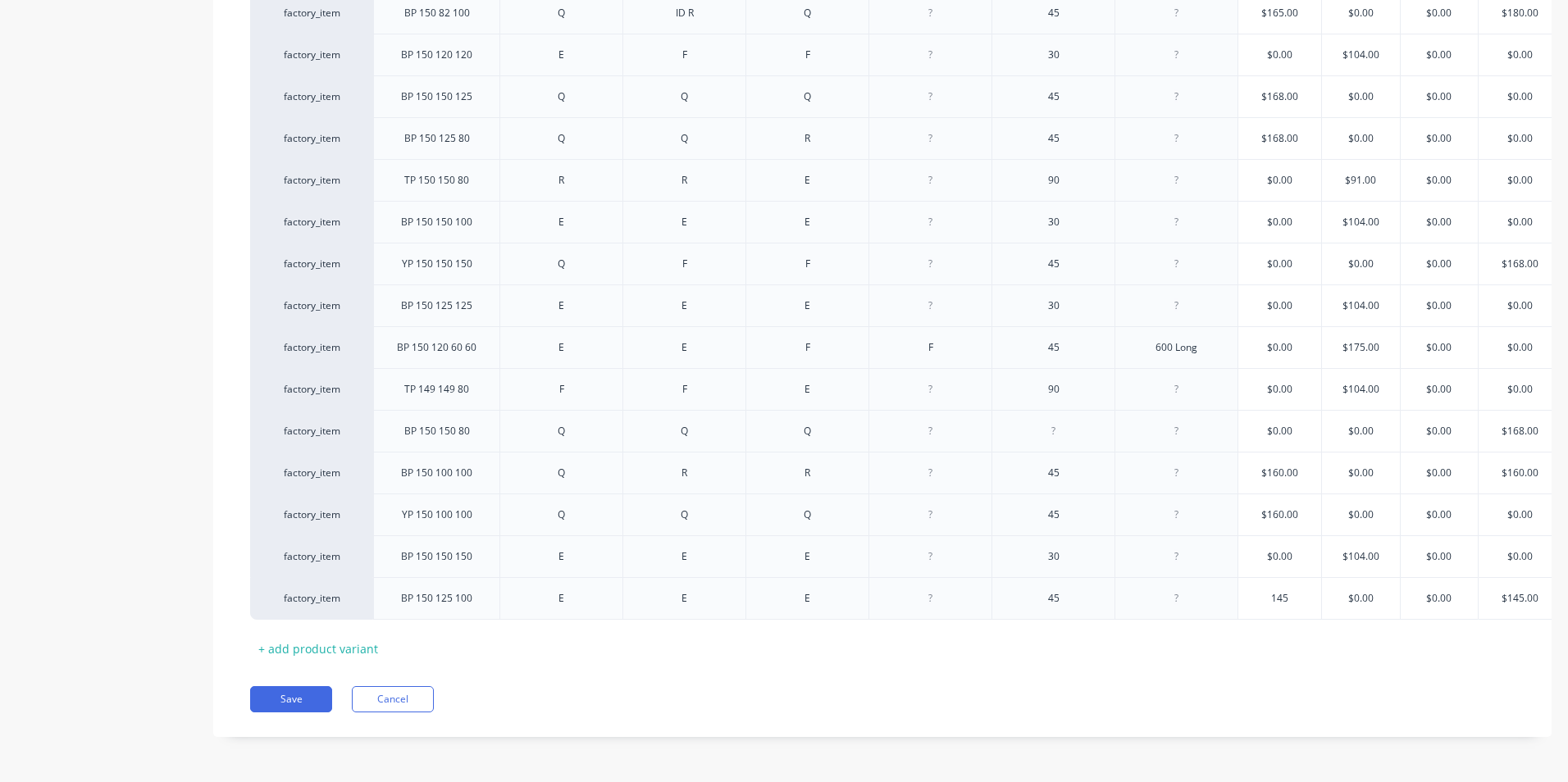
type input "145"
click at [307, 701] on button "Save" at bounding box center [291, 699] width 82 height 27
type textarea "x"
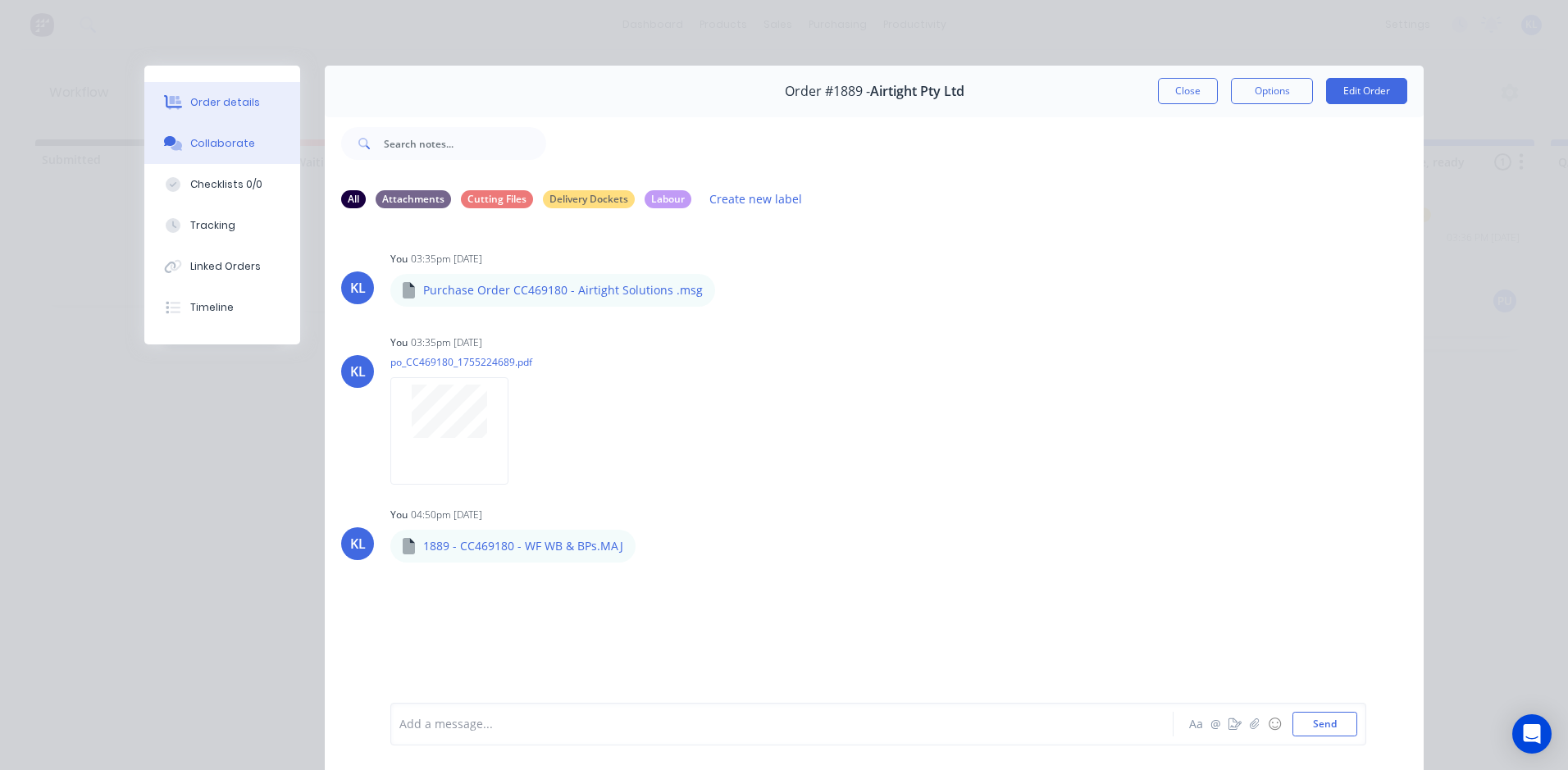
click at [206, 92] on button "Order details" at bounding box center [222, 102] width 156 height 41
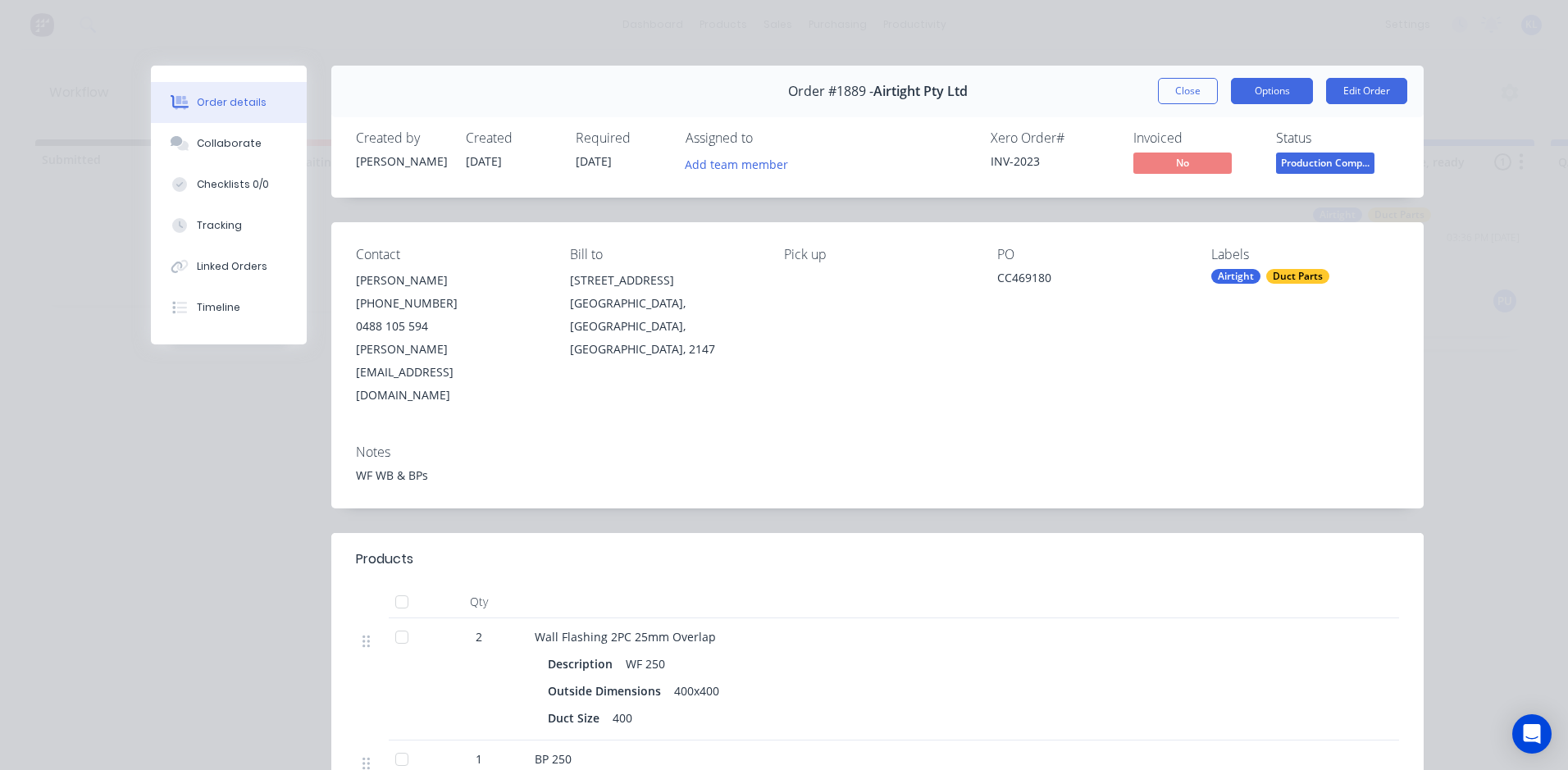
click at [1244, 87] on button "Options" at bounding box center [1271, 91] width 82 height 27
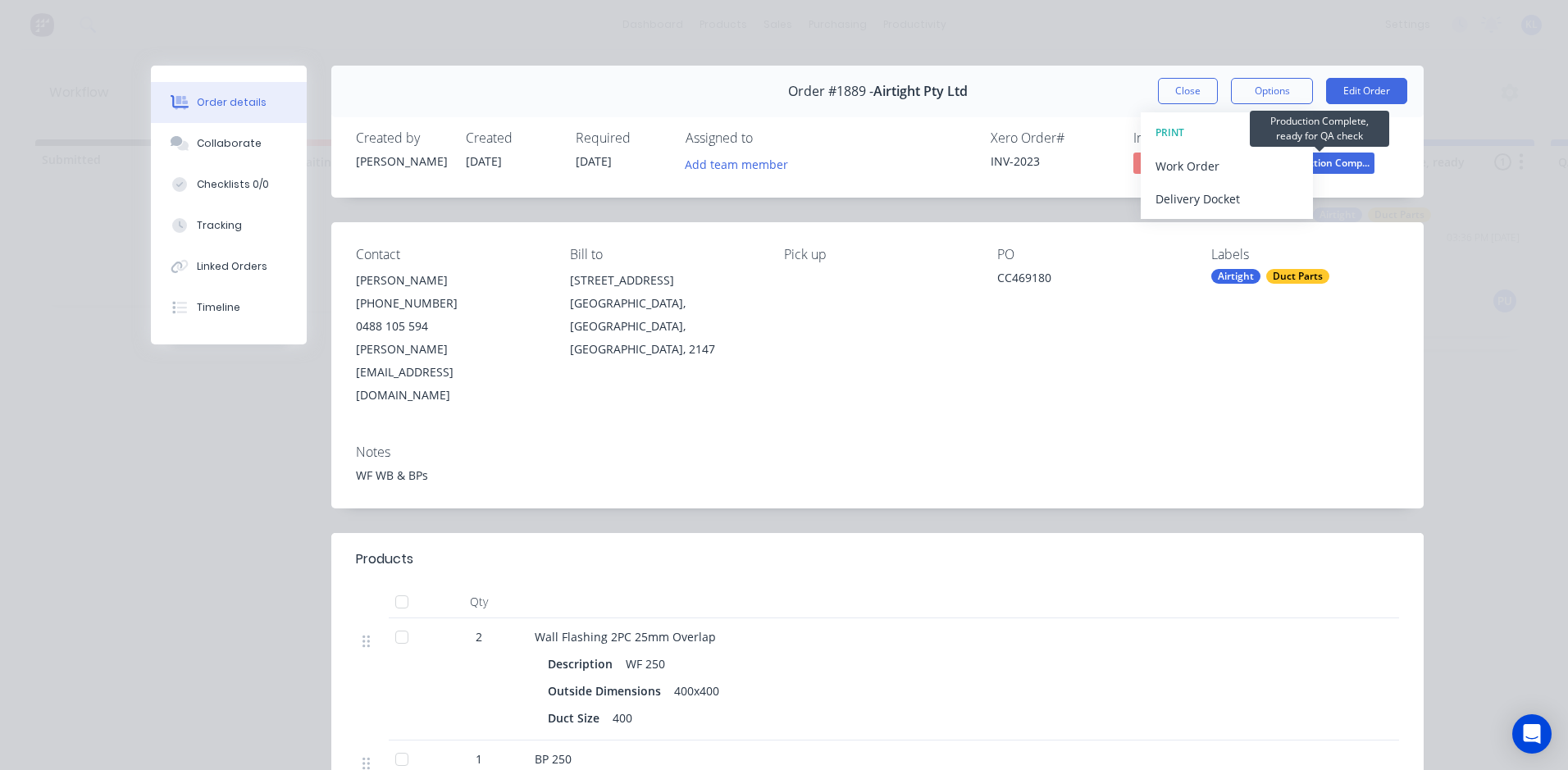
click at [1348, 162] on span "Production Comp..." at bounding box center [1324, 162] width 98 height 20
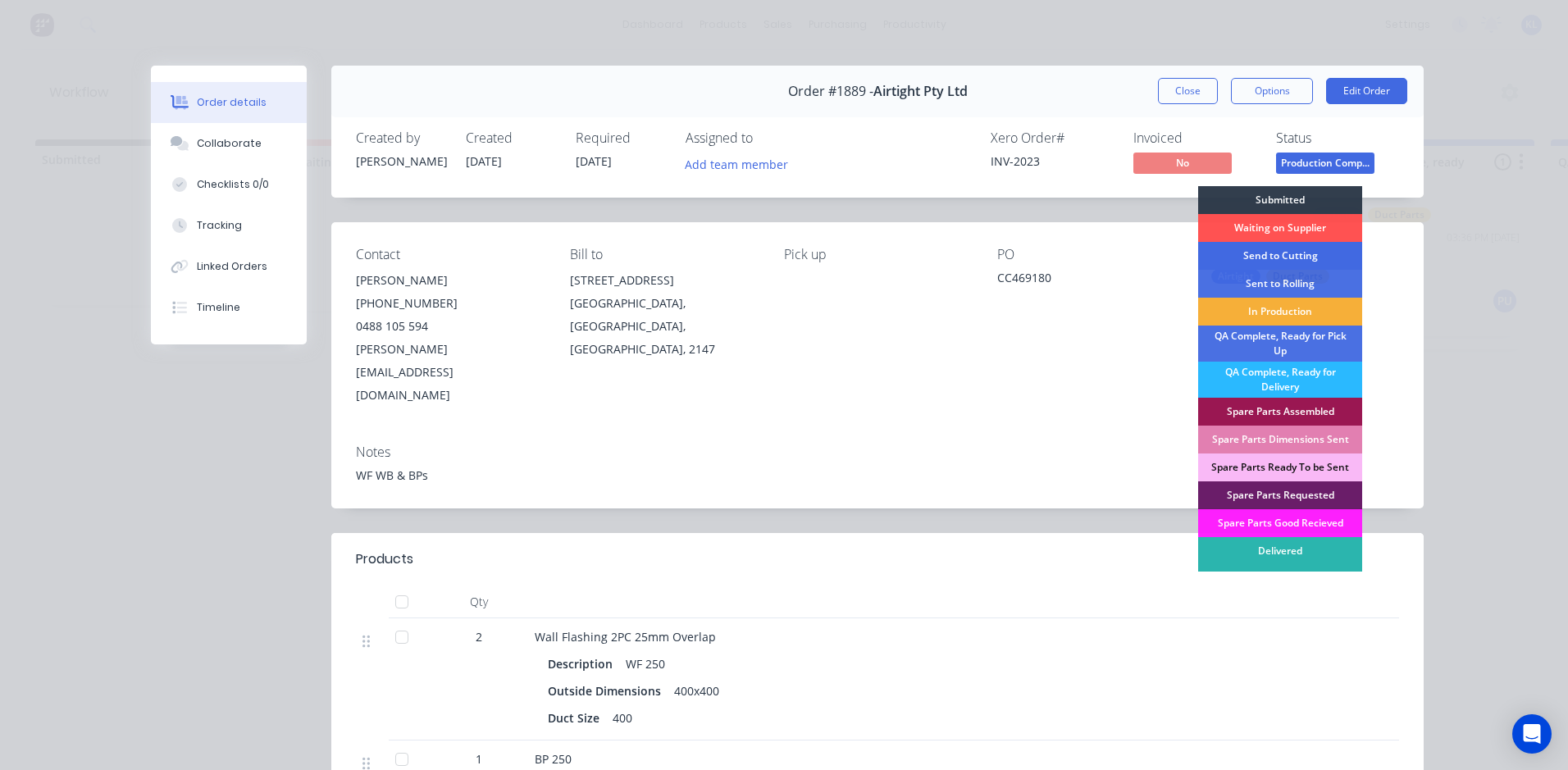
click at [1290, 251] on div "Send to Cutting" at bounding box center [1280, 256] width 164 height 28
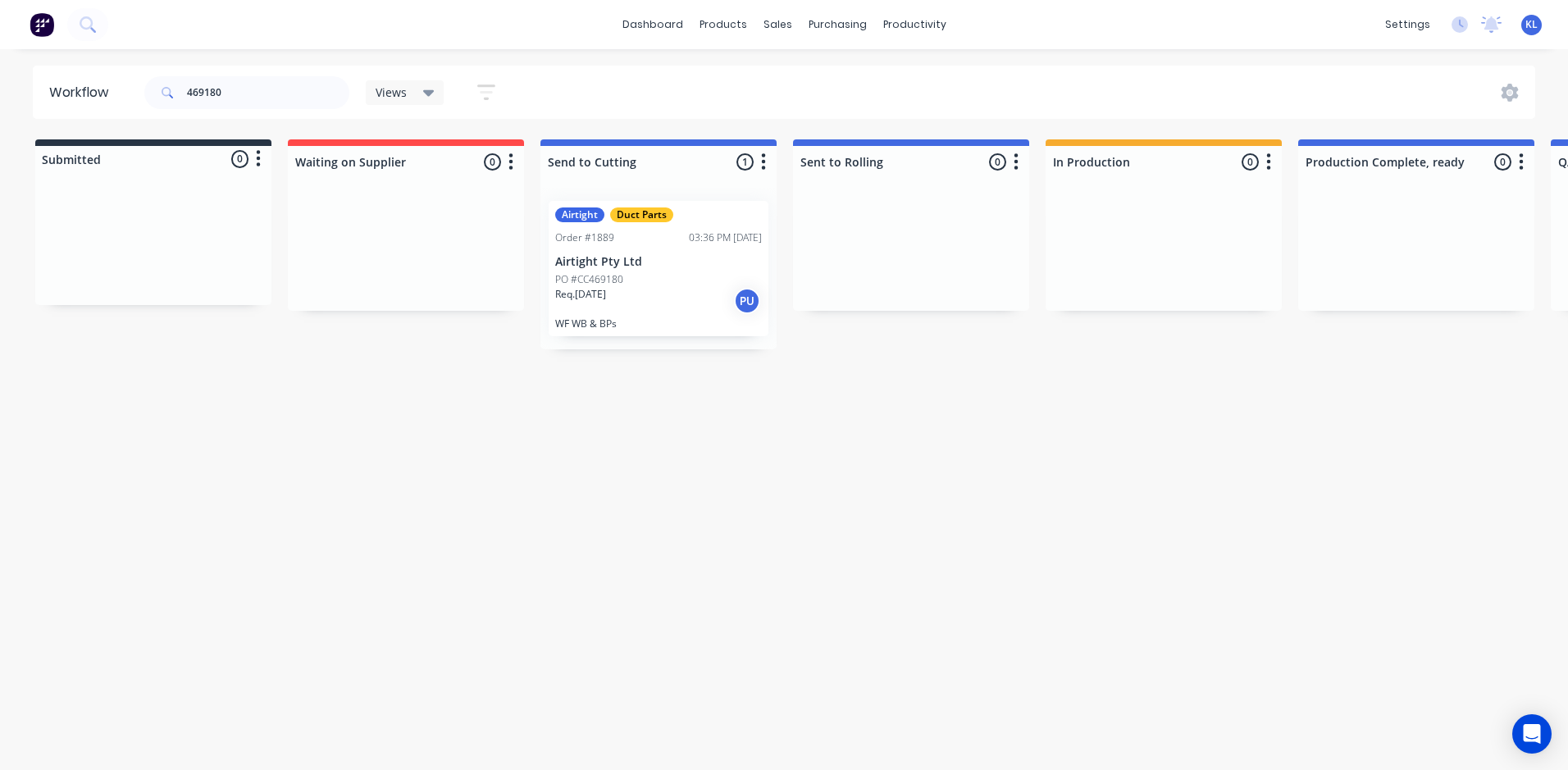
click at [619, 267] on p "Airtight Pty Ltd" at bounding box center [658, 262] width 206 height 14
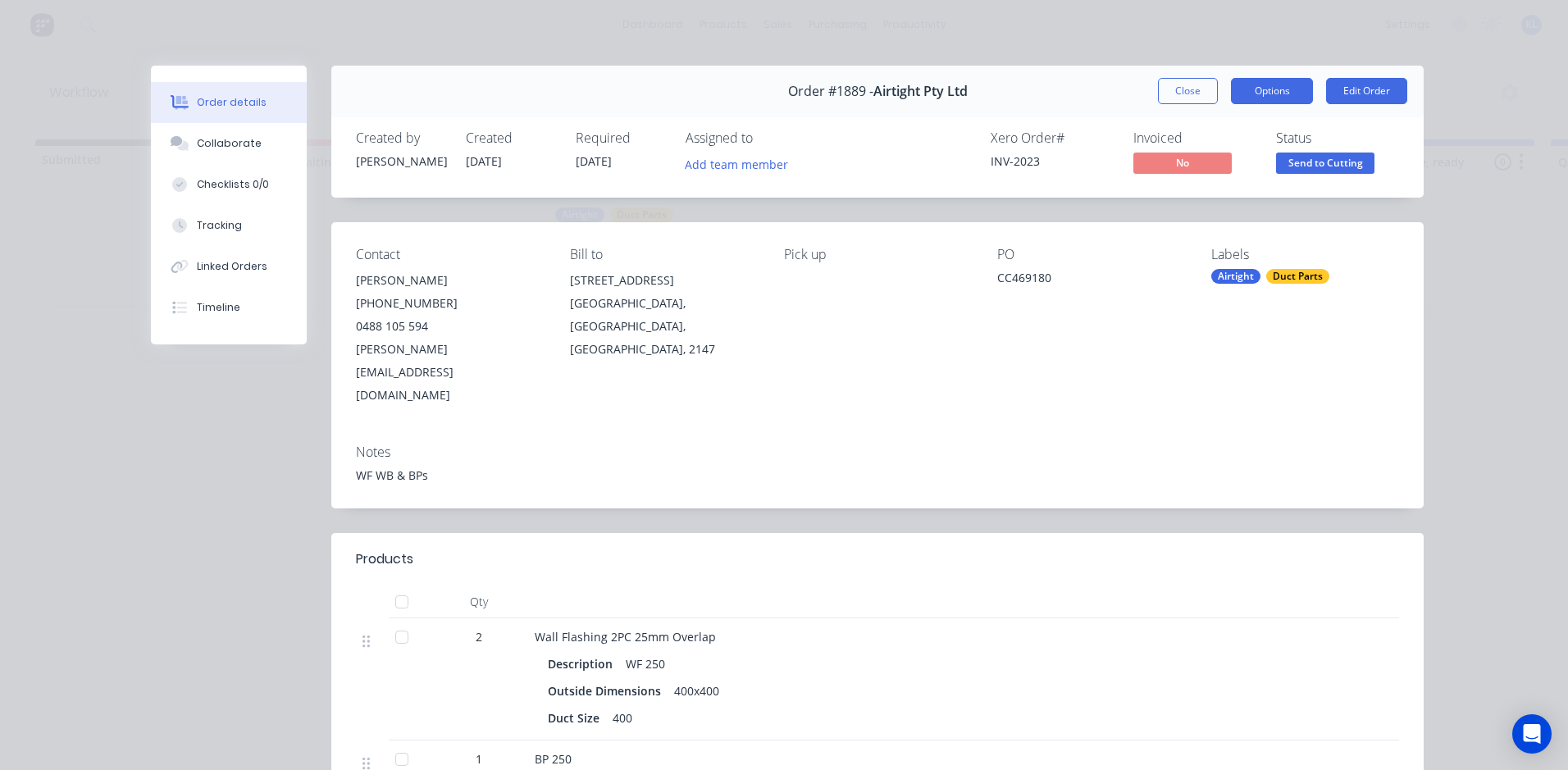
click at [1260, 88] on button "Options" at bounding box center [1271, 91] width 82 height 27
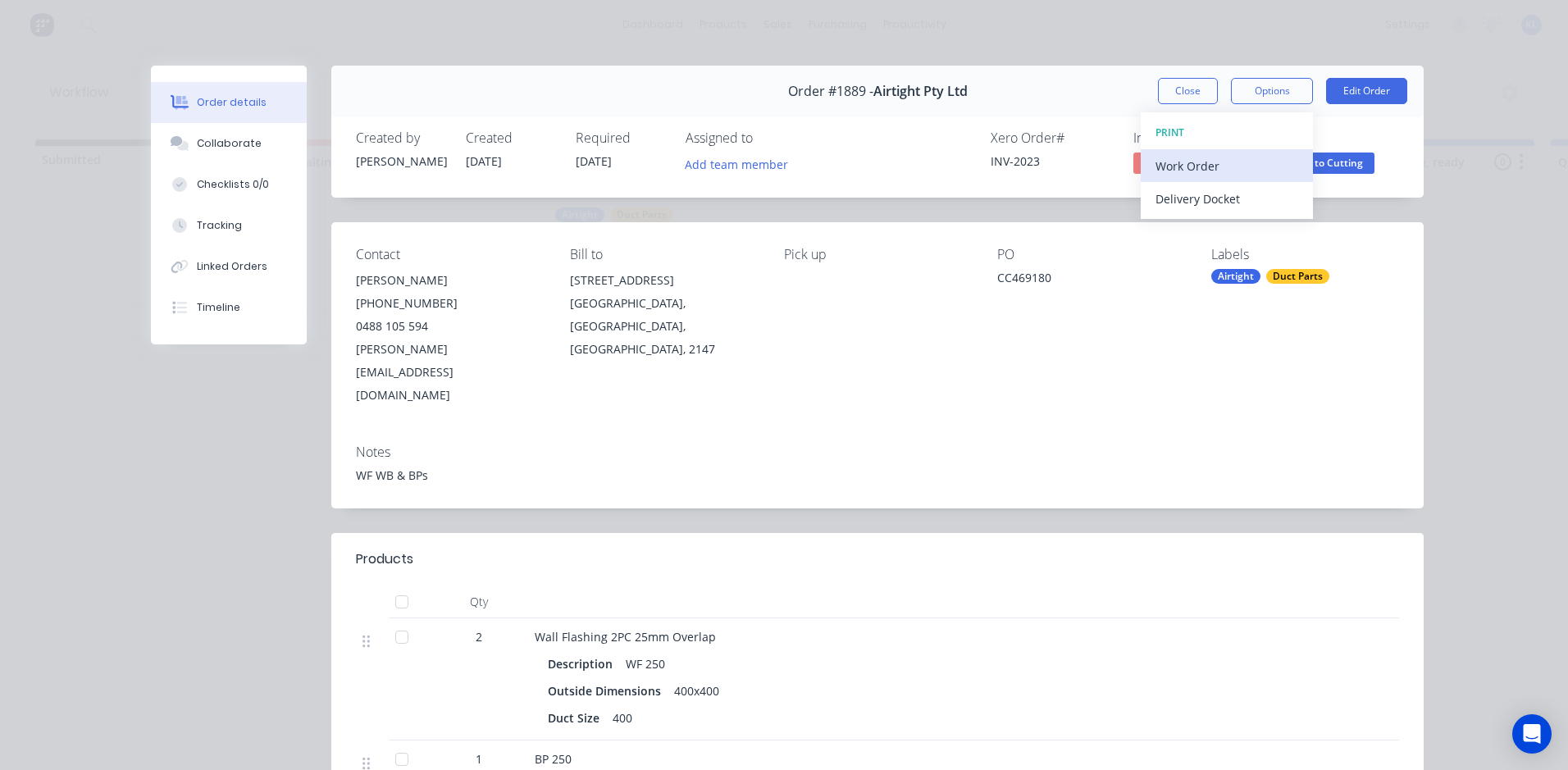
click at [1222, 173] on div "Work Order" at bounding box center [1226, 166] width 142 height 24
click at [1158, 196] on div "Standard" at bounding box center [1226, 199] width 142 height 24
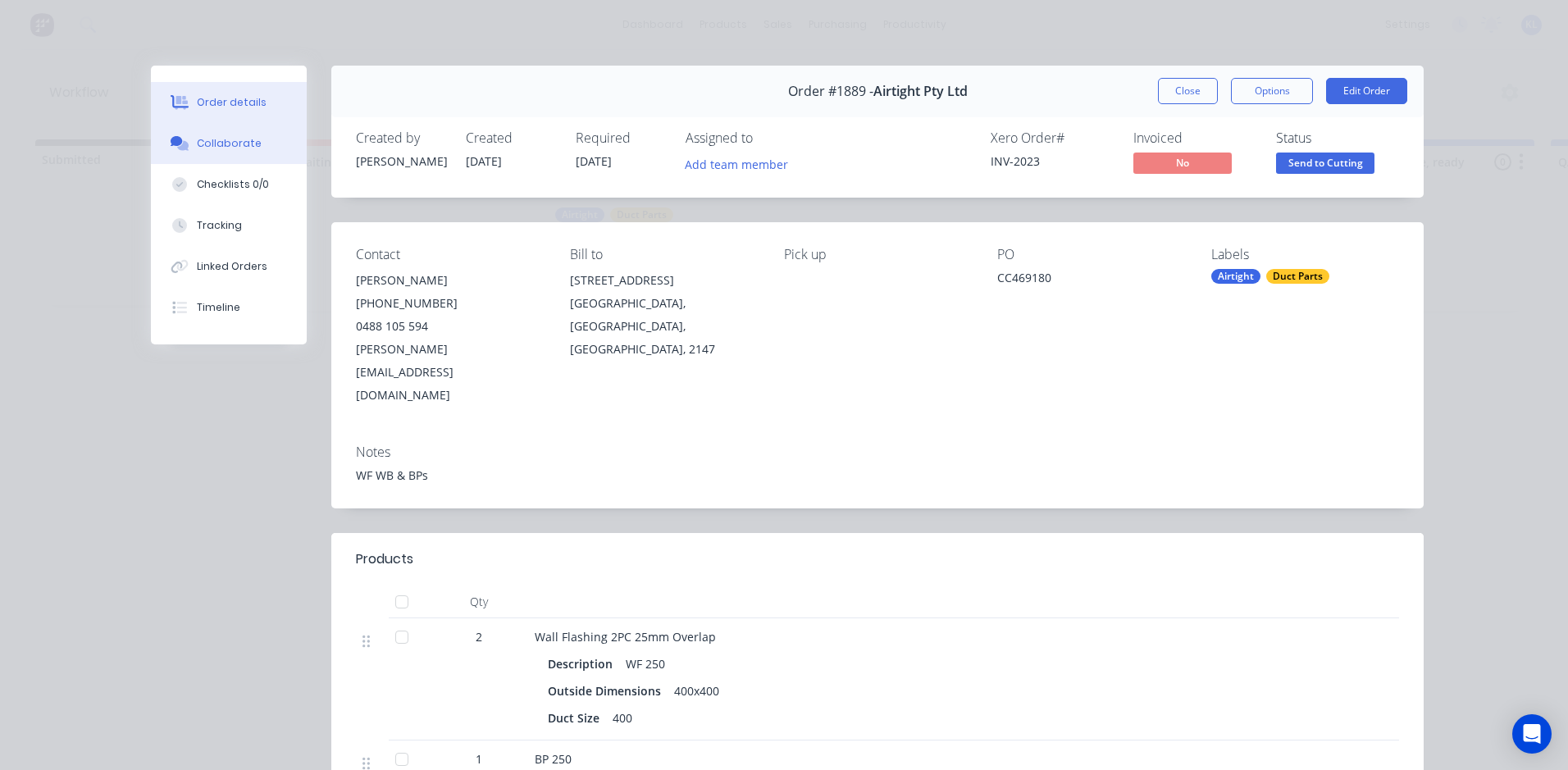
click at [228, 142] on div "Collaborate" at bounding box center [228, 143] width 65 height 15
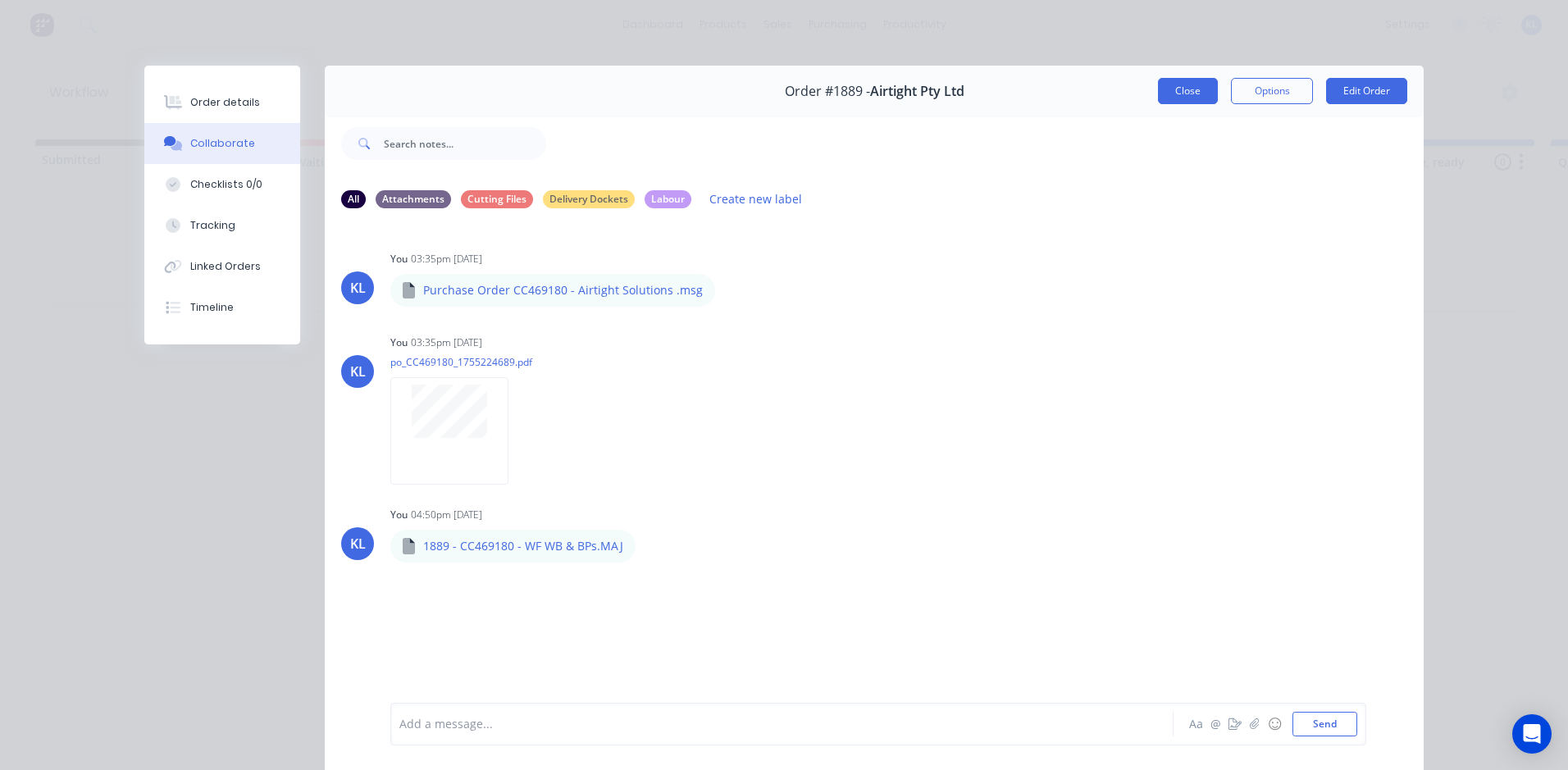
click at [1173, 90] on button "Close" at bounding box center [1187, 91] width 60 height 27
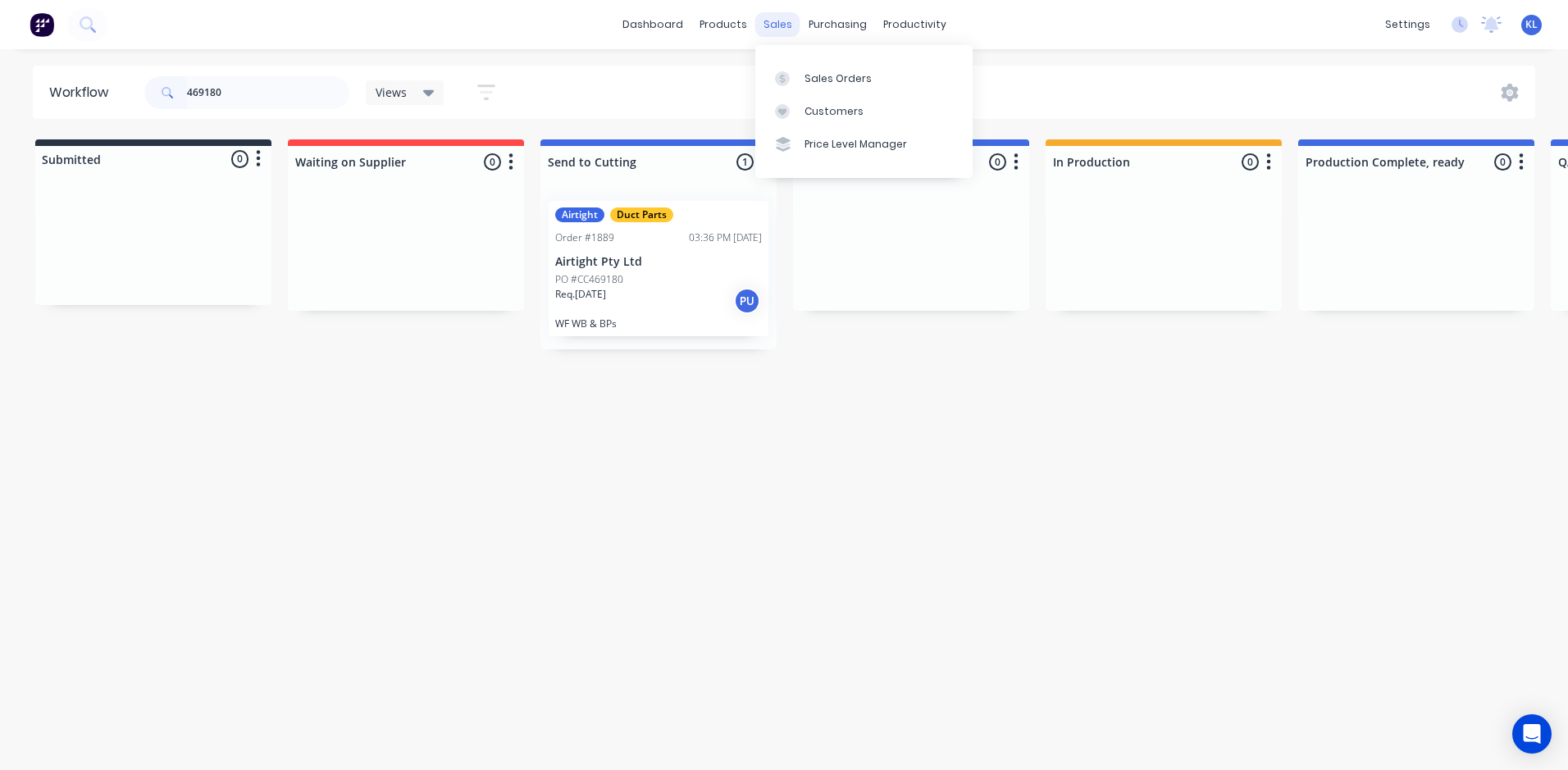
click at [788, 24] on div "sales" at bounding box center [777, 24] width 45 height 25
click at [820, 75] on div "Sales Orders" at bounding box center [838, 79] width 67 height 15
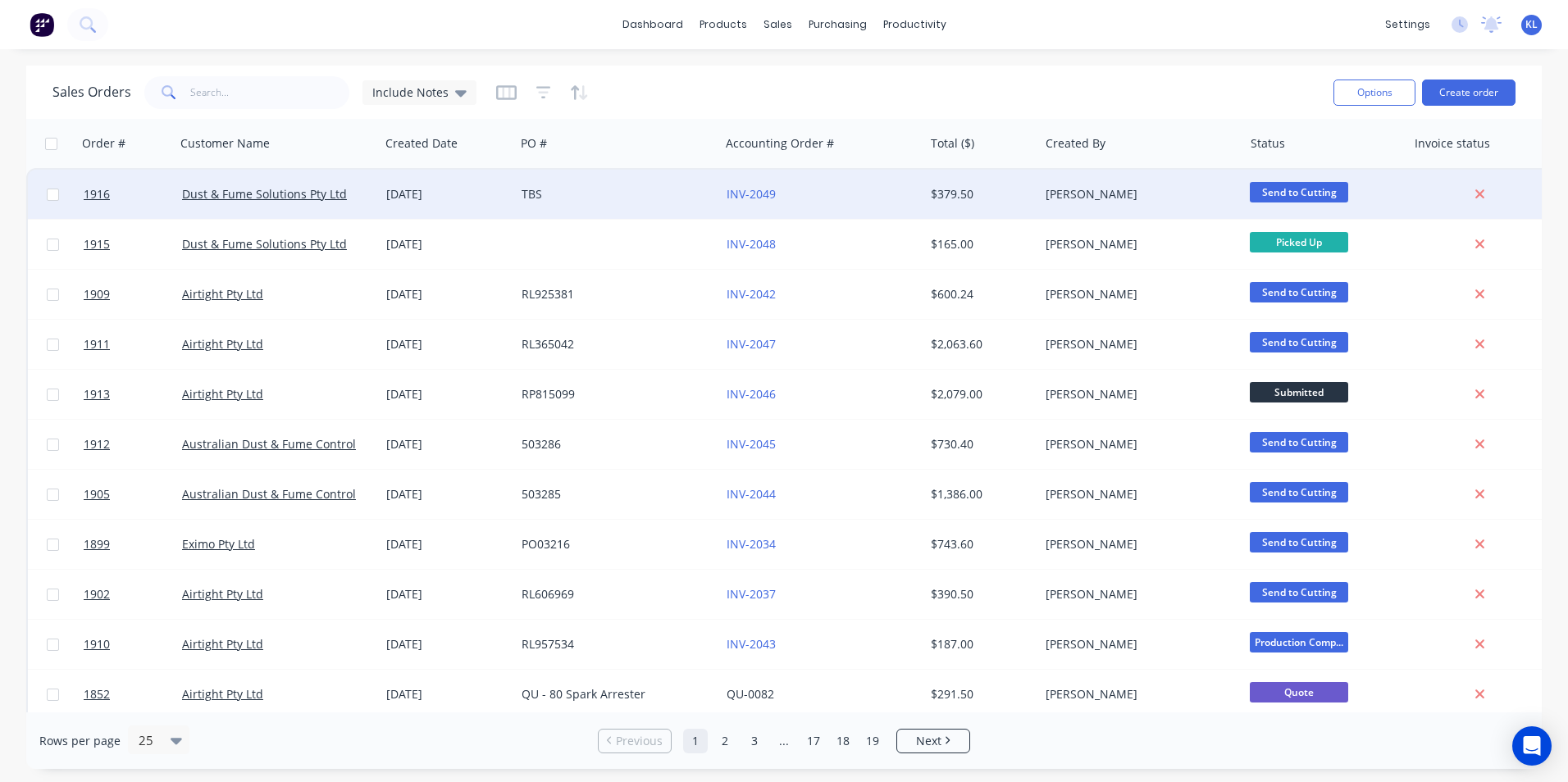
click at [597, 196] on div "TBS" at bounding box center [612, 195] width 182 height 17
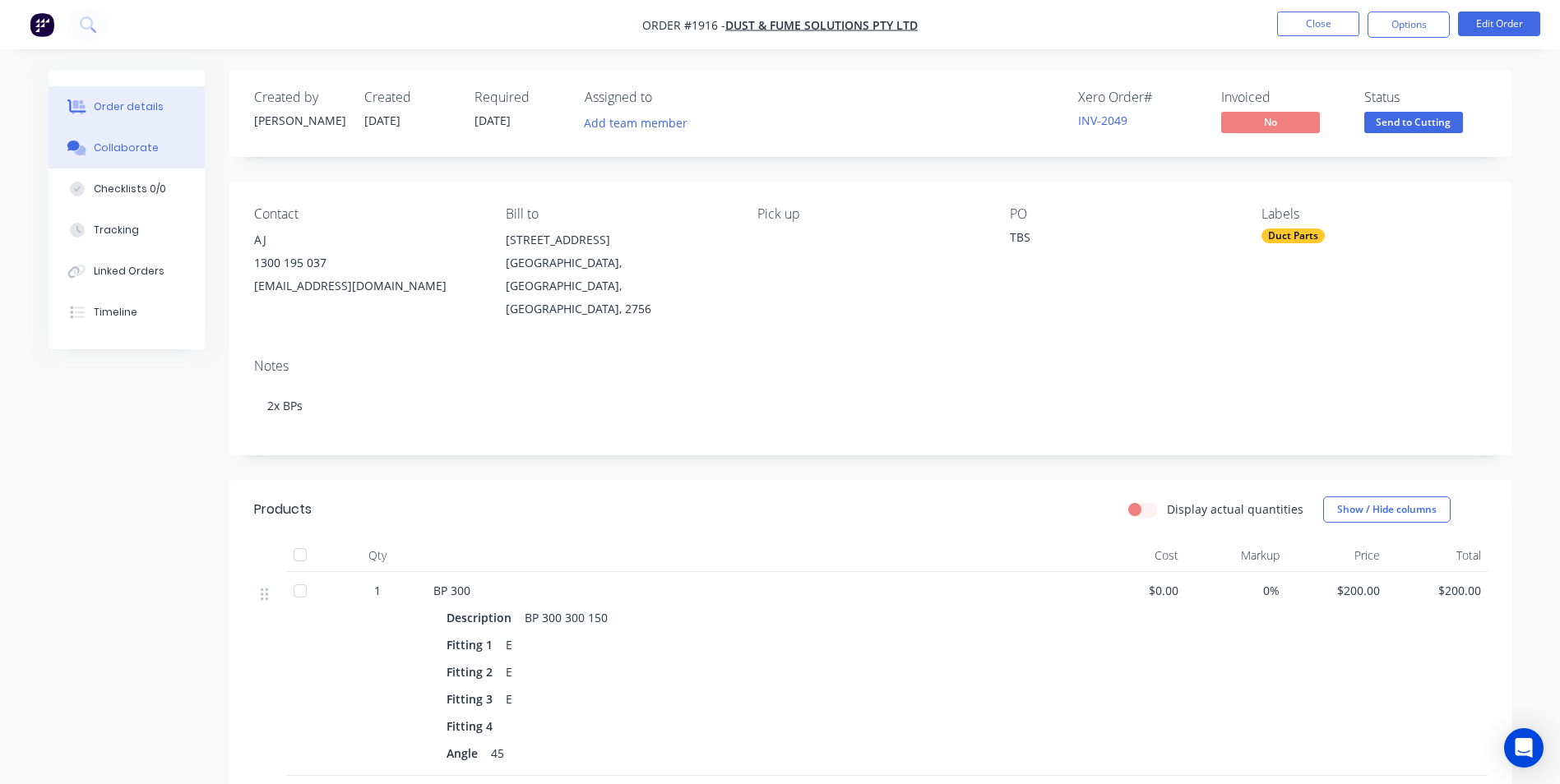
click at [112, 154] on div "Collaborate" at bounding box center [126, 148] width 65 height 15
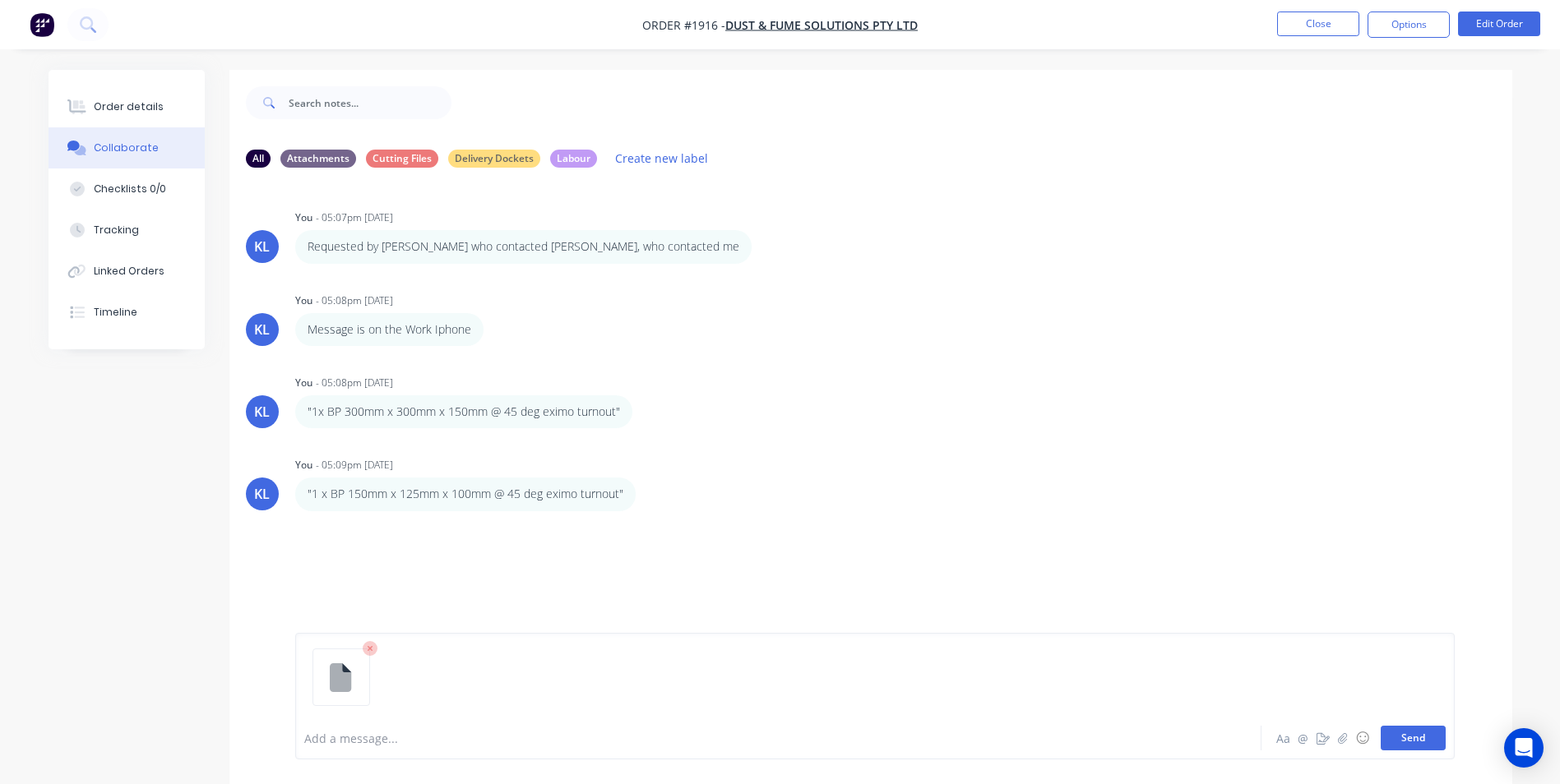
click at [1428, 742] on button "Send" at bounding box center [1413, 738] width 65 height 25
